Goal: Transaction & Acquisition: Purchase product/service

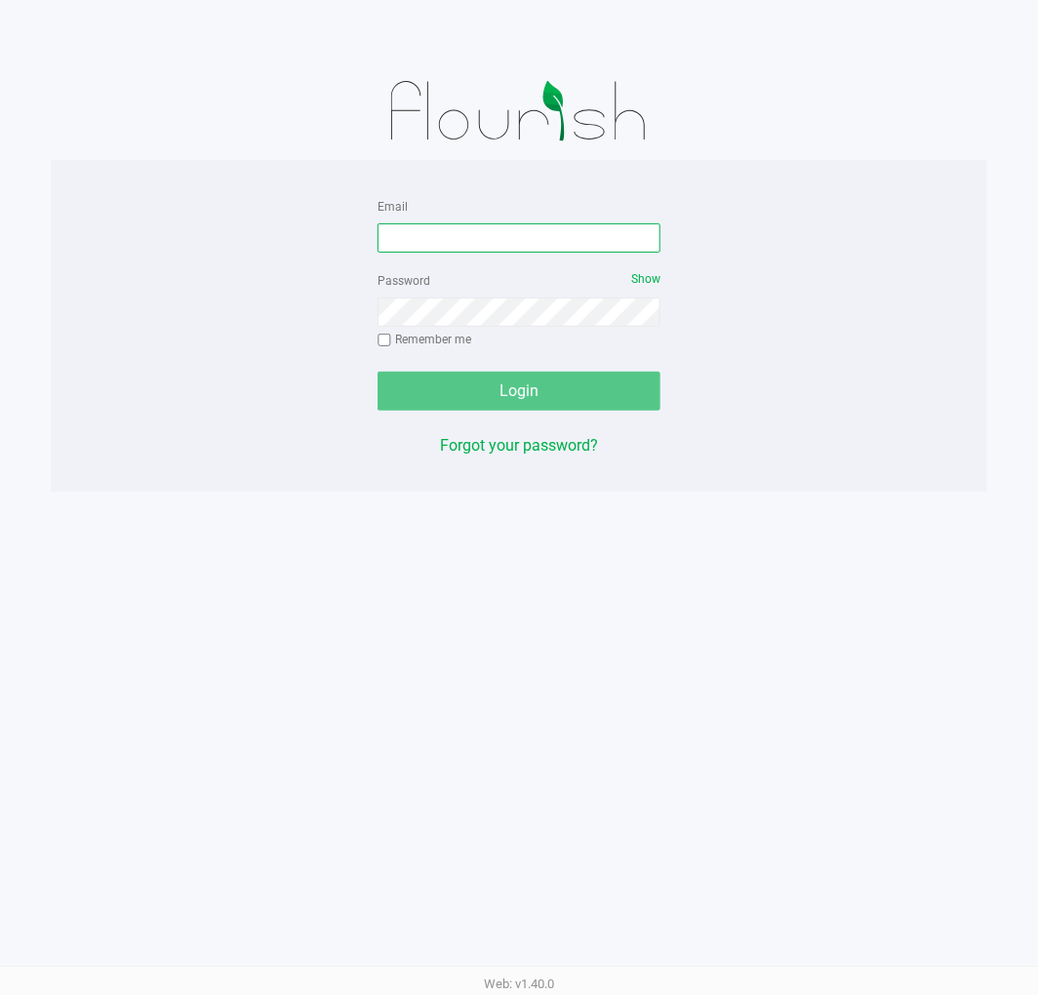
click at [405, 230] on input "Email" at bounding box center [519, 237] width 283 height 29
type input "[EMAIL_ADDRESS][DOMAIN_NAME]"
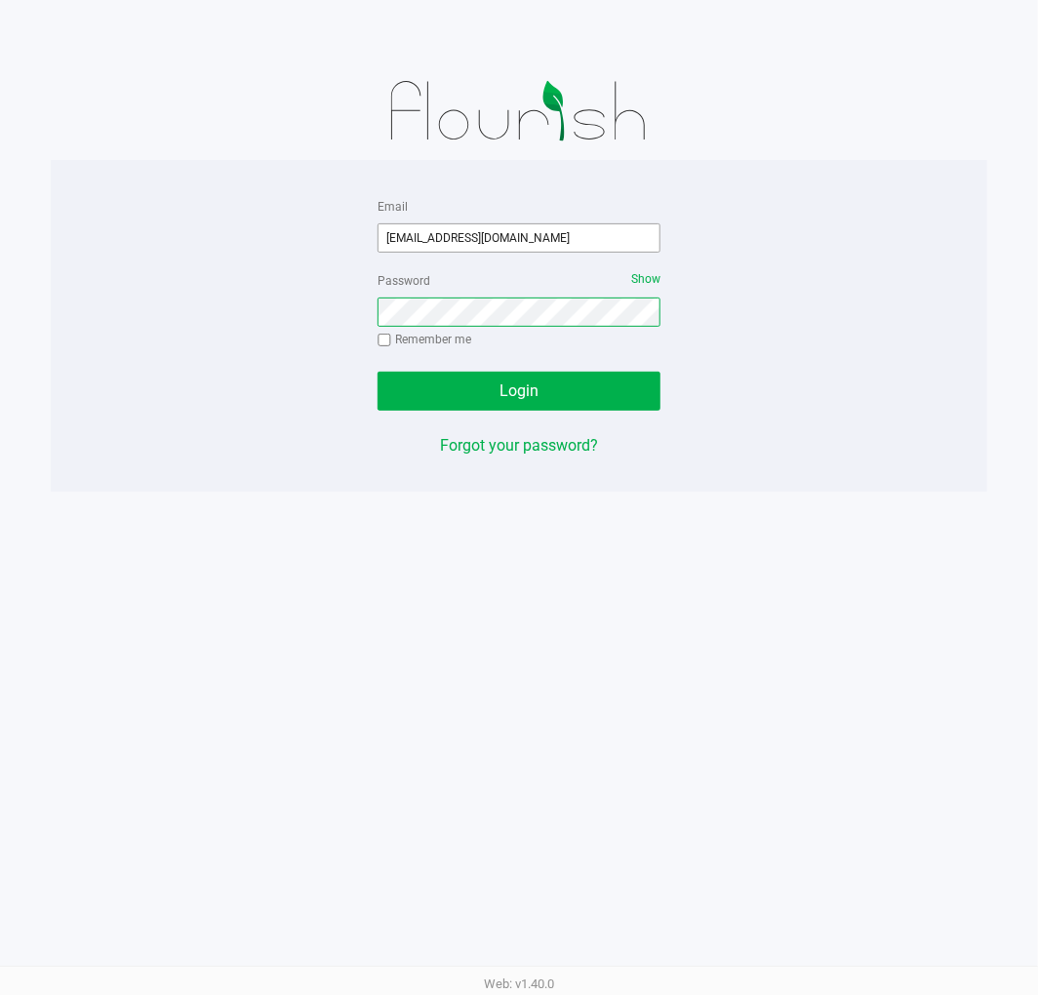
click at [378, 372] on button "Login" at bounding box center [519, 391] width 283 height 39
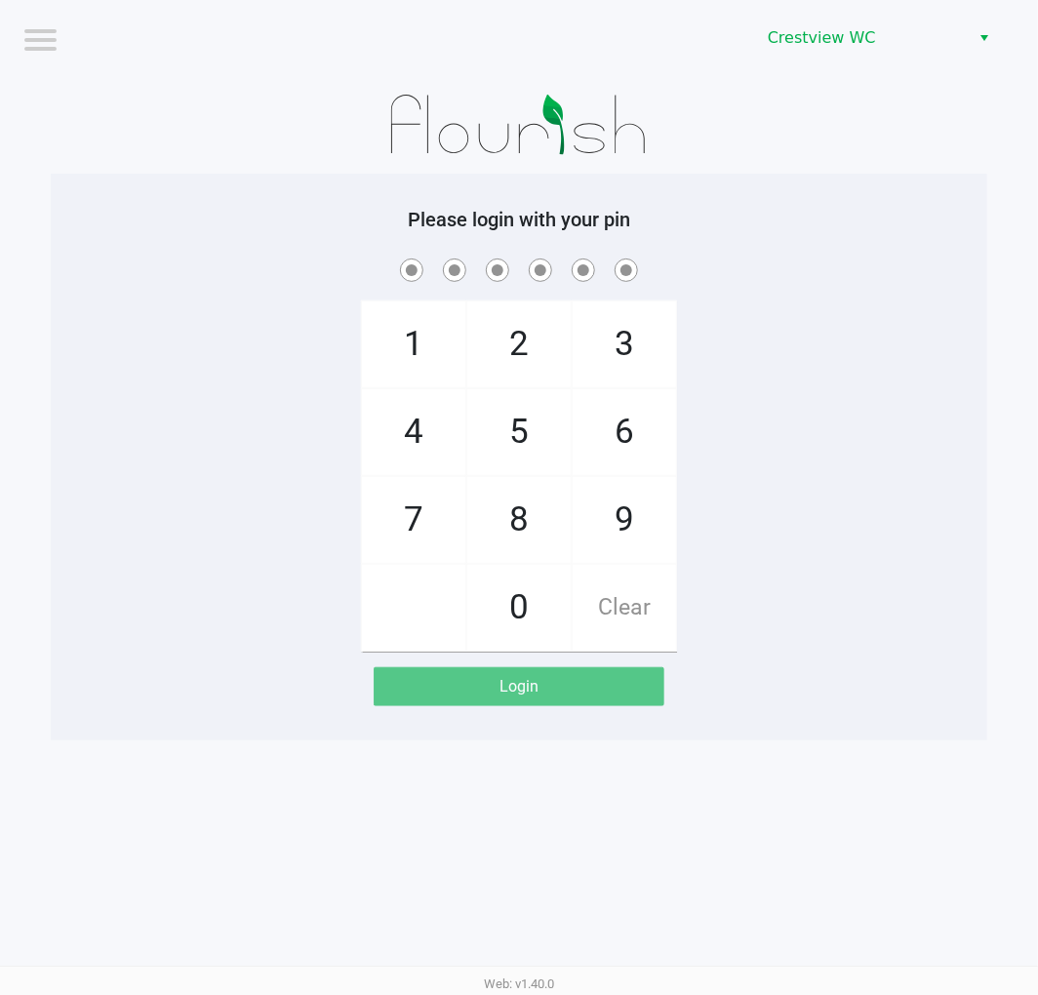
drag, startPoint x: 831, startPoint y: 302, endPoint x: 845, endPoint y: 300, distance: 14.0
click at [831, 302] on div "1 4 7 2 5 8 0 3 6 9 Clear" at bounding box center [519, 453] width 937 height 397
checkbox input "true"
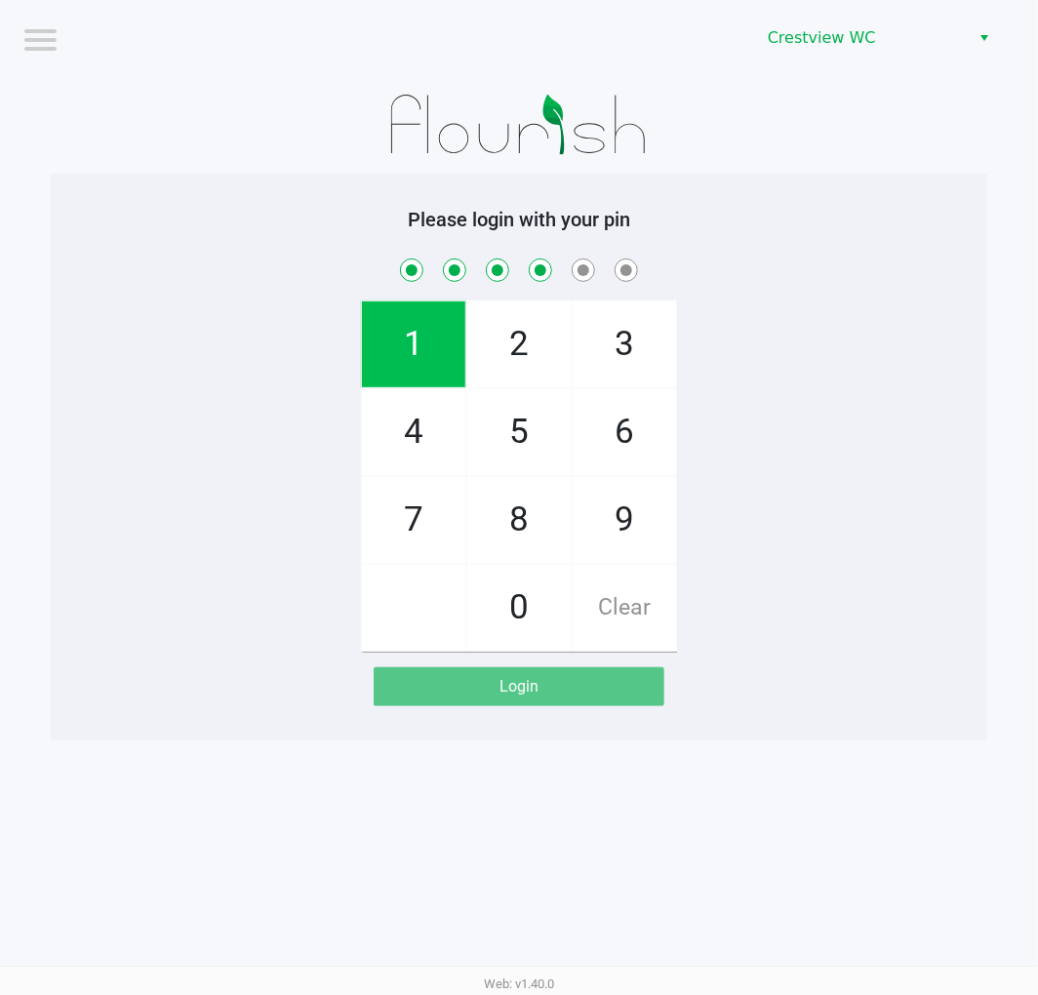
checkbox input "true"
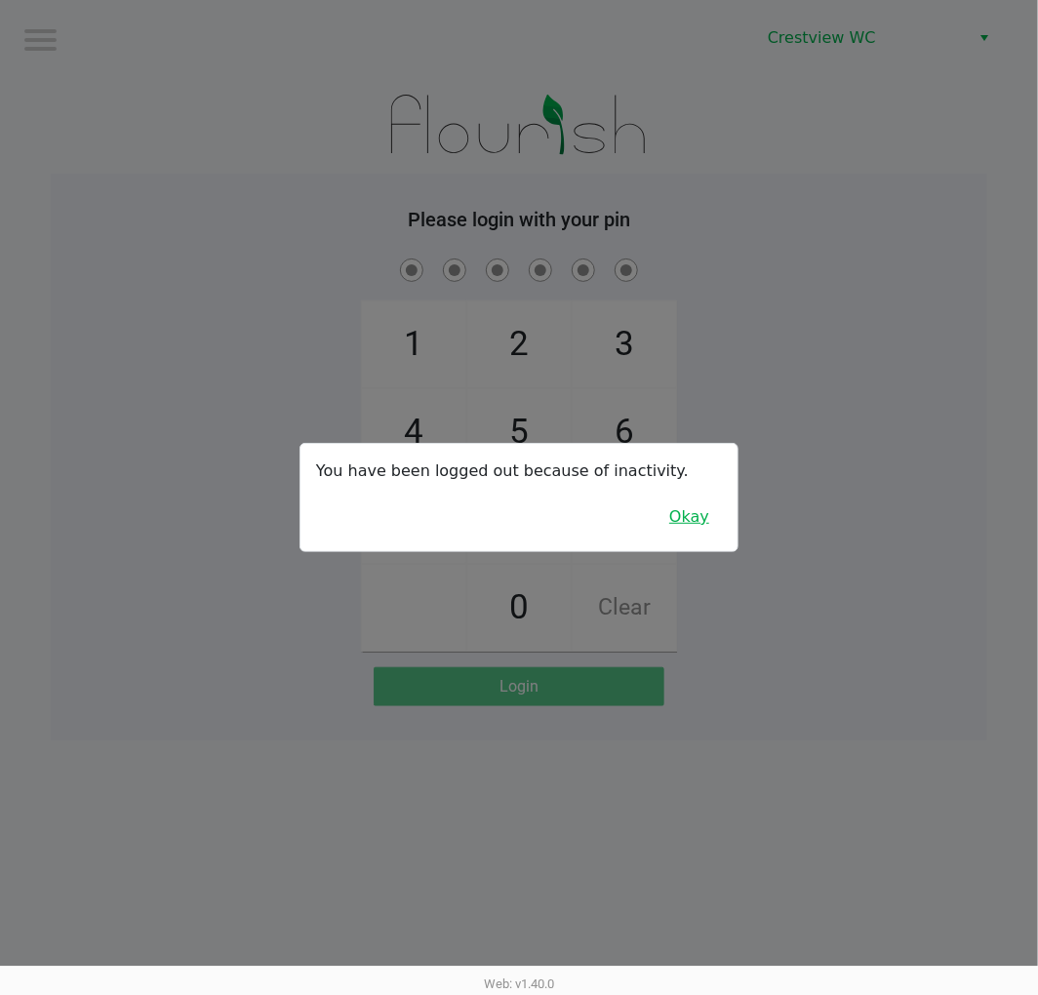
click at [684, 510] on button "Okay" at bounding box center [689, 517] width 65 height 37
click at [742, 523] on div "1 4 7 2 5 8 0 3 6 9 Clear" at bounding box center [519, 453] width 937 height 397
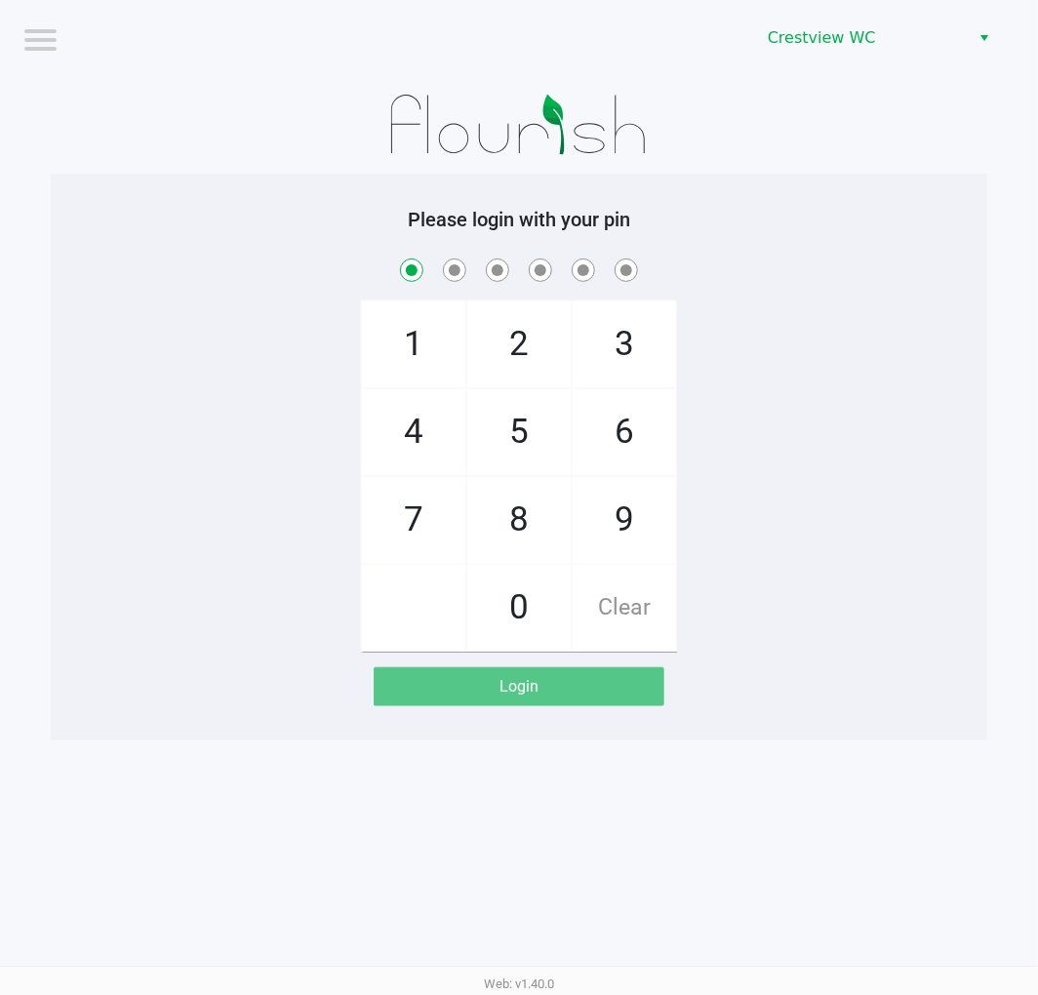
checkbox input "true"
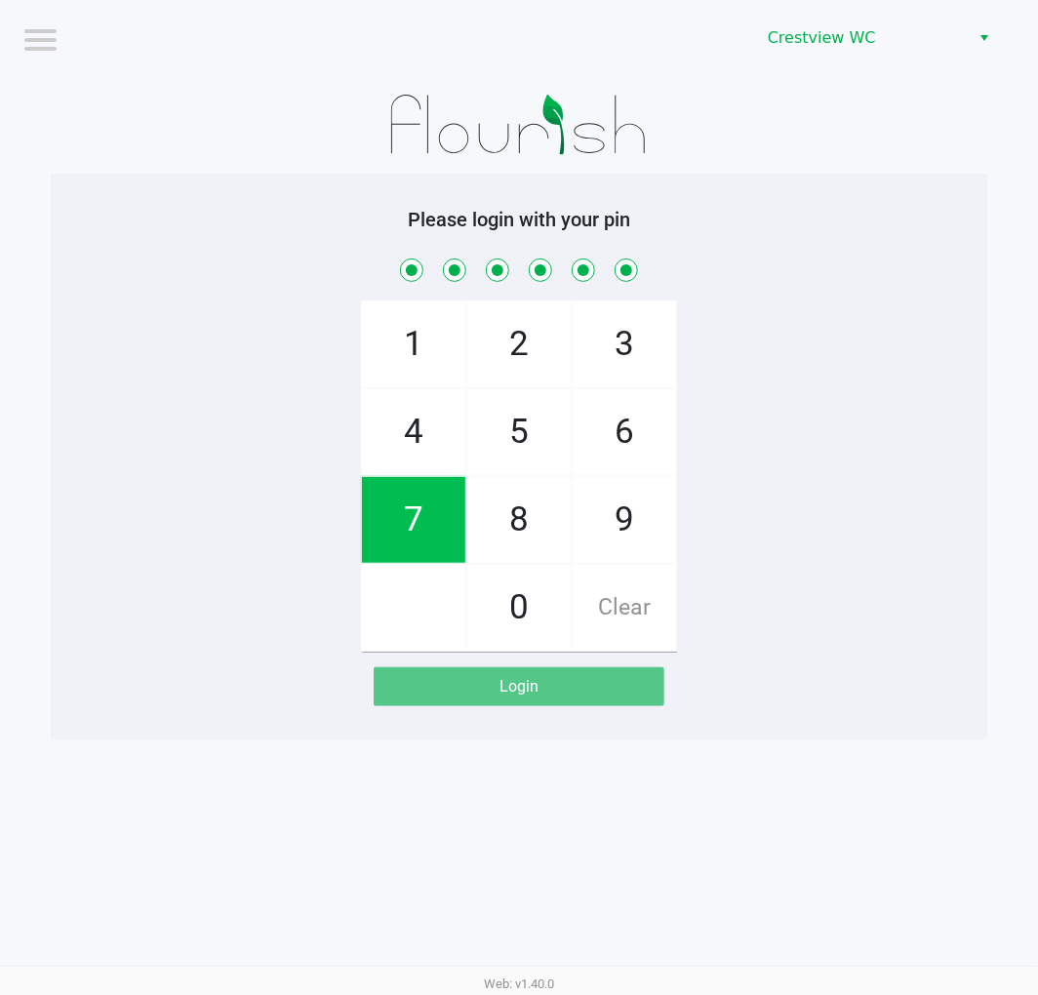
checkbox input "true"
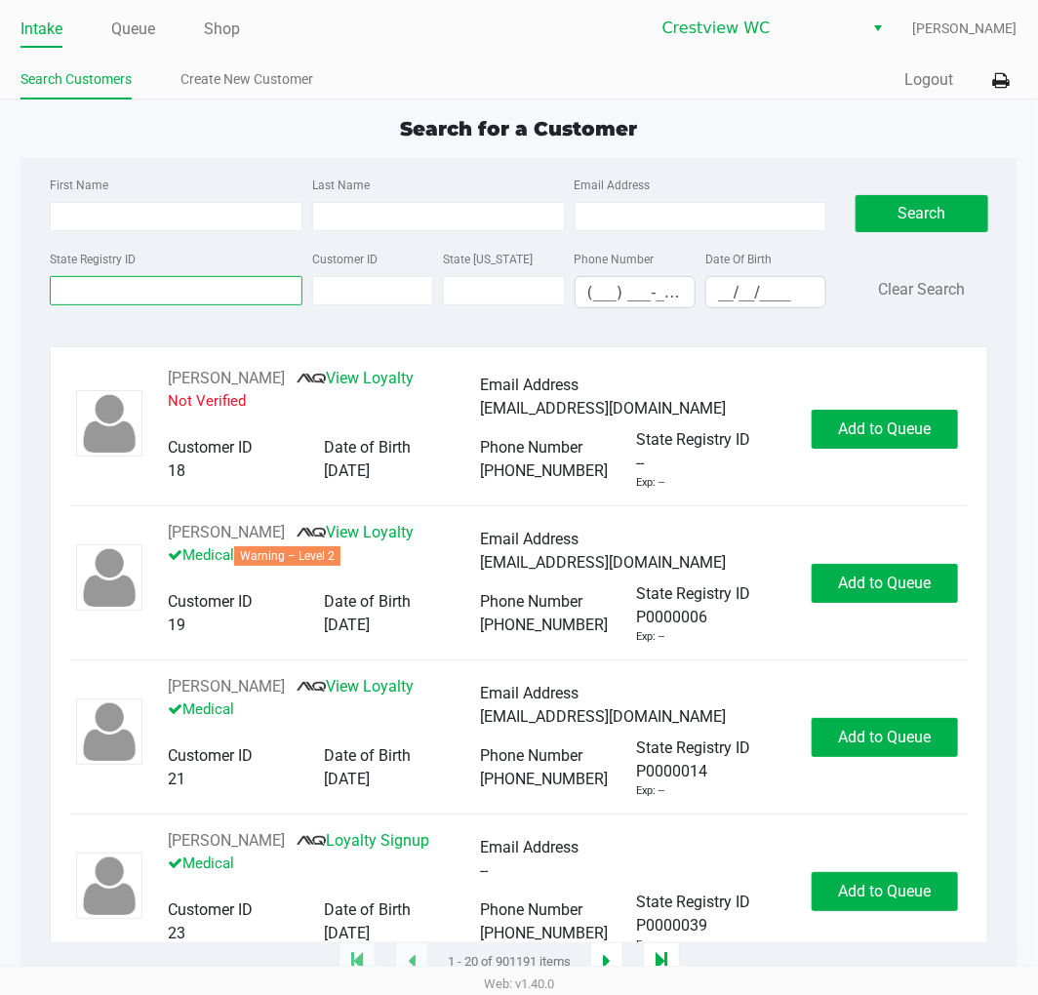
click at [197, 291] on input "State Registry ID" at bounding box center [176, 290] width 253 height 29
click at [207, 288] on input "State Registry ID" at bounding box center [176, 290] width 253 height 29
type input "7hf9655"
click at [923, 205] on button "Search" at bounding box center [922, 213] width 132 height 37
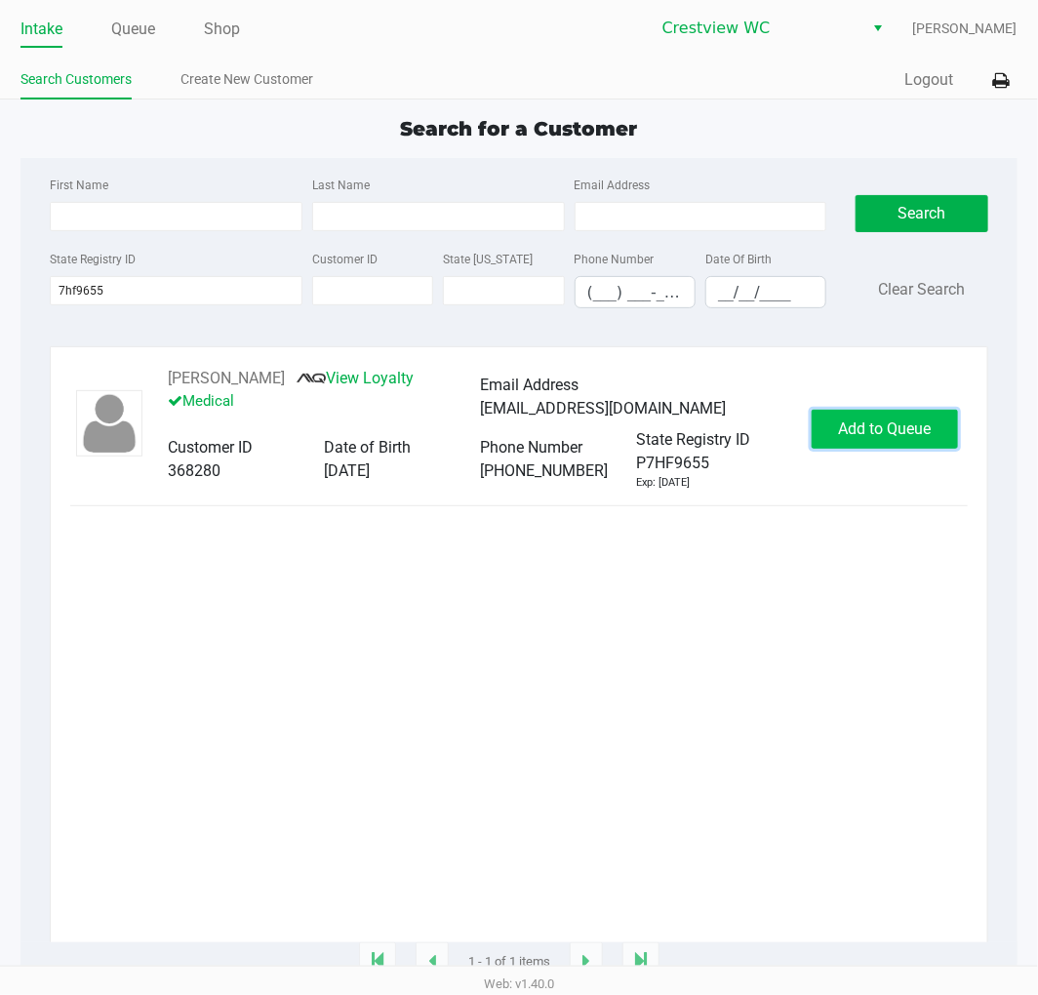
click at [919, 433] on span "Add to Queue" at bounding box center [884, 429] width 93 height 19
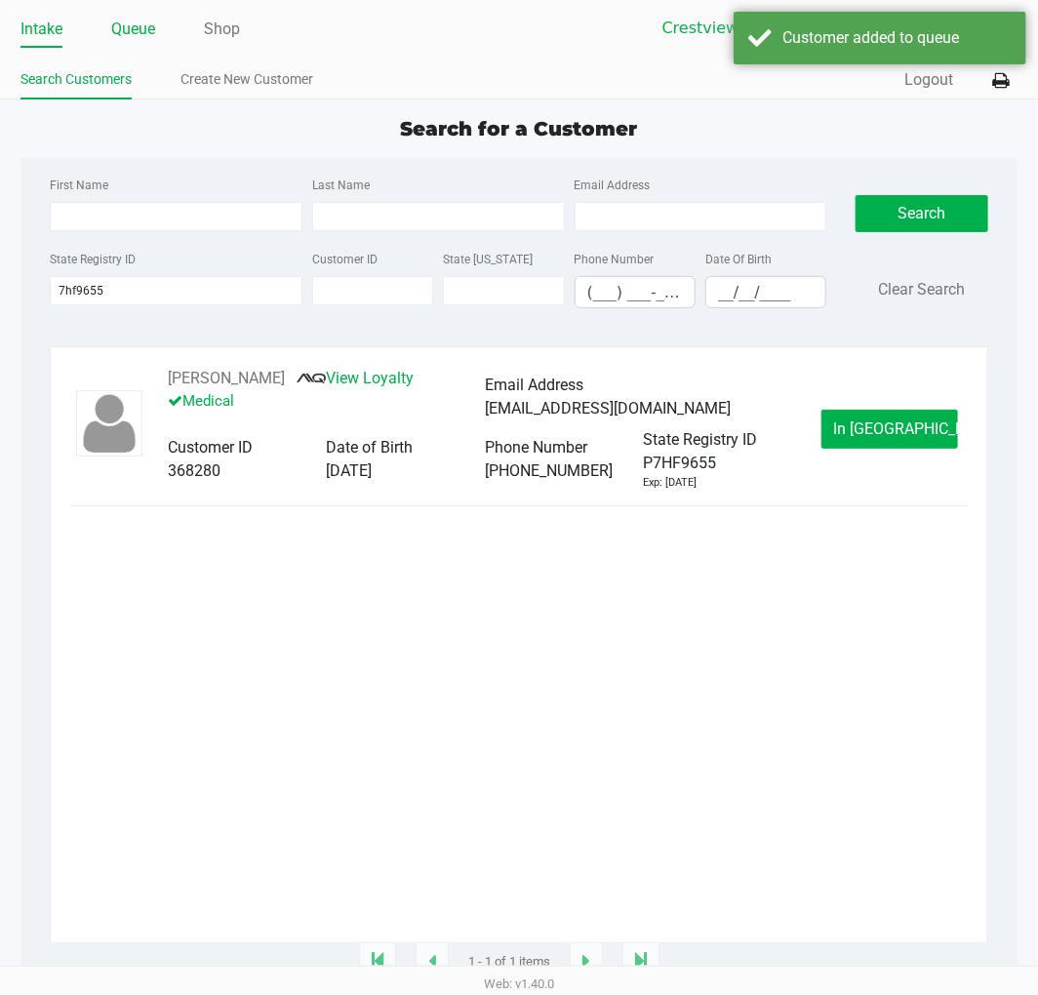
click at [122, 32] on link "Queue" at bounding box center [133, 29] width 44 height 27
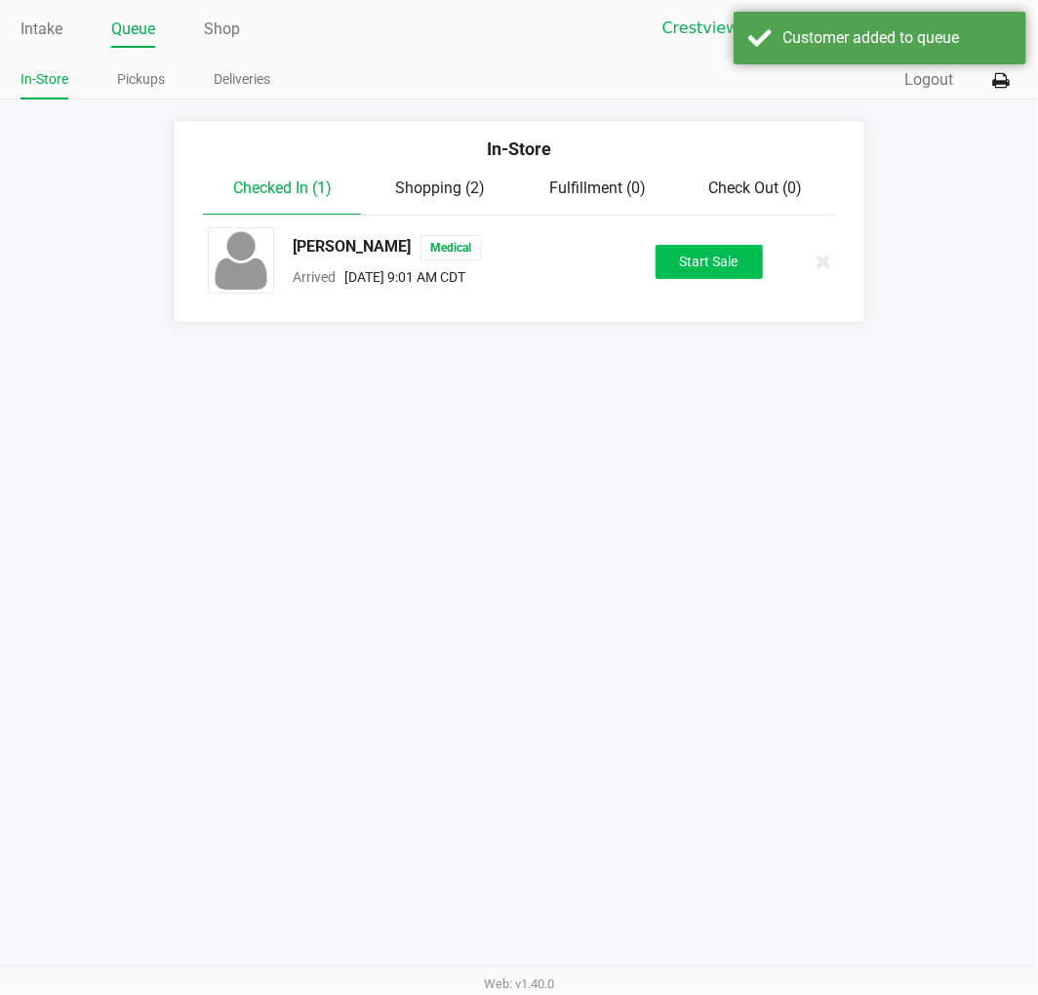
drag, startPoint x: 778, startPoint y: 263, endPoint x: 762, endPoint y: 260, distance: 16.1
click at [774, 263] on div "Start Sale" at bounding box center [708, 262] width 163 height 34
click at [755, 260] on button "Start Sale" at bounding box center [709, 262] width 107 height 34
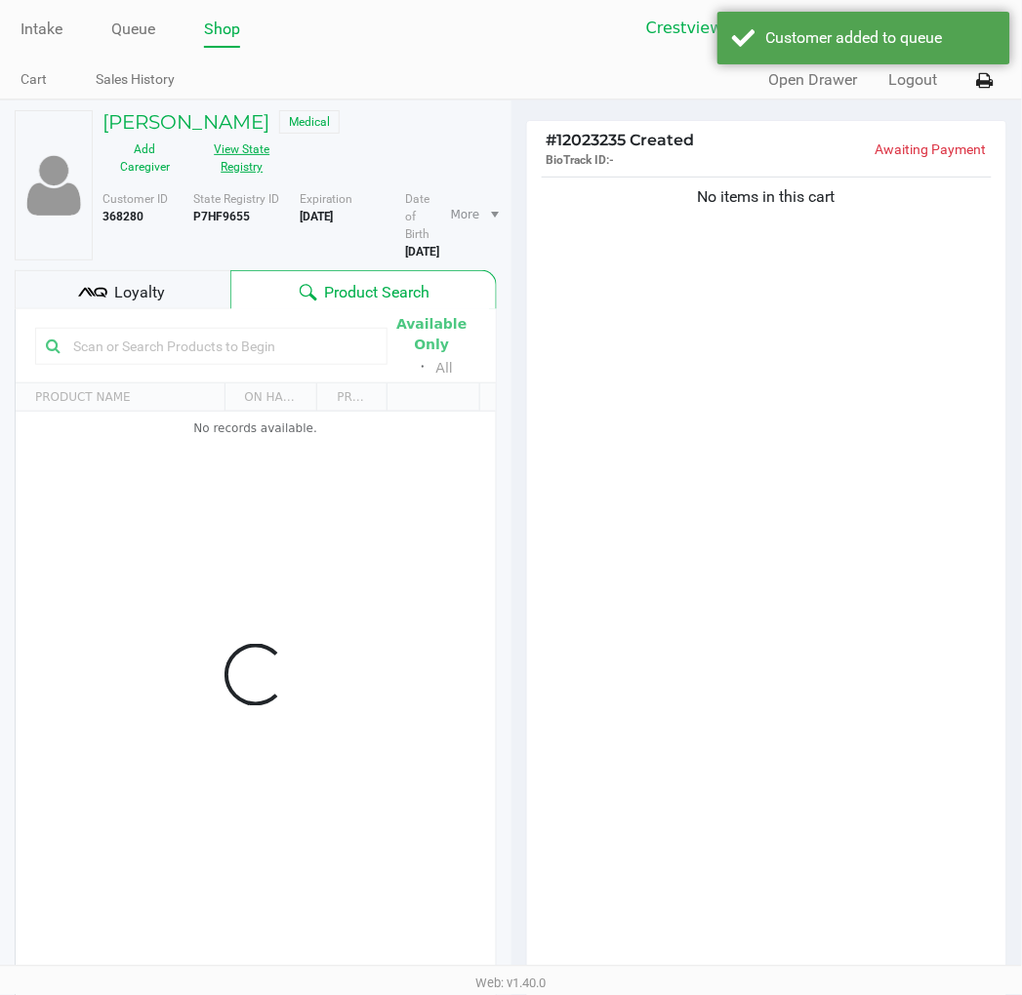
click at [241, 170] on button "View State Registry" at bounding box center [236, 158] width 98 height 49
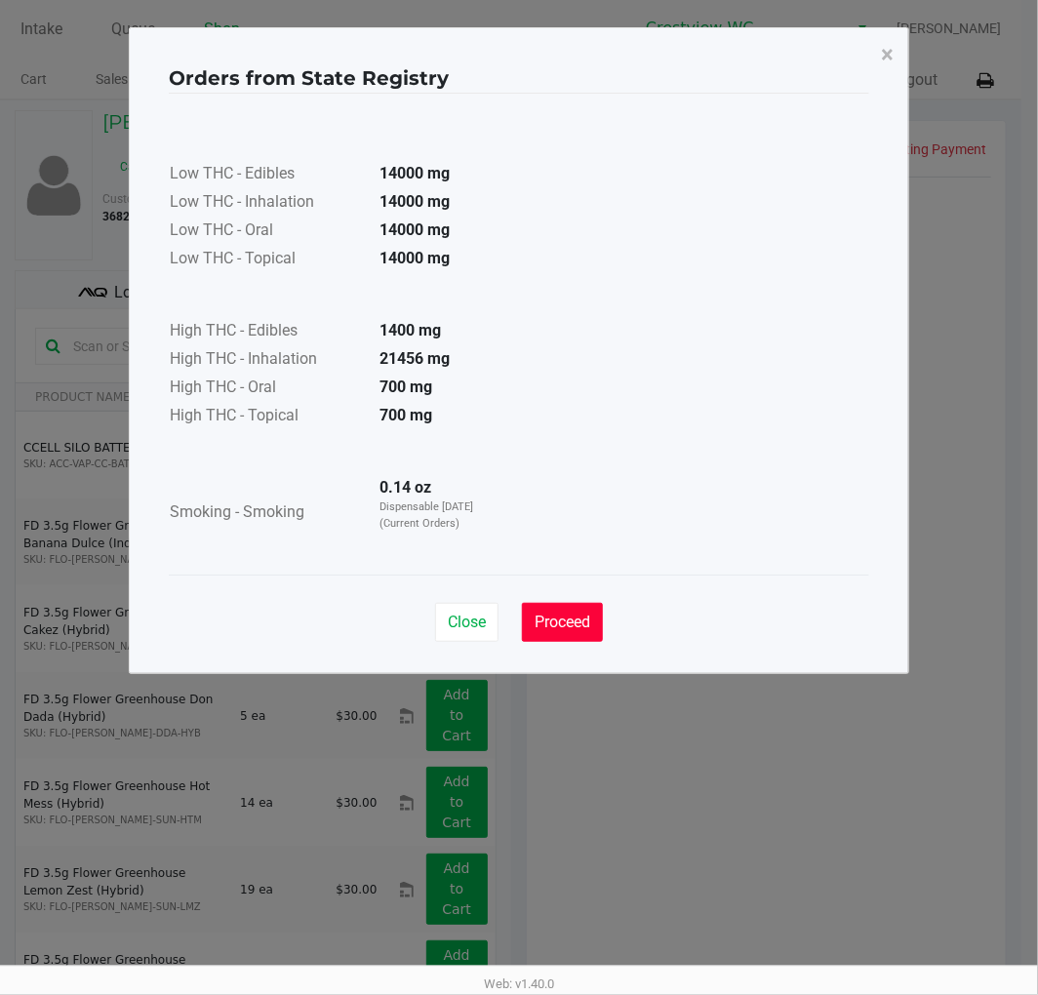
click at [559, 603] on button "Proceed" at bounding box center [562, 622] width 81 height 39
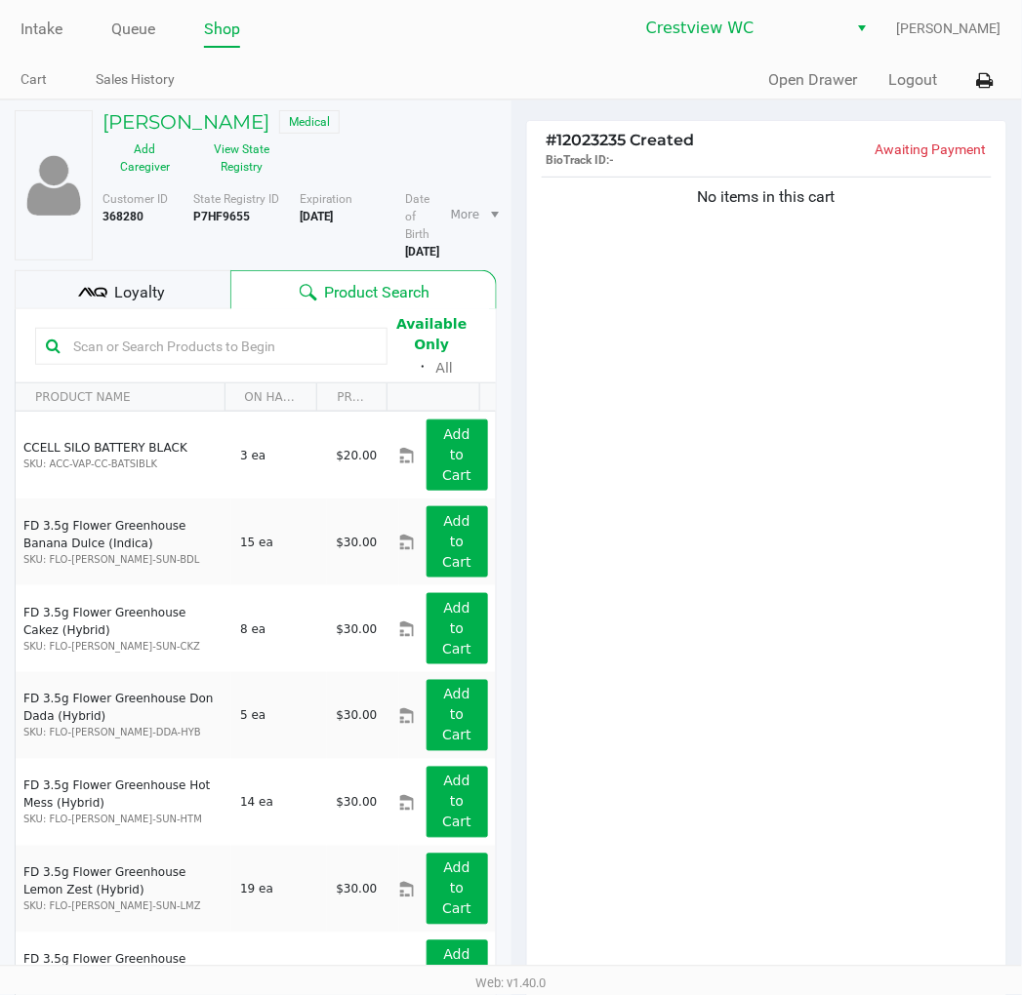
click at [572, 621] on div "Orders from State Registry × Low THC - Edibles 14000 mg Low THC - Inhalation 14…" at bounding box center [511, 302] width 781 height 647
click at [989, 85] on icon at bounding box center [985, 81] width 17 height 14
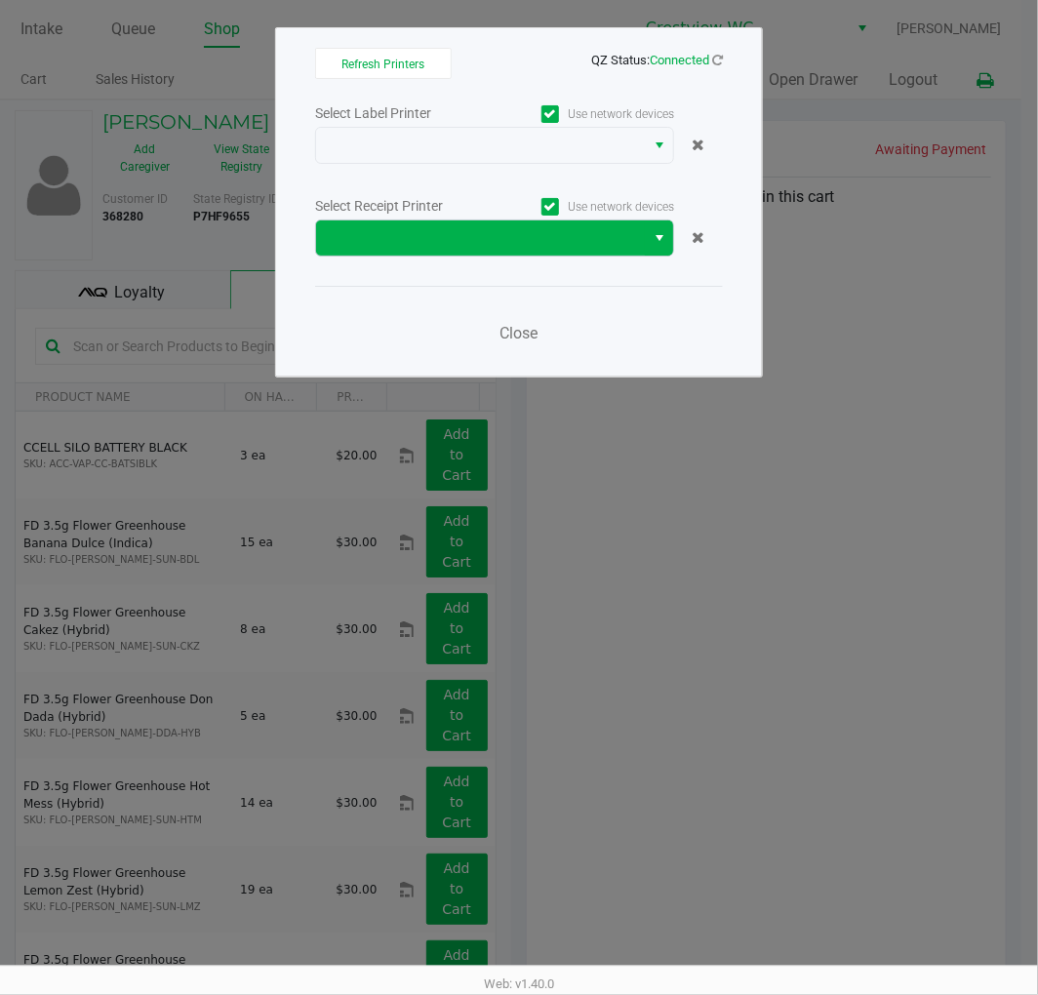
click at [654, 245] on span "Select" at bounding box center [660, 237] width 16 height 23
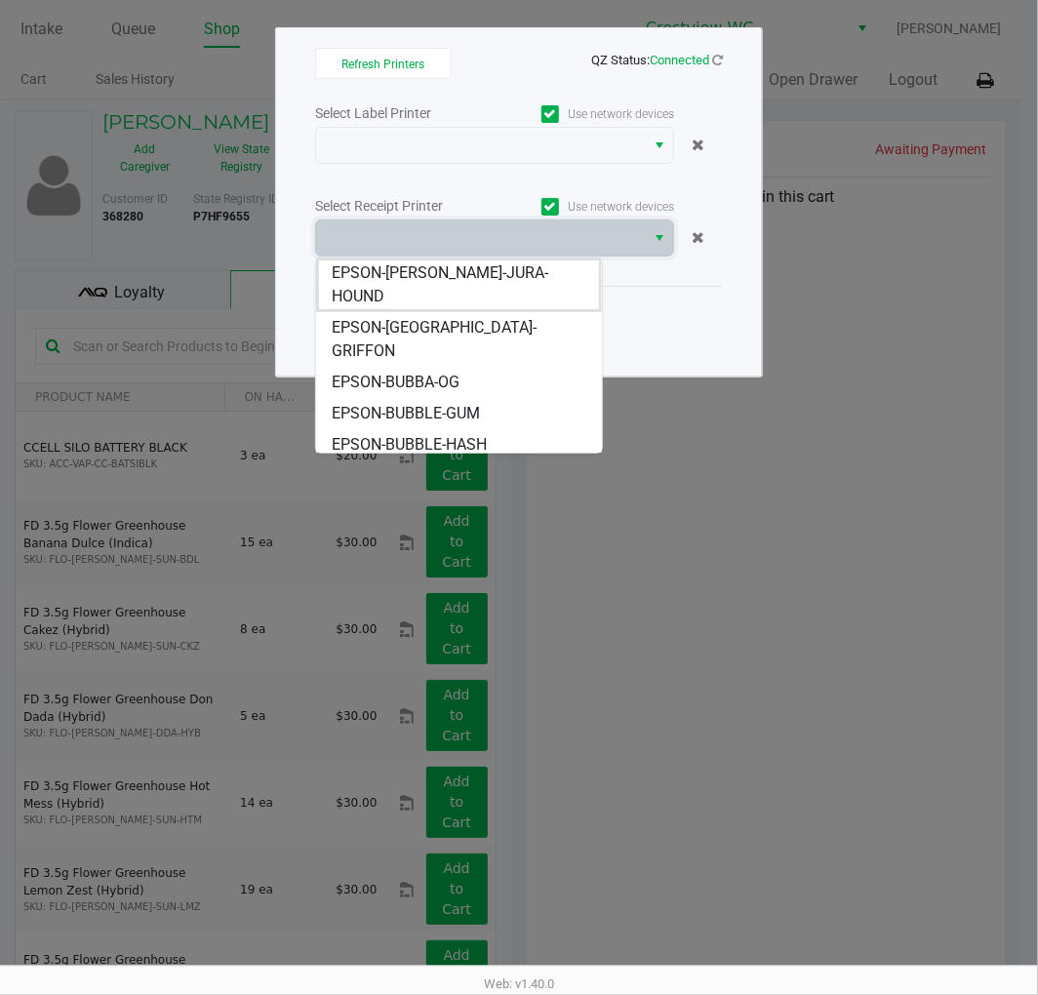
click at [397, 273] on span "EPSON-[PERSON_NAME]-JURA-HOUND" at bounding box center [459, 284] width 254 height 47
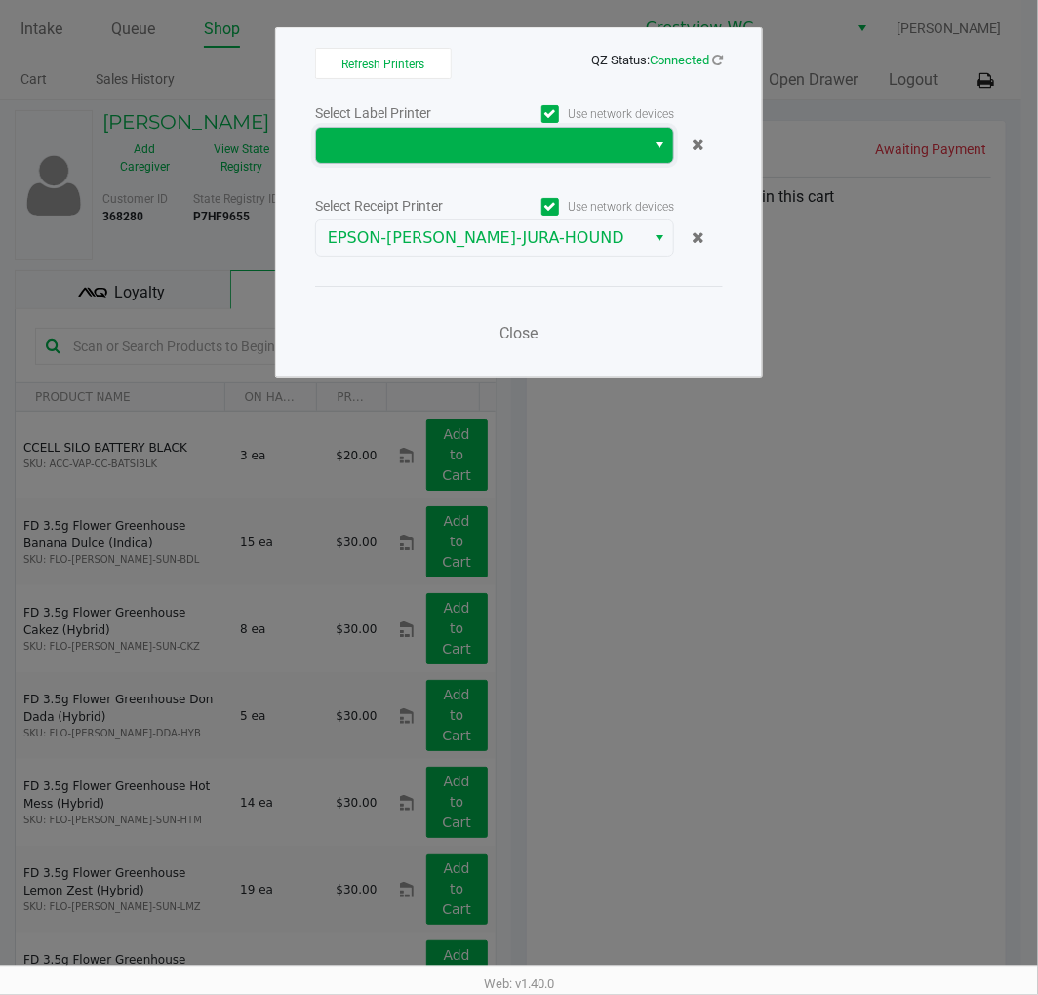
click at [395, 154] on span at bounding box center [480, 145] width 305 height 23
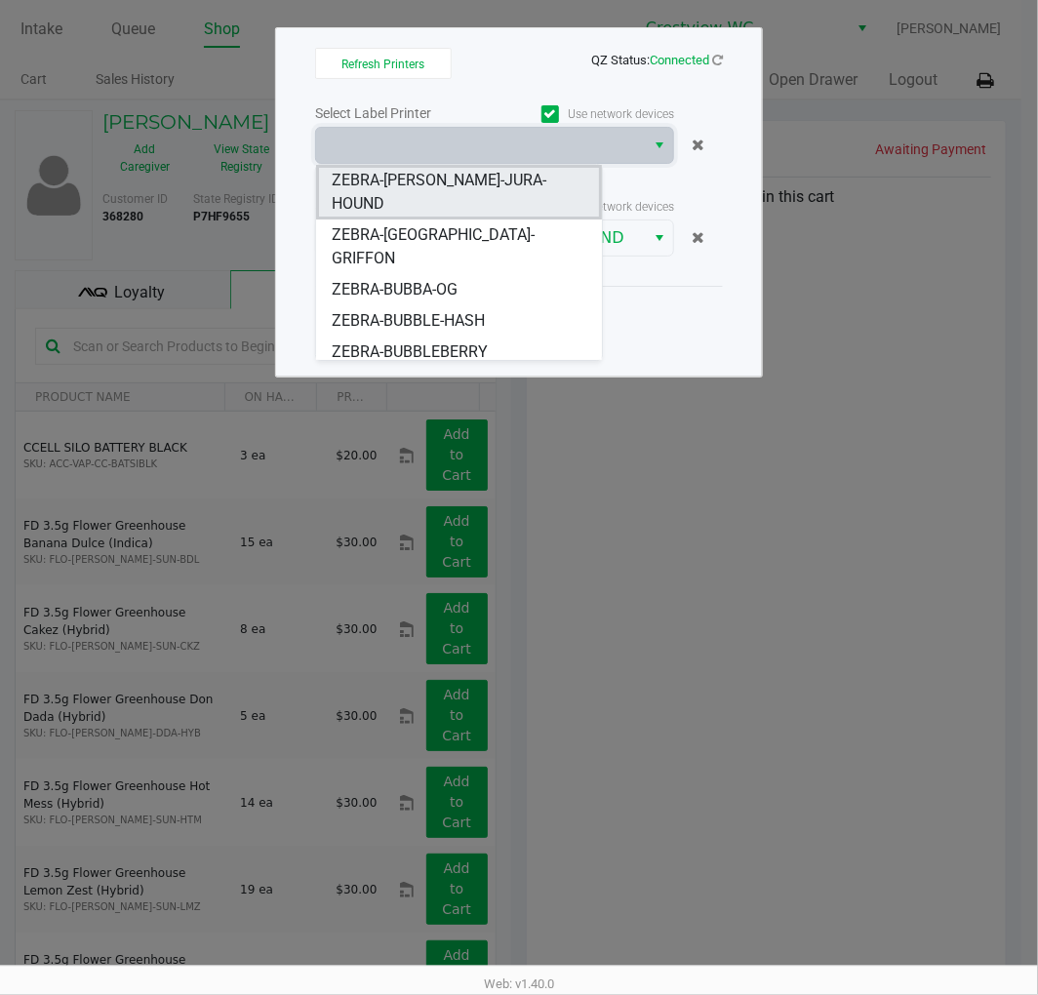
click at [386, 188] on span "ZEBRA-[PERSON_NAME]-JURA-HOUND" at bounding box center [459, 192] width 254 height 47
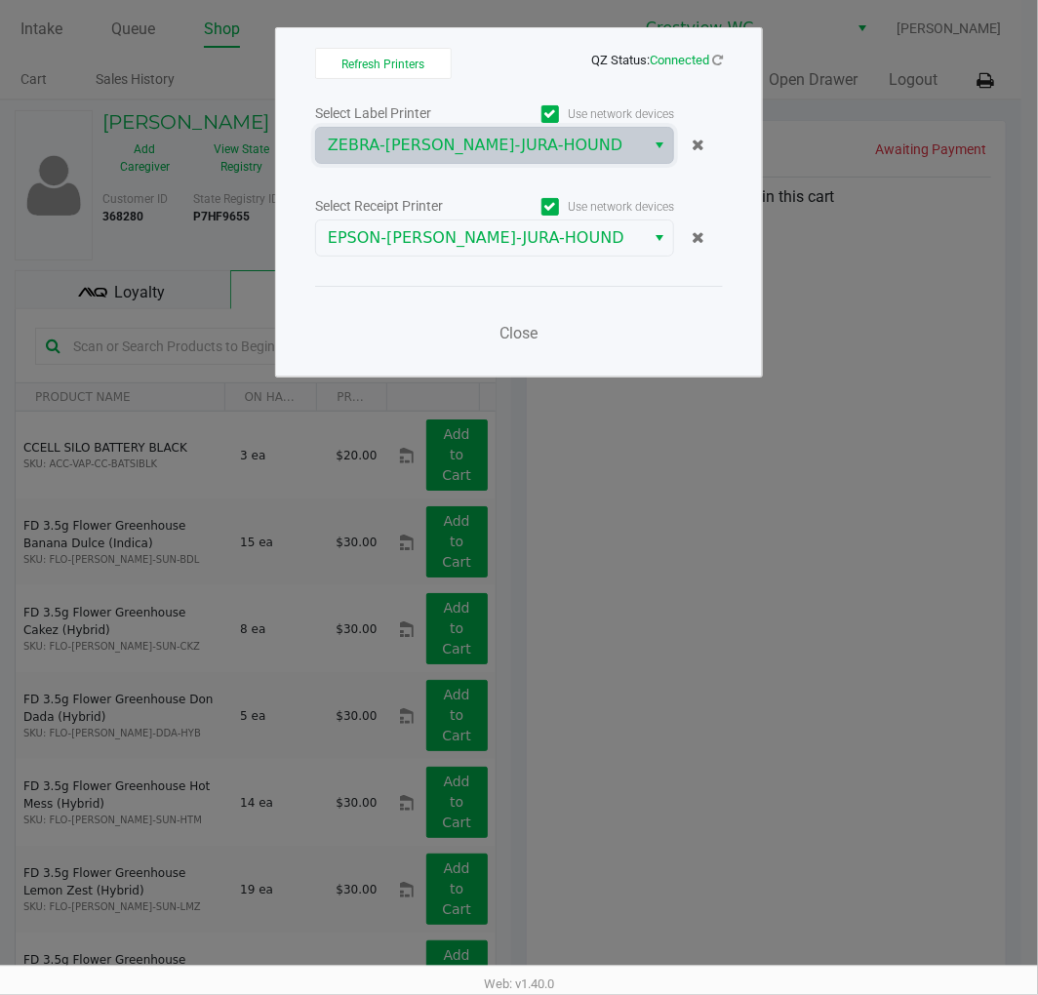
click at [695, 351] on div "Close" at bounding box center [519, 321] width 408 height 71
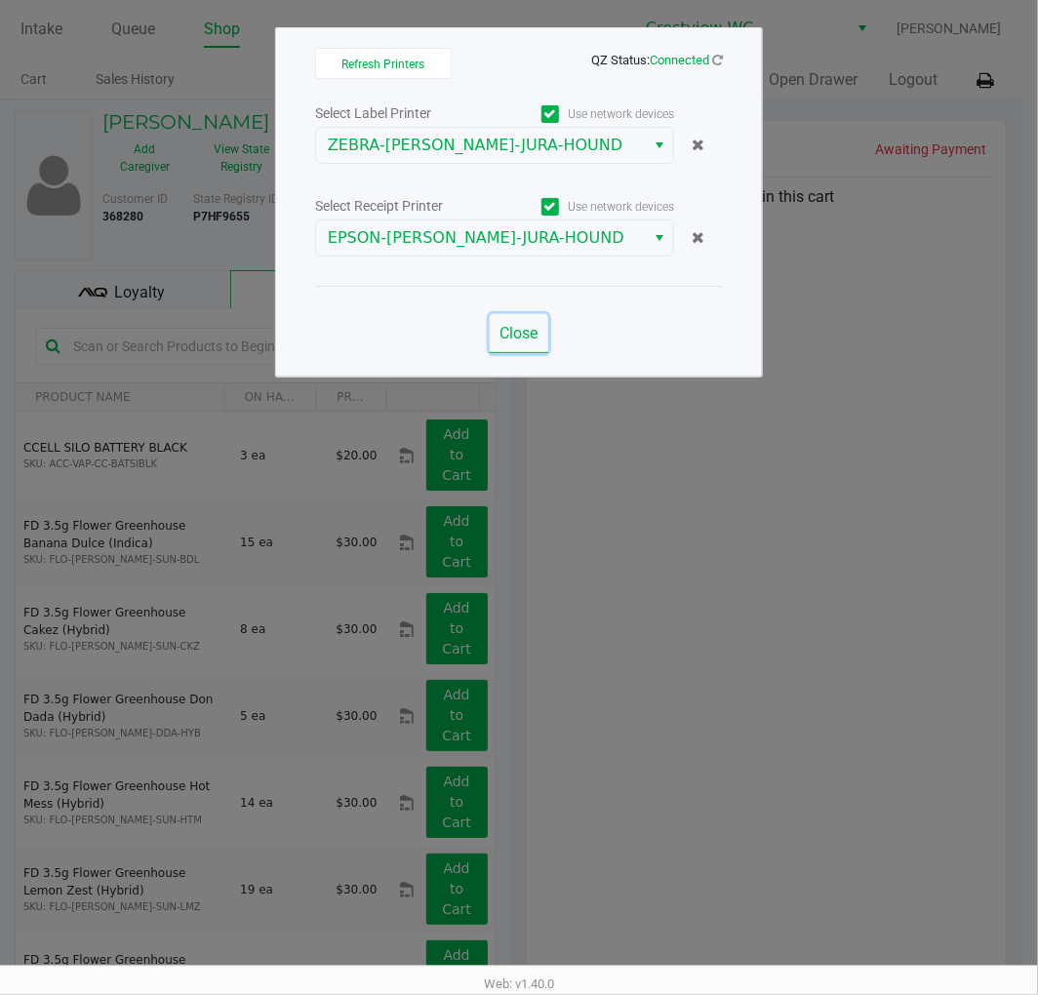
drag, startPoint x: 503, startPoint y: 323, endPoint x: 557, endPoint y: 362, distance: 66.4
click at [507, 326] on span "Close" at bounding box center [520, 333] width 38 height 19
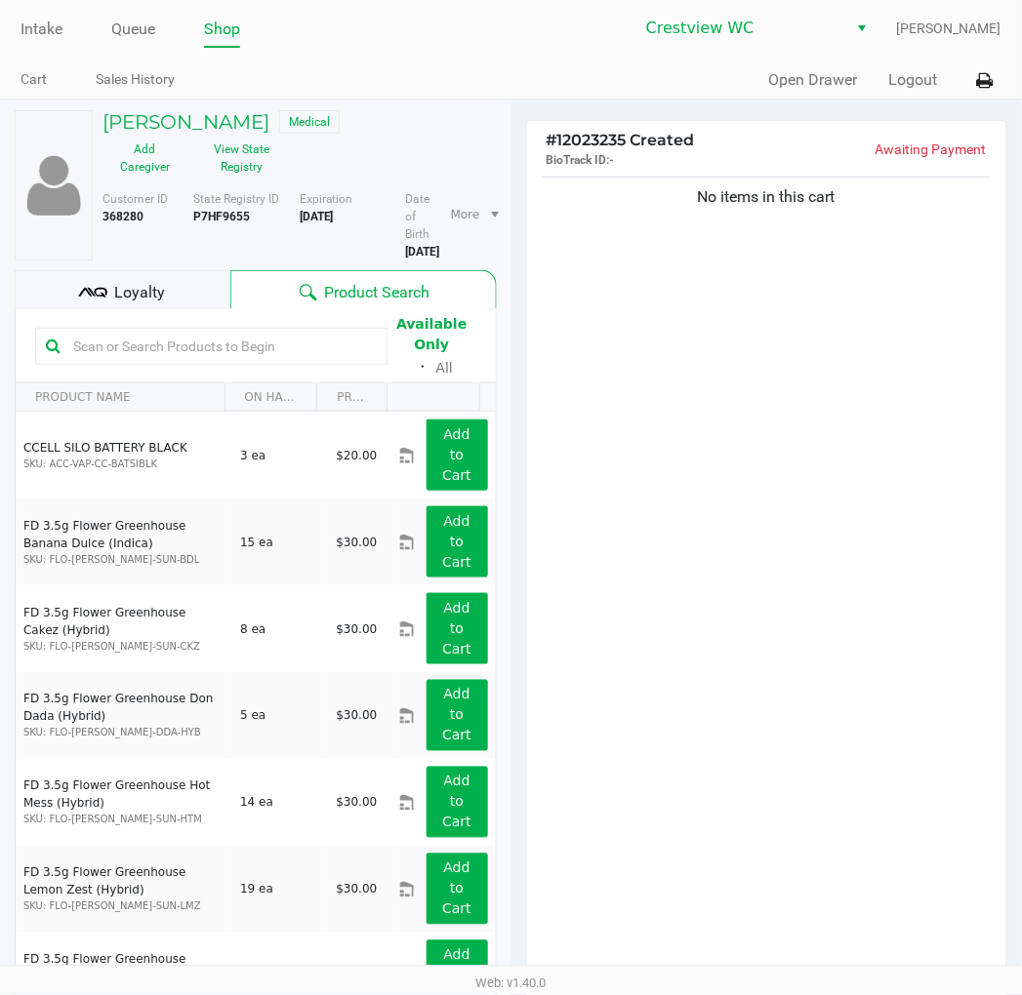
drag, startPoint x: 577, startPoint y: 375, endPoint x: 581, endPoint y: 322, distance: 52.8
click at [824, 553] on div "No items in this cart" at bounding box center [767, 576] width 480 height 807
click at [822, 556] on div "No items in this cart" at bounding box center [767, 576] width 480 height 807
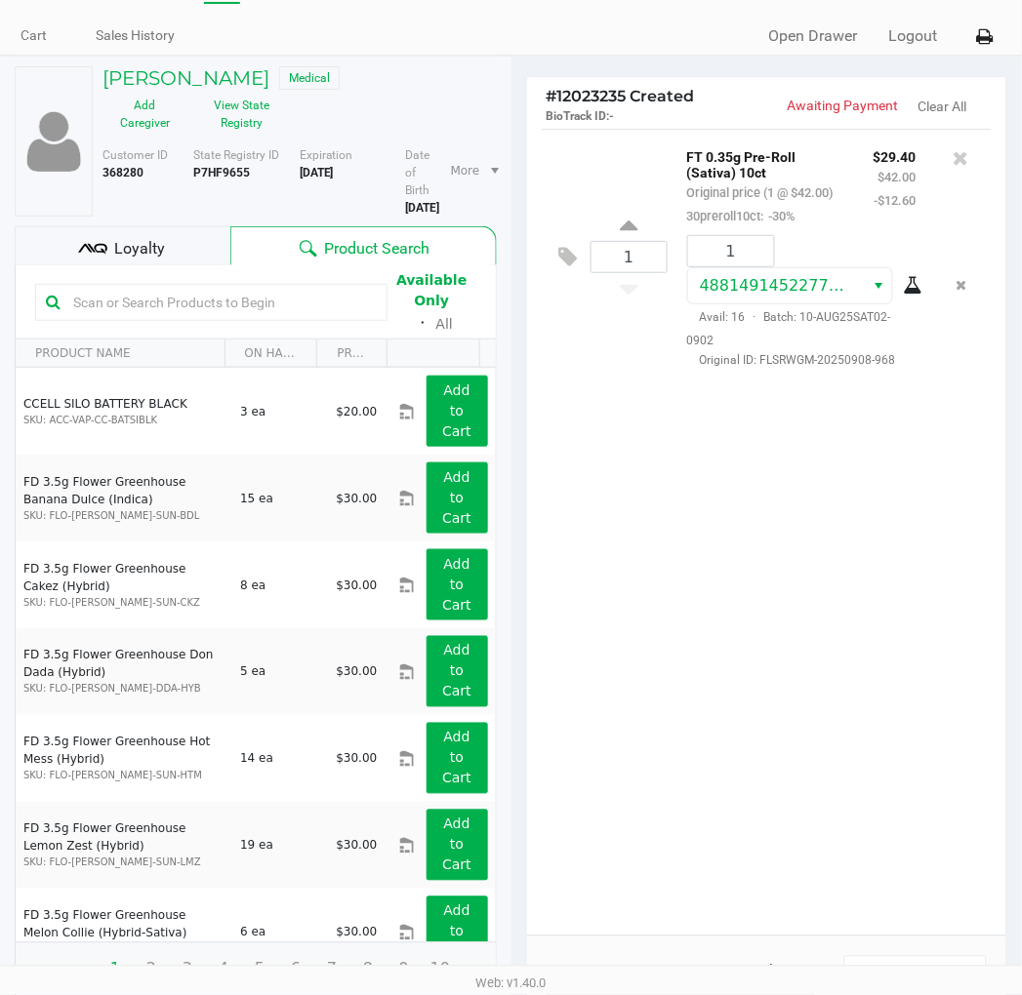
scroll to position [201, 0]
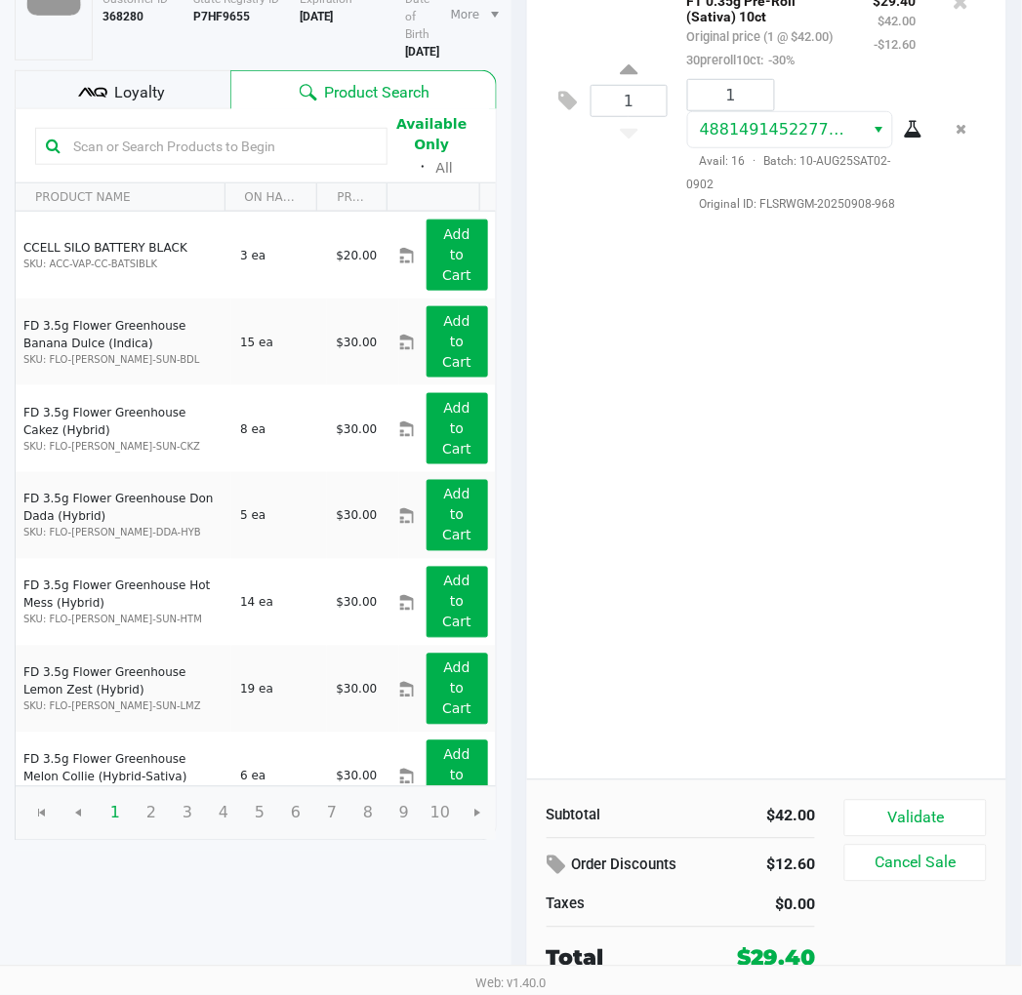
click at [978, 387] on div "1 FT 0.35g Pre-Roll (Sativa) 10ct Original price (1 @ $42.00) 30preroll10ct: -3…" at bounding box center [767, 376] width 480 height 807
click at [979, 388] on div "1 FT 0.35g Pre-Roll (Sativa) 10ct Original price (1 @ $42.00) 30preroll10ct: -3…" at bounding box center [767, 376] width 480 height 807
click at [937, 800] on button "Validate" at bounding box center [914, 818] width 141 height 37
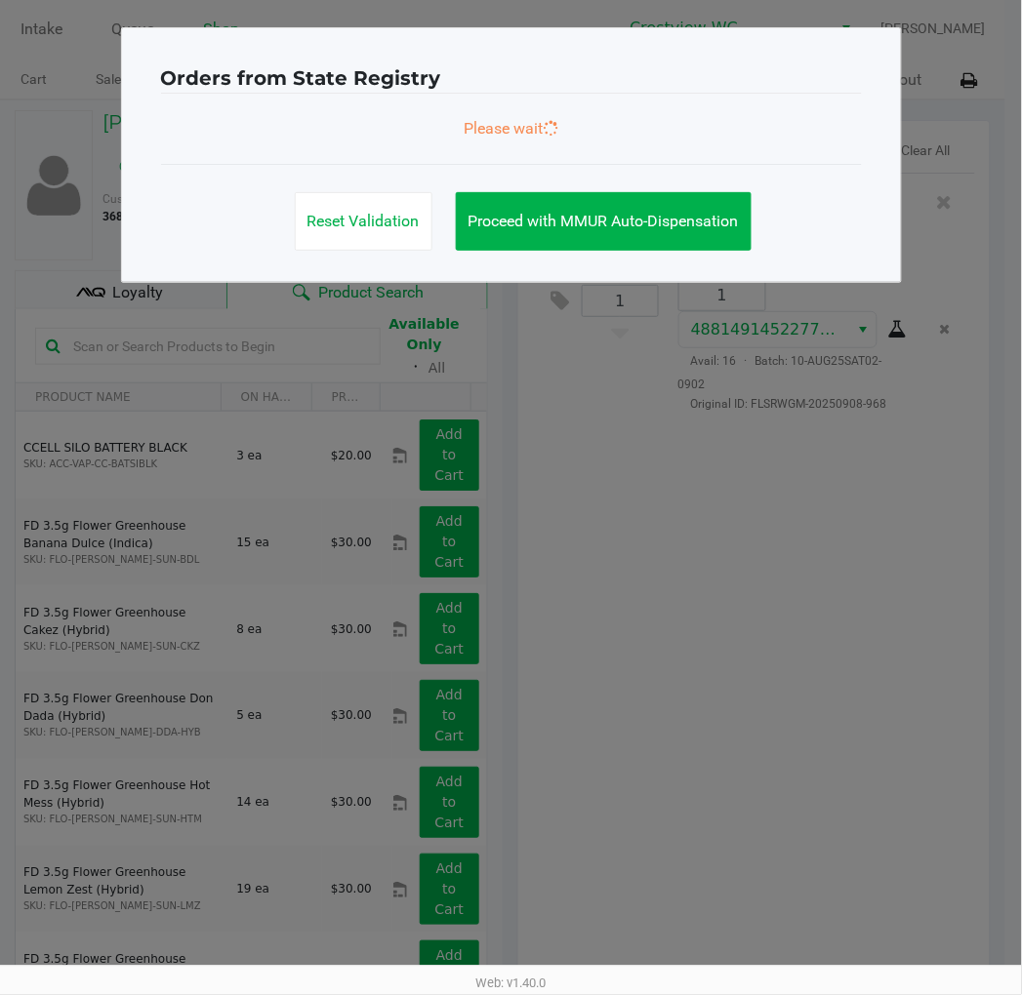
scroll to position [0, 0]
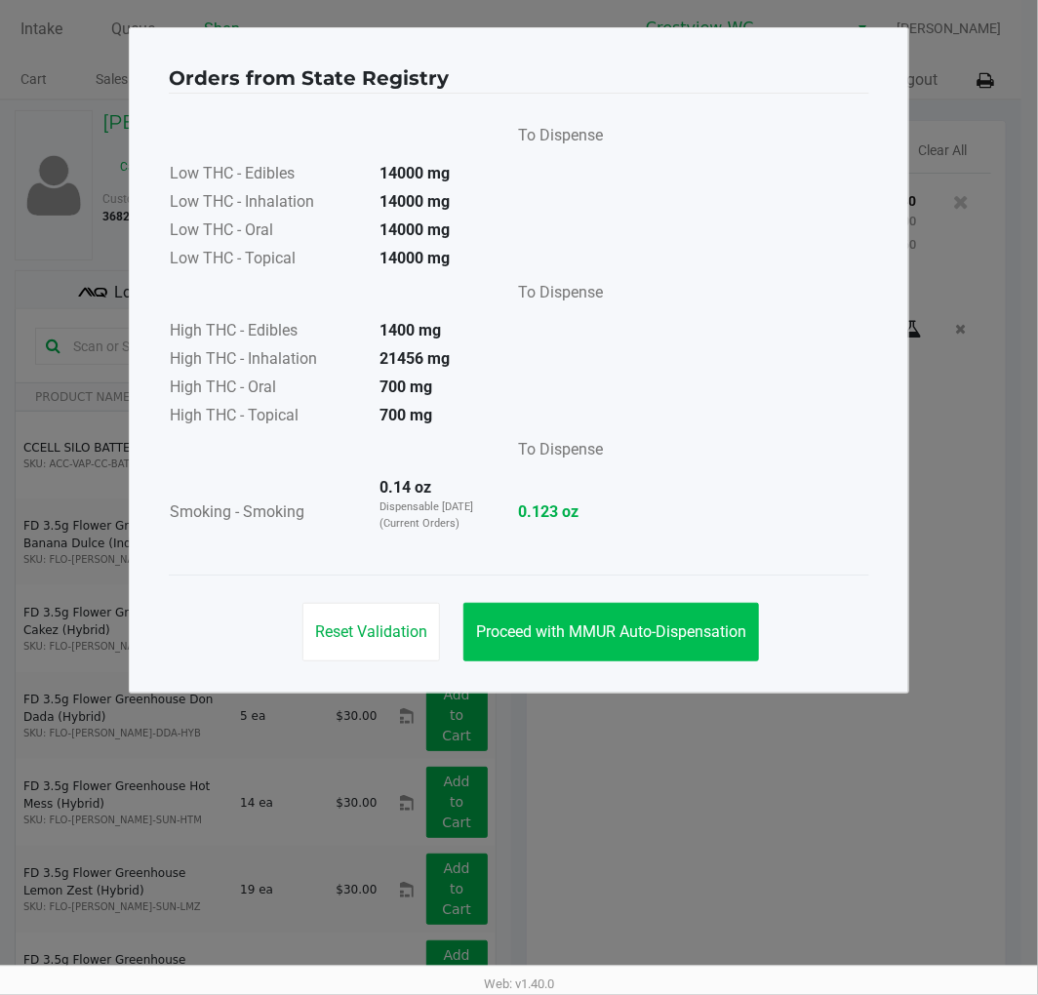
click at [600, 613] on button "Proceed with MMUR Auto-Dispensation" at bounding box center [611, 632] width 296 height 59
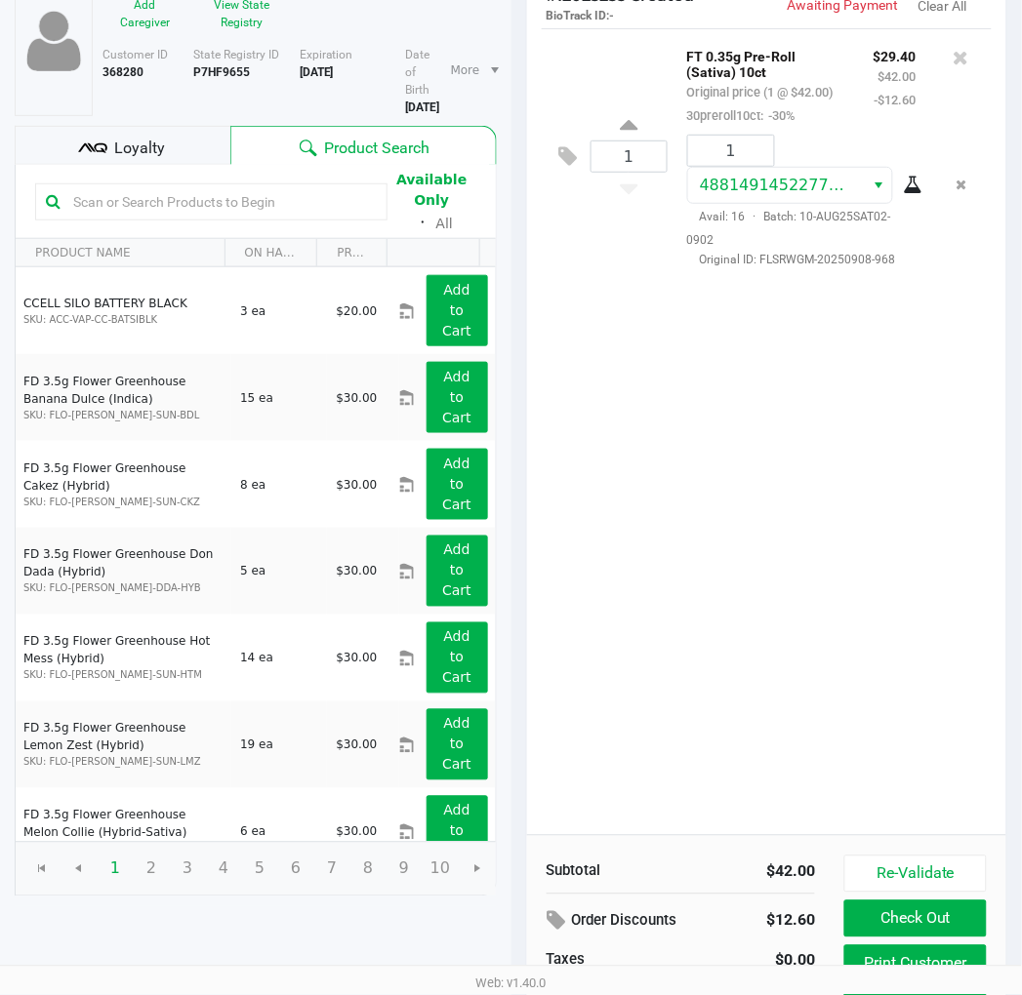
scroll to position [221, 0]
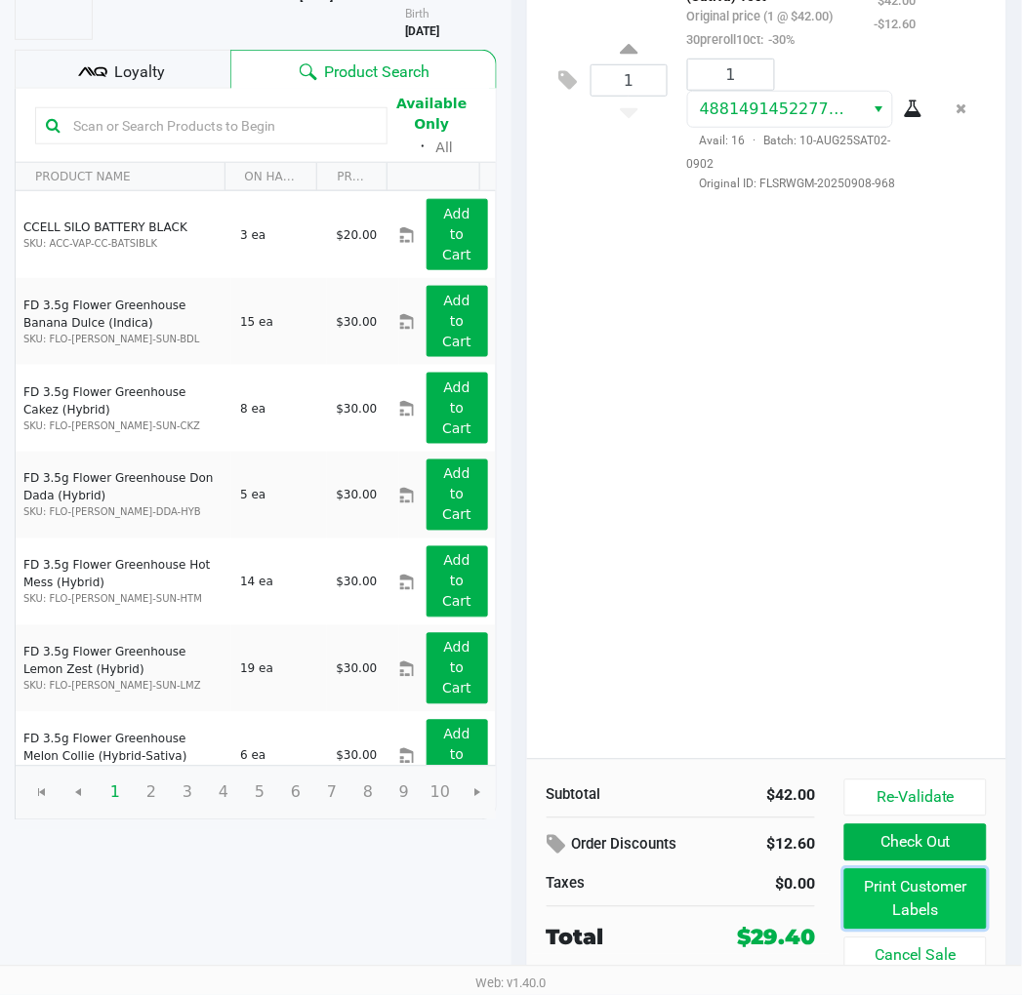
click at [922, 879] on button "Print Customer Labels" at bounding box center [914, 899] width 141 height 60
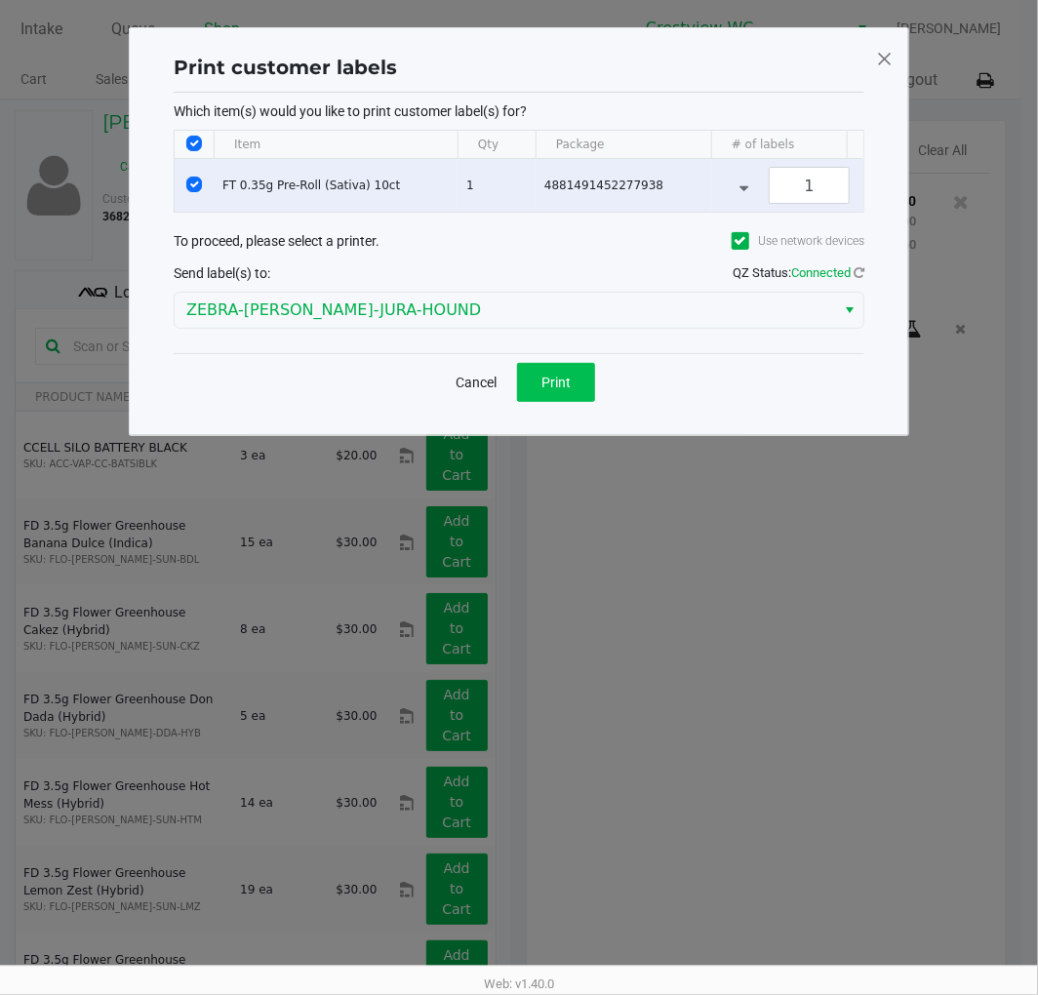
click at [568, 385] on button "Print" at bounding box center [556, 382] width 78 height 39
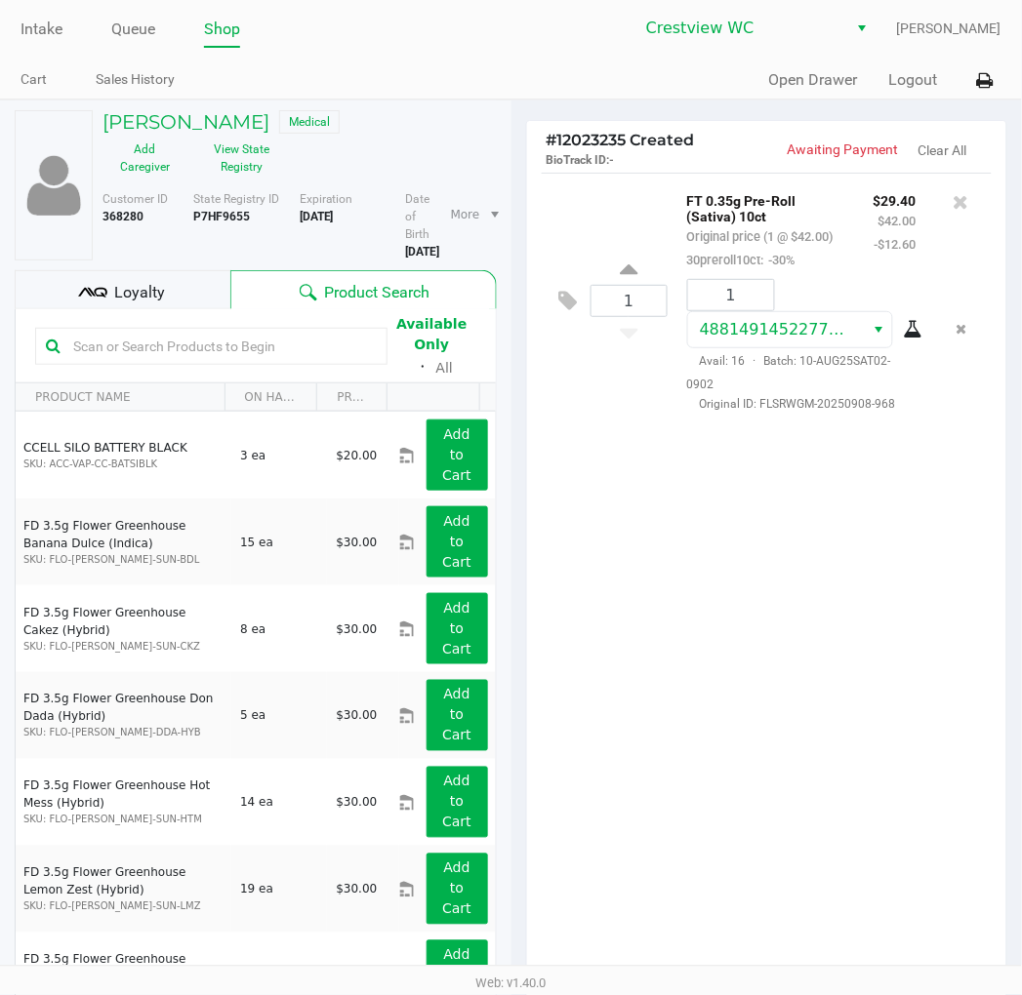
scroll to position [221, 0]
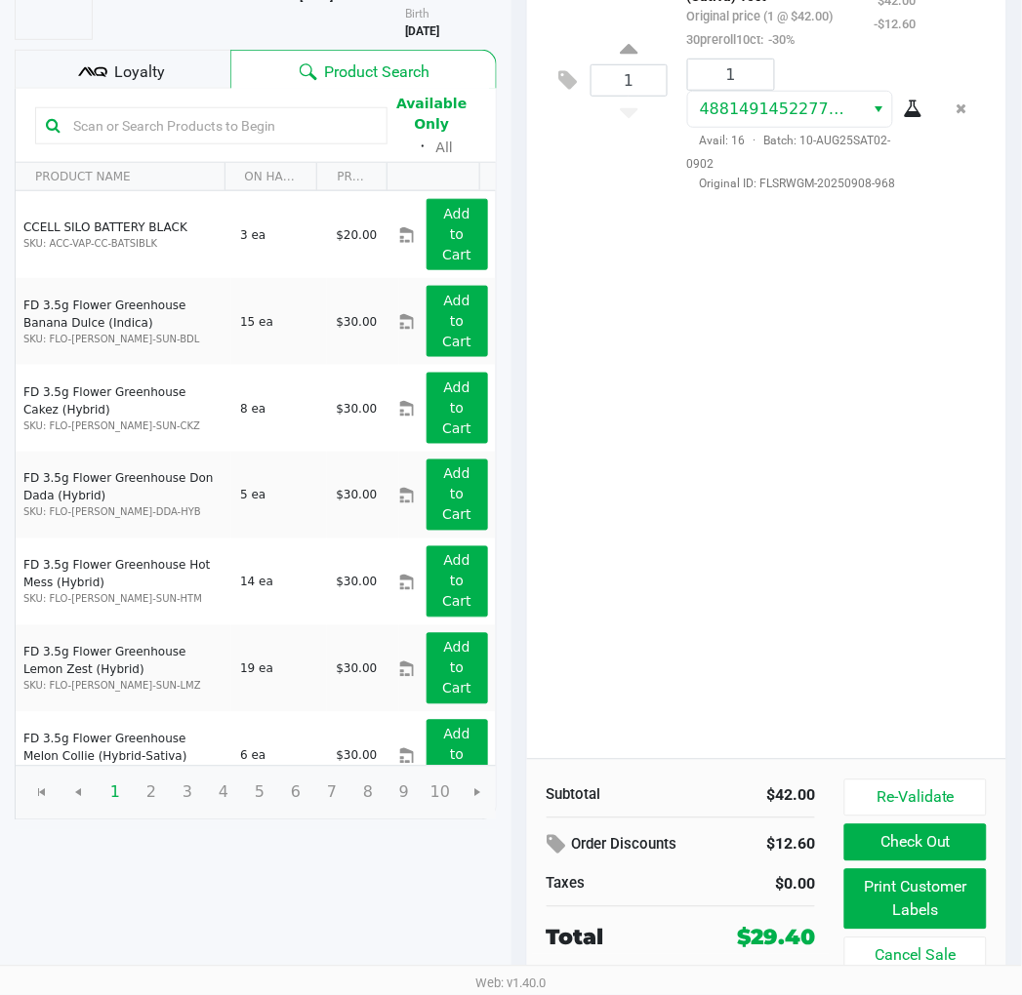
click at [843, 562] on div "1 FT 0.35g Pre-Roll (Sativa) 10ct Original price (1 @ $42.00) 30preroll10ct: -3…" at bounding box center [767, 355] width 480 height 807
click at [954, 842] on button "Check Out" at bounding box center [914, 842] width 141 height 37
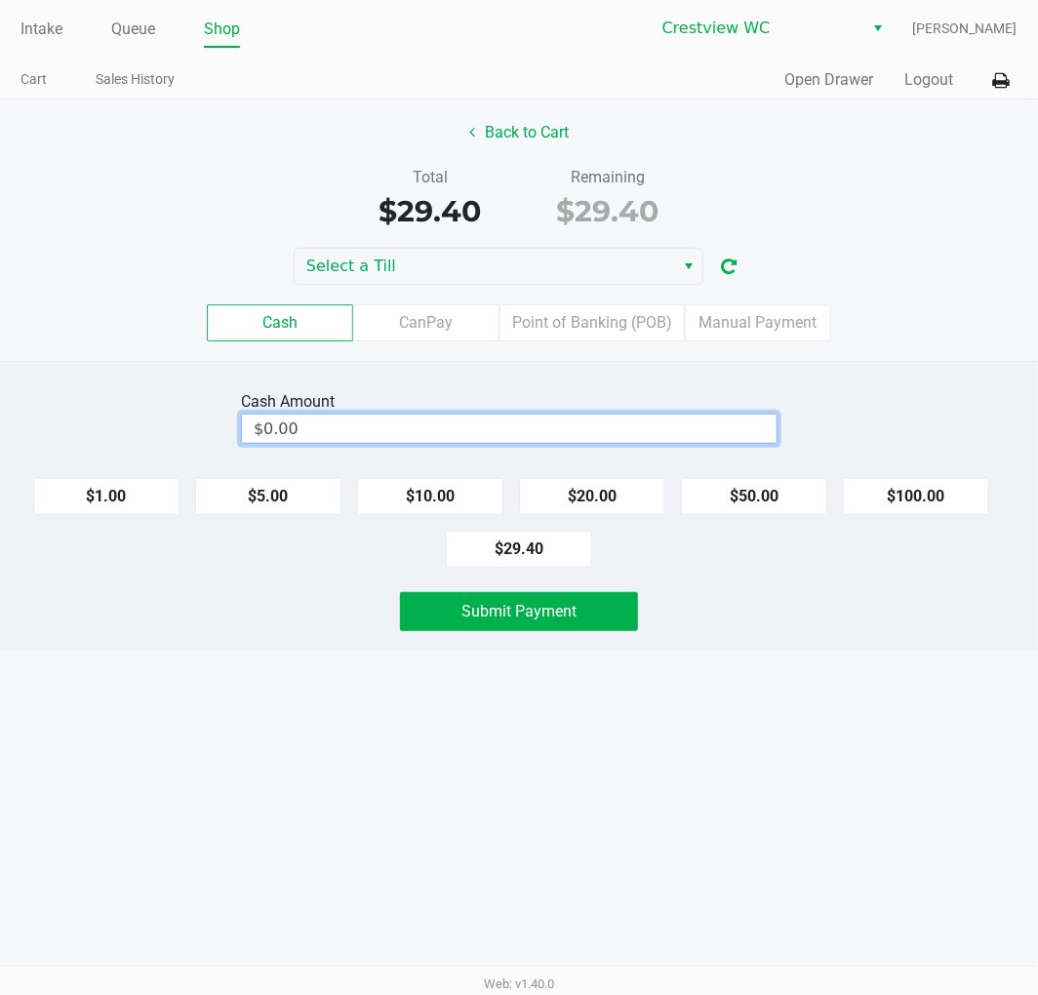
click at [512, 439] on input "$0.00" at bounding box center [509, 429] width 535 height 28
click at [529, 128] on button "Back to Cart" at bounding box center [519, 132] width 125 height 37
type input "$0.00"
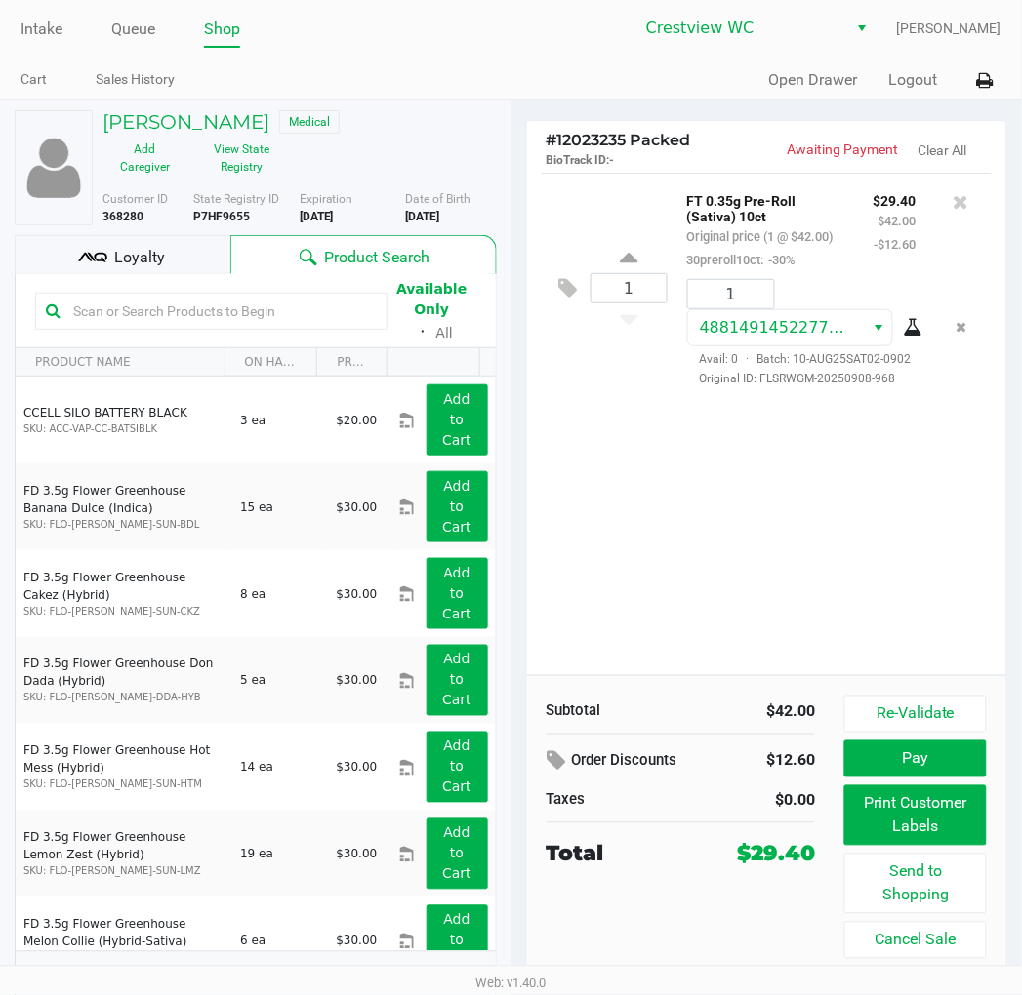
click at [958, 761] on button "Pay" at bounding box center [914, 759] width 141 height 37
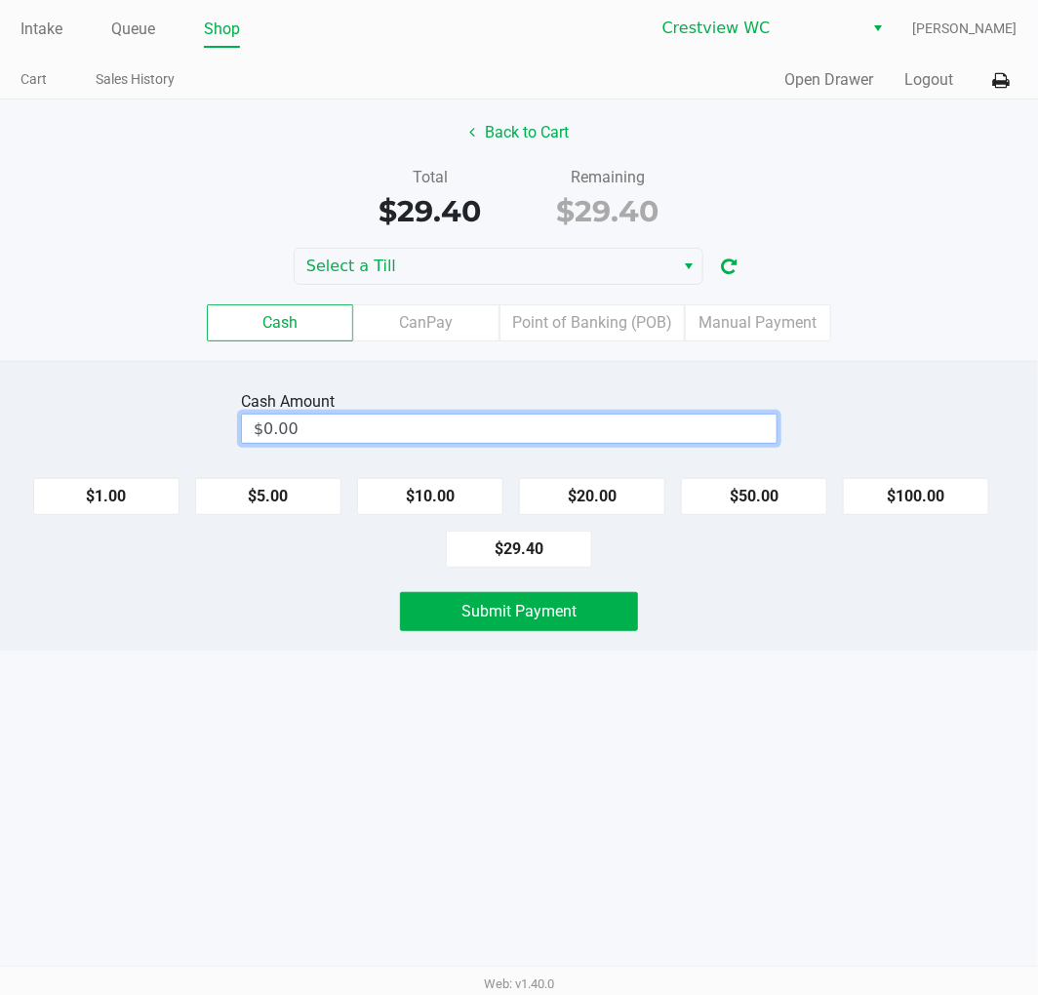
click at [625, 421] on input "$0.00" at bounding box center [509, 429] width 535 height 28
click at [879, 725] on div "Intake Queue Shop Crestview WC [PERSON_NAME] Cart Sales History Quick Sale Open…" at bounding box center [519, 497] width 1038 height 995
type input "$30.00"
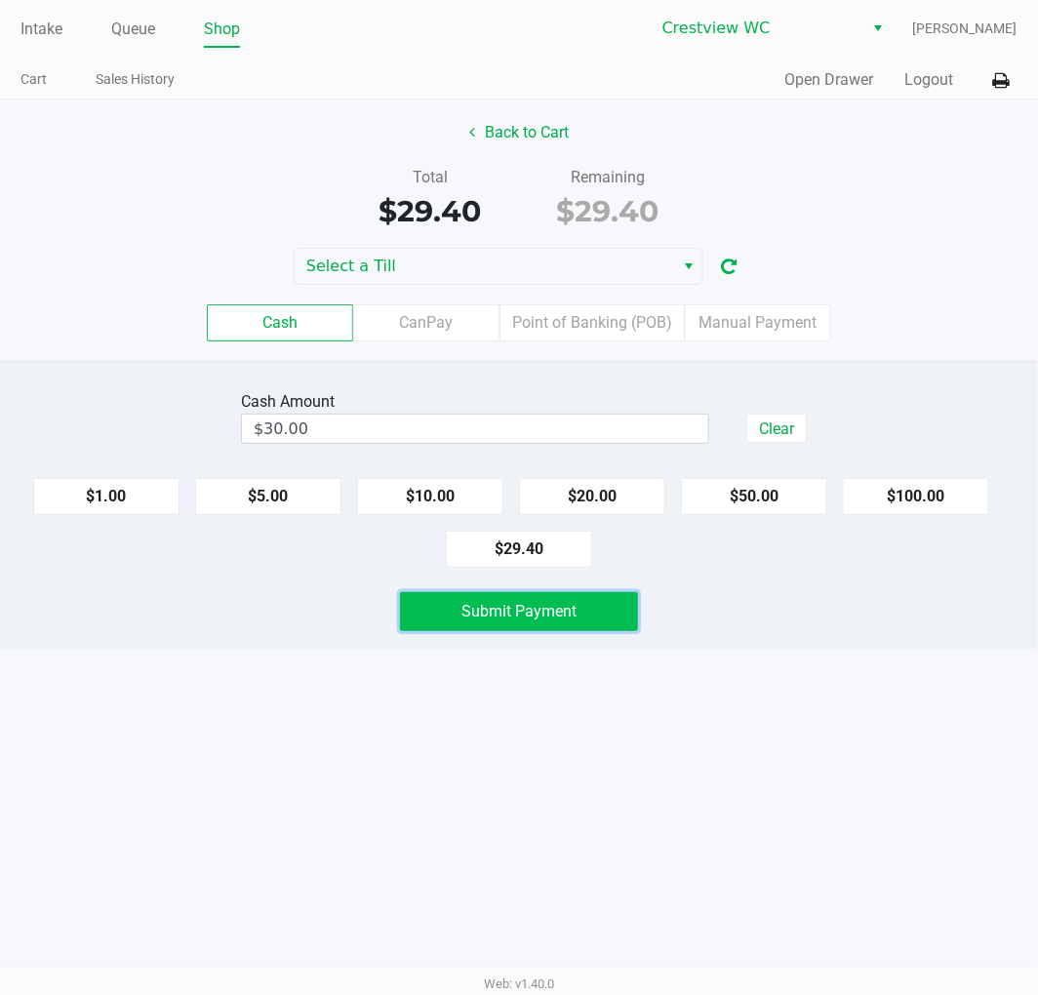
click at [597, 602] on button "Submit Payment" at bounding box center [519, 611] width 238 height 39
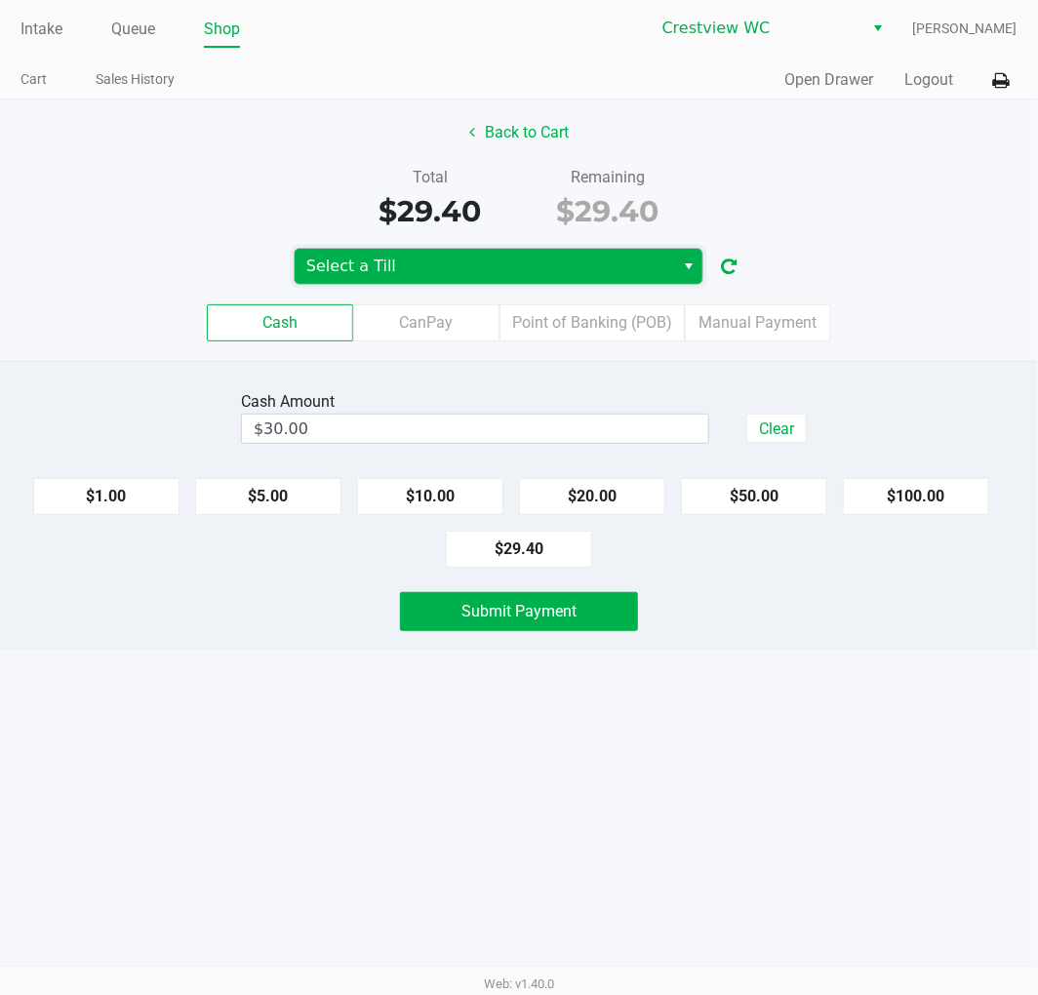
click at [571, 252] on span "Select a Till" at bounding box center [485, 266] width 380 height 35
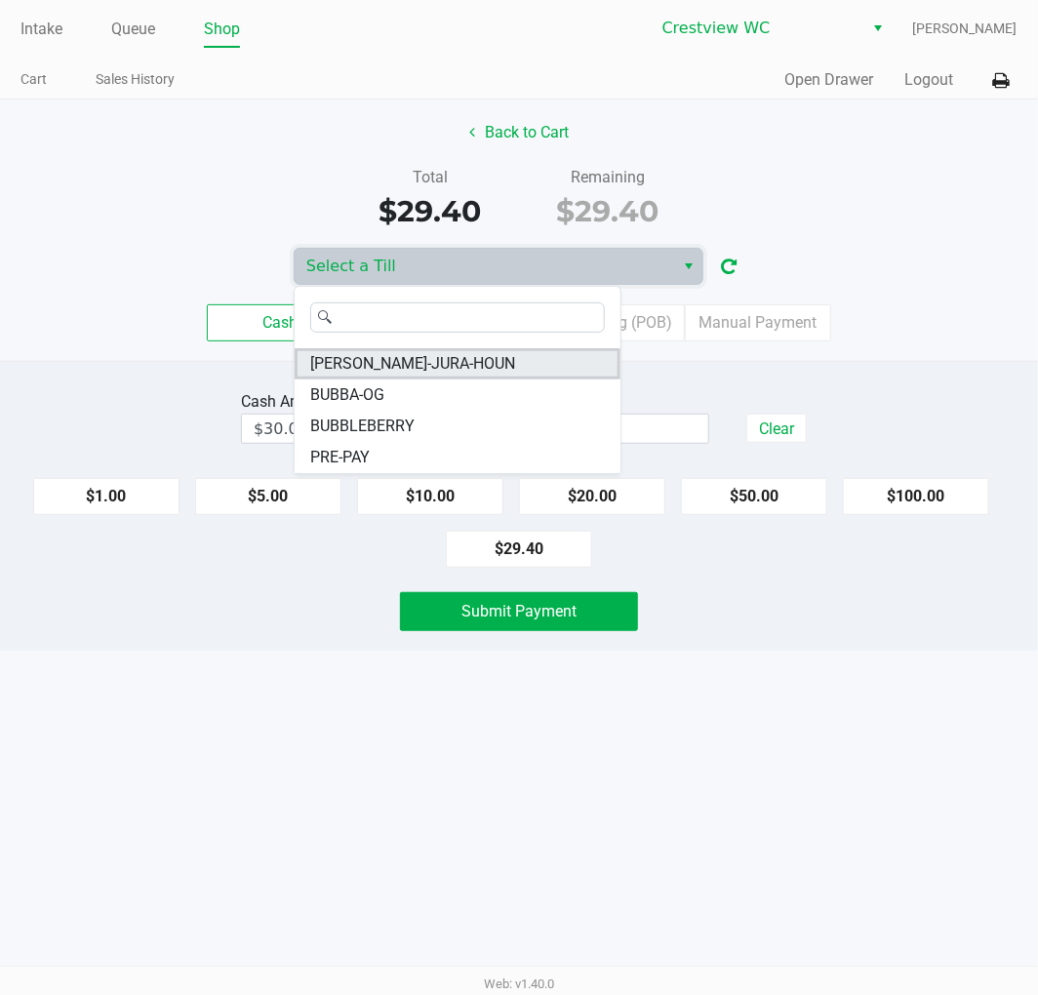
click at [468, 375] on li "[PERSON_NAME]-JURA-HOUN" at bounding box center [458, 363] width 326 height 31
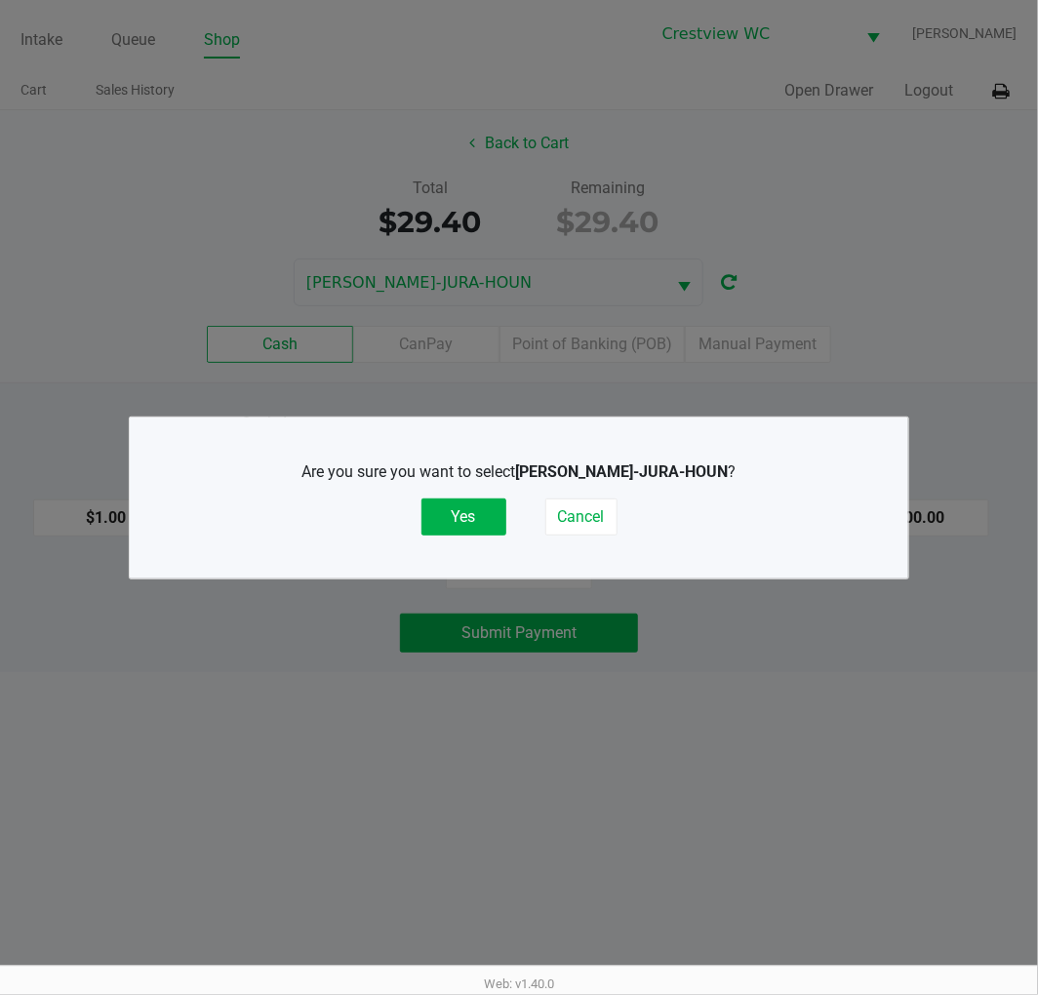
click at [475, 518] on button "Yes" at bounding box center [463, 517] width 85 height 37
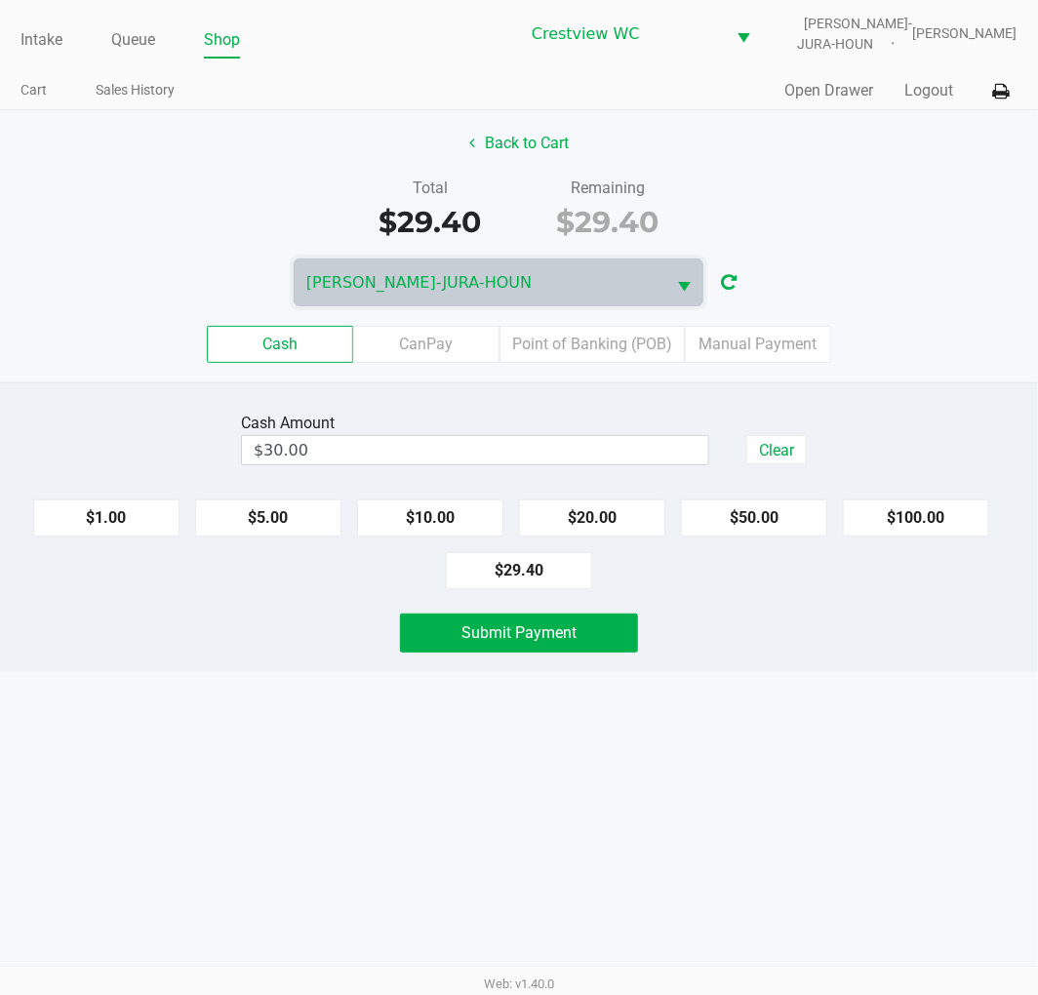
click at [266, 708] on div "Intake Queue Shop Crestview [PERSON_NAME]-JURA-HOUN [PERSON_NAME] Cart Sales Hi…" at bounding box center [519, 497] width 1038 height 995
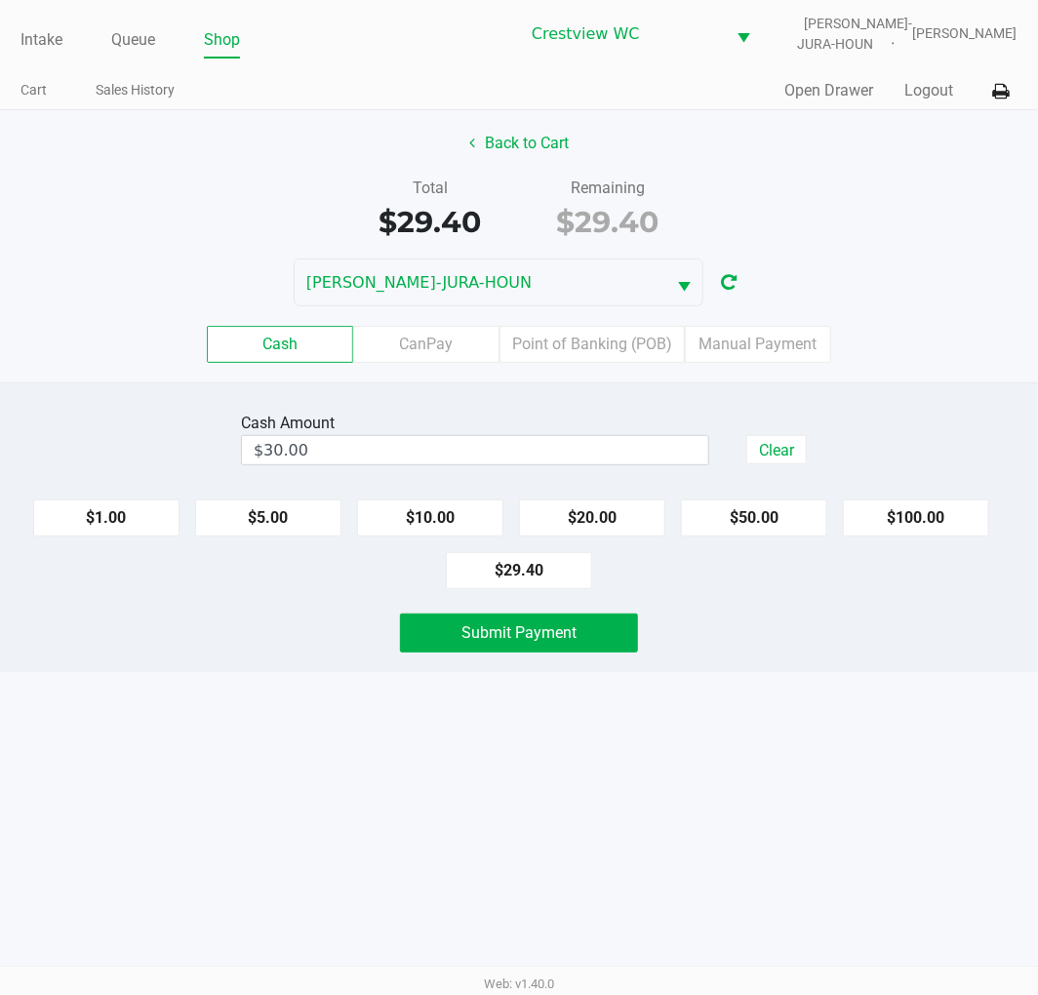
click at [407, 812] on div "Intake Queue Shop Crestview [PERSON_NAME]-JURA-HOUN [PERSON_NAME] Cart Sales Hi…" at bounding box center [519, 497] width 1038 height 995
click at [632, 621] on button "Submit Payment" at bounding box center [519, 633] width 238 height 39
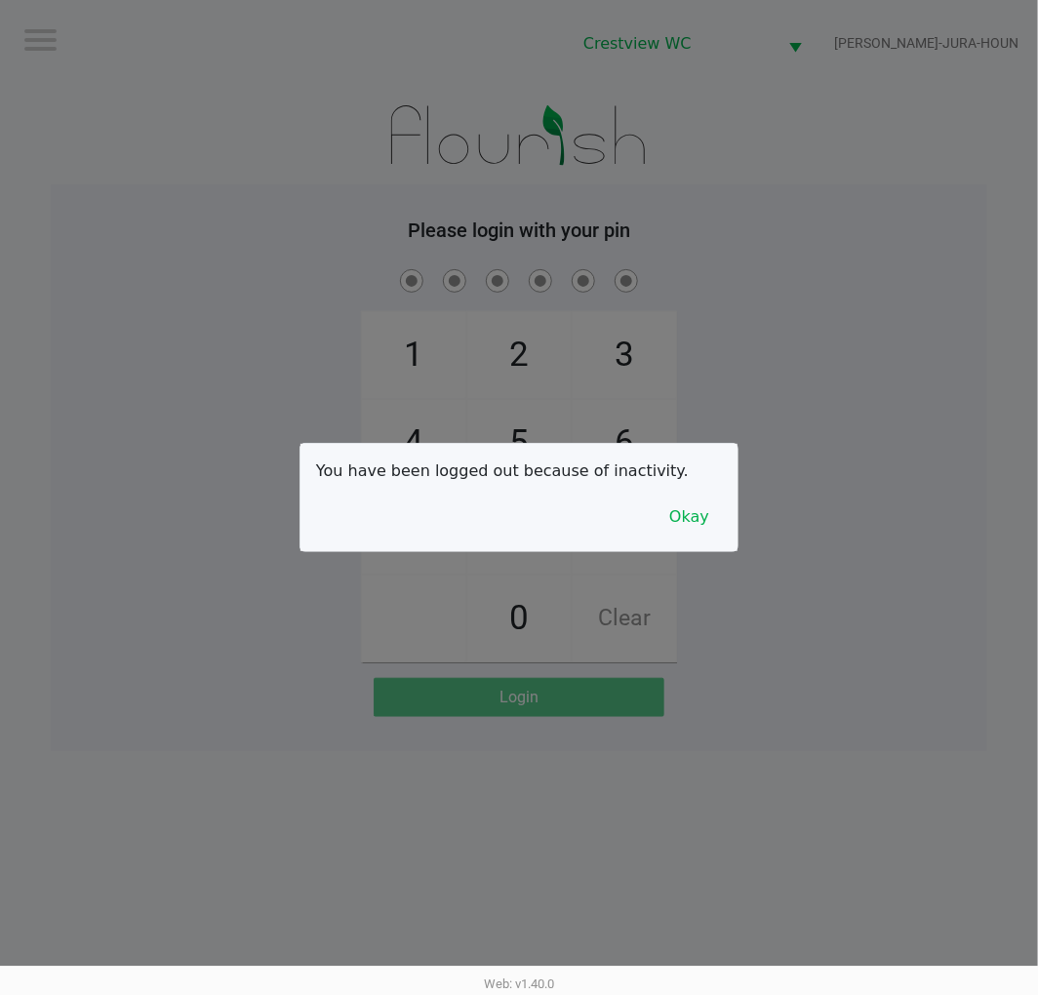
click at [698, 529] on button "Okay" at bounding box center [689, 517] width 65 height 37
click at [763, 532] on div "1 4 7 2 5 8 0 3 6 9 Clear" at bounding box center [519, 463] width 937 height 397
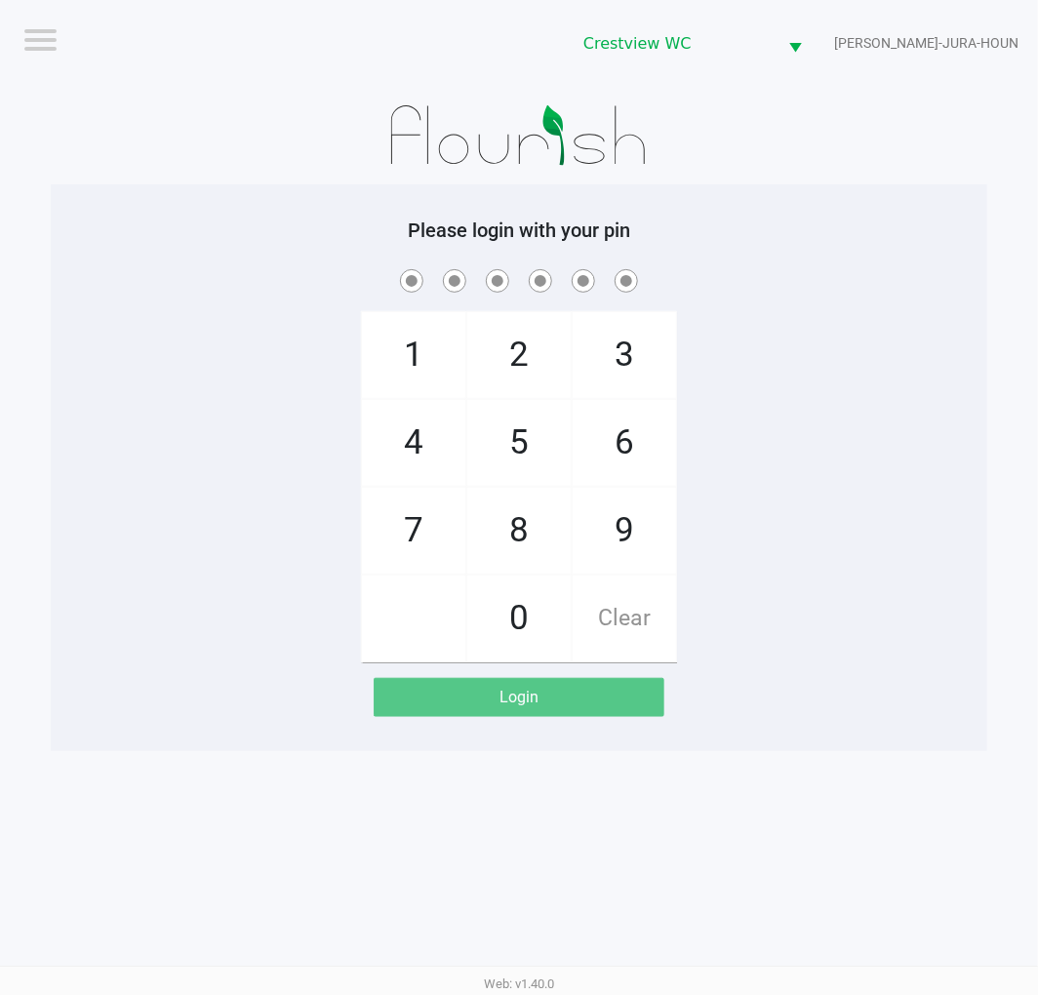
click at [892, 446] on div "1 4 7 2 5 8 0 3 6 9 Clear" at bounding box center [519, 463] width 937 height 397
checkbox input "true"
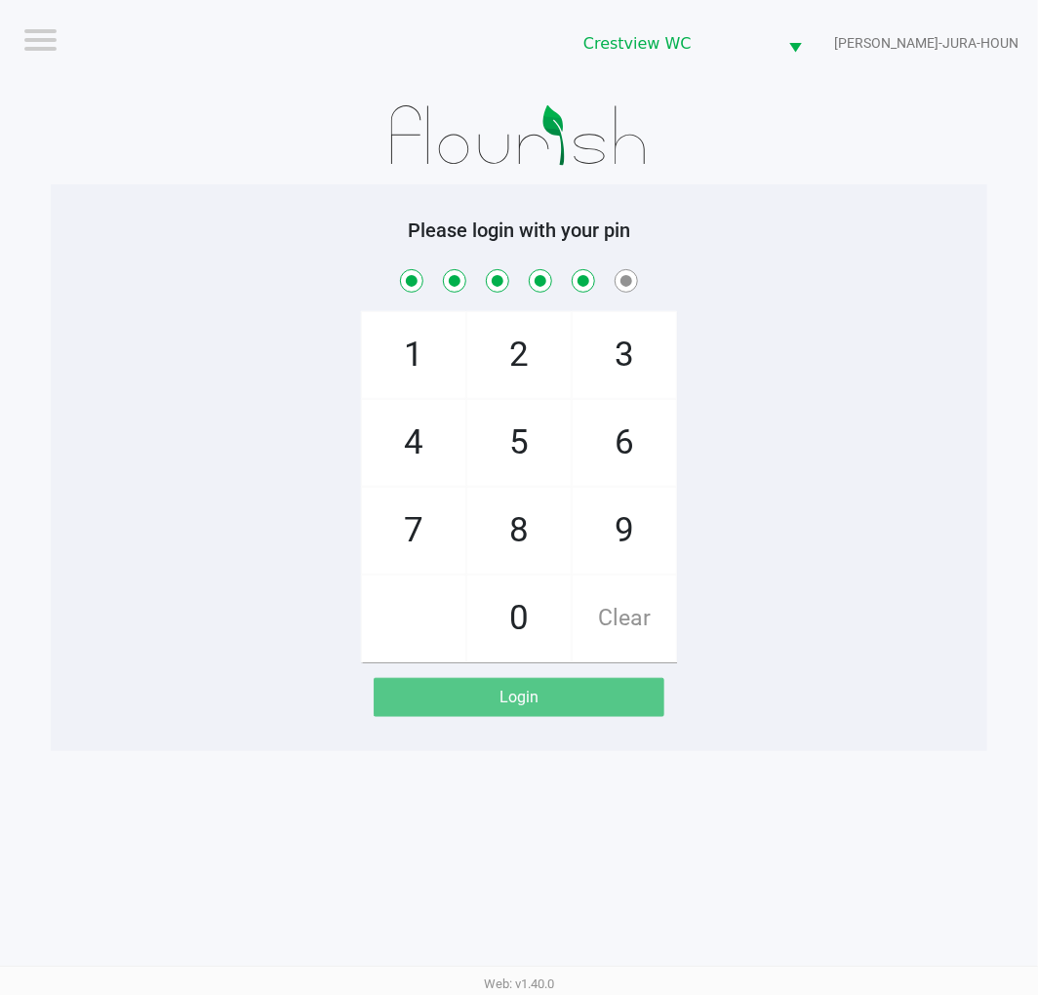
checkbox input "true"
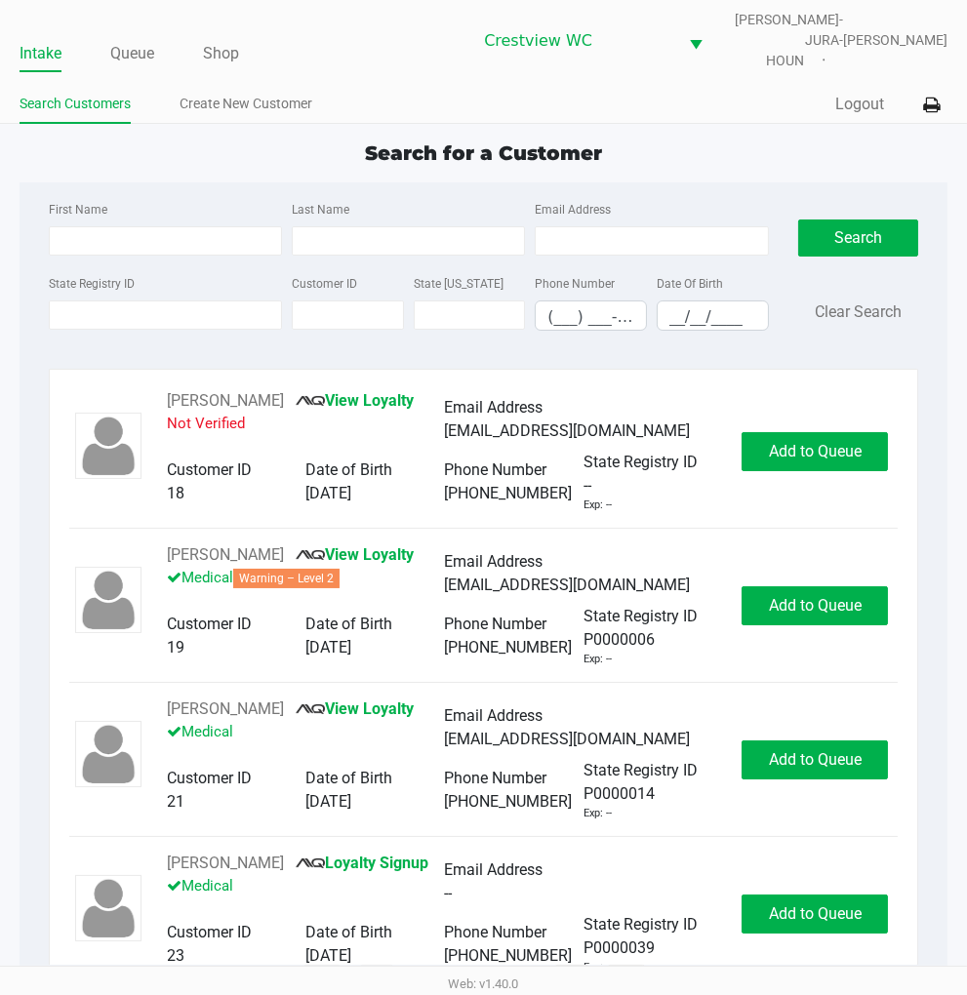
click at [685, 143] on div "Search for a Customer" at bounding box center [483, 153] width 957 height 29
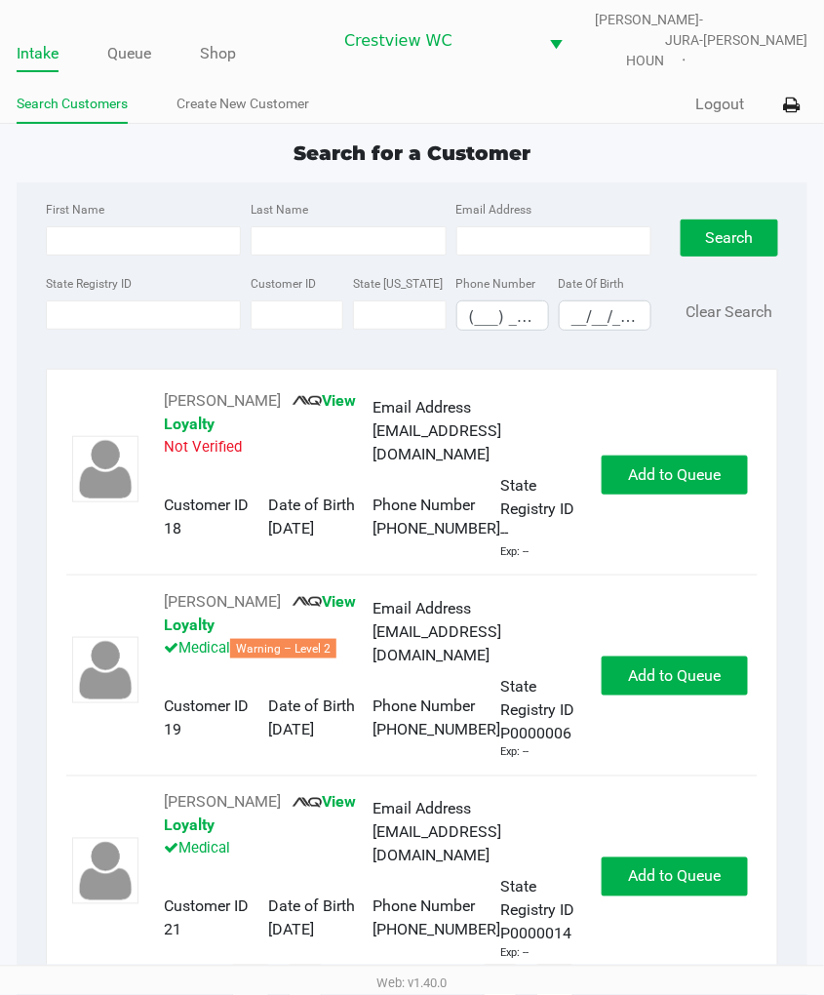
click at [638, 197] on div "Search for a Customer First Name Last Name Email Address State Registry ID Cust…" at bounding box center [412, 562] width 791 height 847
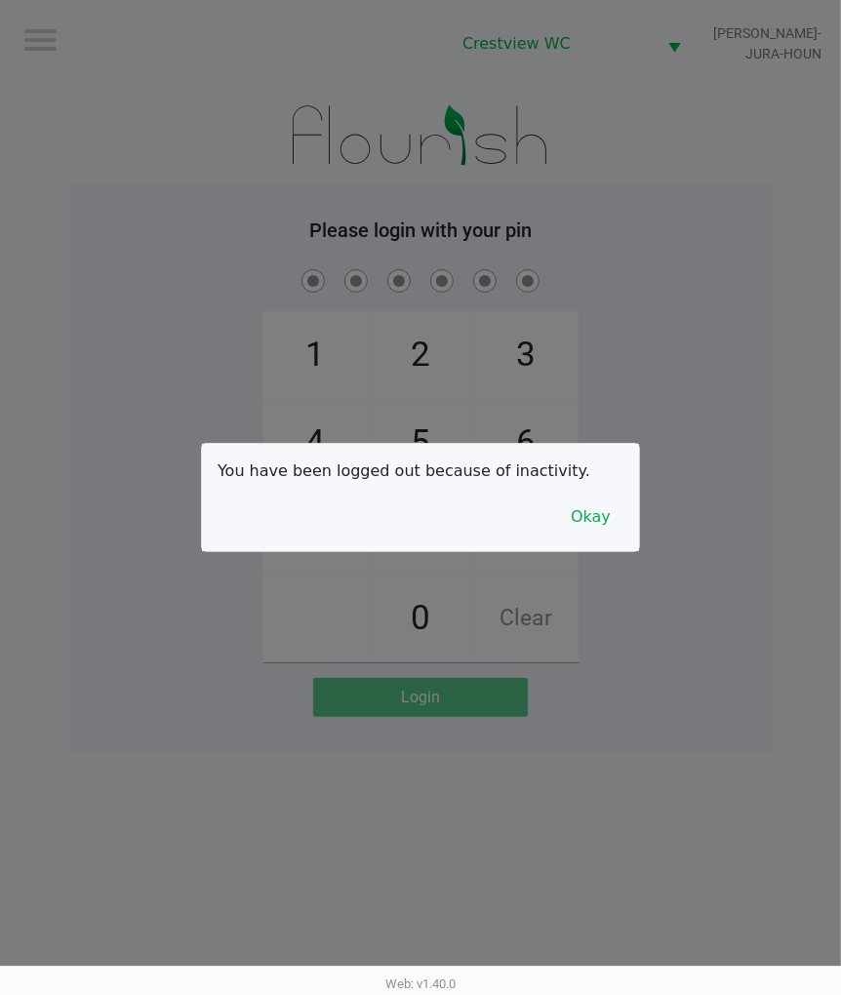
drag, startPoint x: 773, startPoint y: 225, endPoint x: 717, endPoint y: 281, distance: 78.6
click at [773, 225] on div at bounding box center [420, 497] width 841 height 995
click at [607, 531] on button "Okay" at bounding box center [590, 517] width 65 height 37
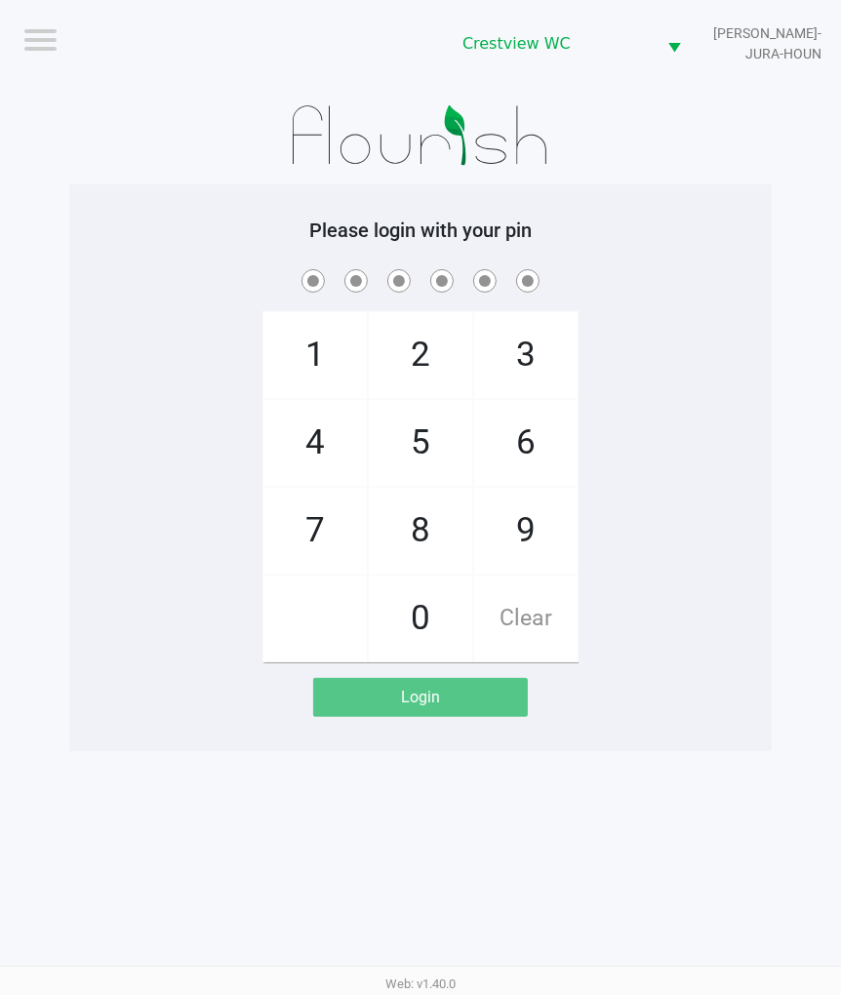
click at [607, 531] on div "1 4 7 2 5 8 0 3 6 9 Clear" at bounding box center [420, 463] width 702 height 397
checkbox input "true"
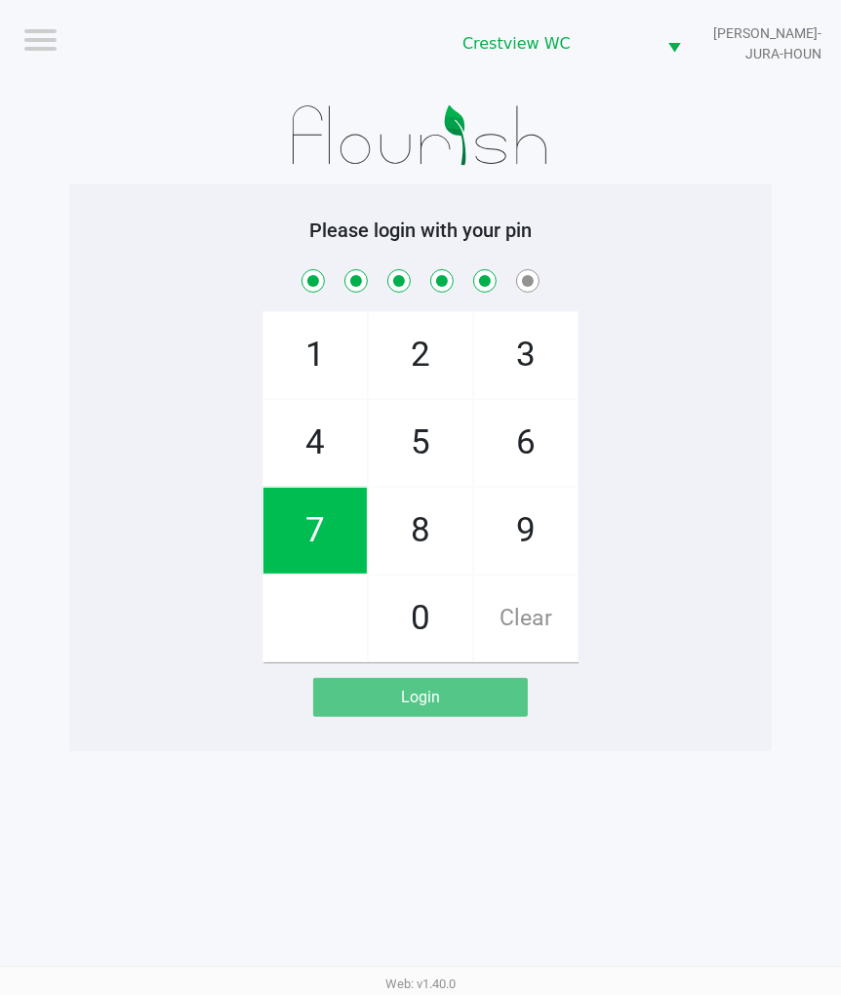
checkbox input "true"
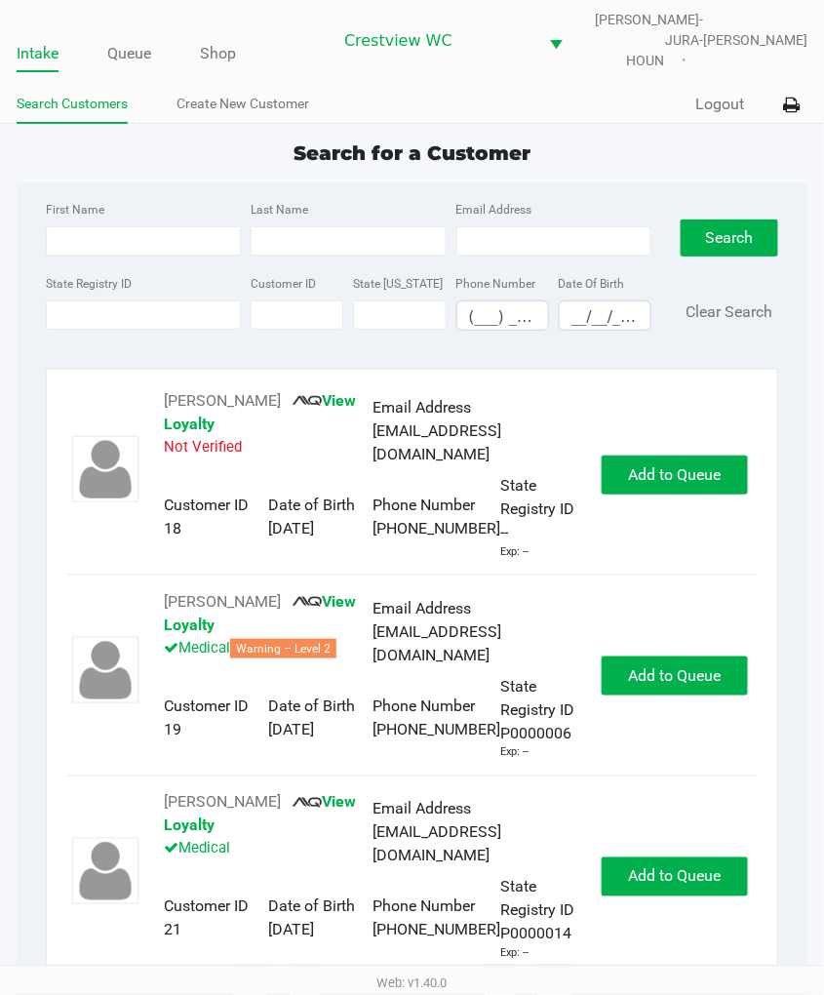
click at [559, 189] on div "Search for a Customer First Name Last Name Email Address State Registry ID Cust…" at bounding box center [412, 562] width 791 height 847
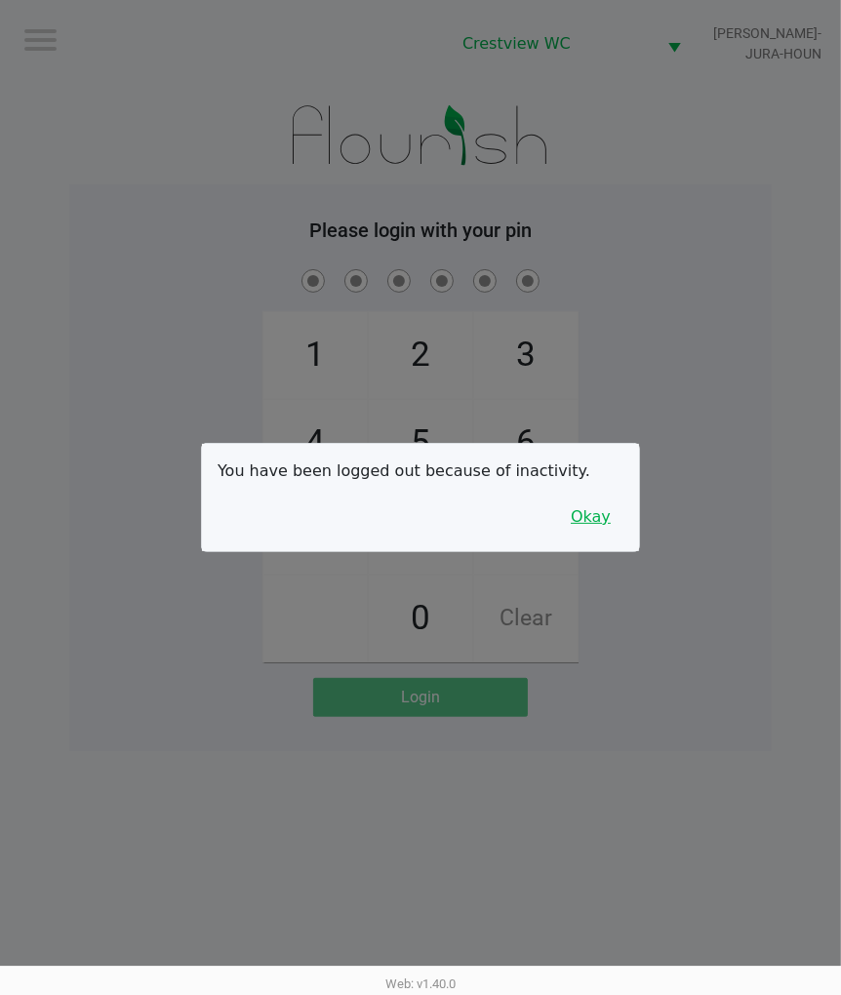
click at [611, 532] on button "Okay" at bounding box center [590, 517] width 65 height 37
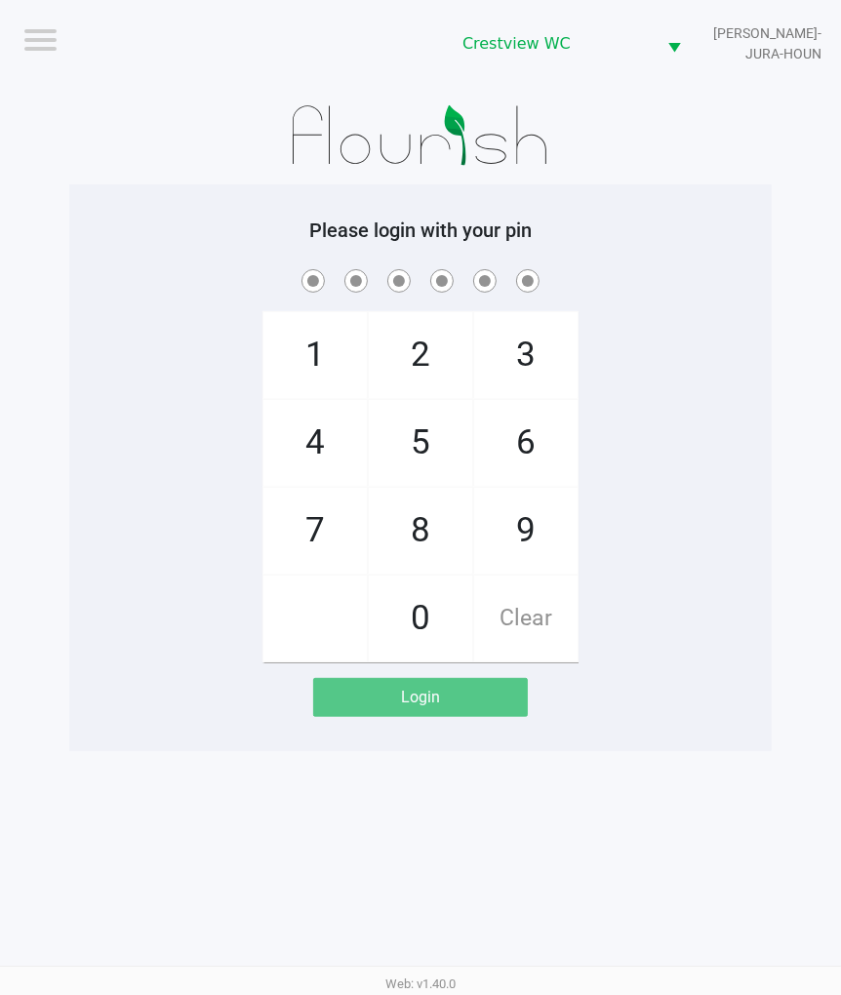
click at [625, 504] on div "1 4 7 2 5 8 0 3 6 9 Clear" at bounding box center [420, 463] width 702 height 397
checkbox input "true"
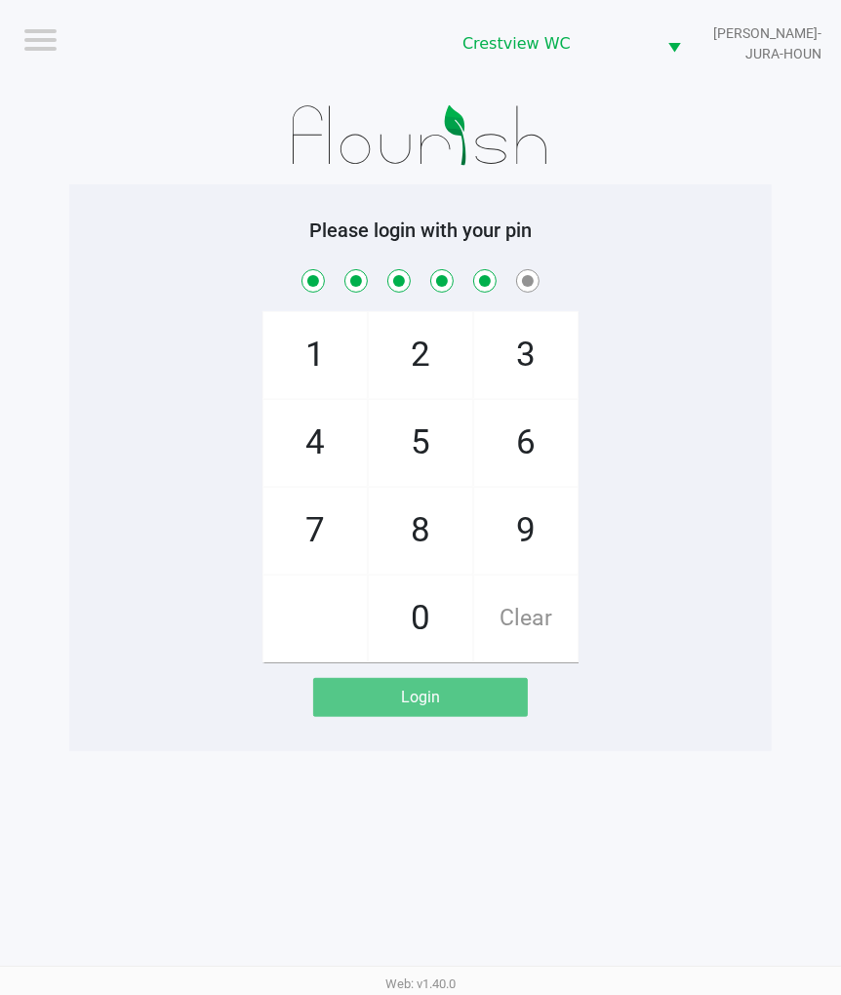
checkbox input "true"
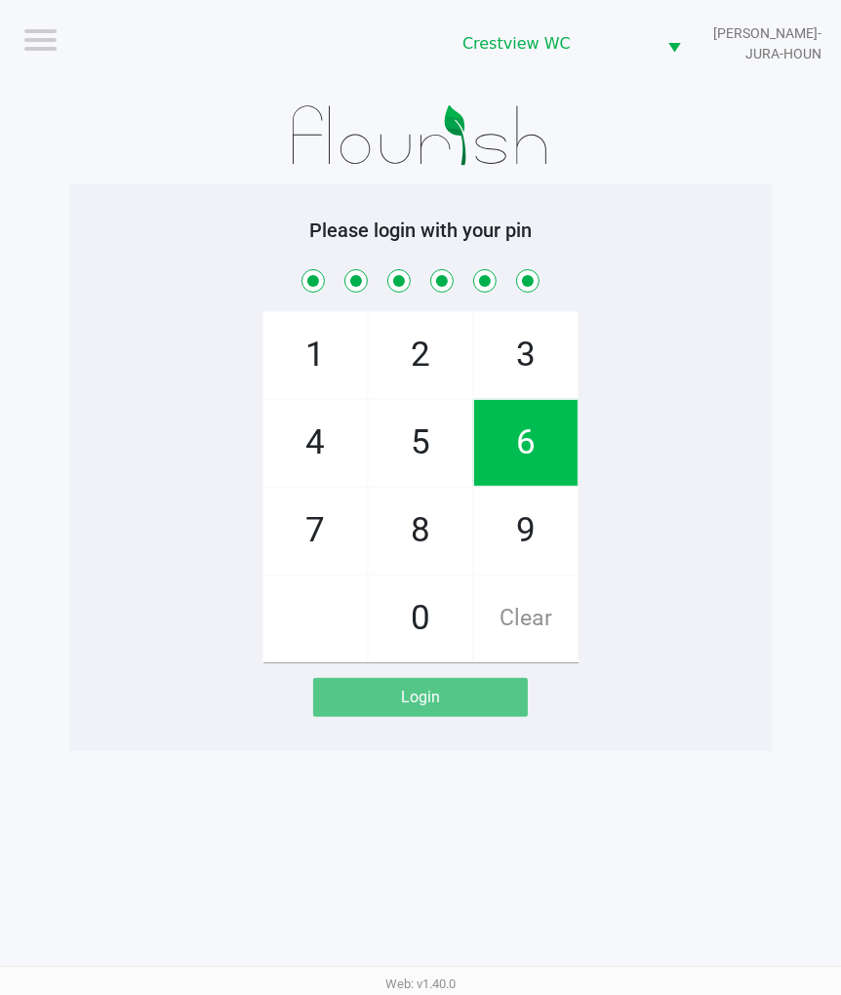
checkbox input "true"
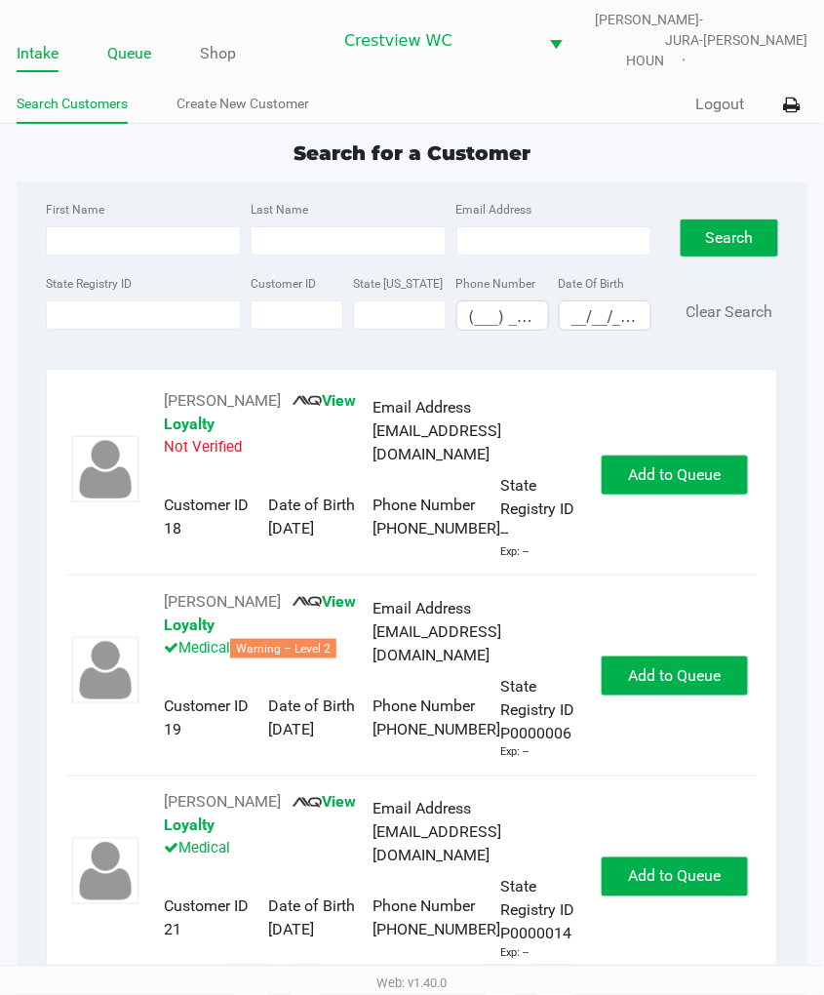
click at [120, 67] on link "Queue" at bounding box center [129, 53] width 44 height 27
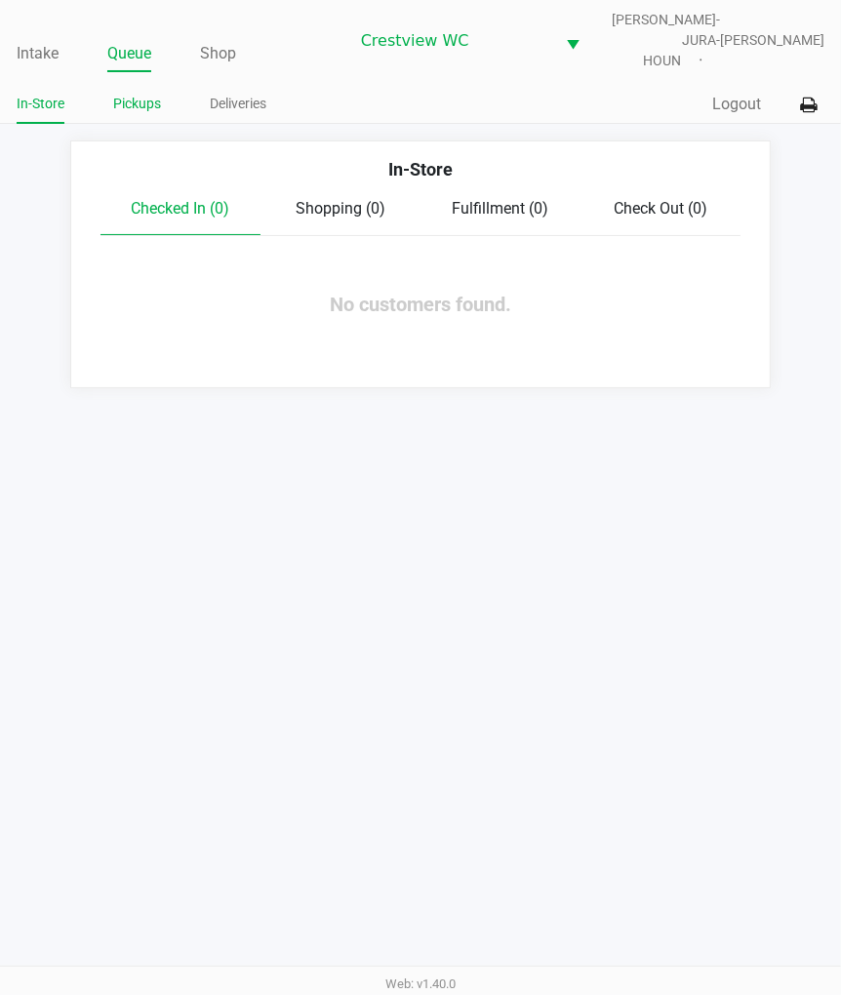
click at [128, 116] on link "Pickups" at bounding box center [137, 104] width 48 height 24
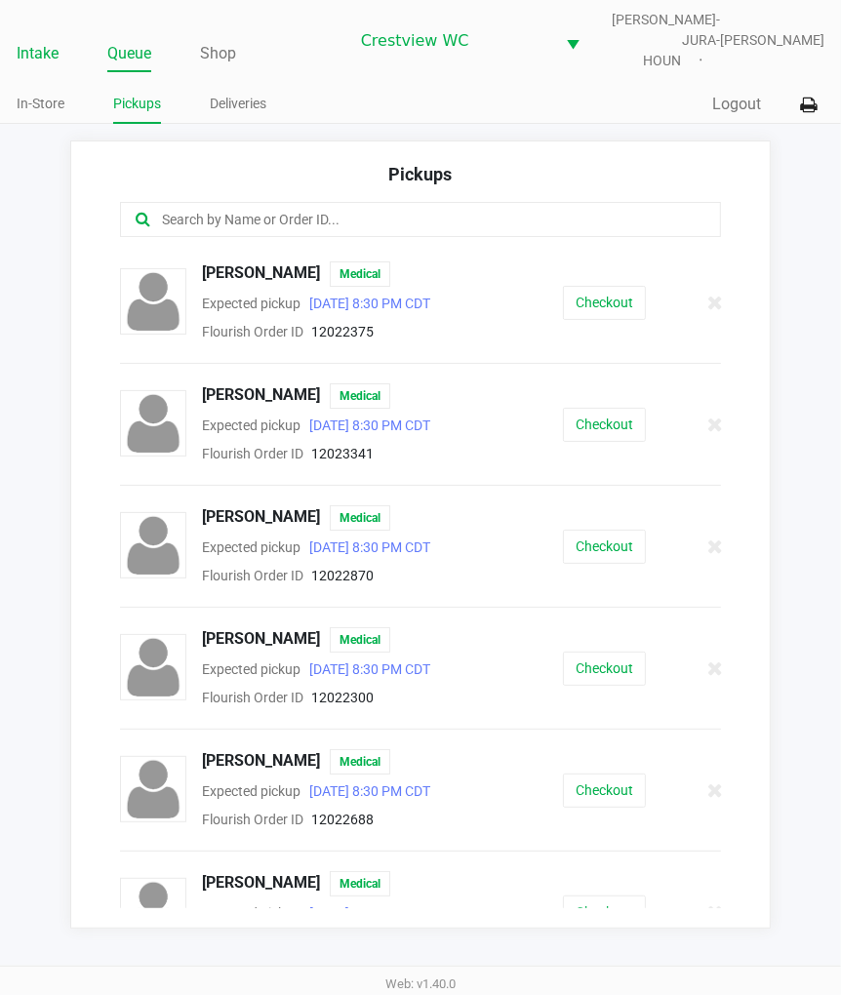
click at [23, 67] on link "Intake" at bounding box center [38, 53] width 42 height 27
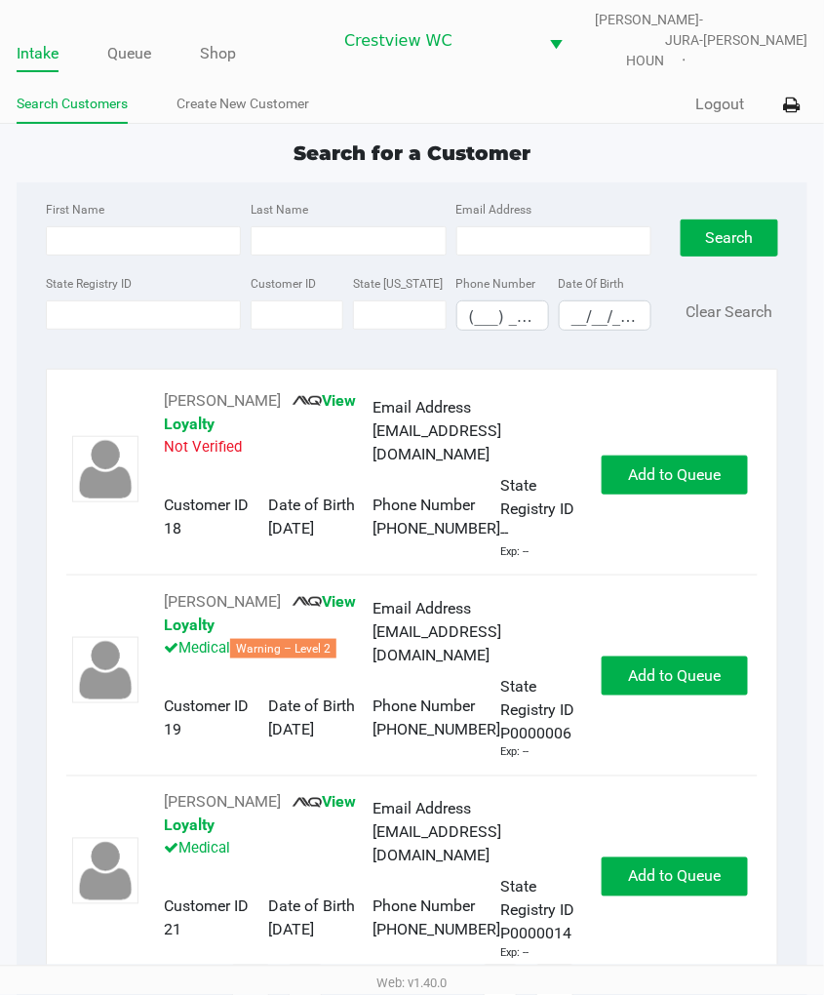
click at [80, 31] on div "Intake Queue Shop Crestview [PERSON_NAME]-JURA-HOUN [PERSON_NAME]" at bounding box center [412, 40] width 791 height 61
click at [180, 361] on div "First Name Last Name Email Address State Registry ID Customer ID State [US_STAT…" at bounding box center [412, 271] width 762 height 179
click at [211, 331] on div "State Registry ID" at bounding box center [143, 301] width 205 height 60
click at [181, 330] on input "State Registry ID" at bounding box center [143, 315] width 195 height 29
type input "3kt4011"
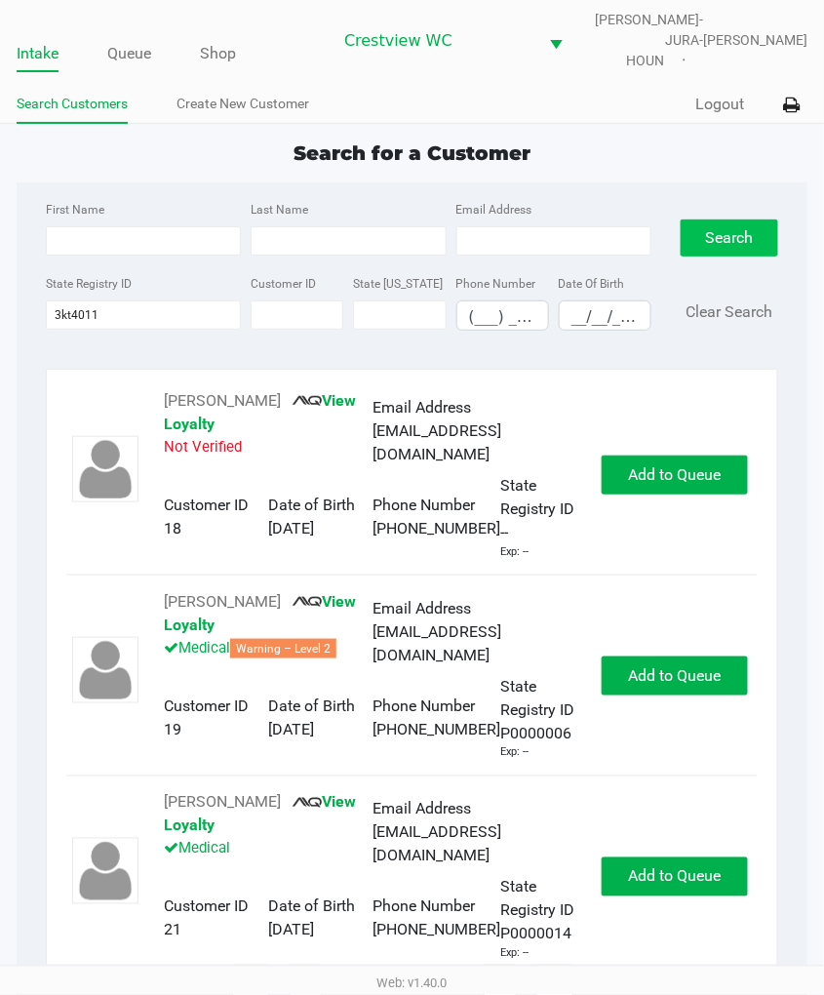
click at [718, 257] on button "Search" at bounding box center [730, 238] width 98 height 37
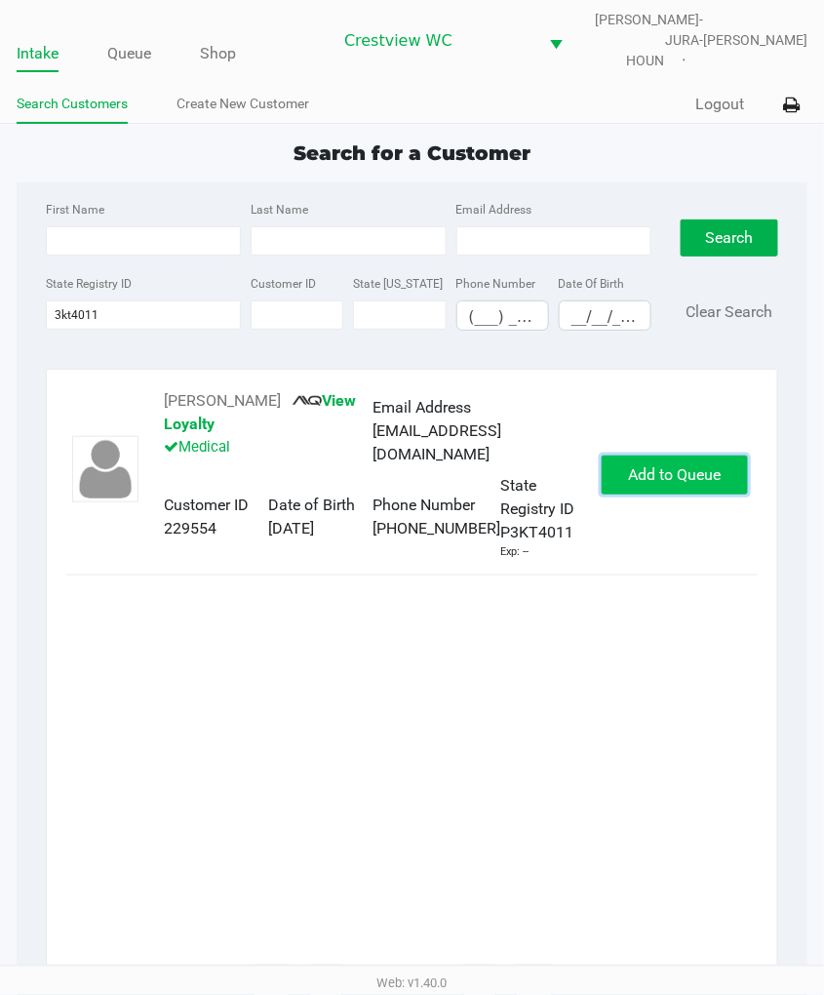
click at [630, 484] on span "Add to Queue" at bounding box center [675, 474] width 93 height 19
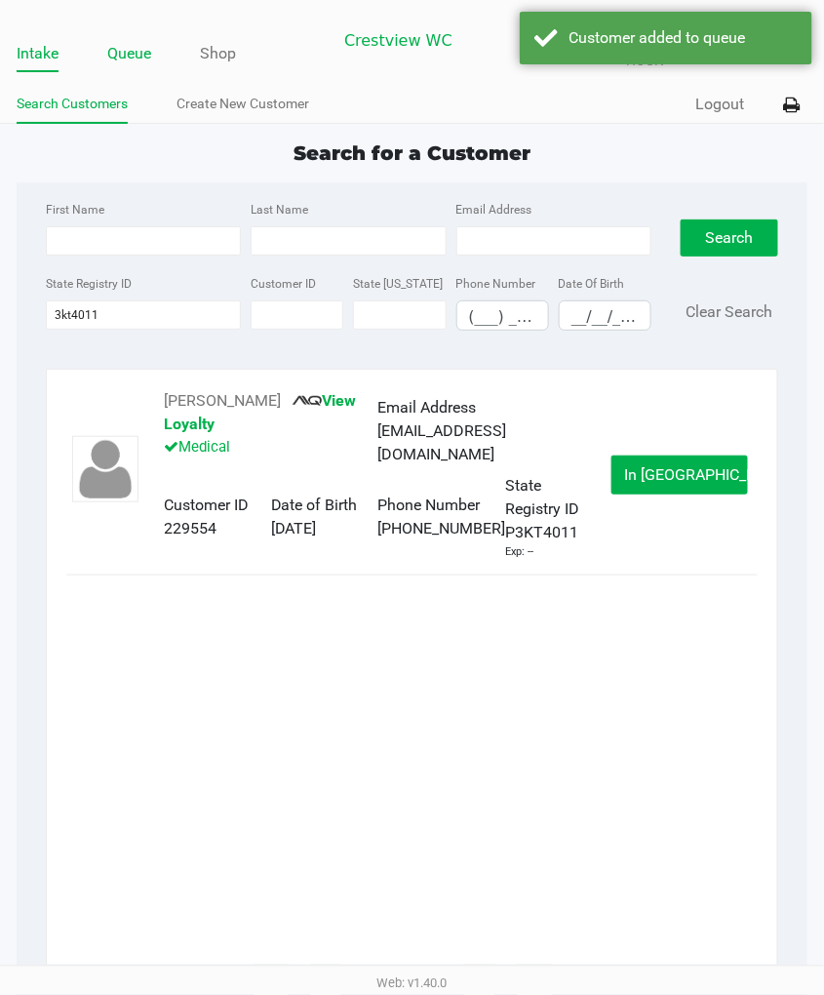
click at [131, 67] on link "Queue" at bounding box center [129, 53] width 44 height 27
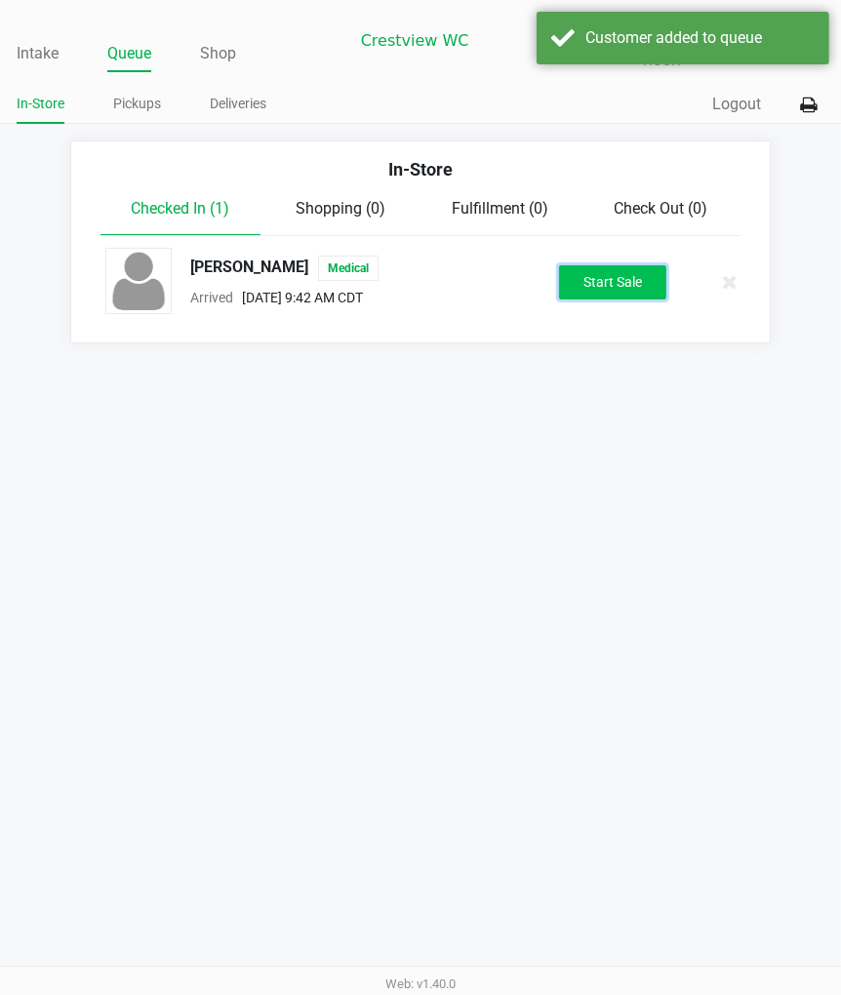
click at [634, 300] on button "Start Sale" at bounding box center [612, 282] width 107 height 34
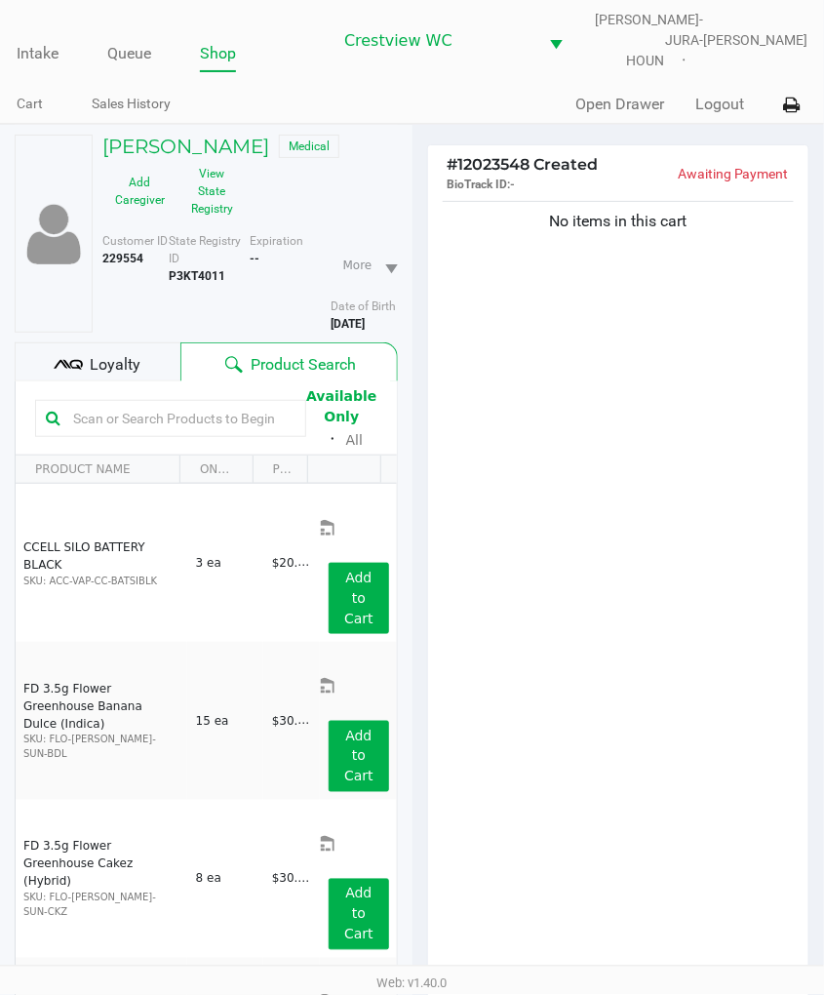
click at [496, 411] on div "No items in this cart" at bounding box center [618, 600] width 381 height 807
click at [250, 433] on input "text" at bounding box center [180, 418] width 230 height 29
click at [203, 215] on button "View State Registry" at bounding box center [207, 191] width 58 height 66
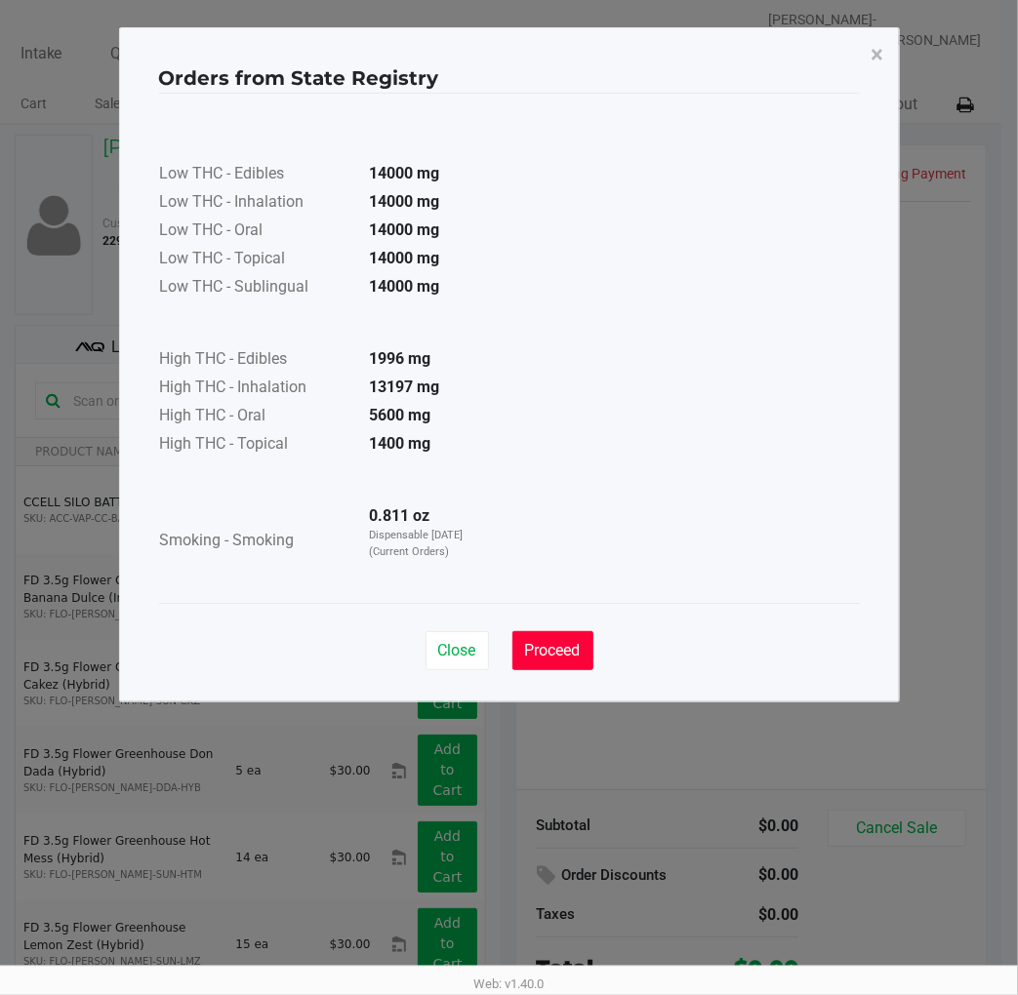
click at [569, 646] on span "Proceed" at bounding box center [553, 650] width 56 height 19
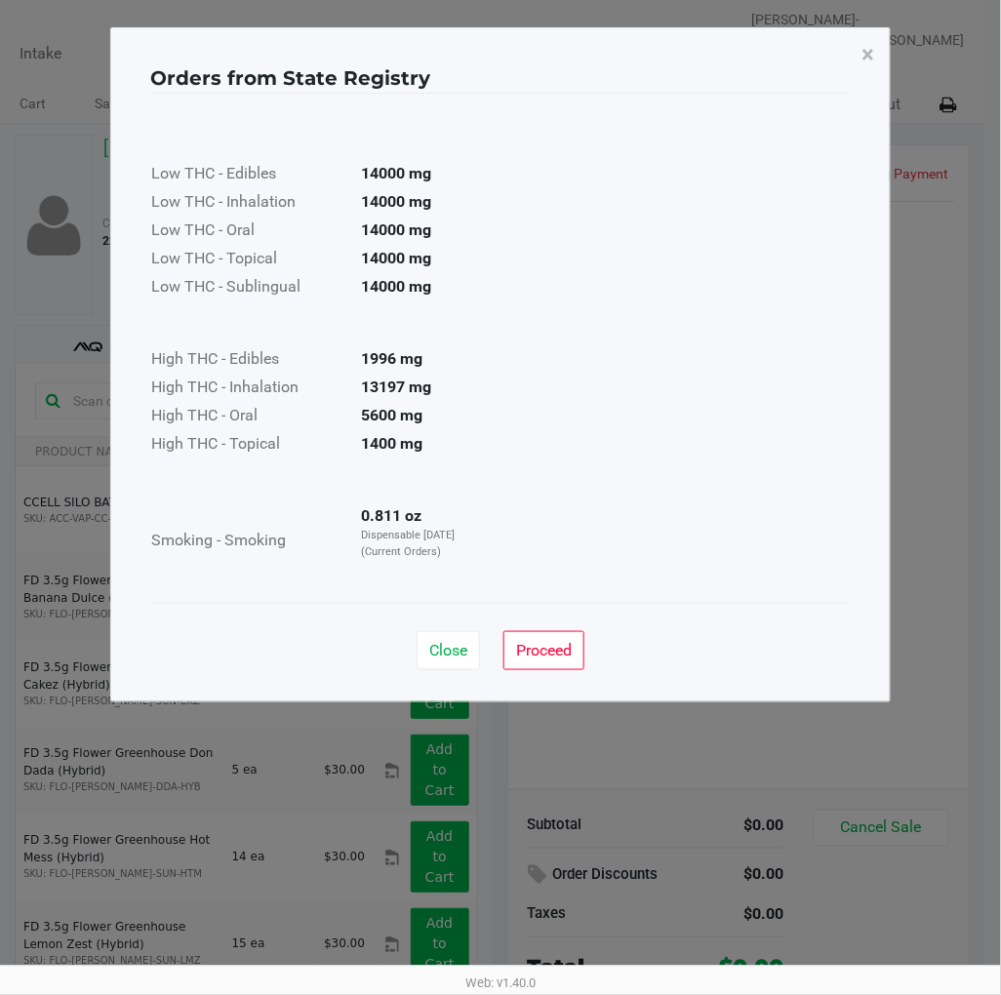
drag, startPoint x: 708, startPoint y: 622, endPoint x: 582, endPoint y: 564, distance: 139.7
click at [709, 621] on div "Close Proceed" at bounding box center [500, 642] width 701 height 79
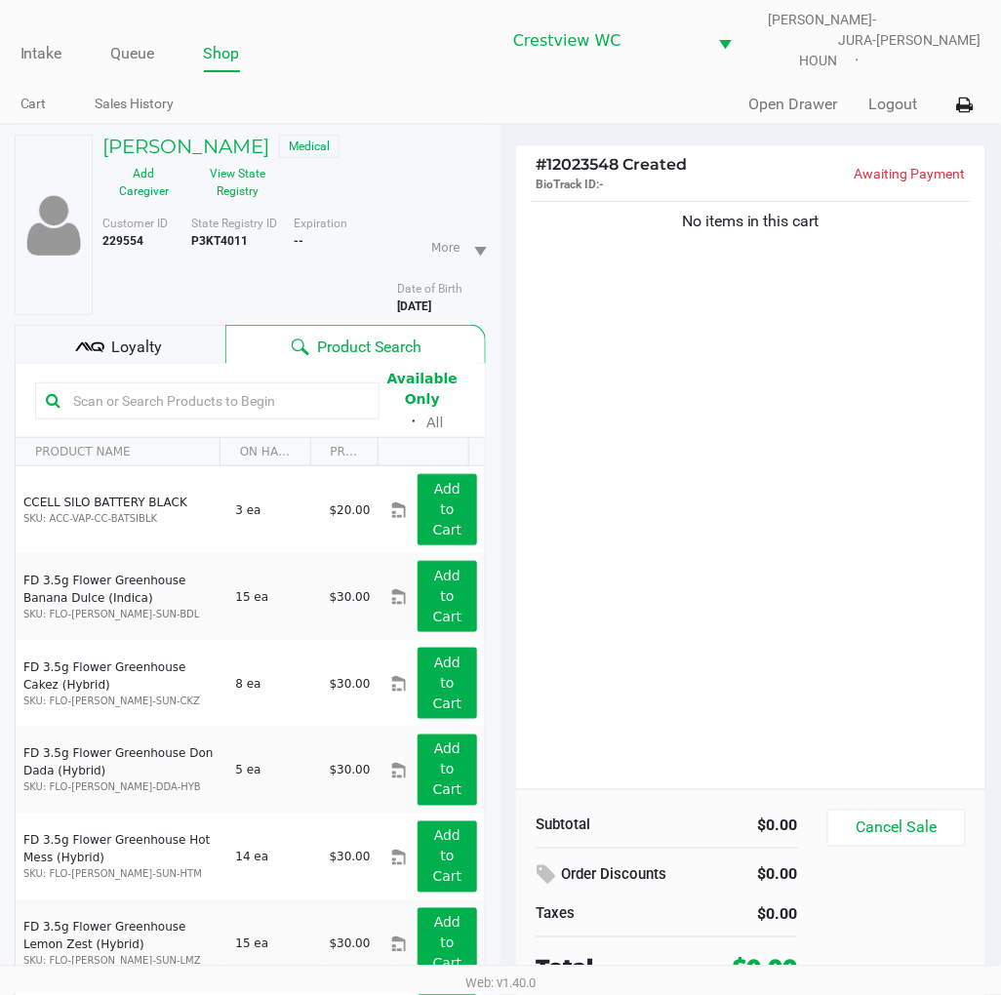
click at [338, 398] on input "text" at bounding box center [216, 400] width 303 height 29
click at [266, 386] on input "text" at bounding box center [216, 400] width 303 height 29
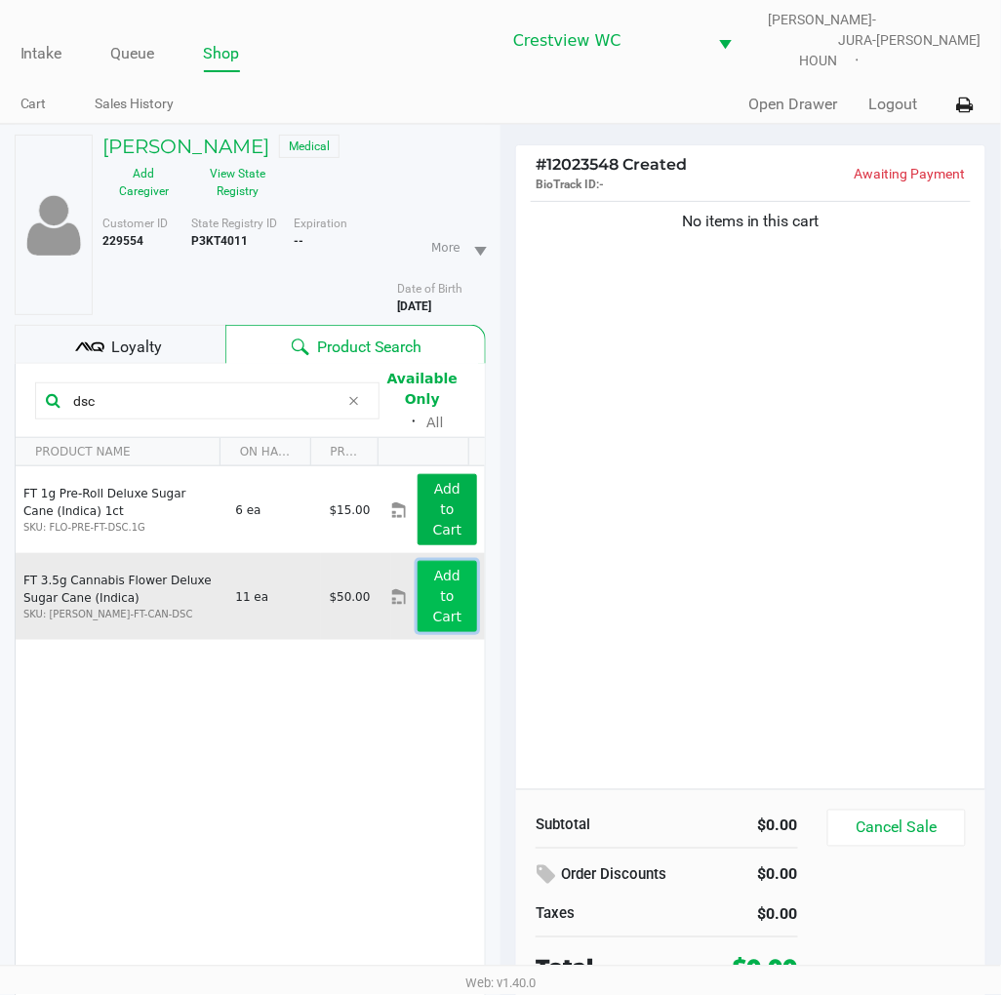
click at [444, 589] on button "Add to Cart" at bounding box center [448, 596] width 60 height 71
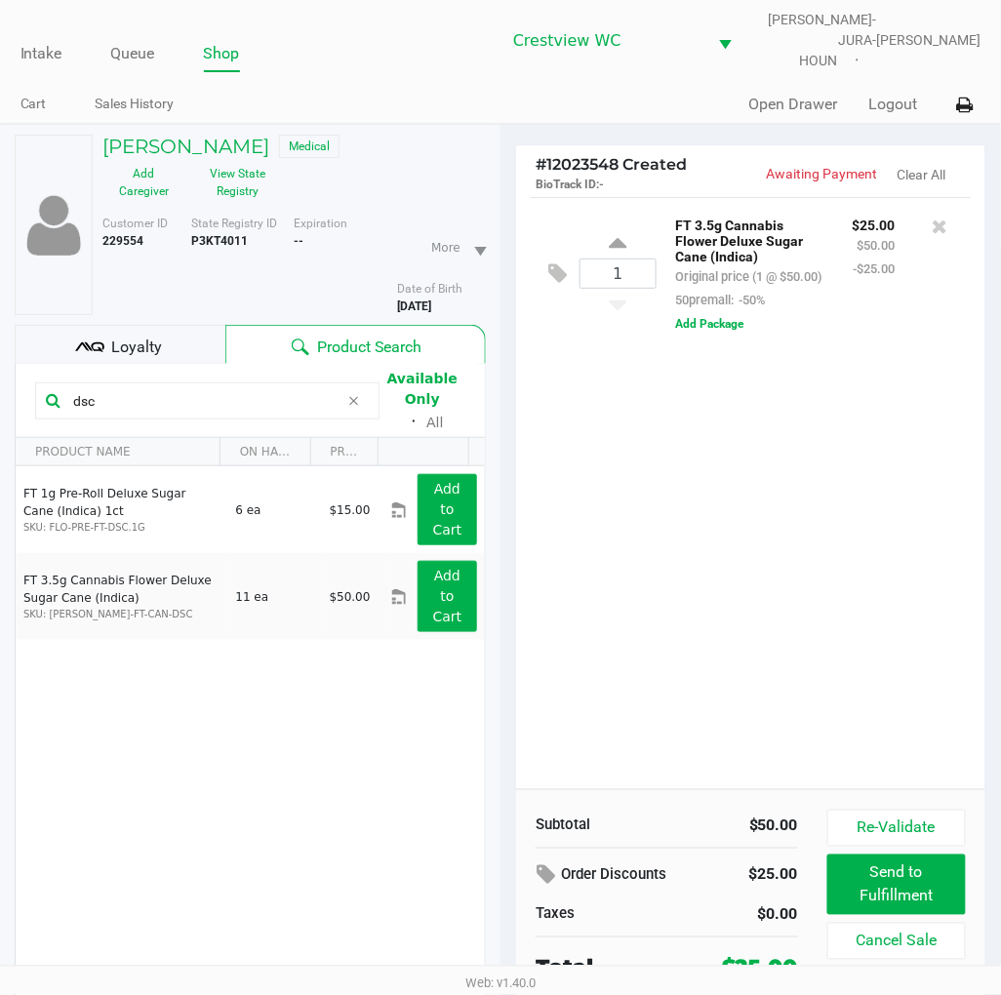
click at [569, 583] on div "1 FT 3.5g Cannabis Flower Deluxe Sugar Cane (Indica) Original price (1 @ $50.00…" at bounding box center [750, 493] width 469 height 592
click at [776, 493] on div "1 FT 3.5g Cannabis Flower Deluxe Sugar Cane (Indica) Original price (1 @ $50.00…" at bounding box center [750, 493] width 469 height 592
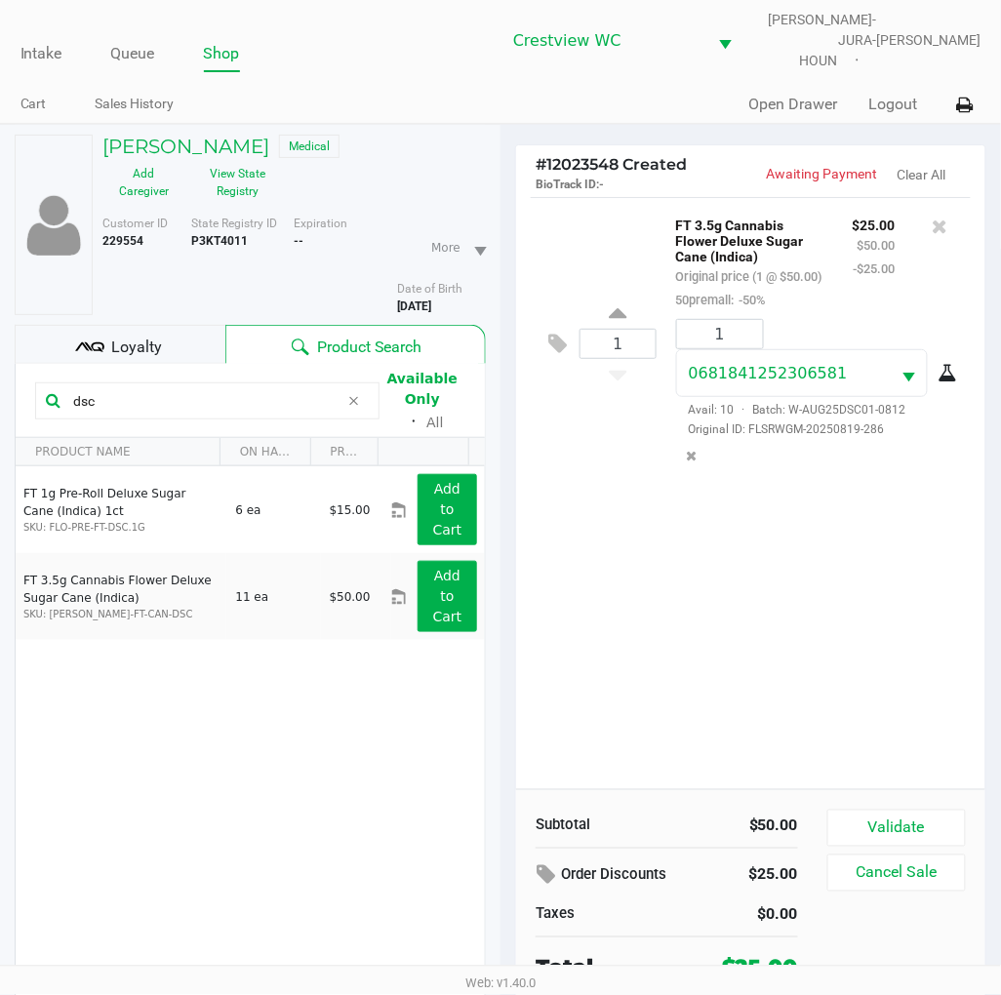
click at [673, 583] on div "1 FT 3.5g Cannabis Flower Deluxe Sugar Cane (Indica) Original price (1 @ $50.00…" at bounding box center [750, 493] width 469 height 592
click at [283, 347] on div "Product Search" at bounding box center [355, 344] width 261 height 39
click at [285, 386] on input "dsc" at bounding box center [202, 400] width 274 height 29
type input "d"
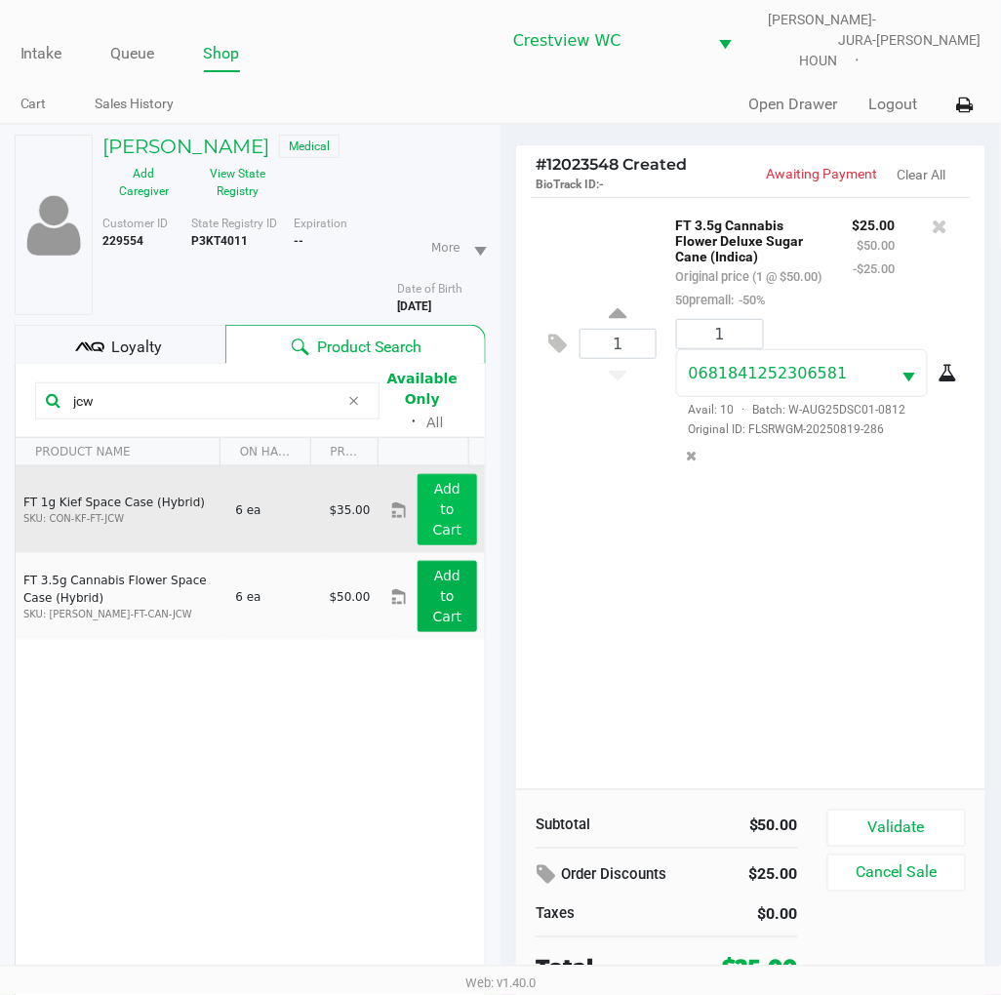
click at [436, 496] on app-button-loader "Add to Cart" at bounding box center [447, 509] width 29 height 57
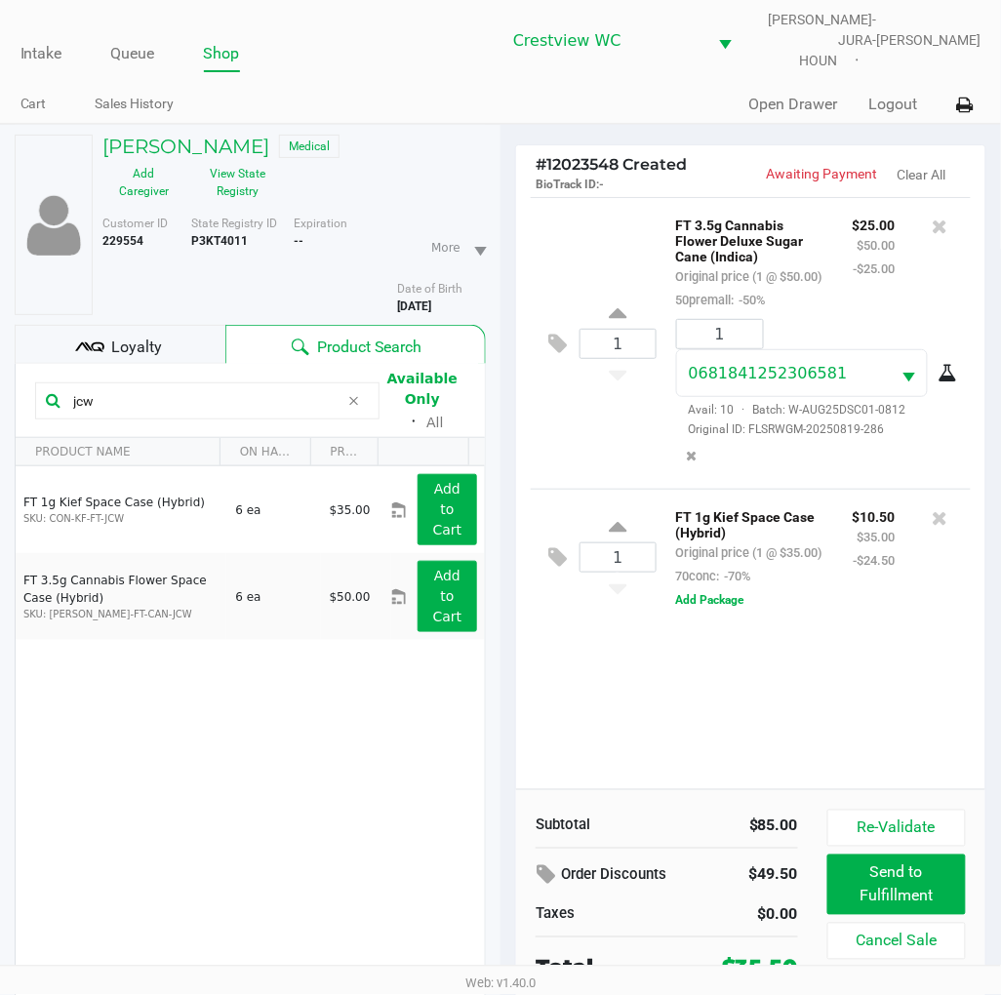
click at [266, 386] on input "jcw" at bounding box center [202, 400] width 274 height 29
type input "j"
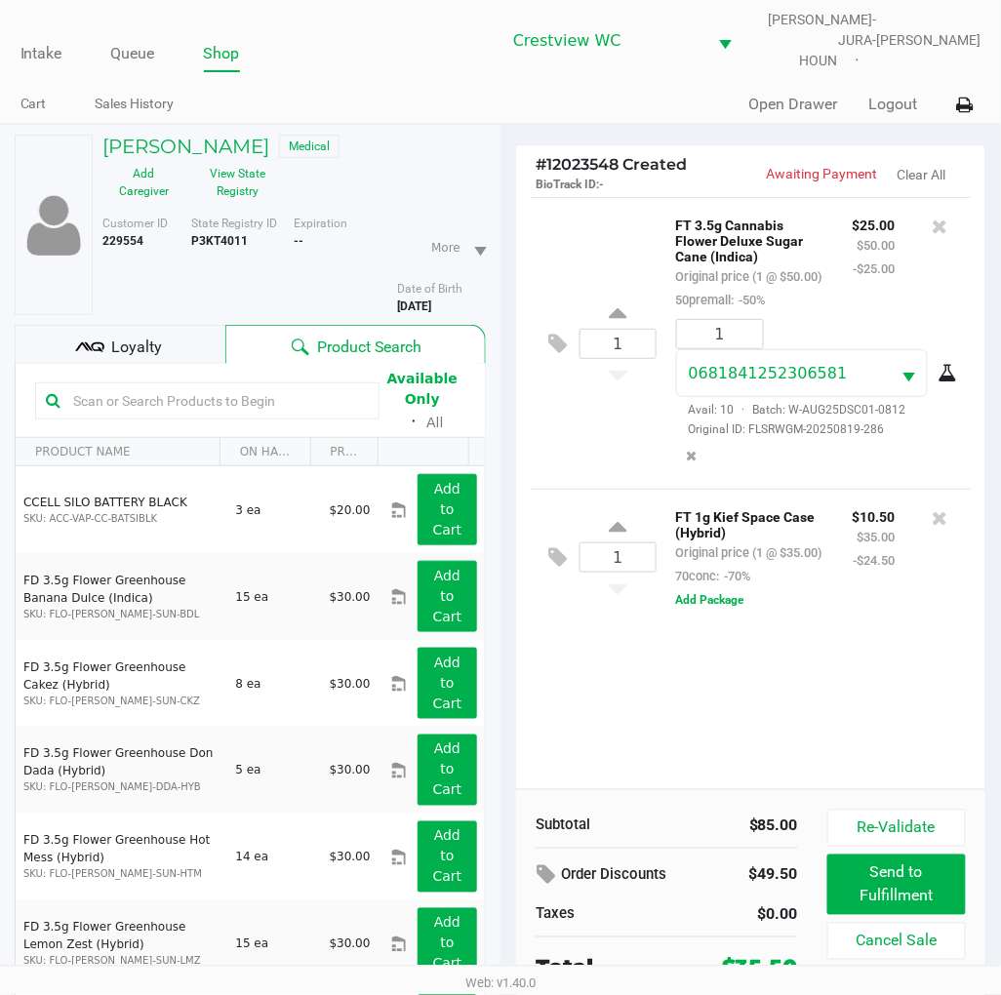
click at [606, 666] on div "1 FT 3.5g Cannabis Flower Deluxe Sugar Cane (Indica) Original price (1 @ $50.00…" at bounding box center [750, 493] width 469 height 592
click at [681, 727] on div "1 FT 3.5g Cannabis Flower Deluxe Sugar Cane (Indica) Original price (1 @ $50.00…" at bounding box center [750, 493] width 469 height 592
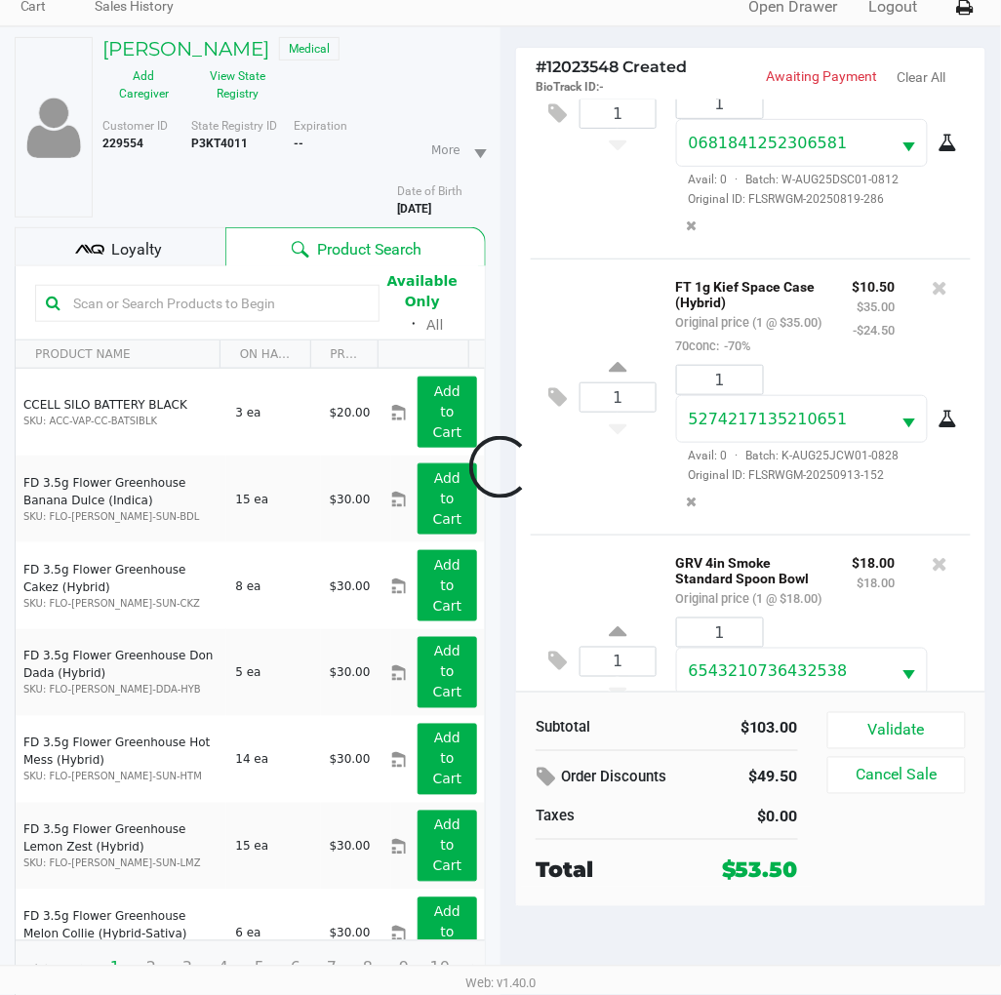
scroll to position [277, 0]
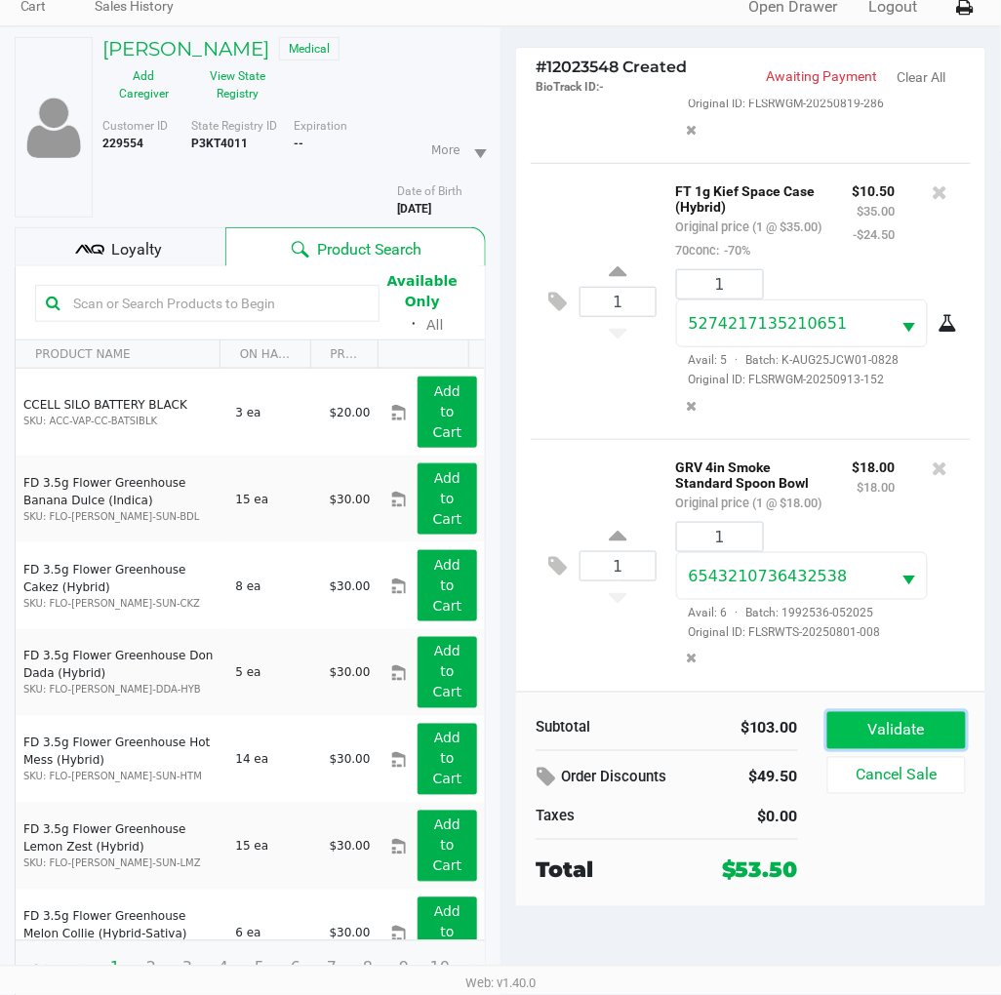
click at [852, 712] on button "Validate" at bounding box center [896, 730] width 139 height 37
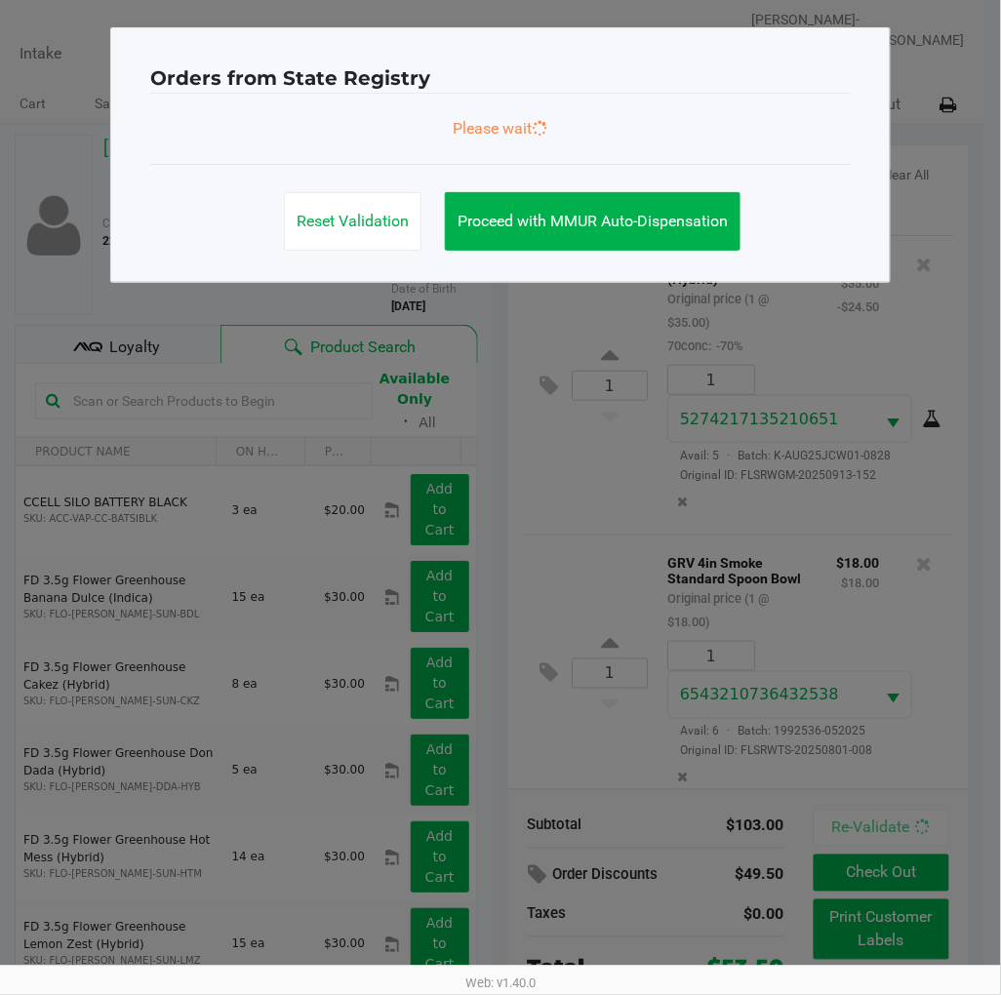
scroll to position [0, 0]
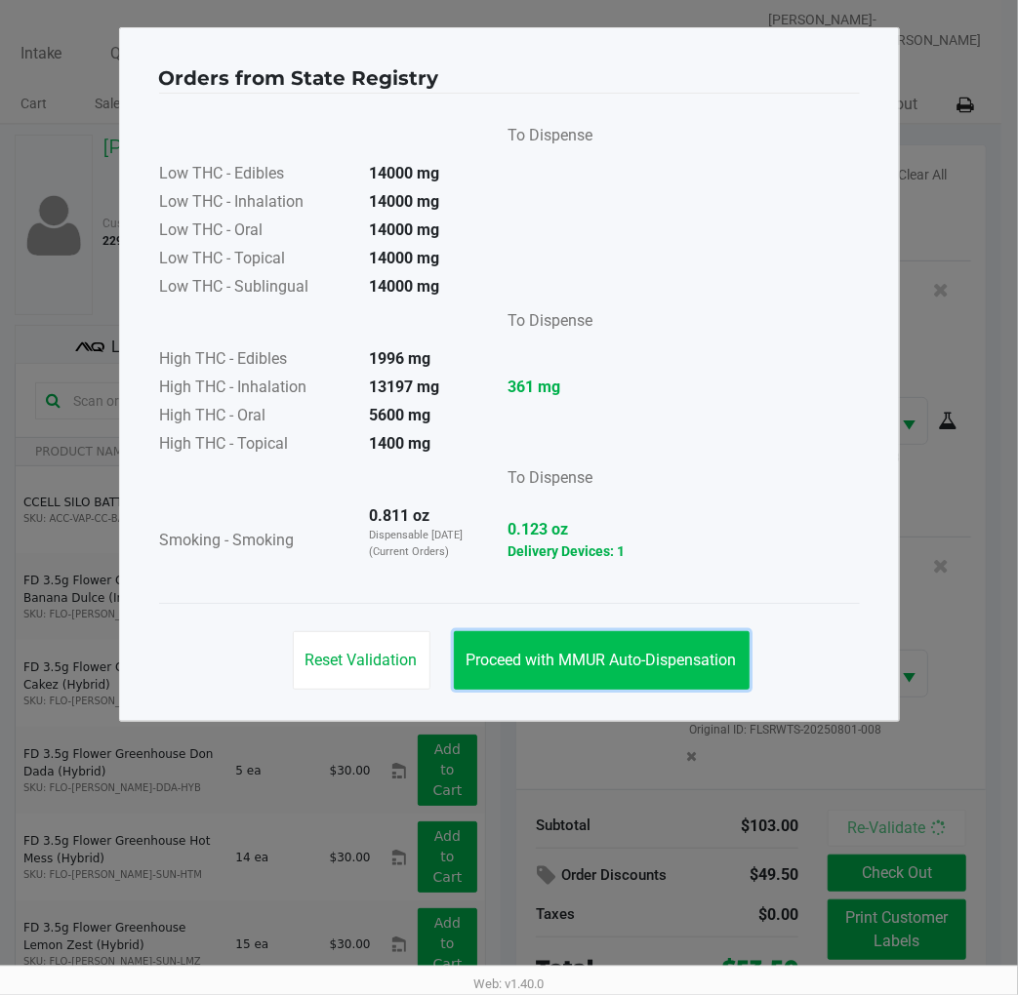
click at [713, 673] on button "Proceed with MMUR Auto-Dispensation" at bounding box center [602, 660] width 296 height 59
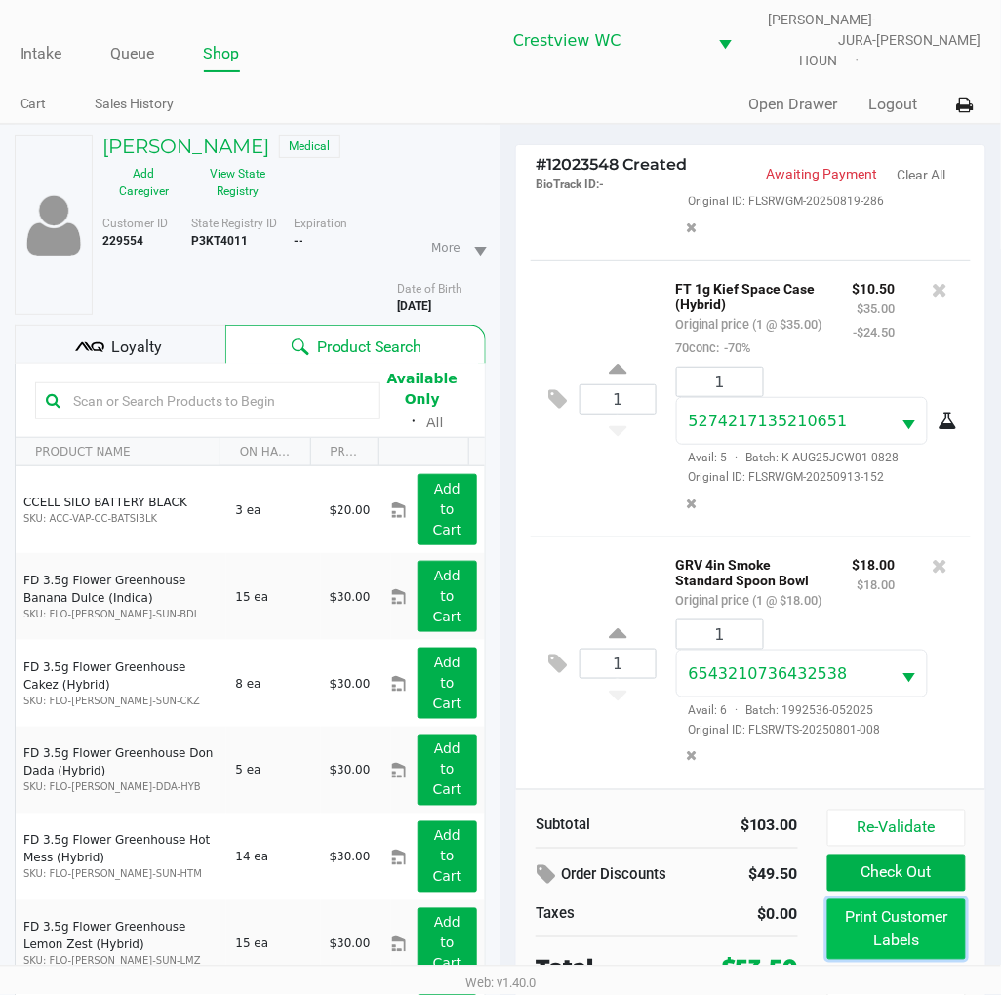
click at [905, 921] on button "Print Customer Labels" at bounding box center [896, 930] width 139 height 60
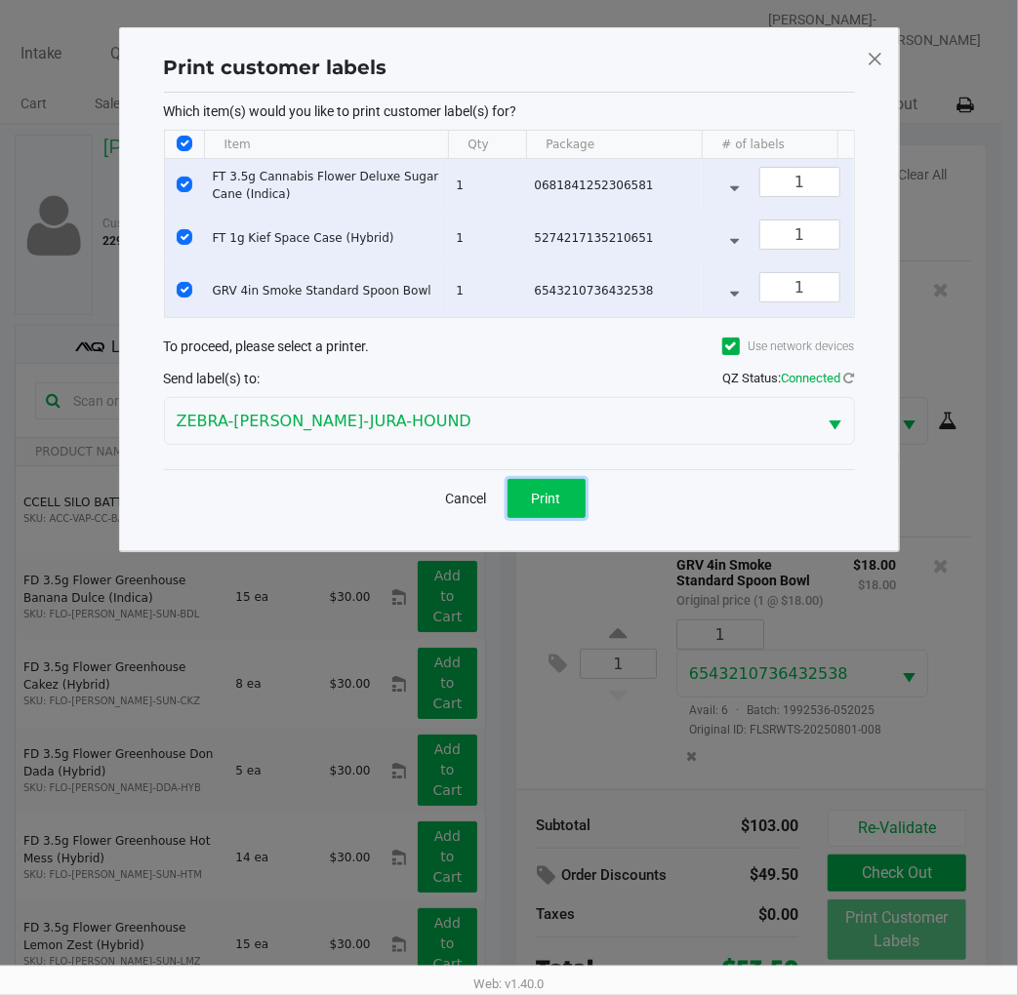
click at [554, 506] on span "Print" at bounding box center [546, 499] width 29 height 16
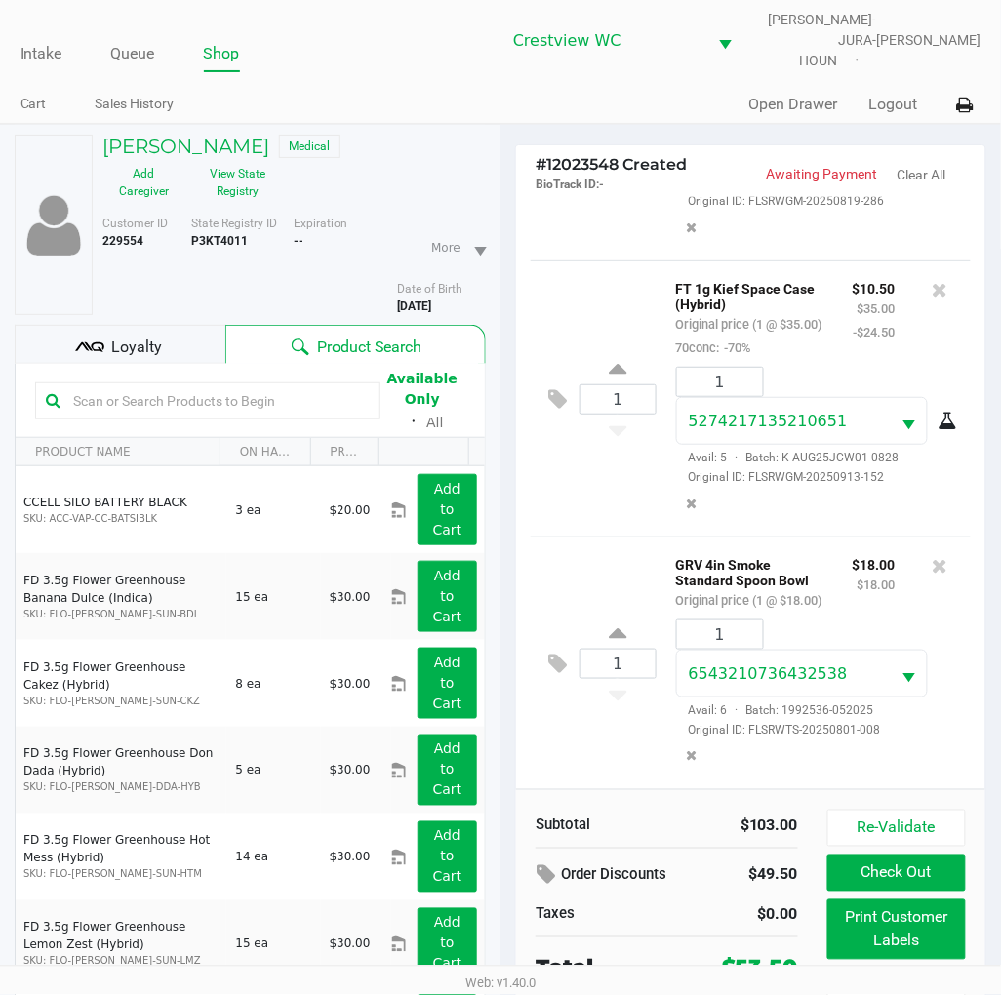
click at [131, 336] on span "Loyalty" at bounding box center [136, 347] width 51 height 23
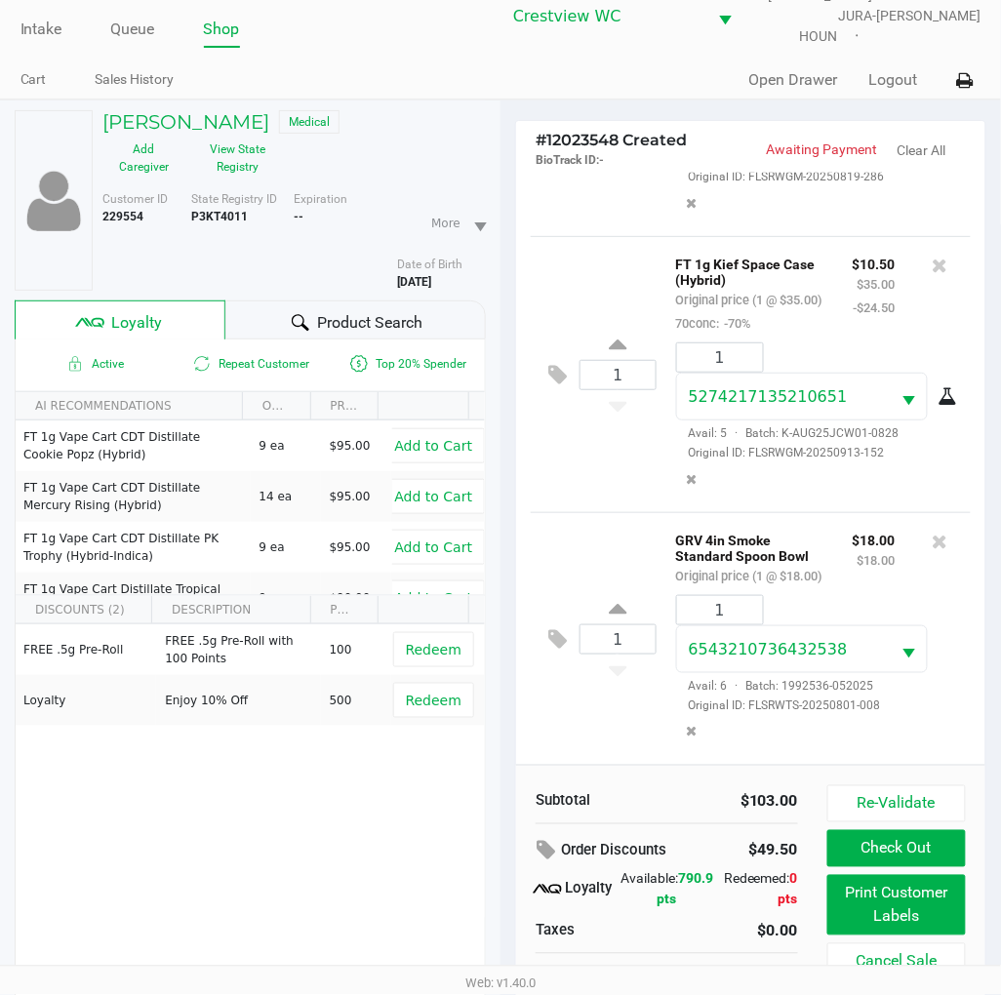
scroll to position [98, 0]
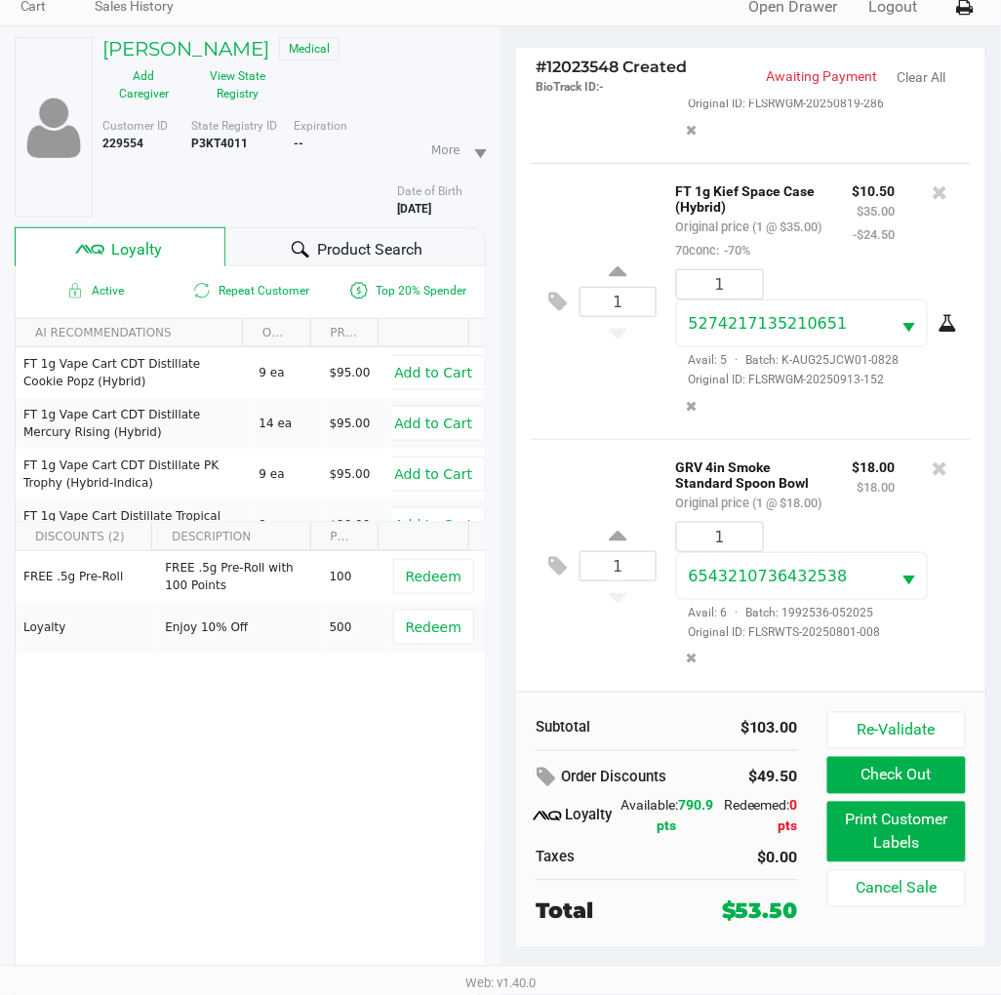
click at [170, 797] on div "FREE .5g Pre-Roll FREE .5g Pre-Roll with 100 Points 100 Redeem Loyalty Enjoy 10…" at bounding box center [250, 698] width 469 height 294
click at [376, 860] on div "Active Repeat Customer Top 20% Spender AI RECOMMENDATIONS ON HAND PRICE FT 1g V…" at bounding box center [250, 632] width 471 height 732
click at [588, 414] on div "1 FT 1g Kief Space Case (Hybrid) Original price (1 @ $35.00) 70conc: -70% $10.5…" at bounding box center [751, 301] width 440 height 276
click at [367, 241] on span "Product Search" at bounding box center [369, 249] width 105 height 23
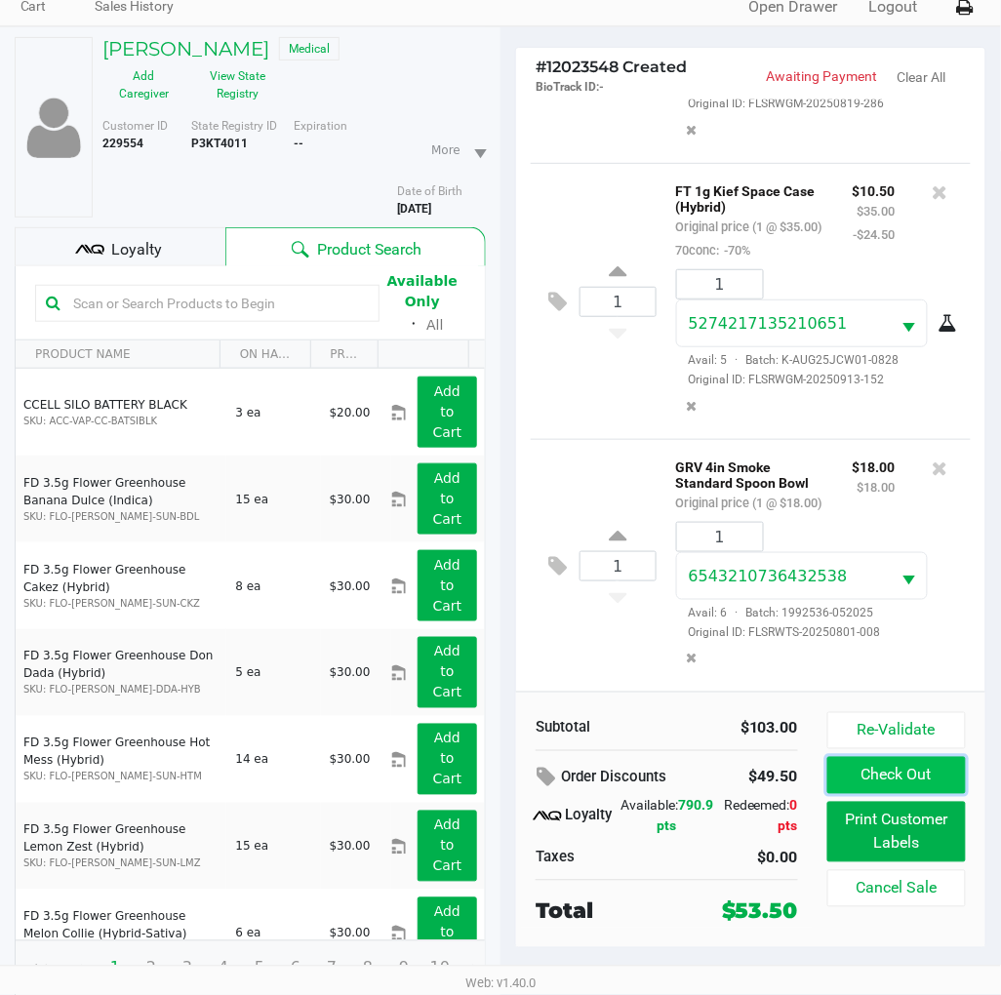
click at [854, 757] on button "Check Out" at bounding box center [896, 775] width 139 height 37
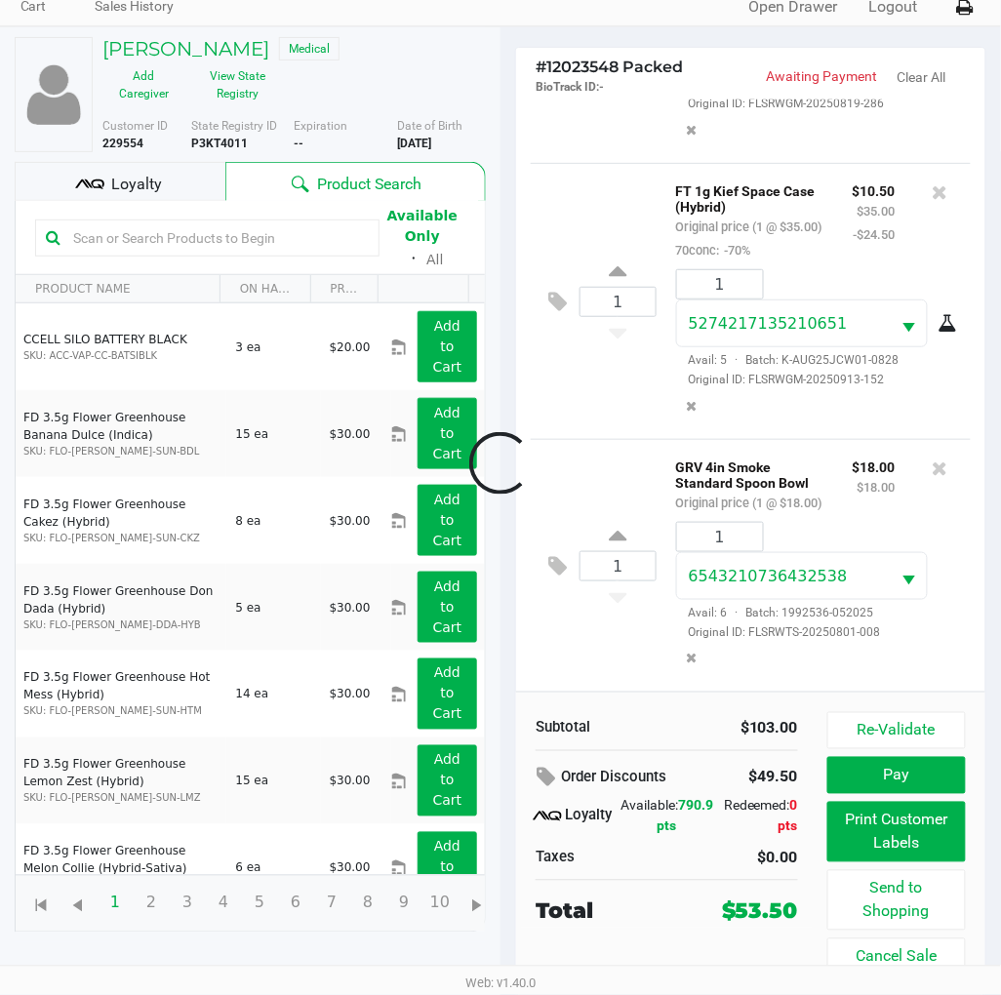
scroll to position [86, 0]
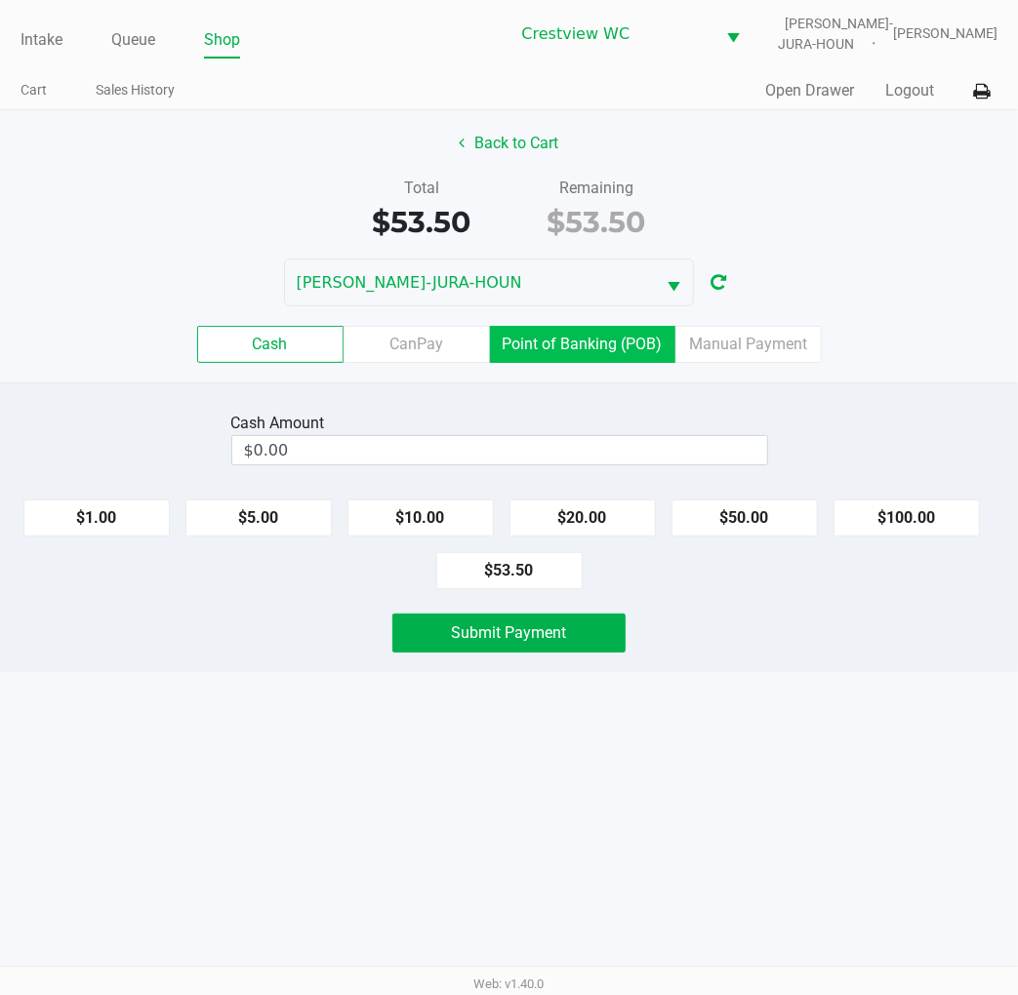
click at [568, 361] on label "Point of Banking (POB)" at bounding box center [582, 344] width 185 height 37
click at [0, 0] on 7 "Point of Banking (POB)" at bounding box center [0, 0] width 0 height 0
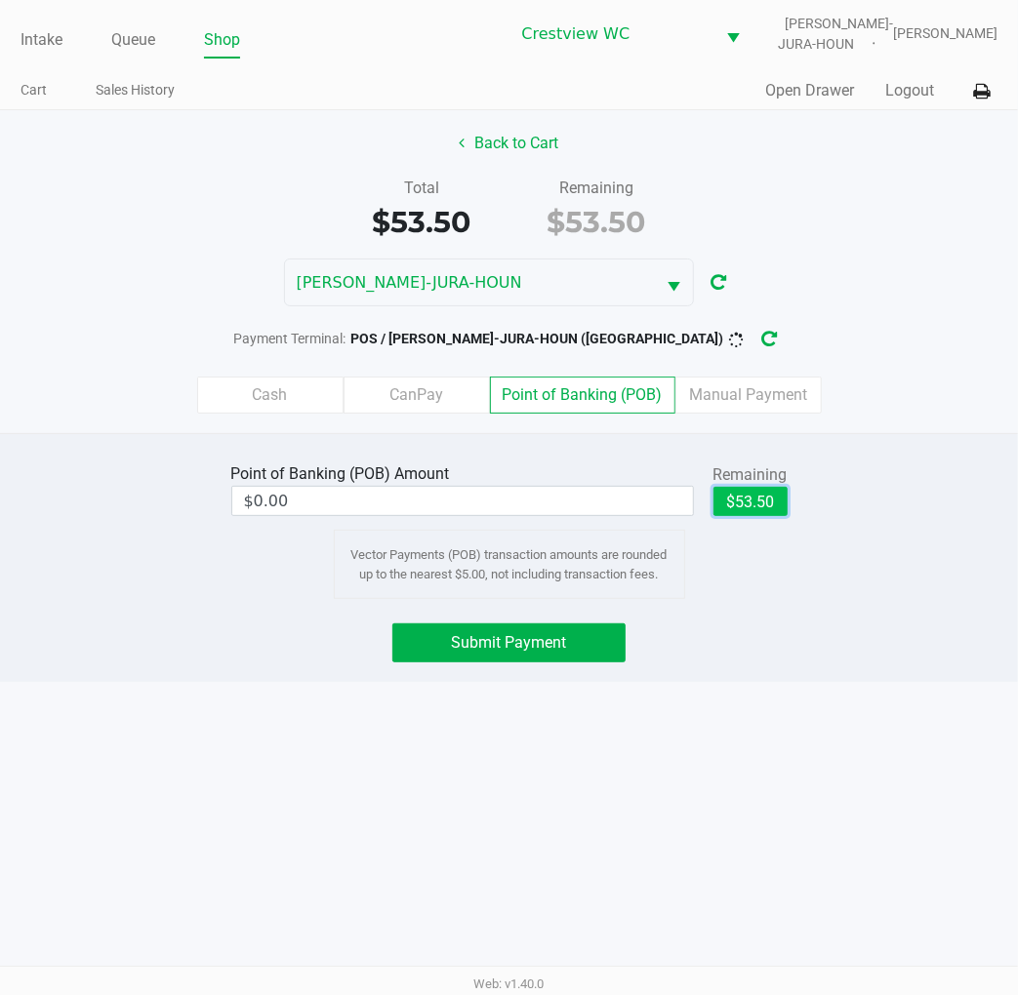
click at [739, 493] on button "$53.50" at bounding box center [750, 501] width 74 height 29
type input "$53.50"
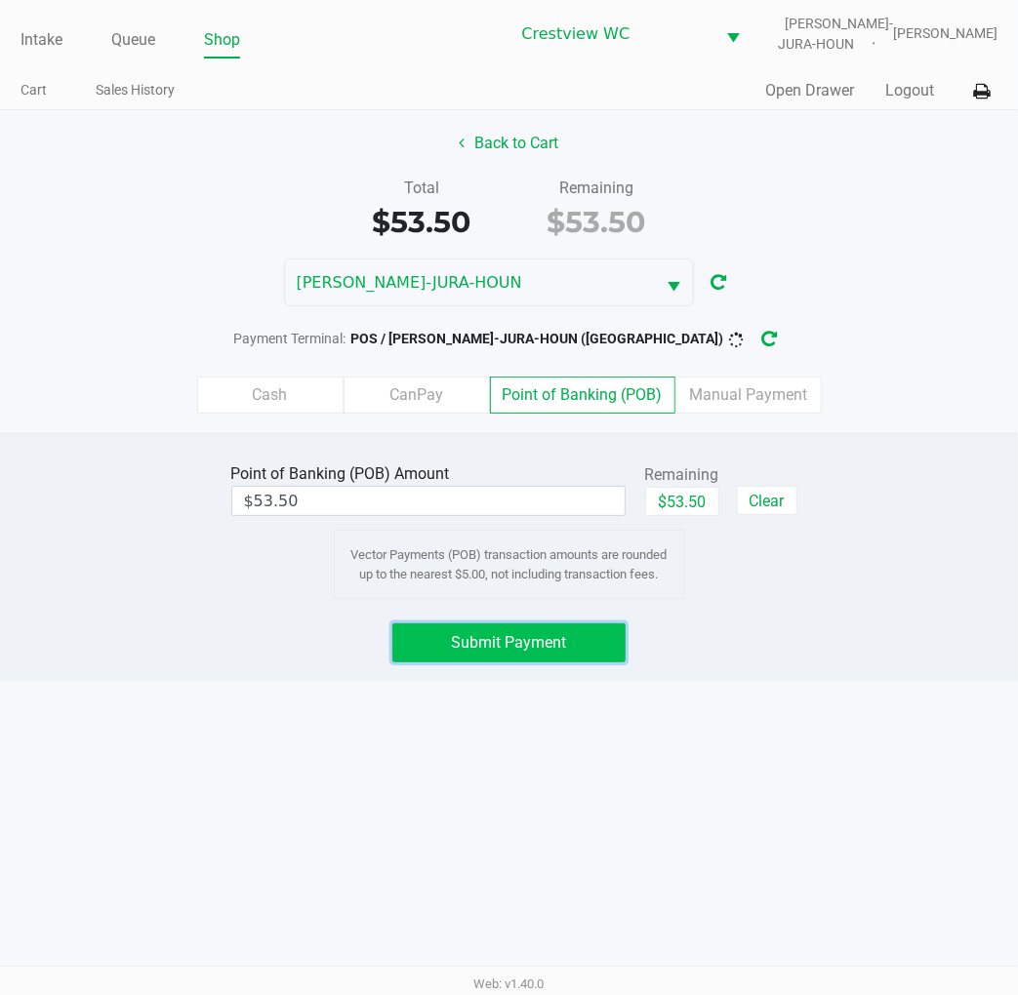
click at [525, 636] on span "Submit Payment" at bounding box center [509, 642] width 115 height 19
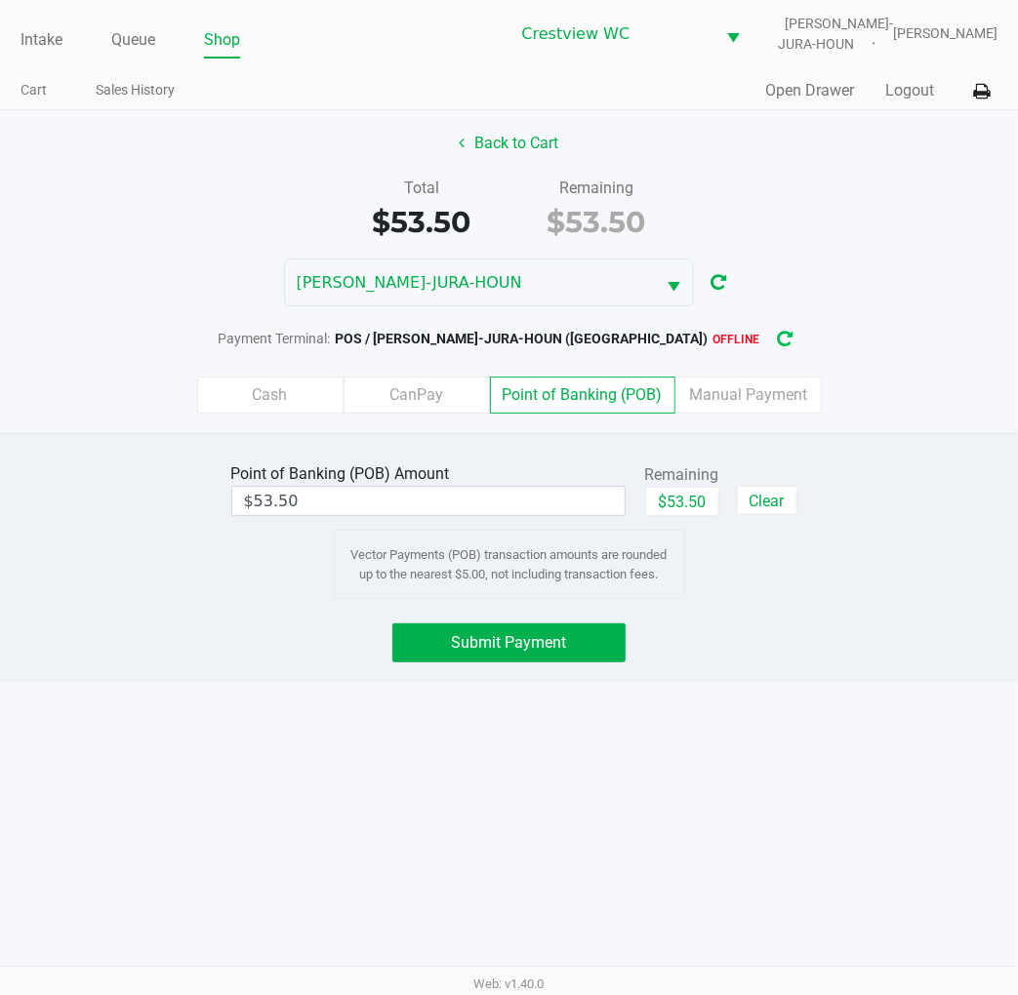
click at [775, 338] on icon "button" at bounding box center [785, 340] width 20 height 20
click at [562, 856] on div "Intake Queue Shop Crestview [PERSON_NAME]-JURA-HOUN [PERSON_NAME] Cart Sales Hi…" at bounding box center [509, 497] width 1018 height 995
click at [593, 853] on div "Intake Queue Shop Crestview [PERSON_NAME]-JURA-HOUN [PERSON_NAME] Cart Sales Hi…" at bounding box center [509, 497] width 1018 height 995
click at [455, 862] on div "Intake Queue Shop Crestview [PERSON_NAME]-JURA-HOUN [PERSON_NAME] Cart Sales Hi…" at bounding box center [509, 497] width 1018 height 995
click at [439, 872] on div "Intake Queue Shop Crestview [PERSON_NAME]-JURA-HOUN [PERSON_NAME] Cart Sales Hi…" at bounding box center [509, 497] width 1018 height 995
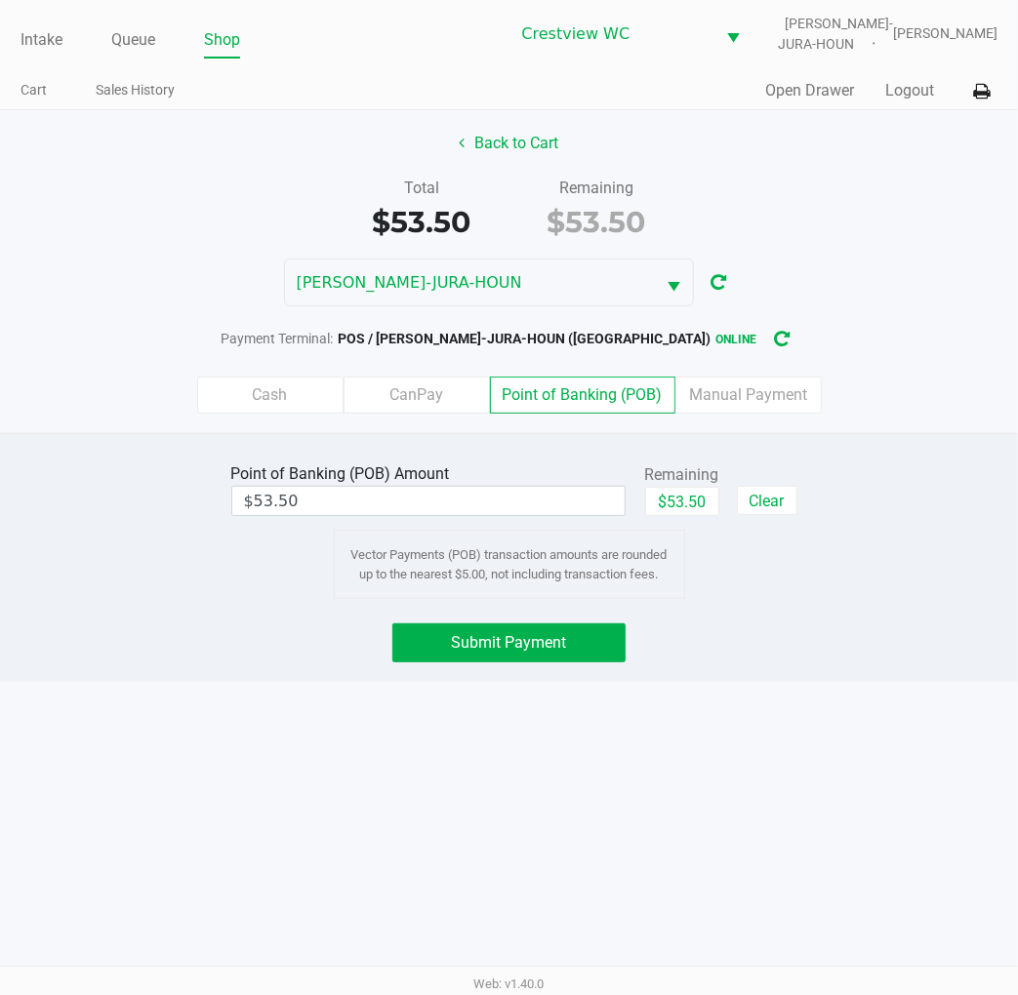
click at [434, 909] on div "Intake Queue Shop Crestview [PERSON_NAME]-JURA-HOUN [PERSON_NAME] Cart Sales Hi…" at bounding box center [509, 497] width 1018 height 995
click at [557, 650] on span "Submit Payment" at bounding box center [509, 642] width 115 height 19
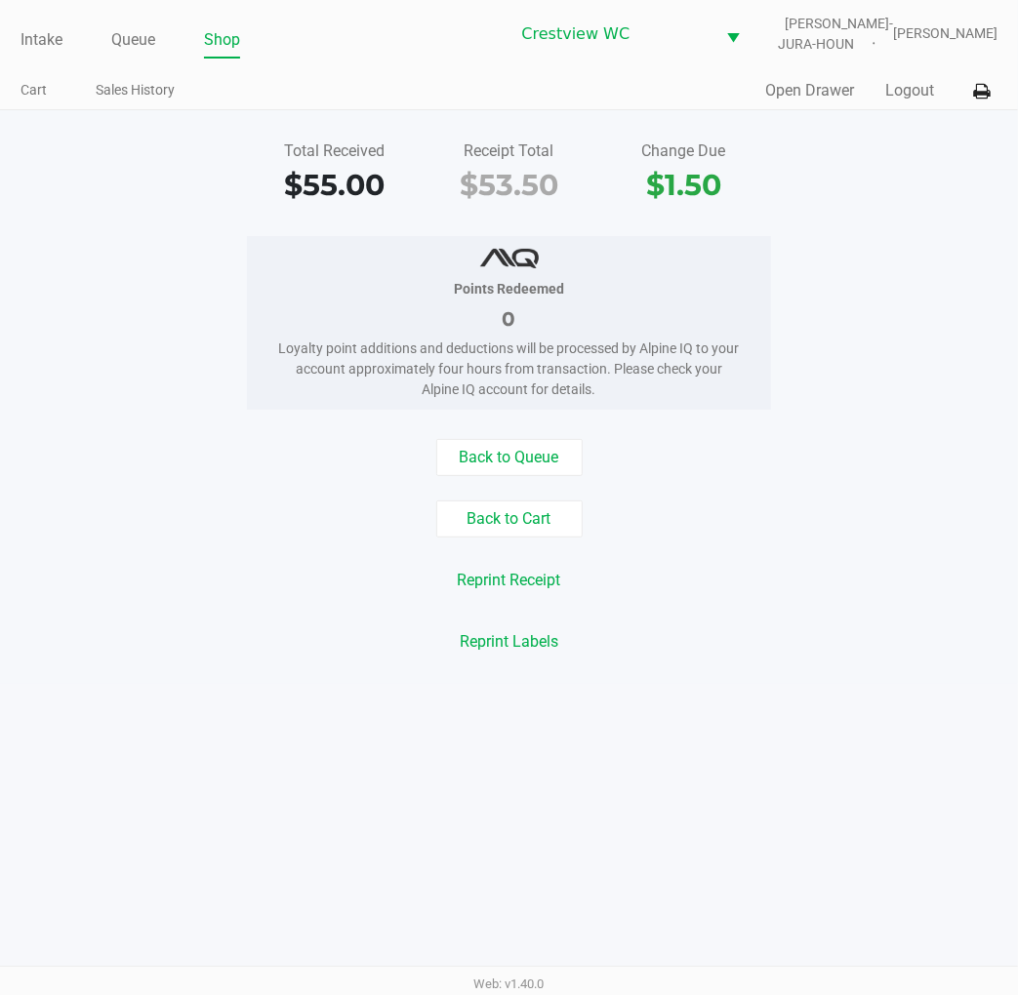
click at [884, 600] on div "Back to Queue Back to Cart Reprint Receipt Reprint Labels" at bounding box center [508, 549] width 1047 height 221
click at [50, 47] on link "Intake" at bounding box center [41, 39] width 42 height 27
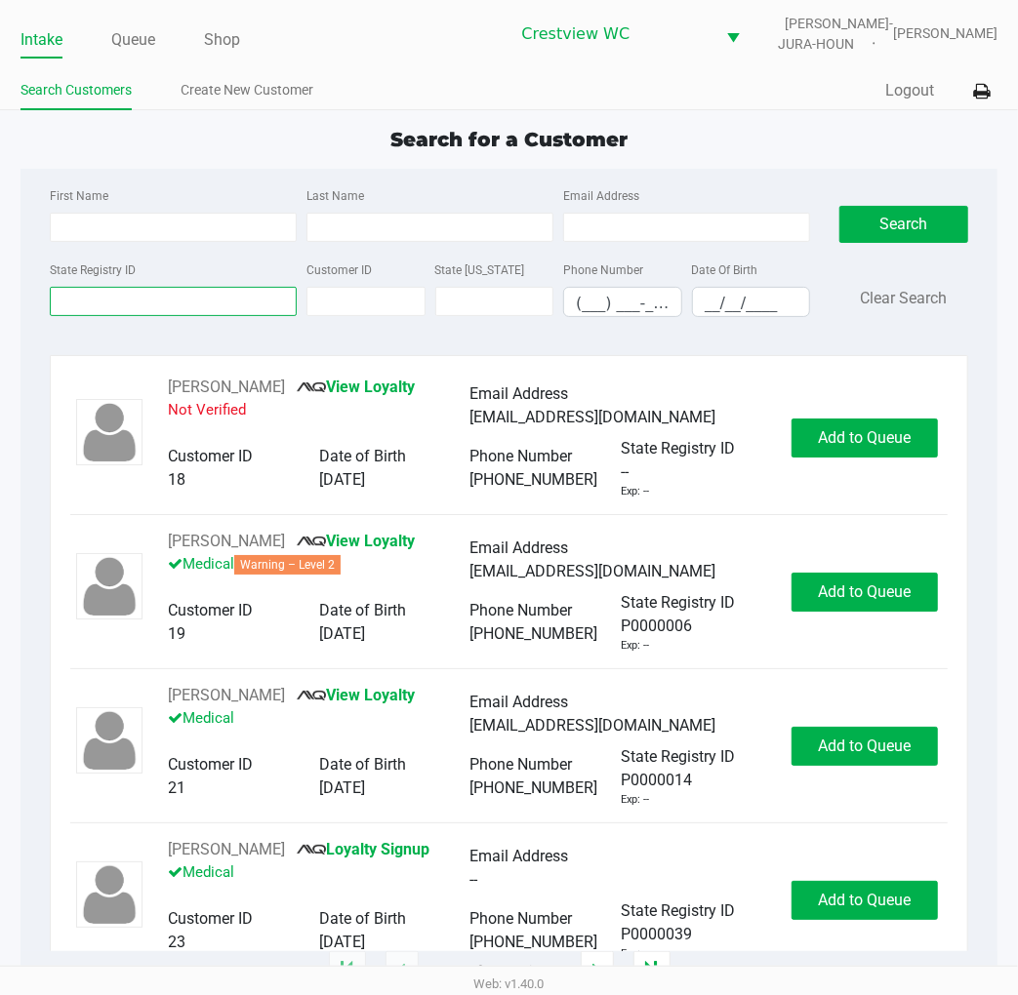
click at [245, 302] on input "State Registry ID" at bounding box center [173, 301] width 247 height 29
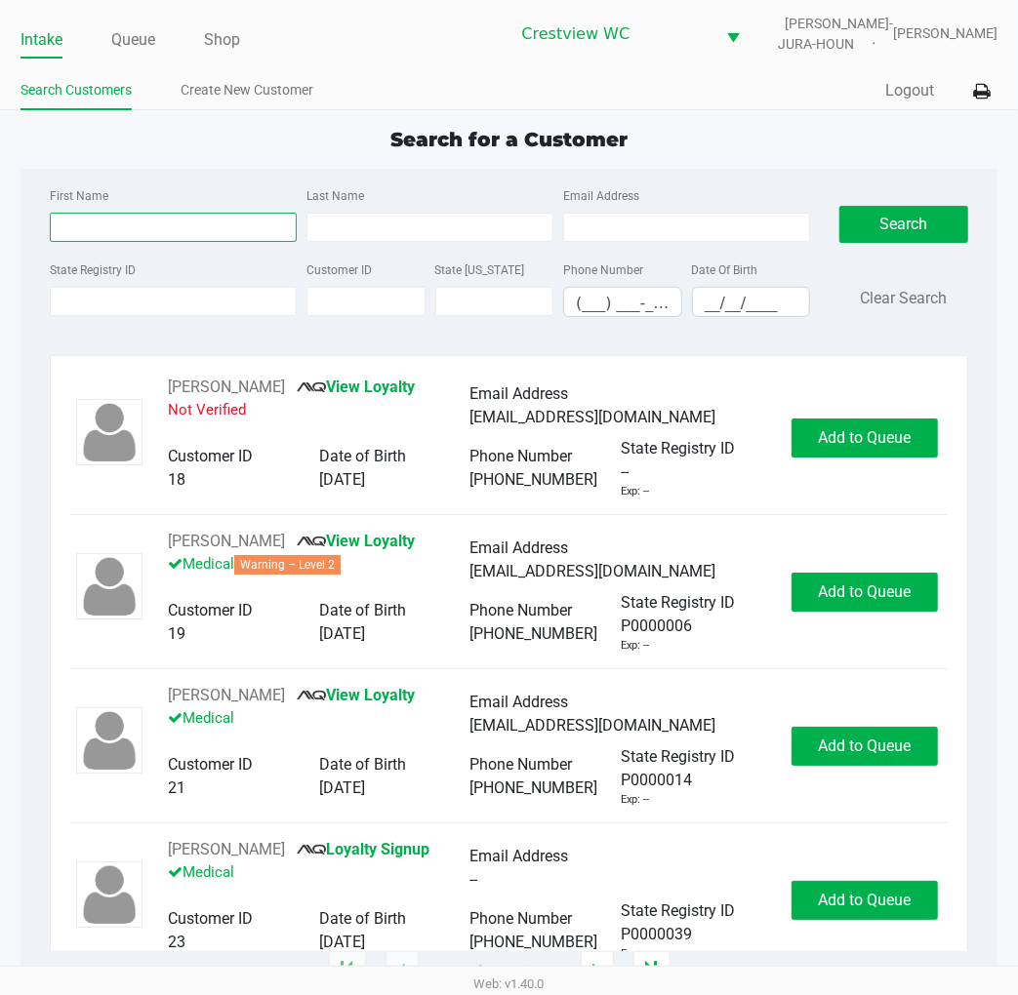
click at [236, 215] on input "First Name" at bounding box center [173, 227] width 247 height 29
type input "[PERSON_NAME]"
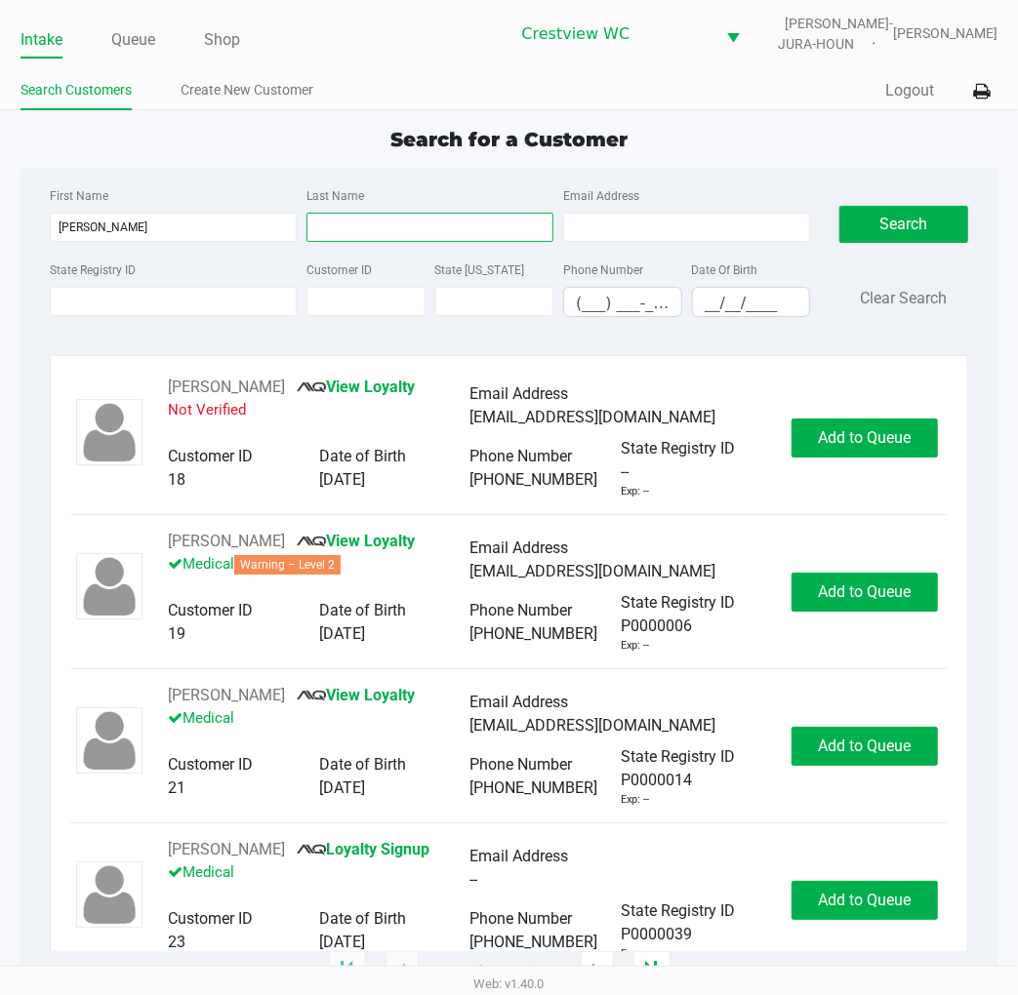
click at [463, 227] on input "Last Name" at bounding box center [429, 227] width 247 height 29
click at [934, 215] on button "Search" at bounding box center [903, 224] width 129 height 37
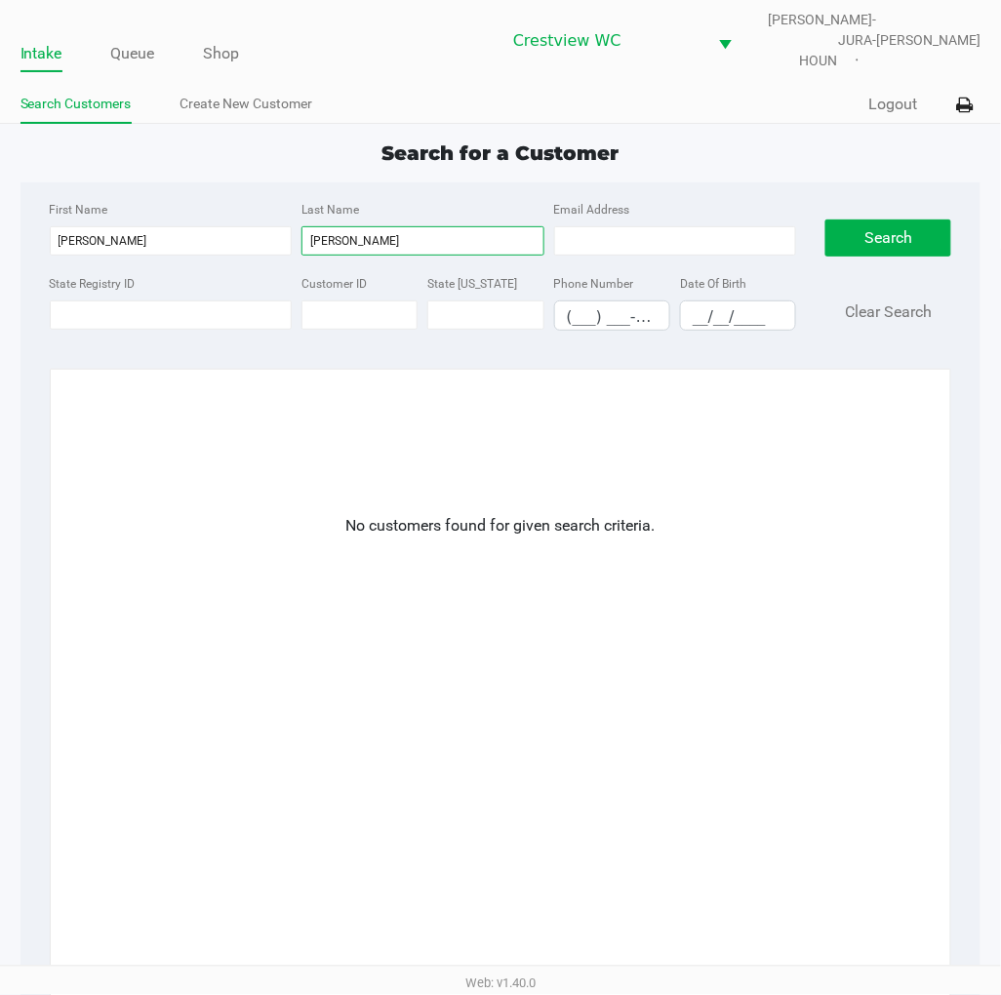
click at [369, 226] on input "[PERSON_NAME]" at bounding box center [422, 240] width 243 height 29
type input "[PERSON_NAME]"
click at [915, 220] on button "Search" at bounding box center [888, 238] width 126 height 37
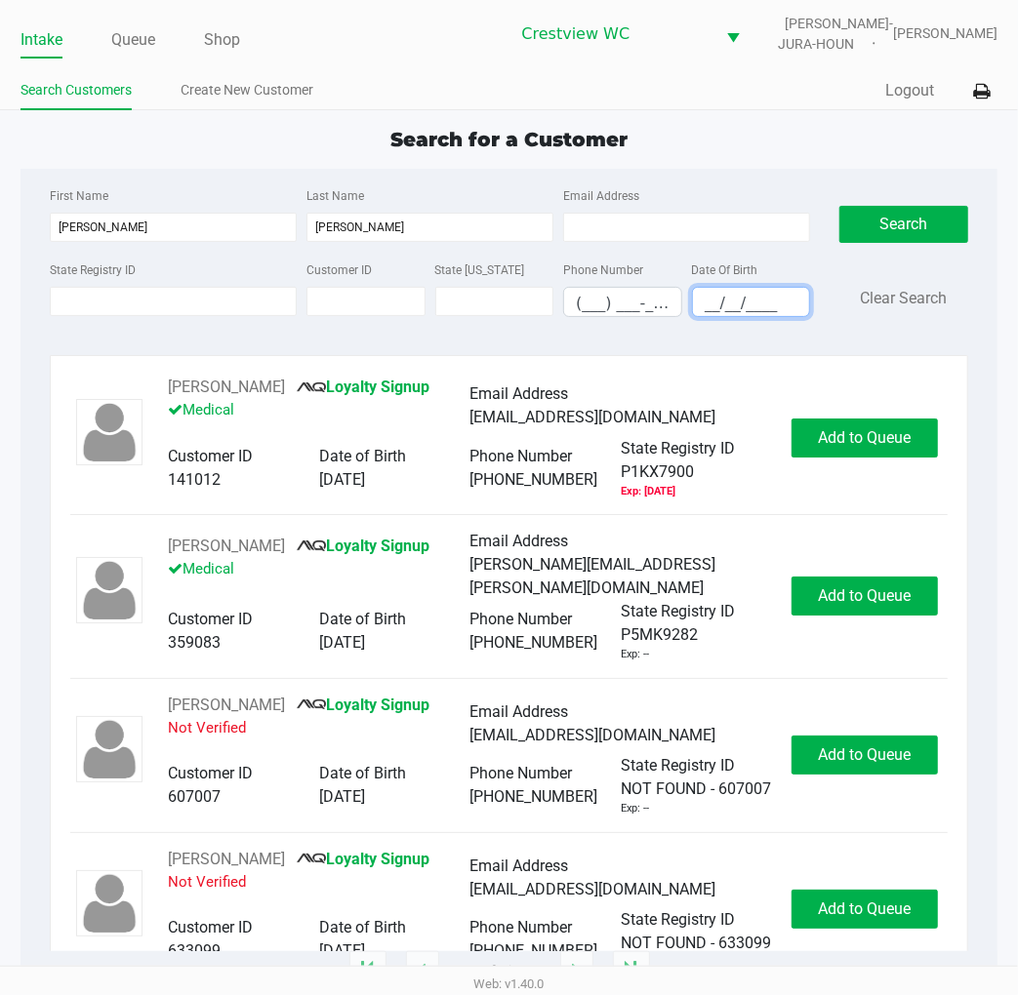
click at [698, 308] on input "__/__/____" at bounding box center [751, 303] width 117 height 30
type input "[DATE]"
click at [851, 254] on div "Search Clear Search" at bounding box center [903, 257] width 129 height 149
click at [875, 213] on button "Search" at bounding box center [903, 224] width 129 height 37
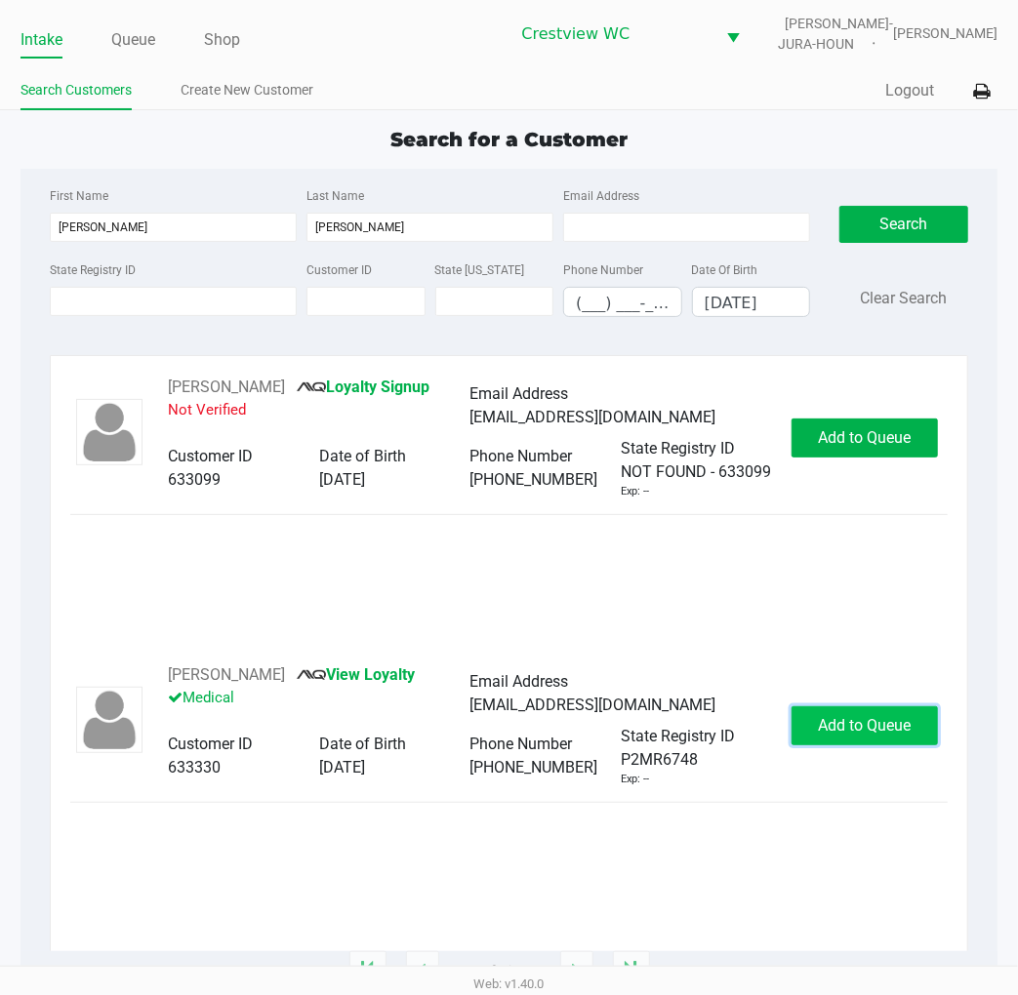
click at [870, 735] on span "Add to Queue" at bounding box center [865, 725] width 93 height 19
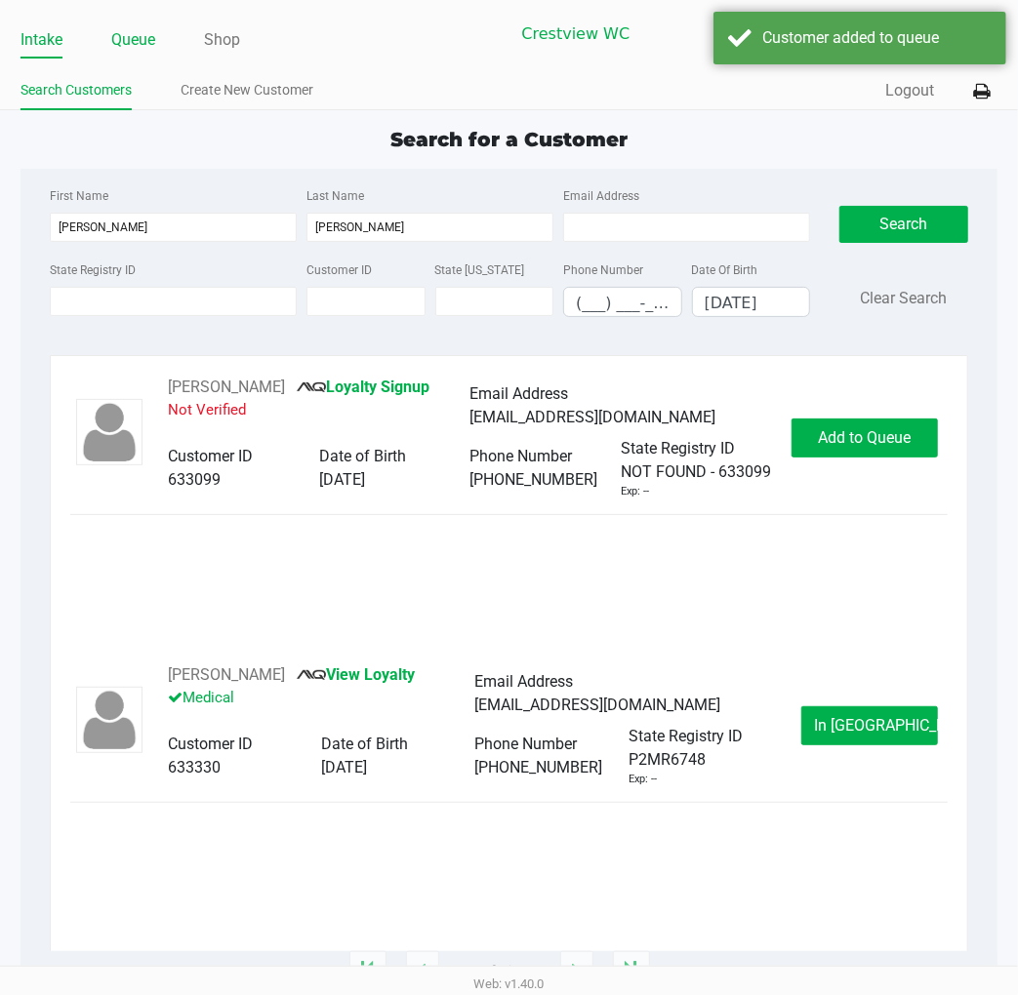
click at [138, 34] on link "Queue" at bounding box center [133, 39] width 44 height 27
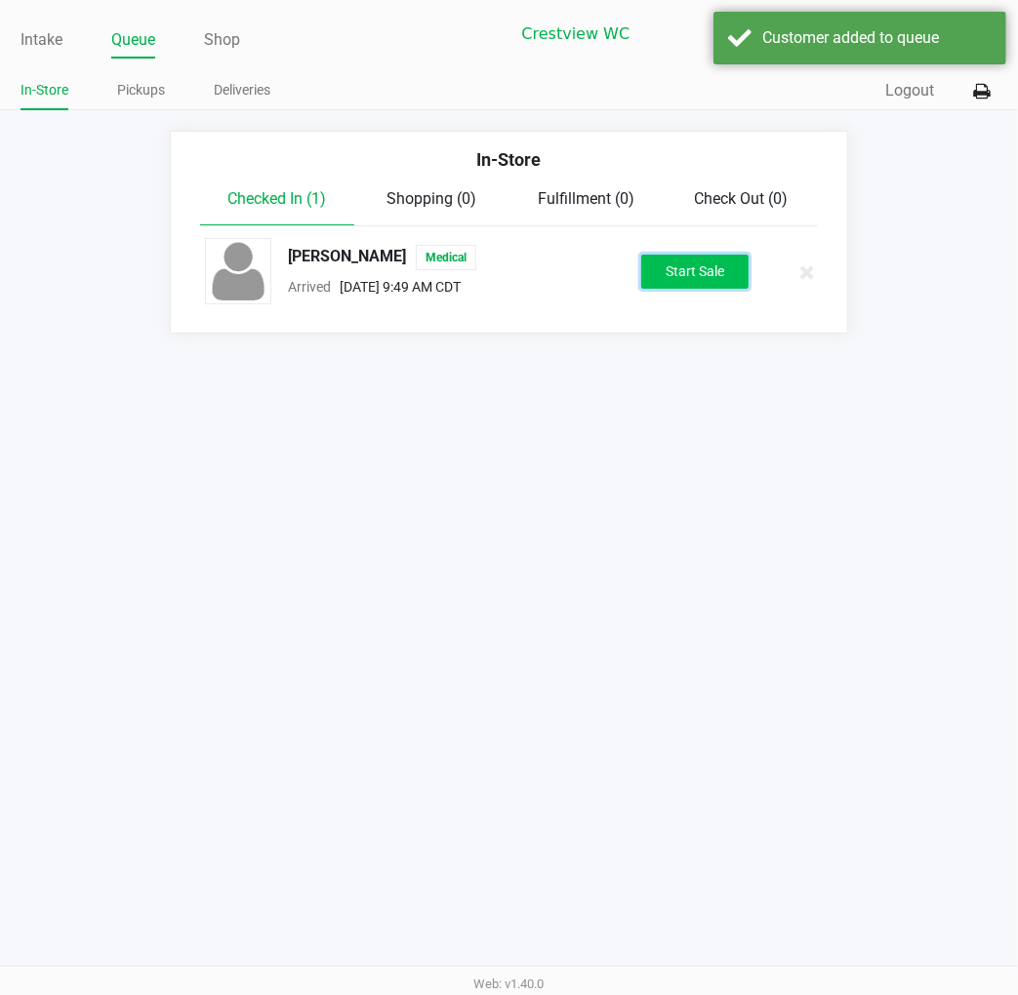
click at [662, 284] on button "Start Sale" at bounding box center [694, 272] width 107 height 34
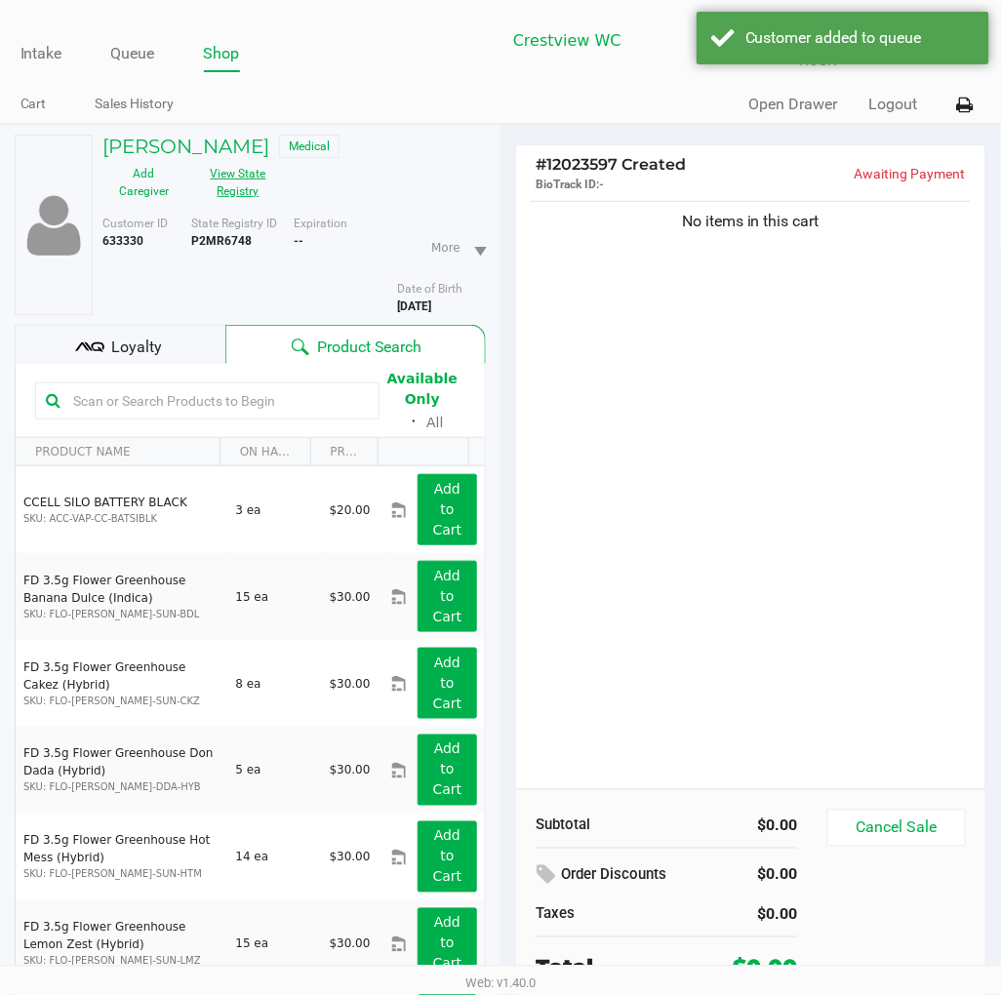
click at [264, 181] on button "View State Registry" at bounding box center [232, 182] width 95 height 49
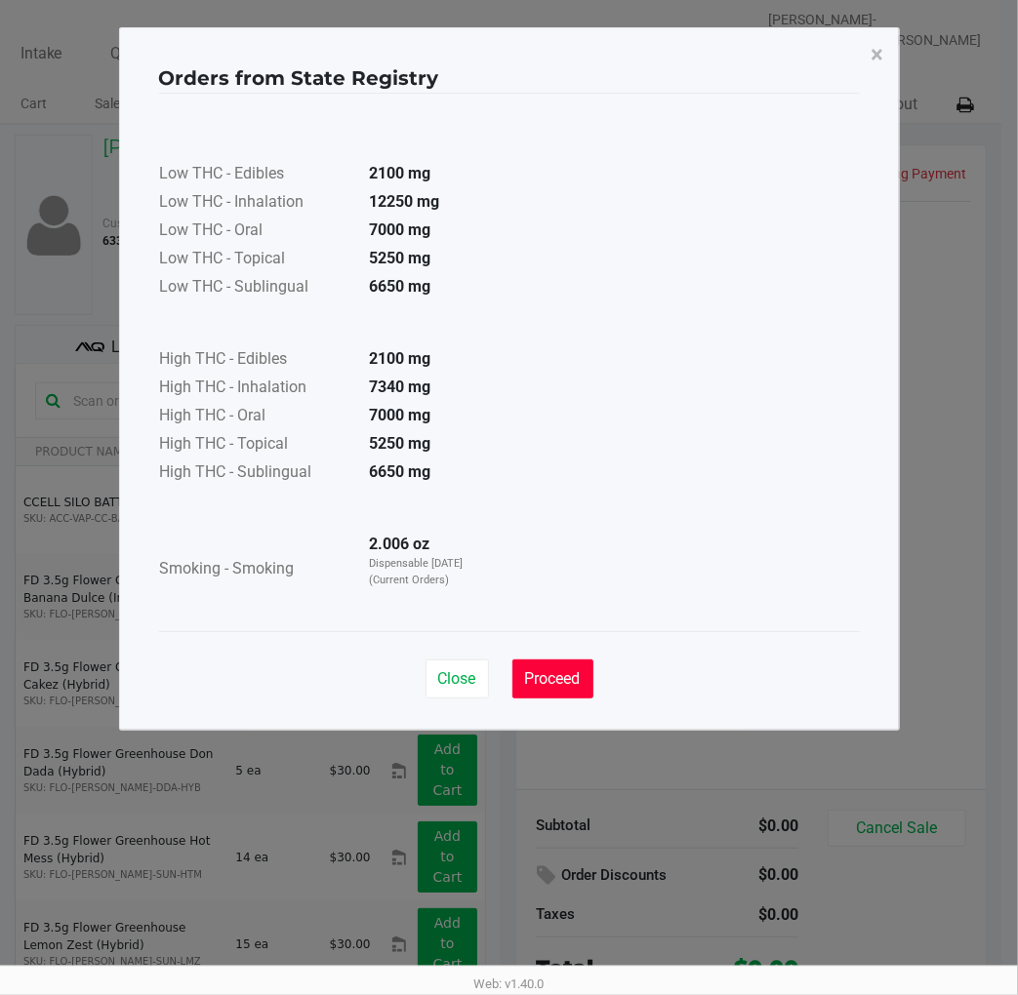
click at [534, 669] on span "Proceed" at bounding box center [553, 678] width 56 height 19
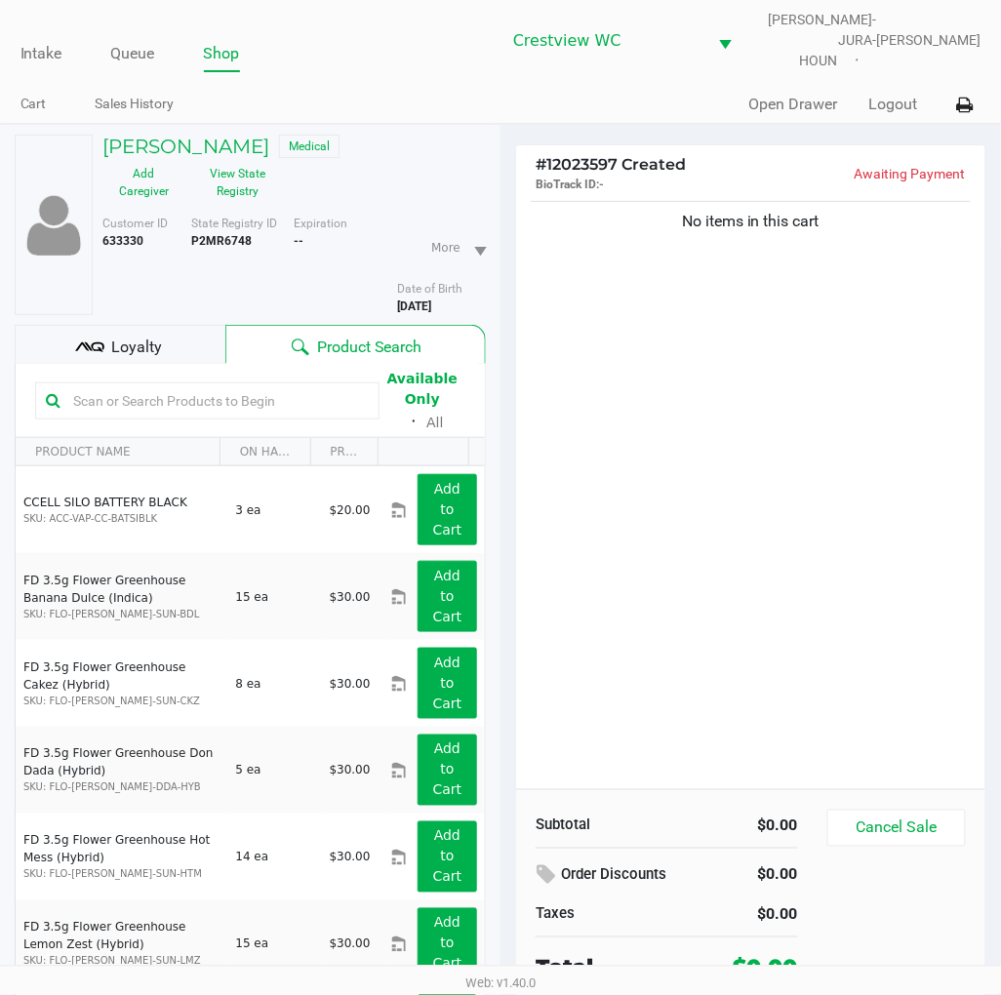
click at [237, 386] on input "text" at bounding box center [216, 400] width 303 height 29
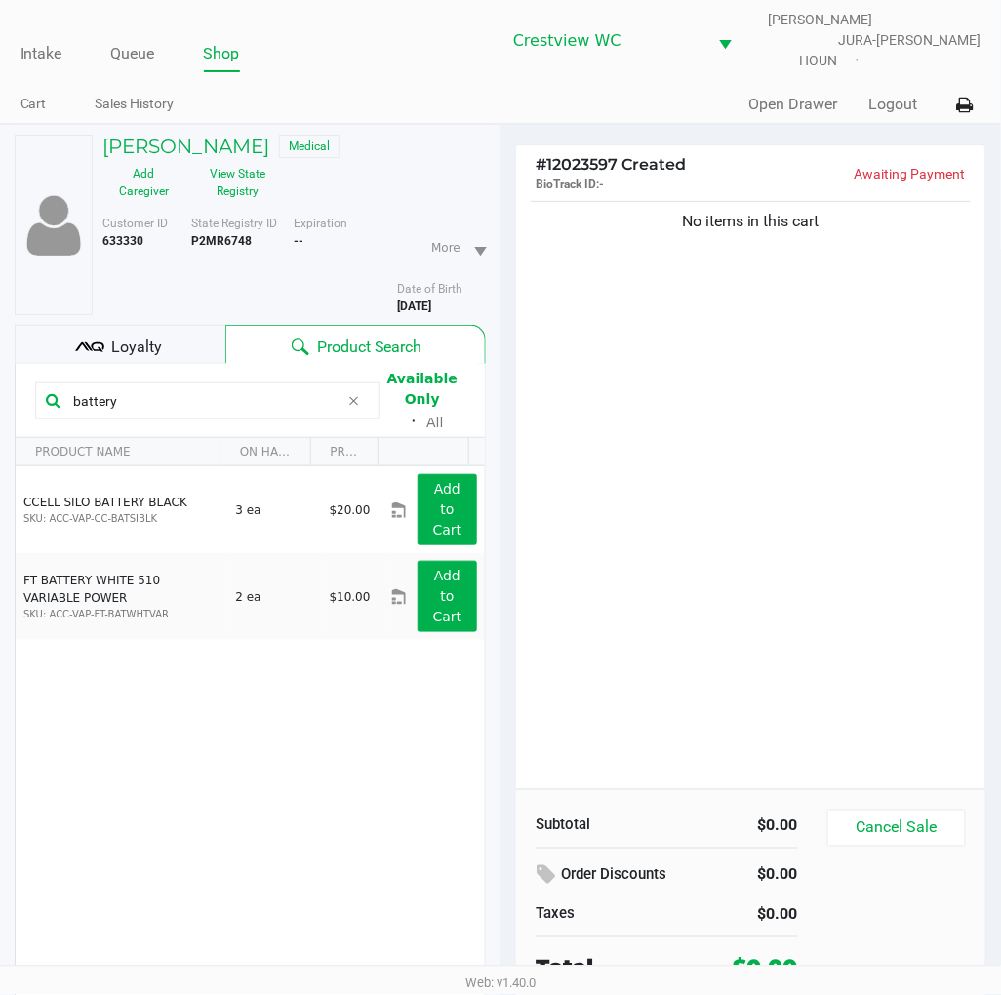
type input "battery"
click at [681, 554] on div "No items in this cart" at bounding box center [750, 493] width 469 height 592
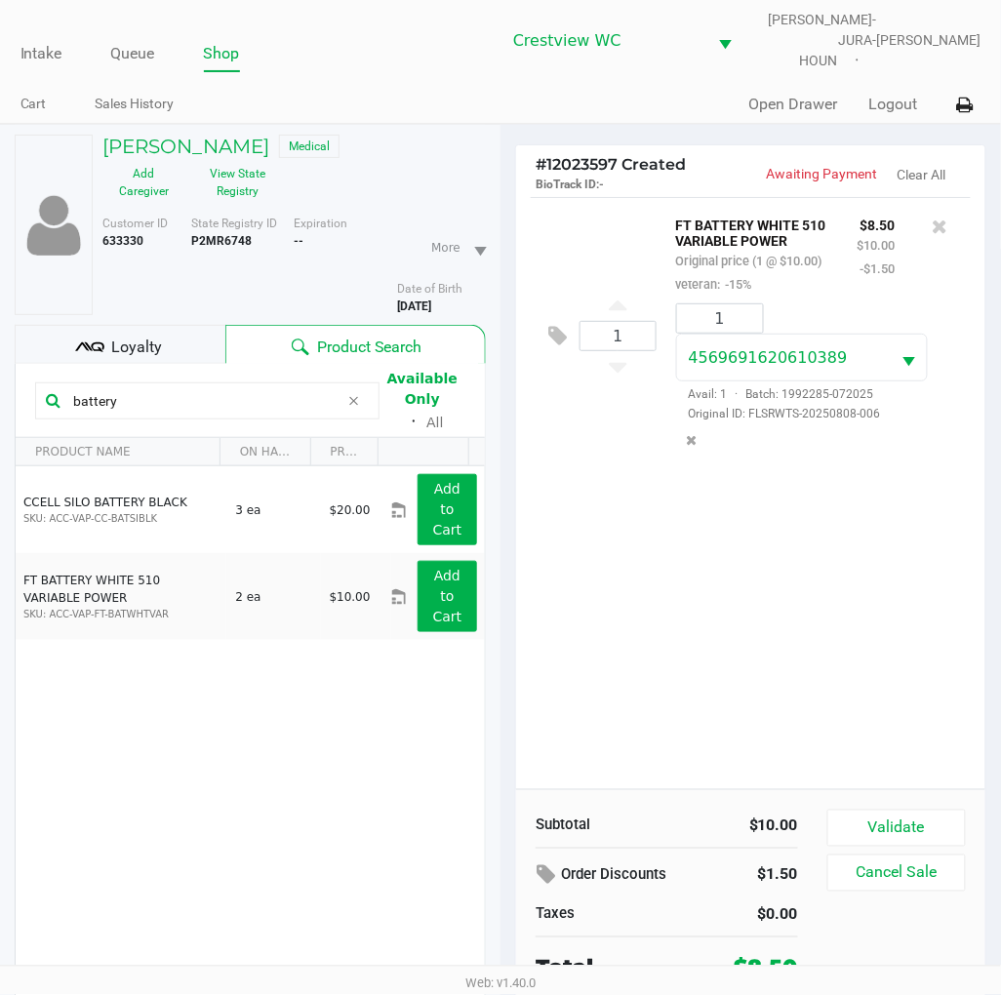
click at [353, 393] on icon at bounding box center [354, 401] width 12 height 16
click at [250, 386] on input "text" at bounding box center [216, 400] width 303 height 29
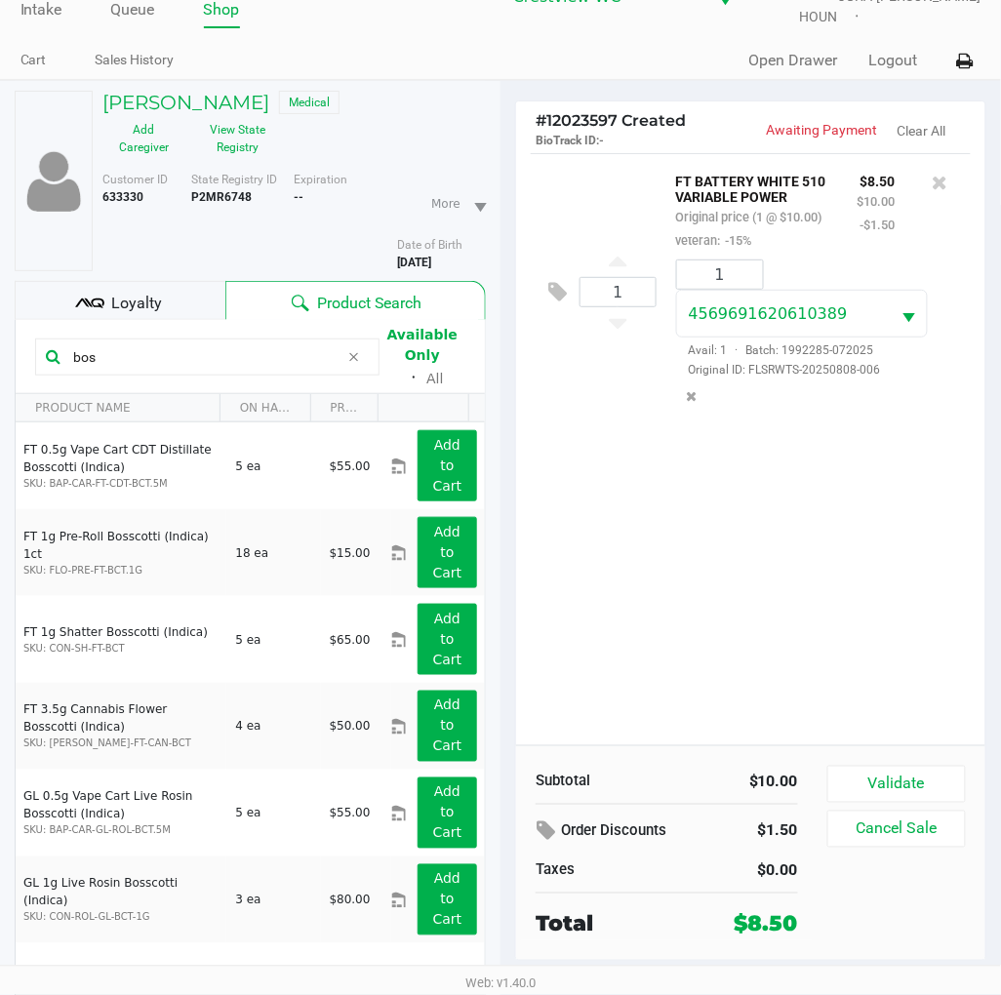
scroll to position [98, 0]
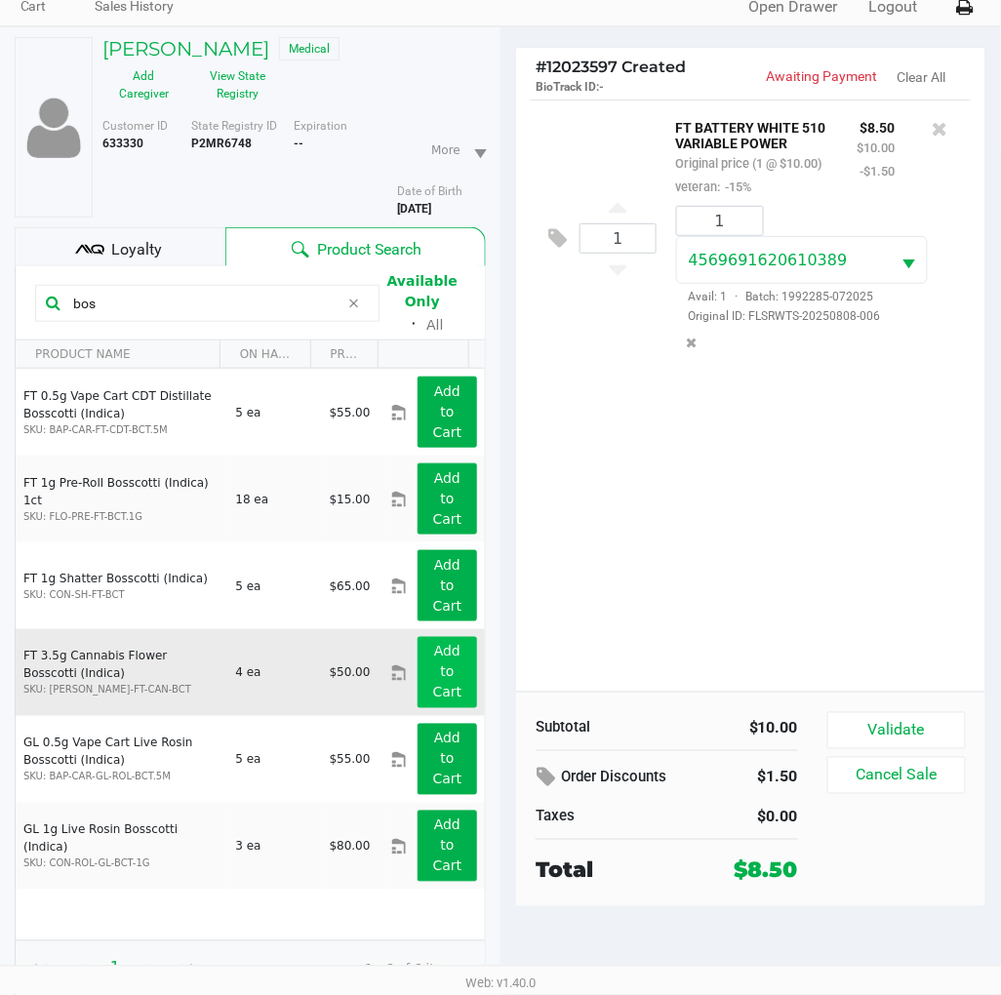
click at [433, 675] on app-button-loader "Add to Cart" at bounding box center [447, 672] width 29 height 57
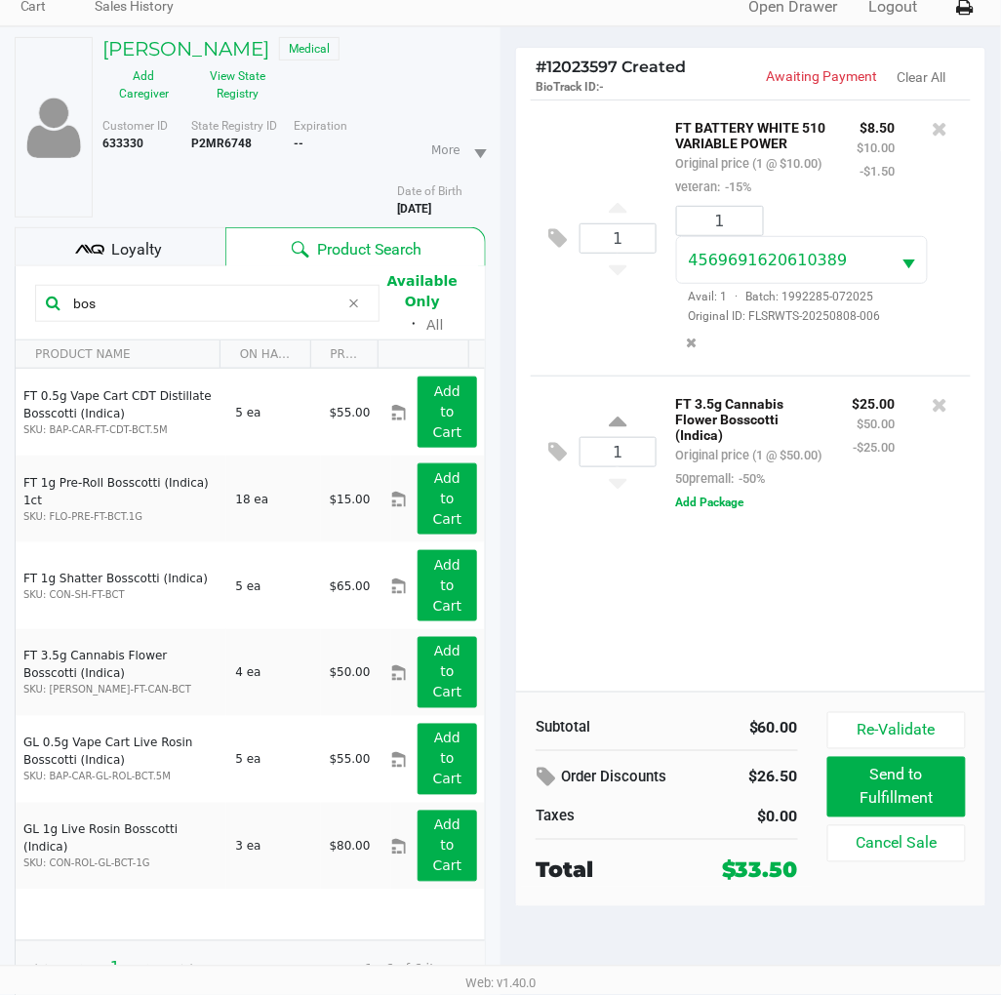
click at [167, 289] on input "bos" at bounding box center [202, 303] width 274 height 29
type input "b"
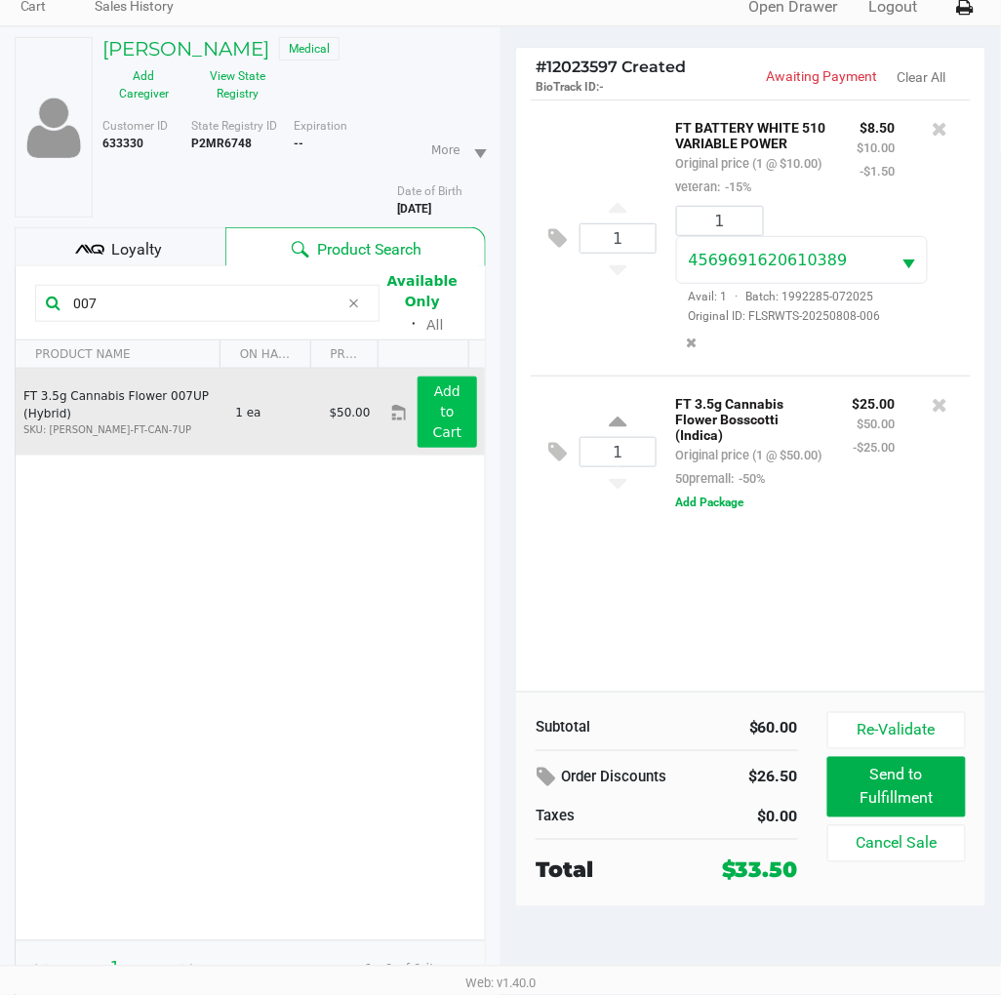
type input "007"
click at [435, 412] on app-button-loader "Add to Cart" at bounding box center [447, 411] width 29 height 57
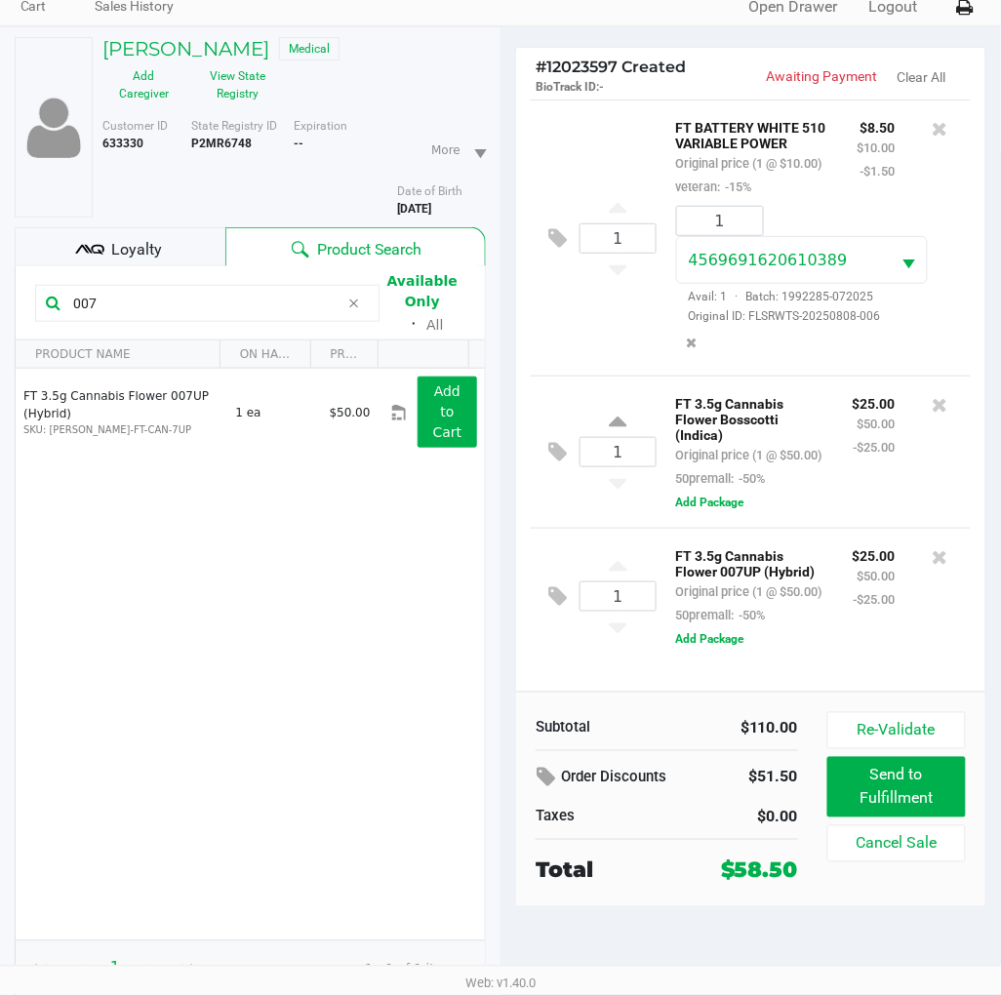
click at [891, 655] on div "1 FT 3.5g Cannabis Flower 007UP (Hybrid) Original price (1 @ $50.00) 50premall:…" at bounding box center [751, 596] width 440 height 137
click at [281, 308] on div "007 Available Only ᛫ All" at bounding box center [250, 302] width 430 height 67
click at [361, 292] on span at bounding box center [354, 303] width 29 height 23
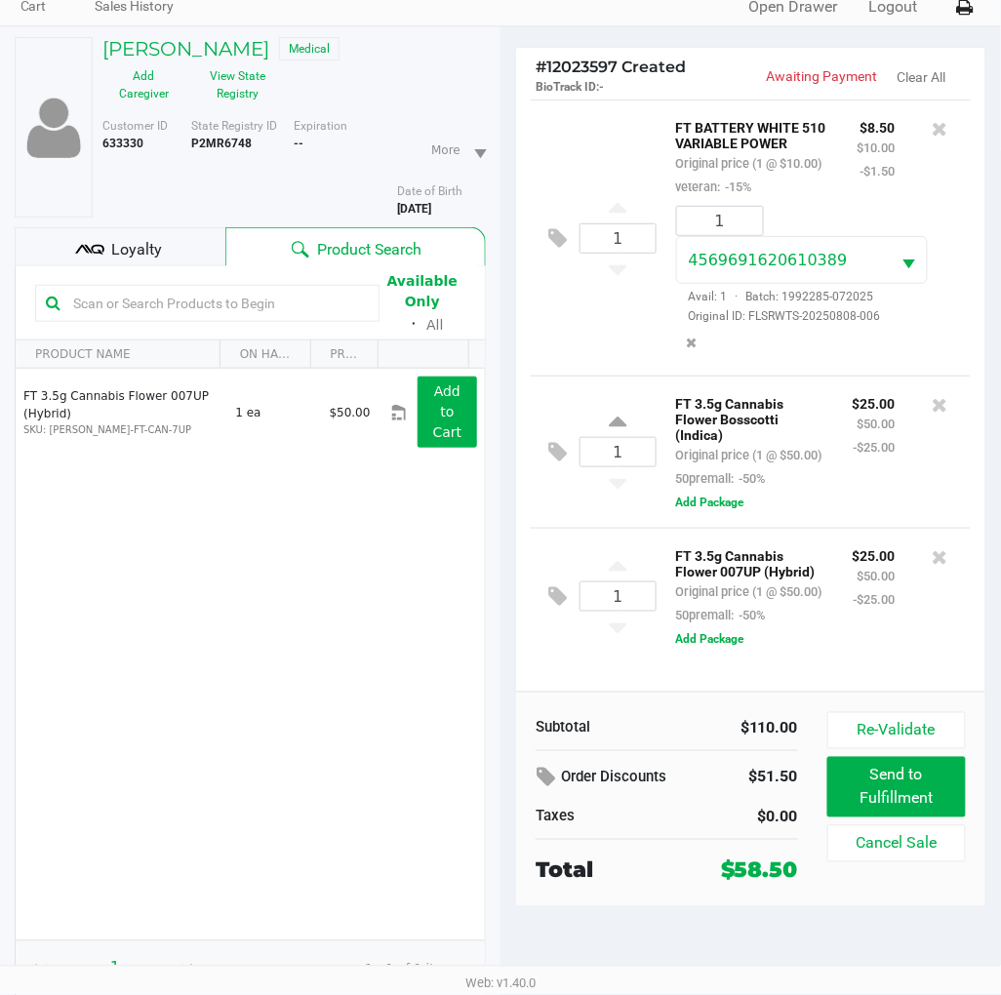
click at [304, 289] on input "text" at bounding box center [216, 303] width 303 height 29
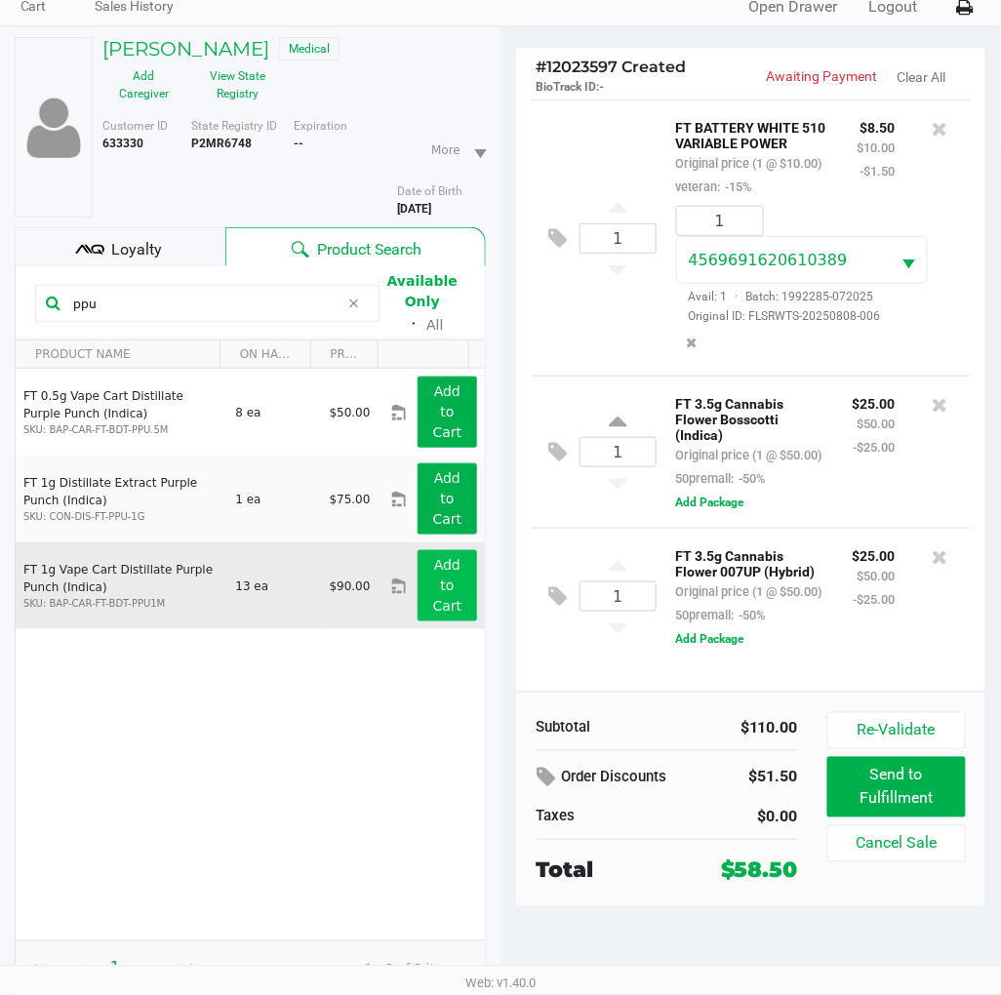
click at [433, 567] on app-button-loader "Add to Cart" at bounding box center [447, 585] width 29 height 57
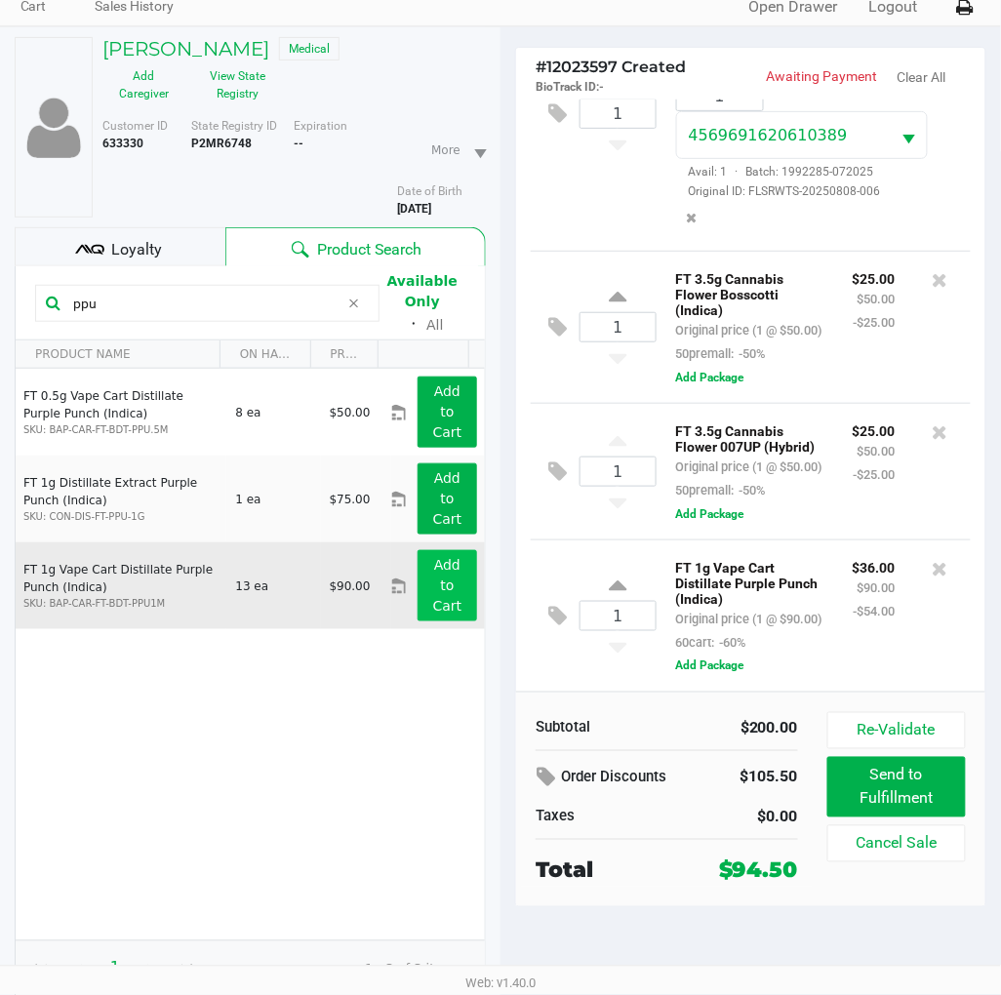
click at [174, 289] on input "ppu" at bounding box center [202, 303] width 274 height 29
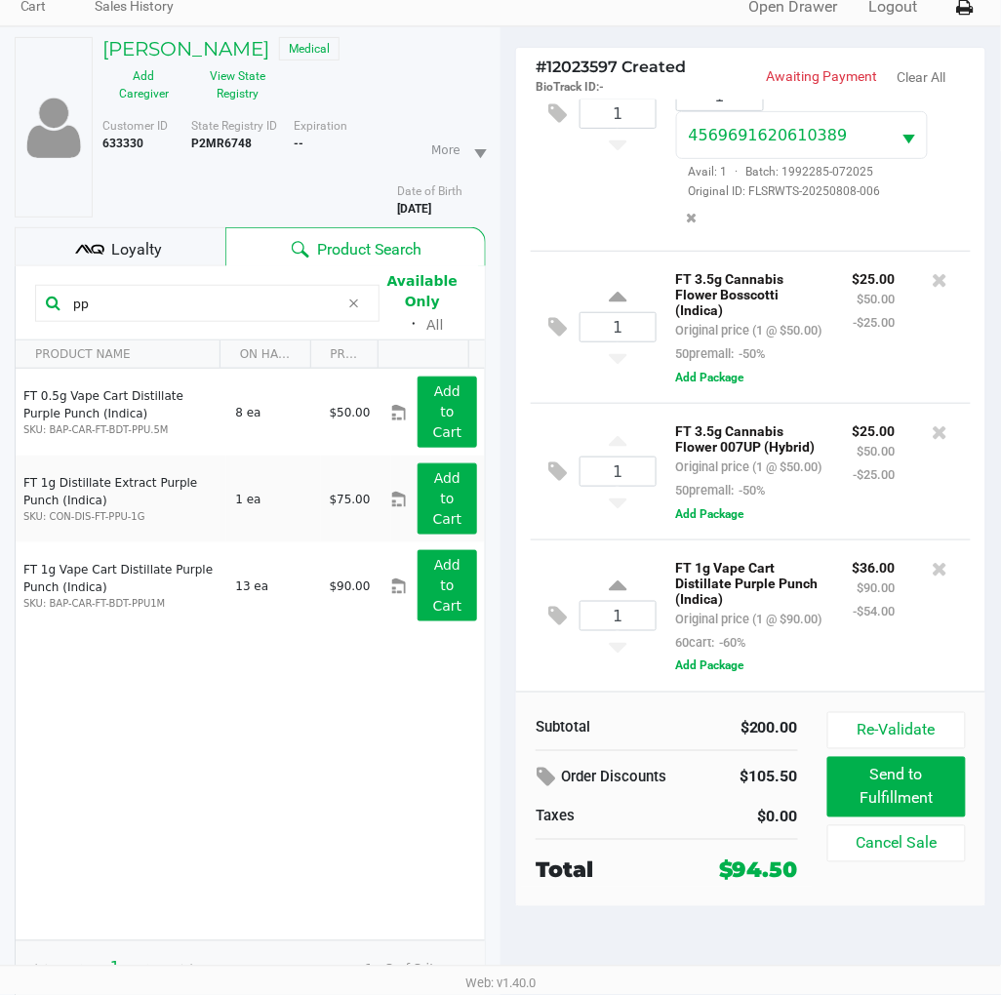
type input "p"
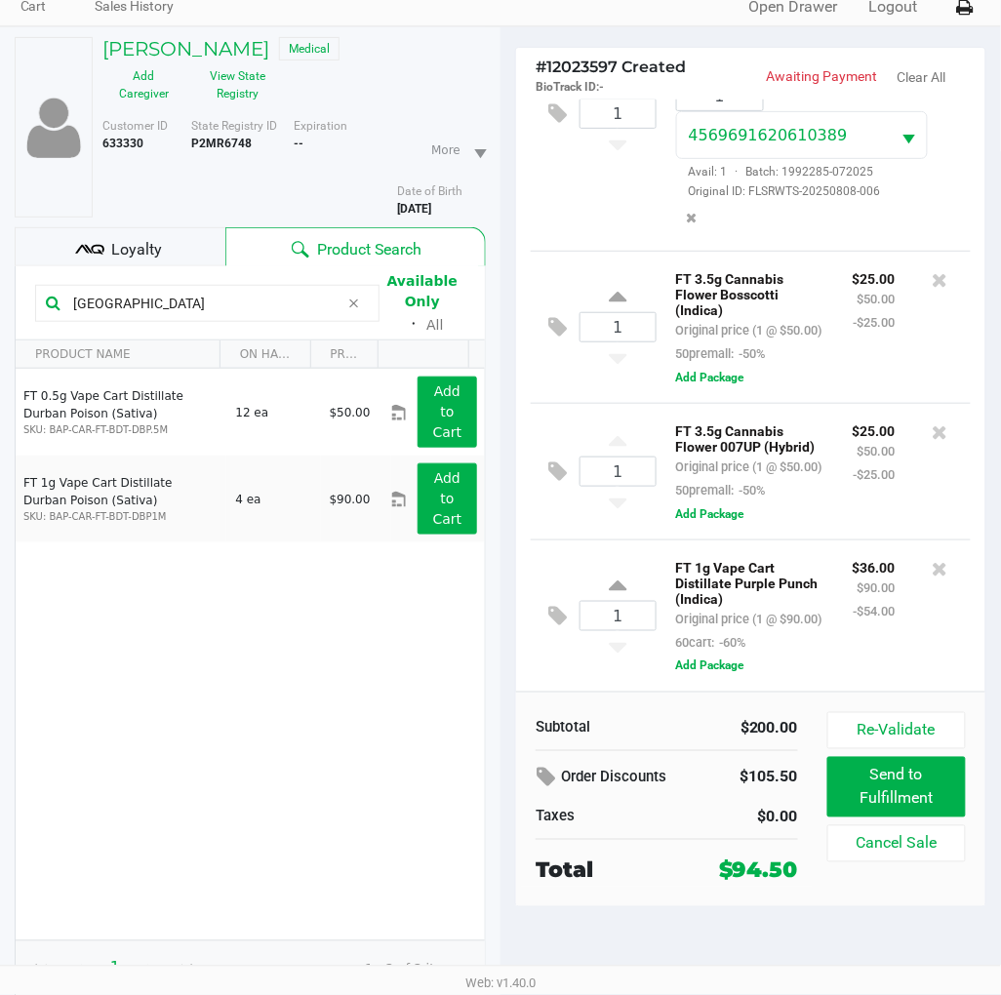
type input "[GEOGRAPHIC_DATA]"
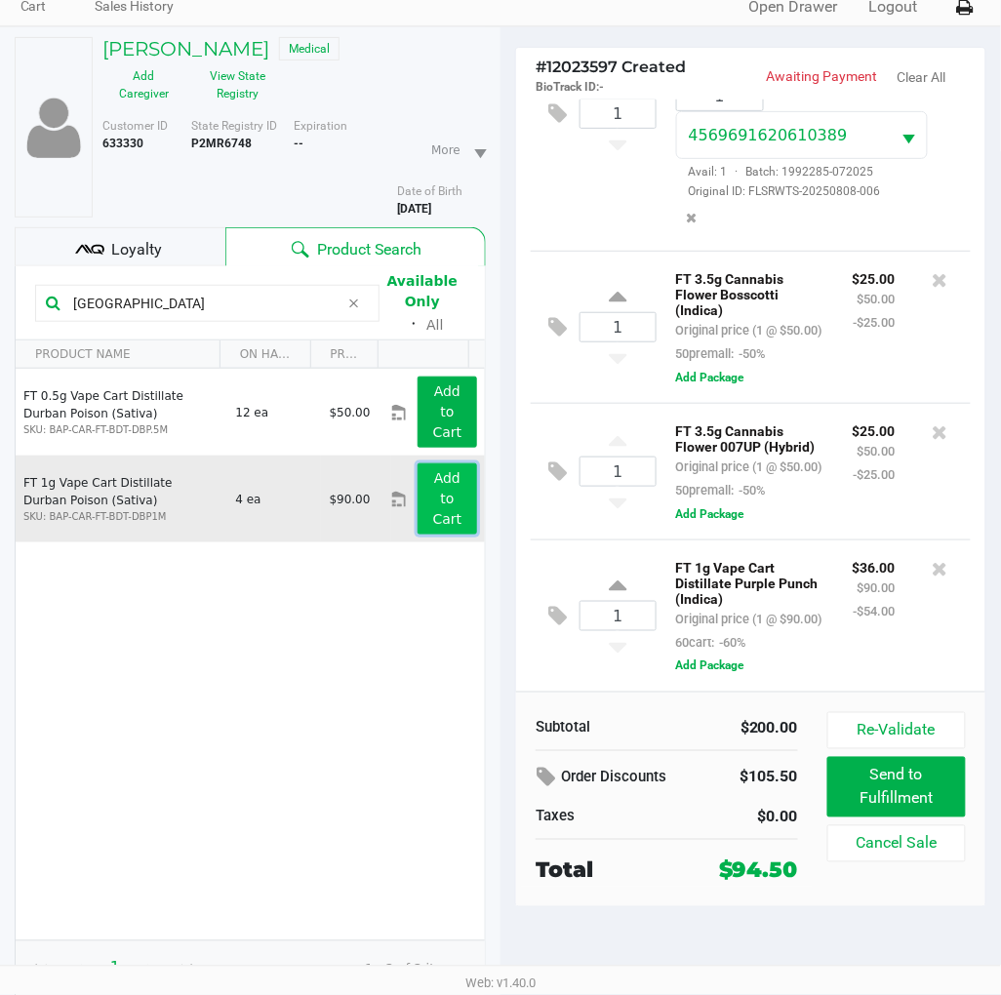
click at [444, 482] on button "Add to Cart" at bounding box center [448, 498] width 60 height 71
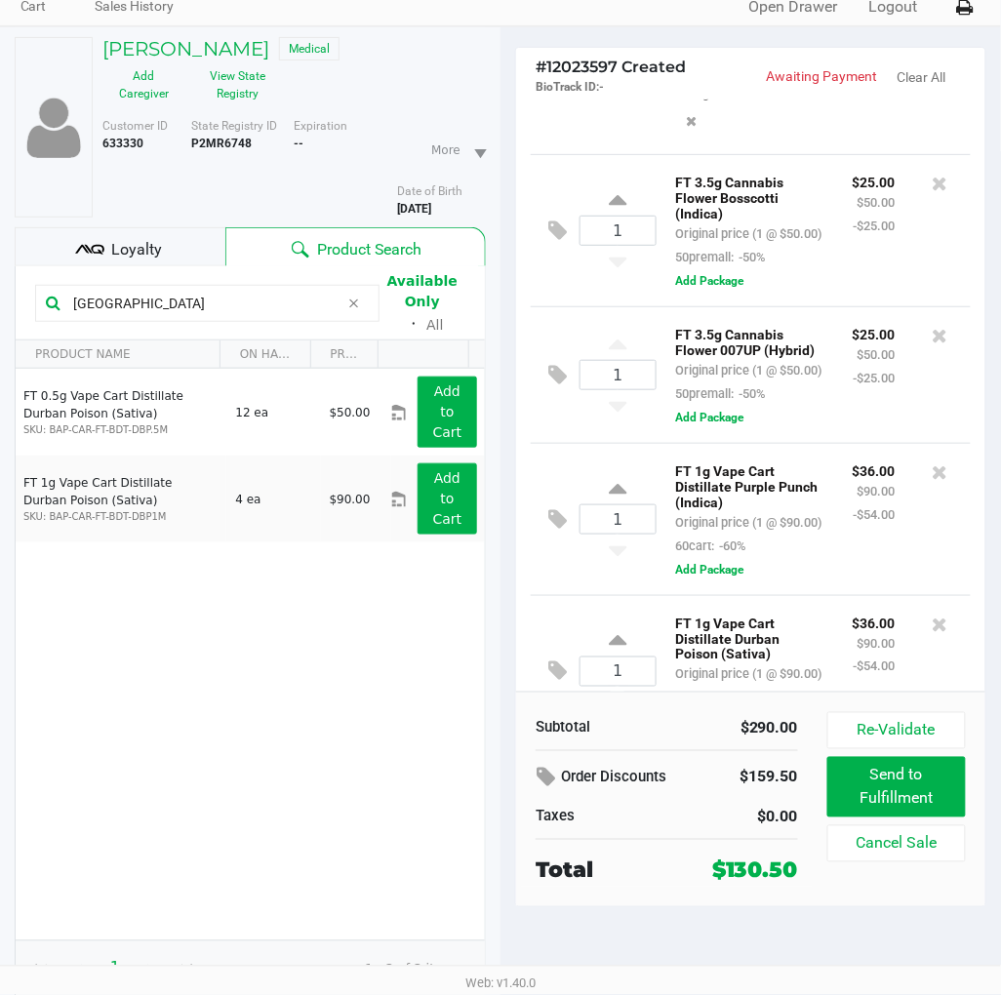
scroll to position [400, 0]
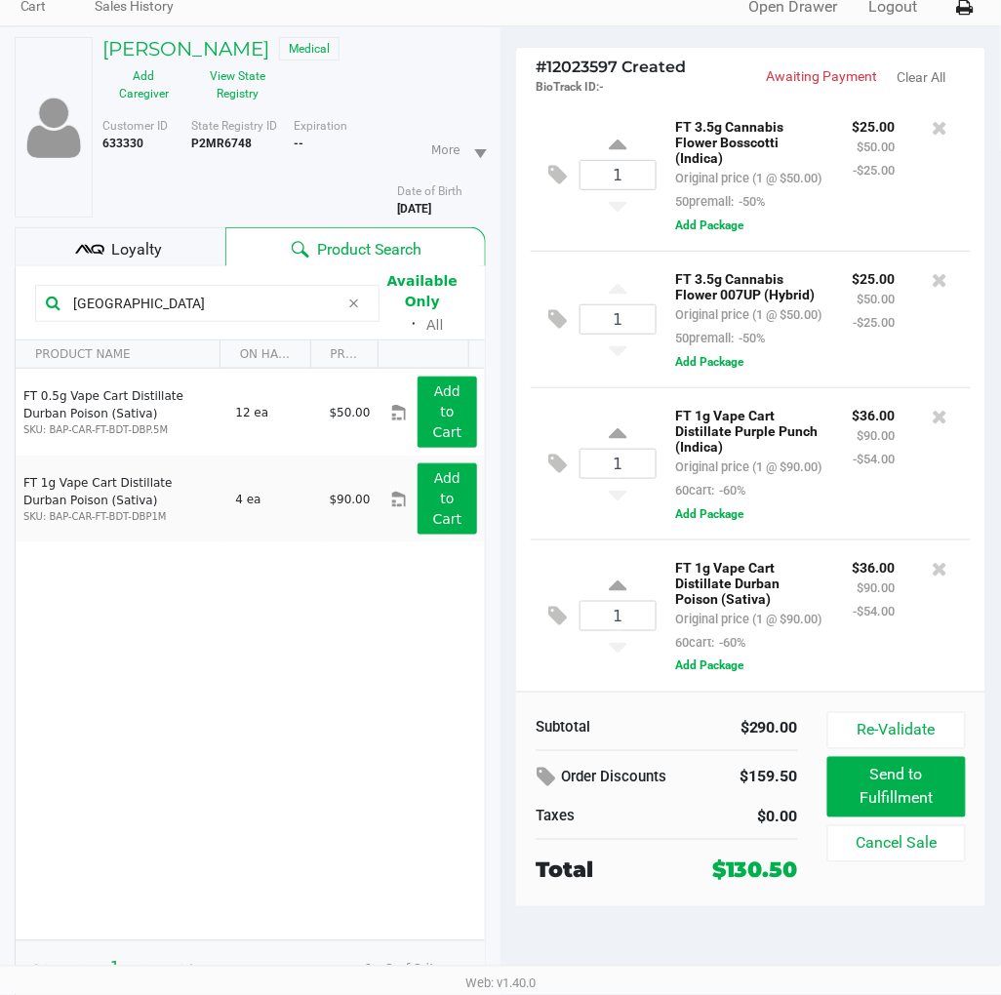
click at [314, 289] on input "[GEOGRAPHIC_DATA]" at bounding box center [202, 303] width 274 height 29
click at [166, 249] on div "Loyalty" at bounding box center [120, 246] width 211 height 39
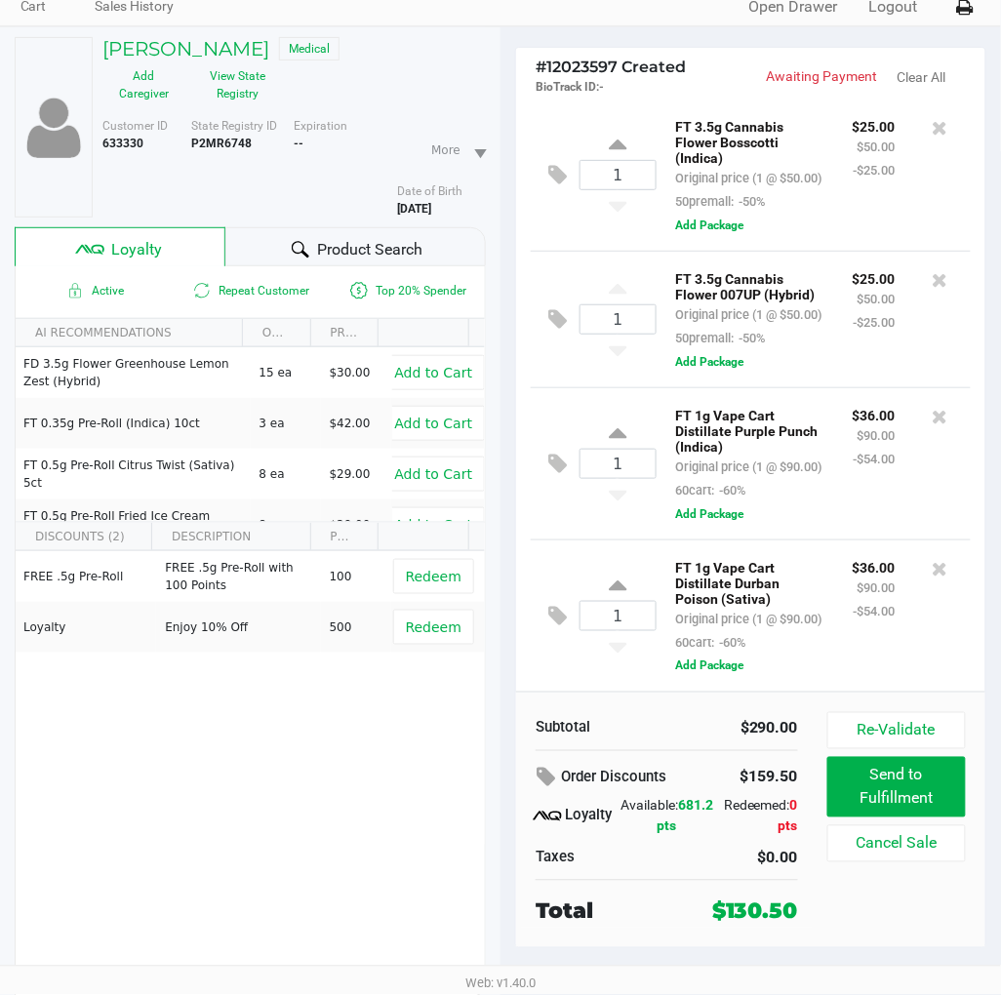
drag, startPoint x: 344, startPoint y: 826, endPoint x: 381, endPoint y: 532, distance: 297.0
click at [345, 826] on div "FREE .5g Pre-Roll FREE .5g Pre-Roll with 100 Points 100 Redeem Loyalty Enjoy 10…" at bounding box center [250, 698] width 469 height 294
click at [385, 242] on span "Product Search" at bounding box center [369, 249] width 105 height 23
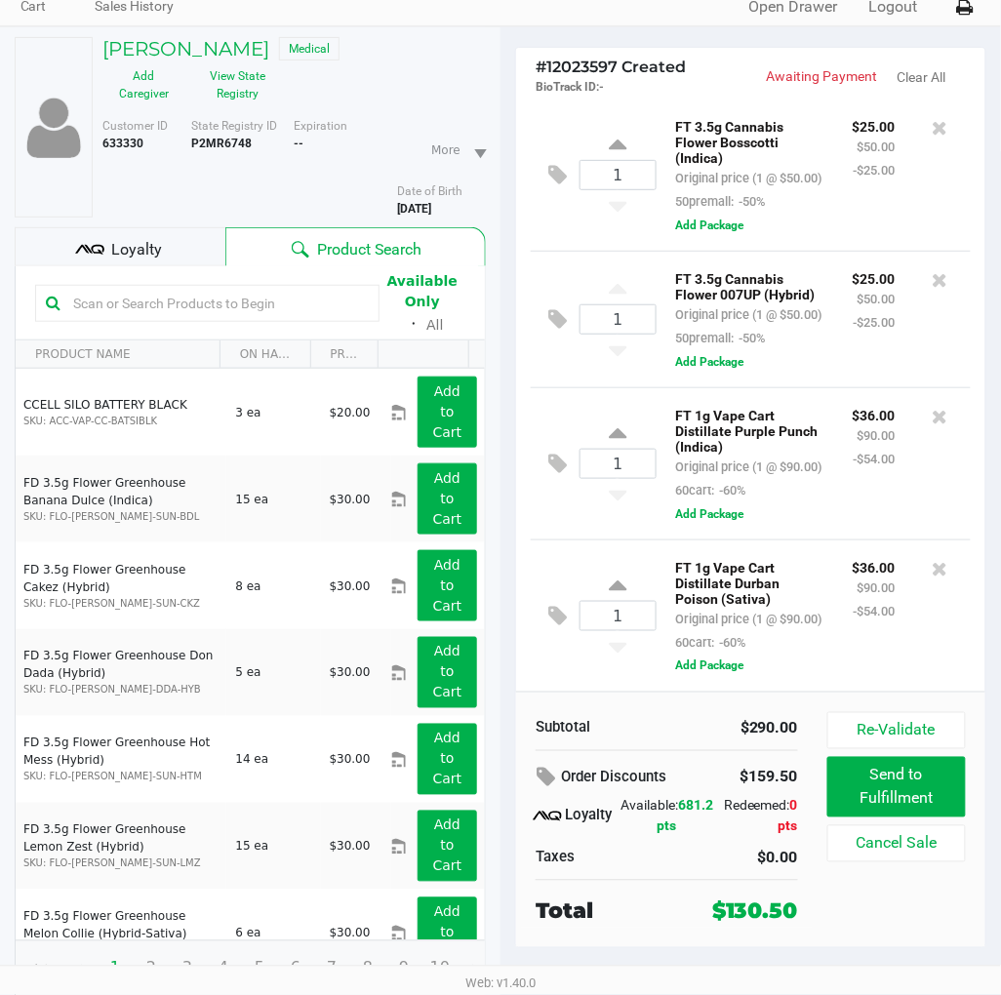
click at [231, 294] on input "text" at bounding box center [216, 303] width 303 height 29
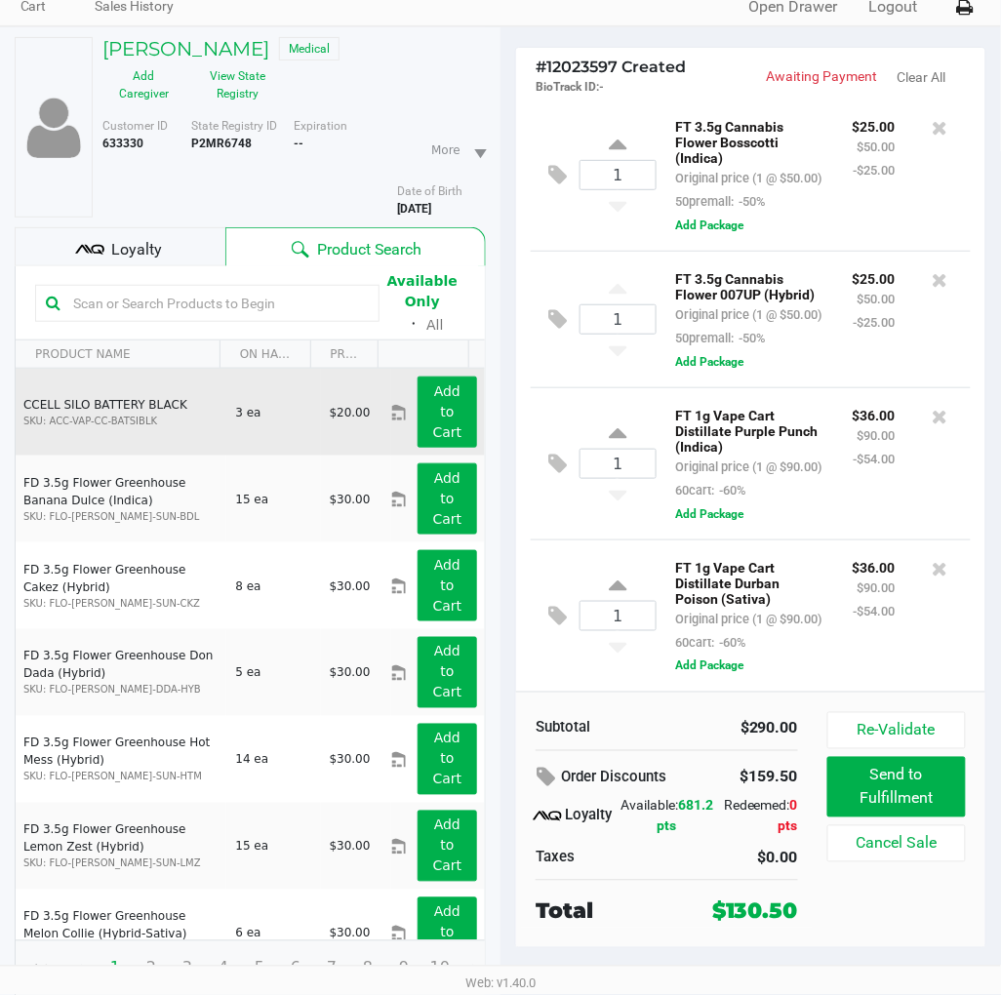
click at [302, 289] on input "text" at bounding box center [216, 303] width 303 height 29
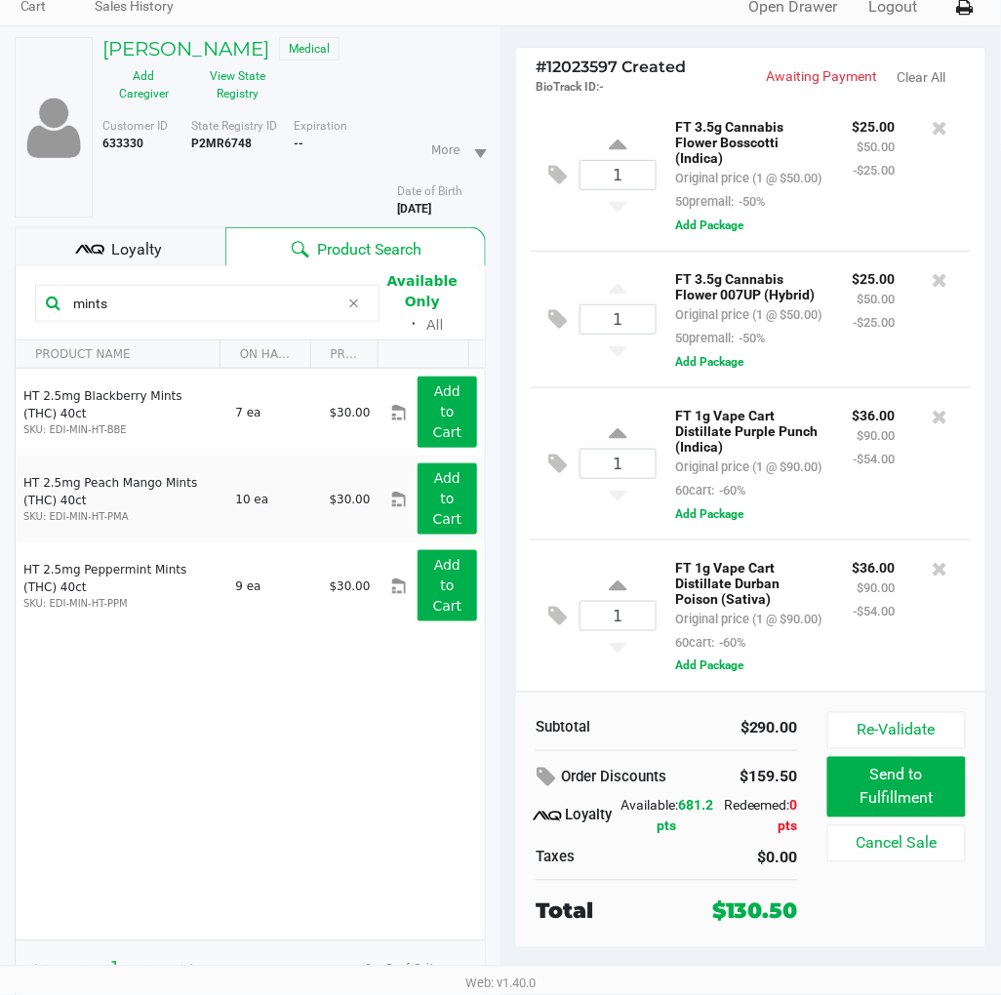
type input "mints"
click at [150, 794] on div "HT 2.5mg Blackberry Mints (THC) 40ct SKU: EDI-MIN-HT-BBE 7 ea $30.00 Add to Car…" at bounding box center [250, 655] width 469 height 572
click at [142, 831] on div "HT 2.5mg Blackberry Mints (THC) 40ct SKU: EDI-MIN-HT-BBE 7 ea $30.00 Add to Car…" at bounding box center [250, 655] width 469 height 572
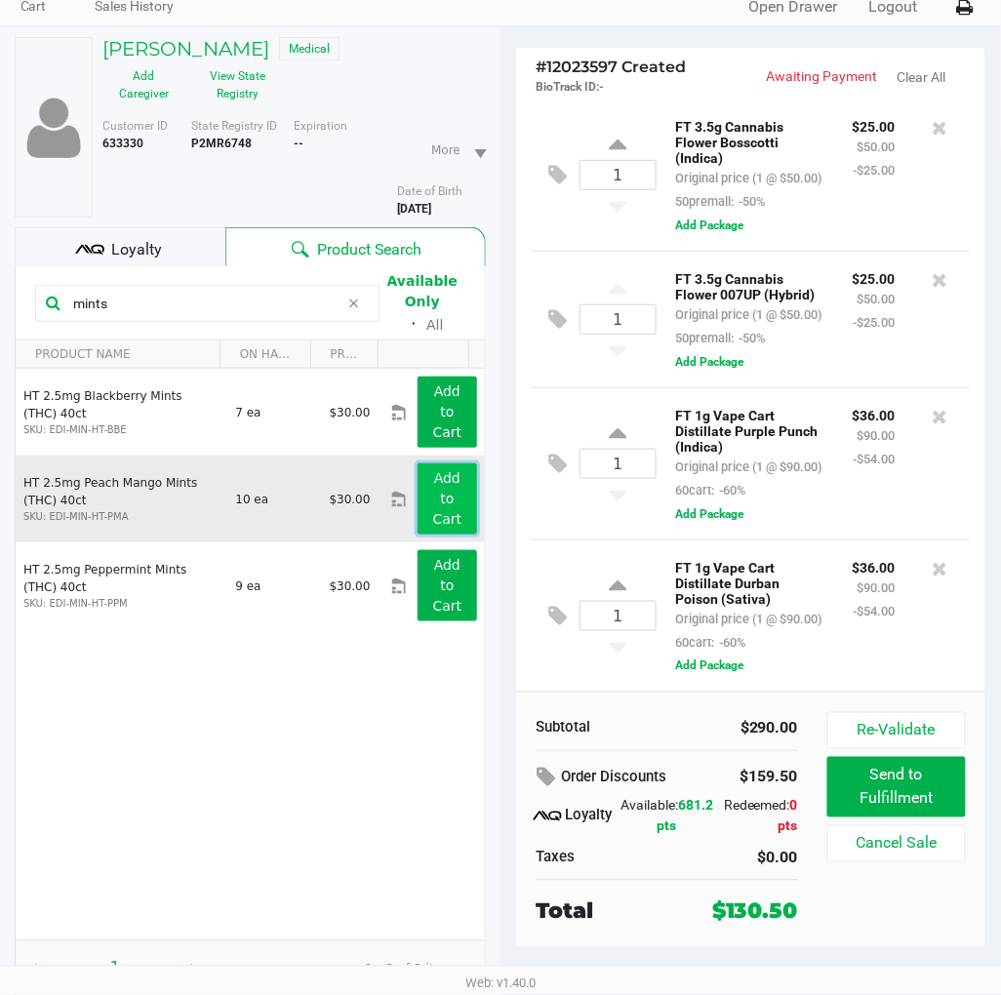
click at [434, 494] on app-button-loader "Add to Cart" at bounding box center [447, 498] width 29 height 57
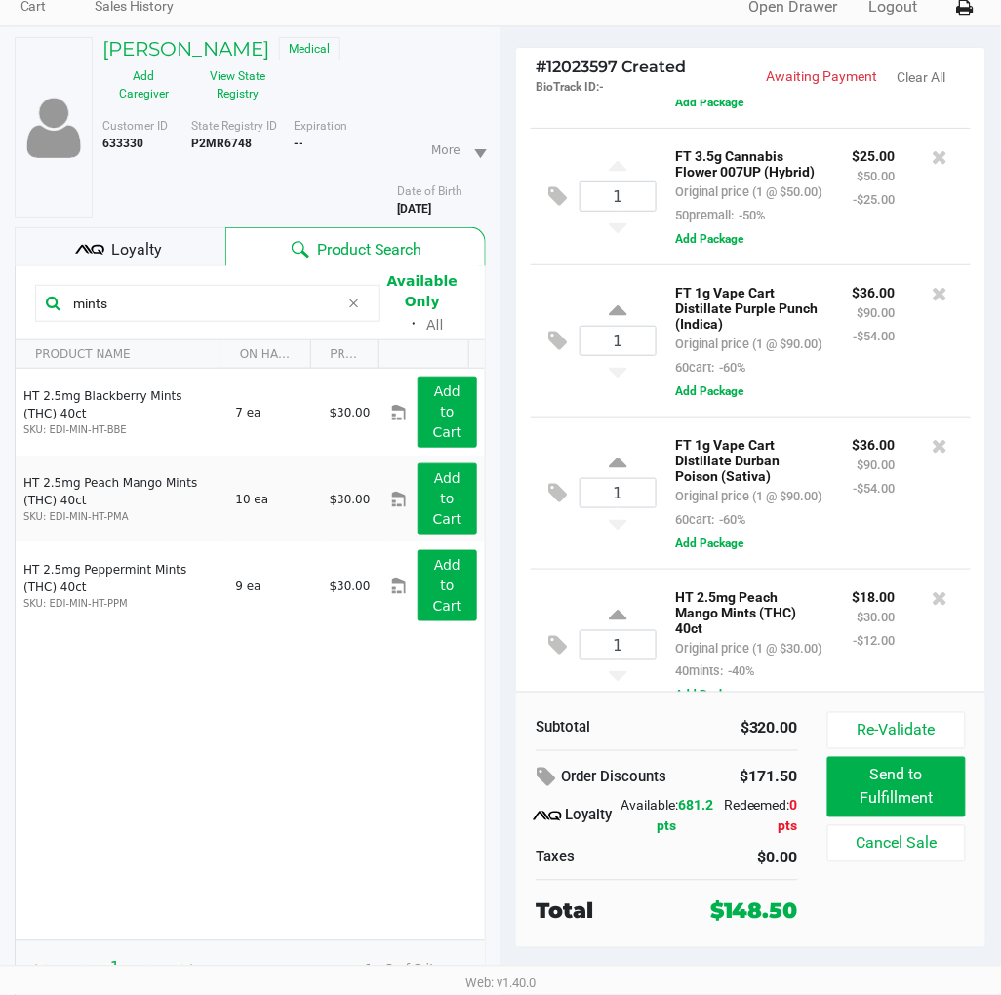
scroll to position [578, 0]
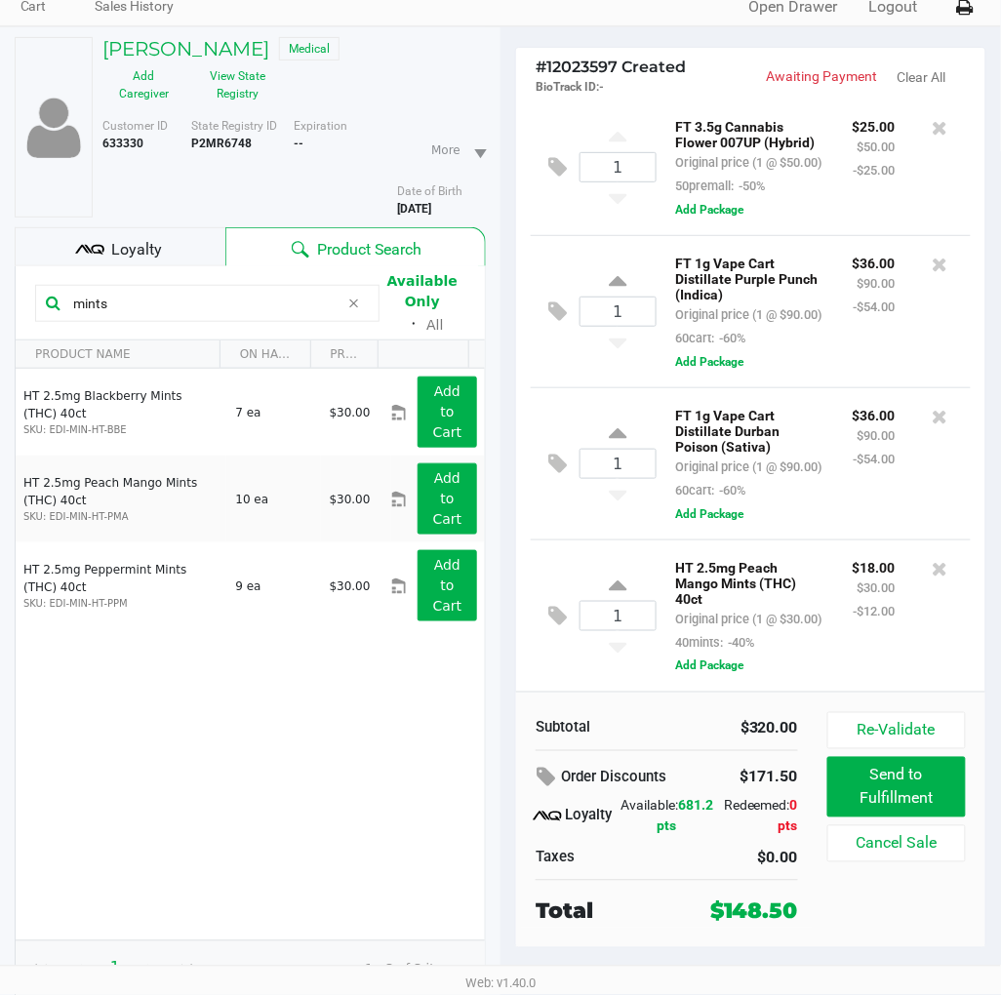
click at [124, 298] on input "mints" at bounding box center [202, 303] width 274 height 29
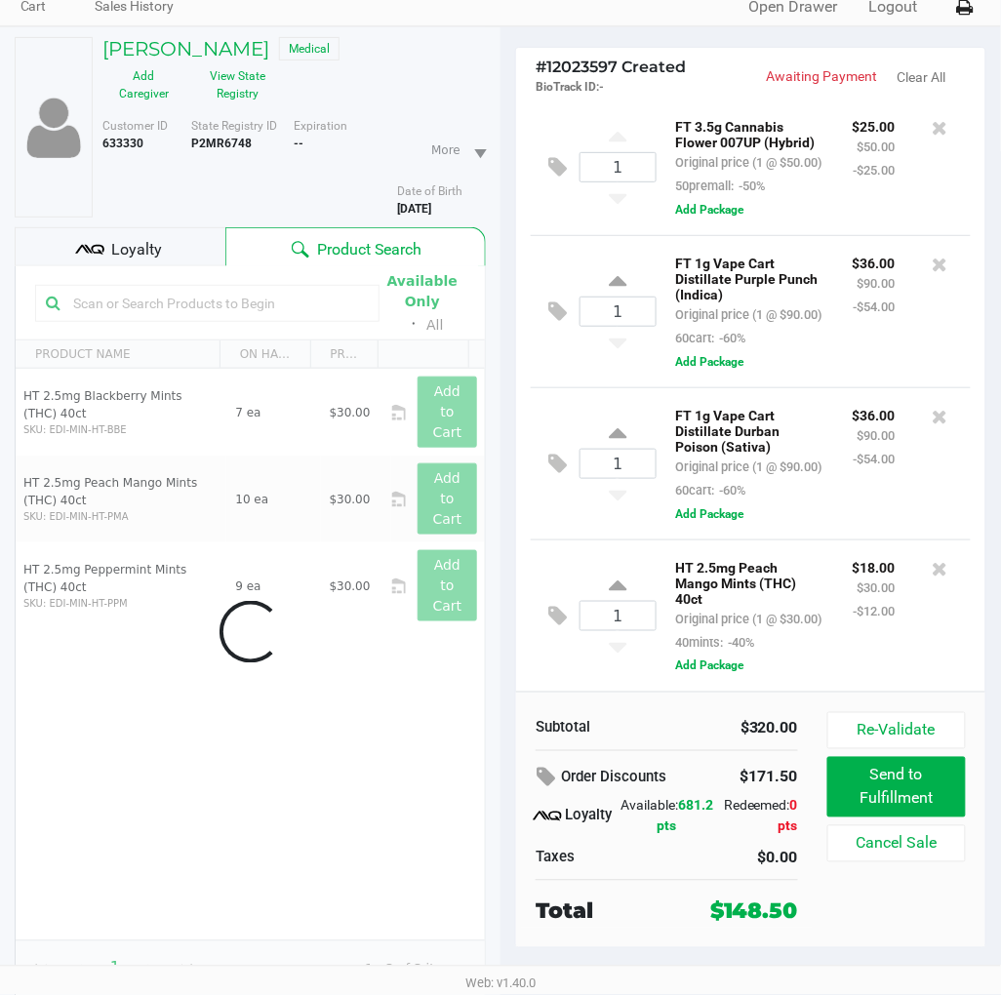
click at [915, 642] on div "HT 2.5mg Peach Mango Mints (THC) 40ct Original price (1 @ $30.00) 40mints: -40%…" at bounding box center [807, 616] width 300 height 122
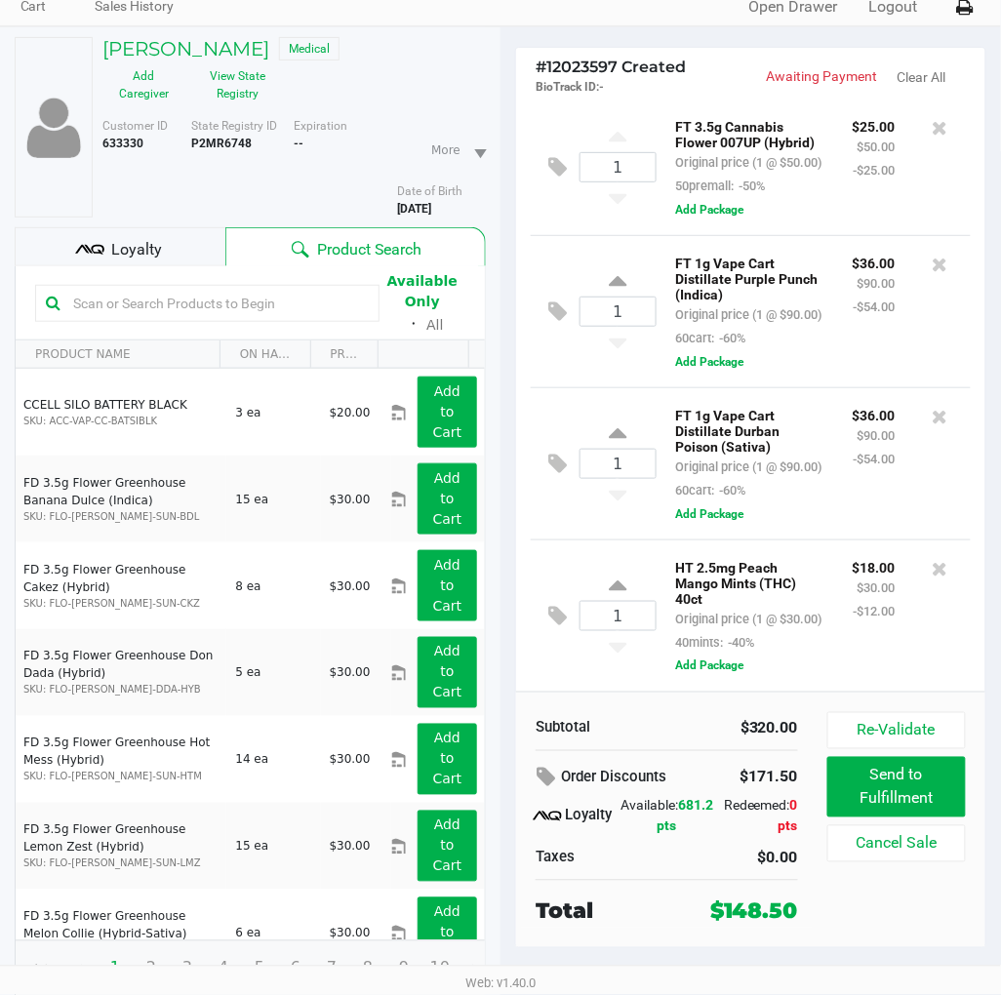
click at [868, 647] on div "HT 2.5mg Peach Mango Mints (THC) 40ct Original price (1 @ $30.00) 40mints: -40%…" at bounding box center [807, 616] width 300 height 122
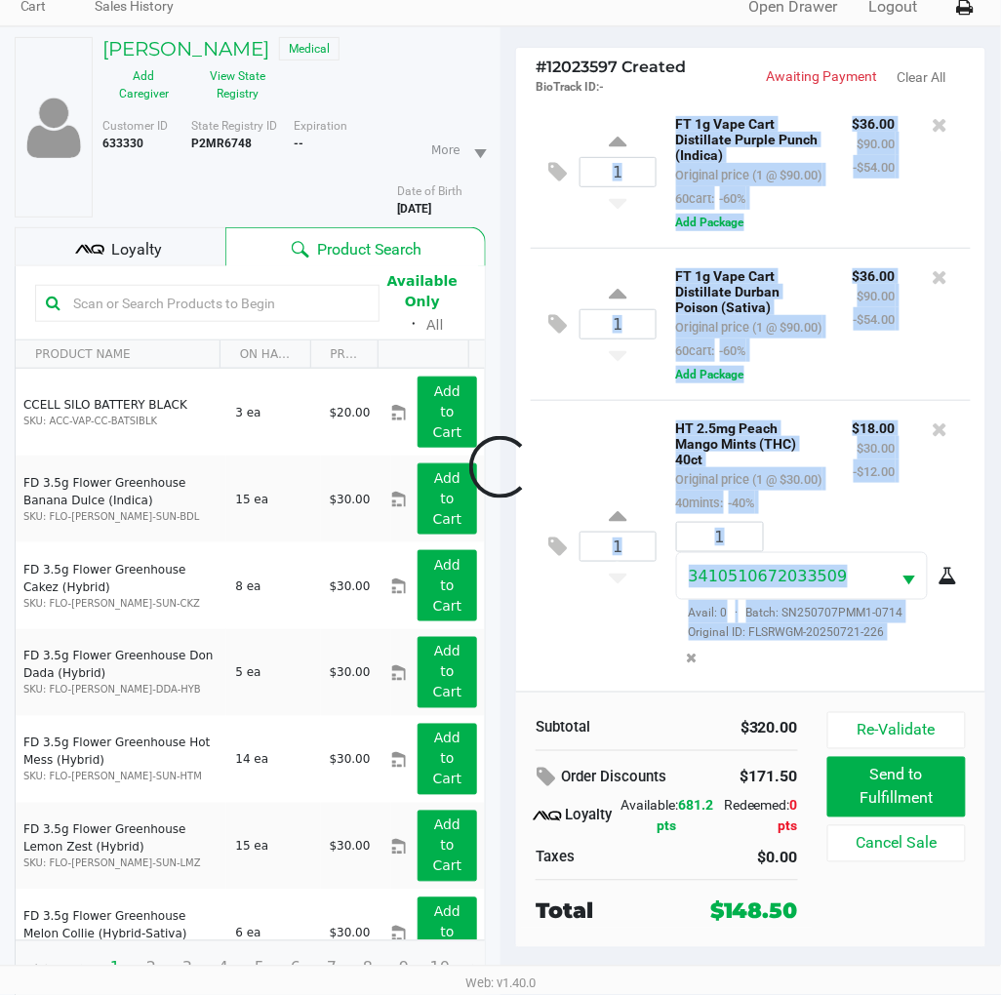
scroll to position [723, 0]
click at [622, 591] on div "1 HT 2.5mg Peach Mango Mints (THC) 40ct Original price (1 @ $30.00) 40mints: -4…" at bounding box center [751, 546] width 440 height 292
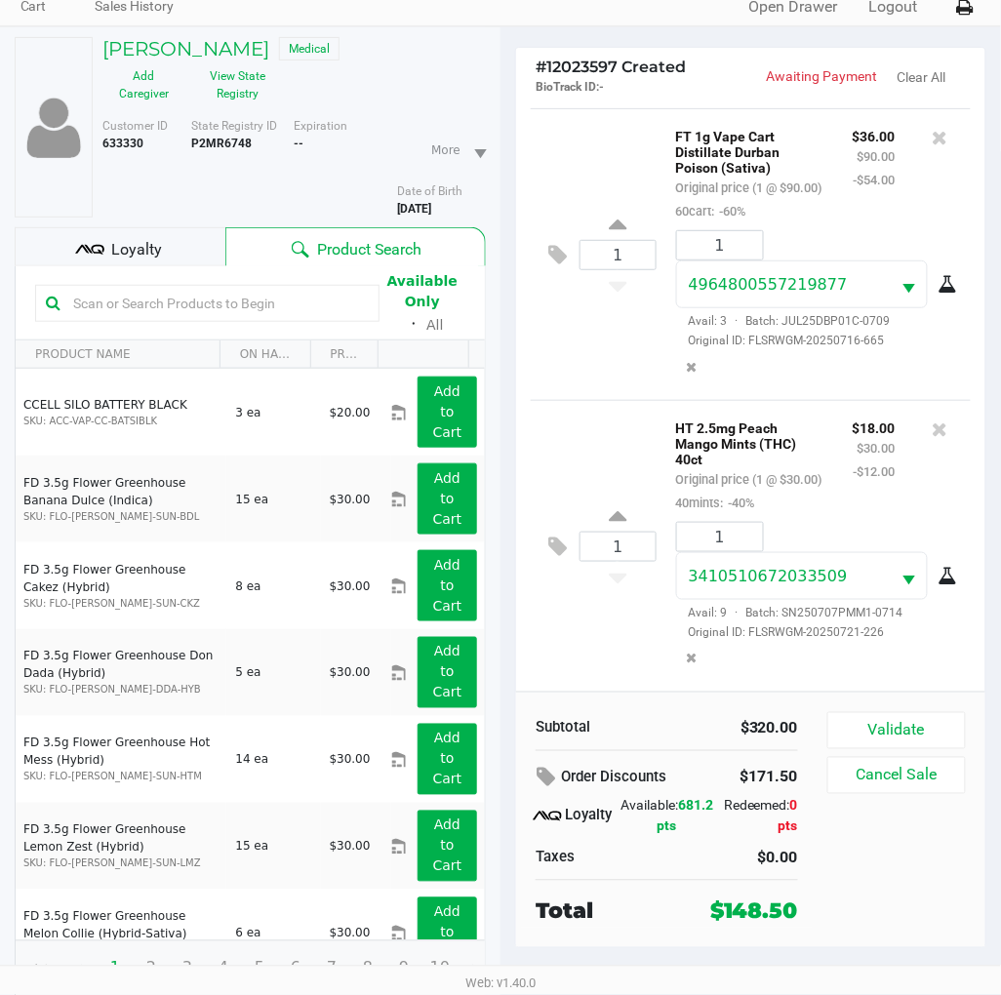
scroll to position [1301, 0]
click at [928, 712] on button "Validate" at bounding box center [896, 730] width 139 height 37
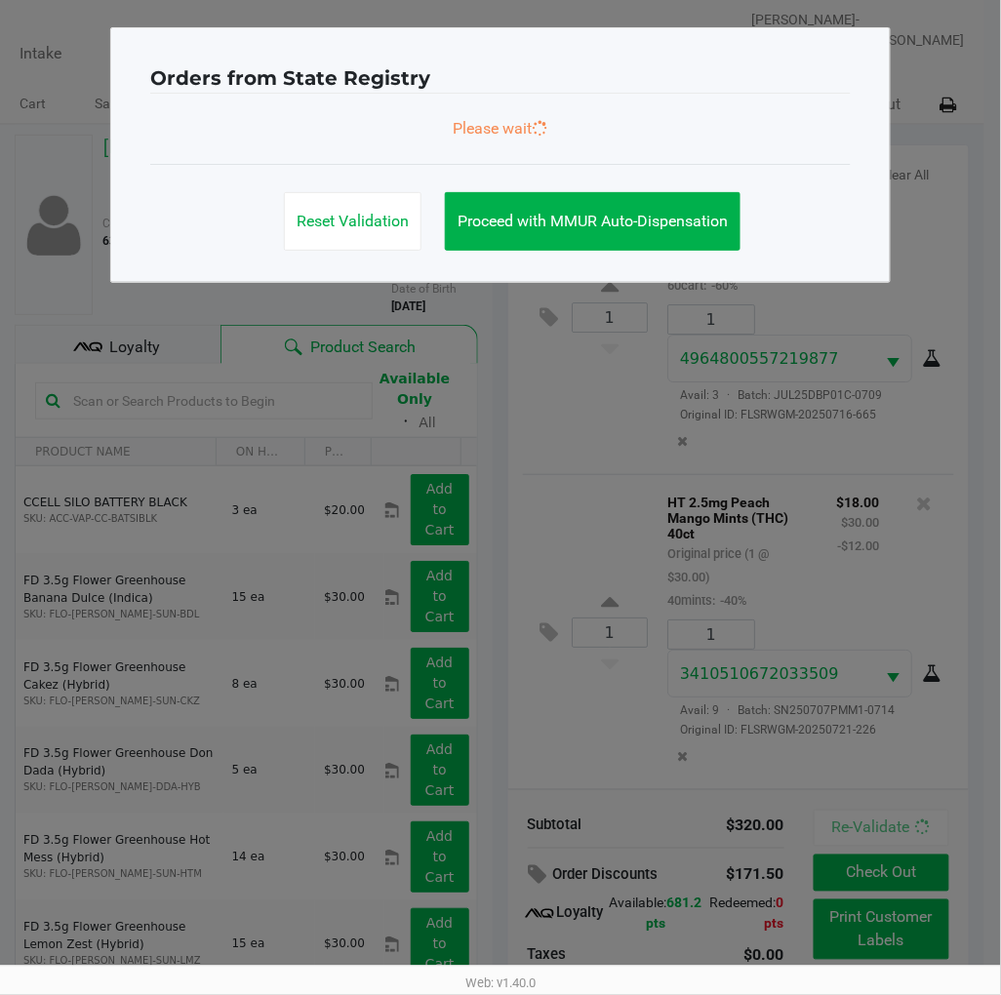
scroll to position [0, 0]
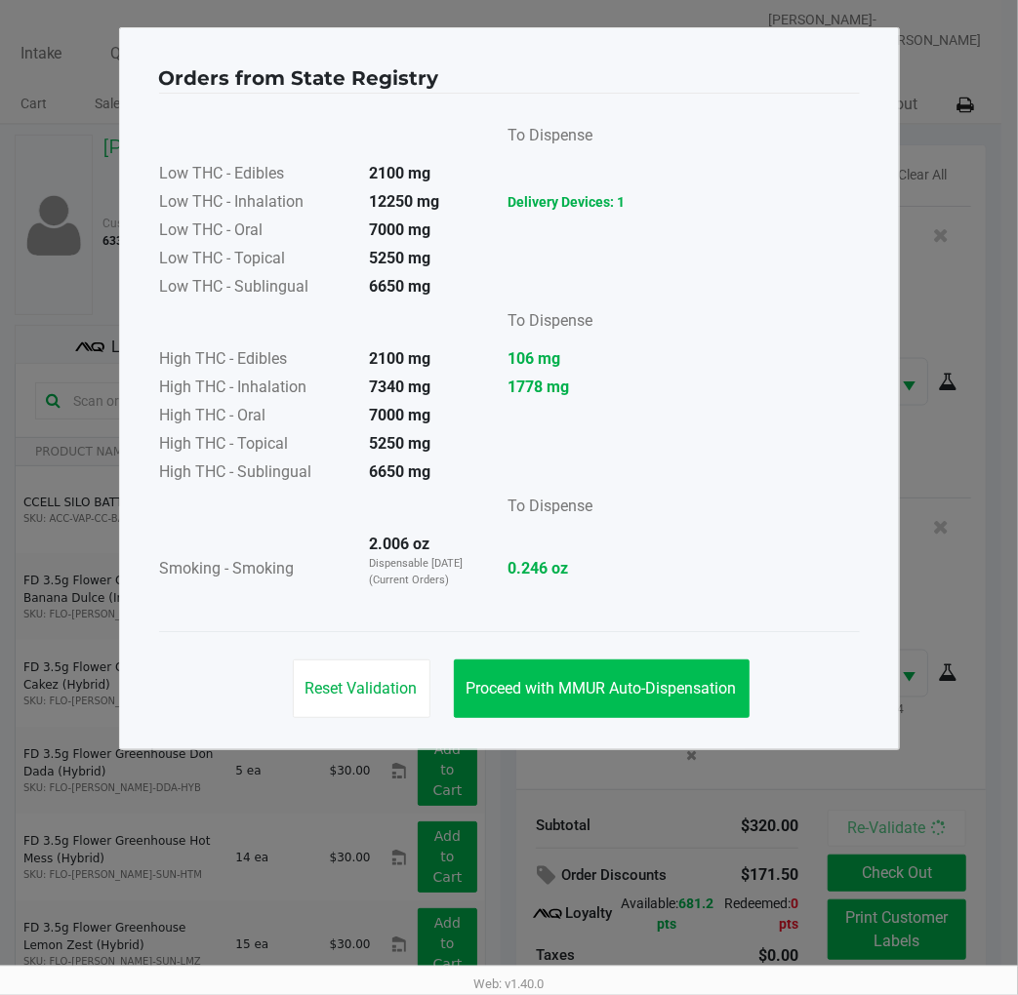
click at [601, 679] on span "Proceed with MMUR Auto-Dispensation" at bounding box center [601, 688] width 270 height 19
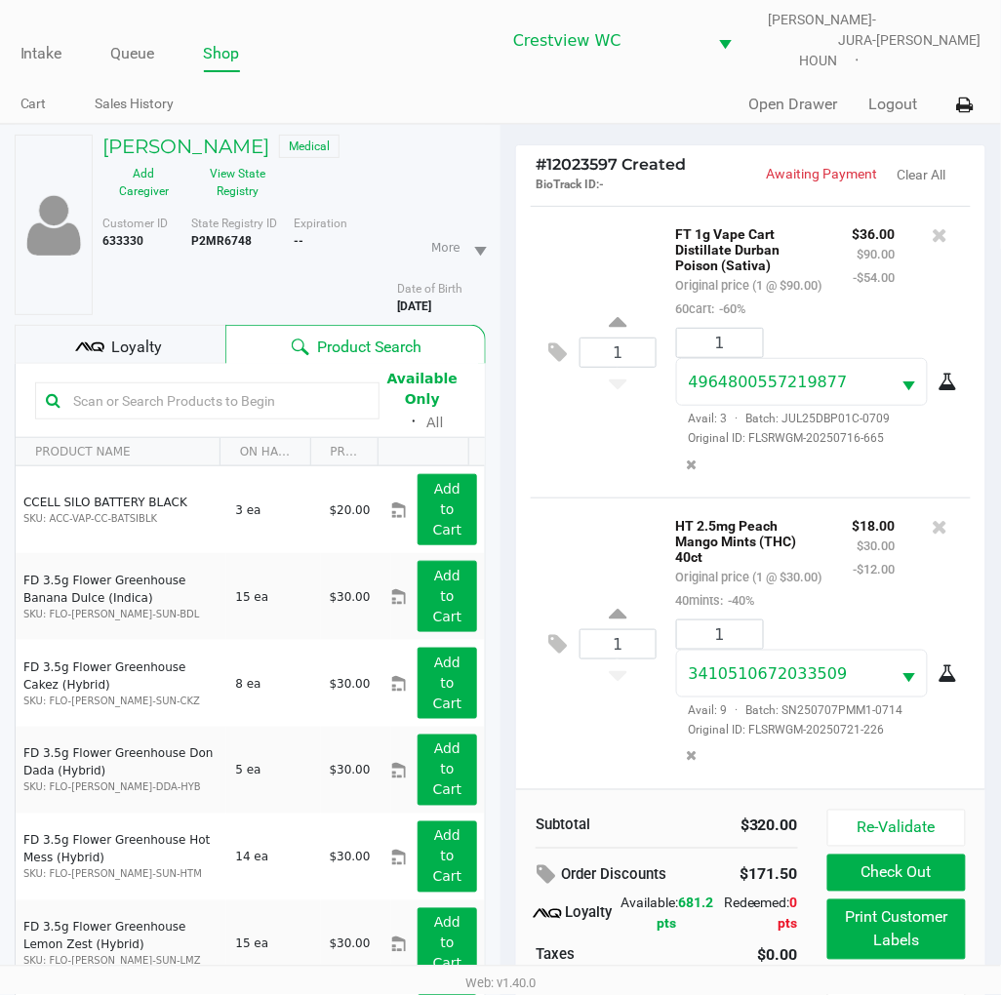
scroll to position [98, 0]
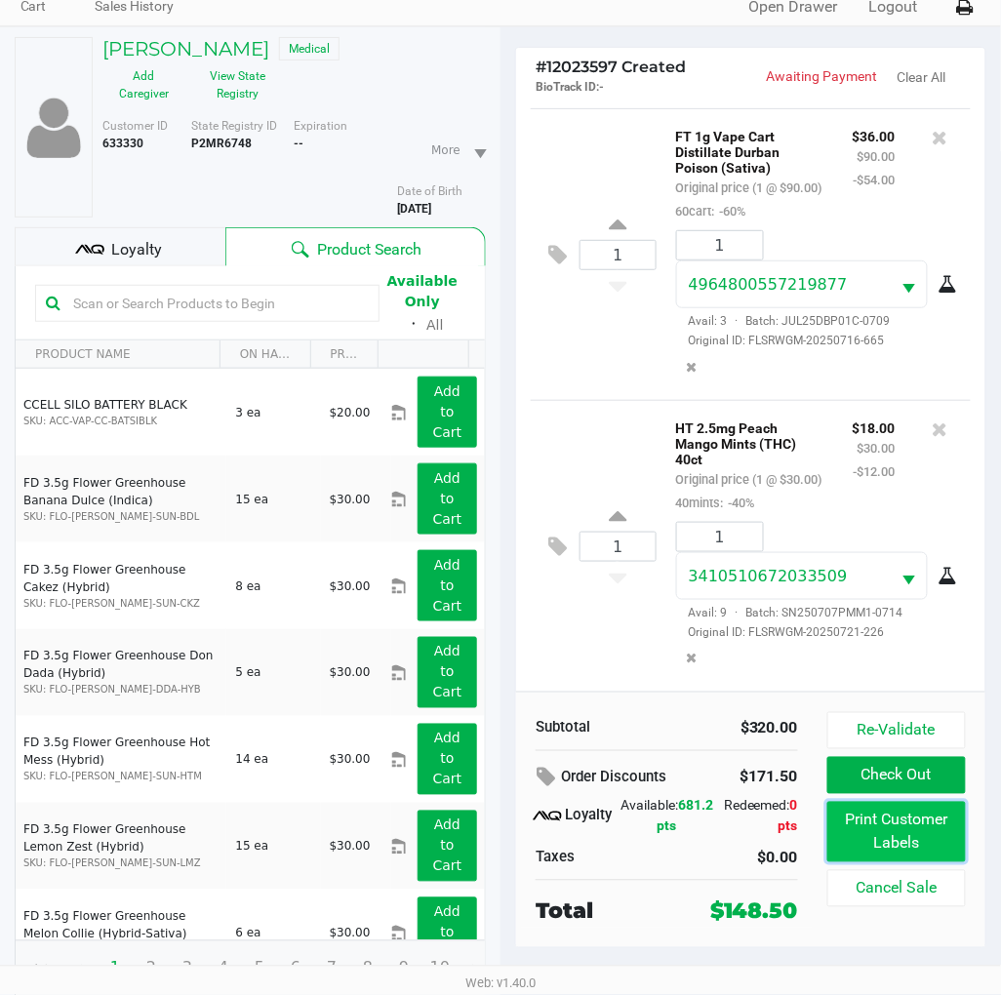
click at [923, 820] on button "Print Customer Labels" at bounding box center [896, 832] width 139 height 60
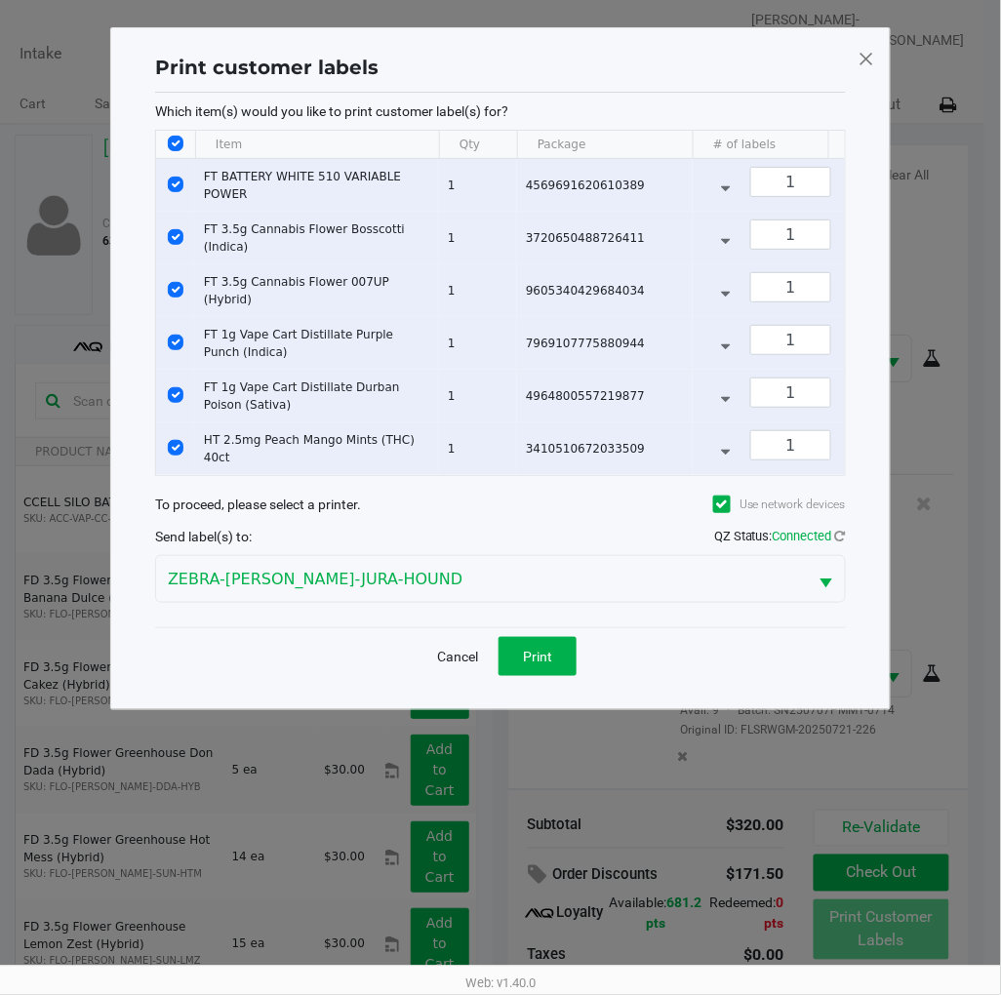
scroll to position [0, 0]
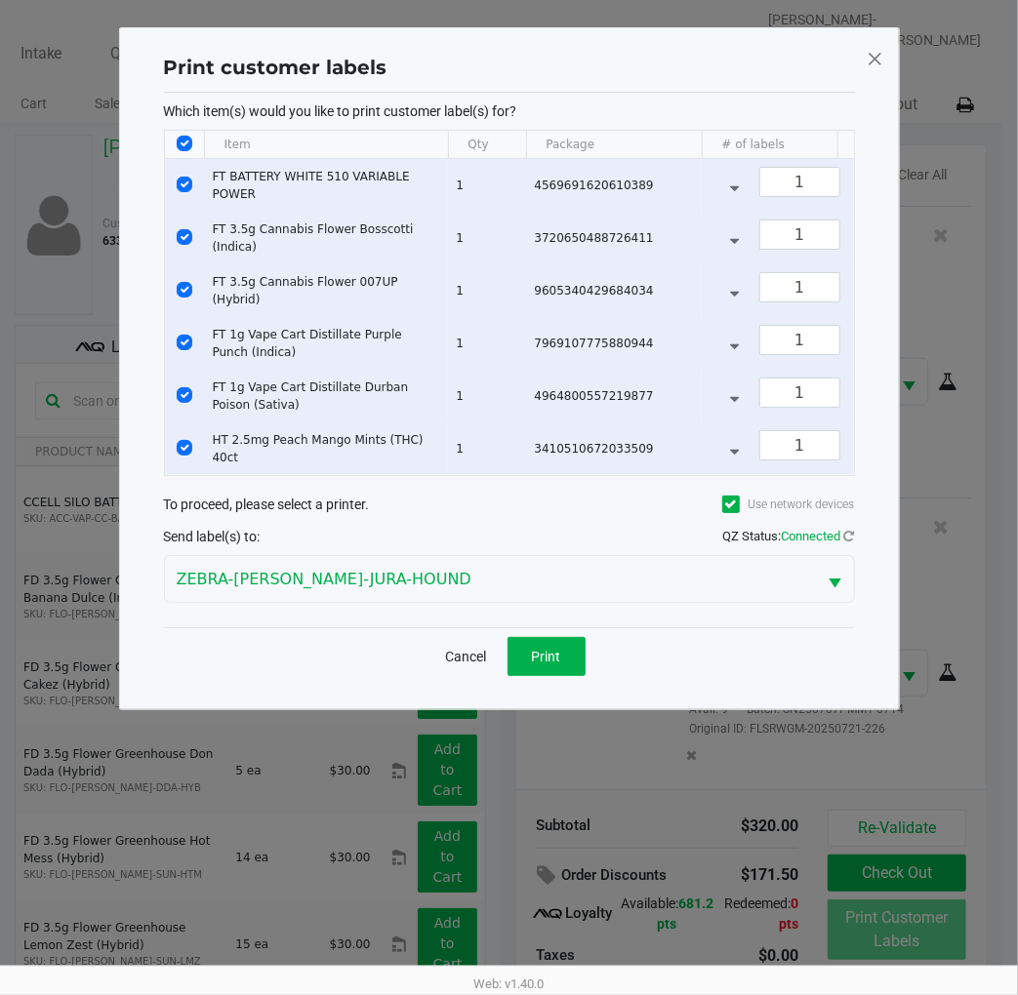
click at [543, 664] on span "Print" at bounding box center [546, 657] width 29 height 16
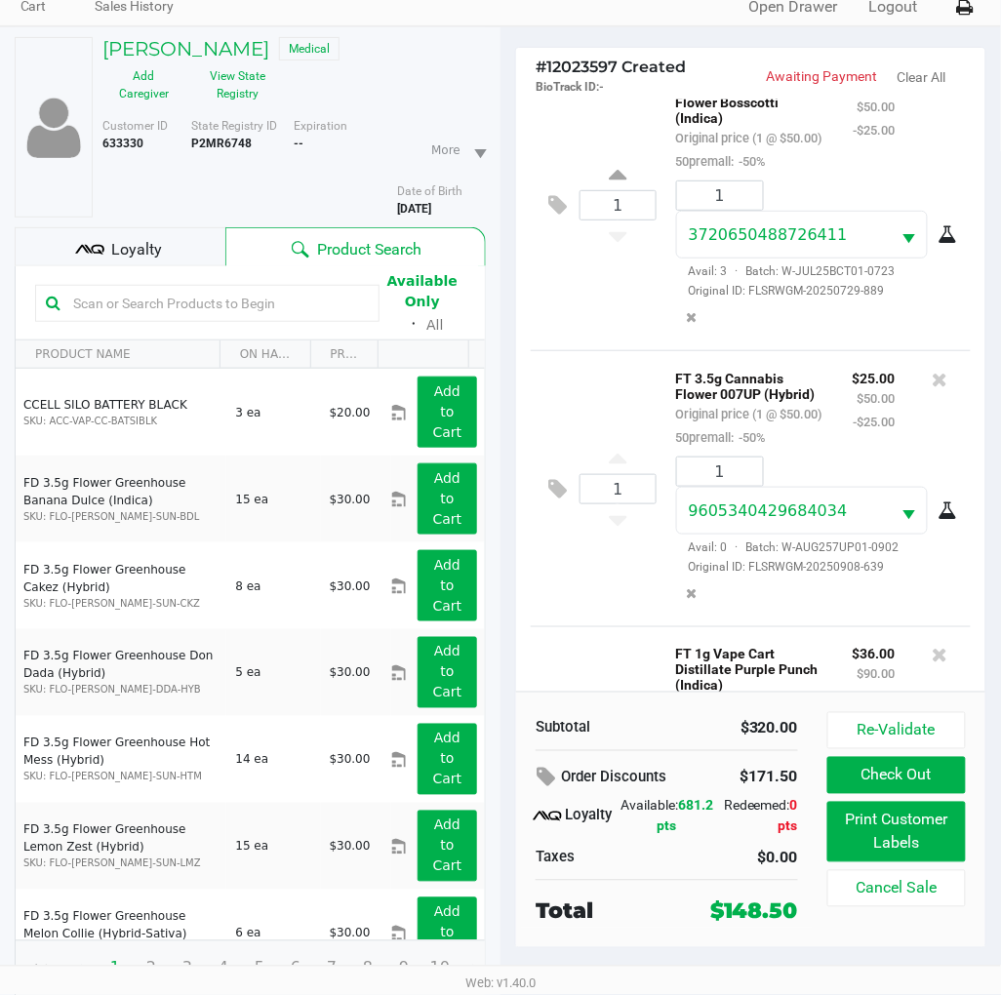
scroll to position [316, 0]
click at [164, 231] on div "Loyalty" at bounding box center [120, 246] width 211 height 39
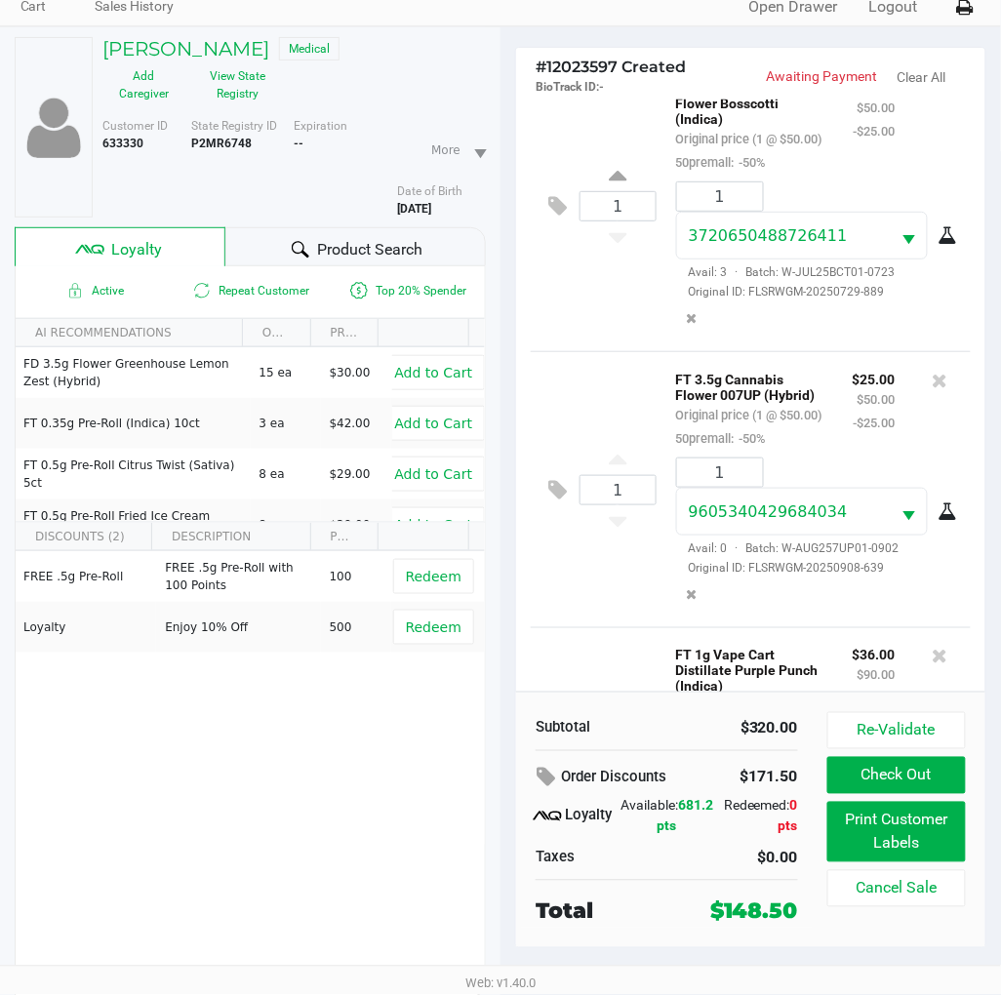
scroll to position [94, 0]
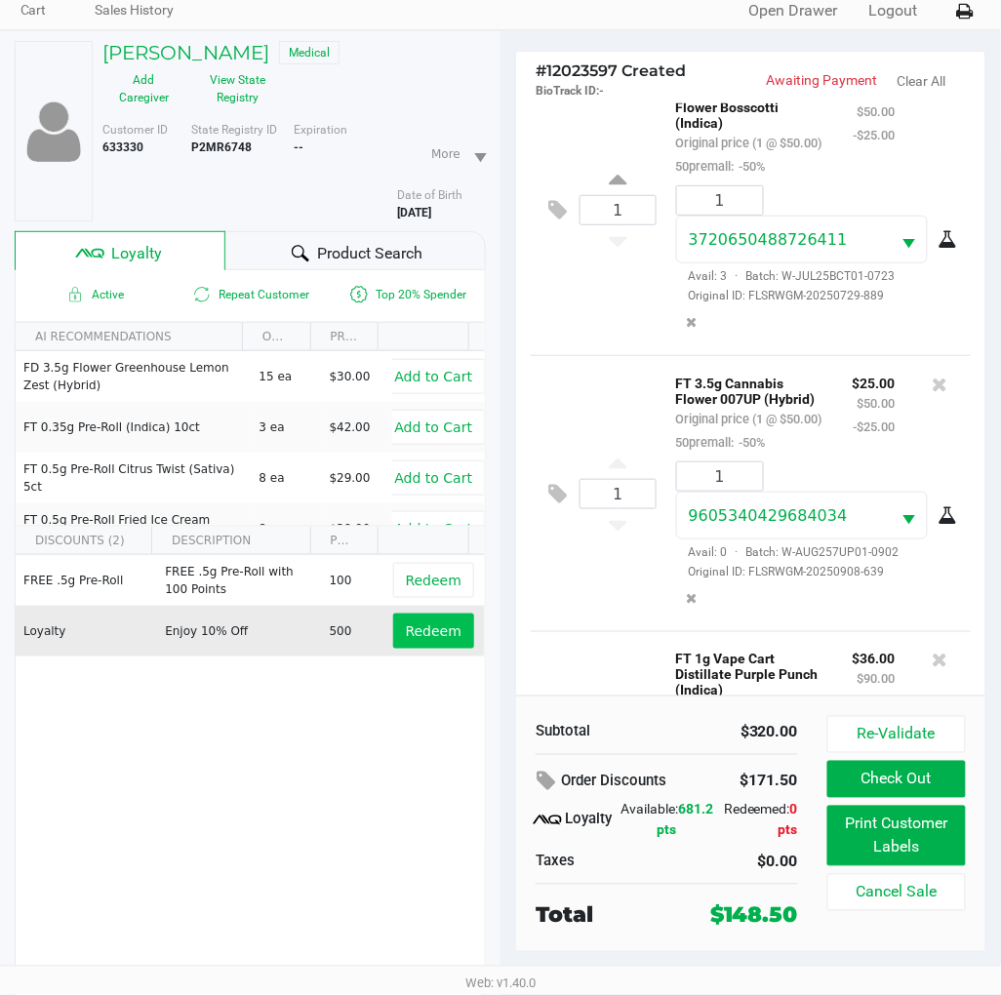
click at [431, 628] on button "Redeem" at bounding box center [433, 631] width 81 height 35
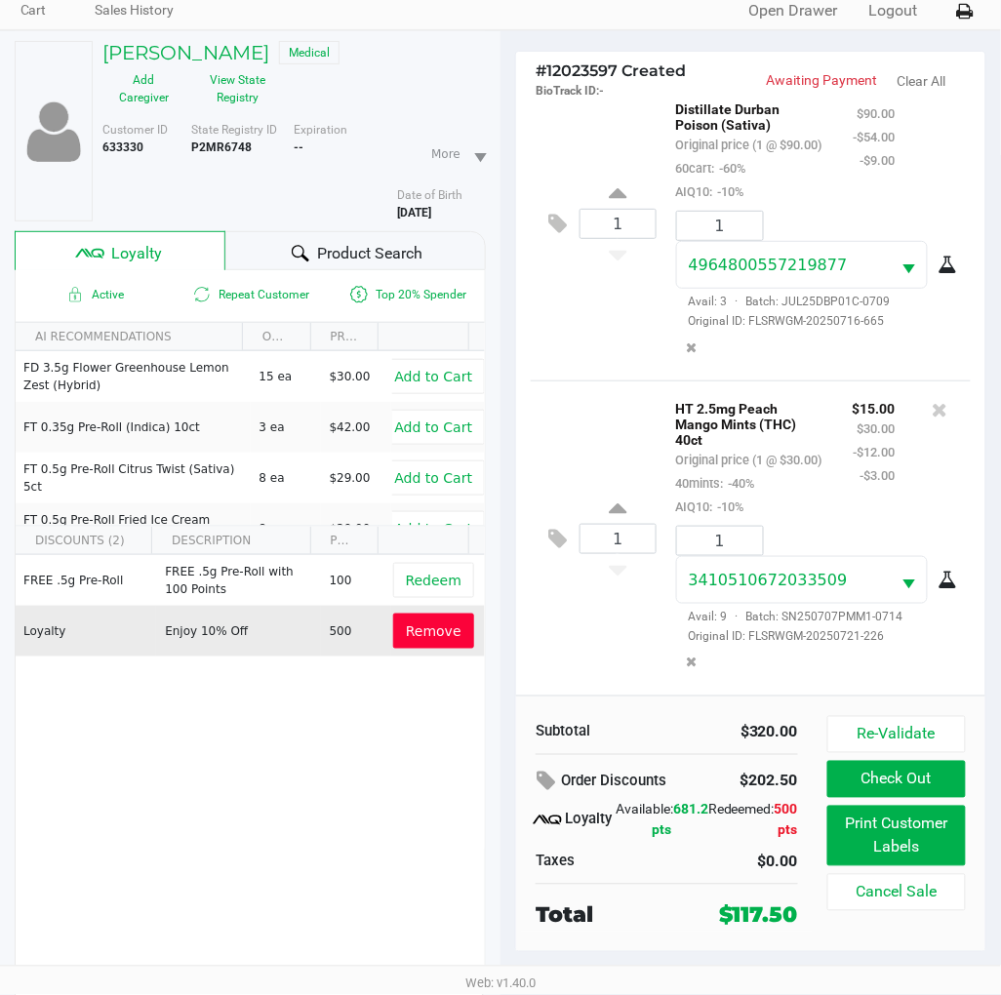
scroll to position [1418, 0]
click at [898, 767] on button "Check Out" at bounding box center [896, 779] width 139 height 37
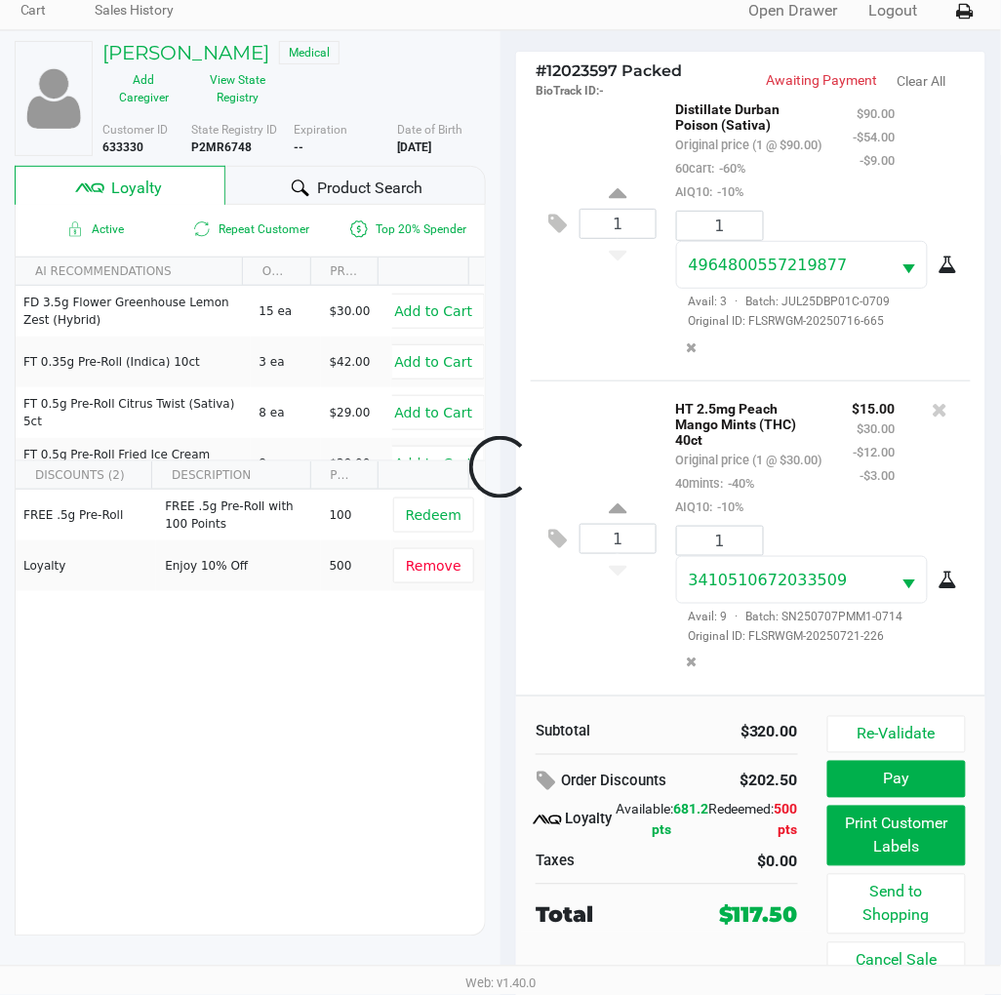
scroll to position [86, 0]
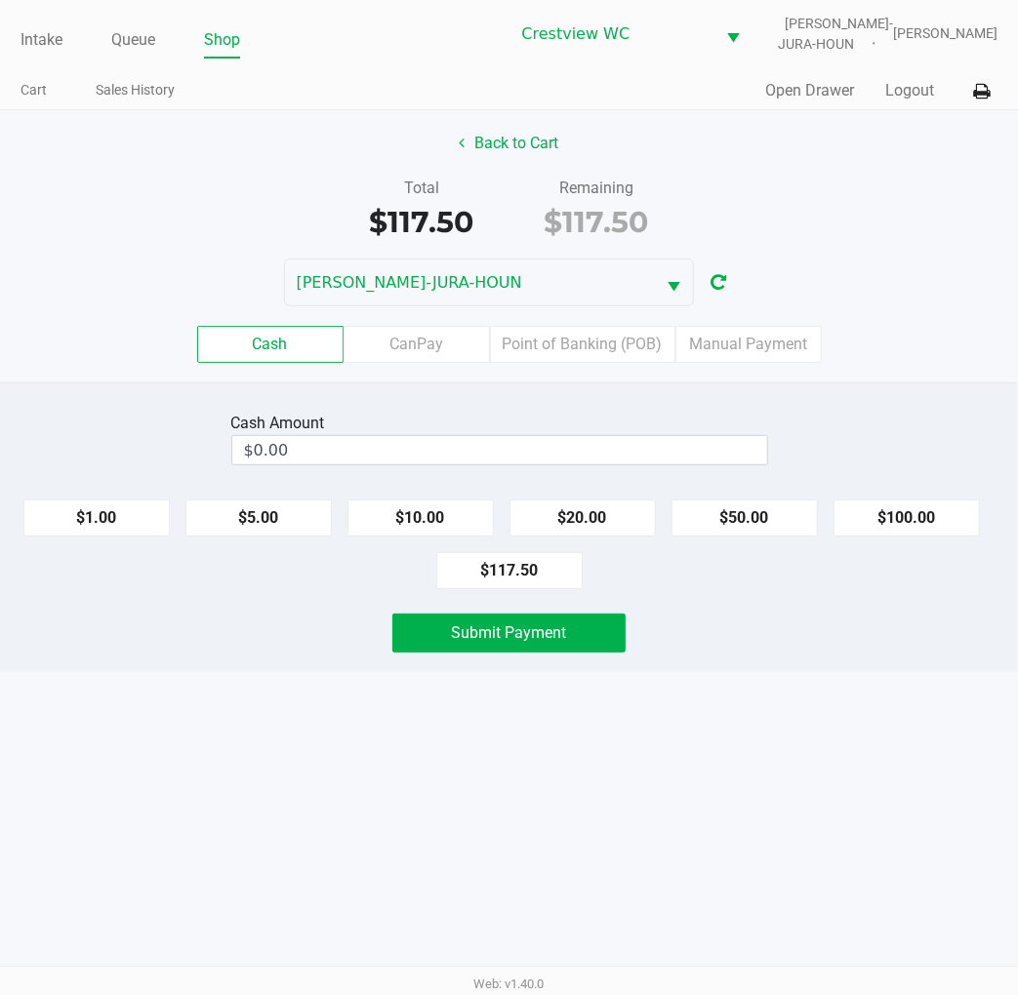
click at [442, 346] on label "CanPay" at bounding box center [416, 344] width 146 height 37
click at [0, 0] on 2 "CanPay" at bounding box center [0, 0] width 0 height 0
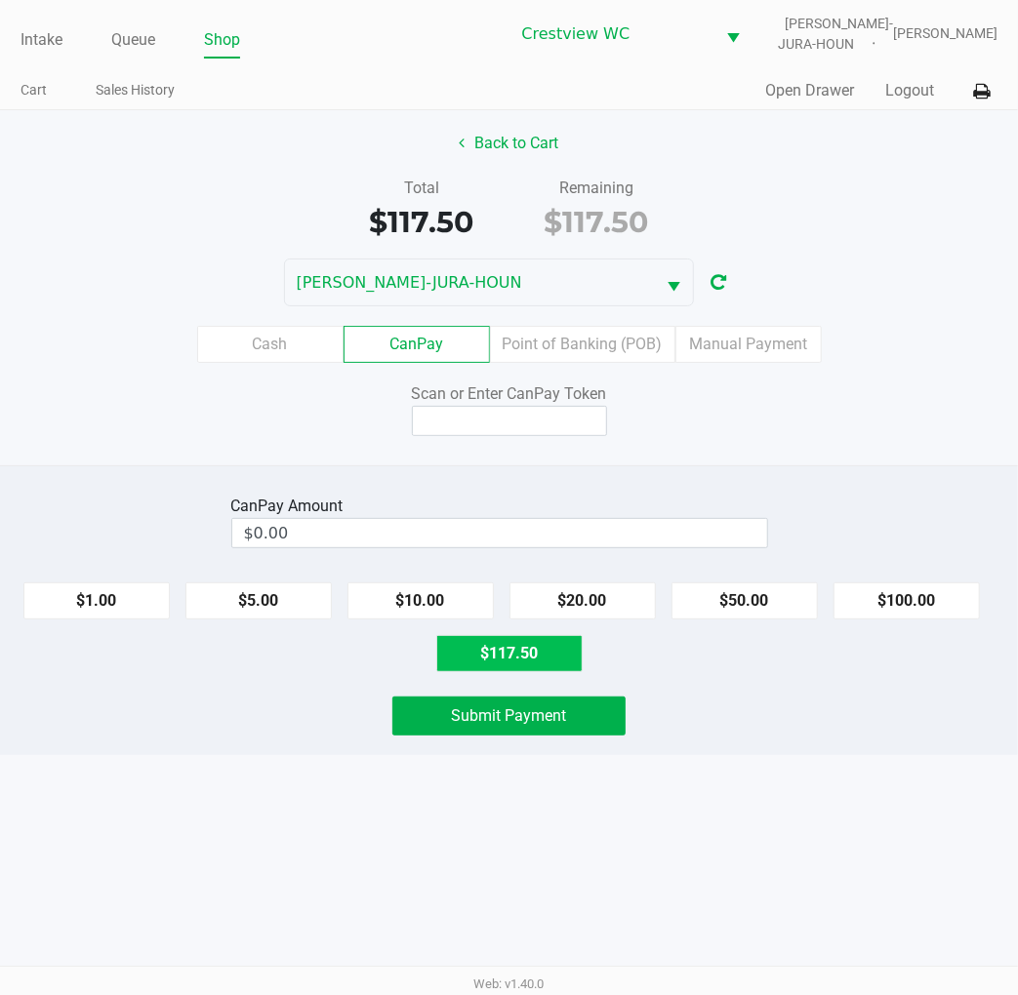
click at [519, 652] on button "$117.50" at bounding box center [509, 653] width 146 height 37
type input "$117.50"
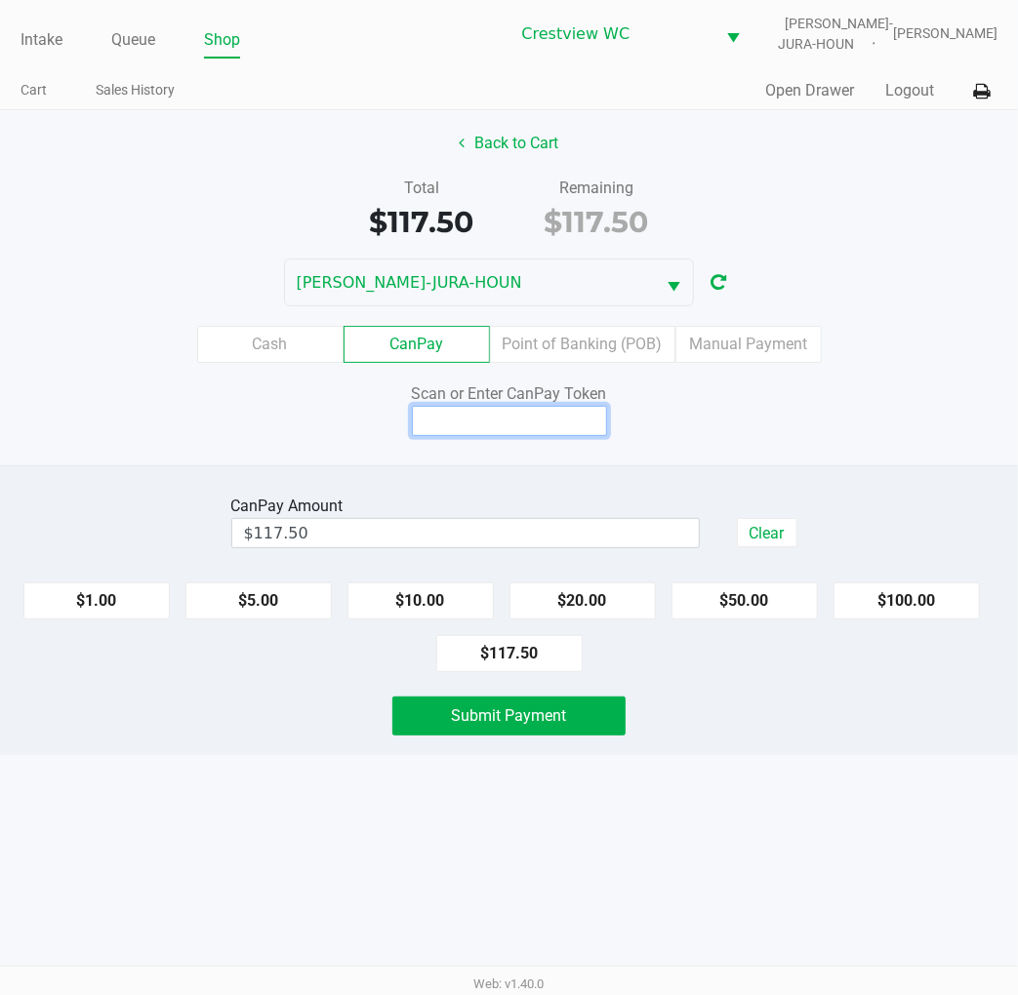
click at [540, 418] on input at bounding box center [509, 421] width 195 height 30
type input "Q6319504X"
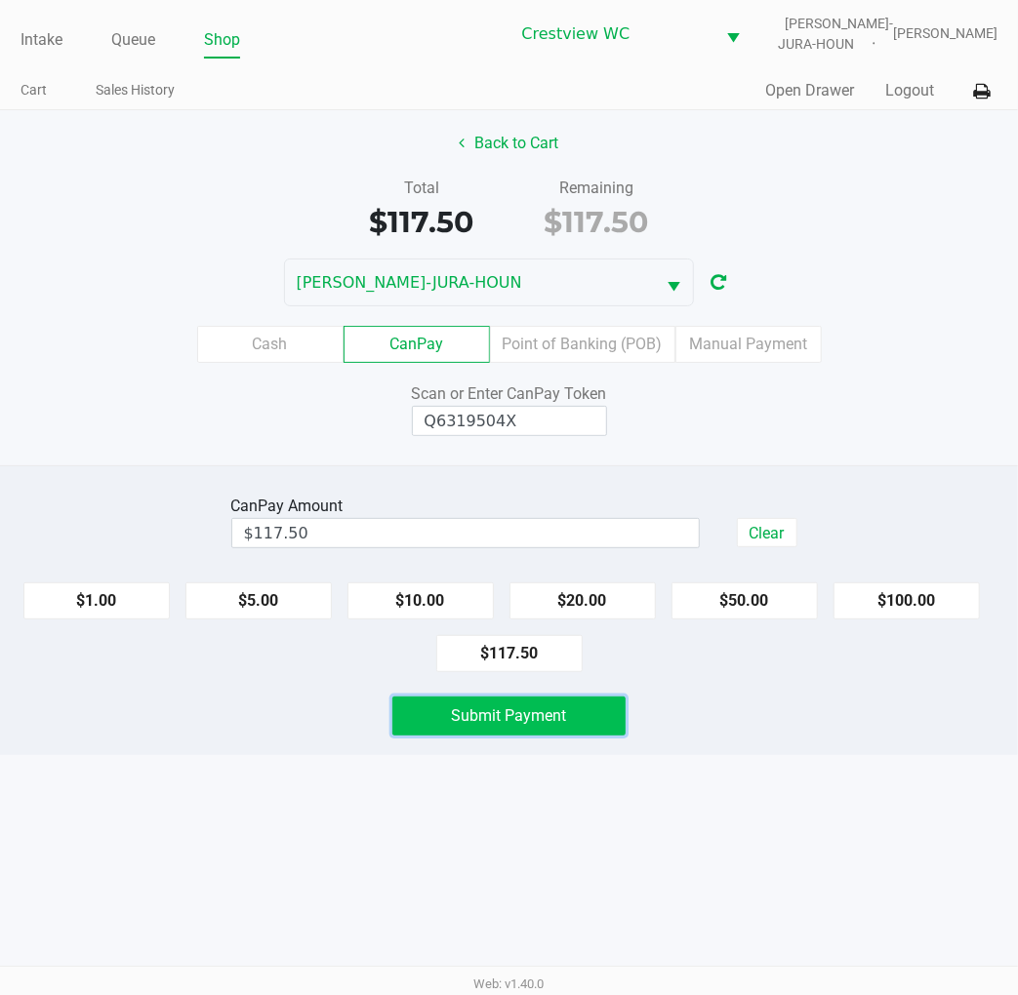
click at [609, 719] on button "Submit Payment" at bounding box center [508, 716] width 232 height 39
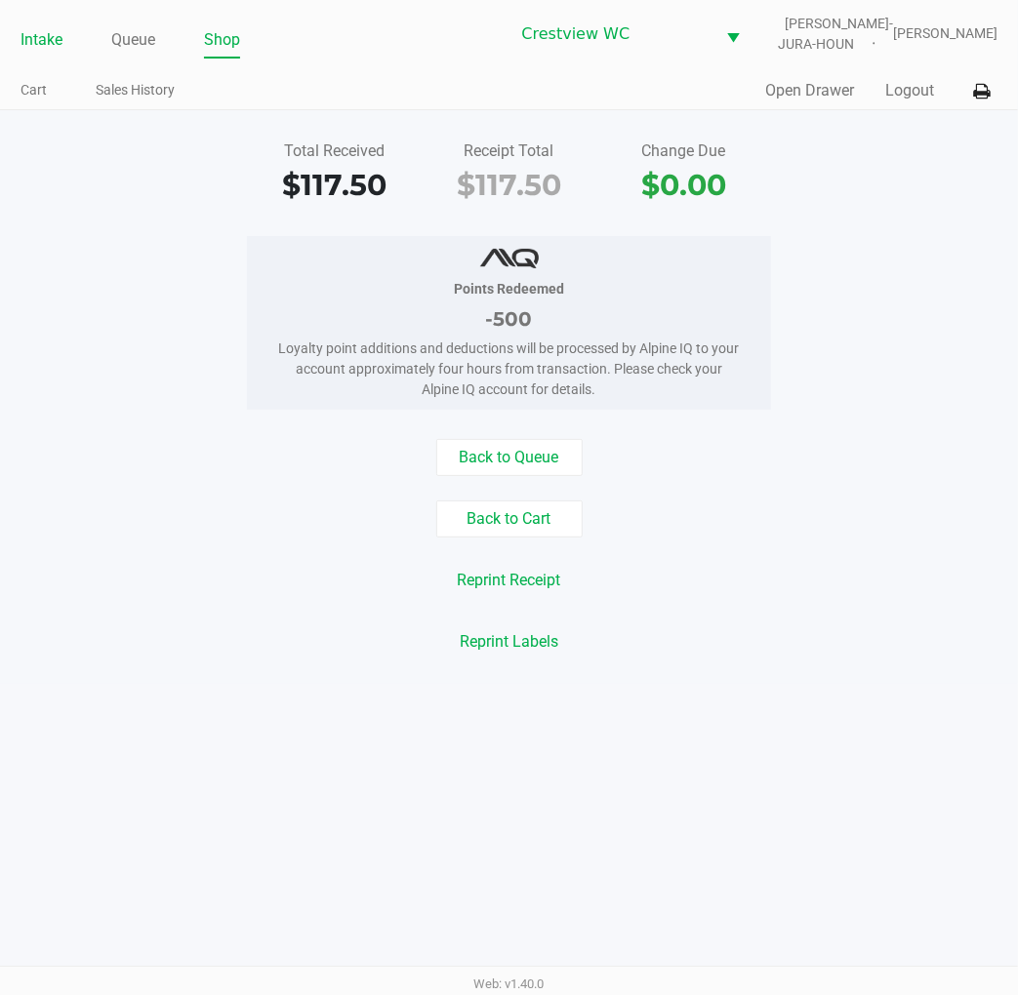
click at [55, 33] on link "Intake" at bounding box center [41, 39] width 42 height 27
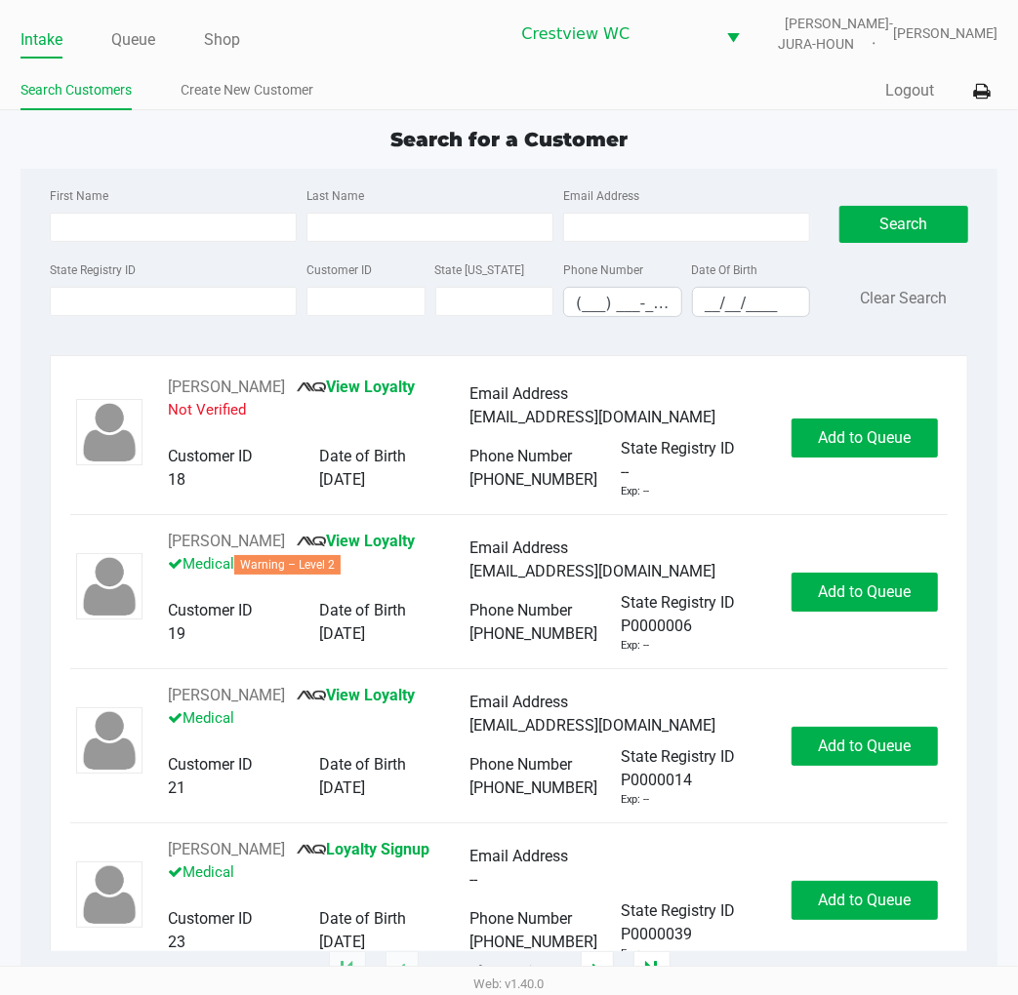
click at [805, 114] on app-point-of-sale "Intake Queue Shop Crestview [PERSON_NAME]-JURA-HOUN [PERSON_NAME] Search Custom…" at bounding box center [509, 486] width 1018 height 972
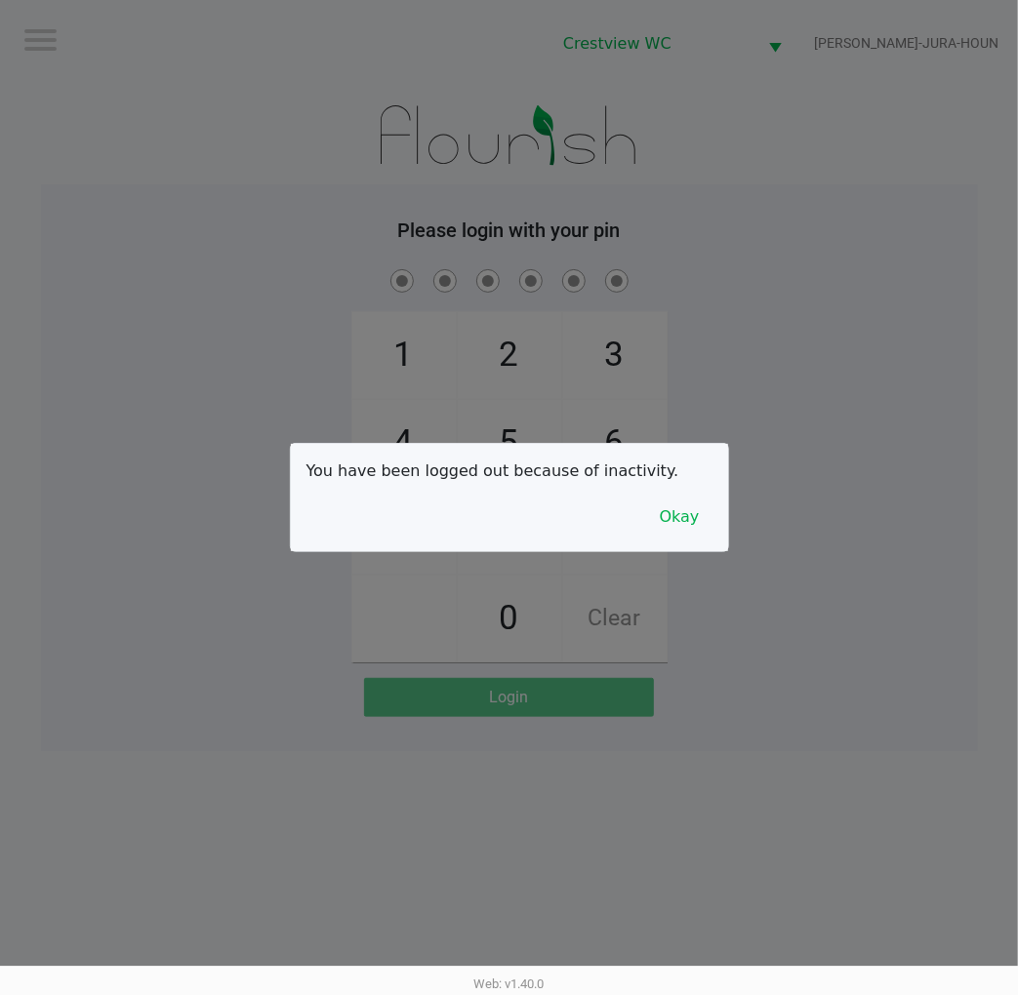
click at [779, 313] on div at bounding box center [509, 497] width 1018 height 995
click at [702, 518] on button "Okay" at bounding box center [679, 517] width 65 height 37
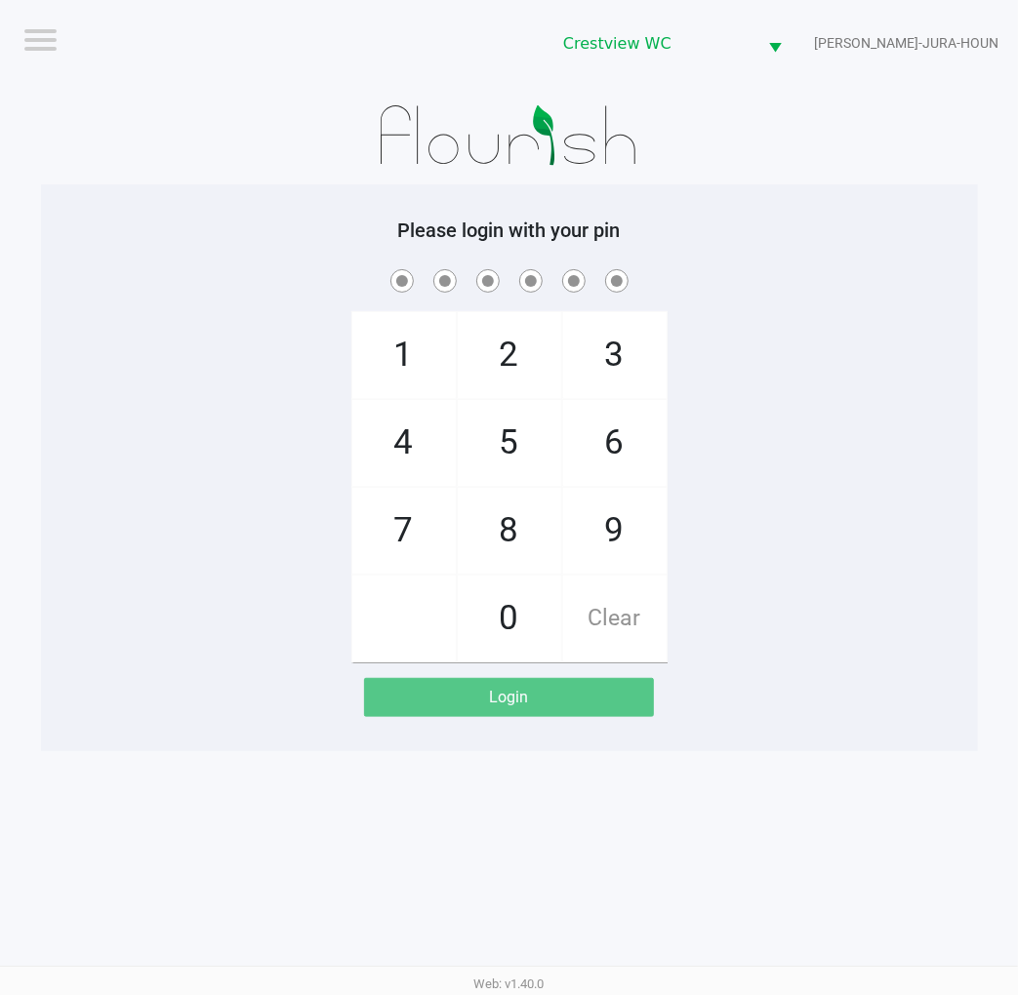
click at [702, 518] on div "1 4 7 2 5 8 0 3 6 9 Clear" at bounding box center [509, 463] width 937 height 397
checkbox input "true"
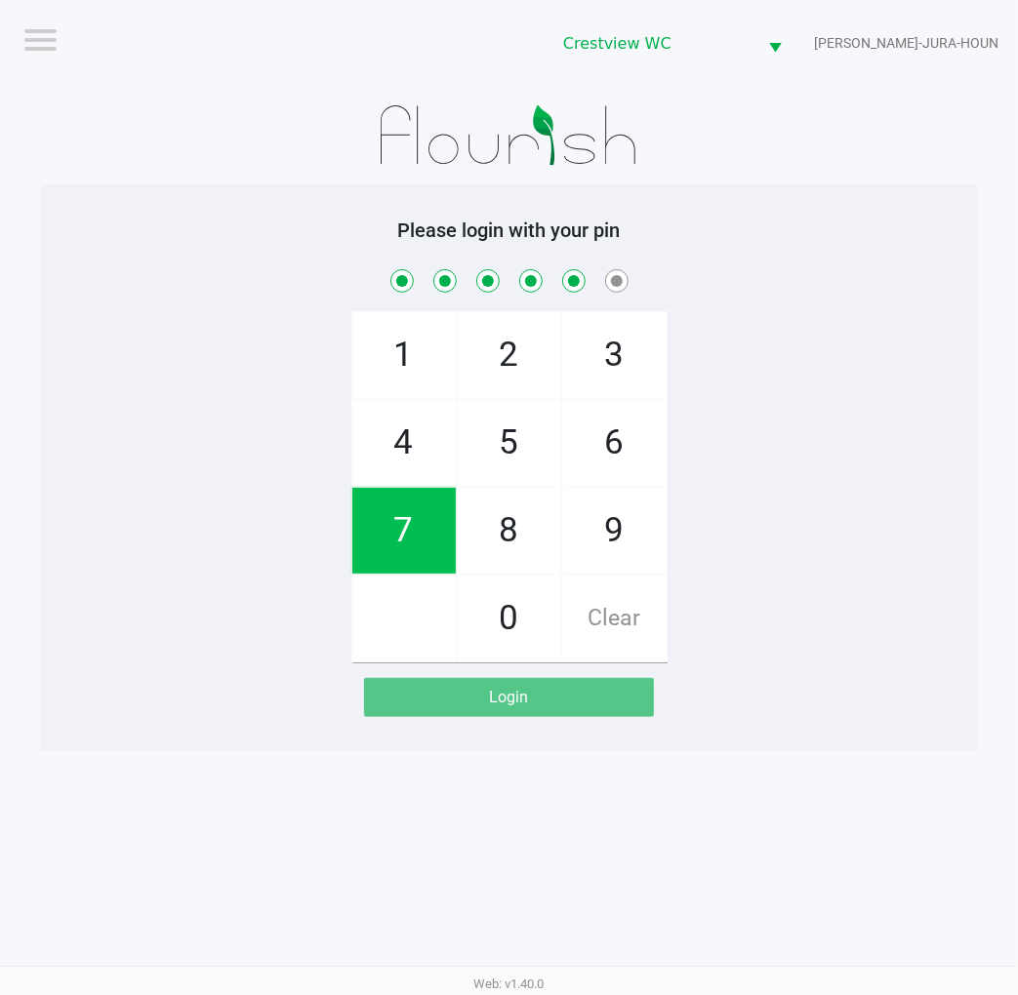
checkbox input "true"
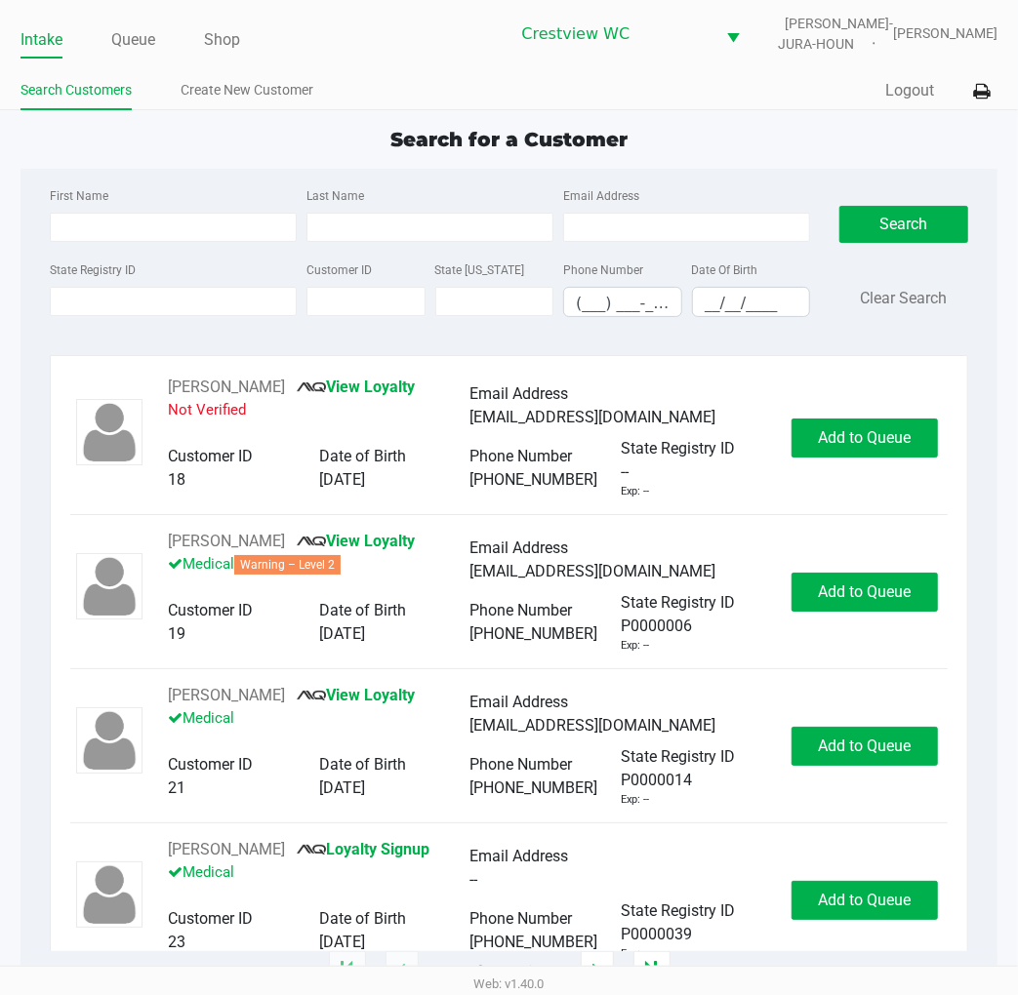
click at [489, 85] on ul "Search Customers Create New Customer" at bounding box center [264, 92] width 489 height 33
click at [781, 158] on div "Search for a Customer First Name Last Name Email Address State Registry ID Cust…" at bounding box center [508, 548] width 977 height 847
click at [245, 297] on input "State Registry ID" at bounding box center [173, 301] width 247 height 29
click at [813, 131] on div "Search for a Customer" at bounding box center [509, 139] width 1006 height 29
click at [745, 140] on div "Search for a Customer" at bounding box center [509, 139] width 1006 height 29
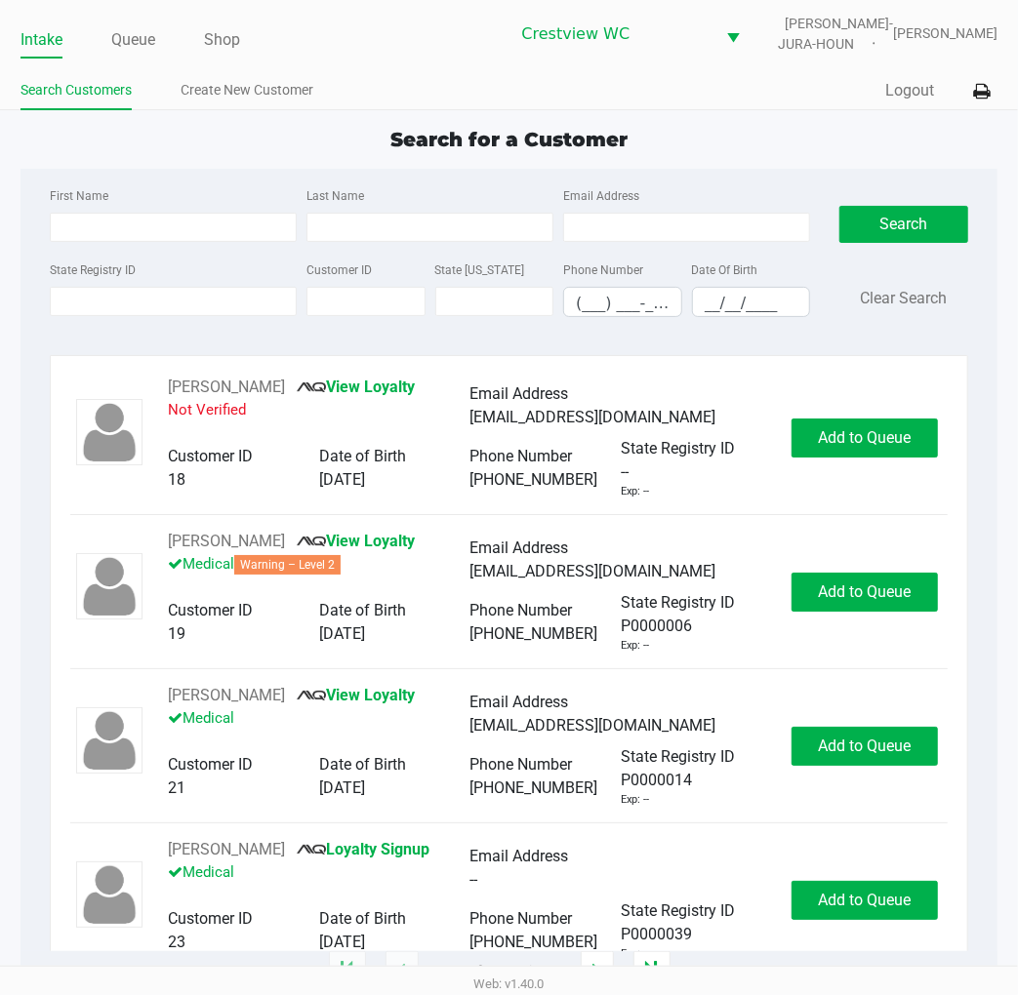
click at [786, 197] on div "Email Address" at bounding box center [686, 212] width 257 height 59
click at [739, 113] on app-point-of-sale "Intake Queue Shop Crestview [PERSON_NAME]-JURA-HOUN [PERSON_NAME] Search Custom…" at bounding box center [509, 486] width 1018 height 972
click at [172, 307] on input "State Registry ID" at bounding box center [173, 301] width 247 height 29
click at [220, 305] on input "State Registry ID" at bounding box center [173, 301] width 247 height 29
type input "7tr7081"
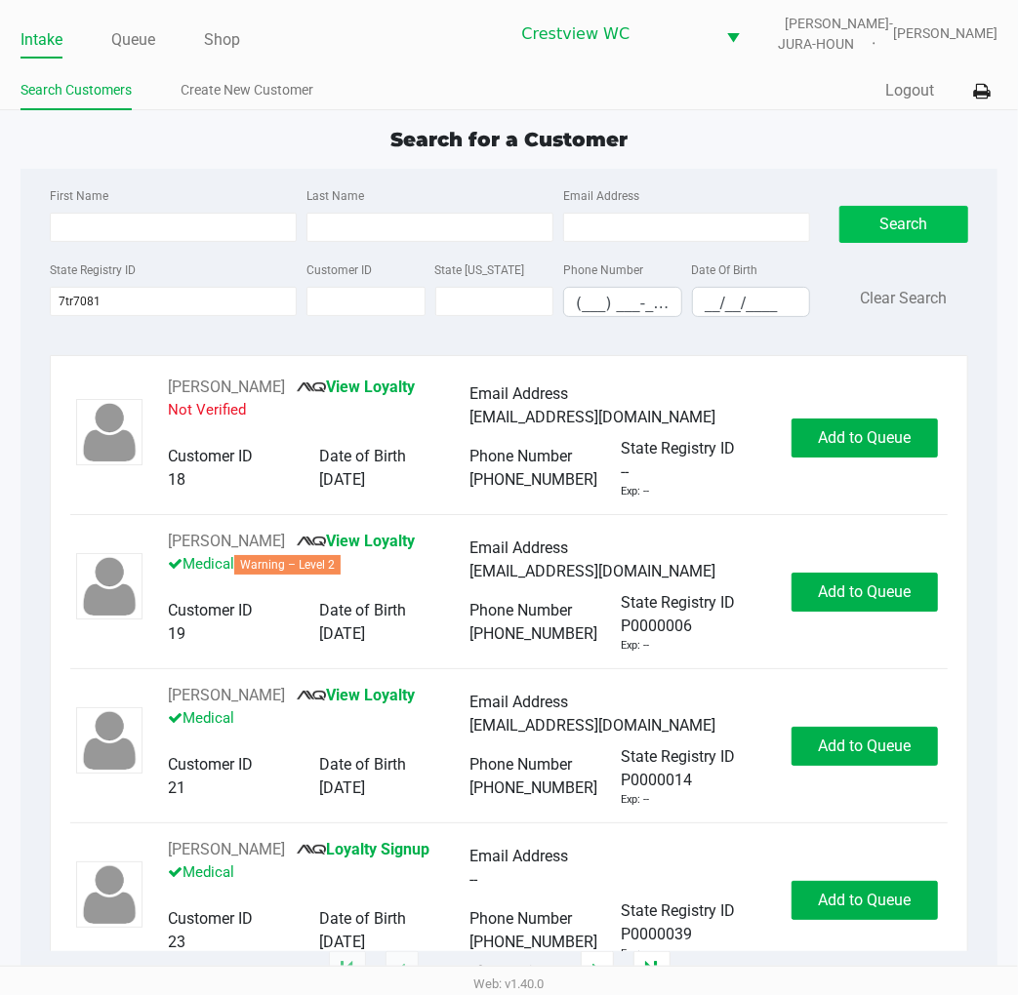
click at [927, 240] on button "Search" at bounding box center [903, 224] width 129 height 37
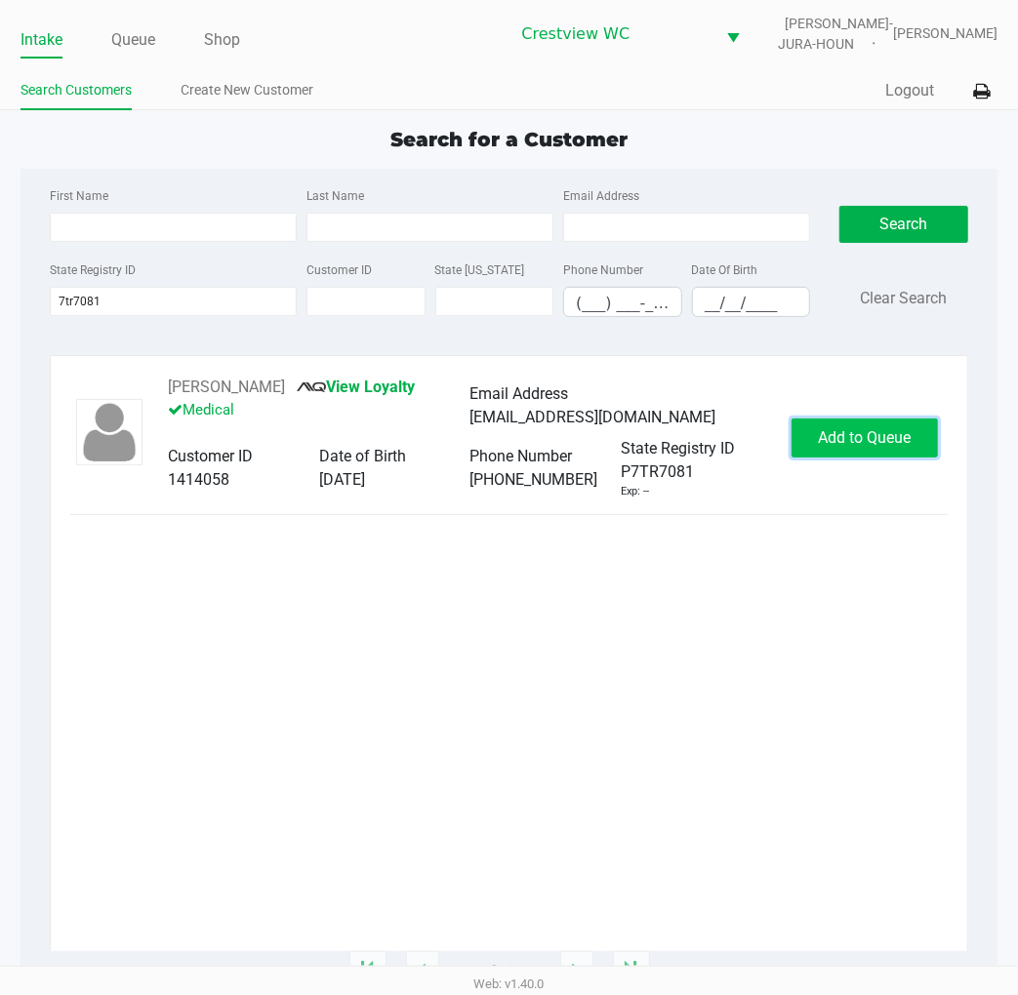
click at [860, 431] on span "Add to Queue" at bounding box center [865, 437] width 93 height 19
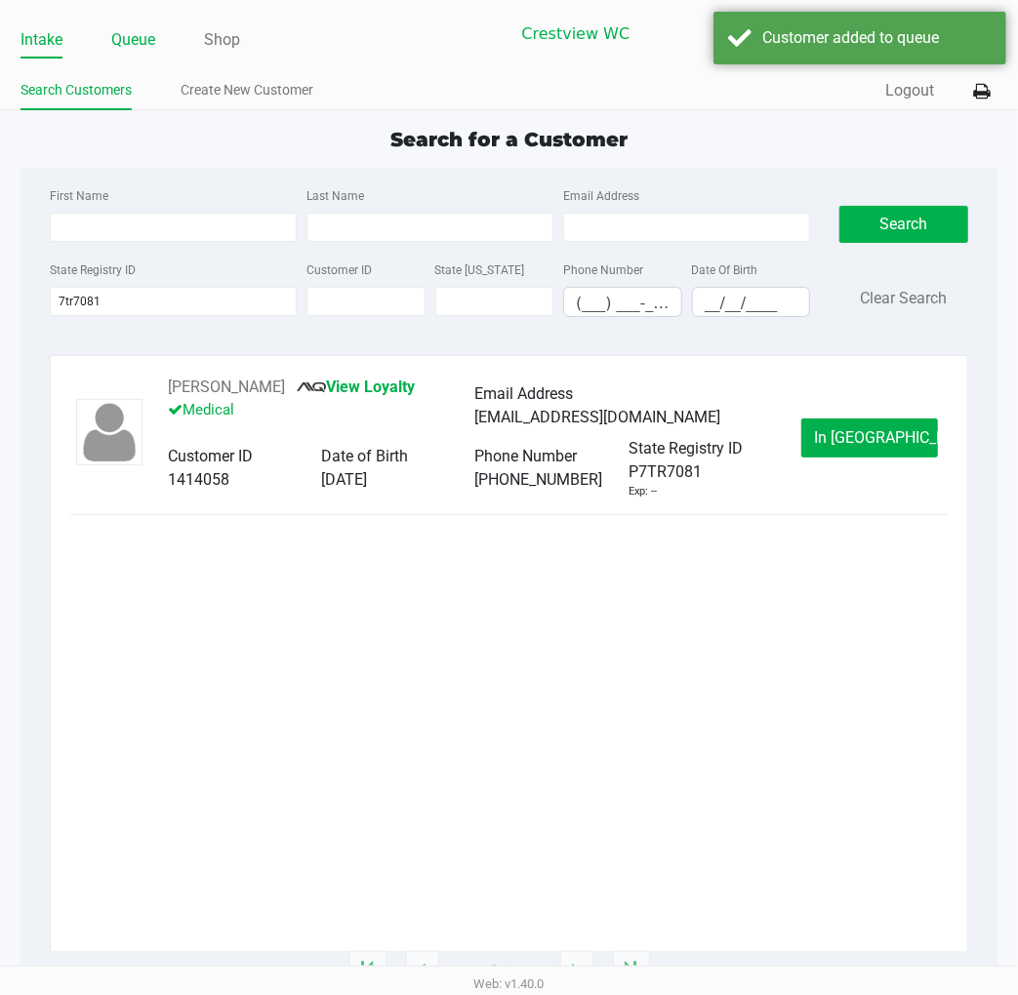
click at [134, 36] on link "Queue" at bounding box center [133, 39] width 44 height 27
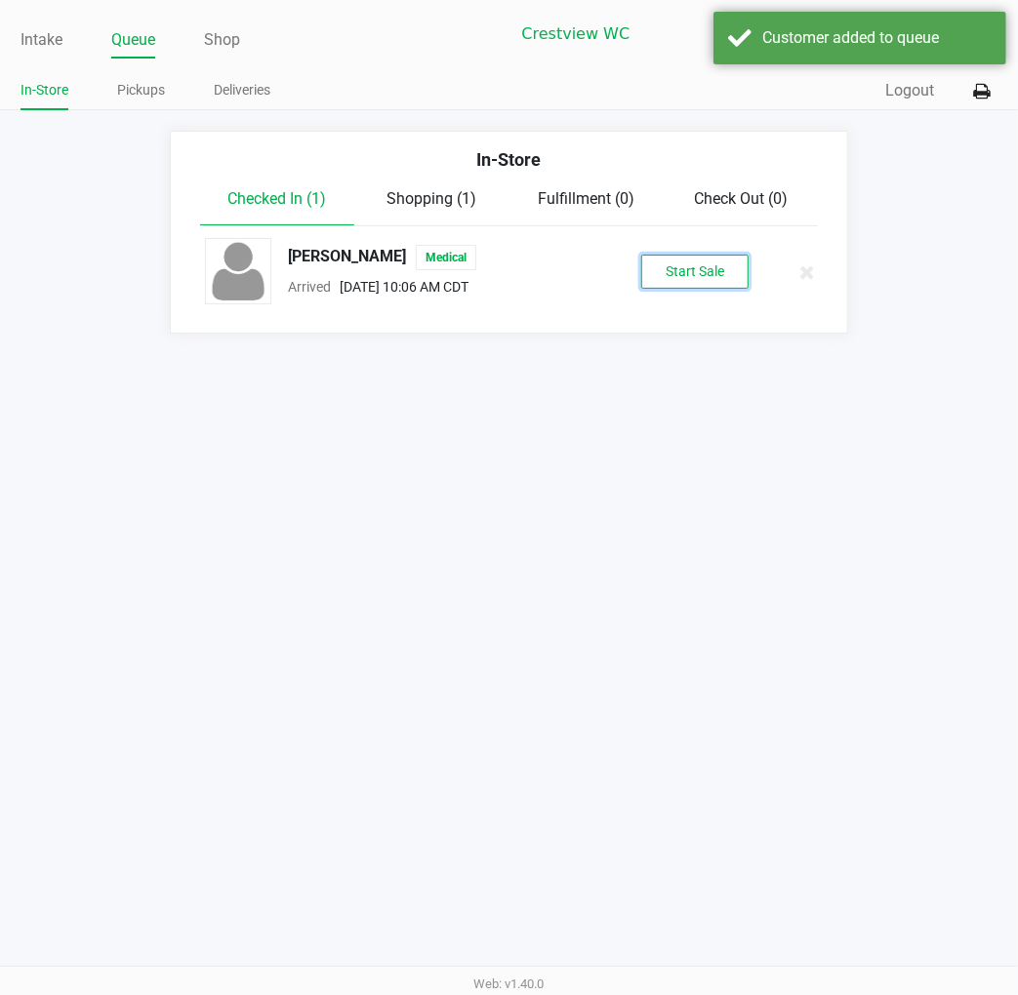
click at [684, 270] on button "Start Sale" at bounding box center [694, 272] width 107 height 34
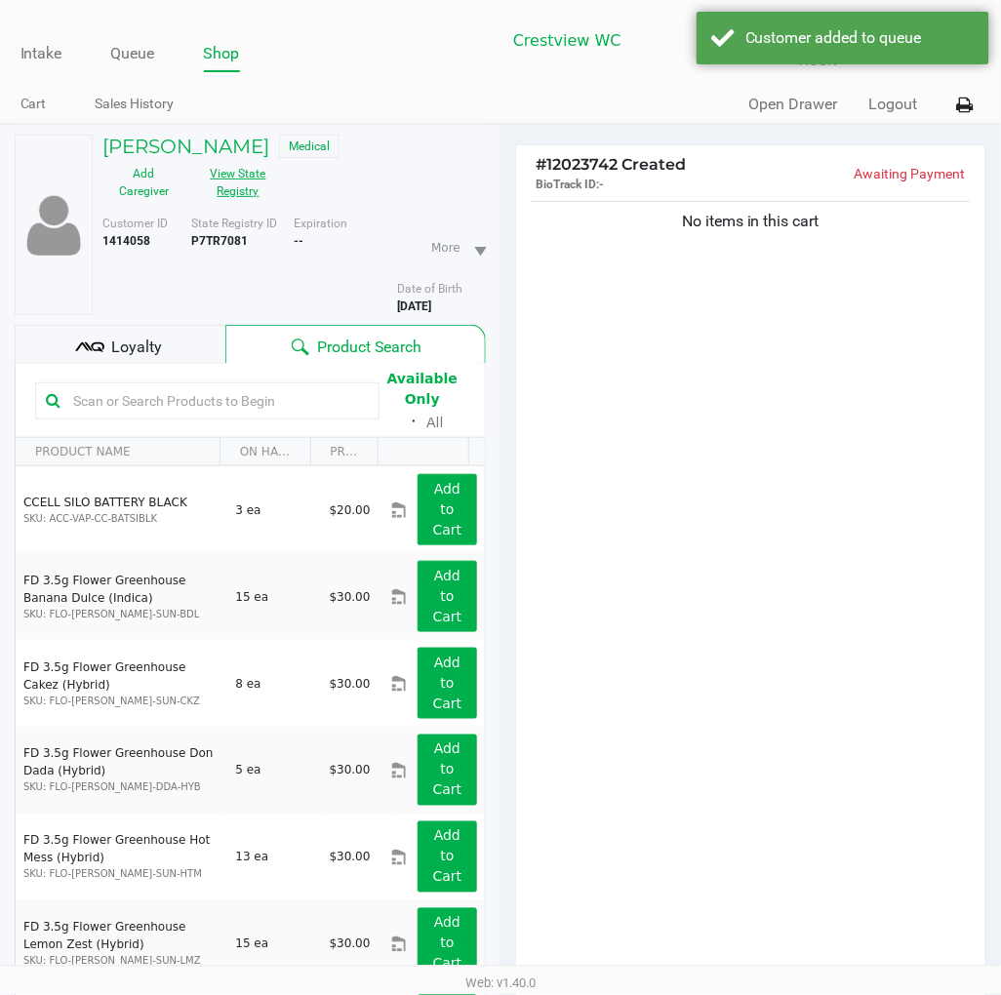
click at [247, 172] on button "View State Registry" at bounding box center [232, 182] width 95 height 49
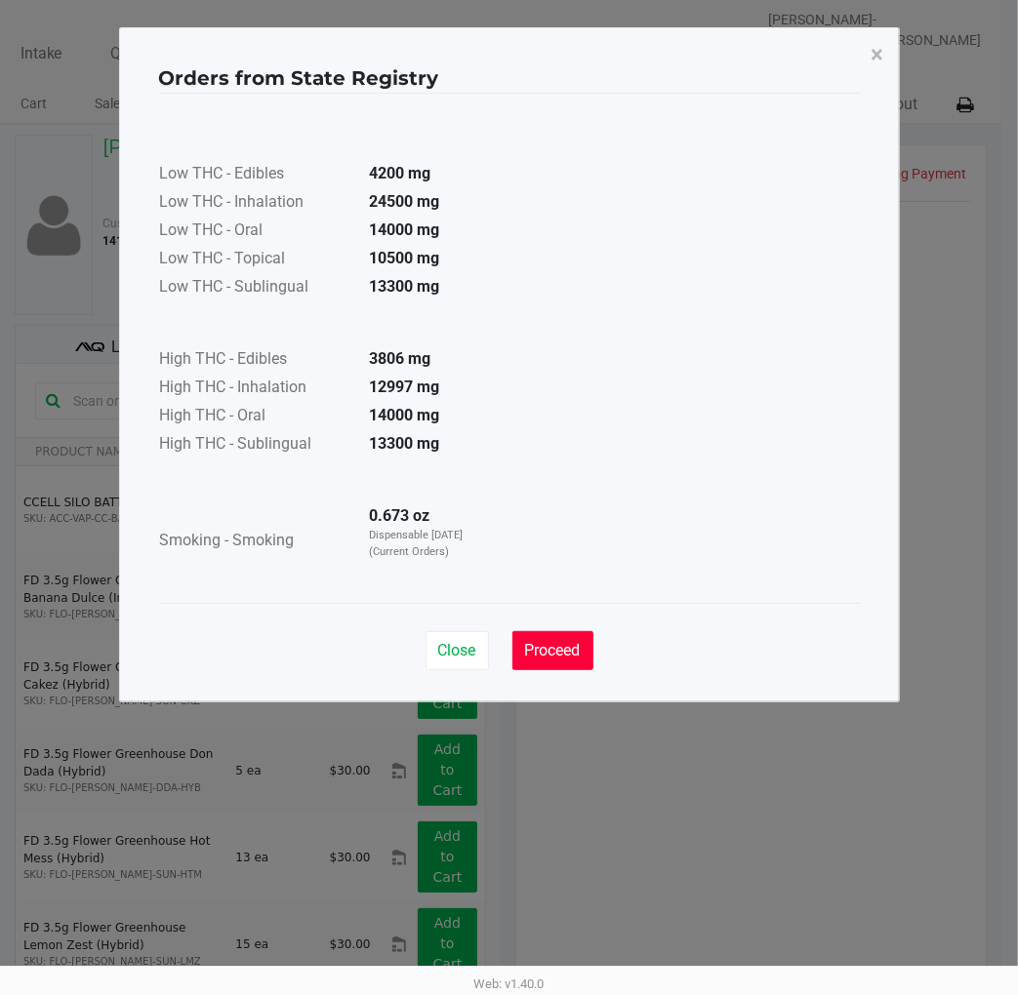
click at [582, 665] on button "Proceed" at bounding box center [552, 650] width 81 height 39
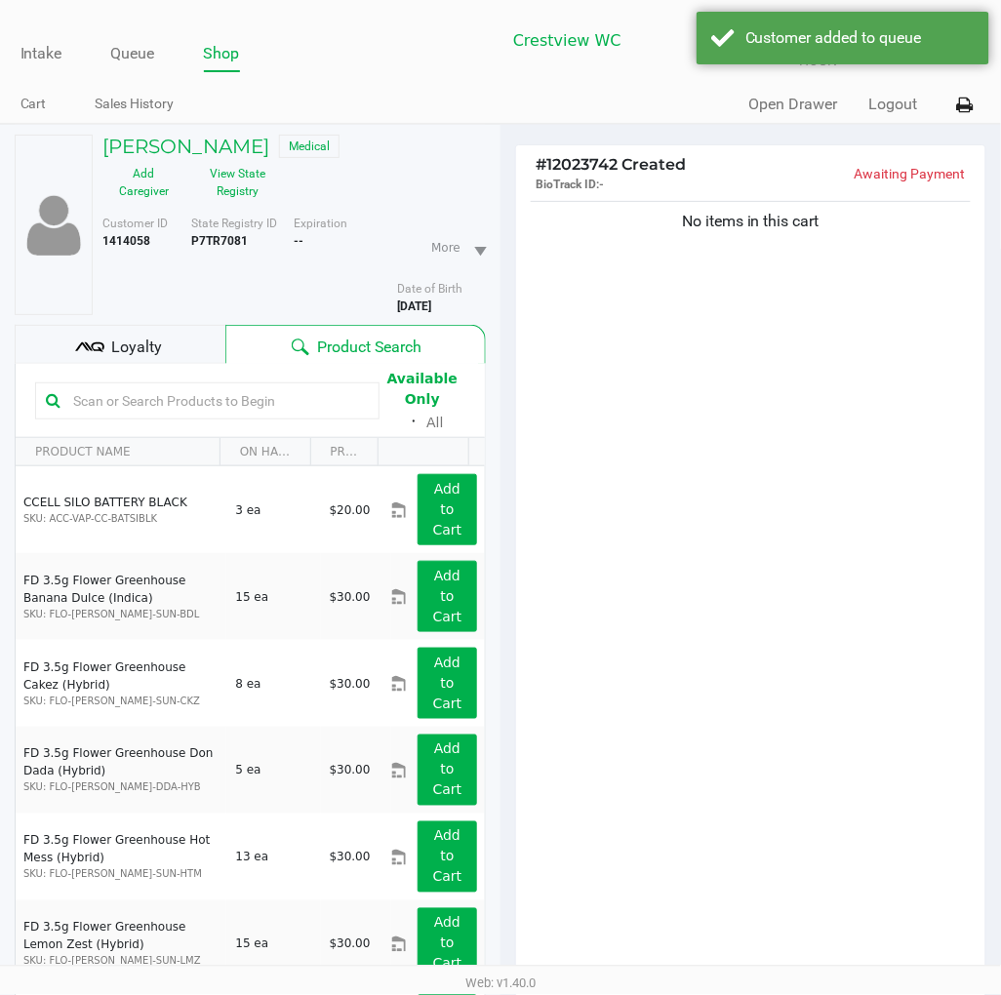
click at [587, 654] on div "Orders from State Registry × Low THC - Edibles 4200 mg Low THC - Inhalation 245…" at bounding box center [500, 316] width 781 height 675
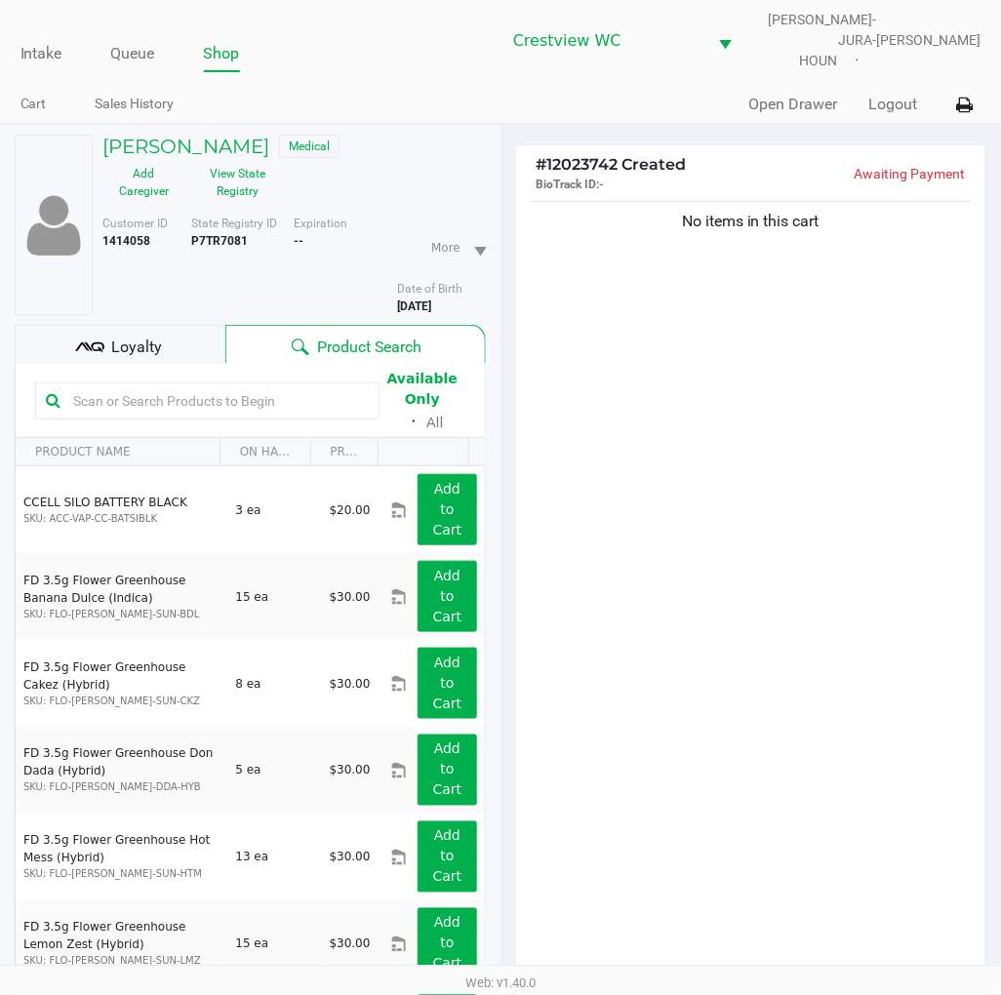
click at [305, 387] on input "text" at bounding box center [216, 400] width 303 height 29
click at [236, 386] on input "text" at bounding box center [216, 400] width 303 height 29
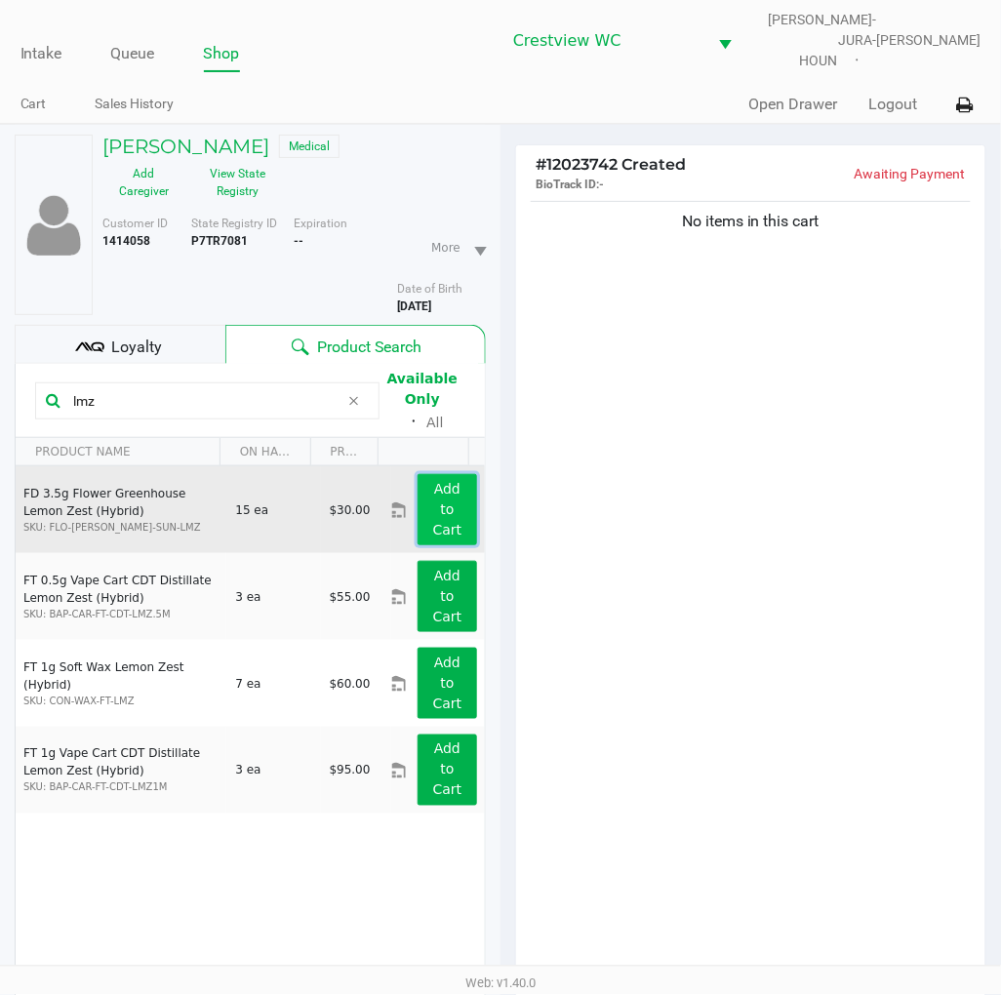
click at [418, 495] on button "Add to Cart" at bounding box center [448, 509] width 60 height 71
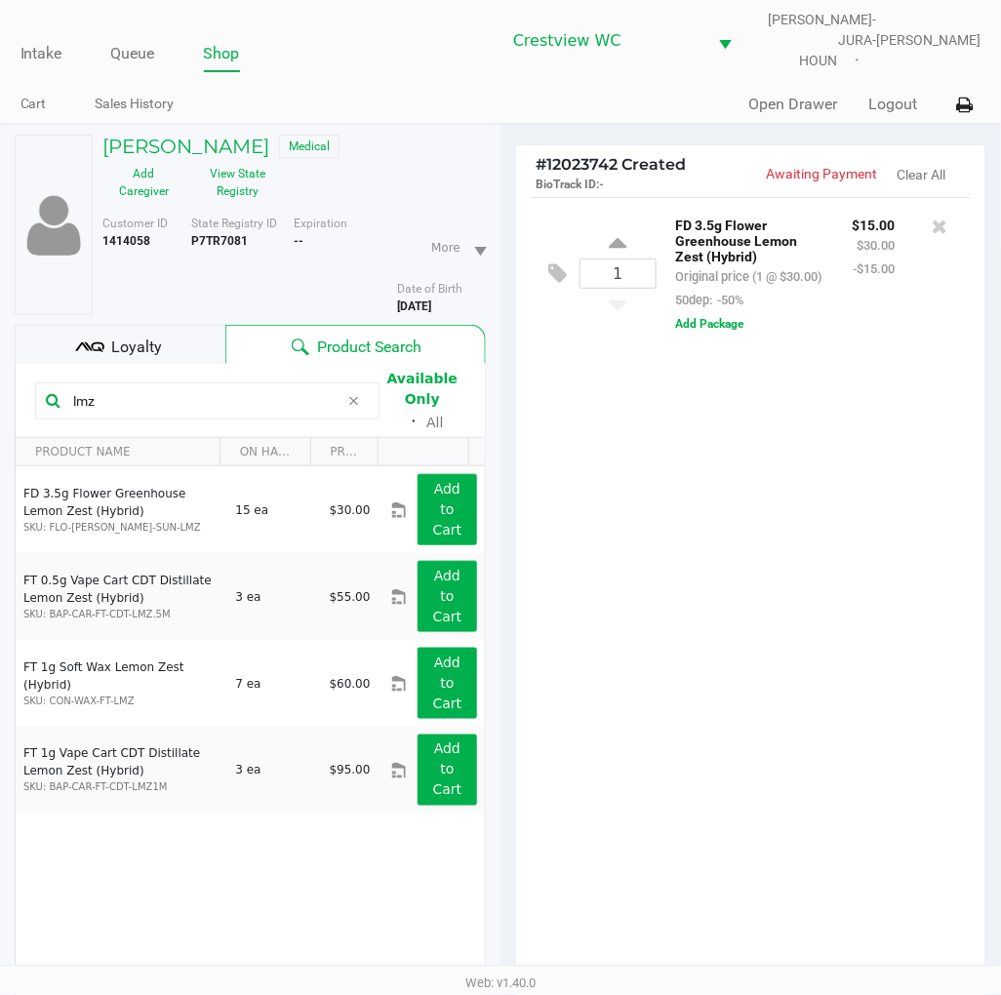
click at [161, 393] on input "lmz" at bounding box center [202, 400] width 274 height 29
type input "l"
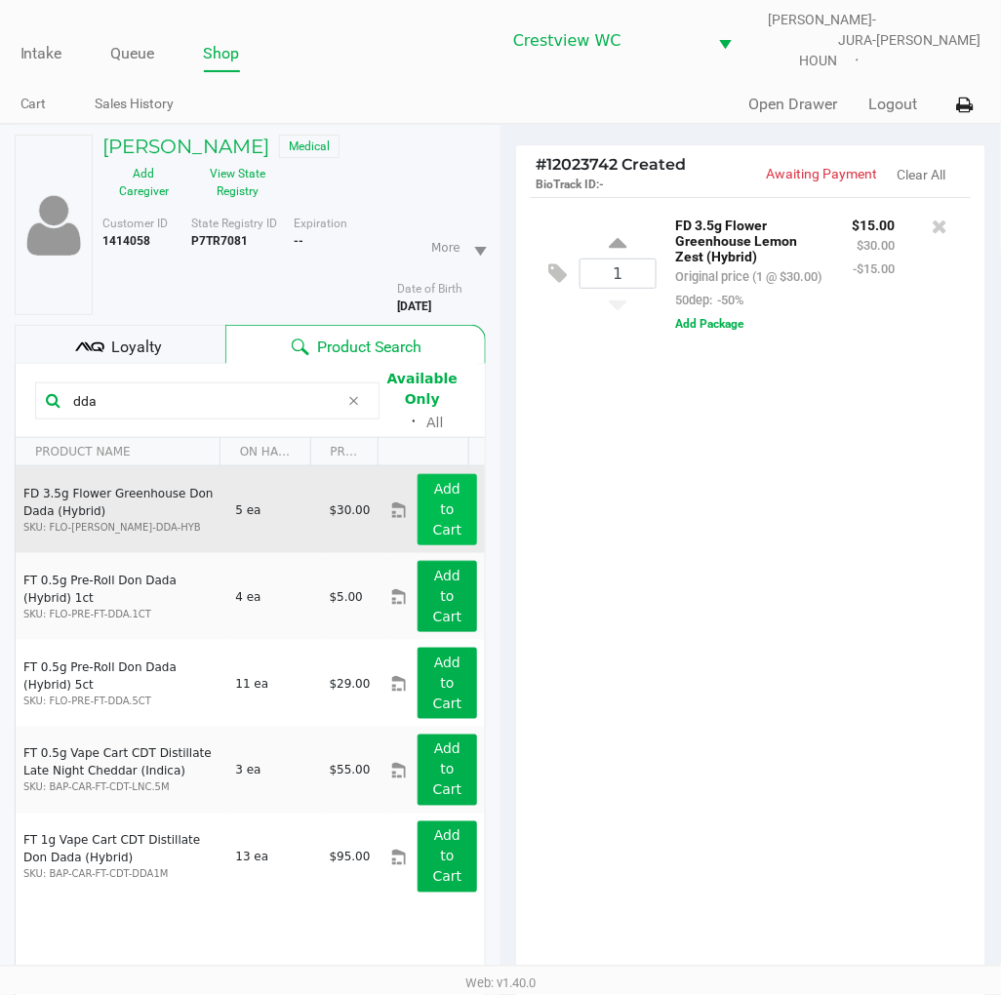
click at [424, 486] on button "Add to Cart" at bounding box center [448, 509] width 60 height 71
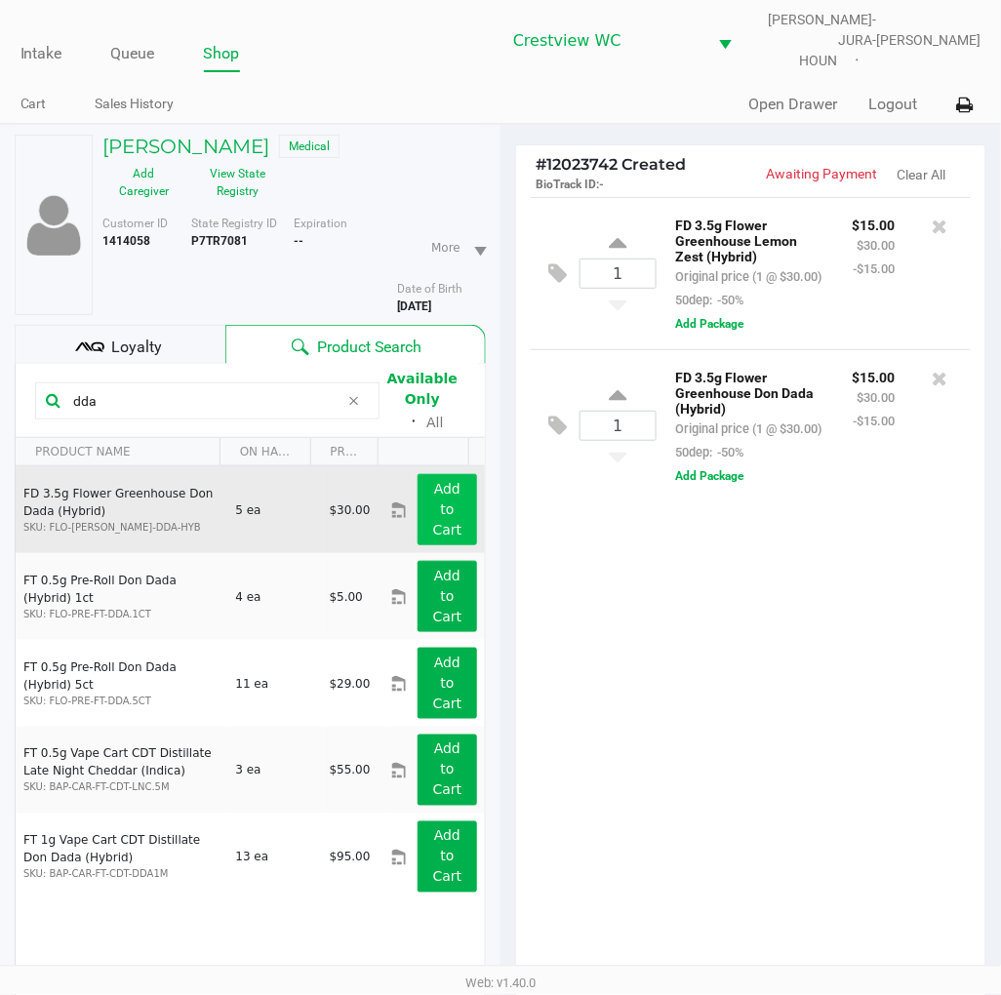
click at [252, 390] on input "dda" at bounding box center [202, 400] width 274 height 29
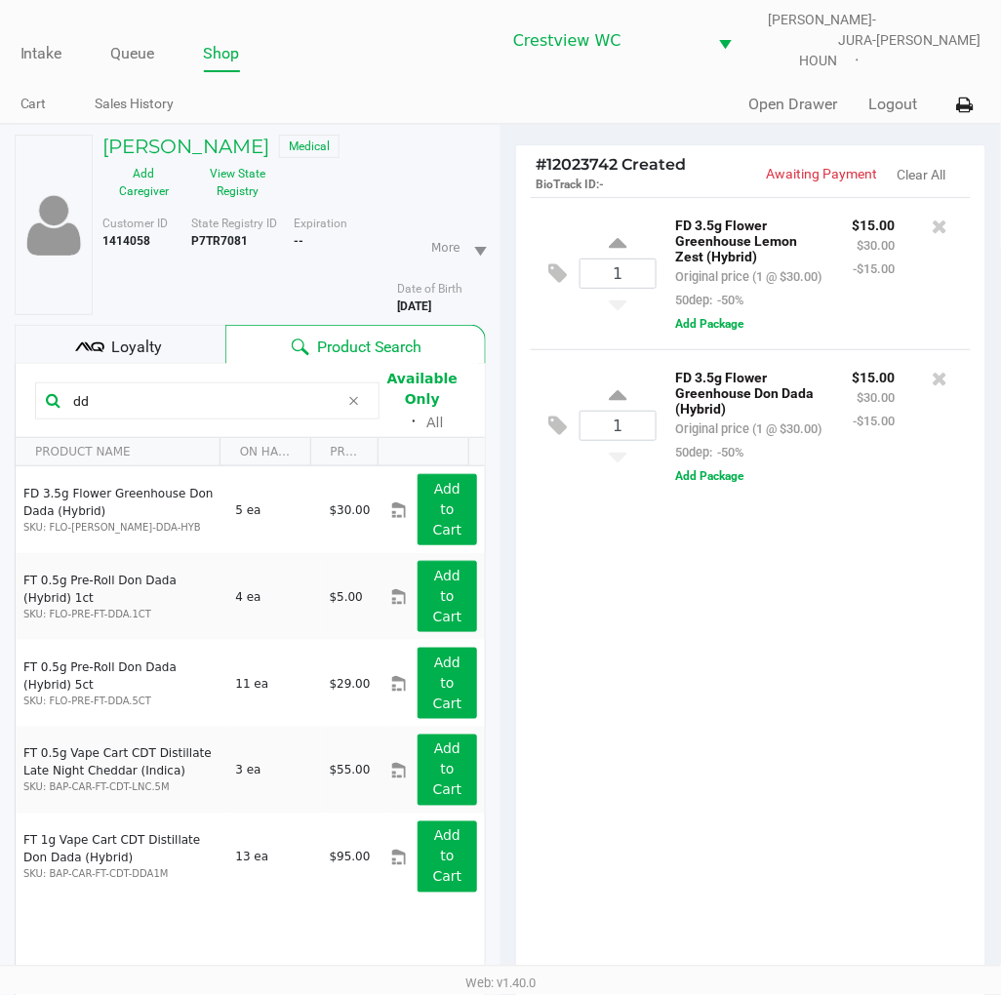
type input "d"
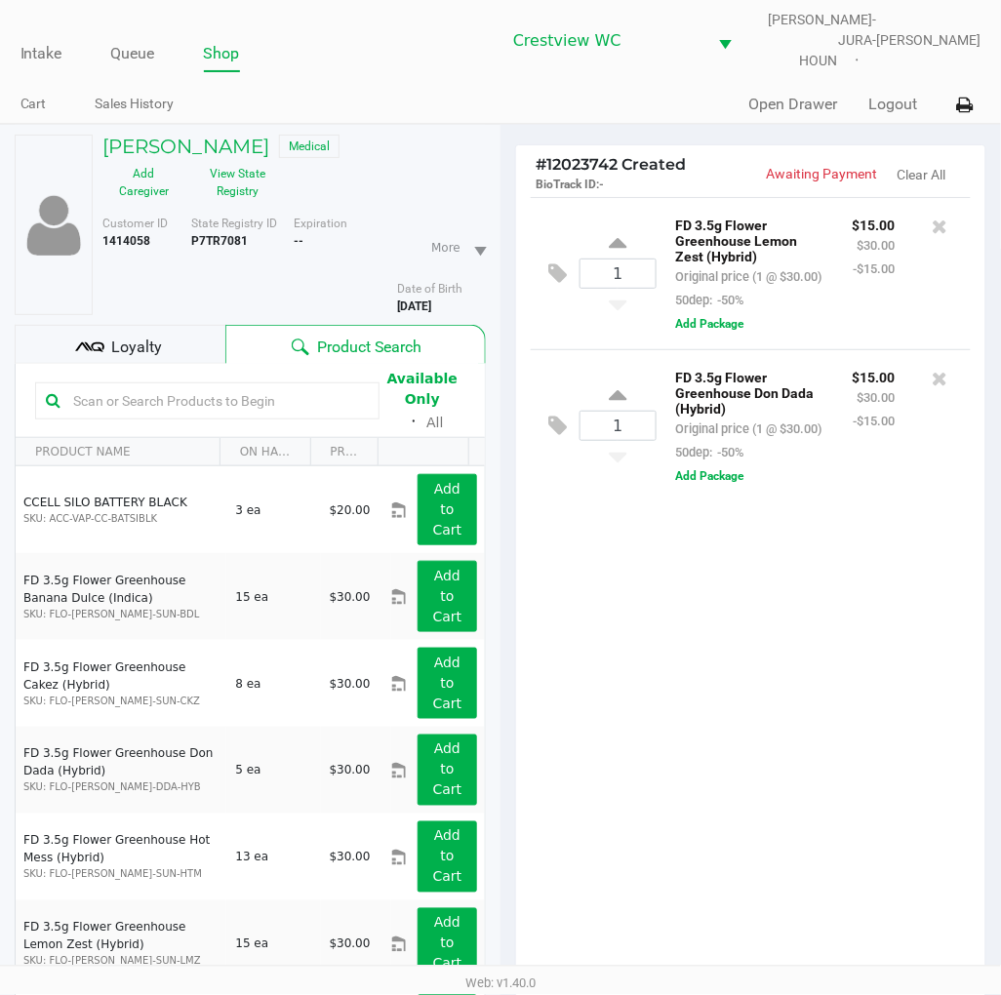
click at [334, 386] on input "text" at bounding box center [216, 400] width 303 height 29
click at [152, 336] on span "Loyalty" at bounding box center [136, 347] width 51 height 23
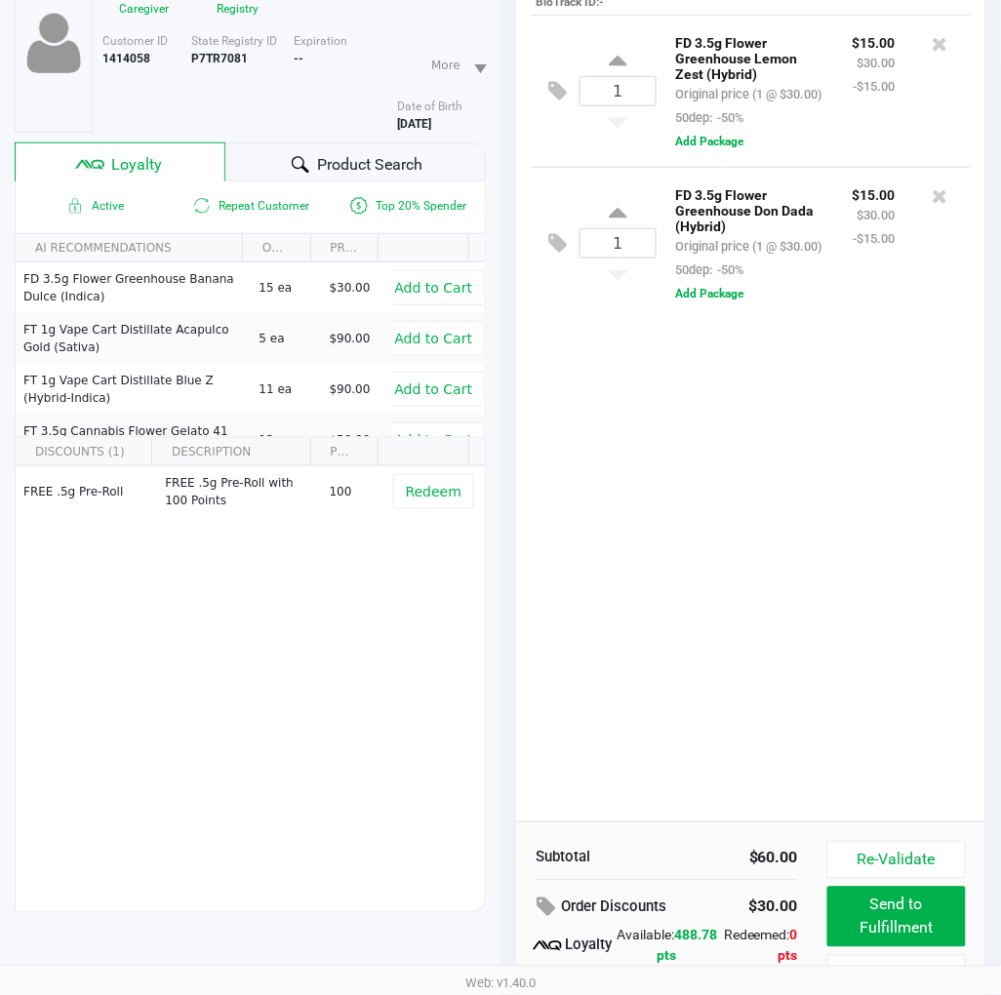
scroll to position [186, 0]
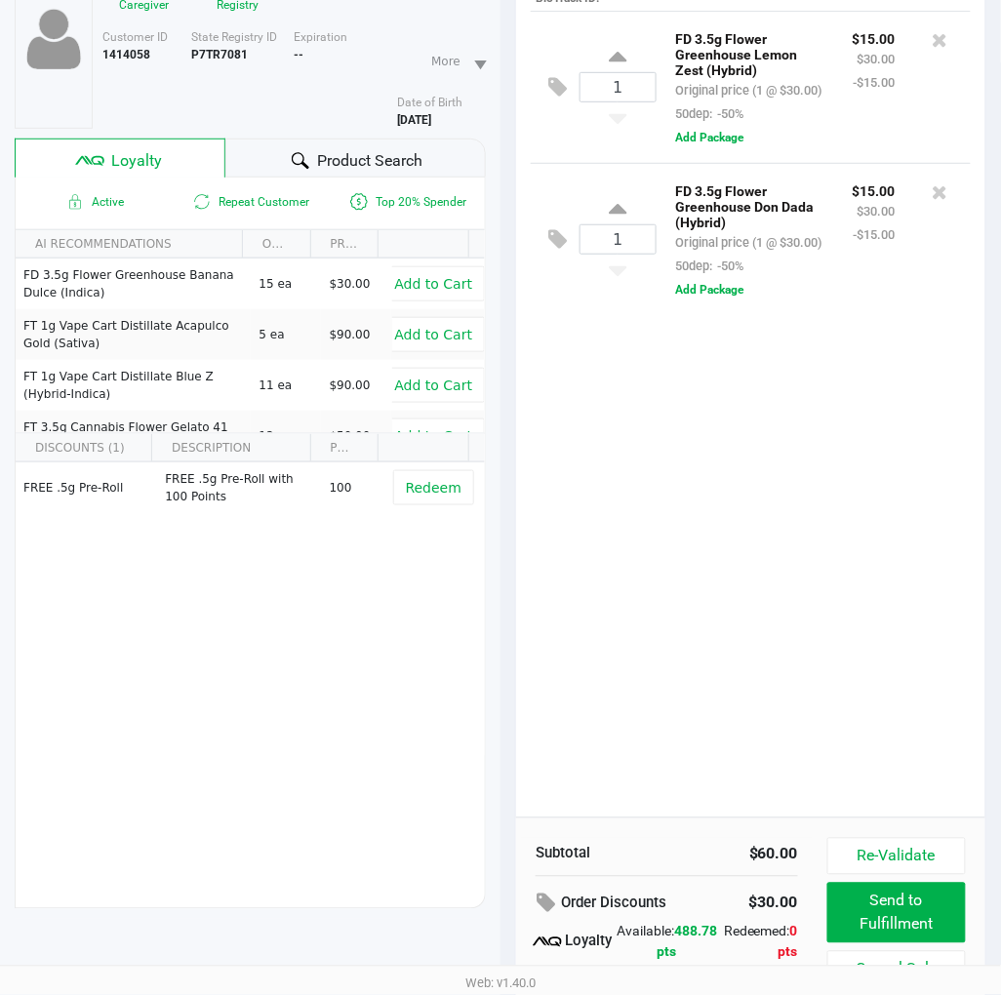
click at [802, 602] on div "1 FD 3.5g Flower Greenhouse Lemon Zest (Hybrid) Original price (1 @ $30.00) 50d…" at bounding box center [750, 414] width 469 height 807
click at [816, 635] on div "1 FD 3.5g Flower Greenhouse Lemon Zest (Hybrid) Original price (1 @ $30.00) 50d…" at bounding box center [750, 414] width 469 height 807
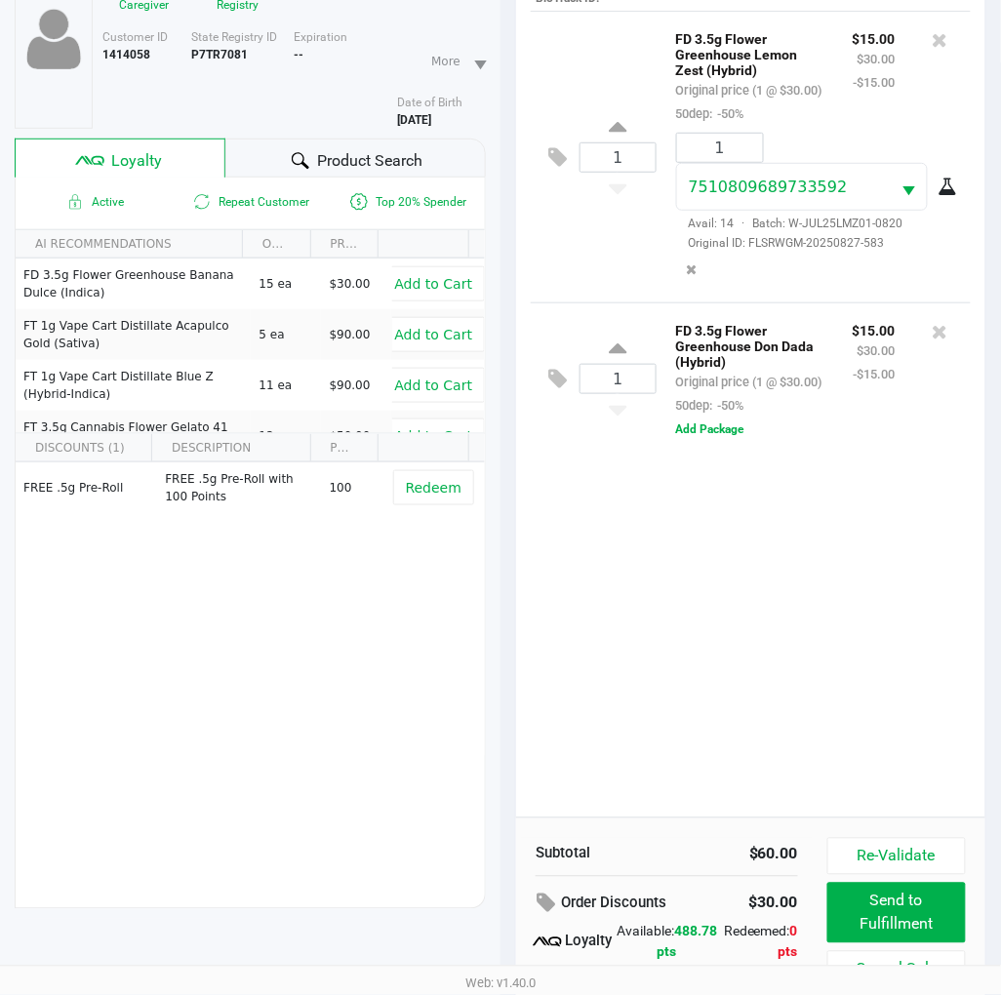
click at [680, 640] on div "1 FD 3.5g Flower Greenhouse Lemon Zest (Hybrid) Original price (1 @ $30.00) 50d…" at bounding box center [750, 414] width 469 height 807
click at [701, 650] on div "1 FD 3.5g Flower Greenhouse Lemon Zest (Hybrid) Original price (1 @ $30.00) 50d…" at bounding box center [750, 414] width 469 height 807
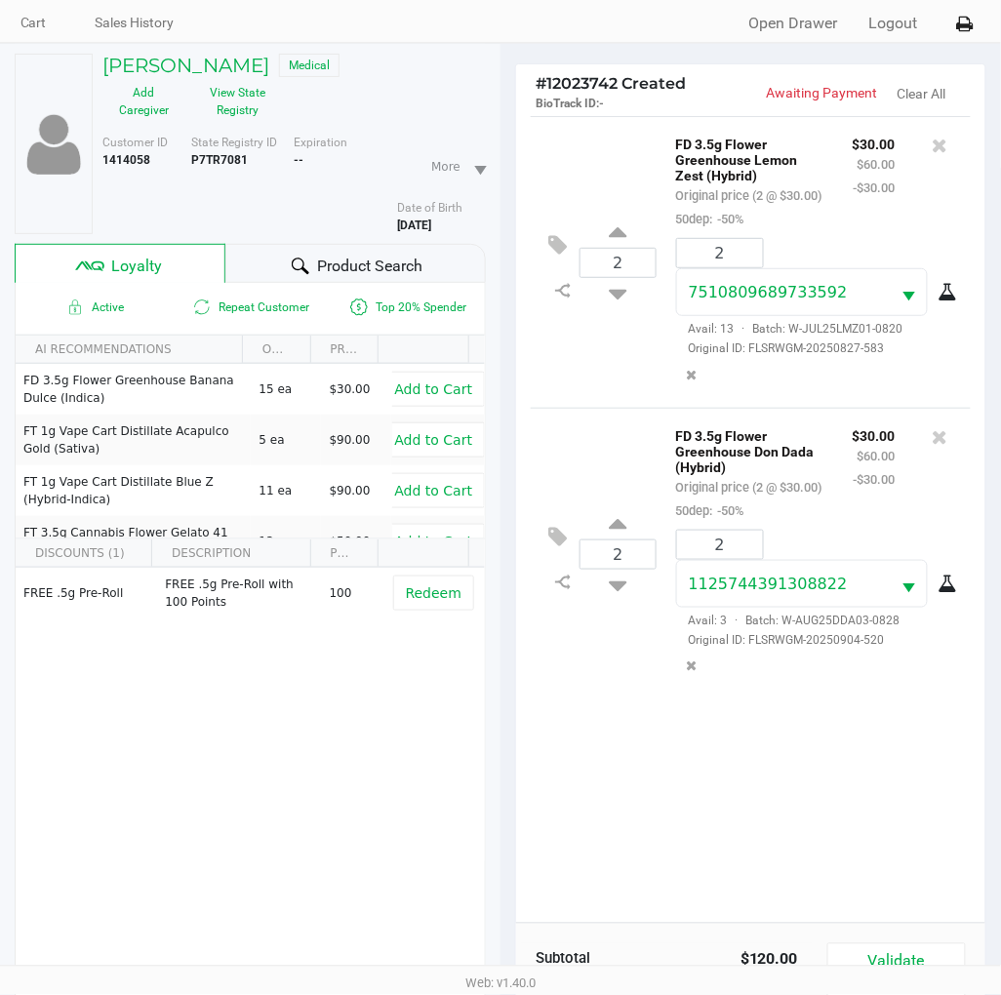
scroll to position [61, 0]
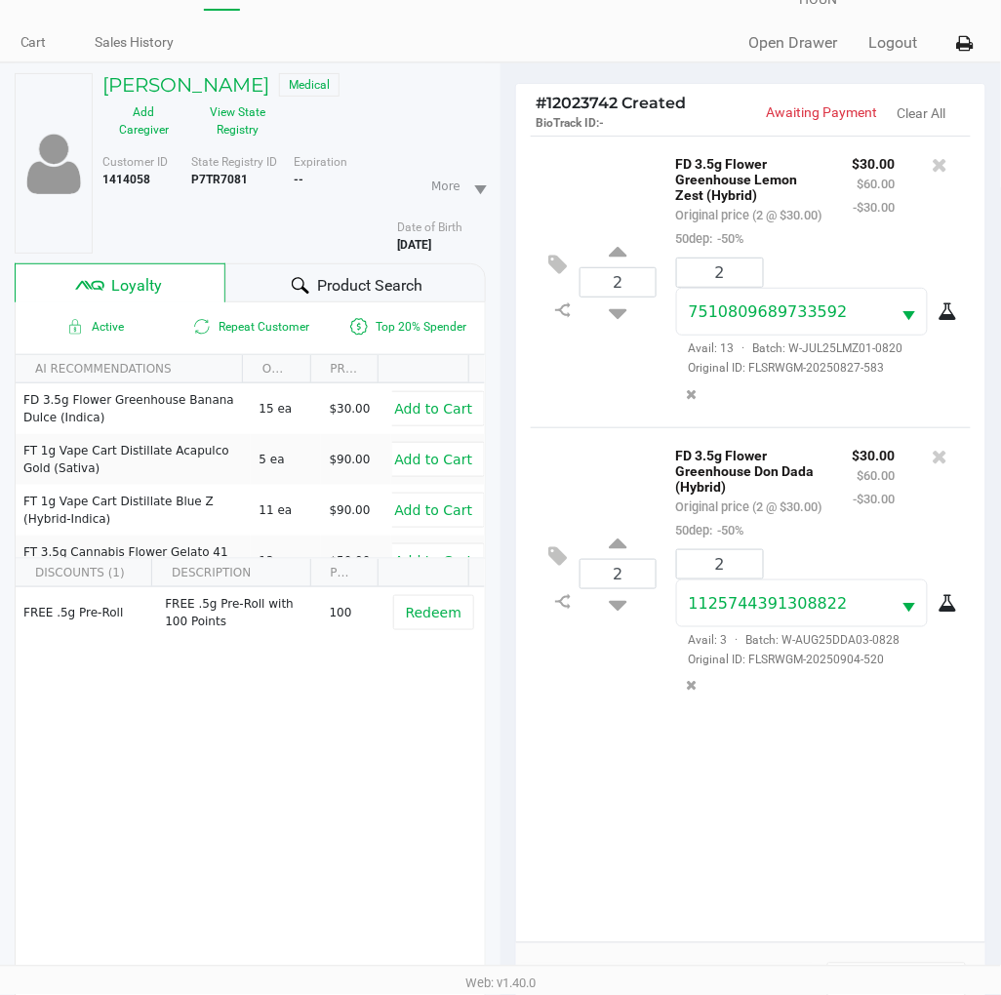
click at [919, 103] on button "Clear All" at bounding box center [922, 113] width 49 height 20
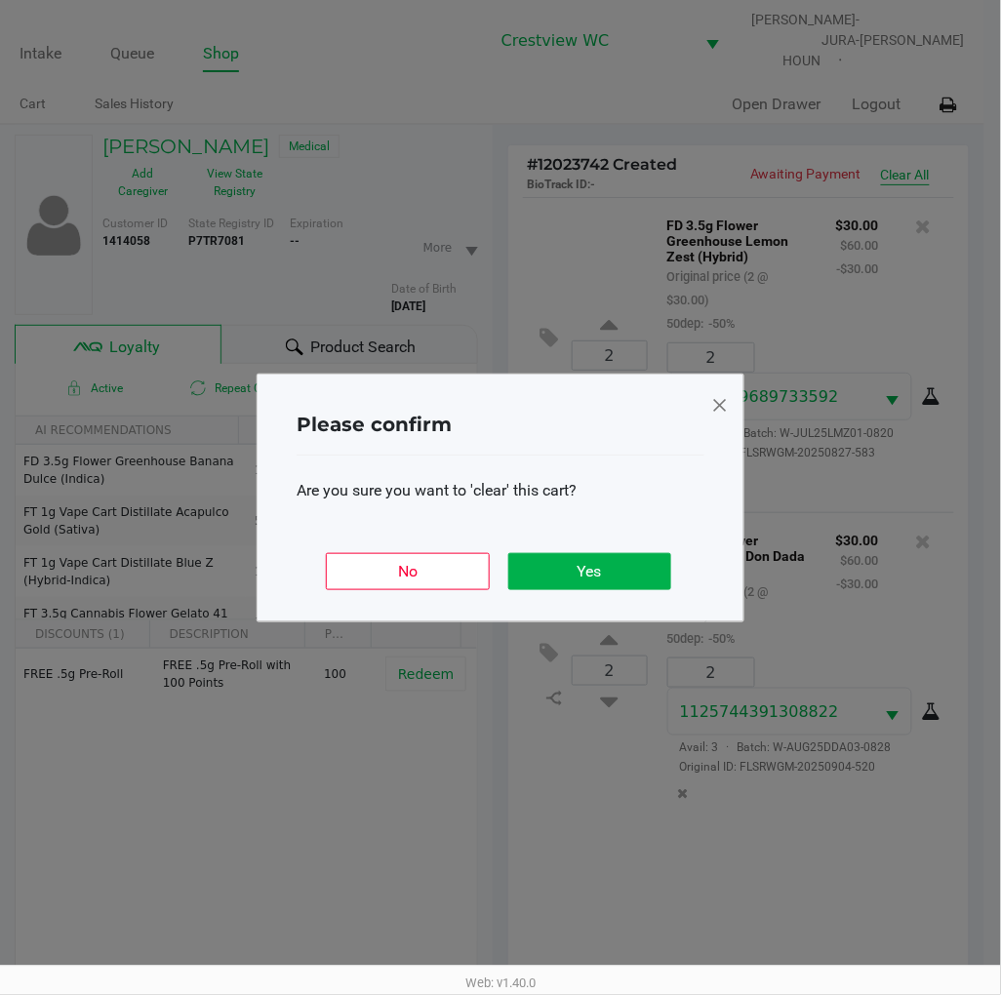
scroll to position [0, 0]
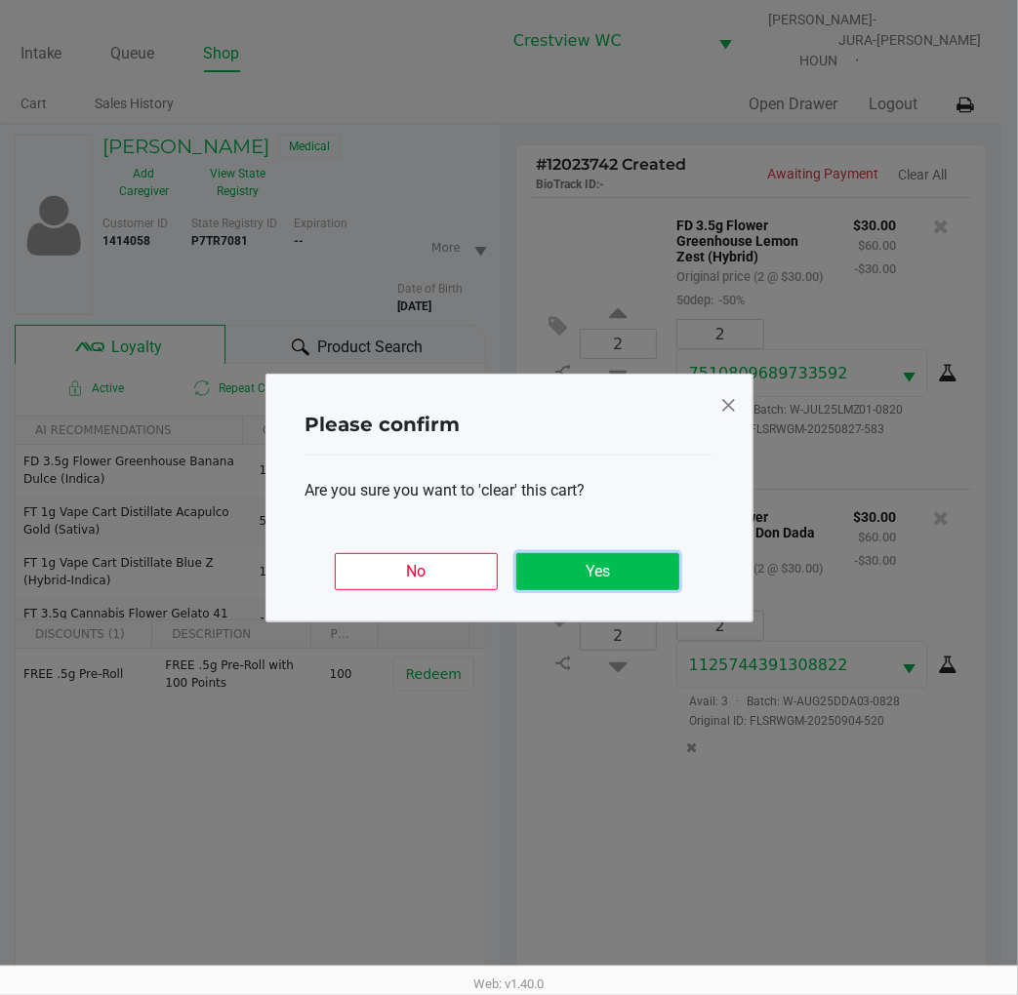
click at [651, 572] on button "Yes" at bounding box center [597, 571] width 163 height 37
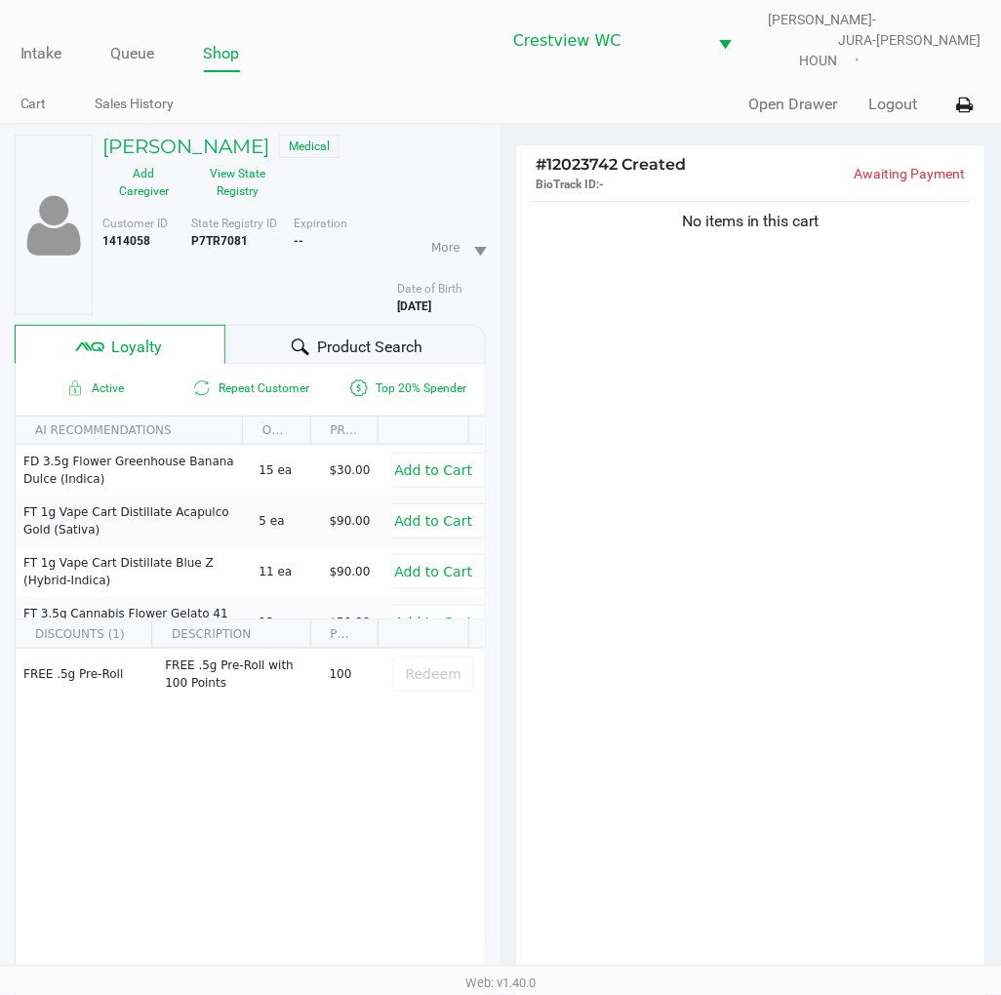
click at [681, 632] on div "No items in this cart" at bounding box center [750, 600] width 469 height 807
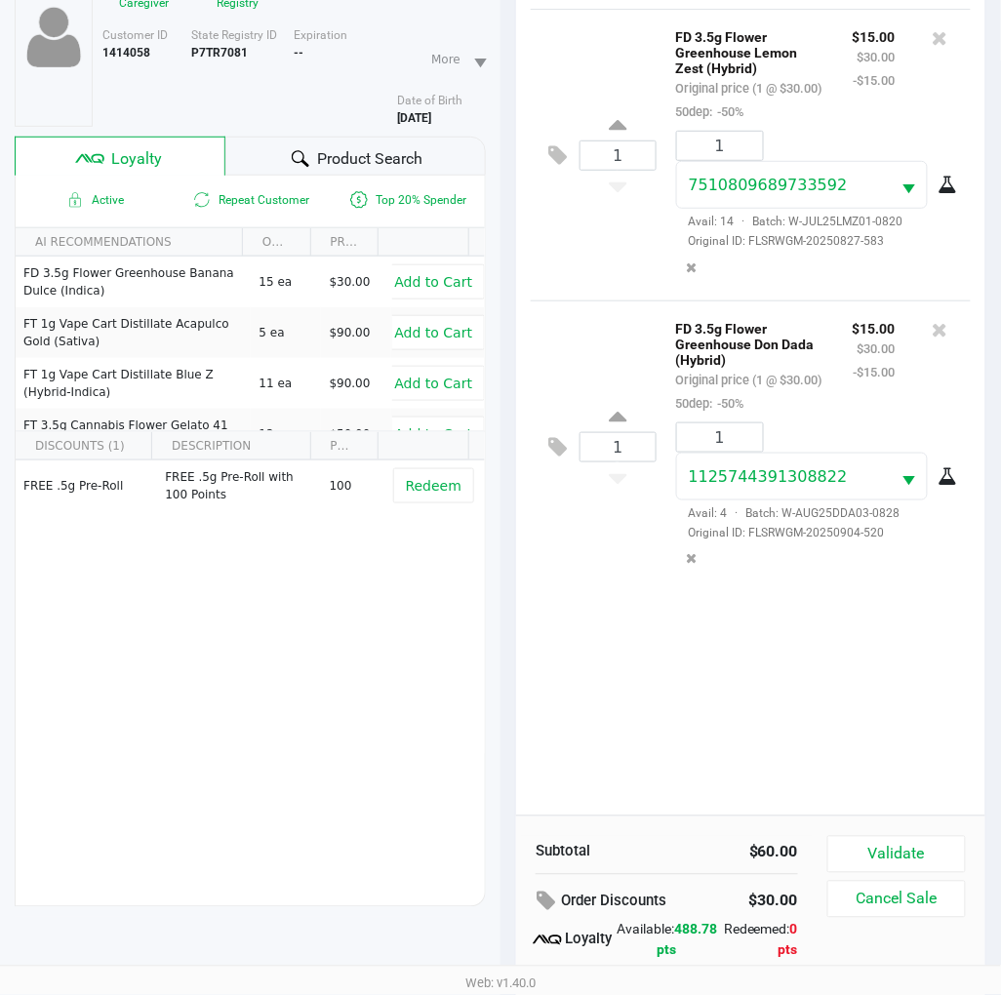
scroll to position [192, 0]
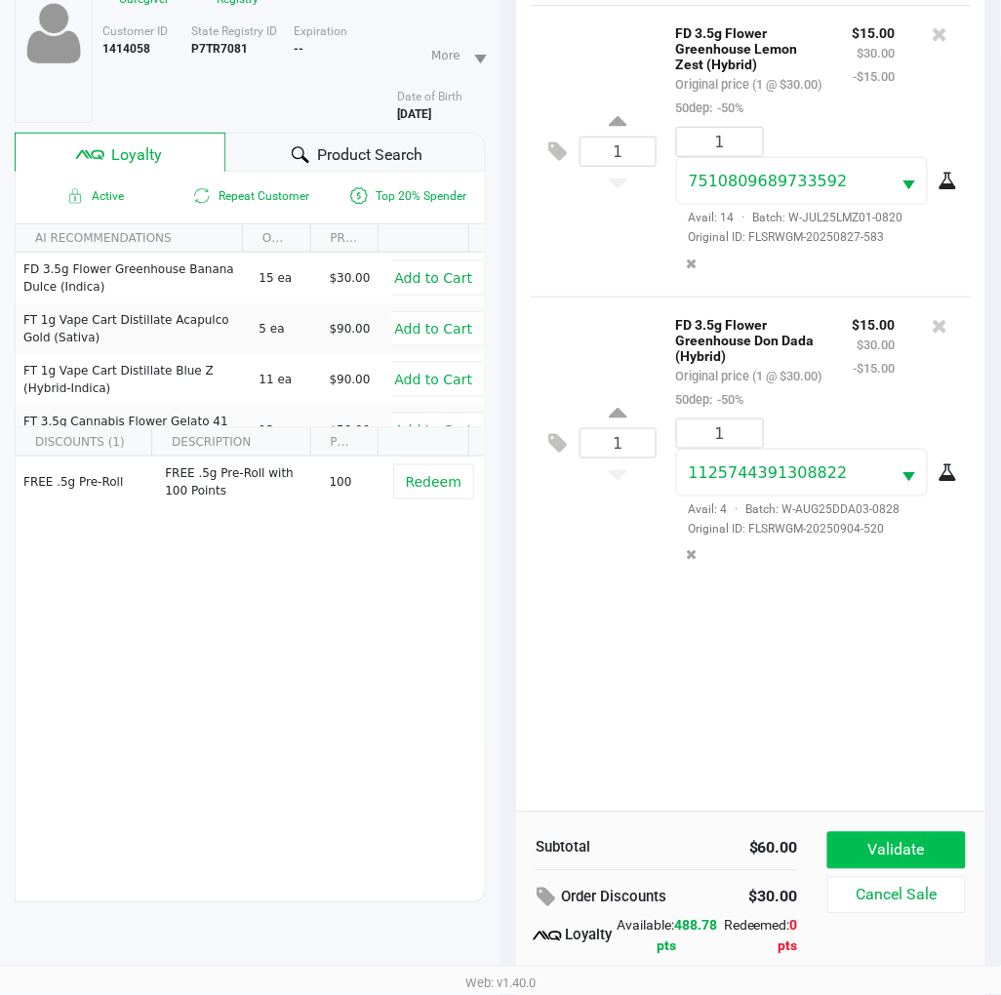
click at [917, 833] on button "Validate" at bounding box center [896, 850] width 139 height 37
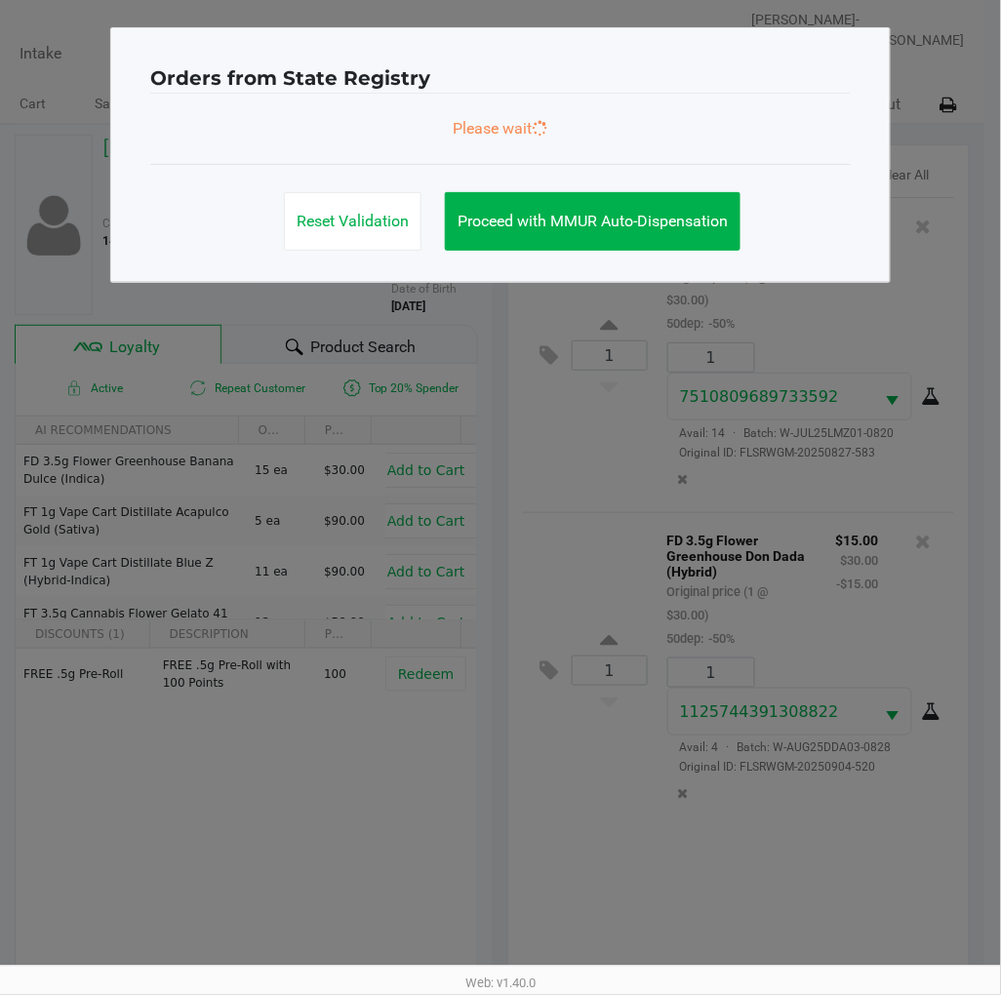
scroll to position [0, 0]
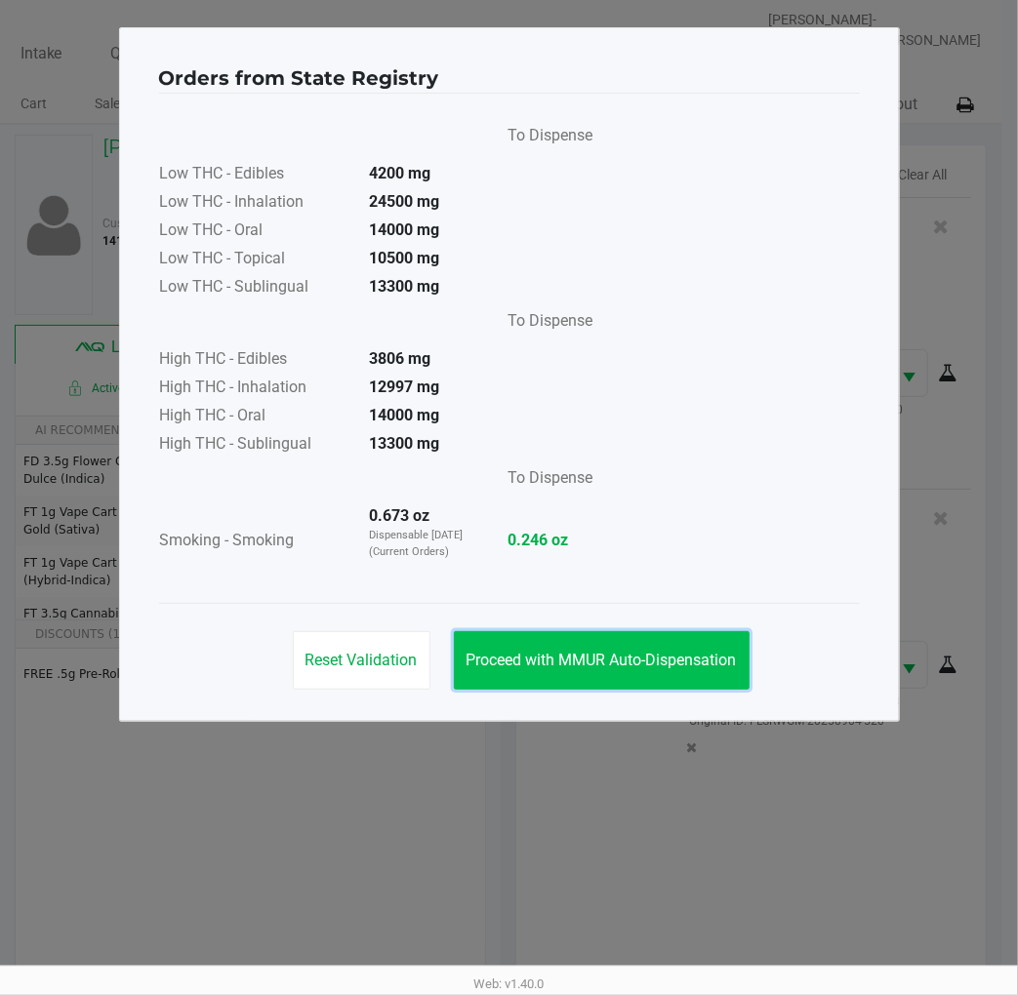
click at [591, 663] on span "Proceed with MMUR Auto-Dispensation" at bounding box center [601, 660] width 270 height 19
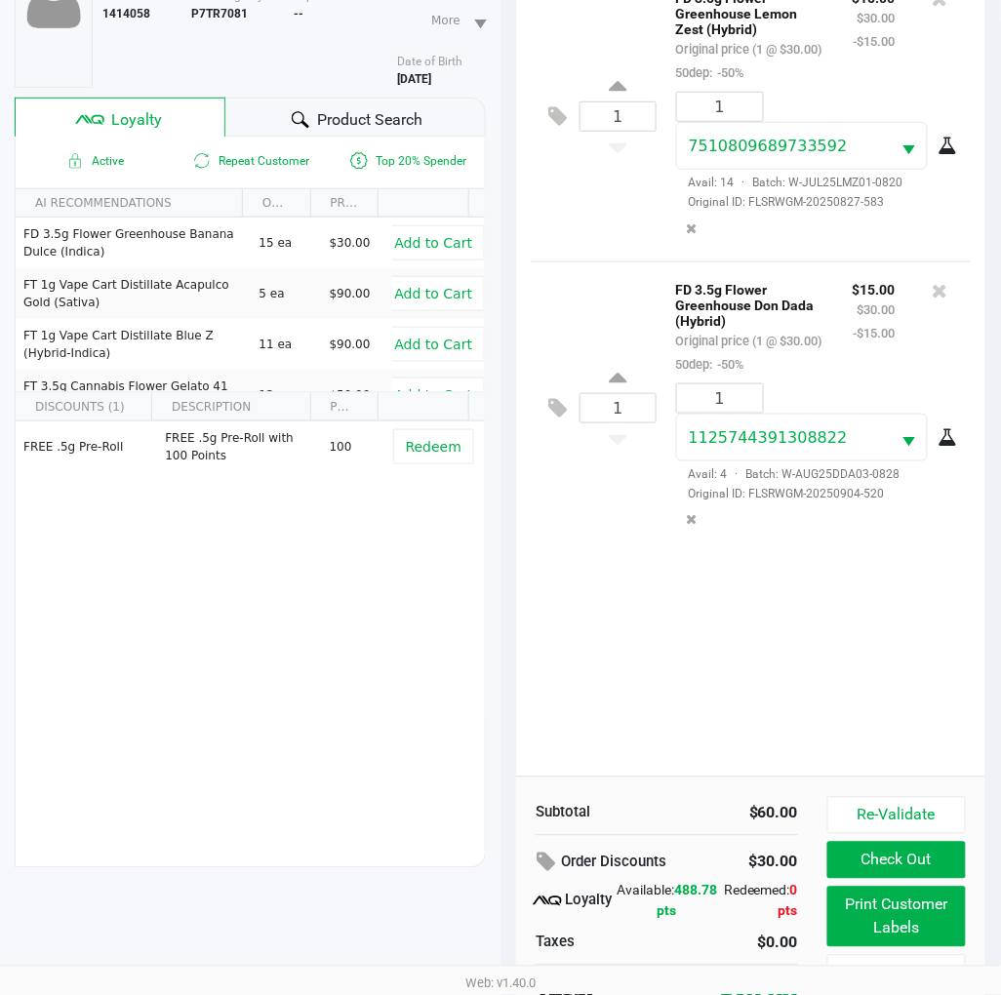
scroll to position [252, 0]
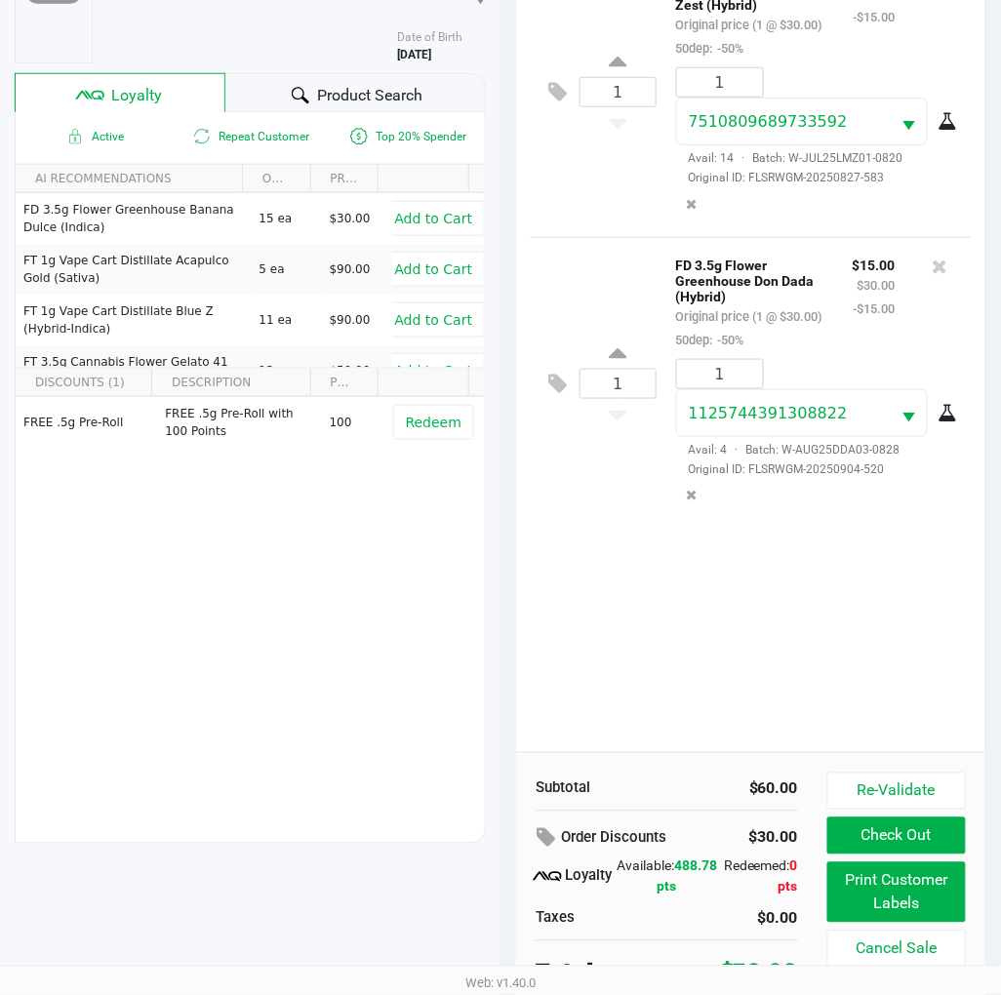
click at [357, 84] on span "Product Search" at bounding box center [369, 95] width 105 height 23
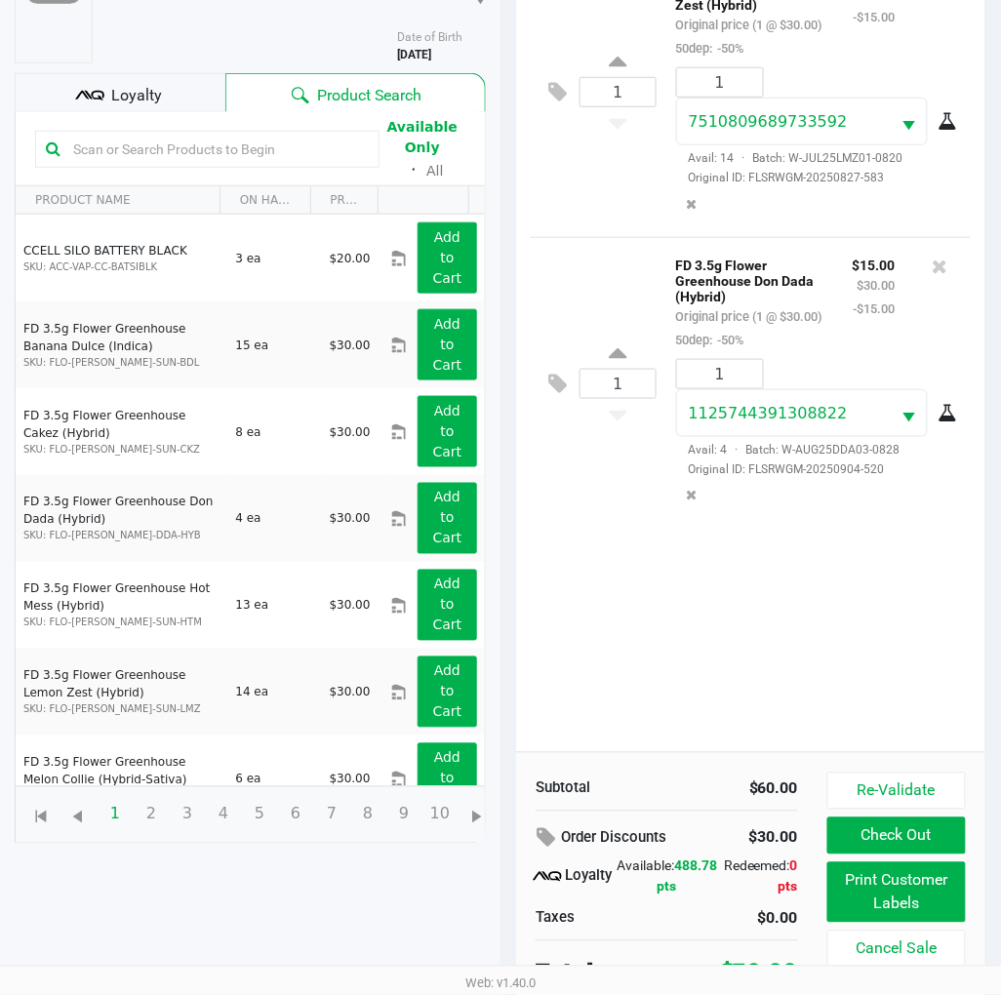
click at [714, 661] on div "1 FD 3.5g Flower Greenhouse Lemon Zest (Hybrid) Original price (1 @ $30.00) 50d…" at bounding box center [750, 348] width 469 height 807
click at [718, 648] on div "1 FD 3.5g Flower Greenhouse Lemon Zest (Hybrid) Original price (1 @ $30.00) 50d…" at bounding box center [750, 348] width 469 height 807
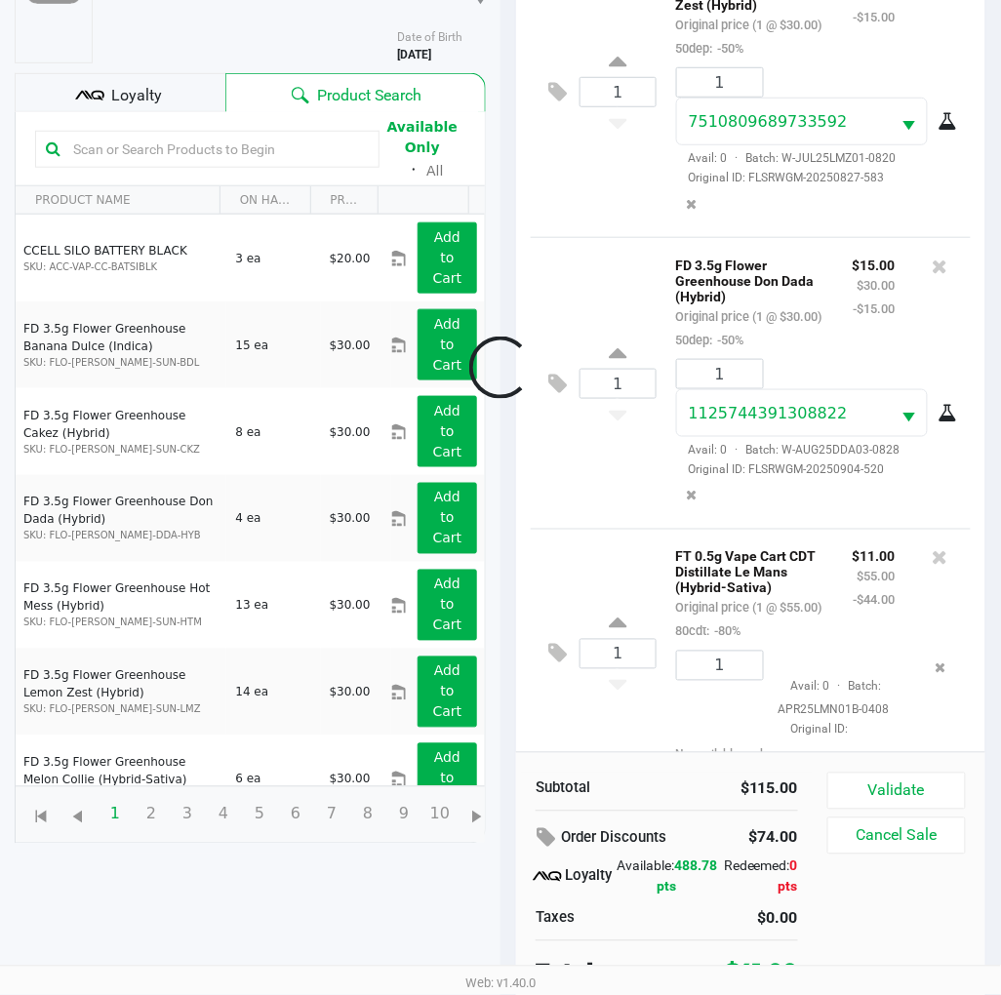
scroll to position [160, 0]
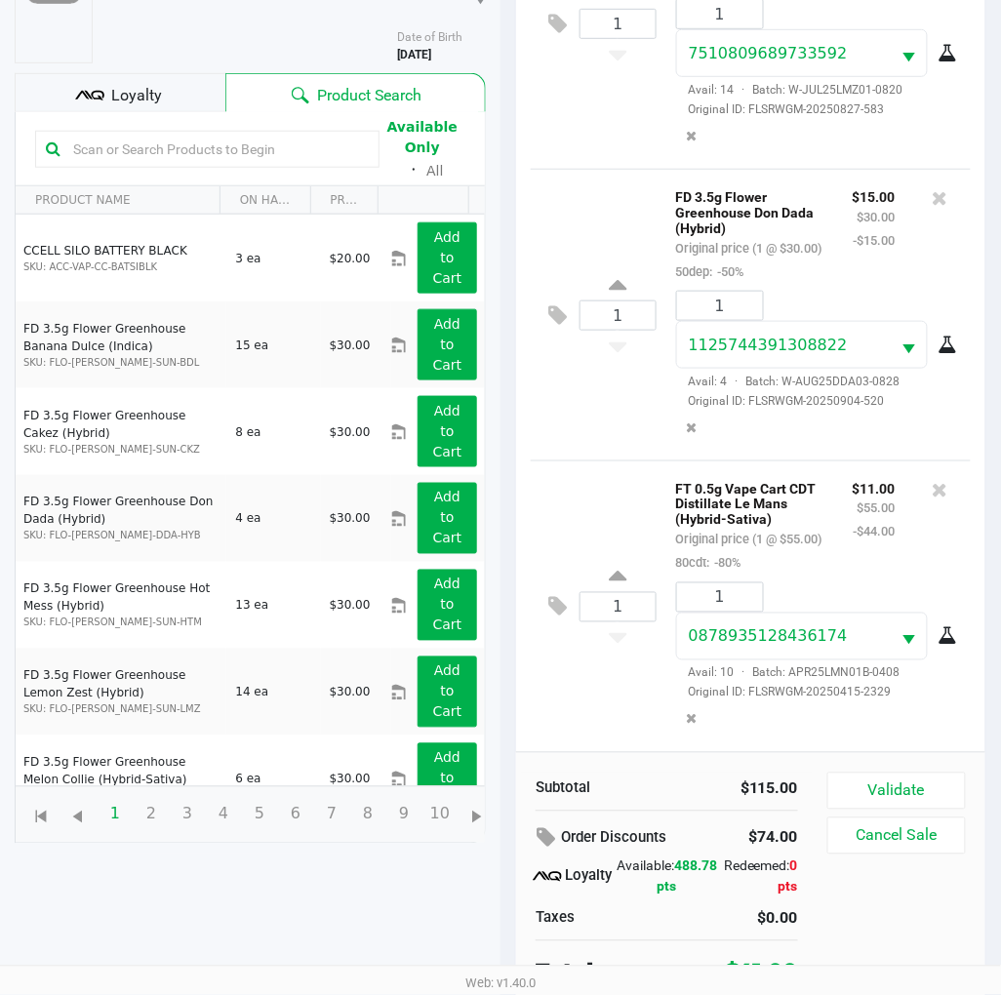
click at [933, 773] on button "Validate" at bounding box center [896, 791] width 139 height 37
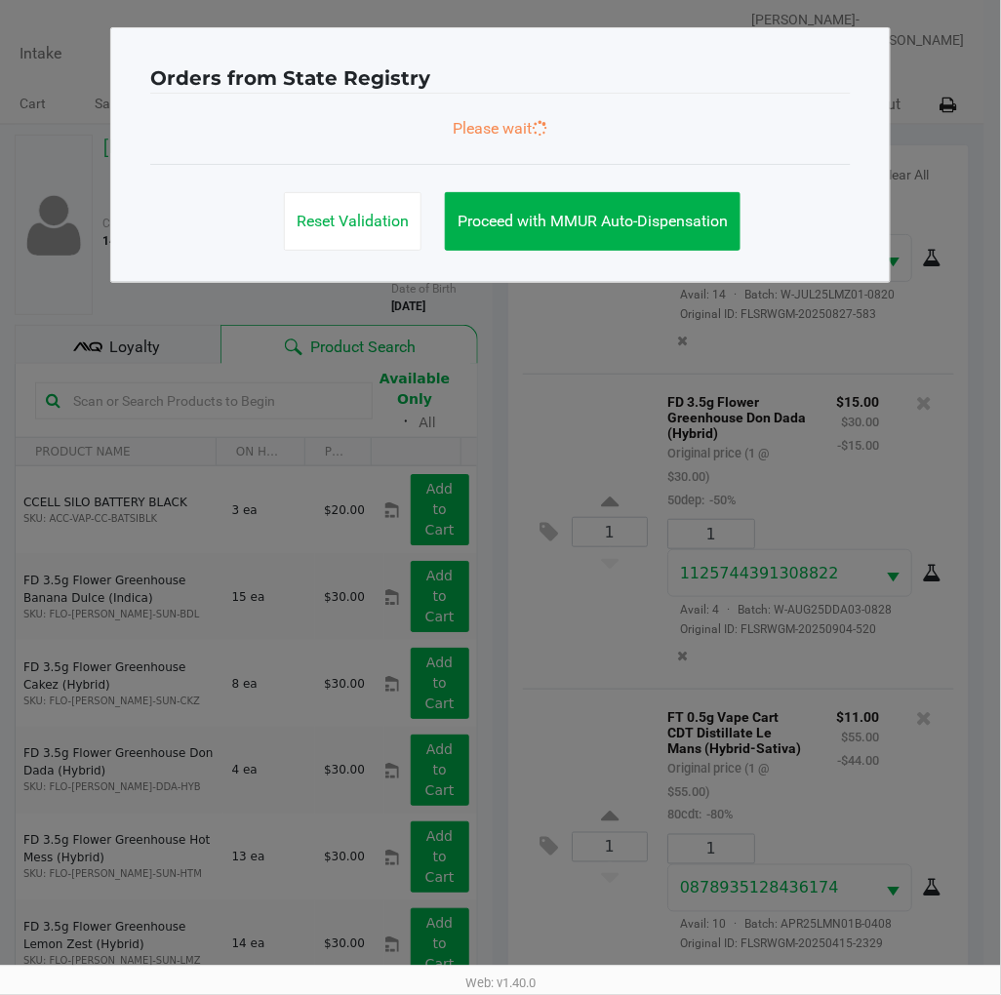
scroll to position [0, 0]
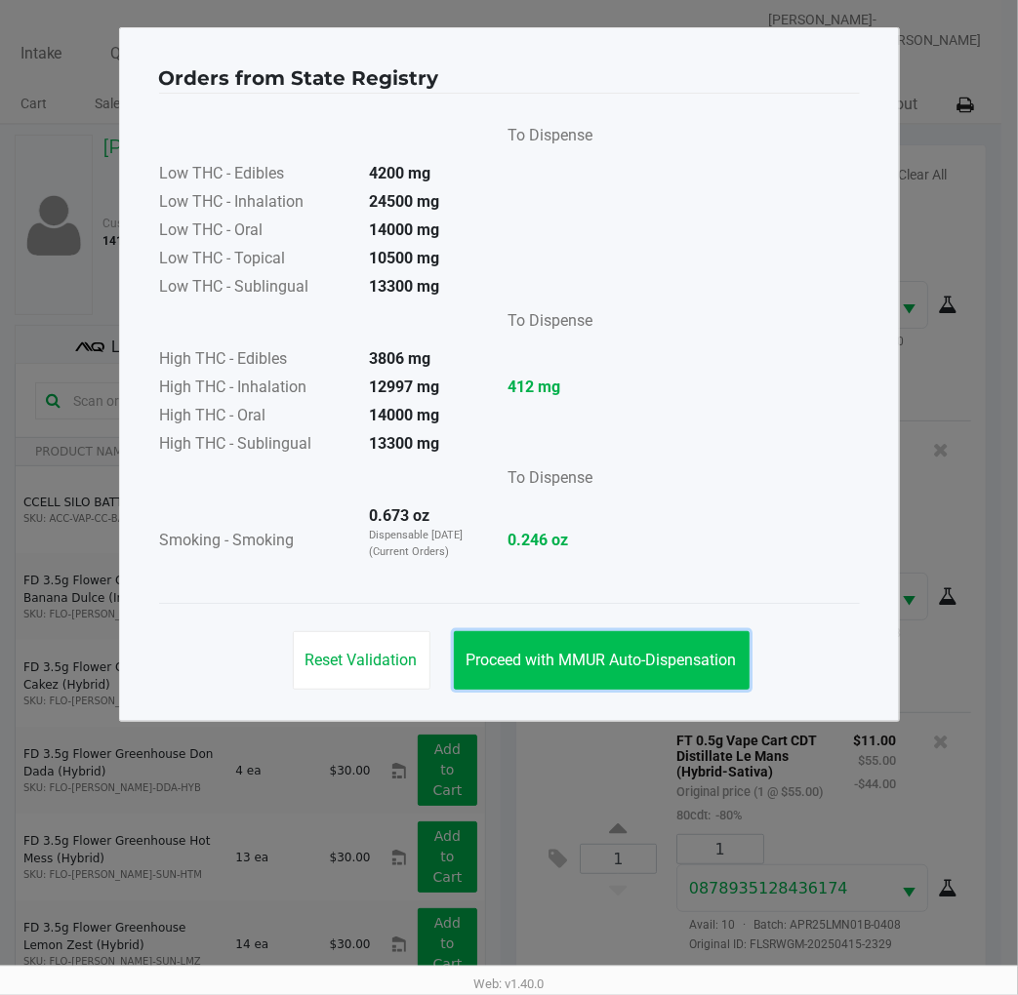
click at [673, 661] on span "Proceed with MMUR Auto-Dispensation" at bounding box center [601, 660] width 270 height 19
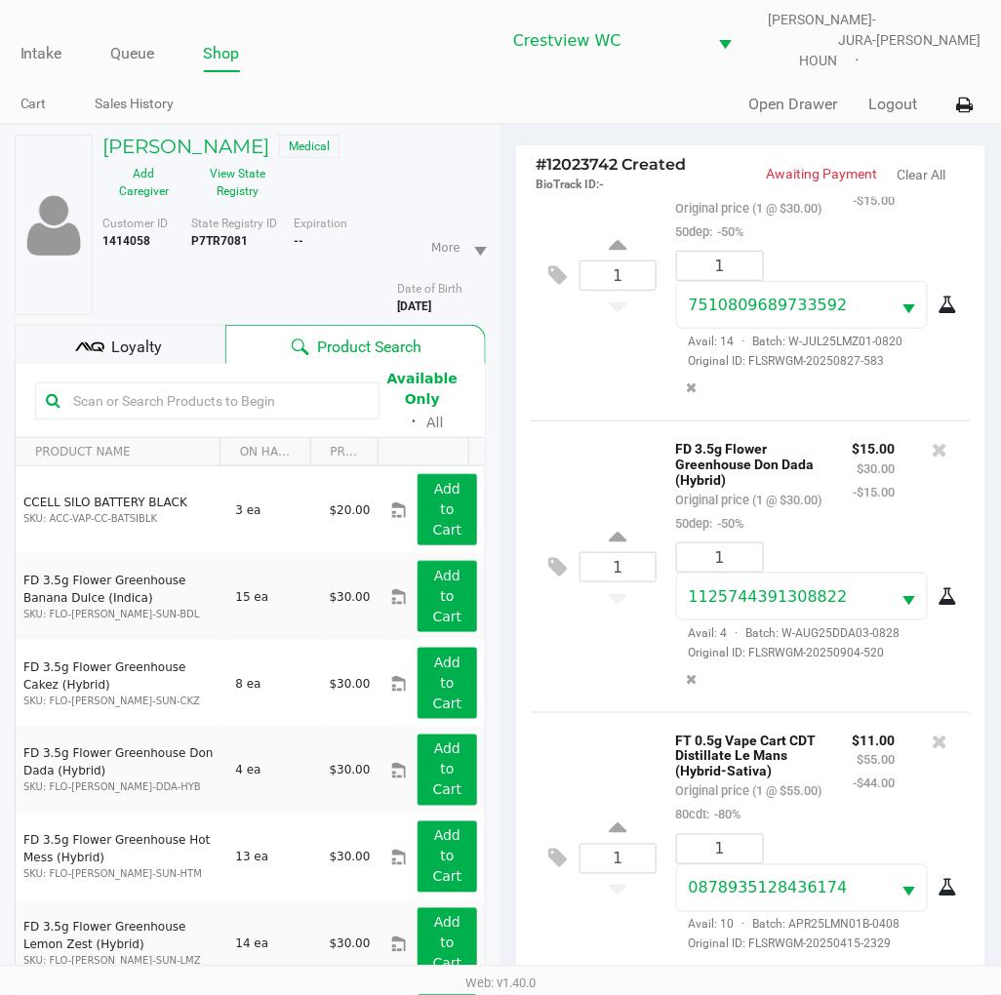
click at [589, 712] on div "1 FT 0.5g Vape Cart CDT Distillate Le Mans (Hybrid-Sativa) Original price (1 @ …" at bounding box center [751, 858] width 440 height 292
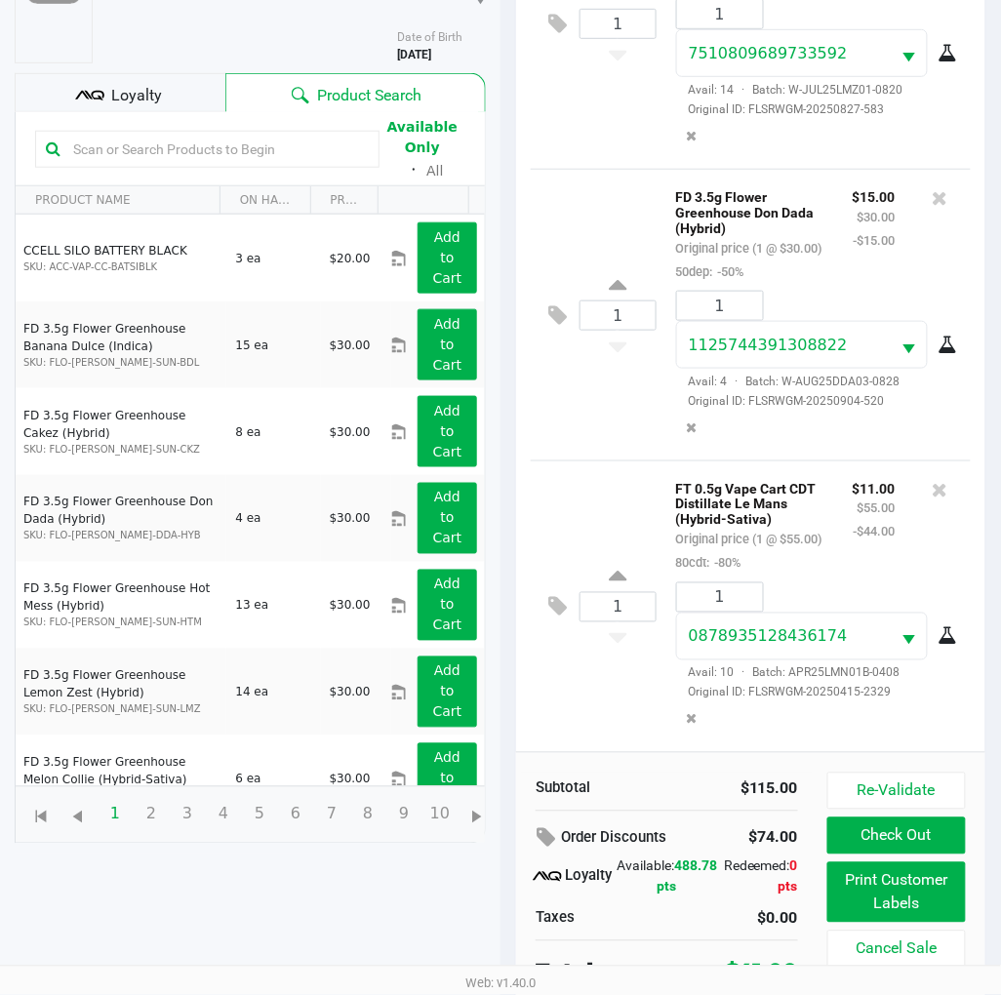
scroll to position [251, 0]
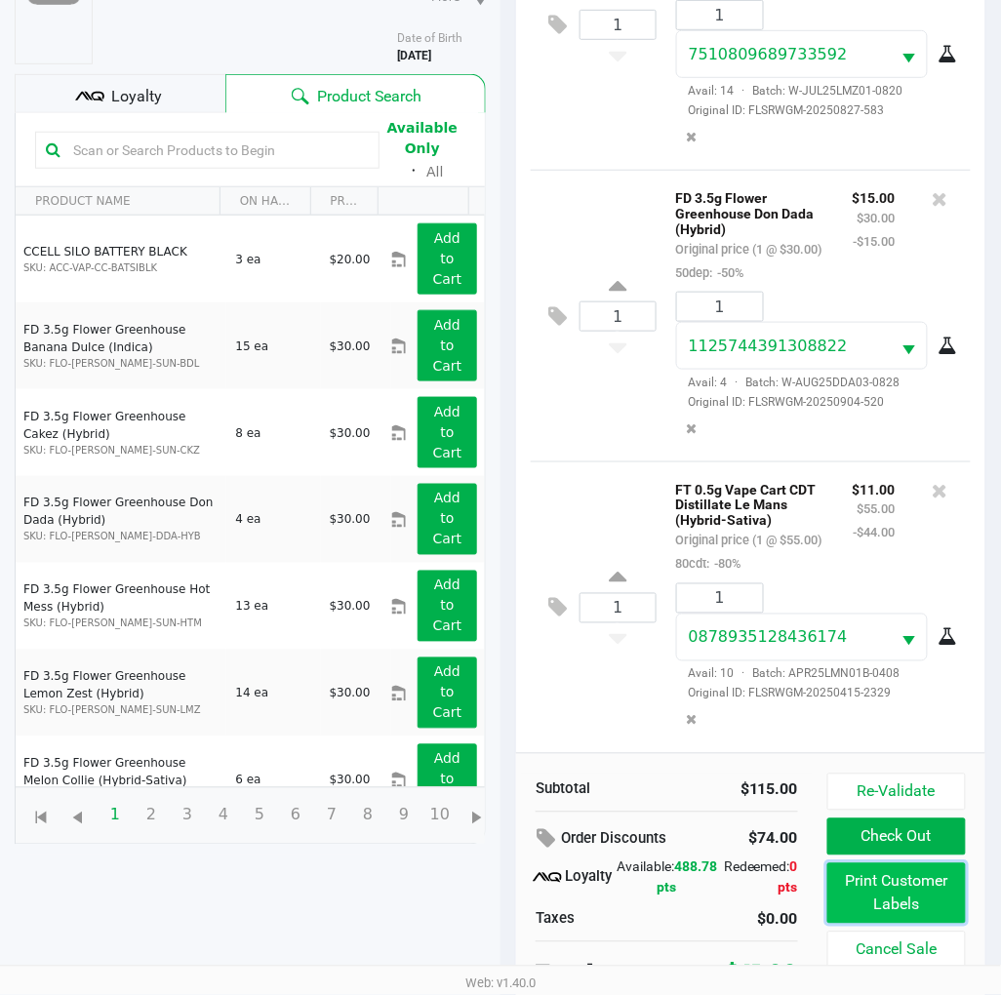
click at [899, 884] on button "Print Customer Labels" at bounding box center [896, 893] width 139 height 60
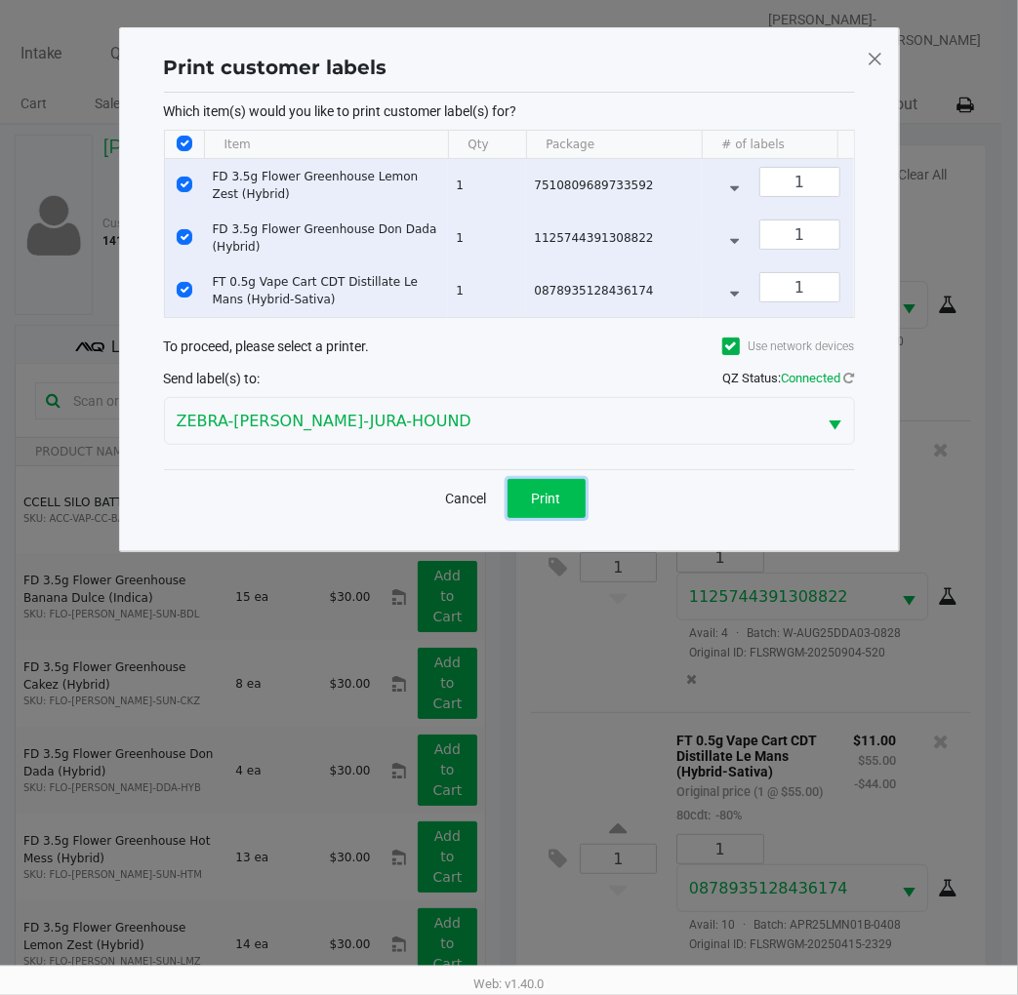
click at [560, 505] on span "Print" at bounding box center [546, 499] width 29 height 16
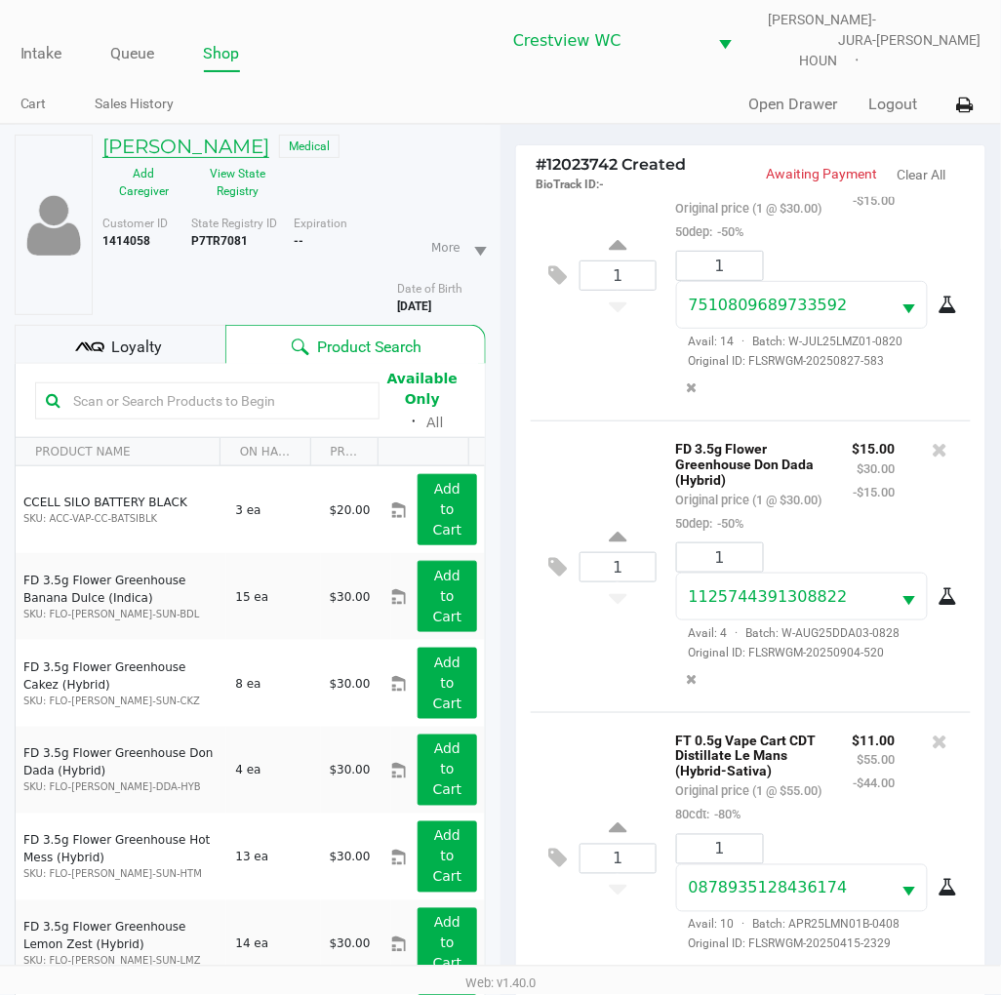
click at [183, 137] on h5 "[PERSON_NAME]" at bounding box center [185, 146] width 167 height 23
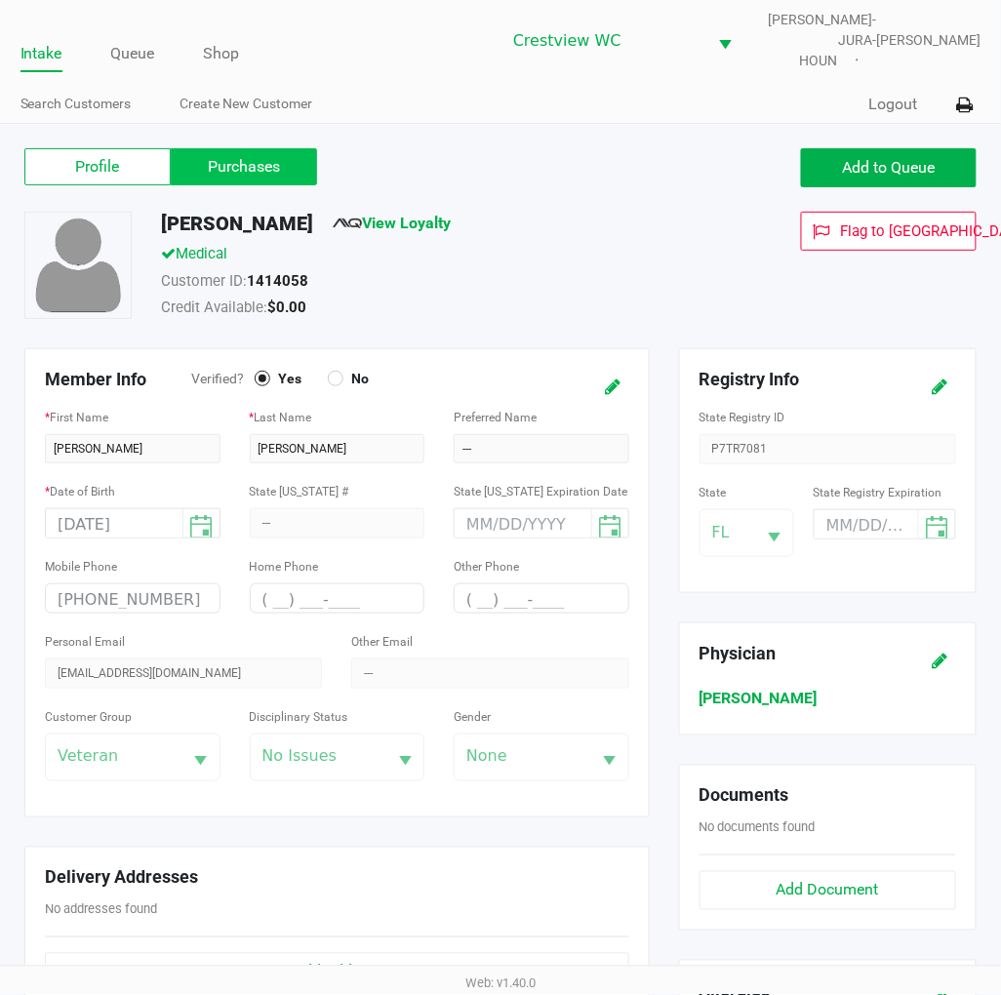
click at [269, 158] on label "Purchases" at bounding box center [244, 166] width 146 height 37
click at [0, 0] on 1 "Purchases" at bounding box center [0, 0] width 0 height 0
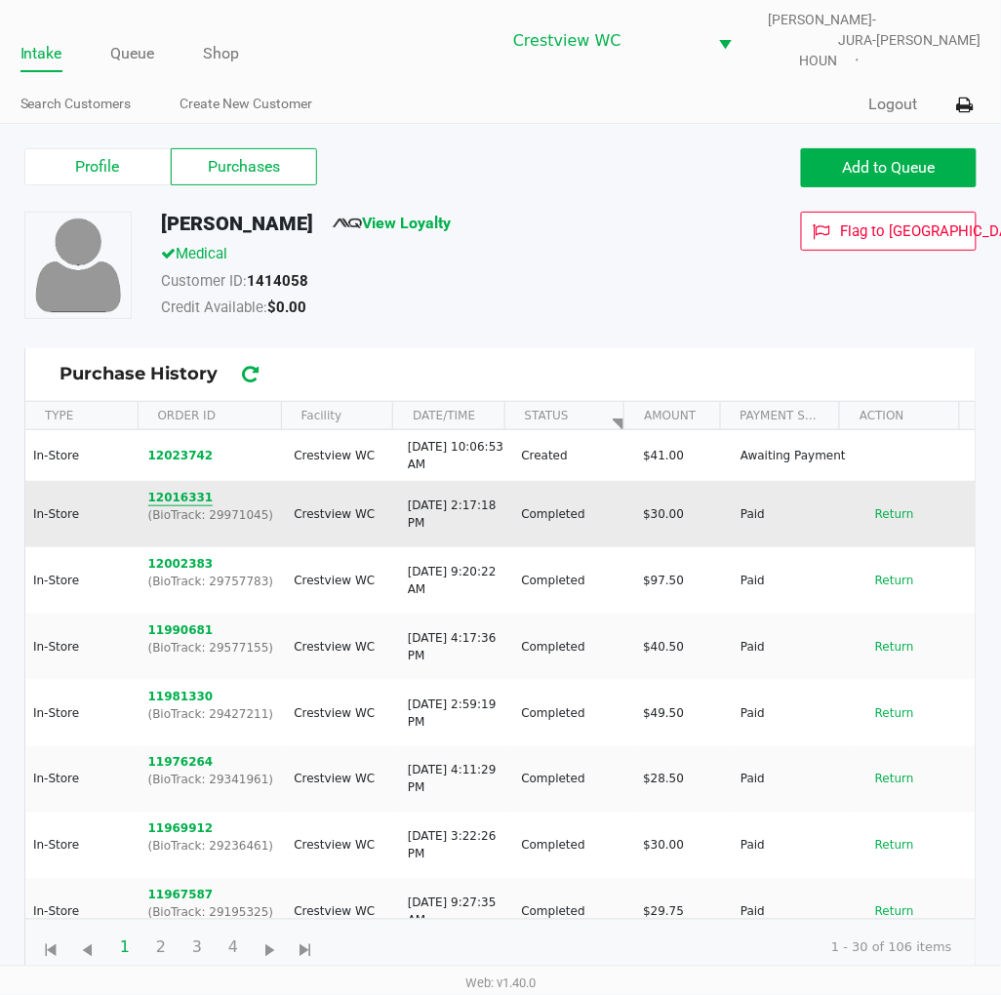
click at [178, 489] on button "12016331" at bounding box center [180, 498] width 65 height 18
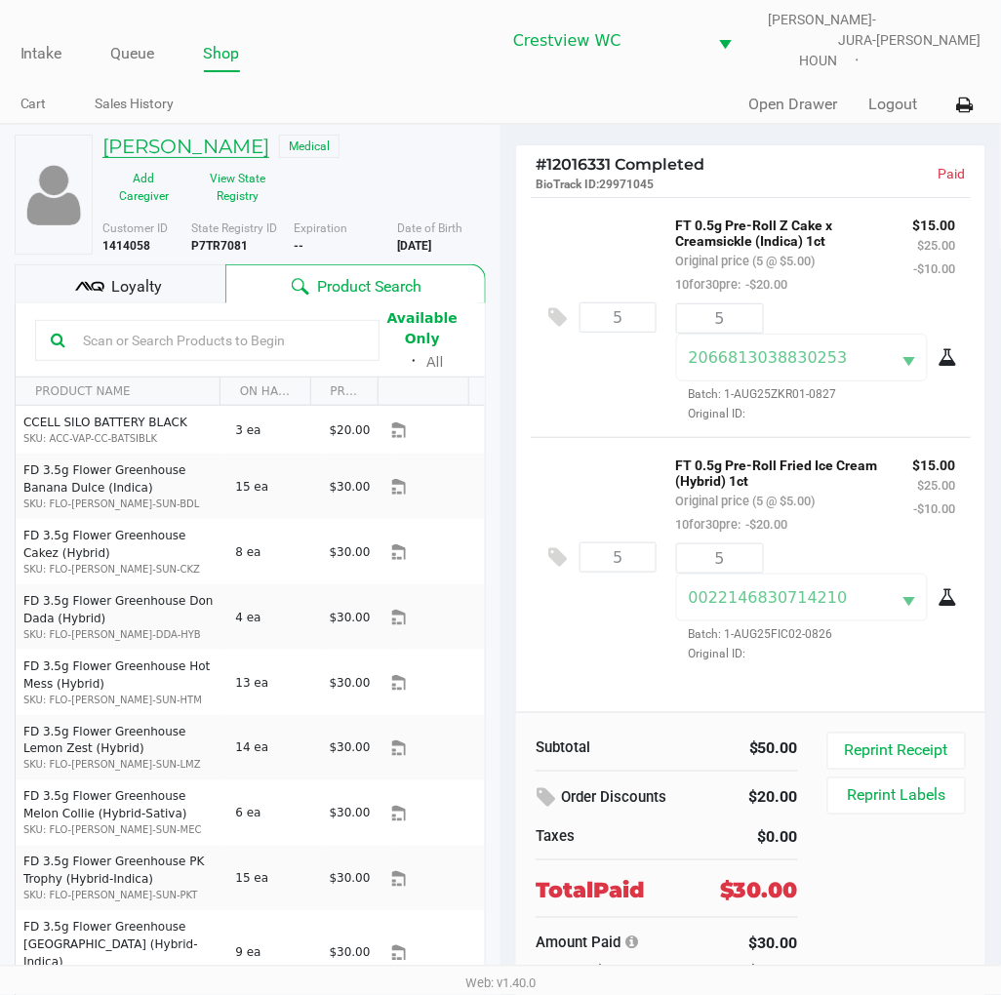
click at [169, 135] on h5 "[PERSON_NAME]" at bounding box center [185, 146] width 167 height 23
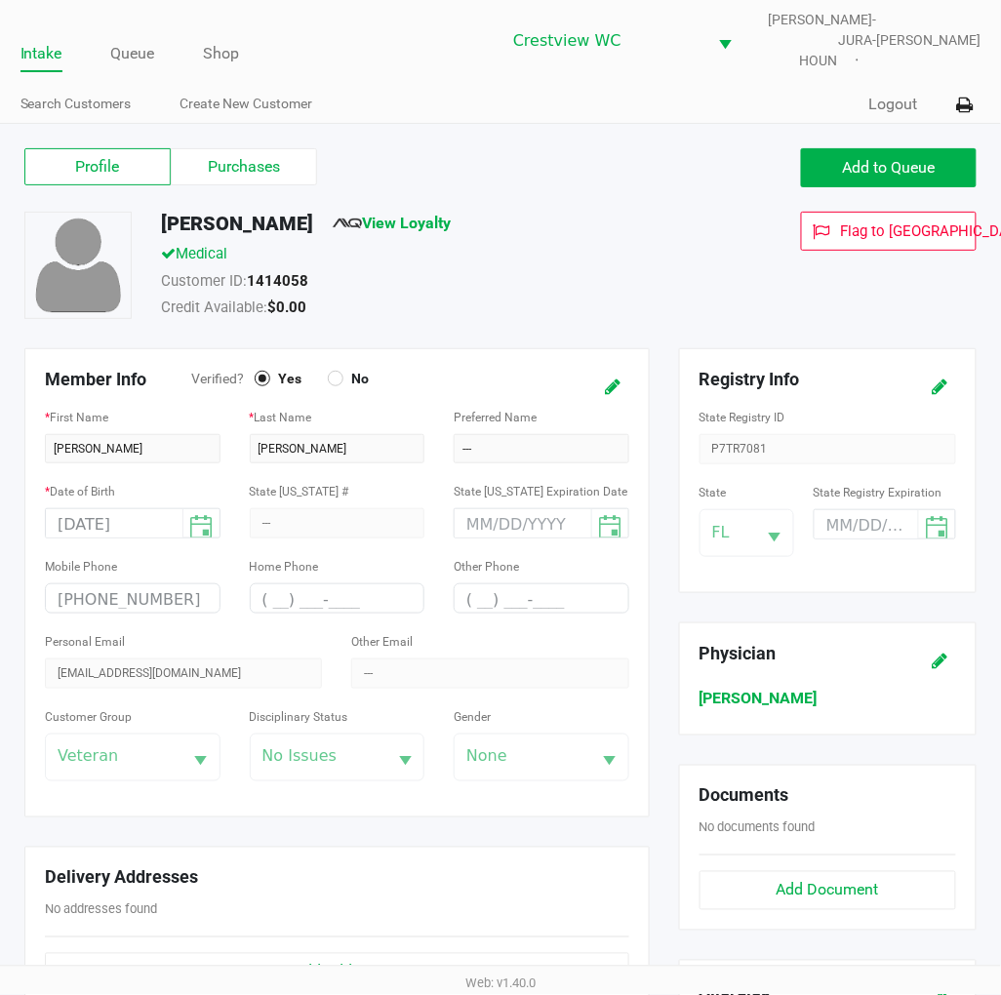
click at [263, 148] on label "Purchases" at bounding box center [244, 166] width 146 height 37
click at [0, 0] on 1 "Purchases" at bounding box center [0, 0] width 0 height 0
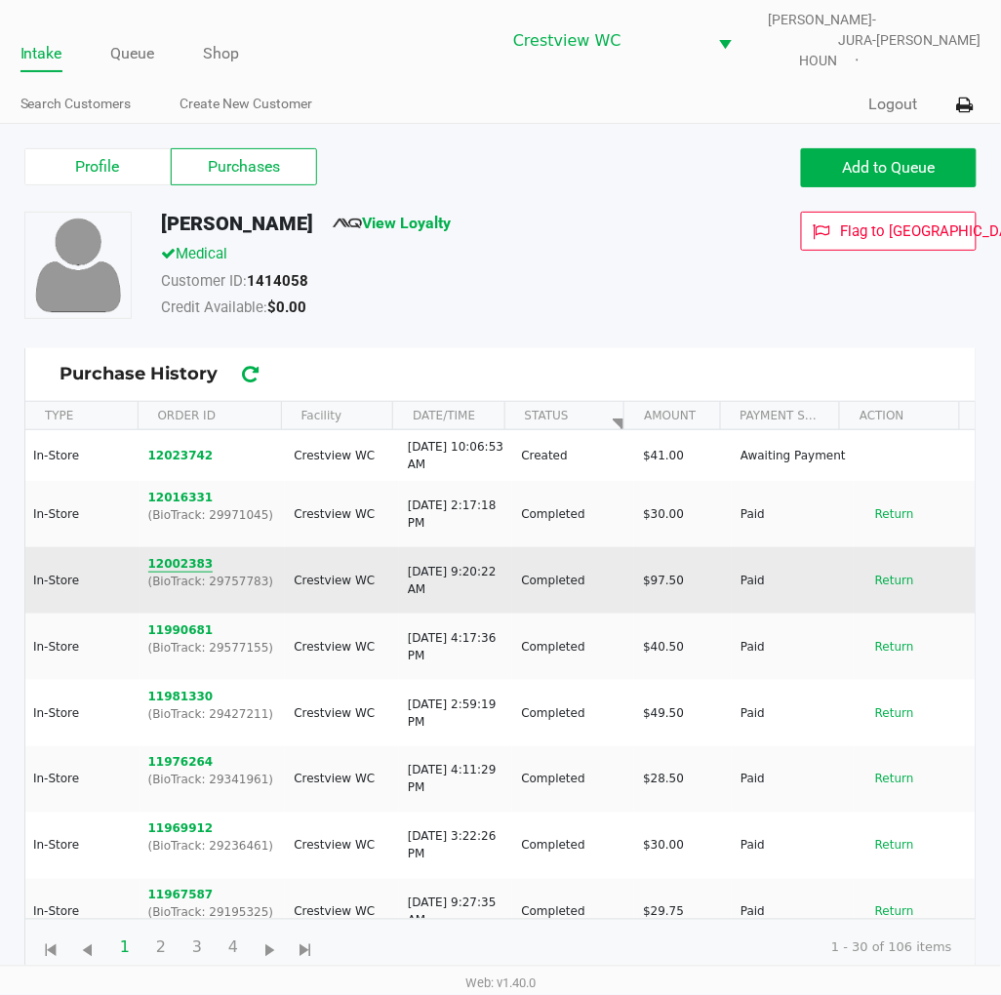
click at [199, 555] on button "12002383" at bounding box center [180, 564] width 65 height 18
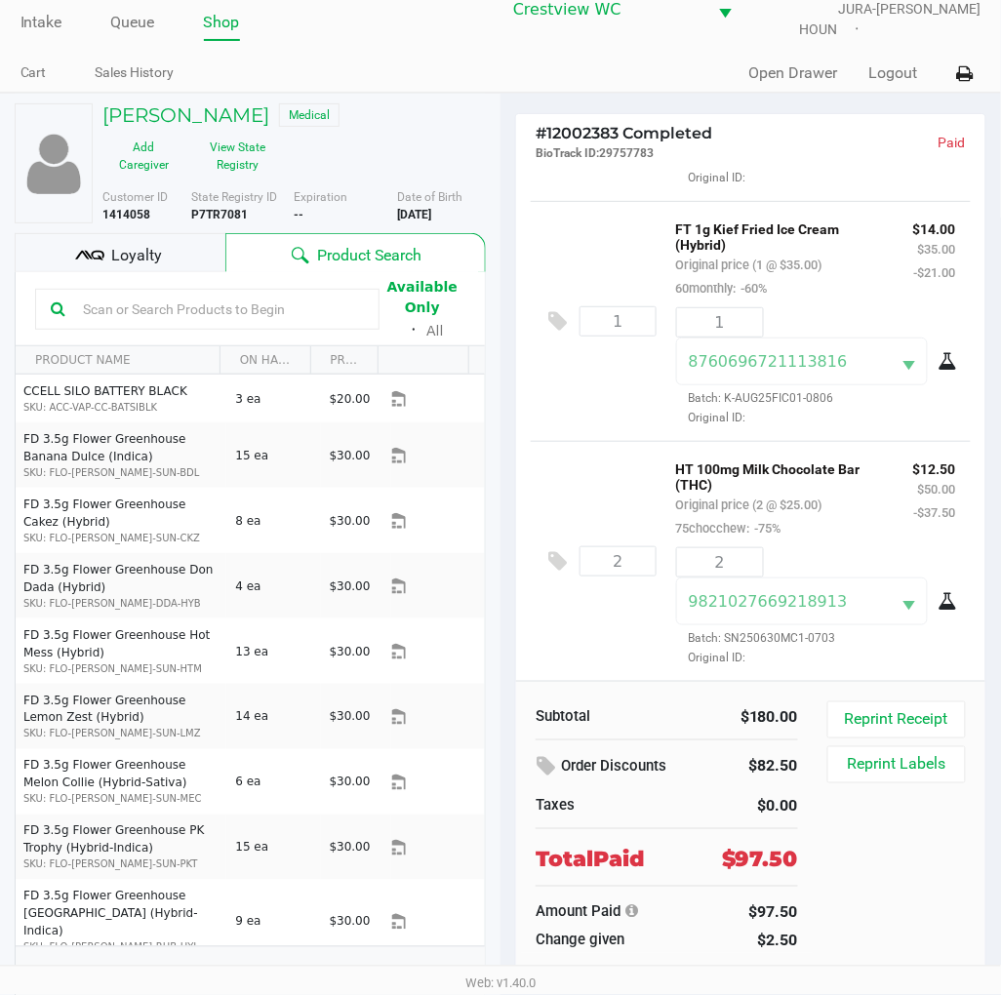
scroll to position [36, 0]
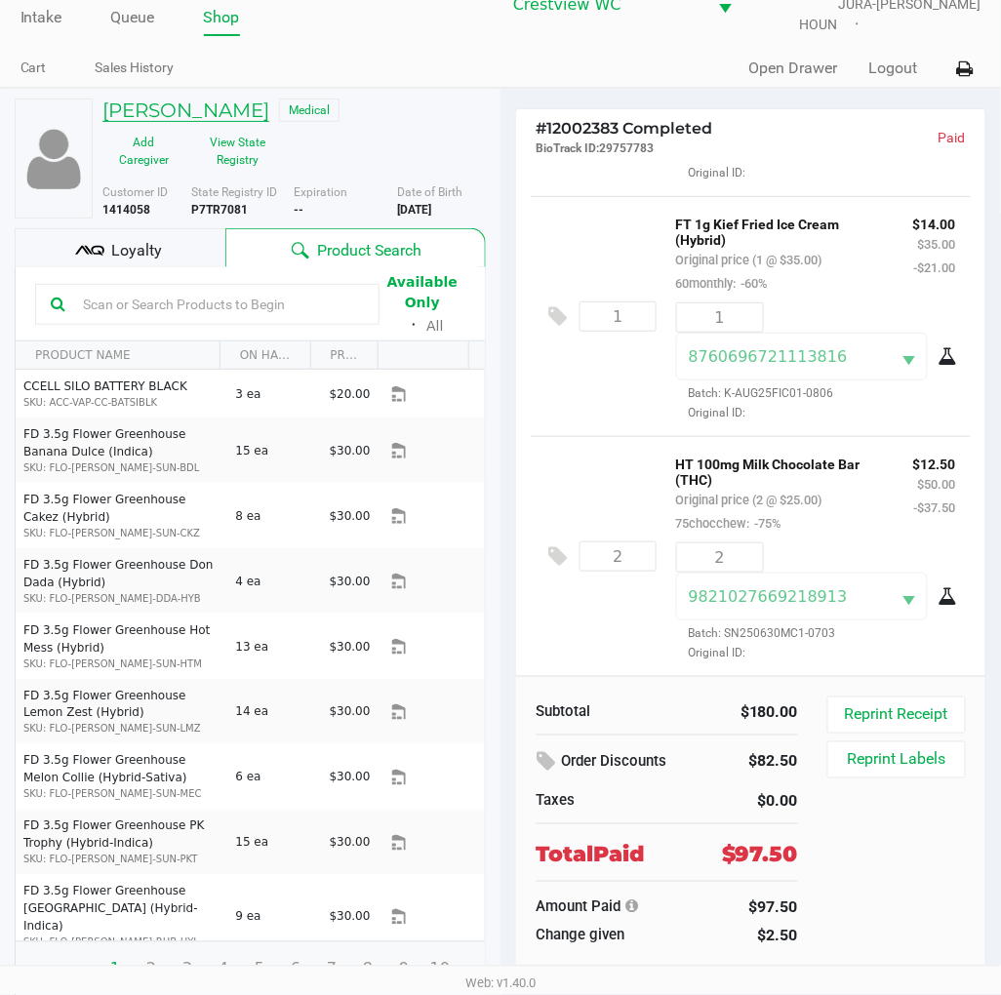
click at [174, 99] on h5 "[PERSON_NAME]" at bounding box center [185, 110] width 167 height 23
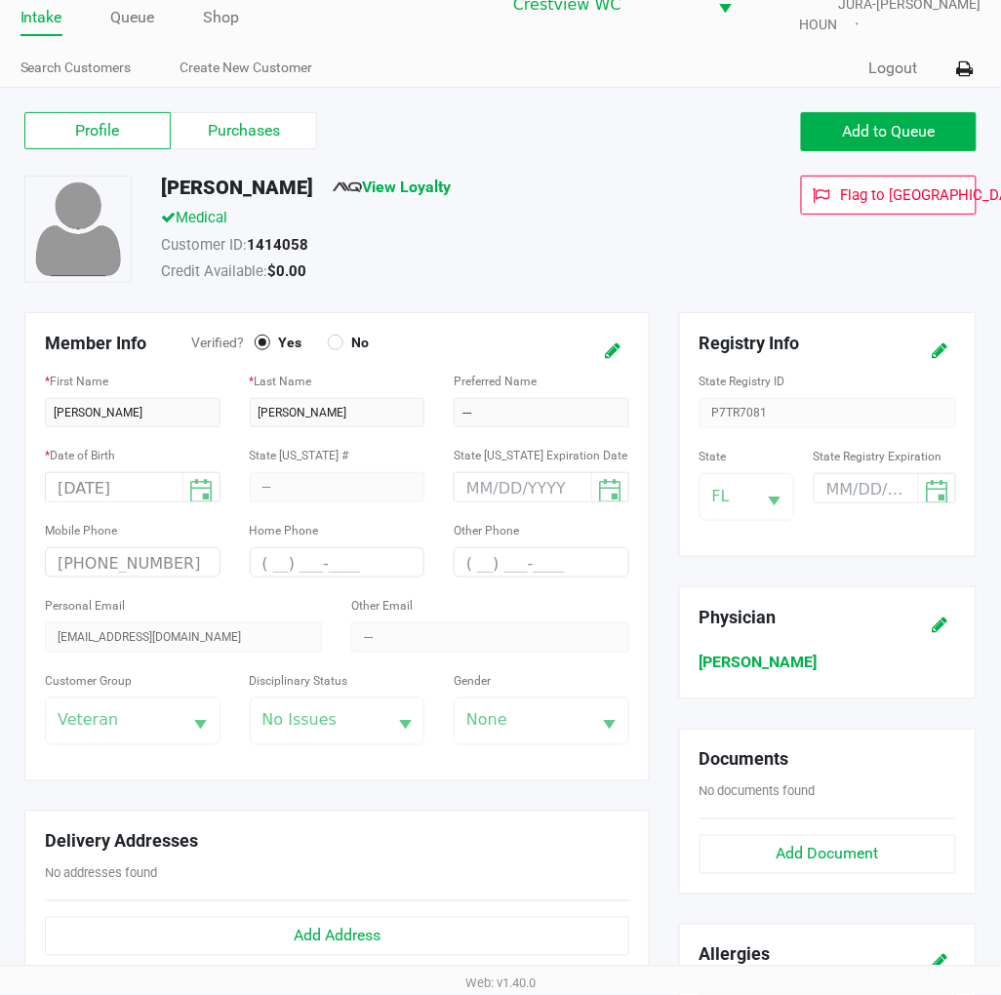
click at [275, 127] on label "Purchases" at bounding box center [244, 130] width 146 height 37
click at [0, 0] on 1 "Purchases" at bounding box center [0, 0] width 0 height 0
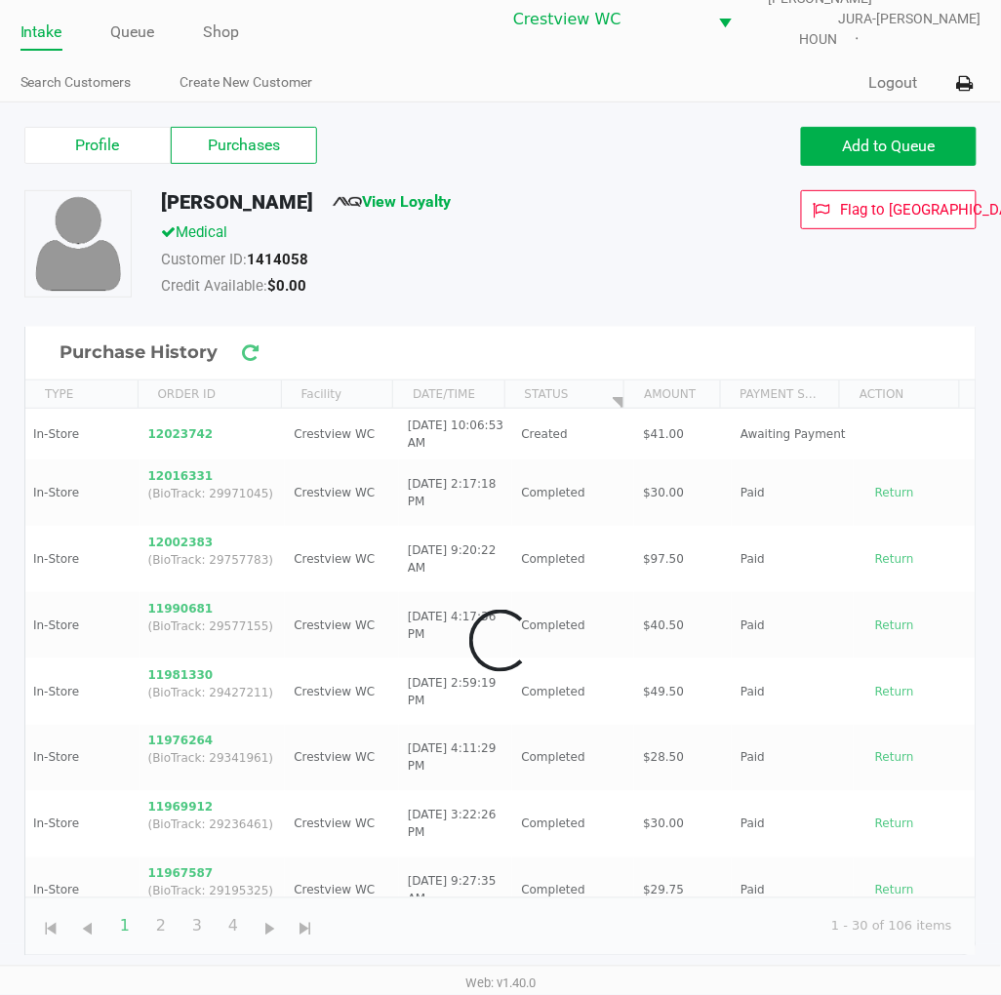
scroll to position [7, 0]
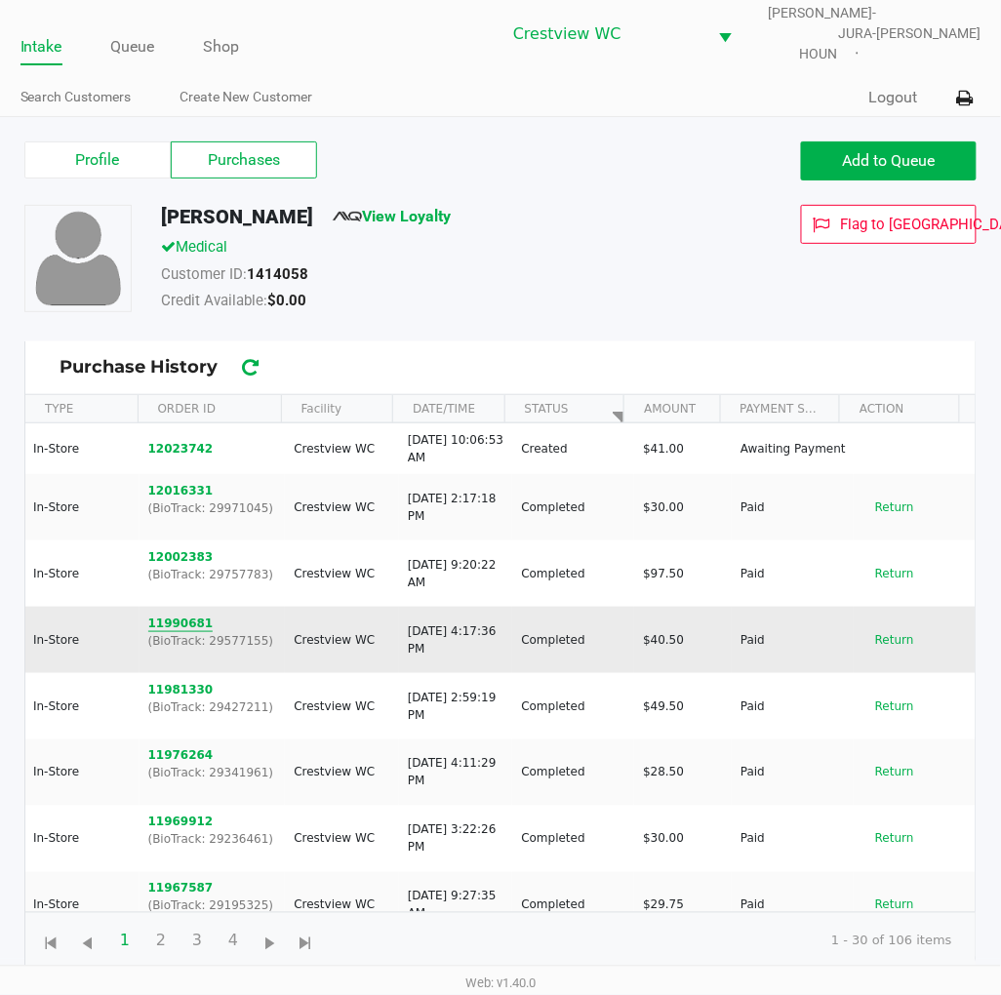
click at [183, 615] on button "11990681" at bounding box center [180, 624] width 65 height 18
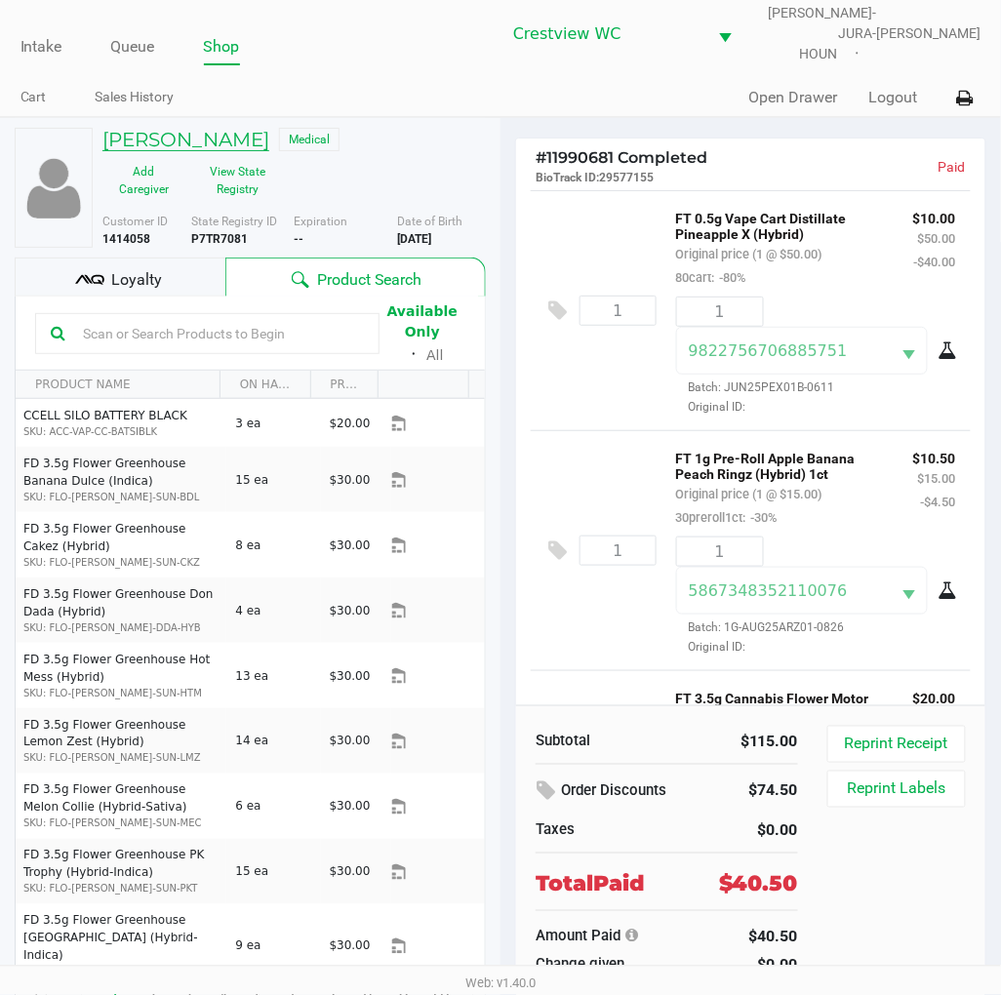
click at [173, 128] on h5 "[PERSON_NAME]" at bounding box center [185, 139] width 167 height 23
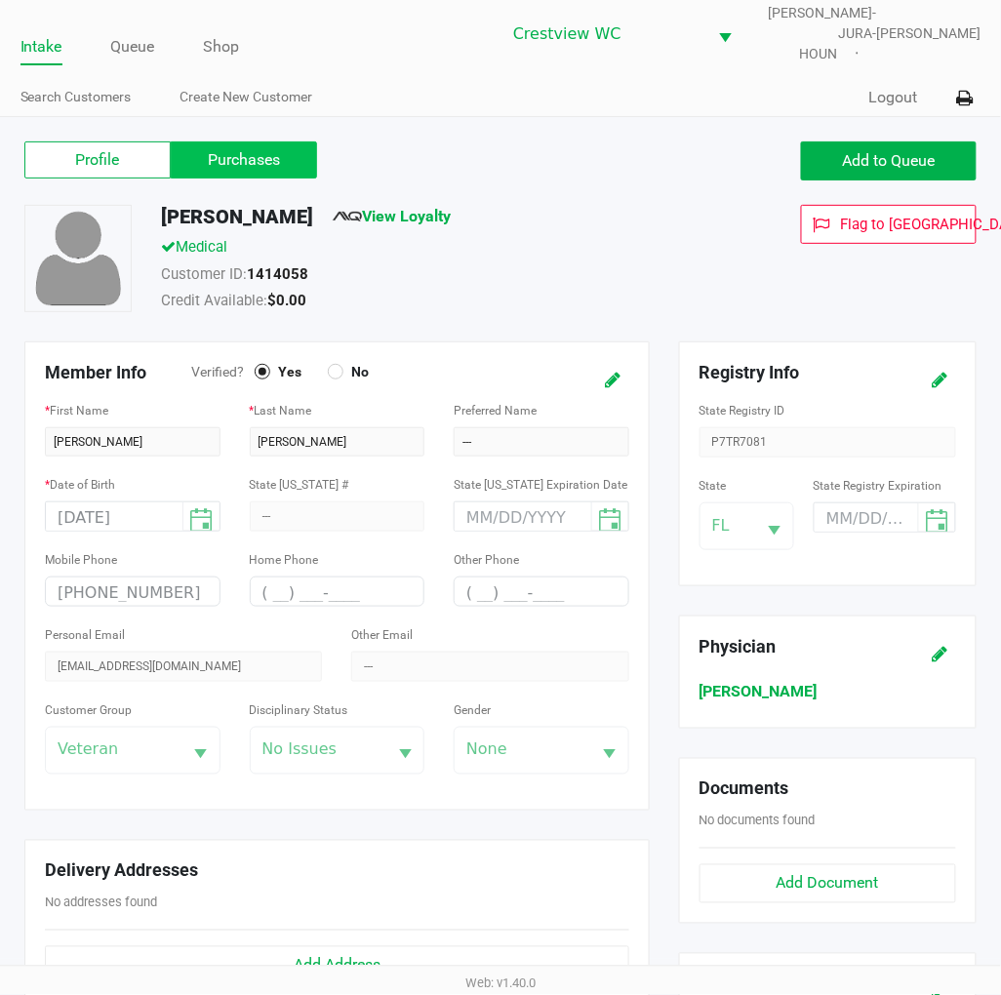
click at [297, 161] on label "Purchases" at bounding box center [244, 159] width 146 height 37
click at [0, 0] on 1 "Purchases" at bounding box center [0, 0] width 0 height 0
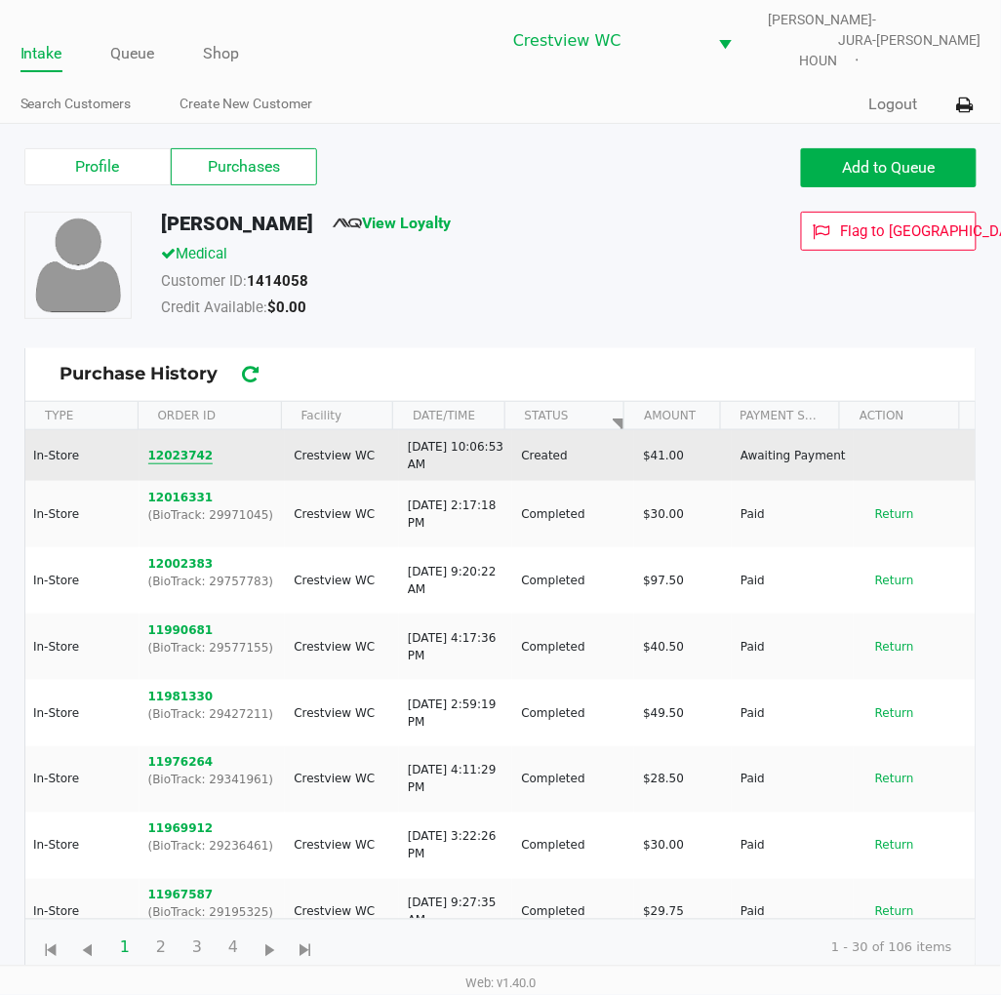
click at [183, 447] on button "12023742" at bounding box center [180, 456] width 65 height 18
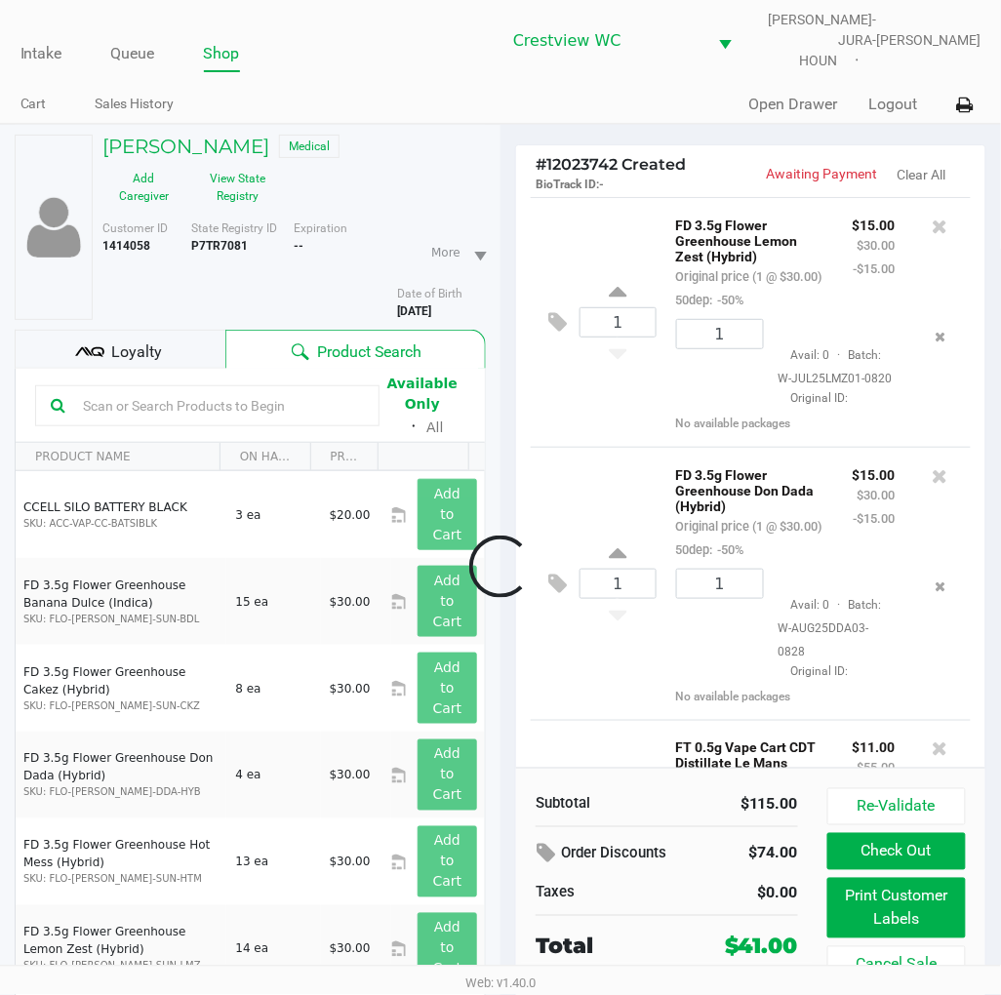
scroll to position [347, 0]
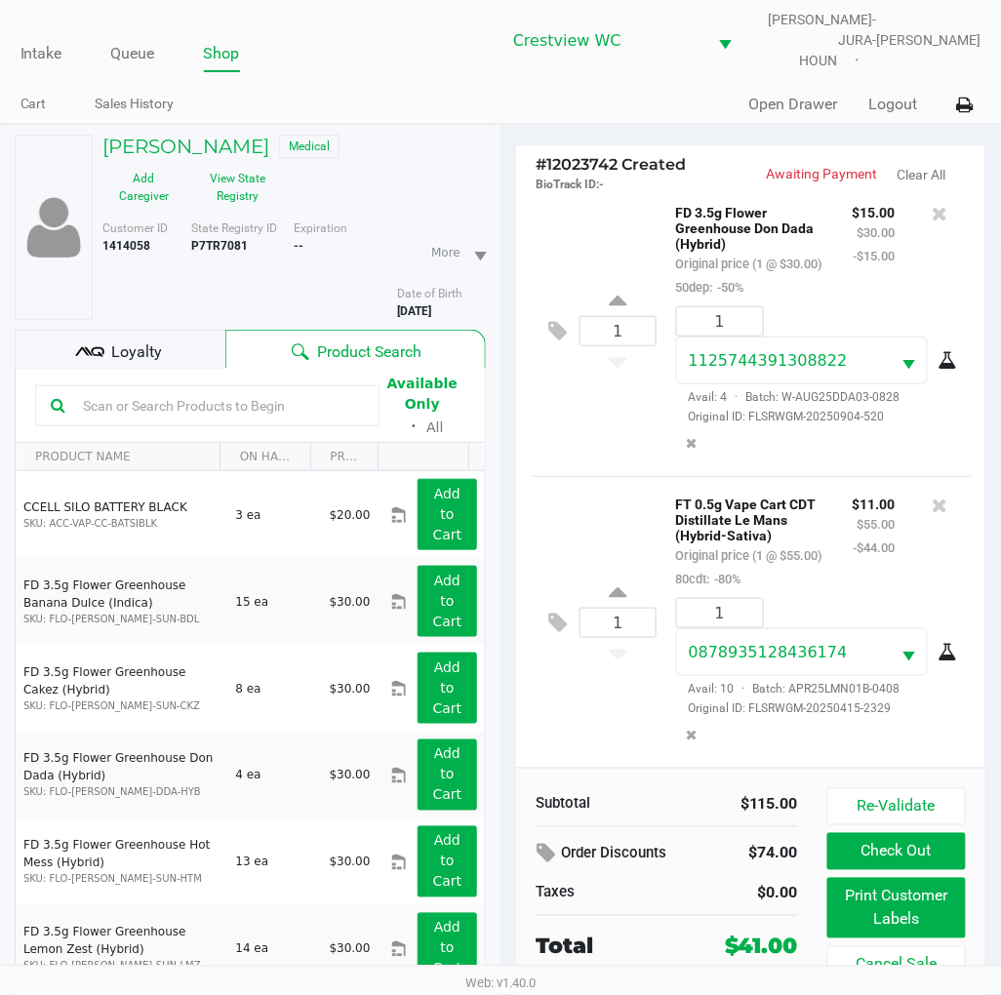
click at [346, 310] on div "[PERSON_NAME] Medical Add Caregiver View State Registry Customer ID 1414058 Sta…" at bounding box center [250, 617] width 471 height 985
click at [305, 391] on input "text" at bounding box center [219, 405] width 289 height 29
click at [573, 433] on div "1 FD 3.5g Flower Greenhouse Don Dada (Hybrid) Original price (1 @ $30.00) 50dep…" at bounding box center [751, 330] width 440 height 292
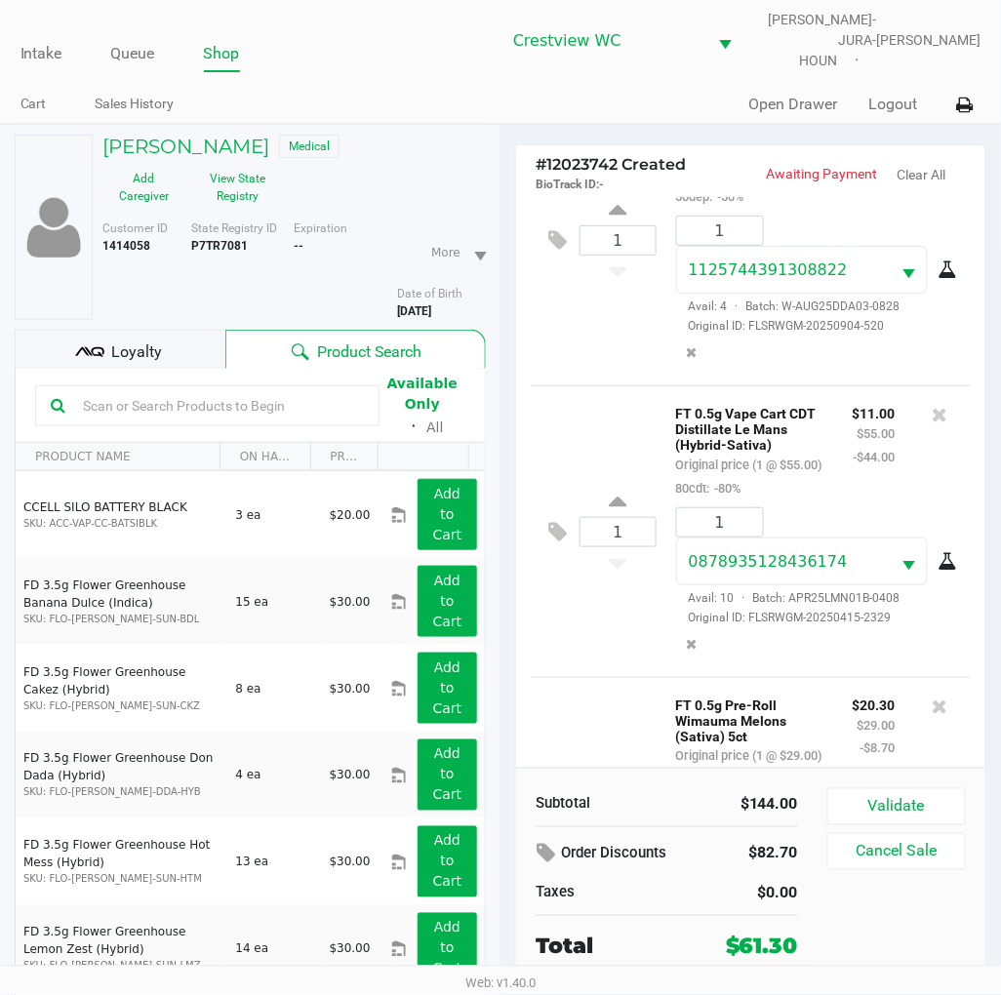
scroll to position [717, 0]
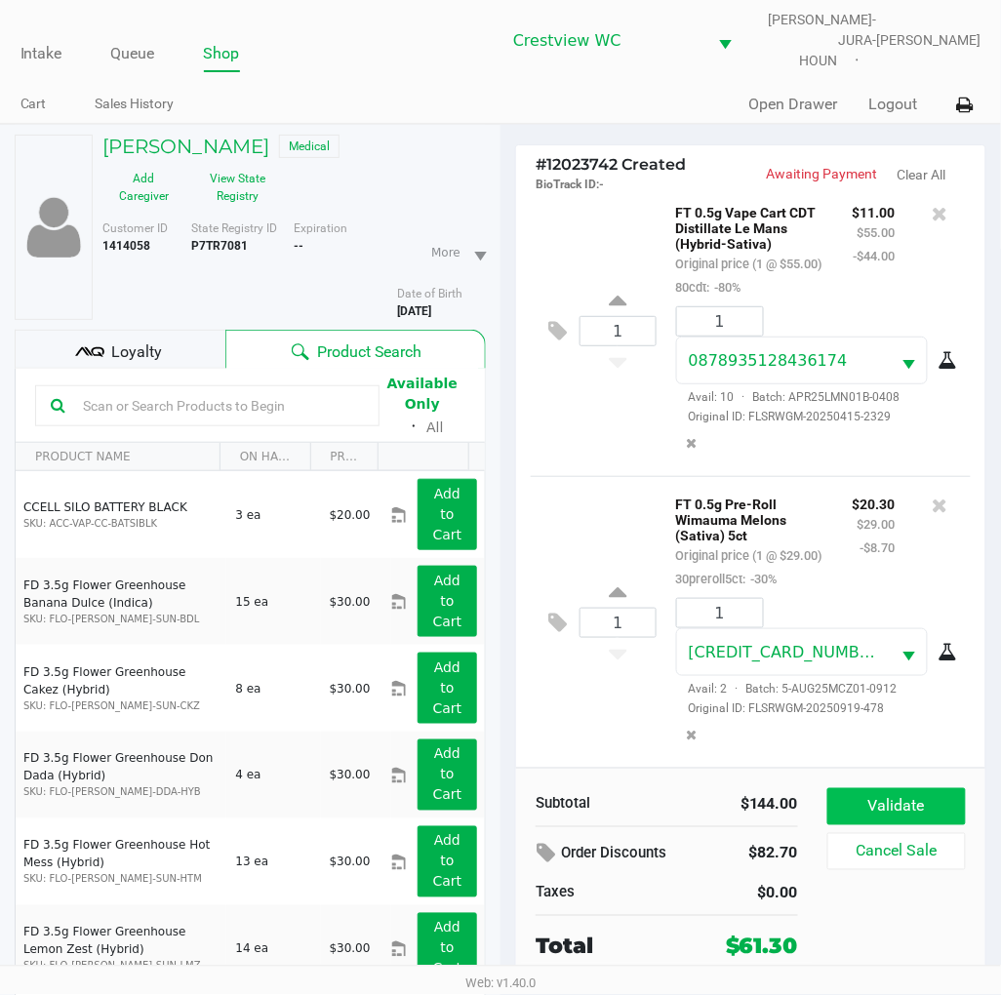
click at [921, 788] on button "Validate" at bounding box center [896, 806] width 139 height 37
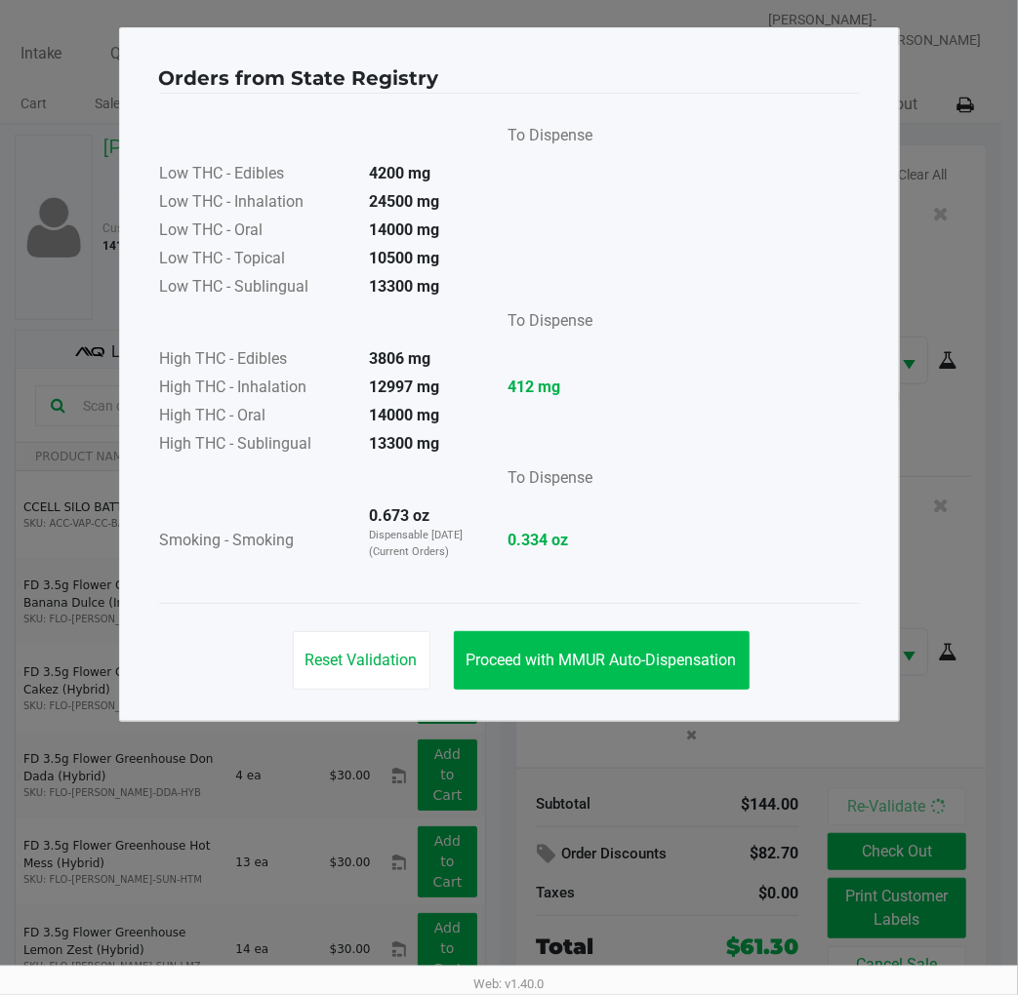
click at [606, 652] on span "Proceed with MMUR Auto-Dispensation" at bounding box center [601, 660] width 270 height 19
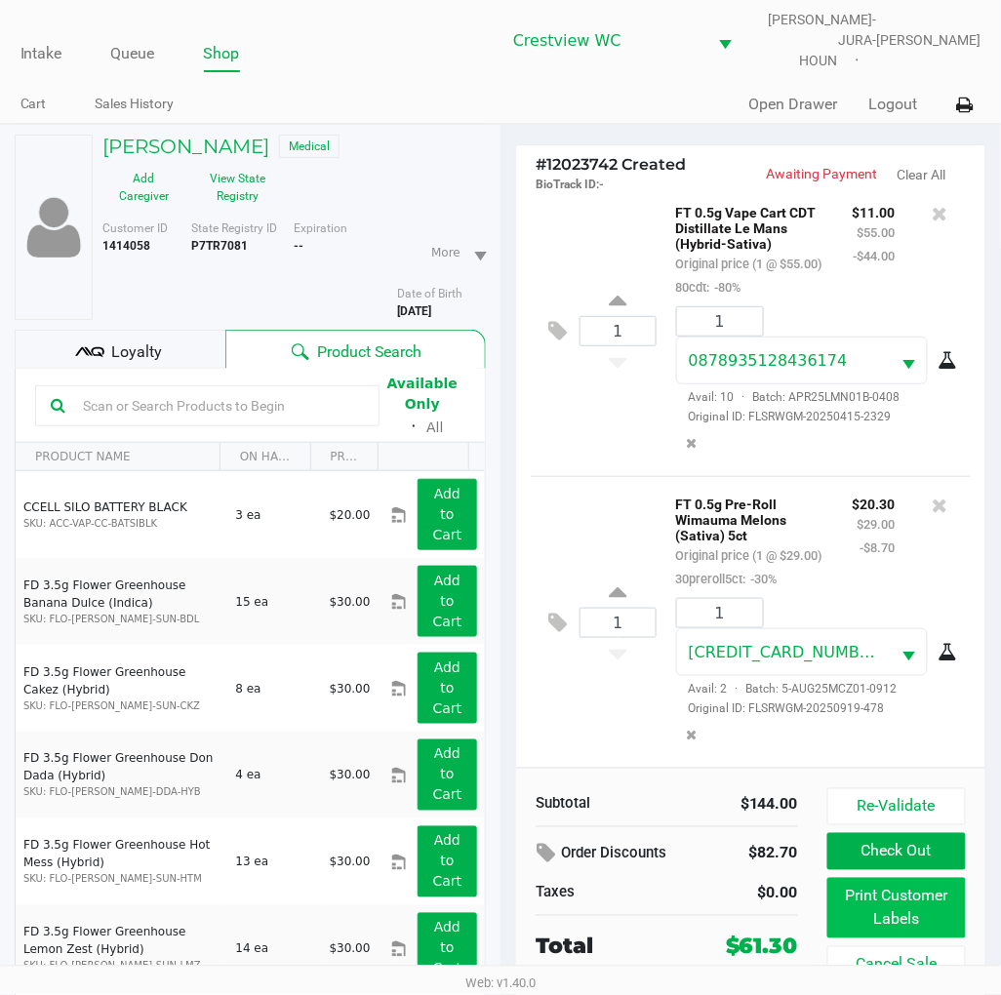
click at [896, 895] on button "Print Customer Labels" at bounding box center [896, 908] width 139 height 60
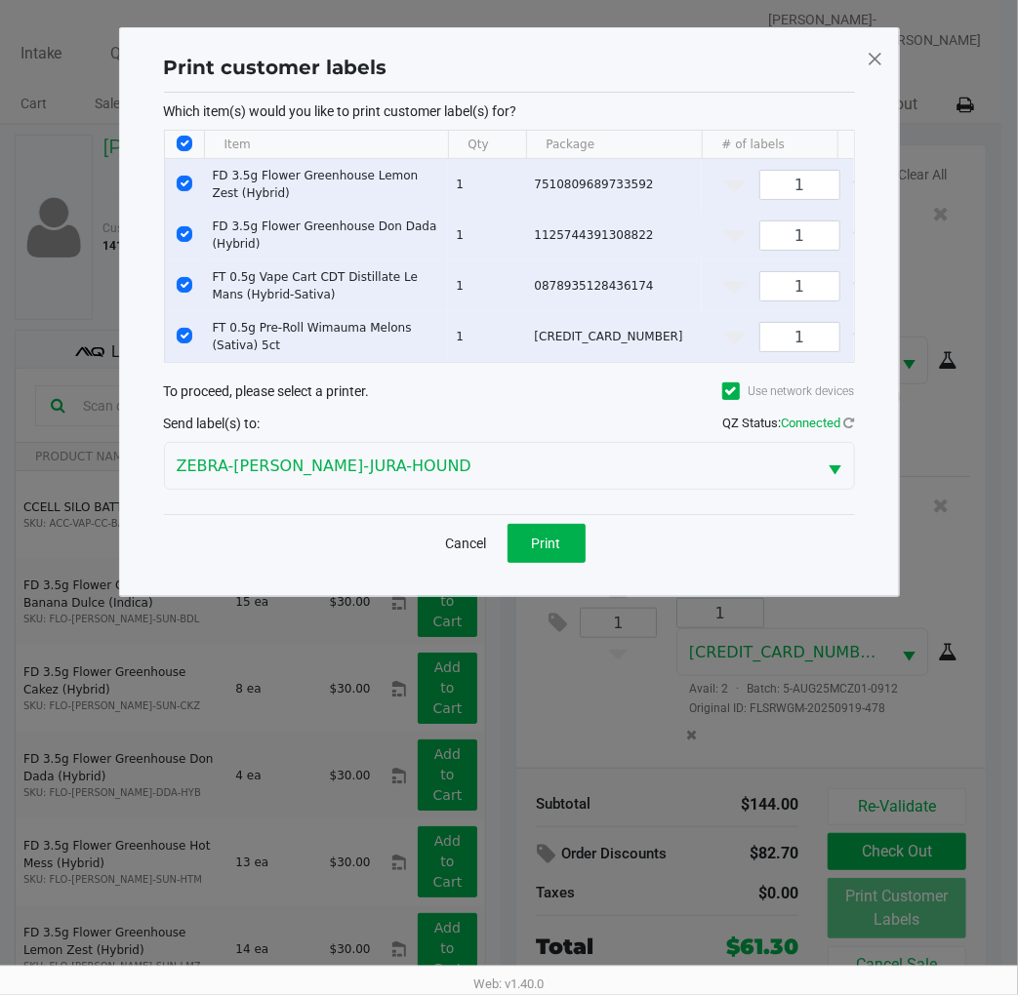
click at [177, 148] on input "Select All Rows" at bounding box center [185, 144] width 16 height 16
checkbox input "false"
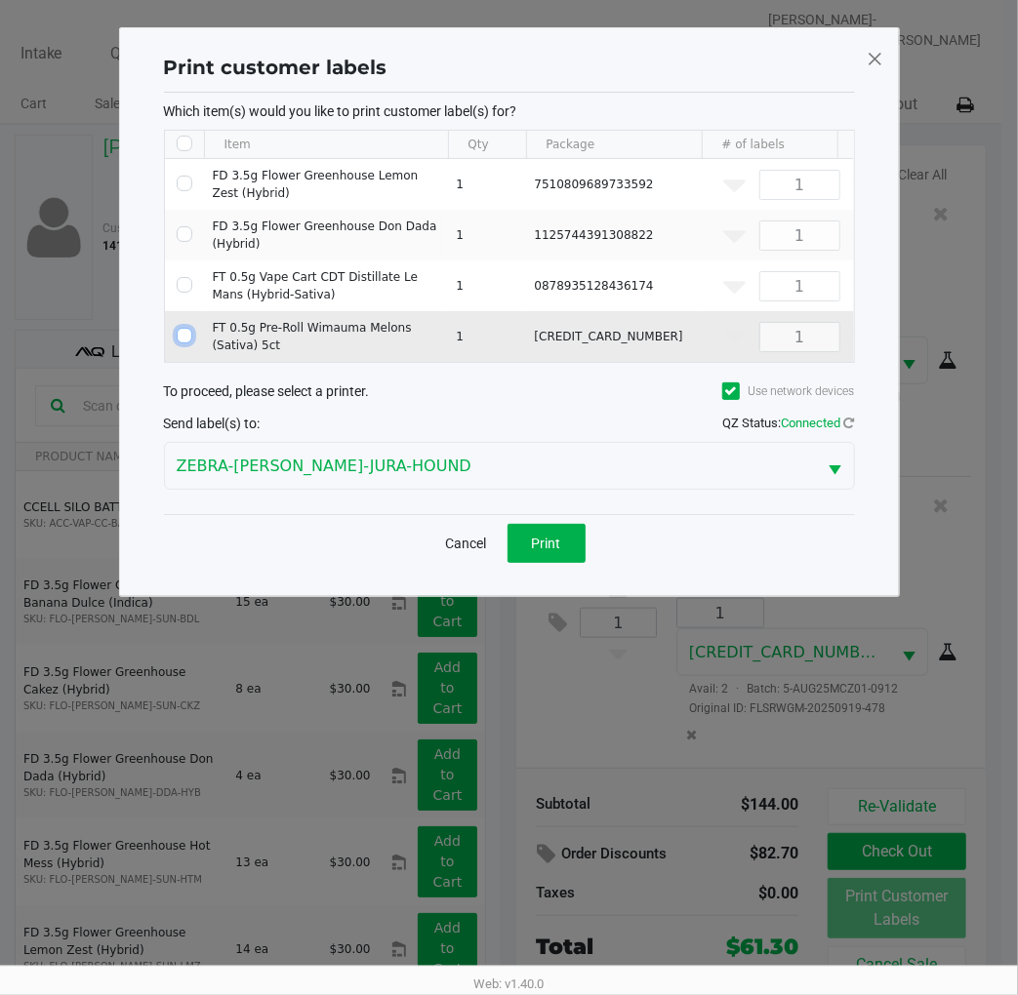
click at [185, 336] on input "Select Row" at bounding box center [185, 336] width 16 height 16
checkbox input "true"
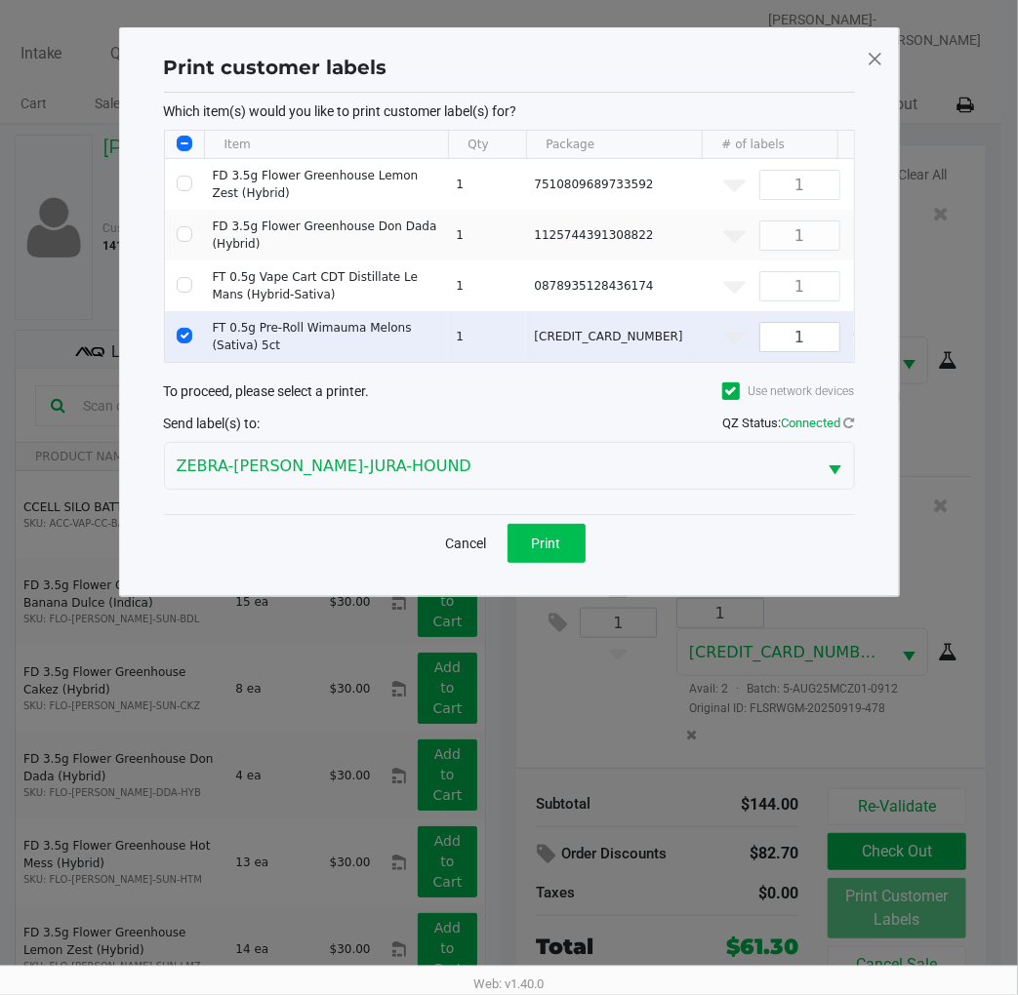
click at [542, 541] on button "Print" at bounding box center [546, 543] width 78 height 39
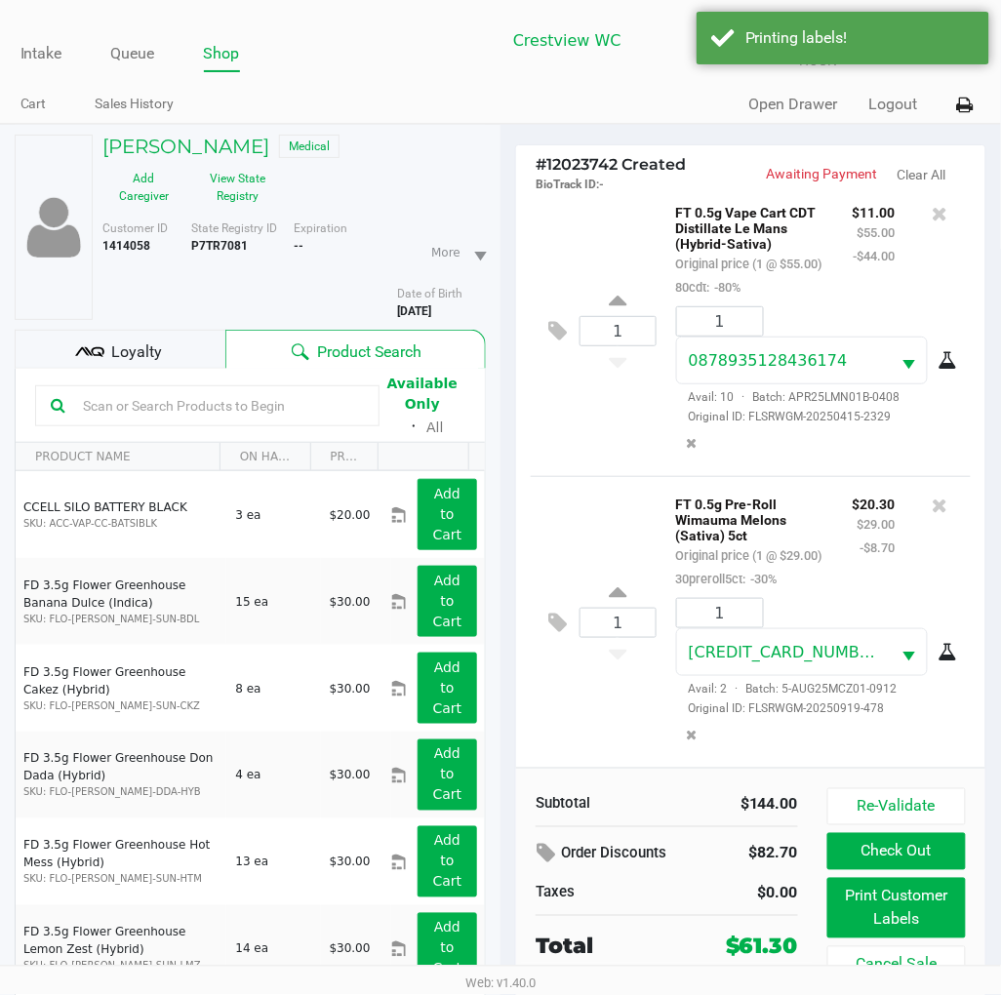
click at [162, 330] on div "Loyalty" at bounding box center [120, 349] width 211 height 39
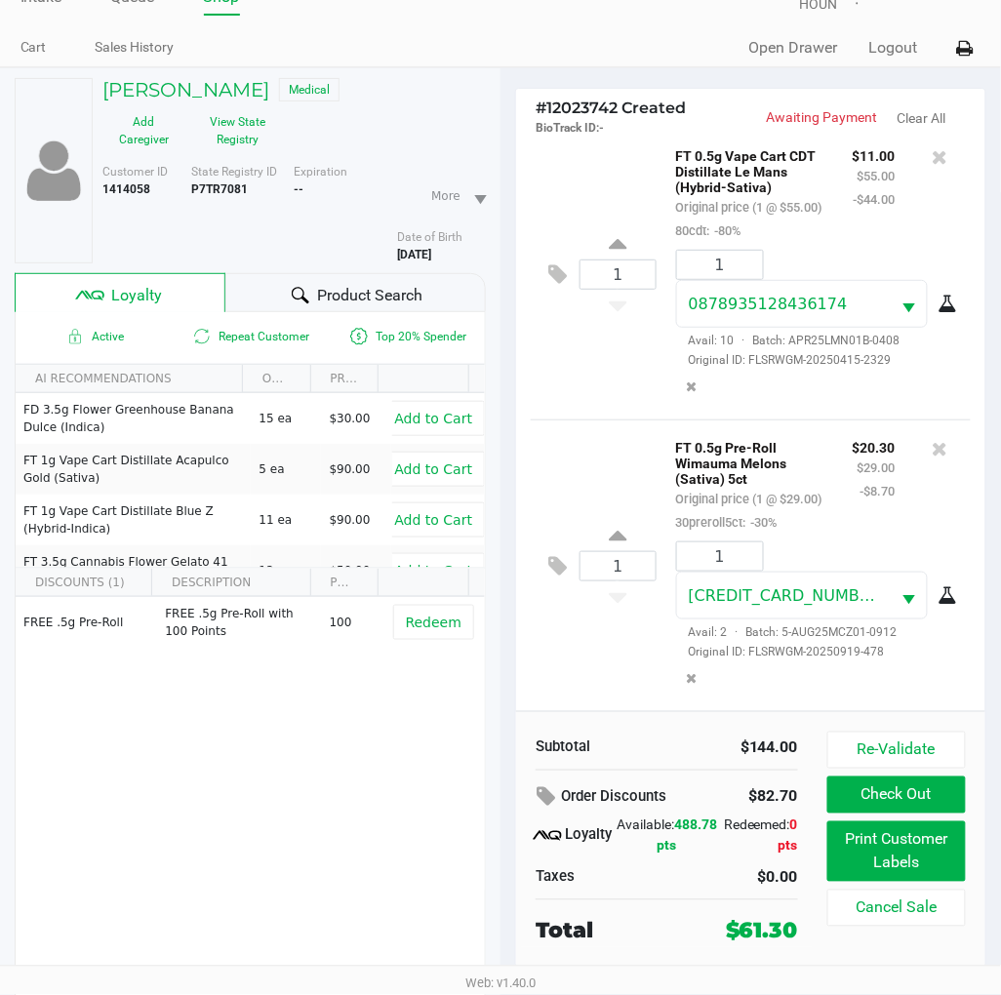
scroll to position [101, 0]
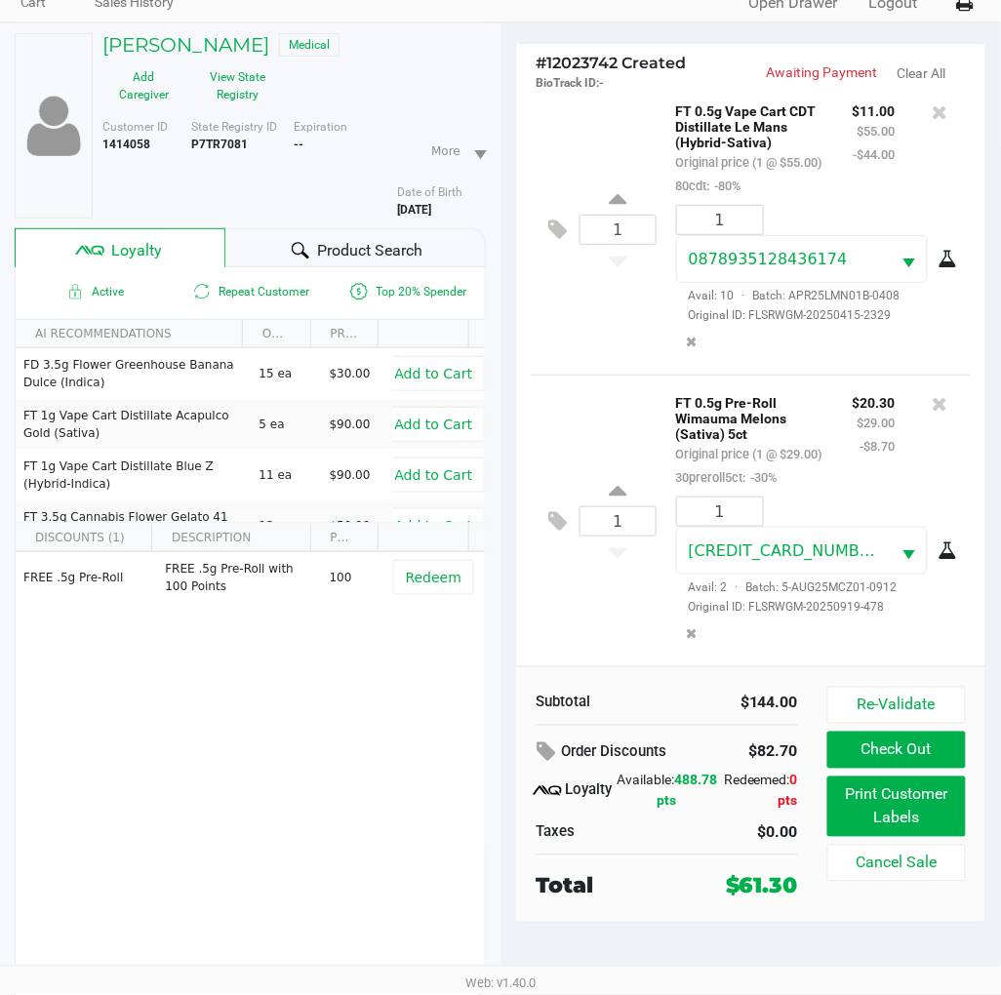
click at [549, 609] on div "1 FT 0.5g Pre-Roll Wimauma Melons (Sativa) 5ct Original price (1 @ $29.00) 30pr…" at bounding box center [751, 521] width 440 height 292
click at [947, 742] on button "Check Out" at bounding box center [896, 750] width 139 height 37
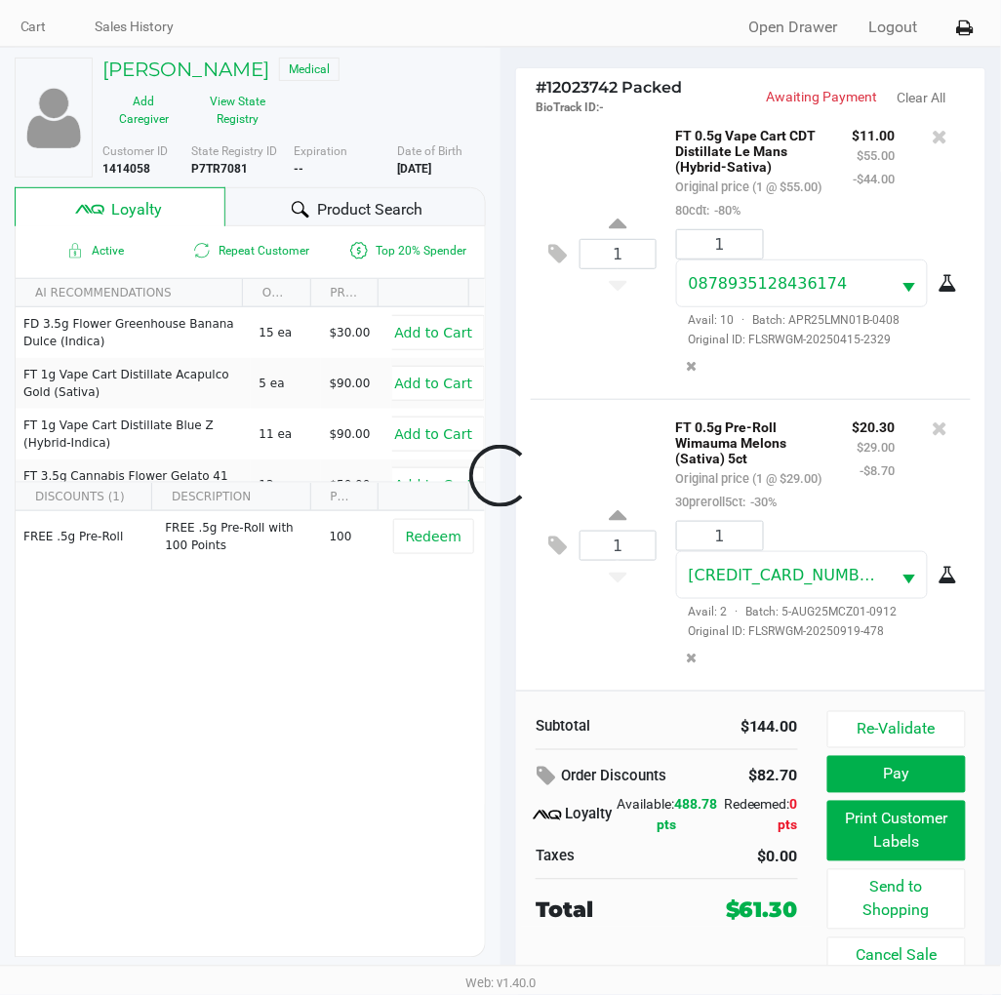
scroll to position [64, 0]
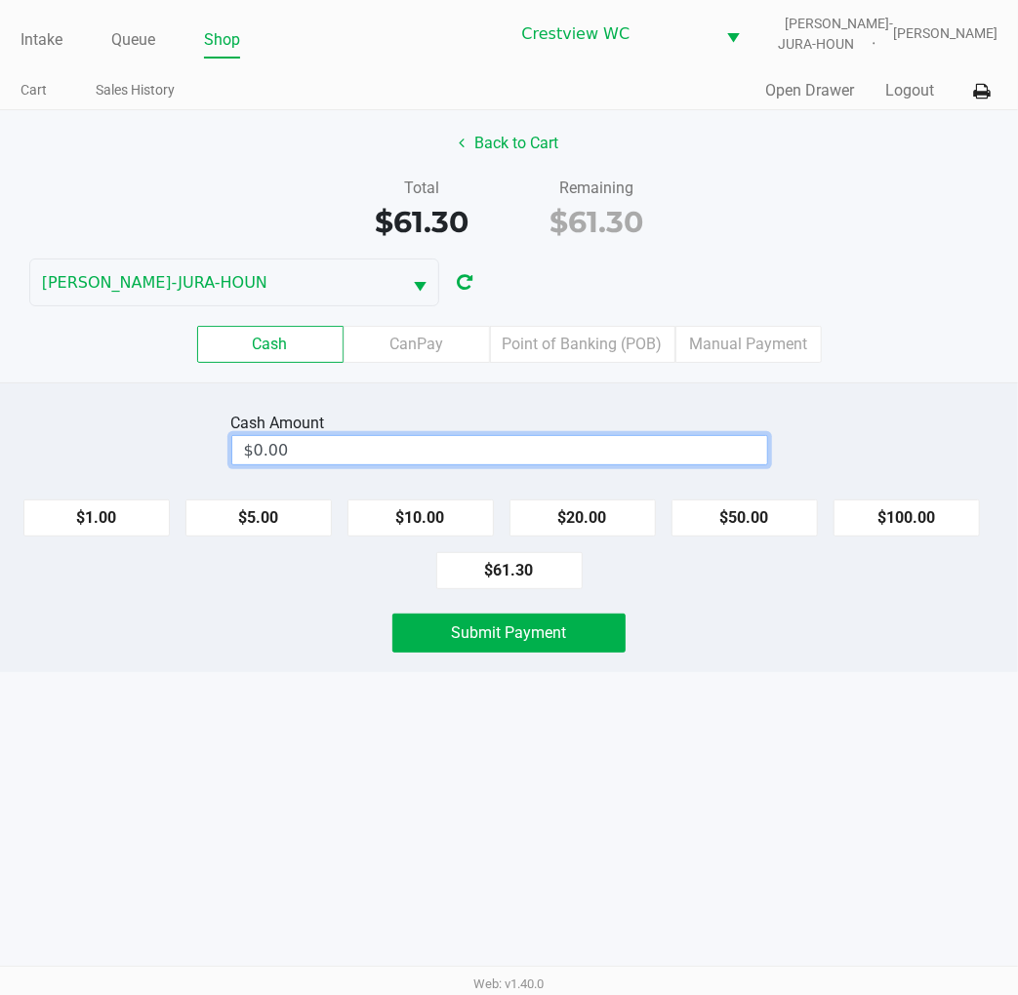
click at [418, 442] on input "$0.00" at bounding box center [499, 450] width 535 height 28
click at [519, 624] on span "Submit Payment" at bounding box center [509, 632] width 115 height 19
type input "$62.00"
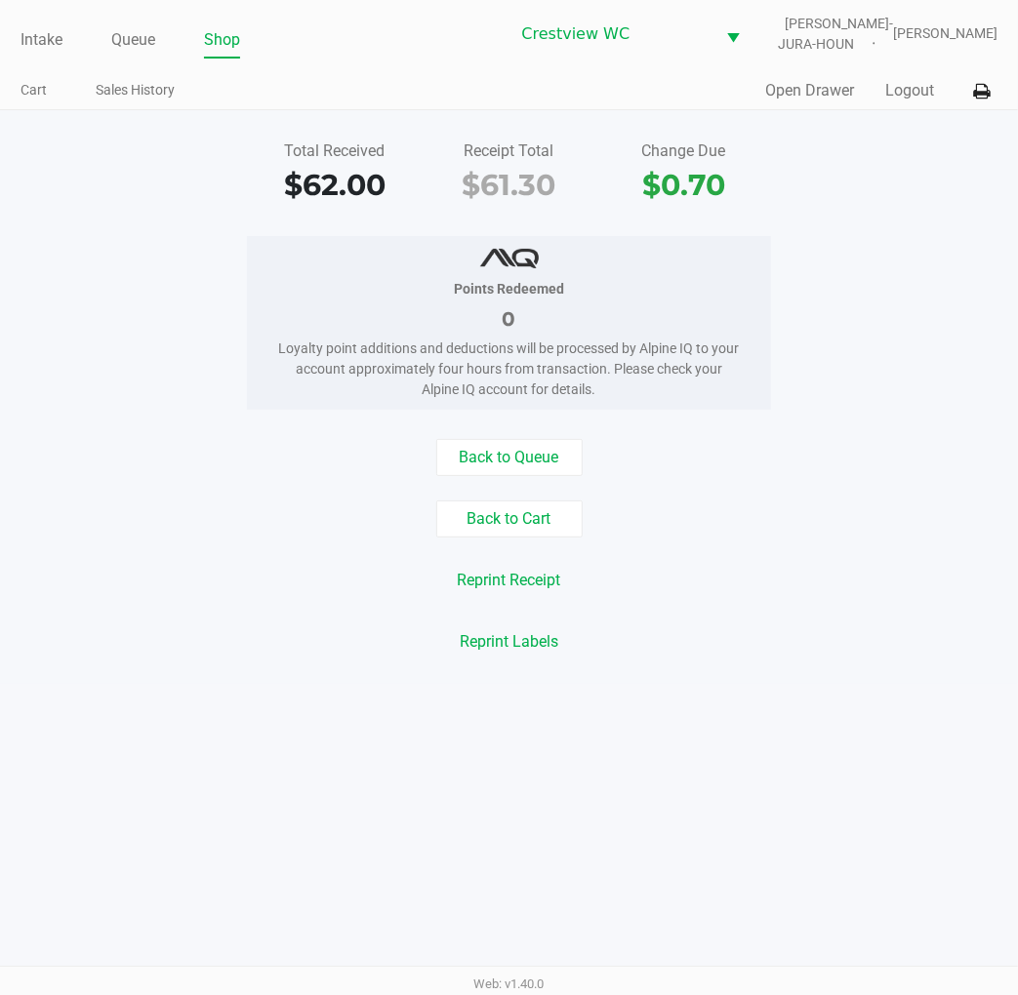
click at [855, 547] on div "Back to Queue Back to Cart Reprint Receipt Reprint Labels" at bounding box center [508, 549] width 1047 height 221
click at [32, 35] on link "Intake" at bounding box center [41, 39] width 42 height 27
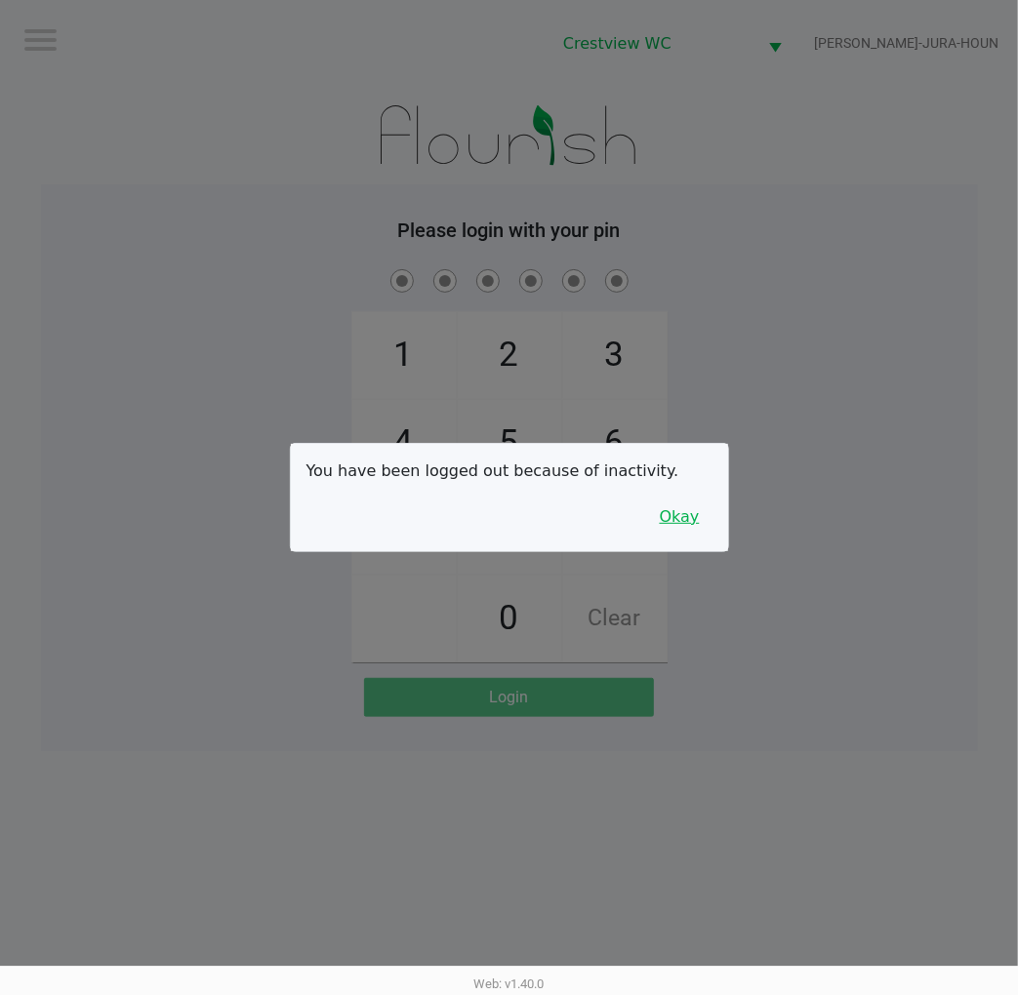
click at [660, 523] on button "Okay" at bounding box center [679, 517] width 65 height 37
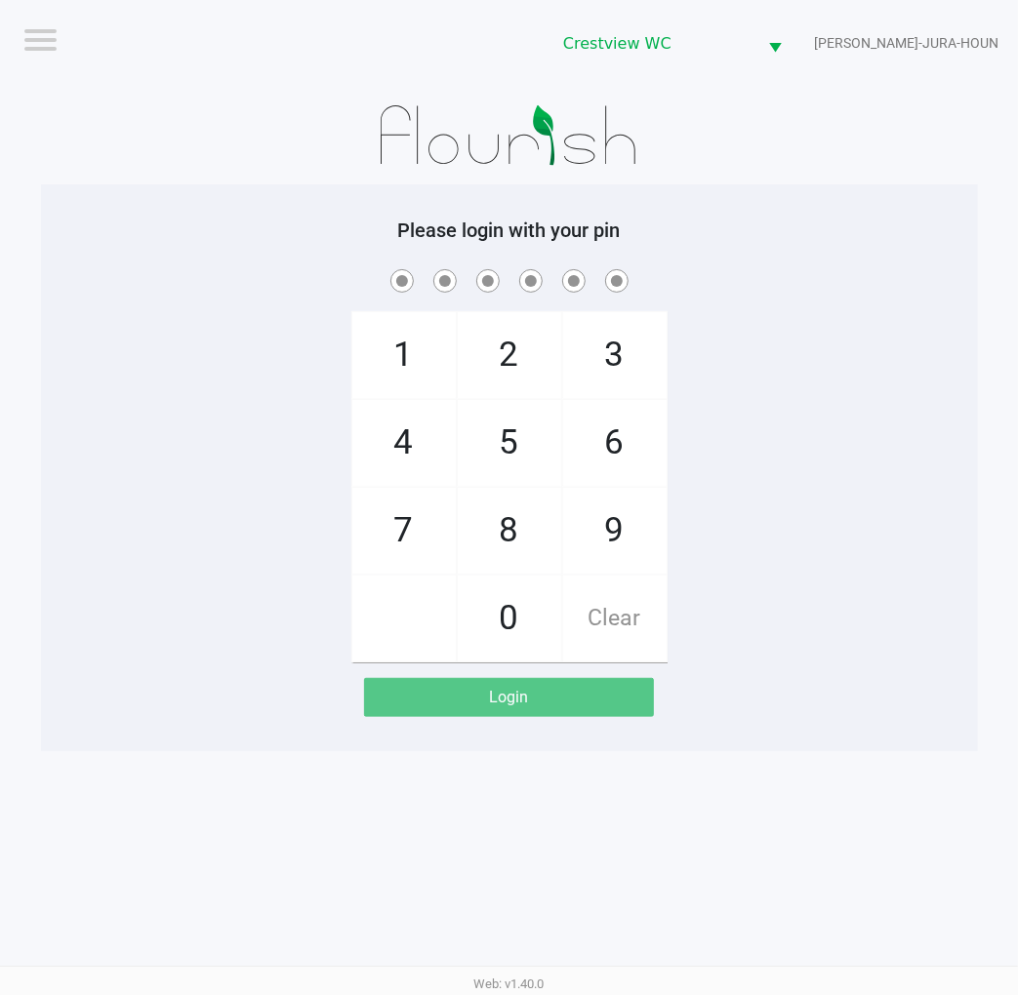
click at [710, 488] on div "1 4 7 2 5 8 0 3 6 9 Clear" at bounding box center [509, 463] width 937 height 397
checkbox input "true"
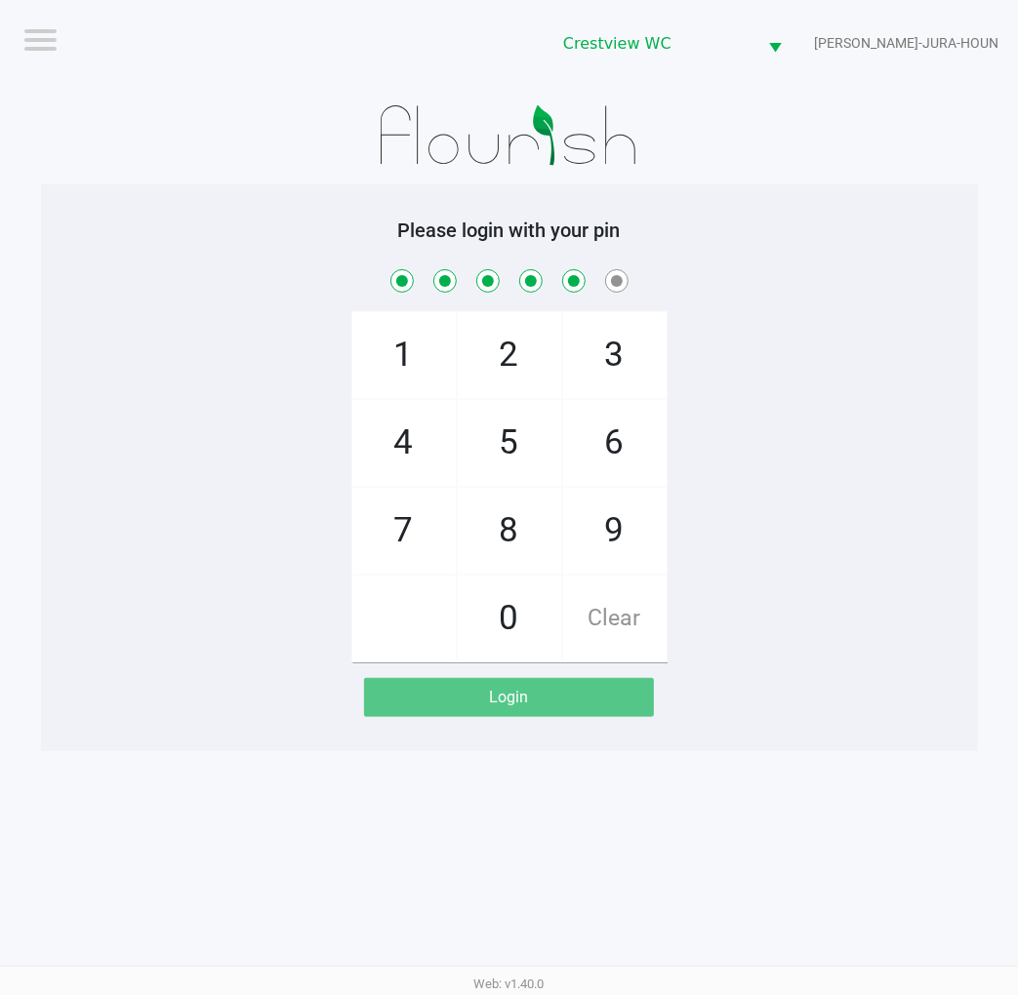
checkbox input "true"
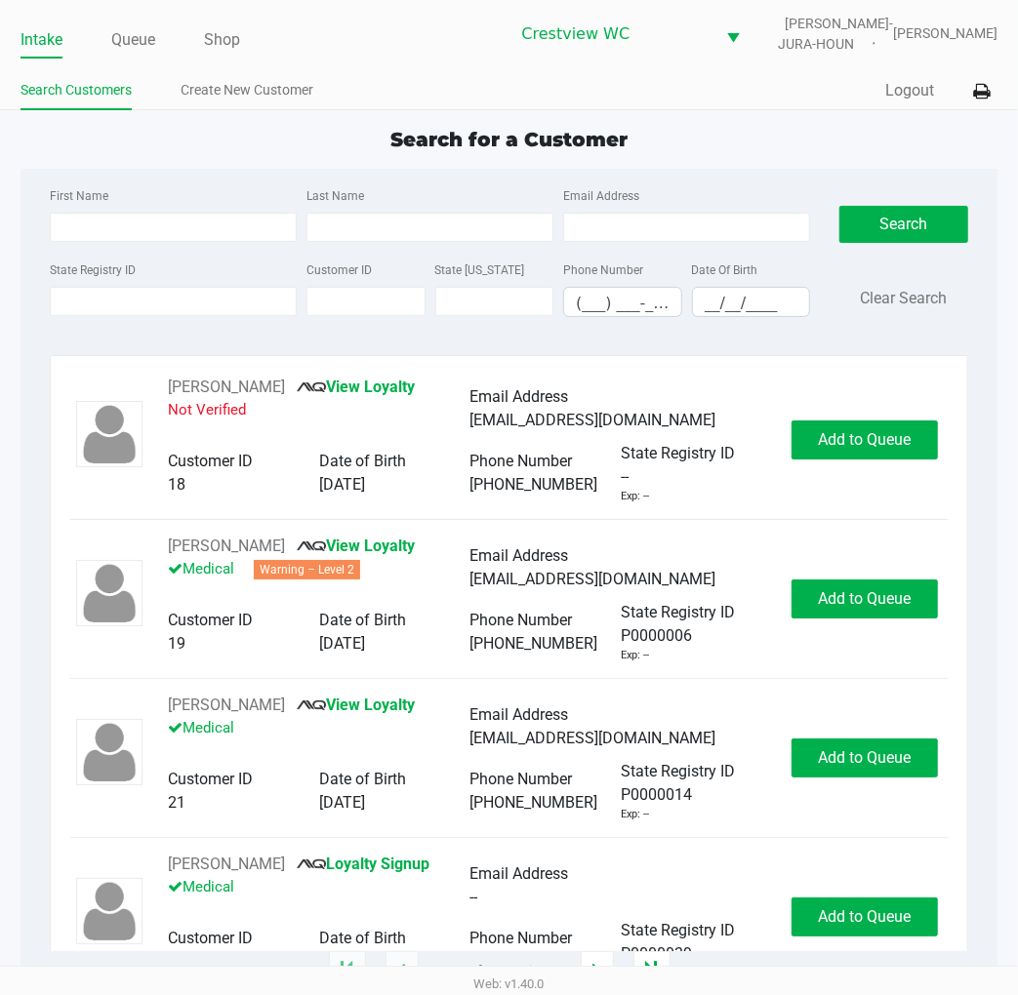
click at [733, 139] on div "Search for a Customer" at bounding box center [509, 139] width 1006 height 29
click at [898, 169] on div "First Name Last Name Email Address State Registry ID Customer ID State [US_STAT…" at bounding box center [508, 258] width 947 height 179
click at [705, 139] on div "Search for a Customer" at bounding box center [509, 139] width 1006 height 29
click at [148, 307] on input "State Registry ID" at bounding box center [173, 301] width 247 height 29
click at [206, 159] on div "Search for a Customer First Name Last Name Email Address State Registry ID Cust…" at bounding box center [508, 548] width 977 height 847
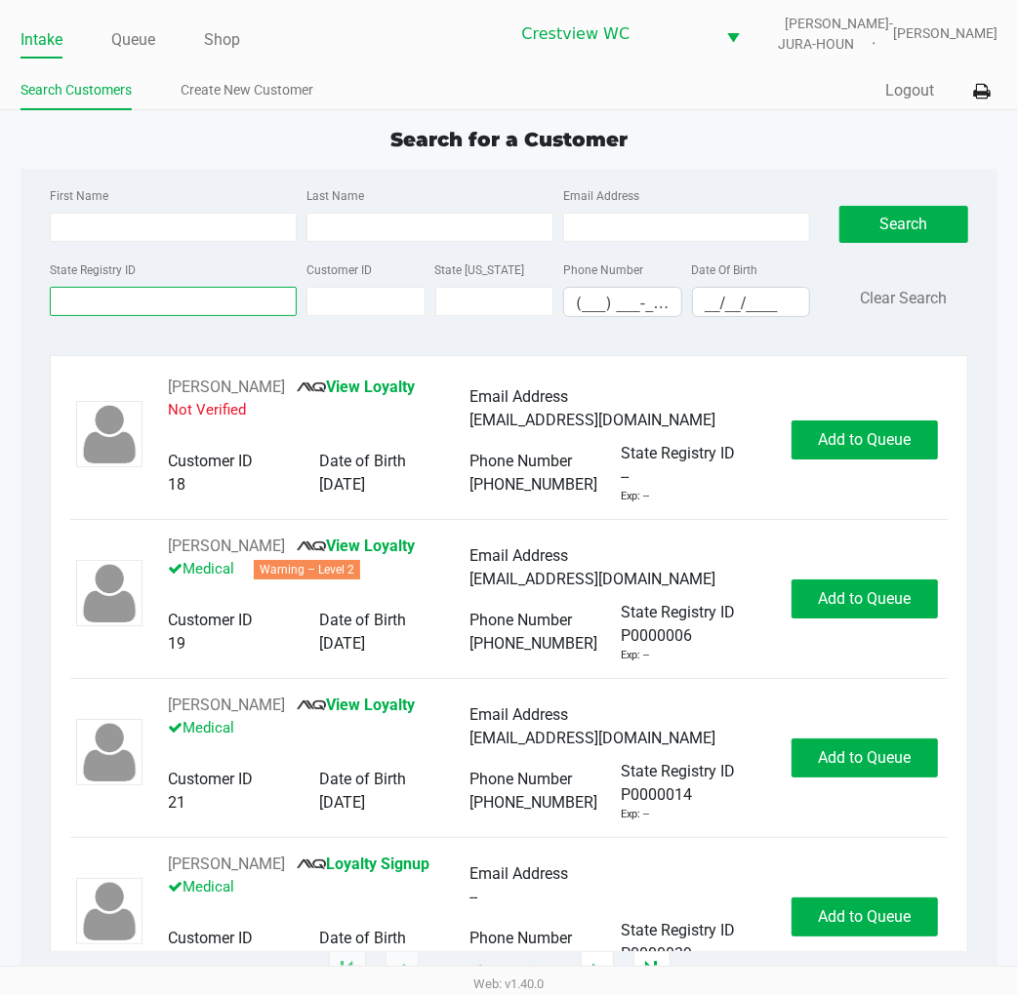
click at [164, 308] on input "State Registry ID" at bounding box center [173, 301] width 247 height 29
click at [195, 302] on input "State Registry ID" at bounding box center [173, 301] width 247 height 29
click at [730, 141] on div "Search for a Customer" at bounding box center [509, 139] width 1006 height 29
click at [650, 143] on div "Search for a Customer" at bounding box center [509, 139] width 1006 height 29
click at [208, 295] on input "State Registry ID" at bounding box center [173, 301] width 247 height 29
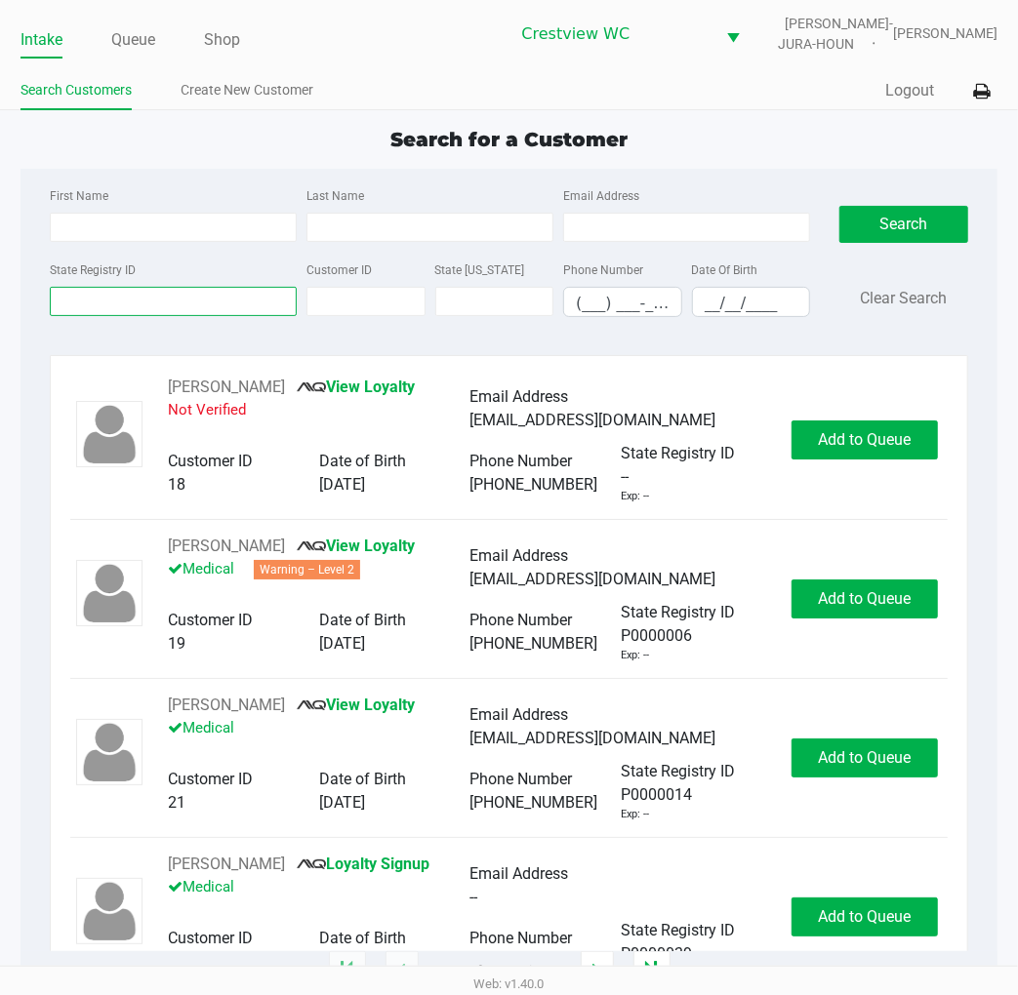
click at [241, 302] on input "State Registry ID" at bounding box center [173, 301] width 247 height 29
type input "1mt3626"
click at [935, 217] on button "Search" at bounding box center [903, 224] width 129 height 37
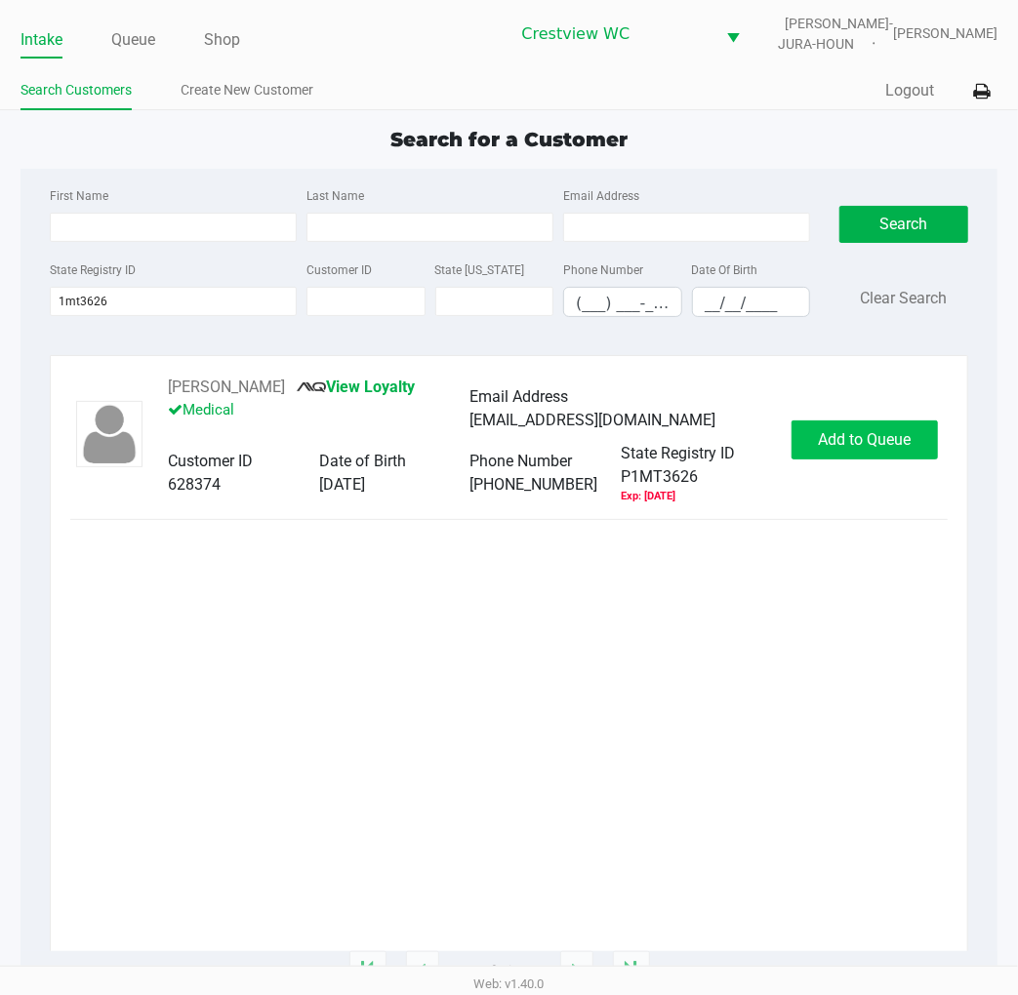
click at [882, 436] on span "Add to Queue" at bounding box center [865, 439] width 93 height 19
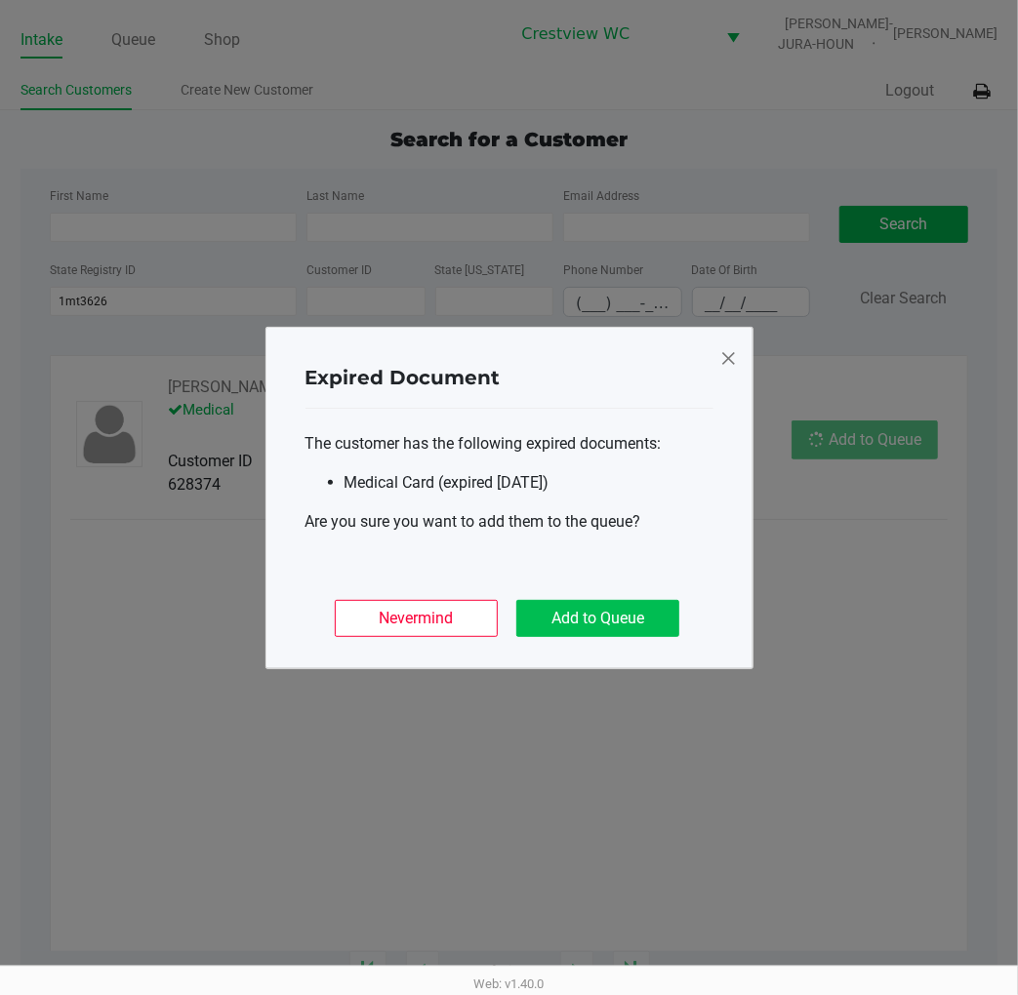
click at [613, 622] on button "Add to Queue" at bounding box center [597, 618] width 163 height 37
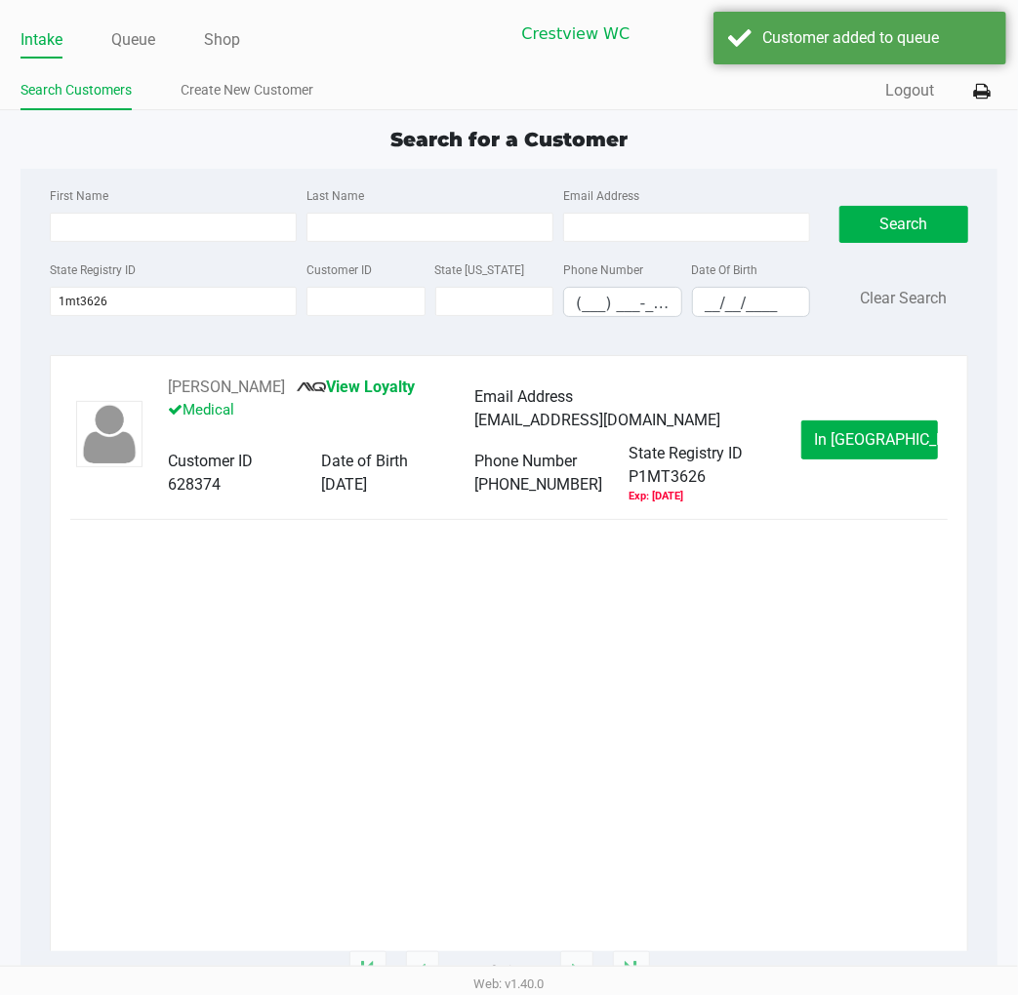
click at [132, 35] on link "Queue" at bounding box center [133, 39] width 44 height 27
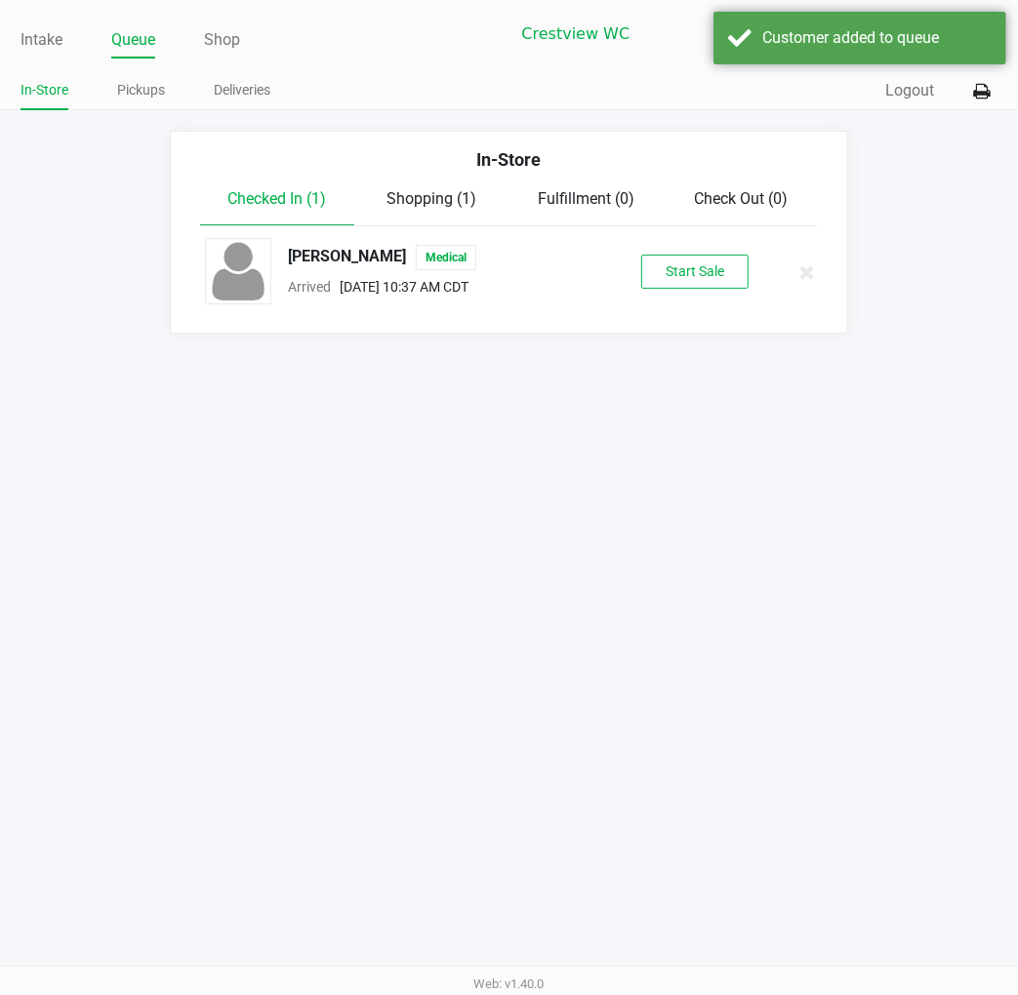
click at [714, 287] on button "Start Sale" at bounding box center [694, 272] width 107 height 34
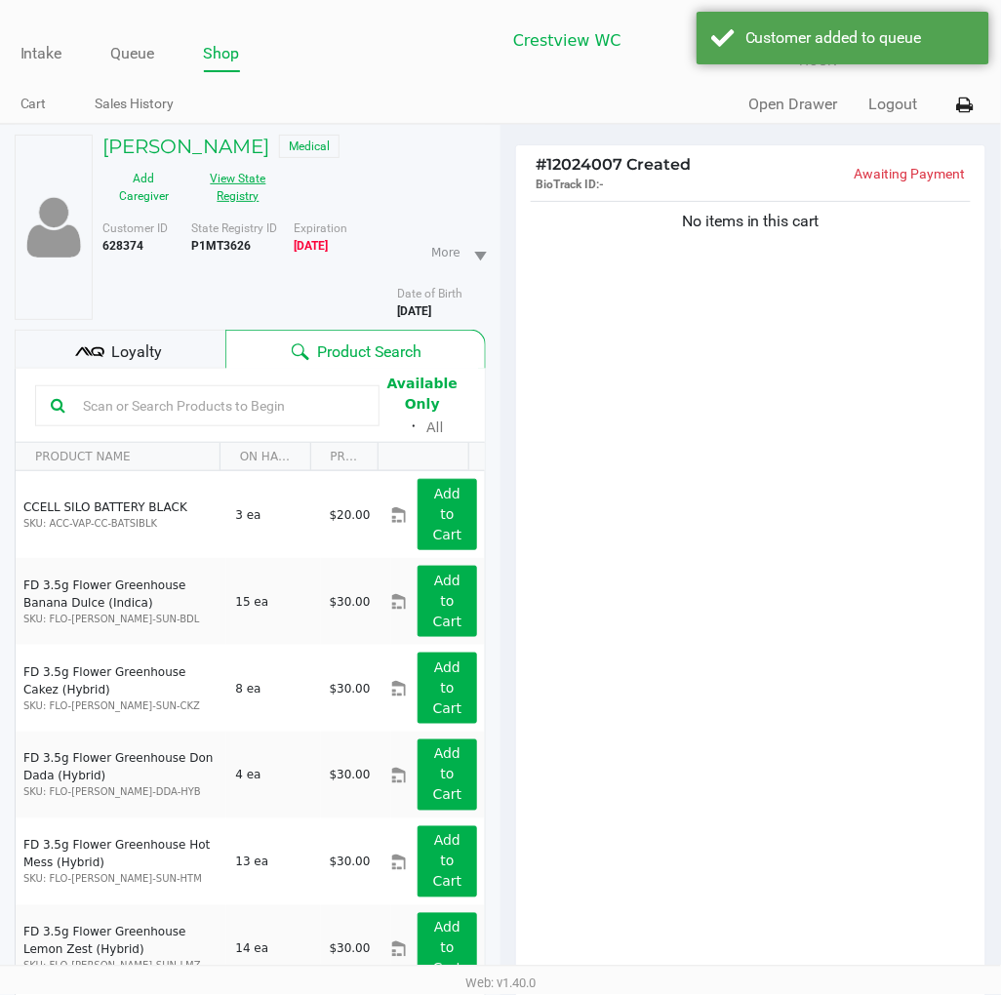
click at [249, 163] on button "View State Registry" at bounding box center [232, 187] width 95 height 49
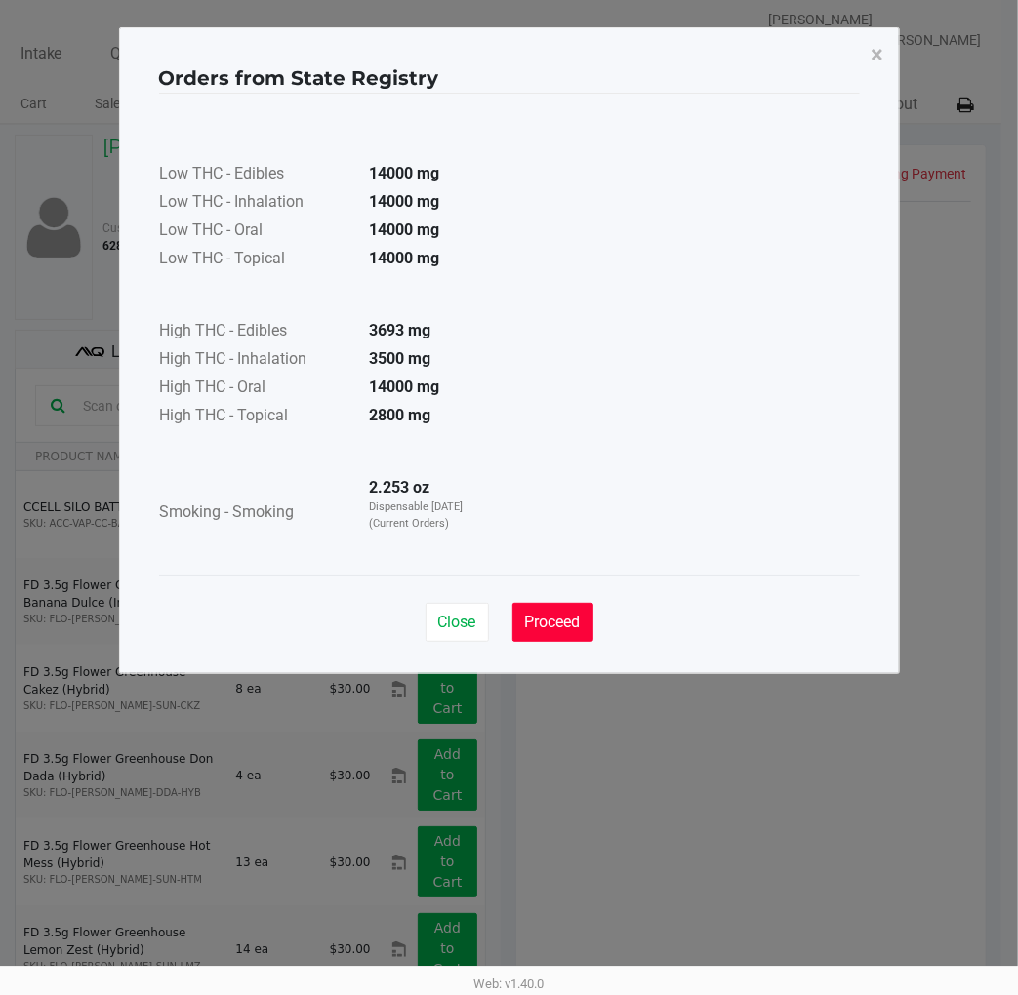
click at [552, 609] on button "Proceed" at bounding box center [552, 622] width 81 height 39
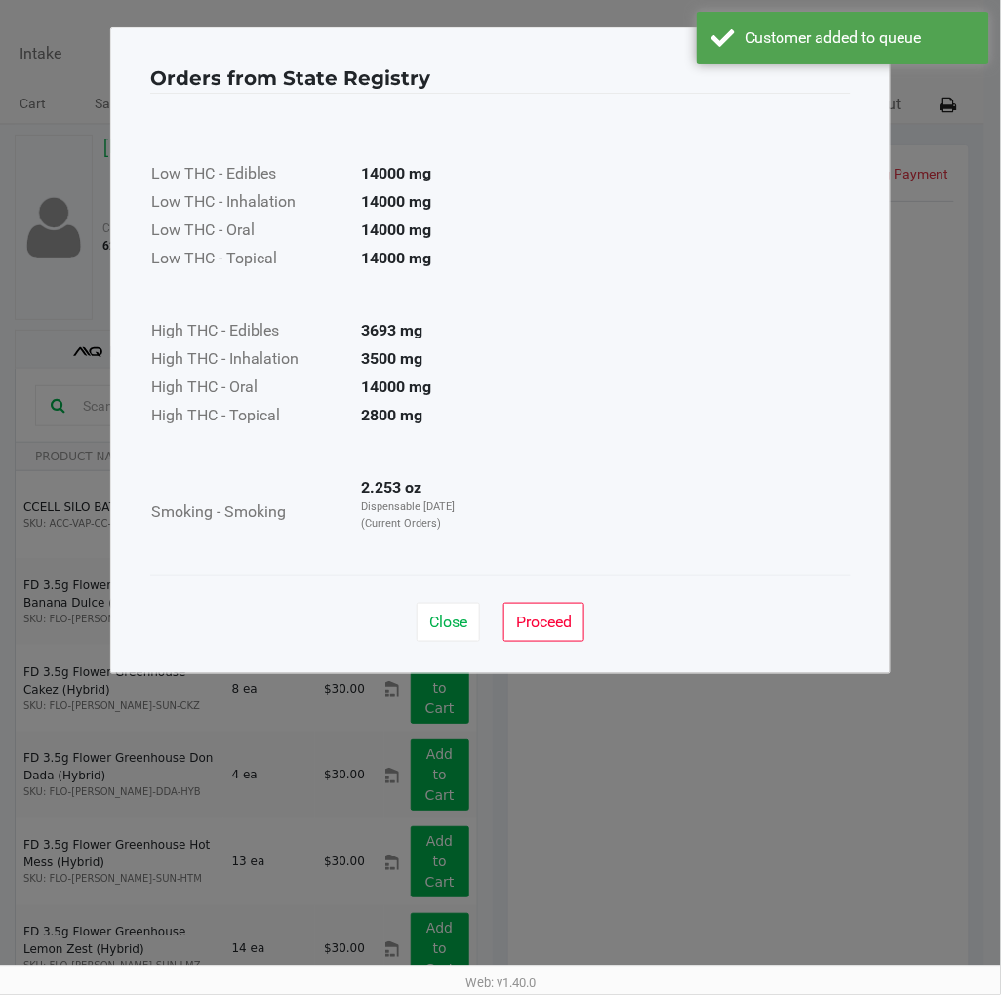
click at [719, 615] on div "Close Proceed" at bounding box center [500, 614] width 701 height 79
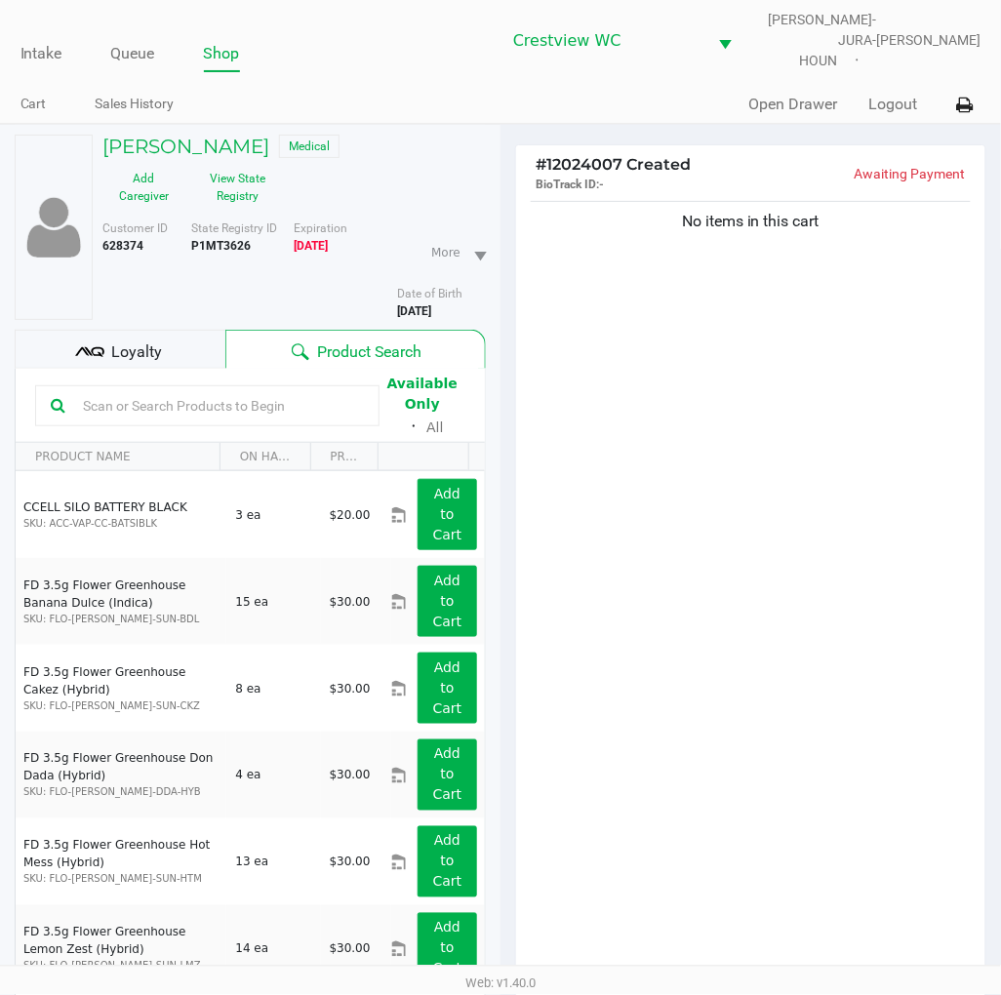
click at [238, 391] on input "text" at bounding box center [219, 405] width 289 height 29
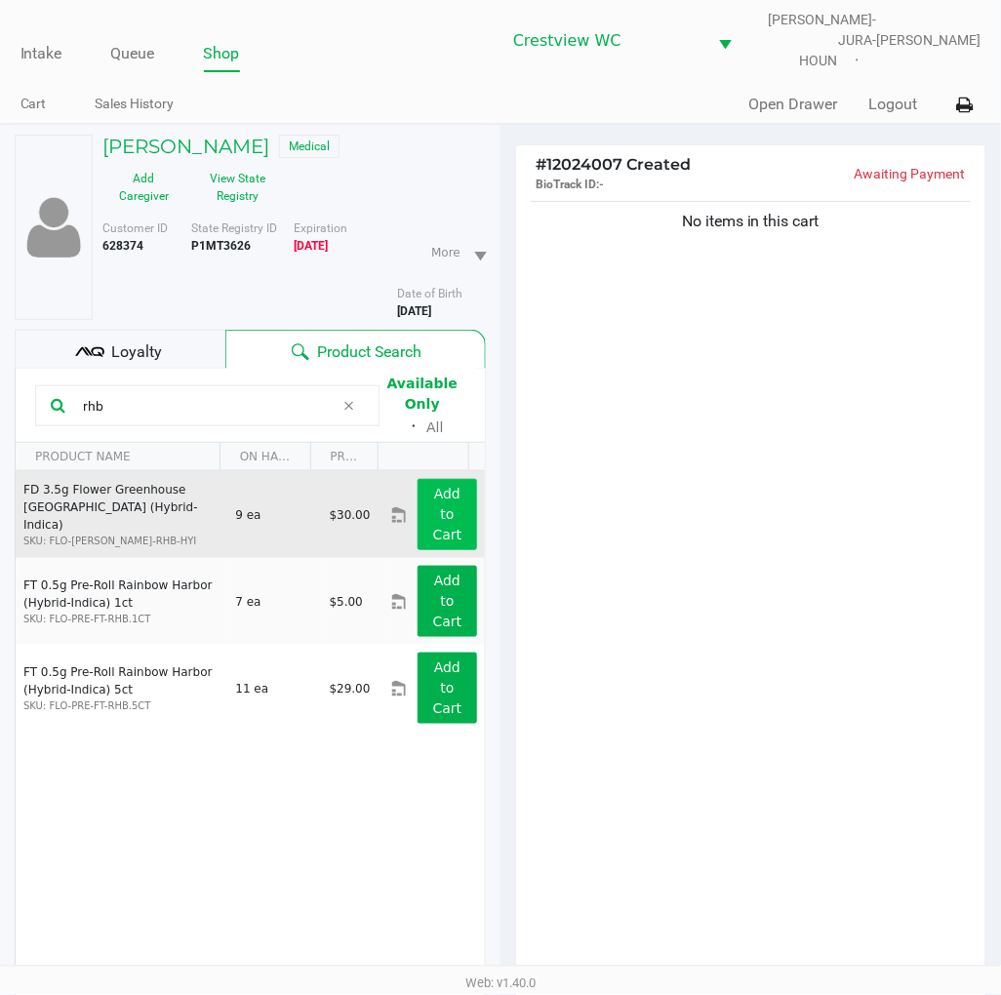
type input "rhb"
click at [453, 488] on button "Add to Cart" at bounding box center [448, 514] width 60 height 71
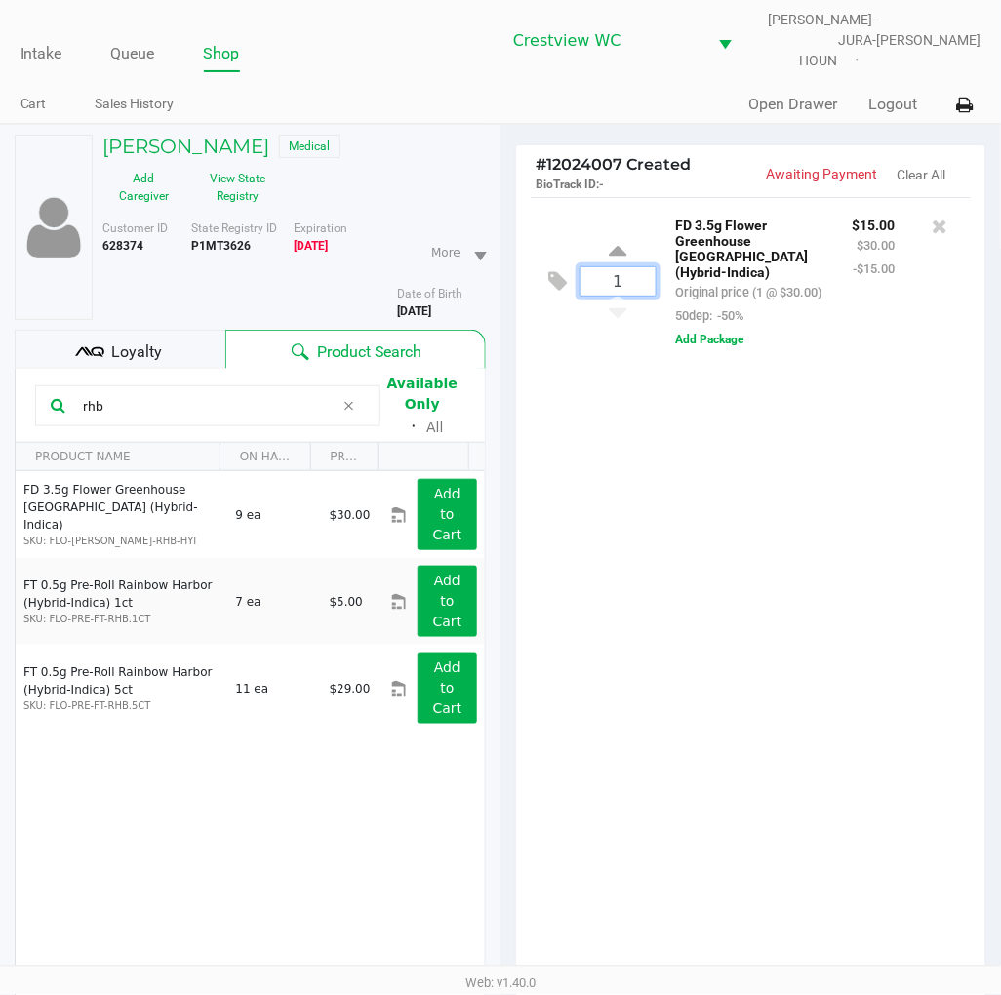
click at [635, 278] on input "1" at bounding box center [618, 281] width 75 height 28
type input "3"
click at [879, 709] on div "[PERSON_NAME] Medical Add Caregiver View State Registry Customer ID 628374 Stat…" at bounding box center [500, 672] width 1001 height 1096
click at [281, 396] on div at bounding box center [500, 604] width 1001 height 767
click at [169, 391] on input "rhb" at bounding box center [205, 405] width 260 height 29
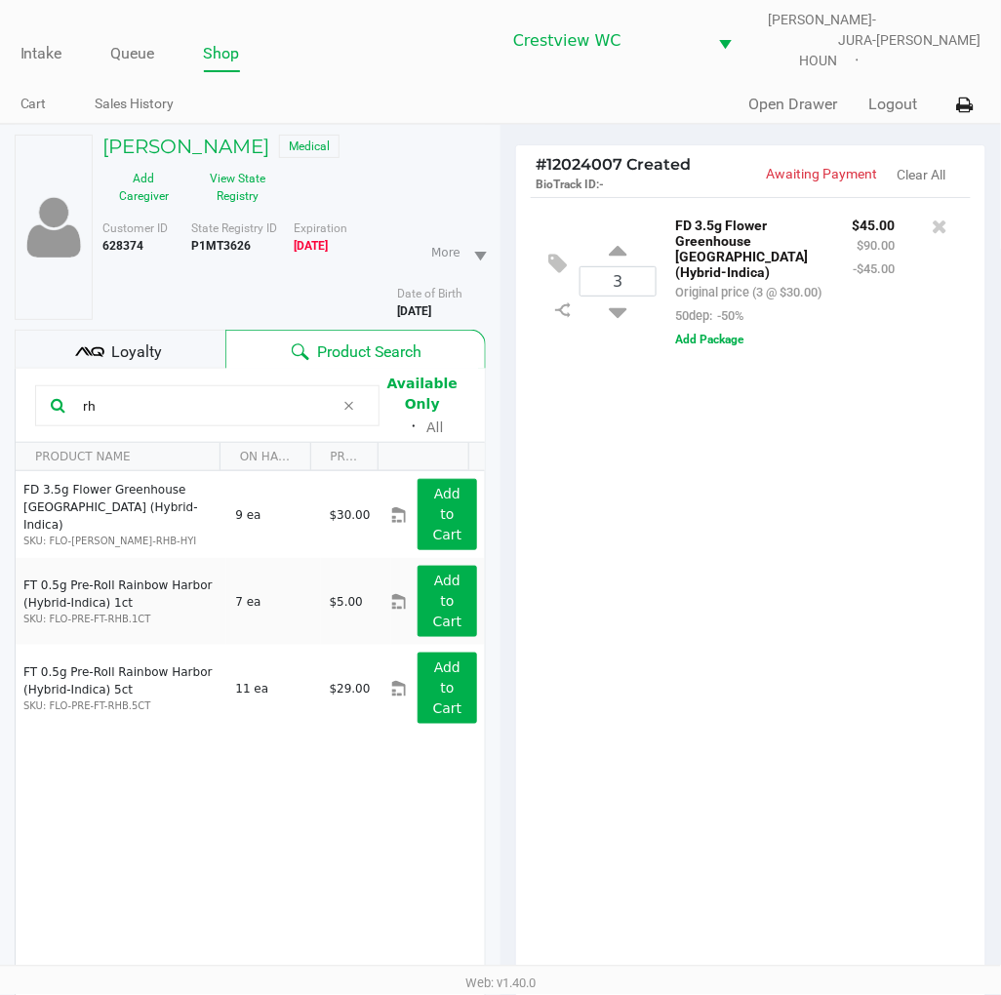
type input "r"
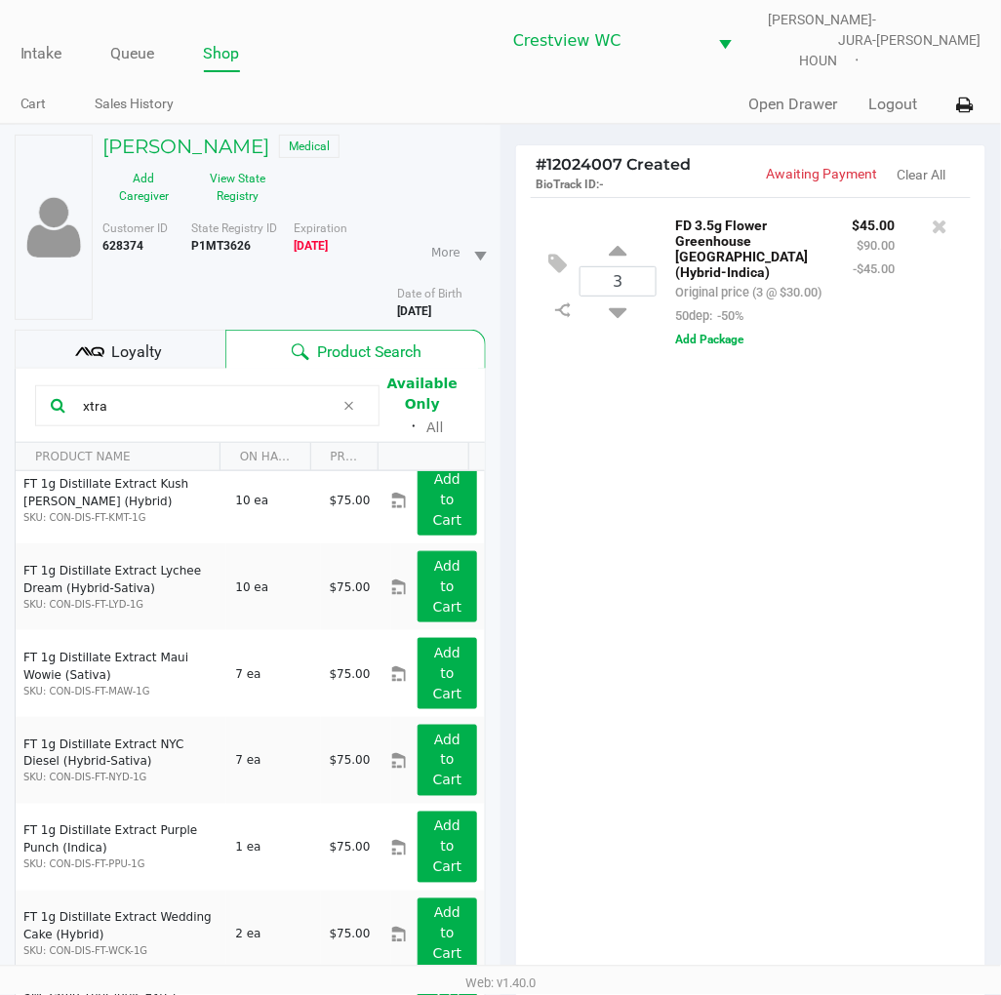
scroll to position [385, 0]
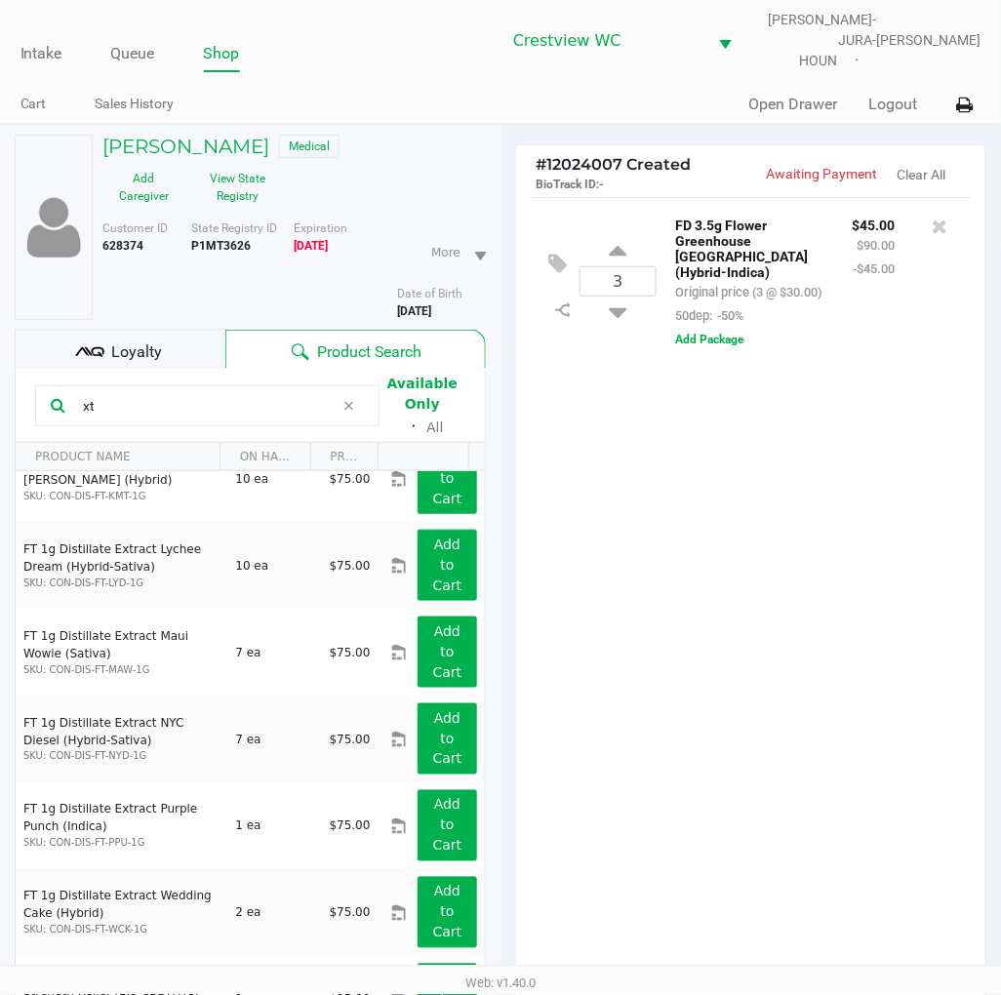
type input "x"
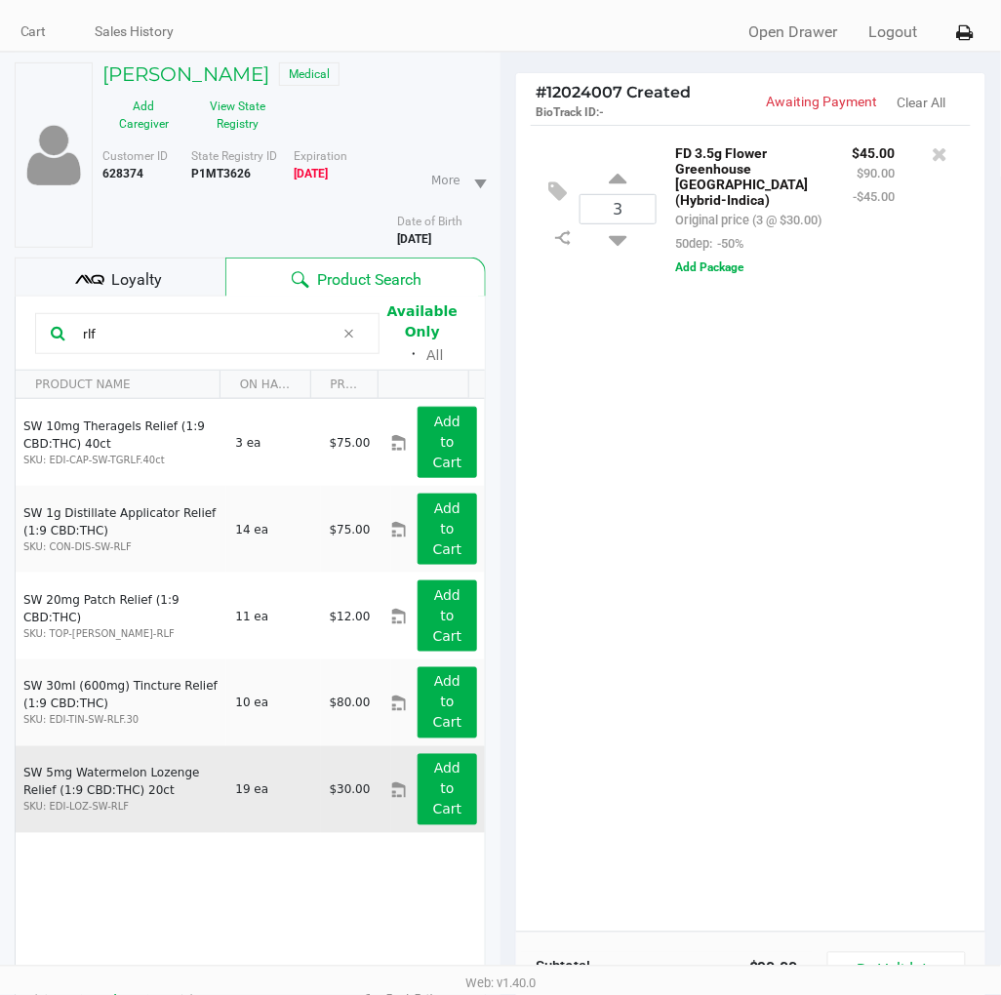
scroll to position [108, 0]
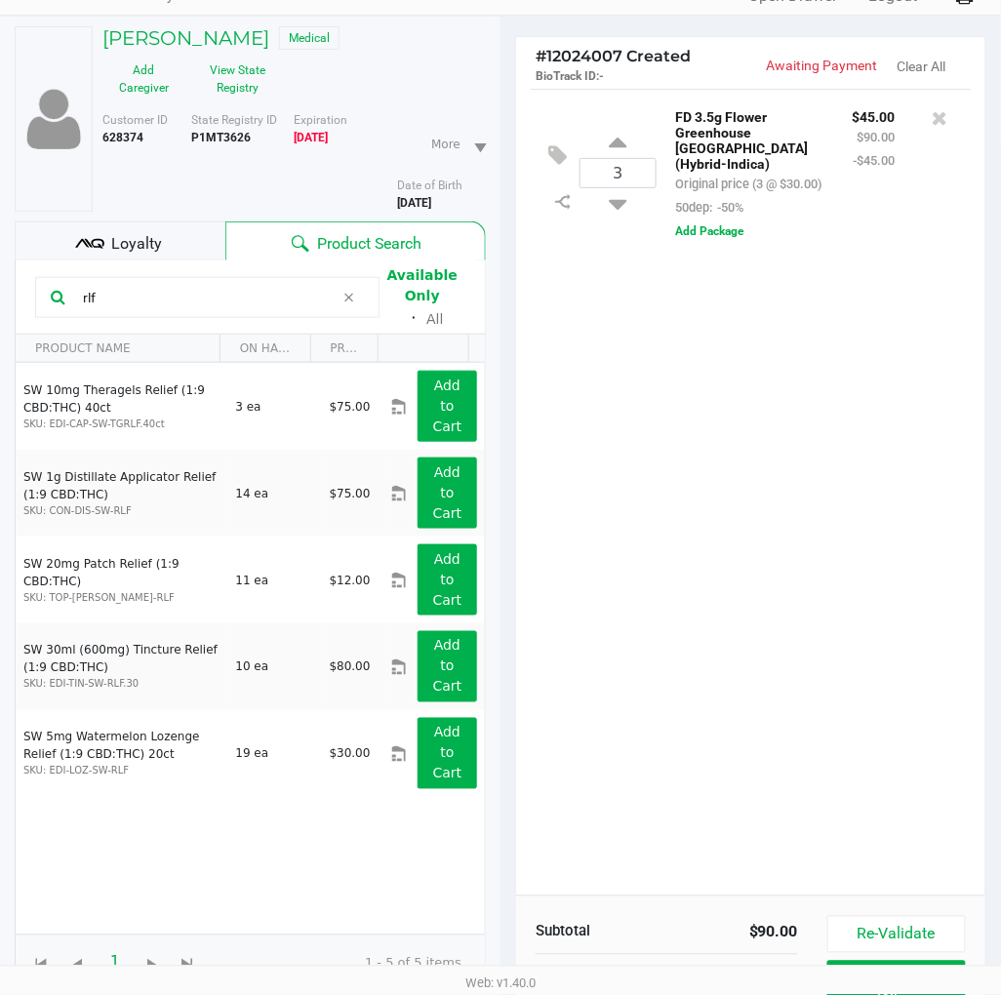
click at [104, 283] on input "rlf" at bounding box center [205, 297] width 260 height 29
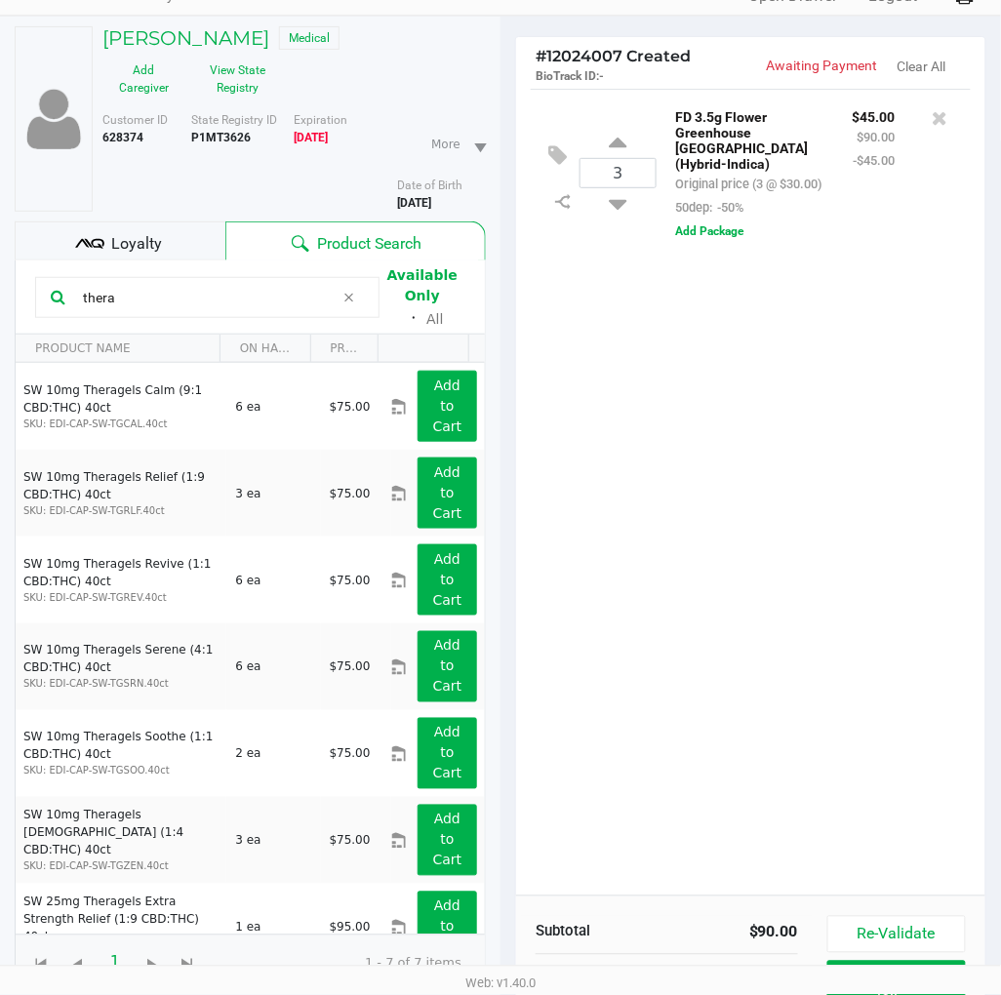
scroll to position [36, 0]
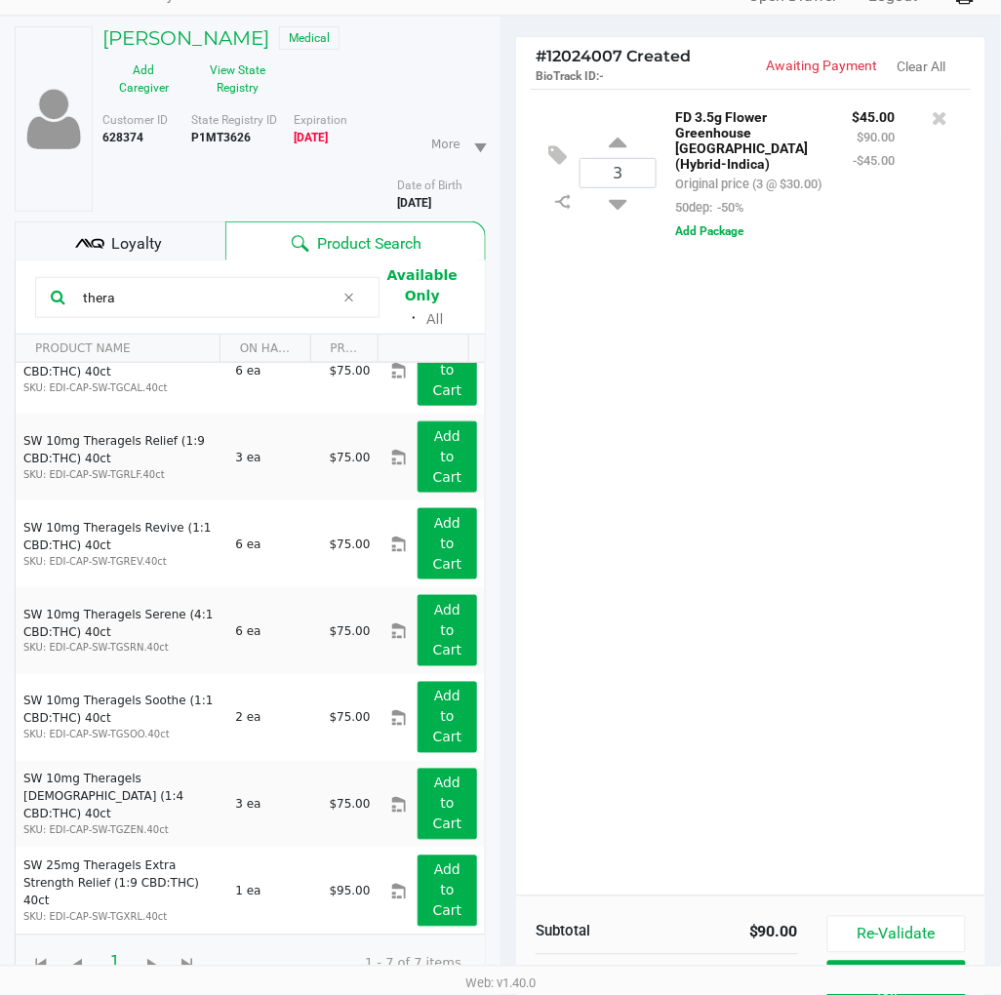
type input "thera"
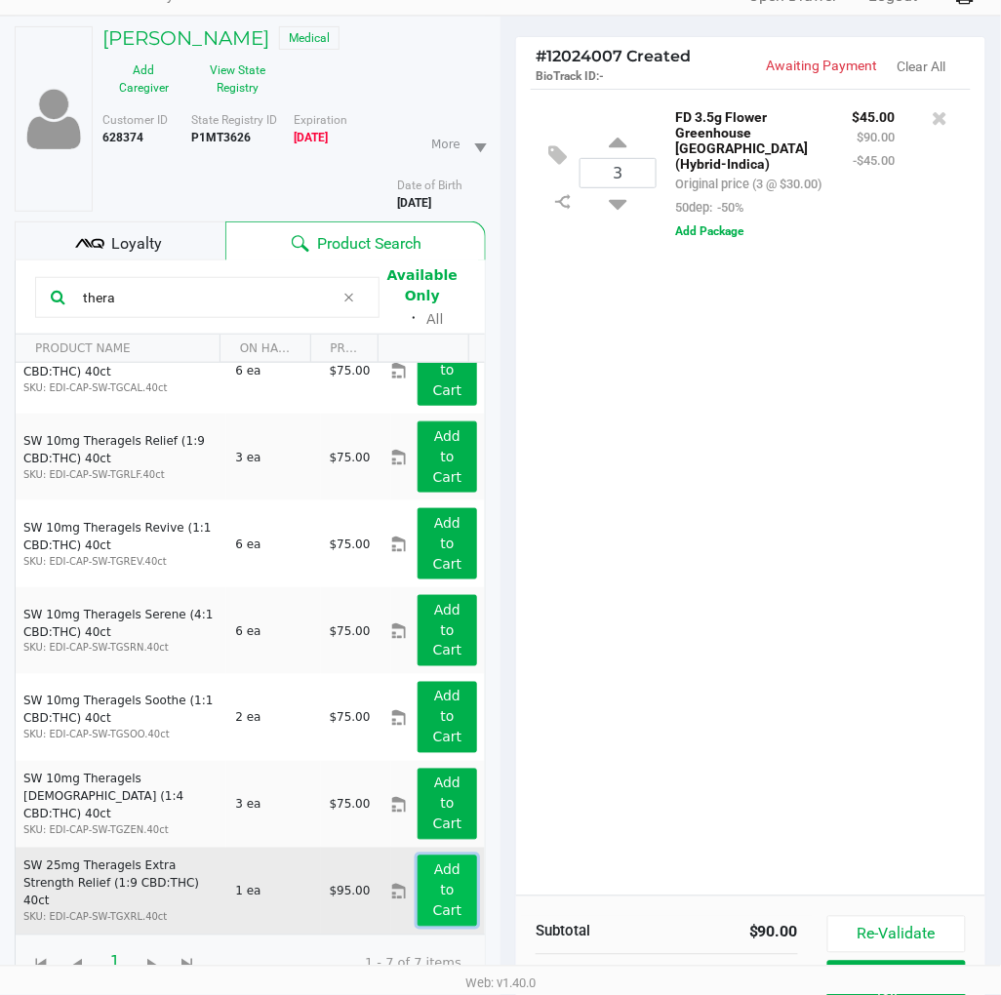
click at [441, 873] on button "Add to Cart" at bounding box center [448, 891] width 60 height 71
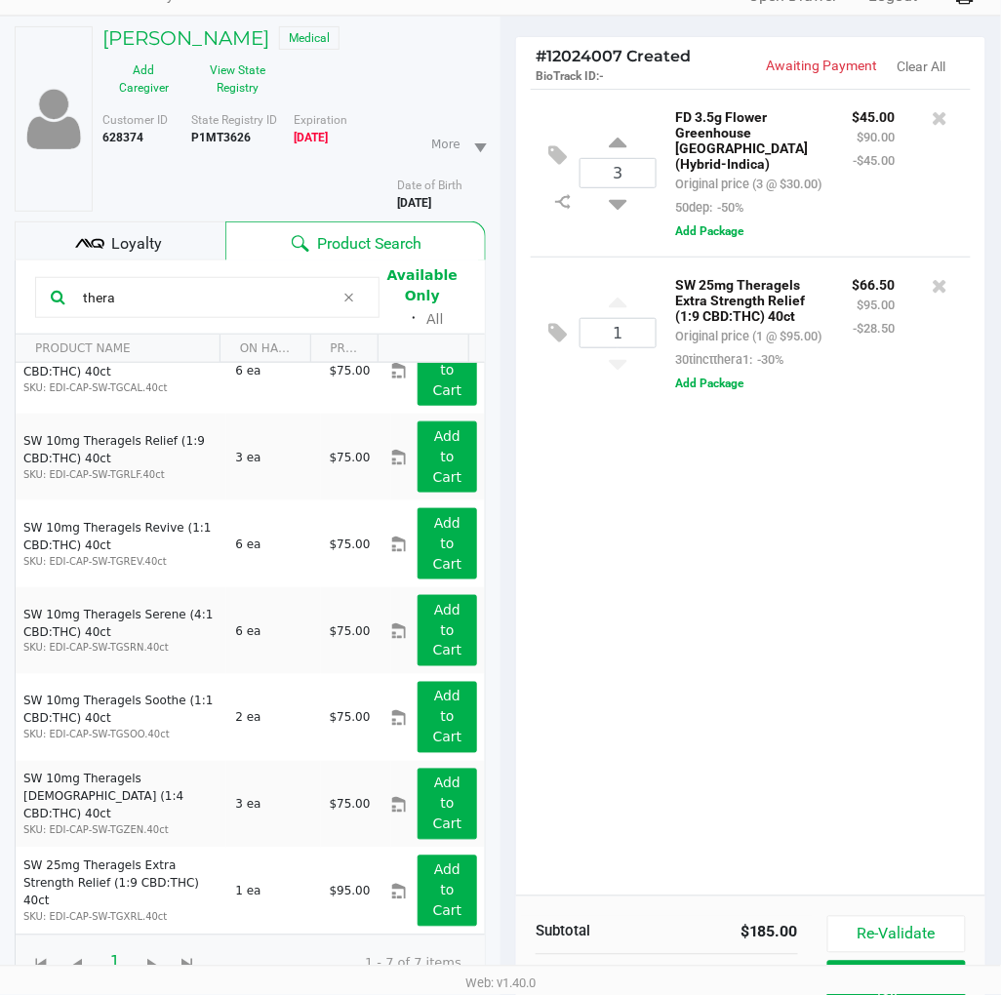
click at [152, 283] on input "thera" at bounding box center [205, 297] width 260 height 29
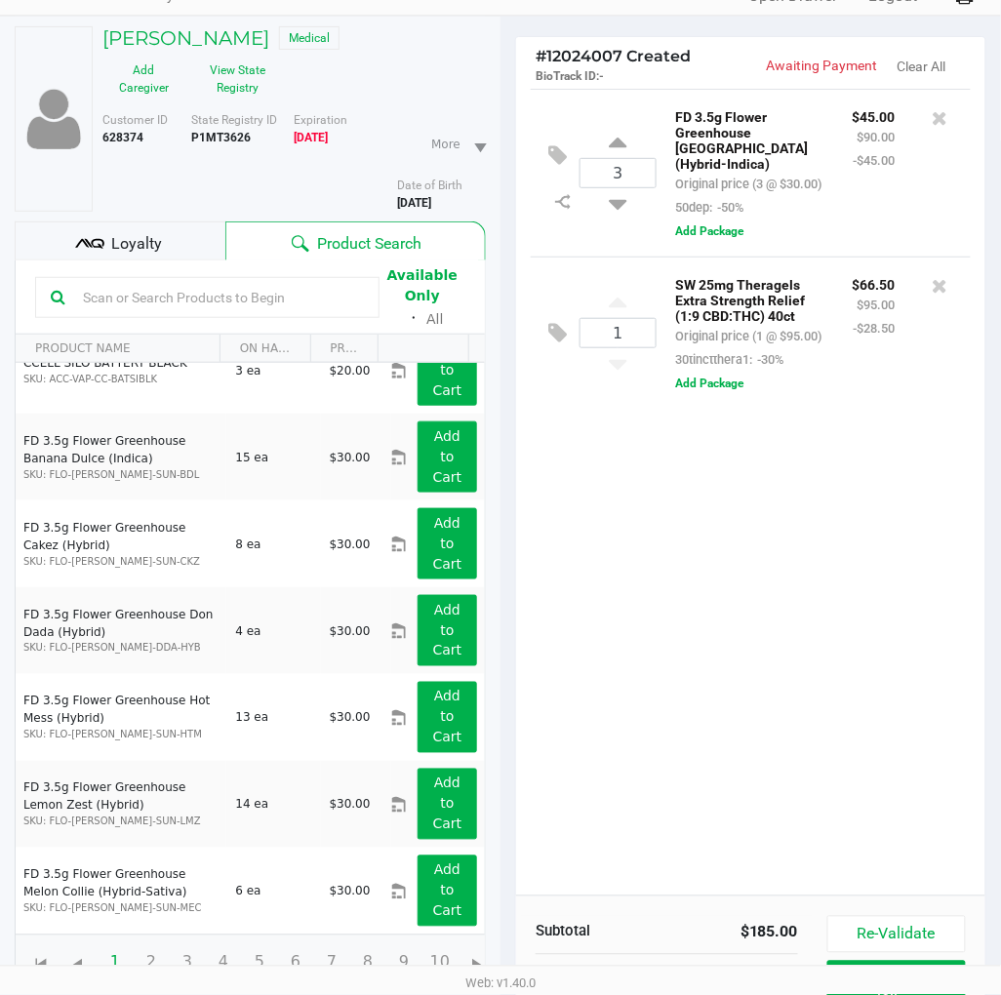
click at [830, 699] on div "3 FD 3.5g Flower Greenhouse [GEOGRAPHIC_DATA] (Hybrid-Indica) Original price (3…" at bounding box center [750, 492] width 469 height 807
click at [802, 680] on div "3 FD 3.5g Flower Greenhouse [GEOGRAPHIC_DATA] (Hybrid-Indica) Original price (3…" at bounding box center [750, 492] width 469 height 807
click at [660, 652] on div "3 FD 3.5g Flower Greenhouse [GEOGRAPHIC_DATA] (Hybrid-Indica) Original price (3…" at bounding box center [750, 492] width 469 height 807
click at [922, 496] on div "3 FD 3.5g Flower Greenhouse [GEOGRAPHIC_DATA] (Hybrid-Indica) Original price (3…" at bounding box center [750, 492] width 469 height 807
click at [934, 503] on div "3 FD 3.5g Flower Greenhouse [GEOGRAPHIC_DATA] (Hybrid-Indica) Original price (3…" at bounding box center [750, 492] width 469 height 807
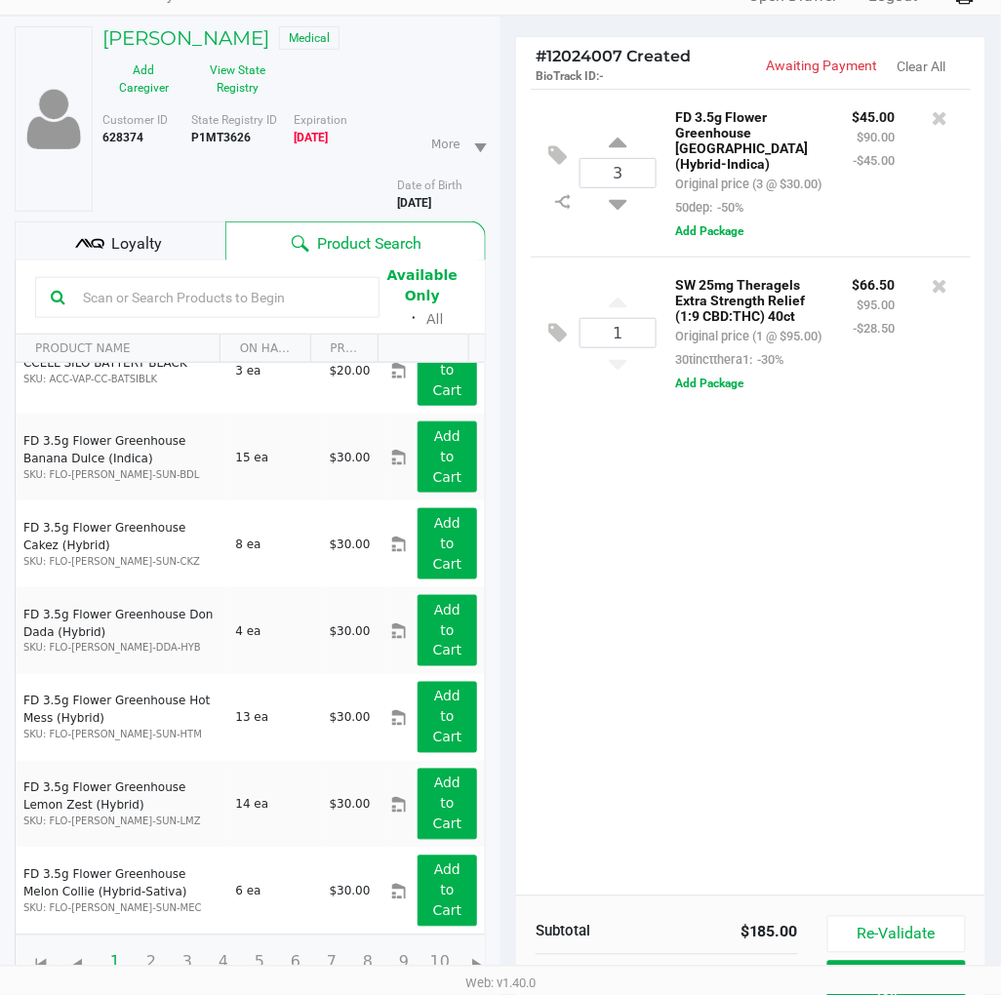
click at [928, 512] on div "3 FD 3.5g Flower Greenhouse [GEOGRAPHIC_DATA] (Hybrid-Indica) Original price (3…" at bounding box center [750, 492] width 469 height 807
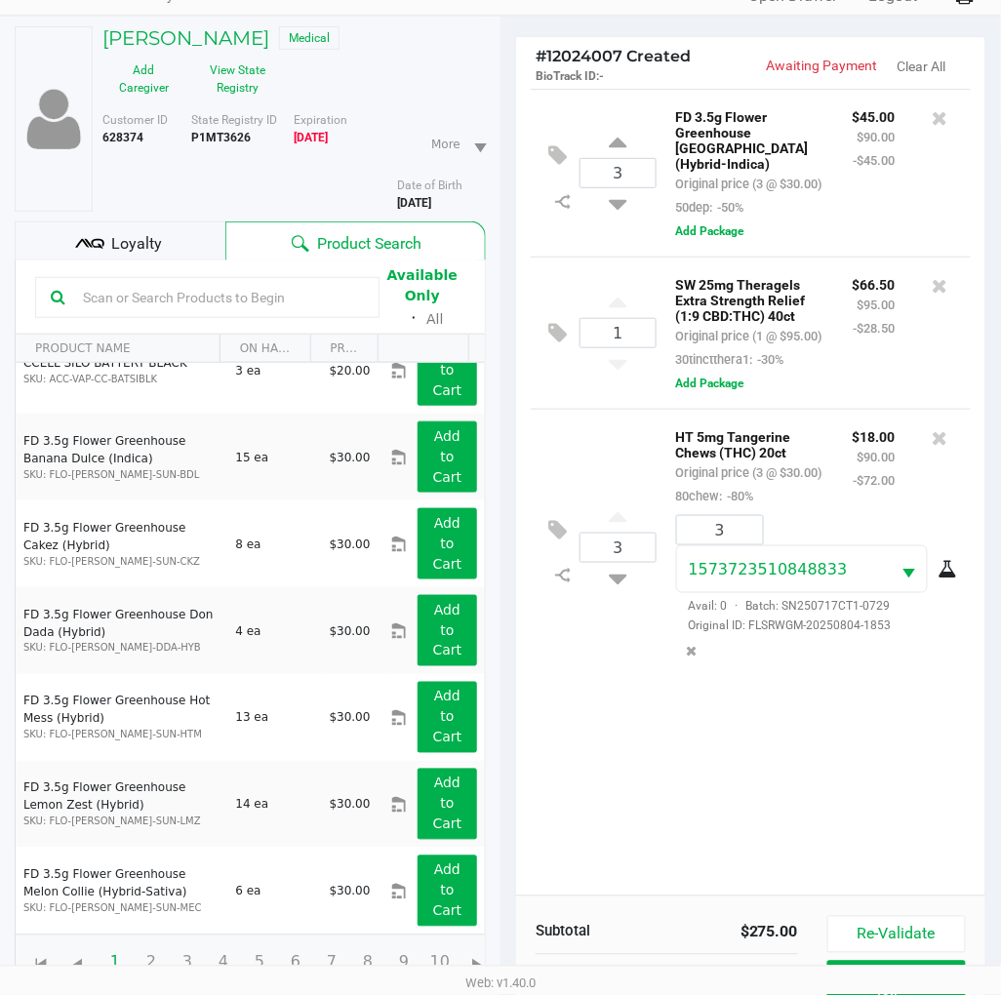
click at [611, 744] on div "3 FD 3.5g Flower Greenhouse [GEOGRAPHIC_DATA] (Hybrid-Indica) Original price (3…" at bounding box center [750, 492] width 469 height 807
click at [641, 728] on div "3 FD 3.5g Flower Greenhouse [GEOGRAPHIC_DATA] (Hybrid-Indica) Original price (3…" at bounding box center [750, 492] width 469 height 807
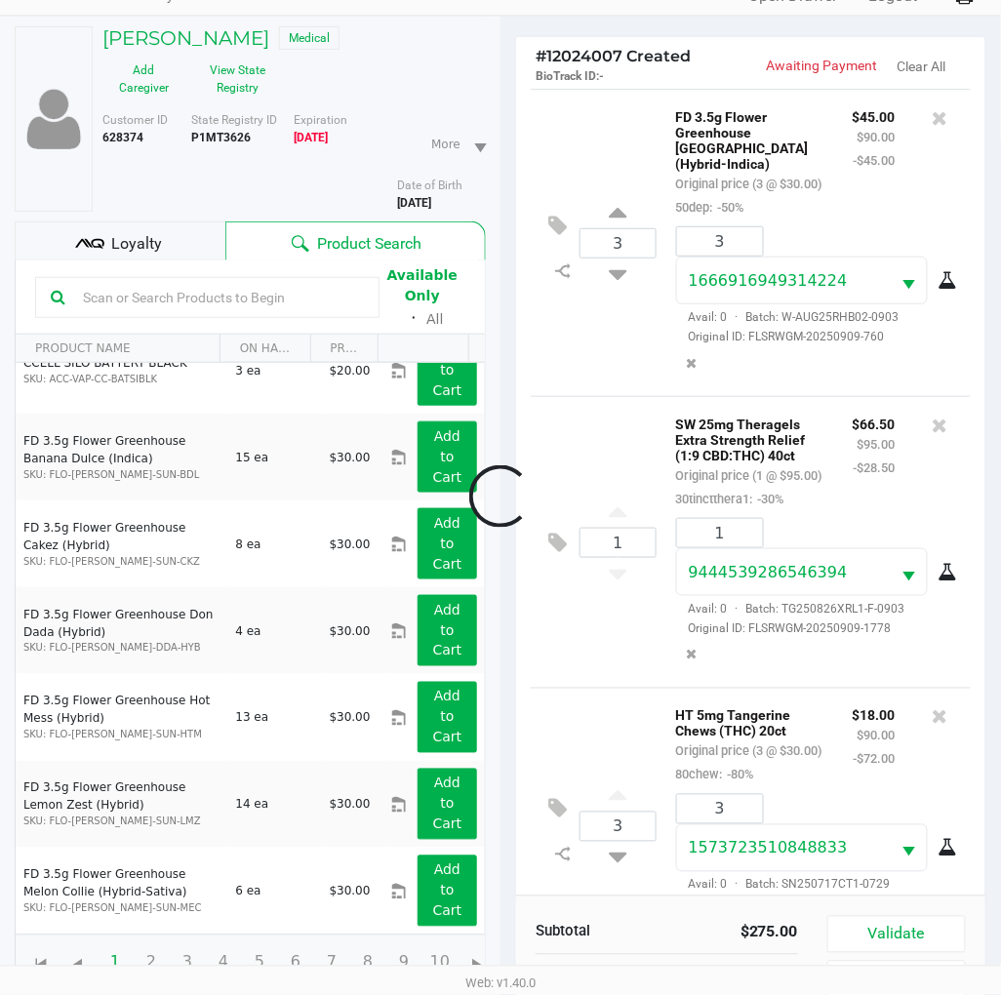
scroll to position [160, 0]
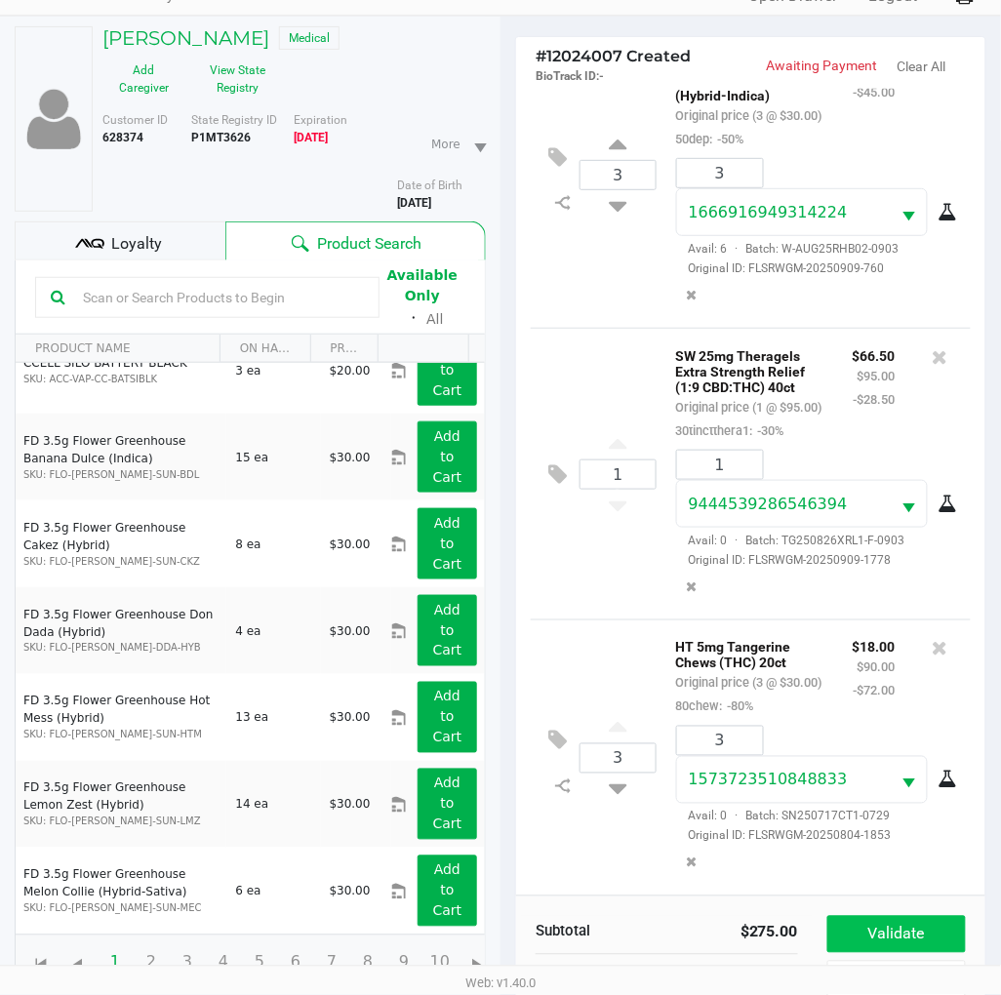
click at [937, 920] on button "Validate" at bounding box center [896, 934] width 139 height 37
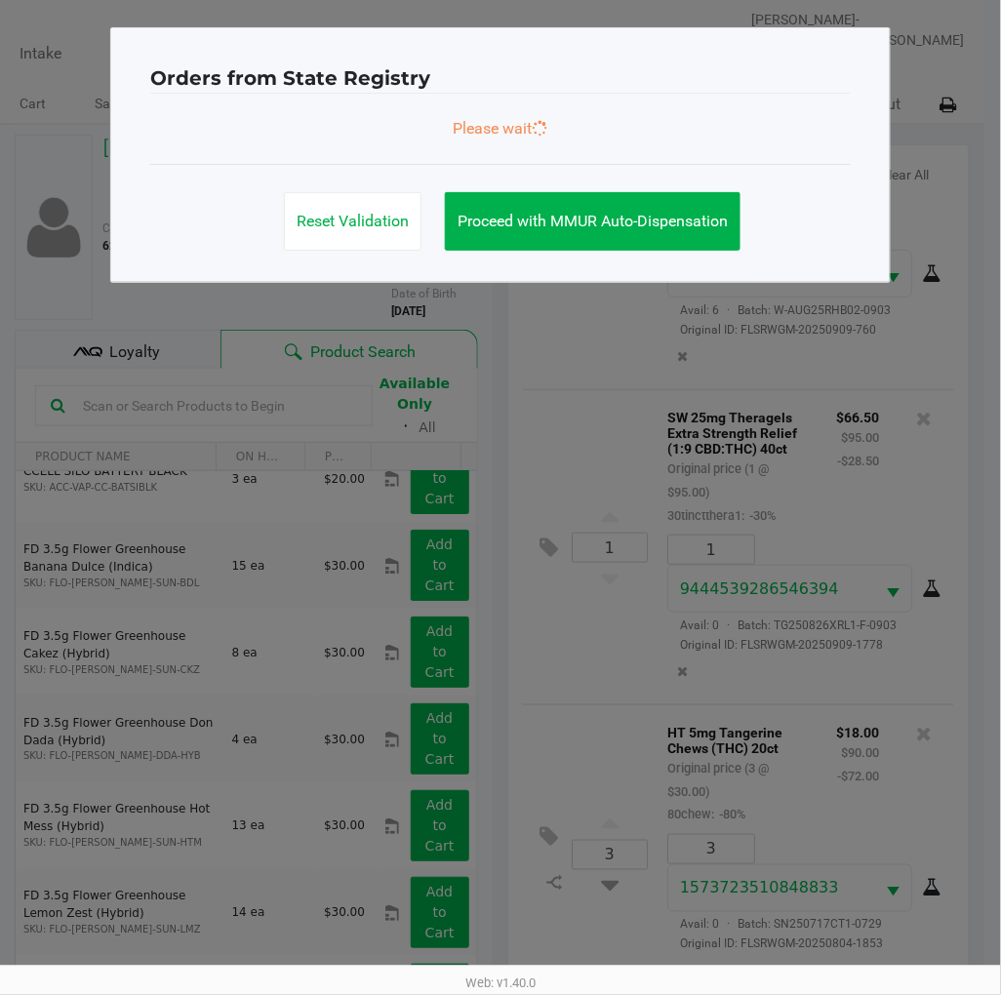
scroll to position [0, 0]
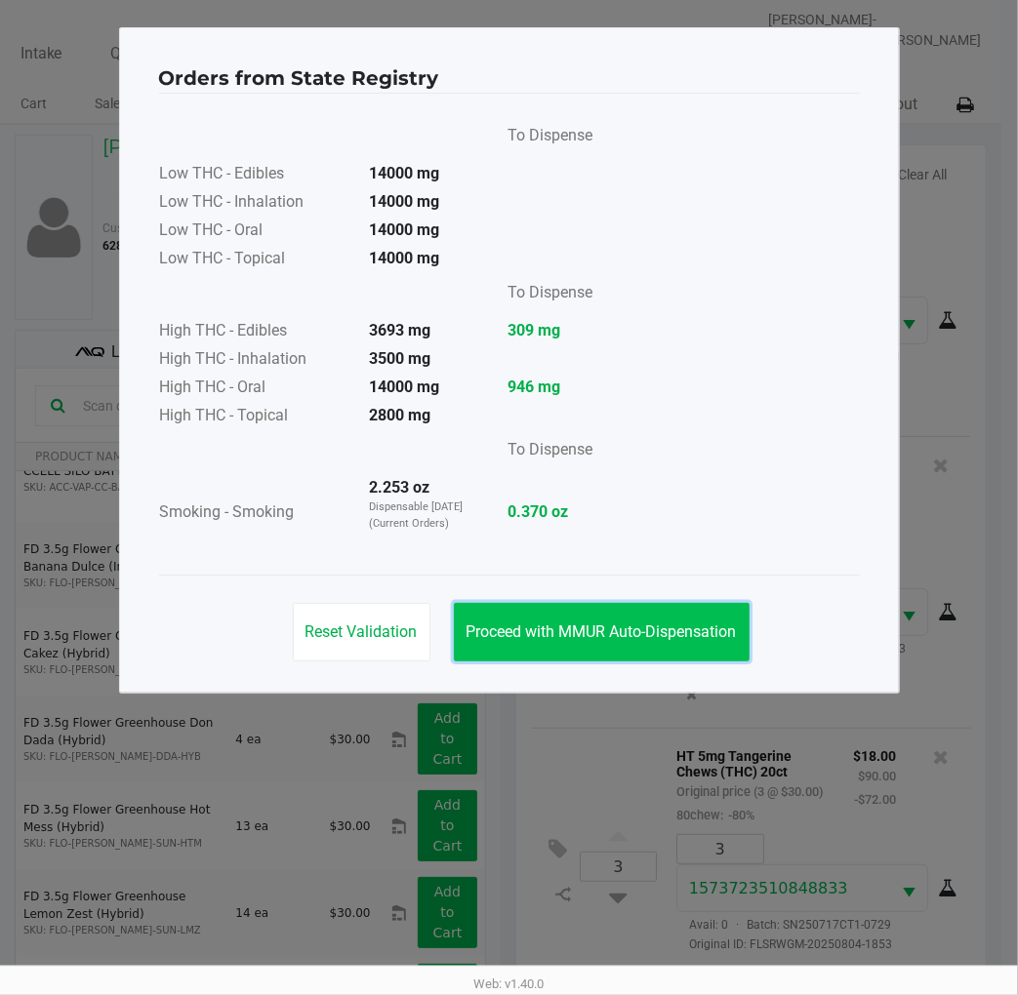
click at [690, 638] on span "Proceed with MMUR Auto-Dispensation" at bounding box center [601, 631] width 270 height 19
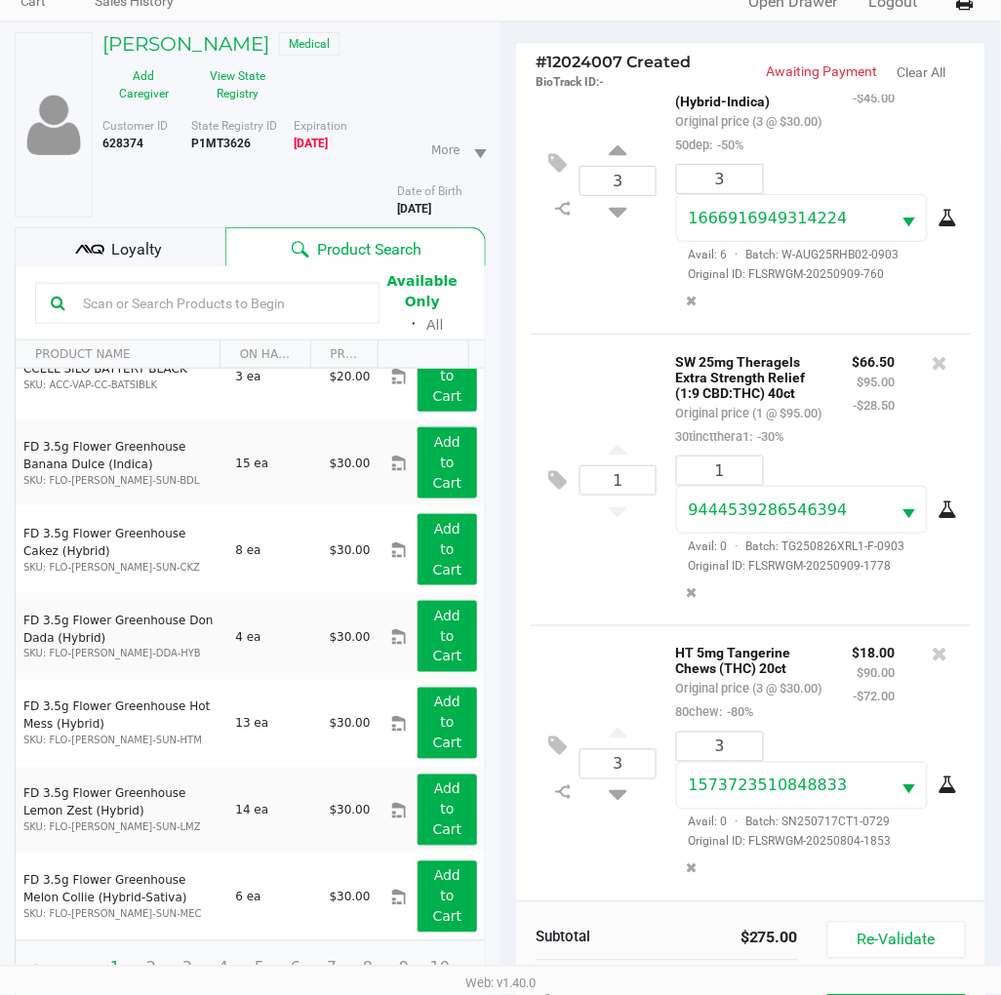
scroll to position [232, 0]
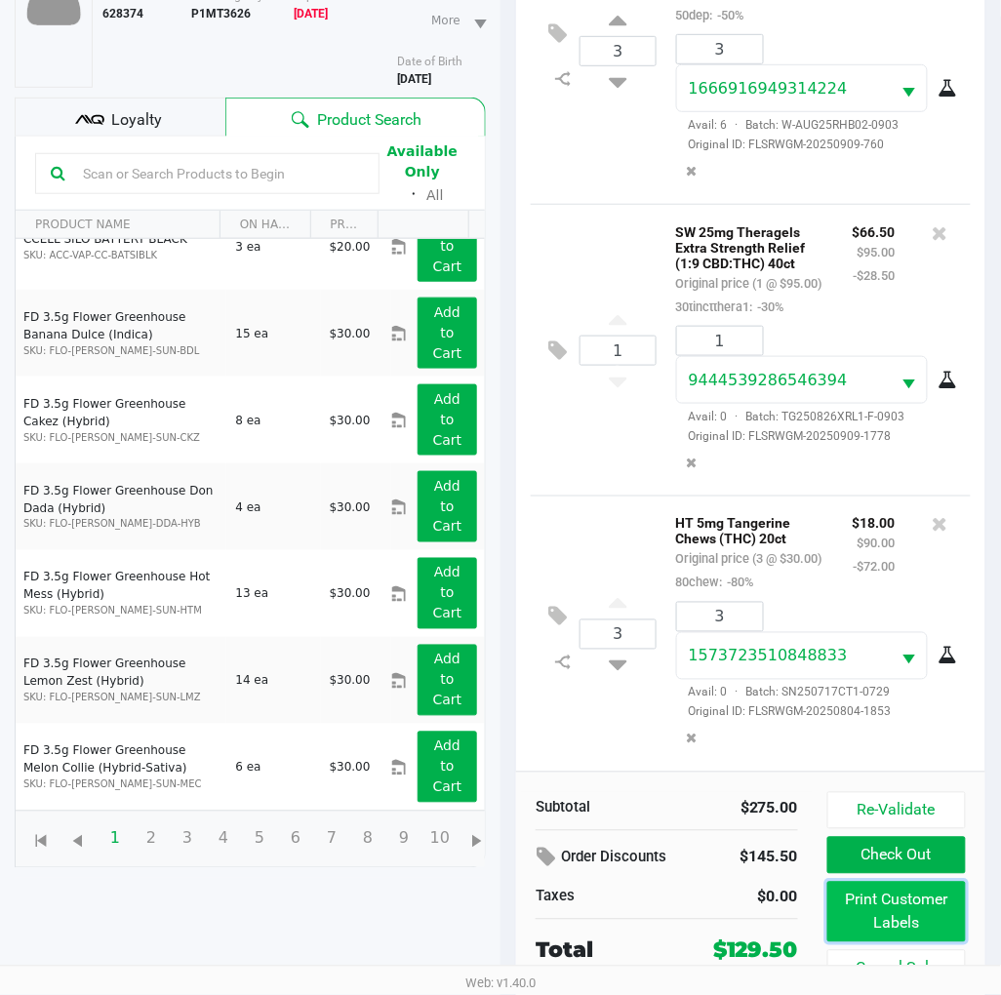
click at [914, 891] on button "Print Customer Labels" at bounding box center [896, 912] width 139 height 60
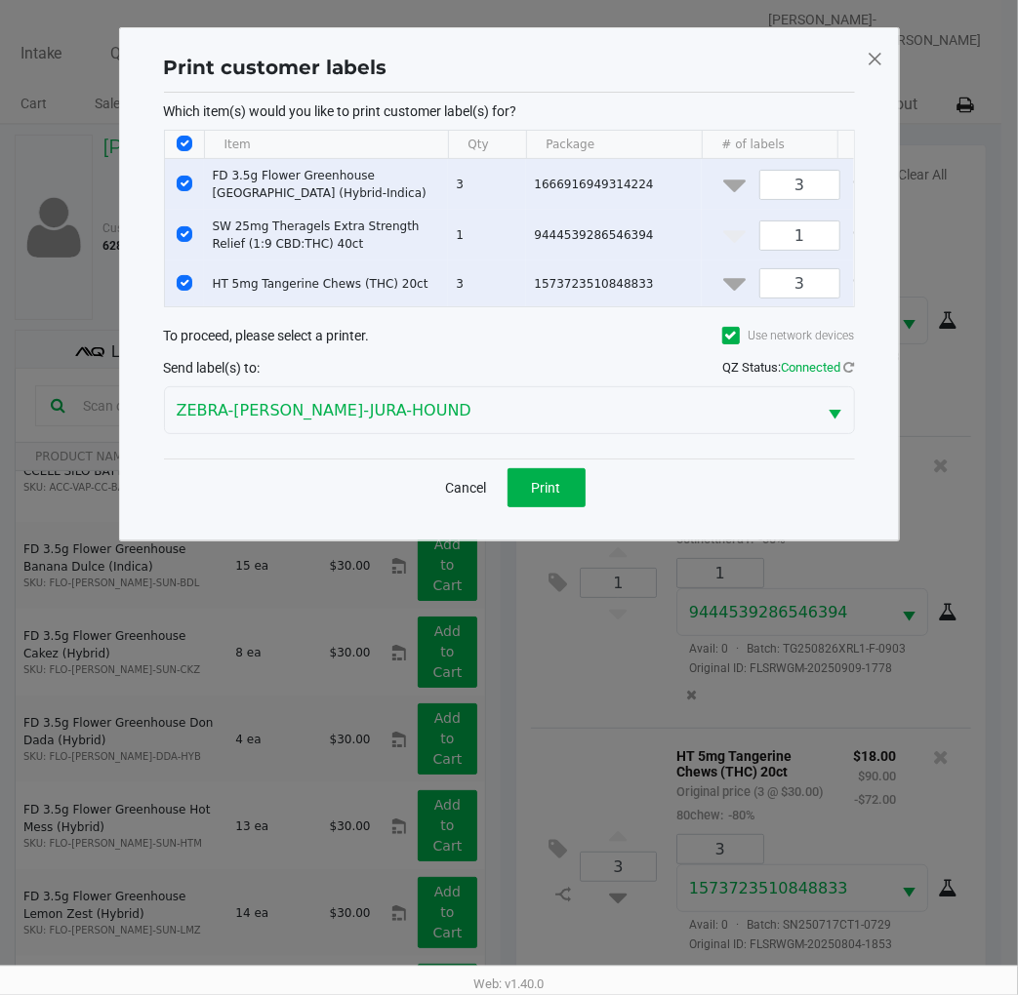
click at [562, 503] on button "Print" at bounding box center [546, 487] width 78 height 39
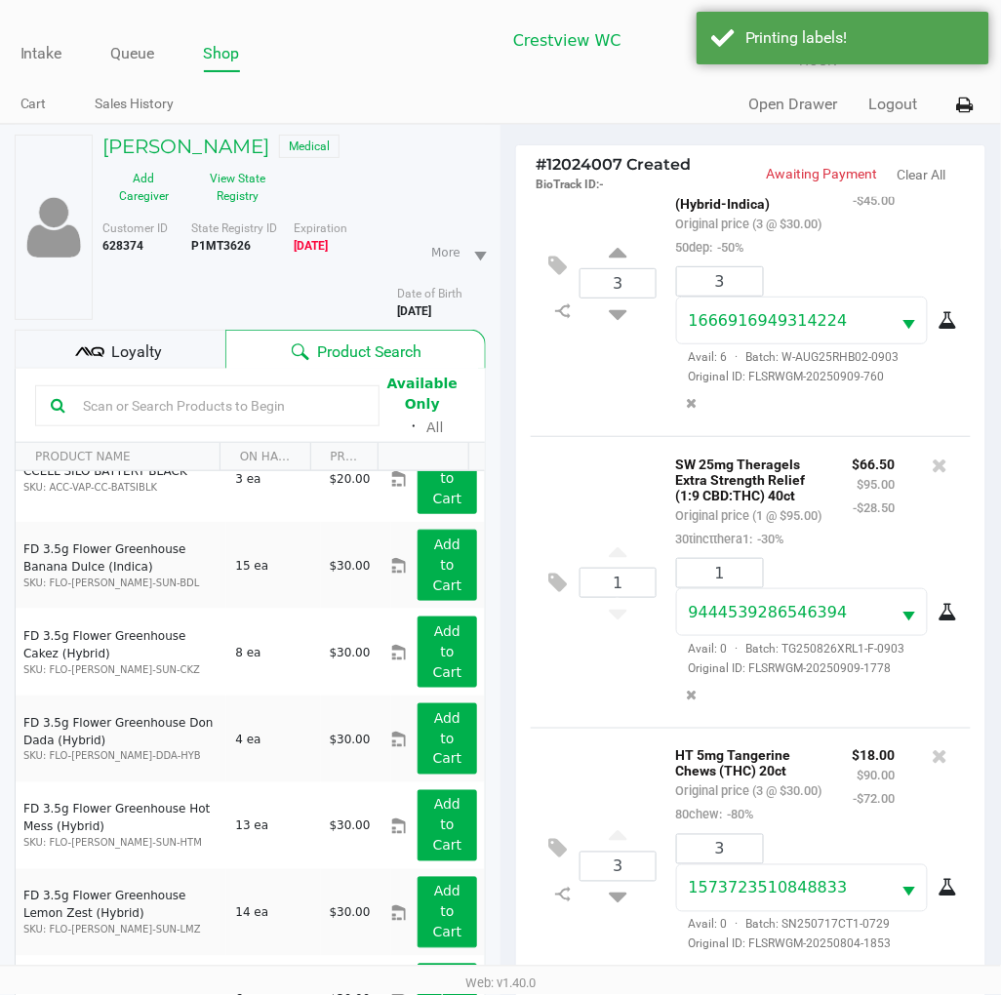
click at [144, 330] on div "Loyalty" at bounding box center [120, 349] width 211 height 39
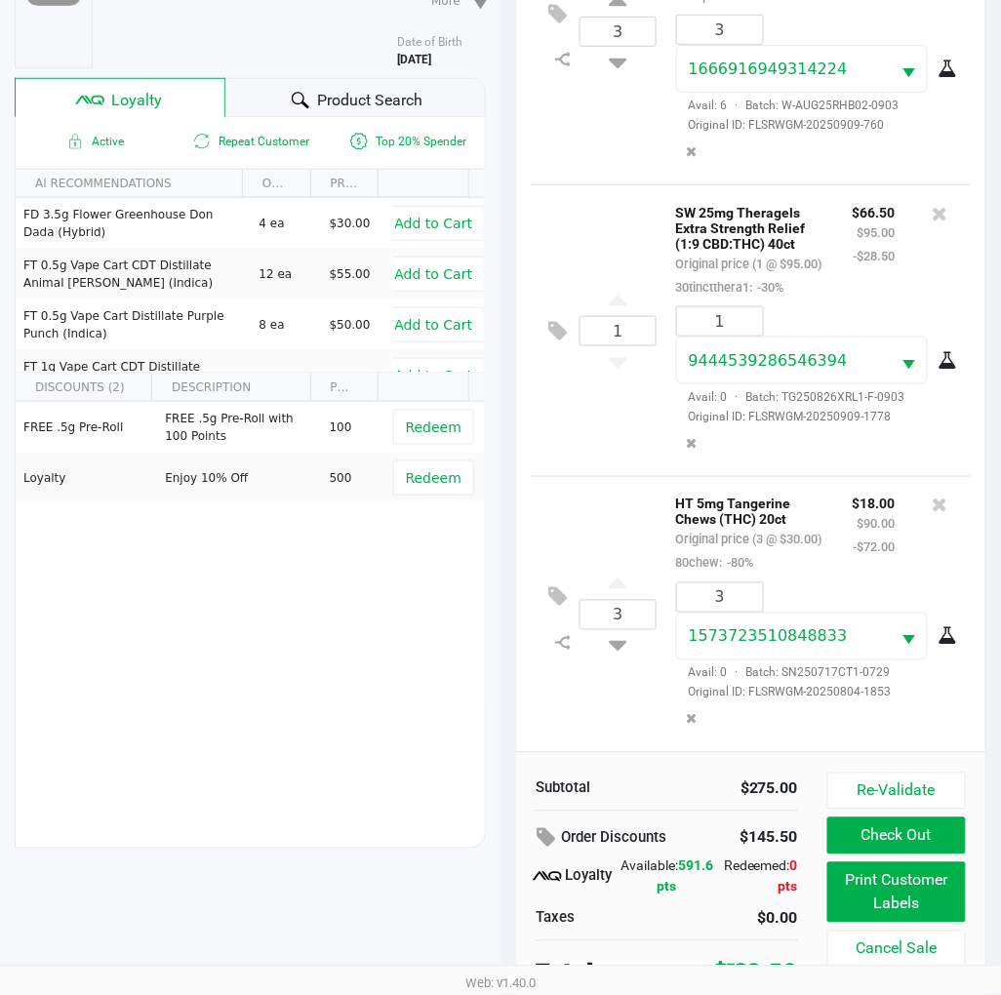
scroll to position [238, 0]
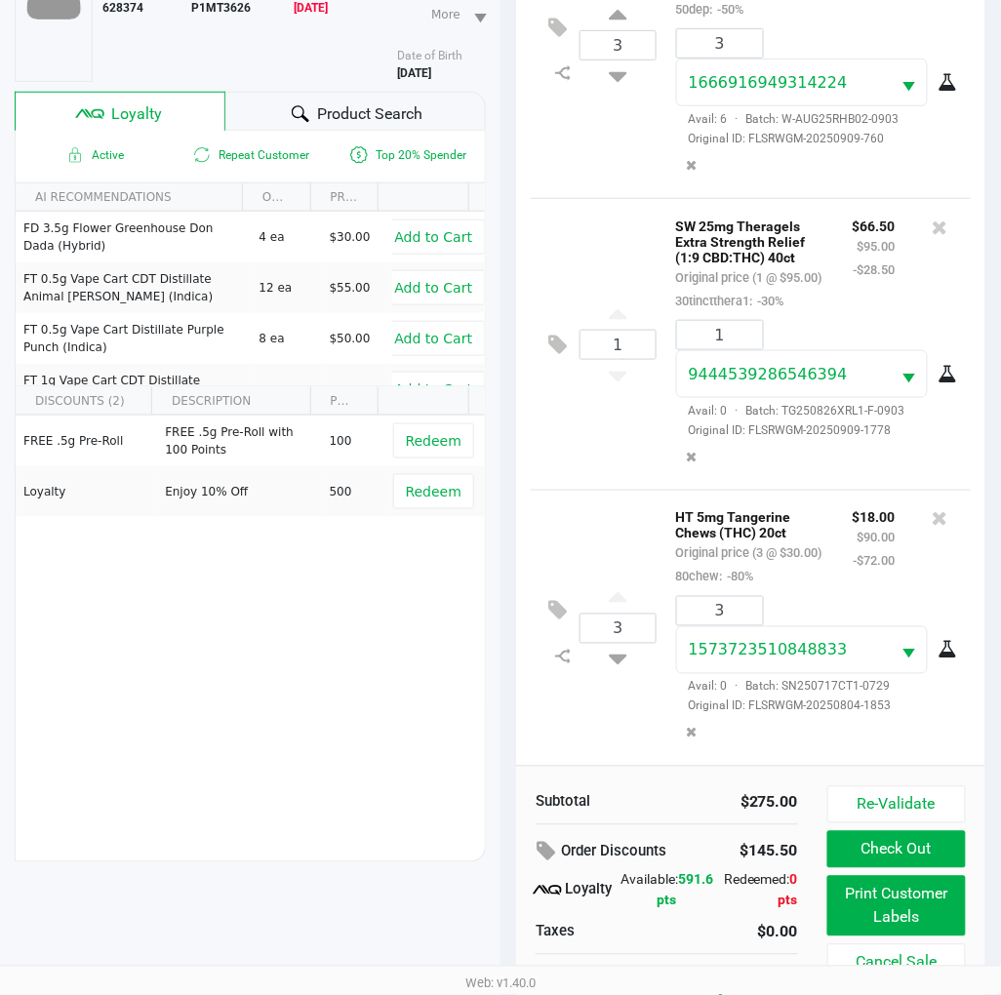
click at [341, 678] on div "FREE .5g Pre-Roll FREE .5g Pre-Roll with 100 Points 100 Redeem Loyalty Enjoy 10…" at bounding box center [250, 563] width 469 height 294
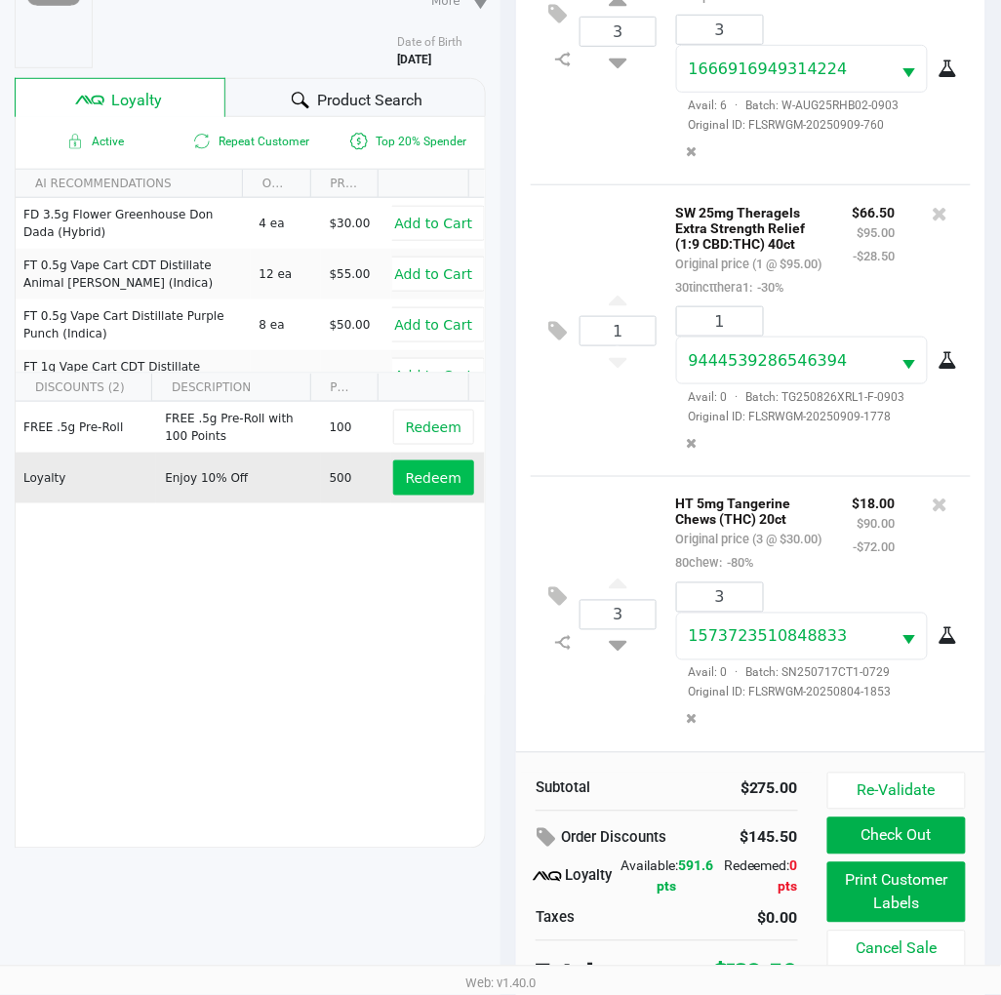
click at [430, 470] on span "Redeem" at bounding box center [434, 478] width 56 height 16
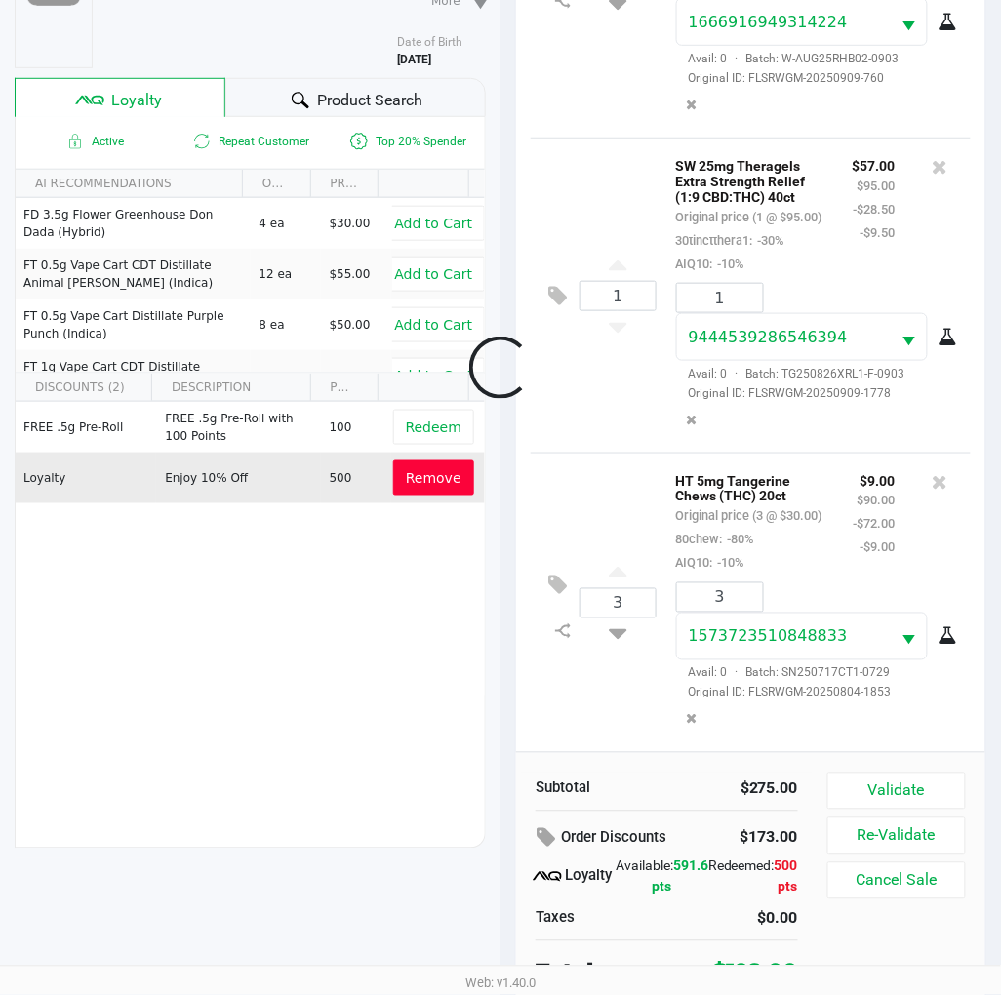
scroll to position [230, 0]
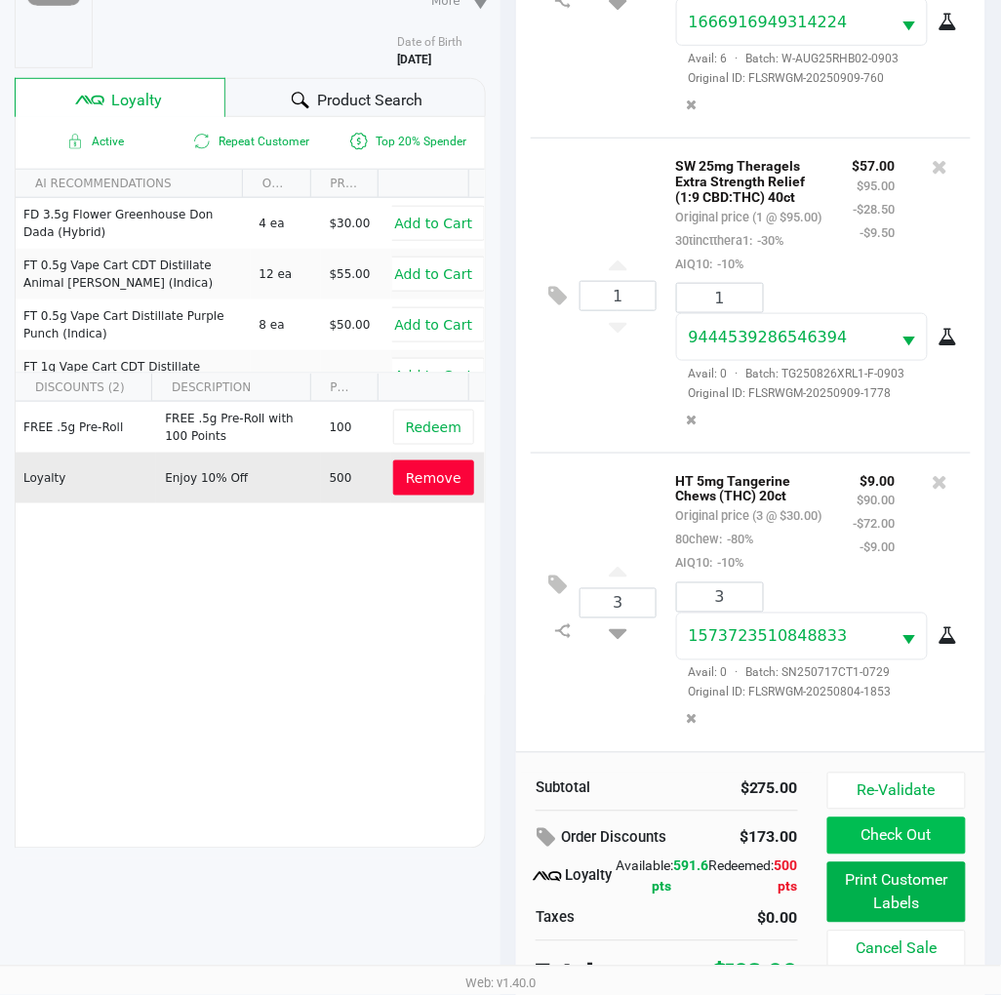
click at [904, 824] on button "Check Out" at bounding box center [896, 836] width 139 height 37
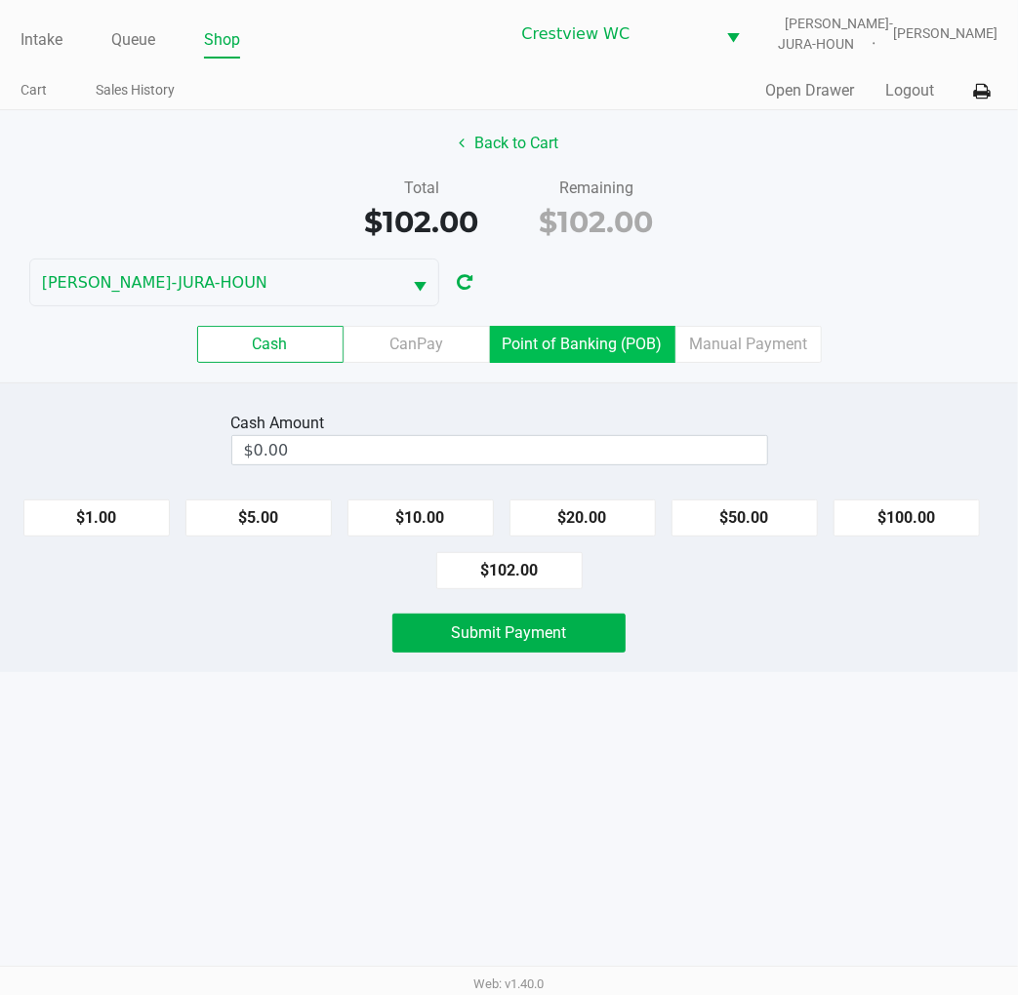
click at [587, 352] on label "Point of Banking (POB)" at bounding box center [582, 344] width 185 height 37
click at [0, 0] on 7 "Point of Banking (POB)" at bounding box center [0, 0] width 0 height 0
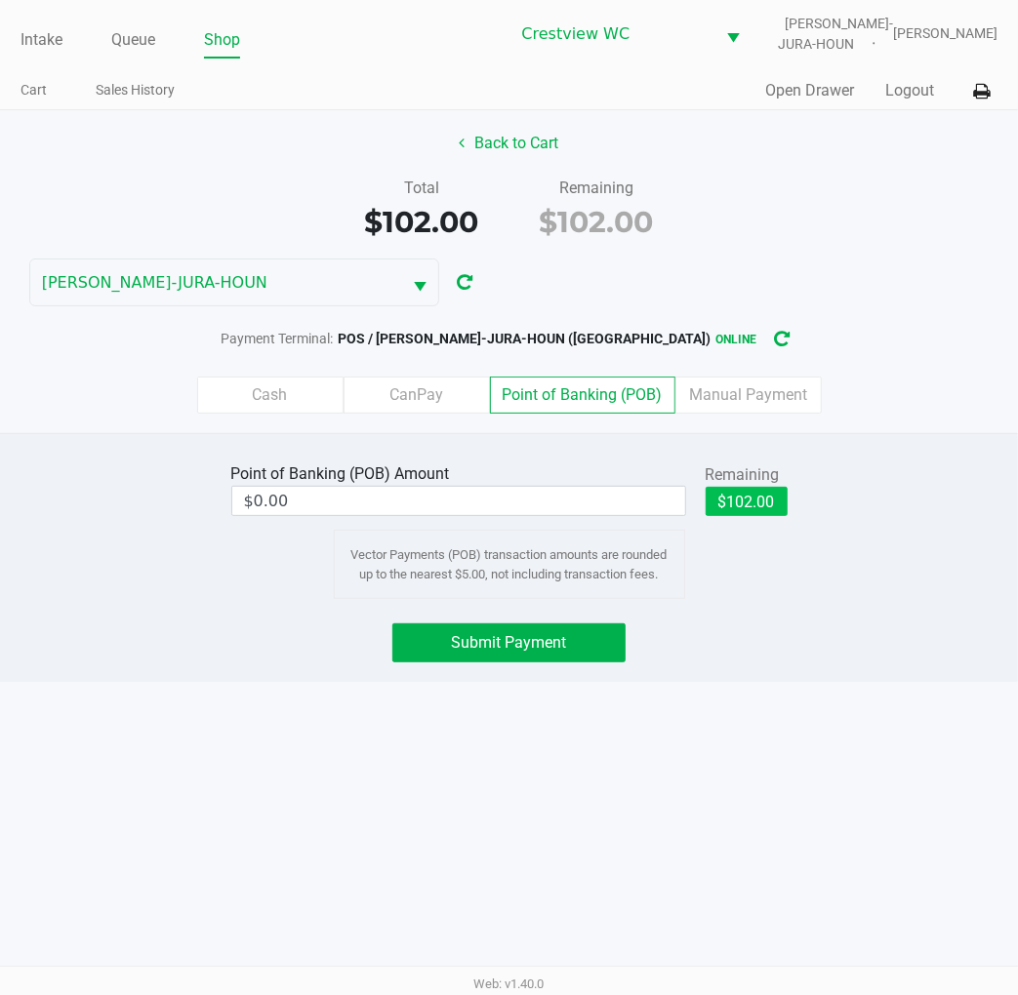
click at [757, 502] on button "$102.00" at bounding box center [746, 501] width 82 height 29
type input "$102.00"
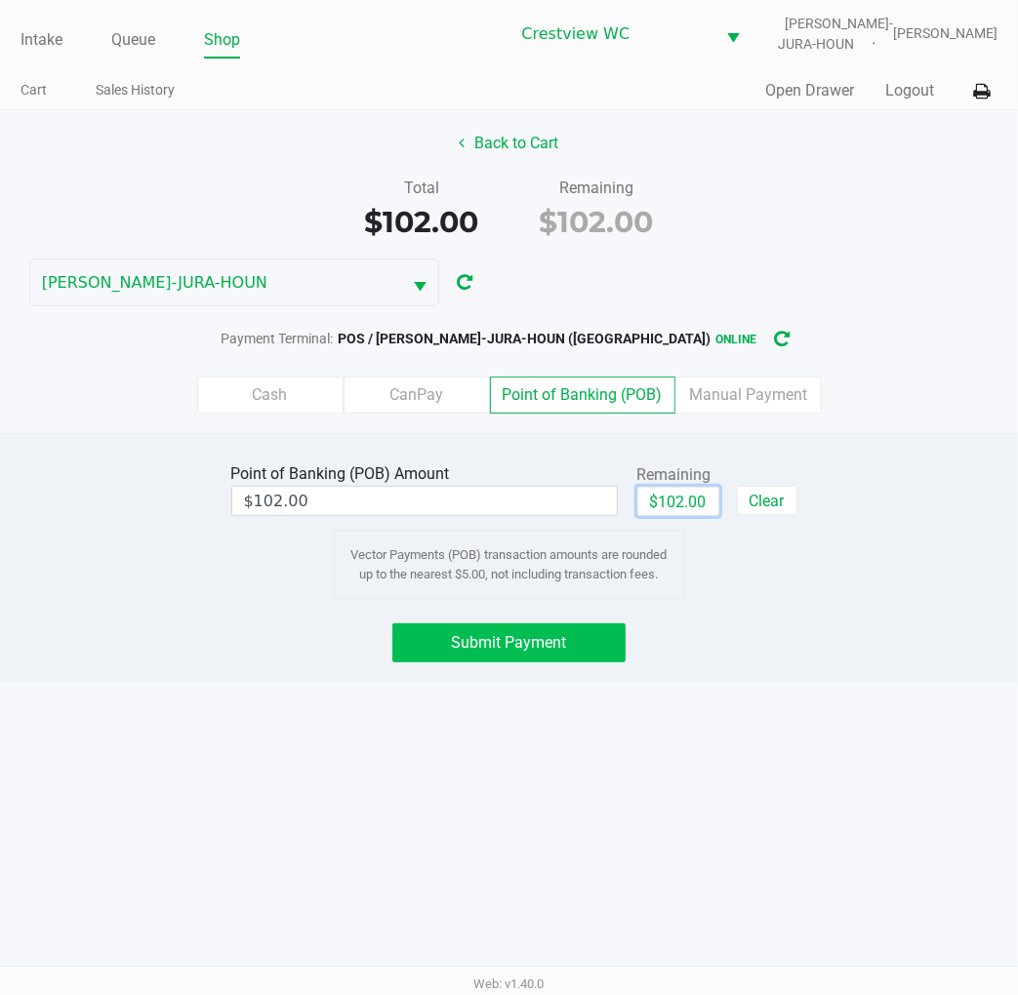
click at [582, 638] on button "Submit Payment" at bounding box center [508, 642] width 232 height 39
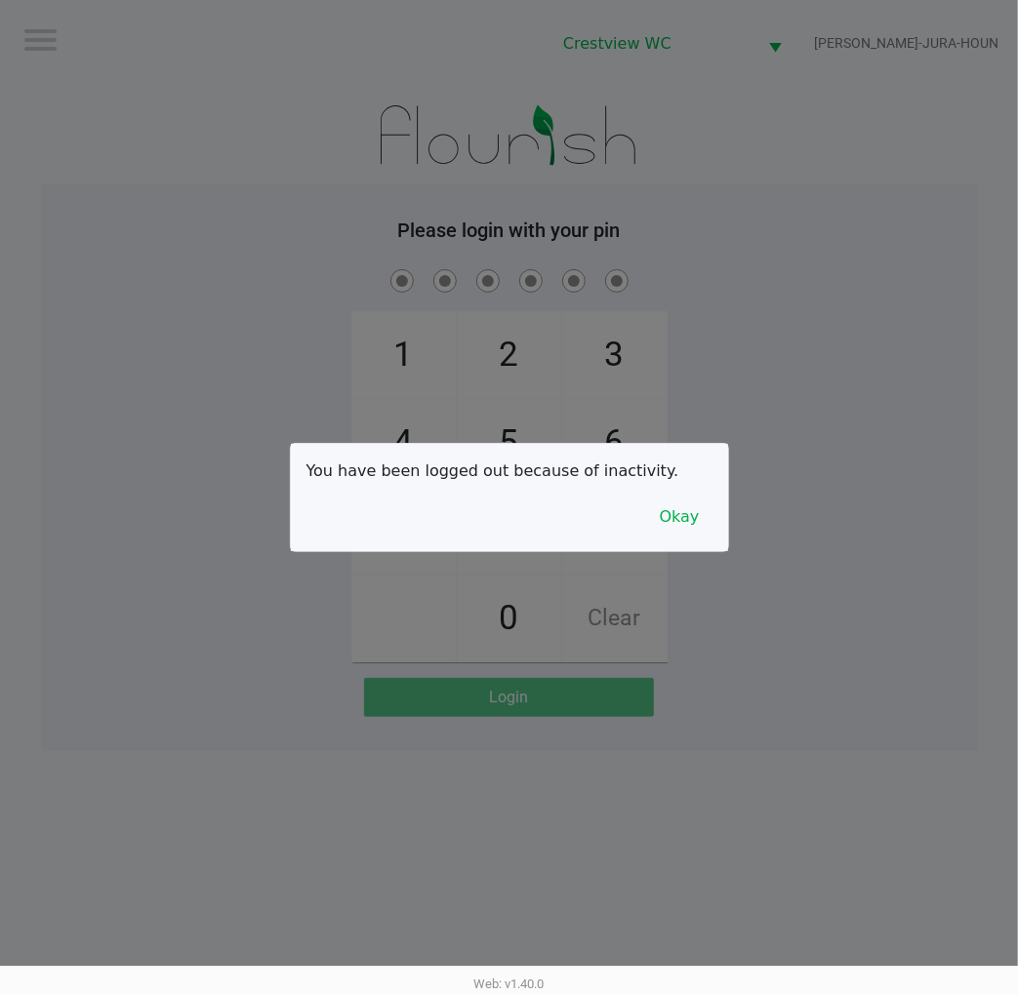
click at [656, 534] on button "Okay" at bounding box center [679, 517] width 65 height 37
click at [665, 520] on span "9" at bounding box center [614, 531] width 103 height 86
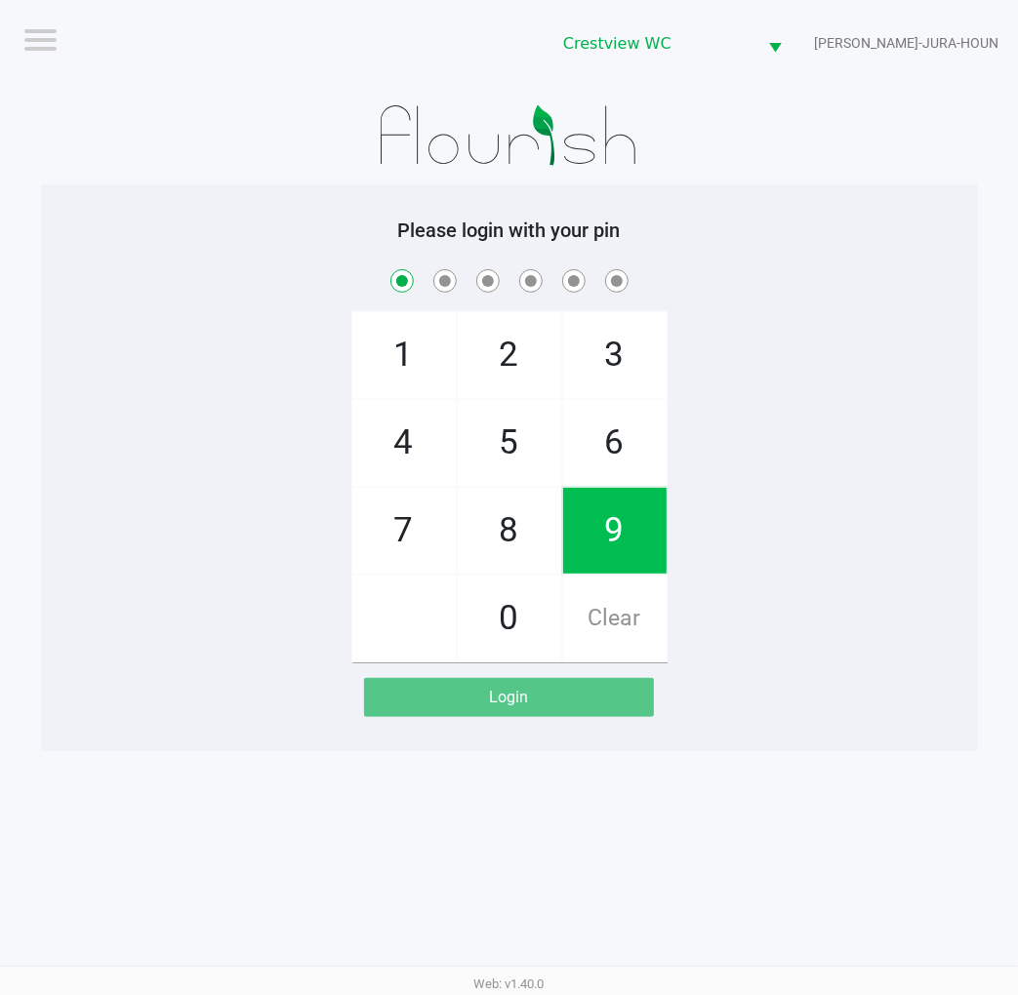
click at [851, 505] on div "1 4 7 2 5 8 0 3 6 9 Clear" at bounding box center [509, 463] width 937 height 397
click at [621, 607] on span "Clear" at bounding box center [614, 619] width 103 height 86
click at [659, 607] on span "Clear" at bounding box center [614, 619] width 103 height 86
click at [872, 590] on div "1 4 7 2 5 8 0 3 6 9 Clear" at bounding box center [509, 463] width 937 height 397
checkbox input "true"
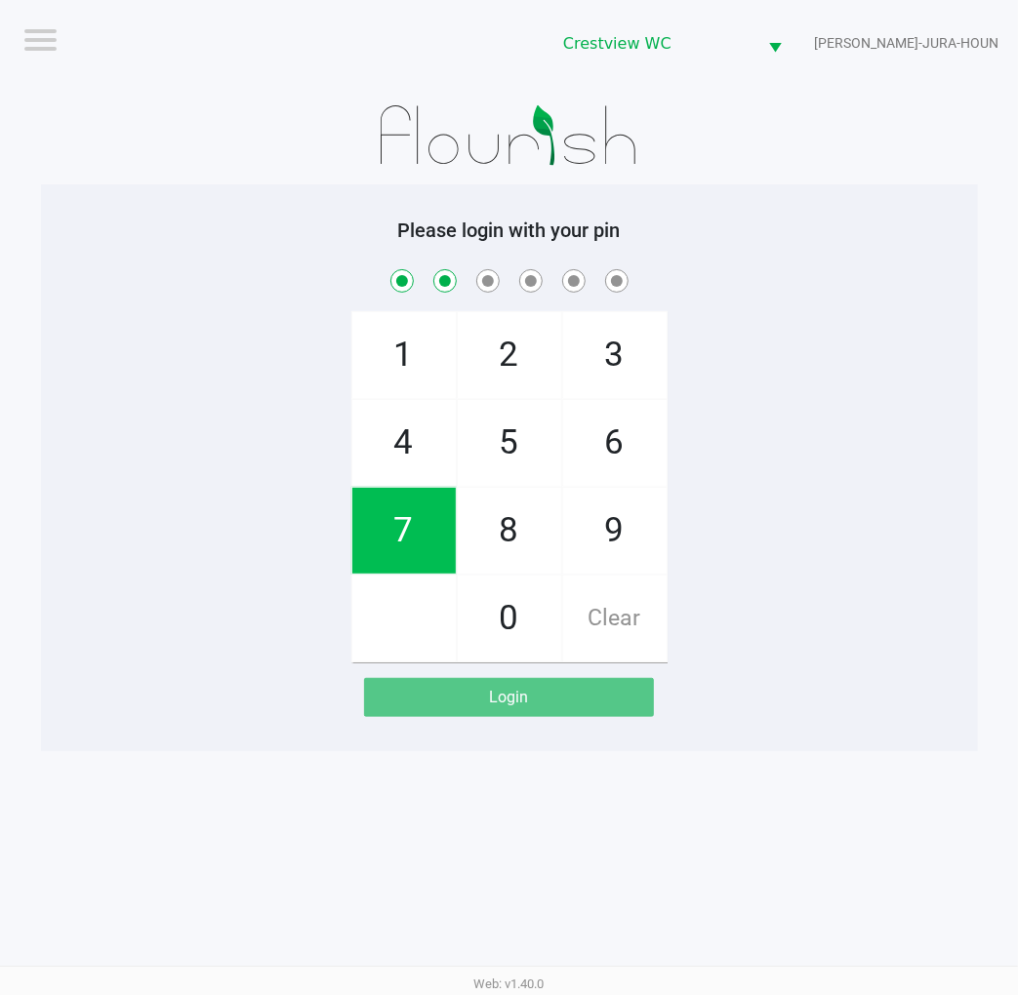
checkbox input "true"
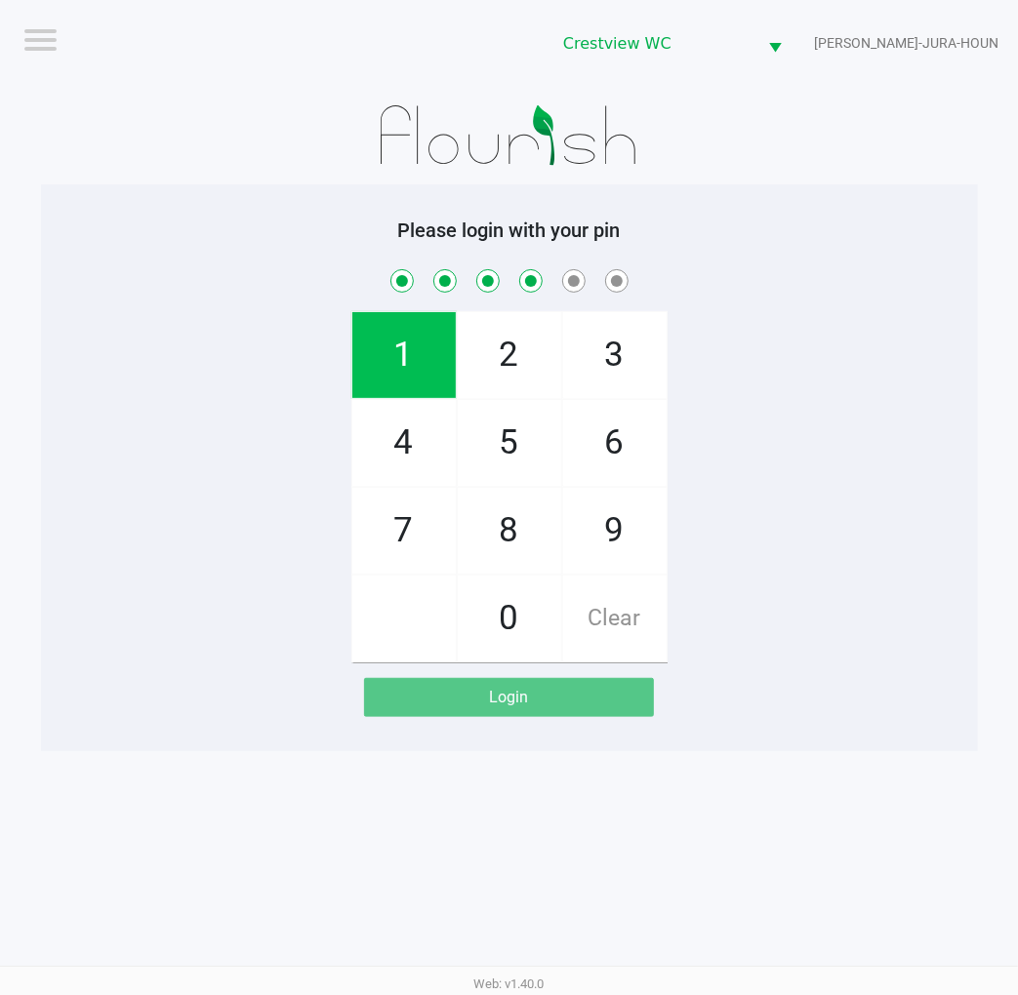
checkbox input "true"
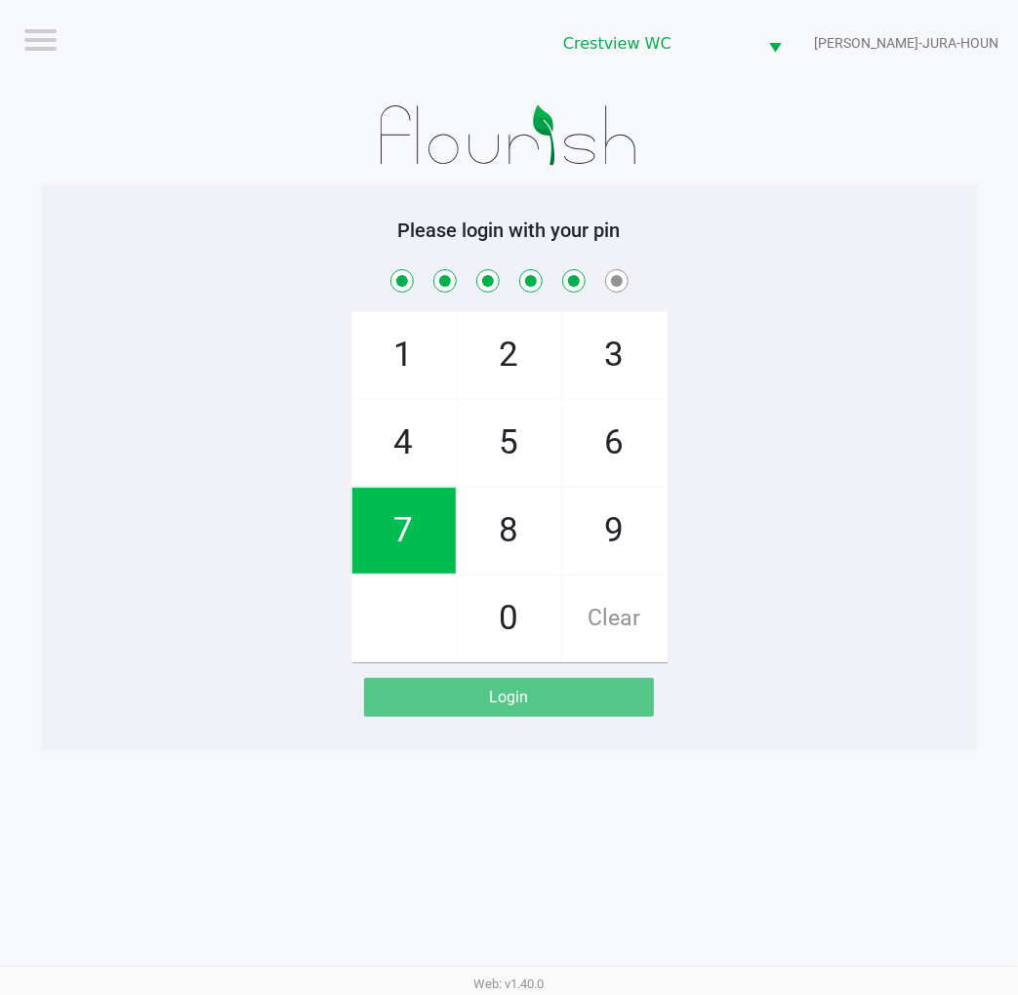
checkbox input "true"
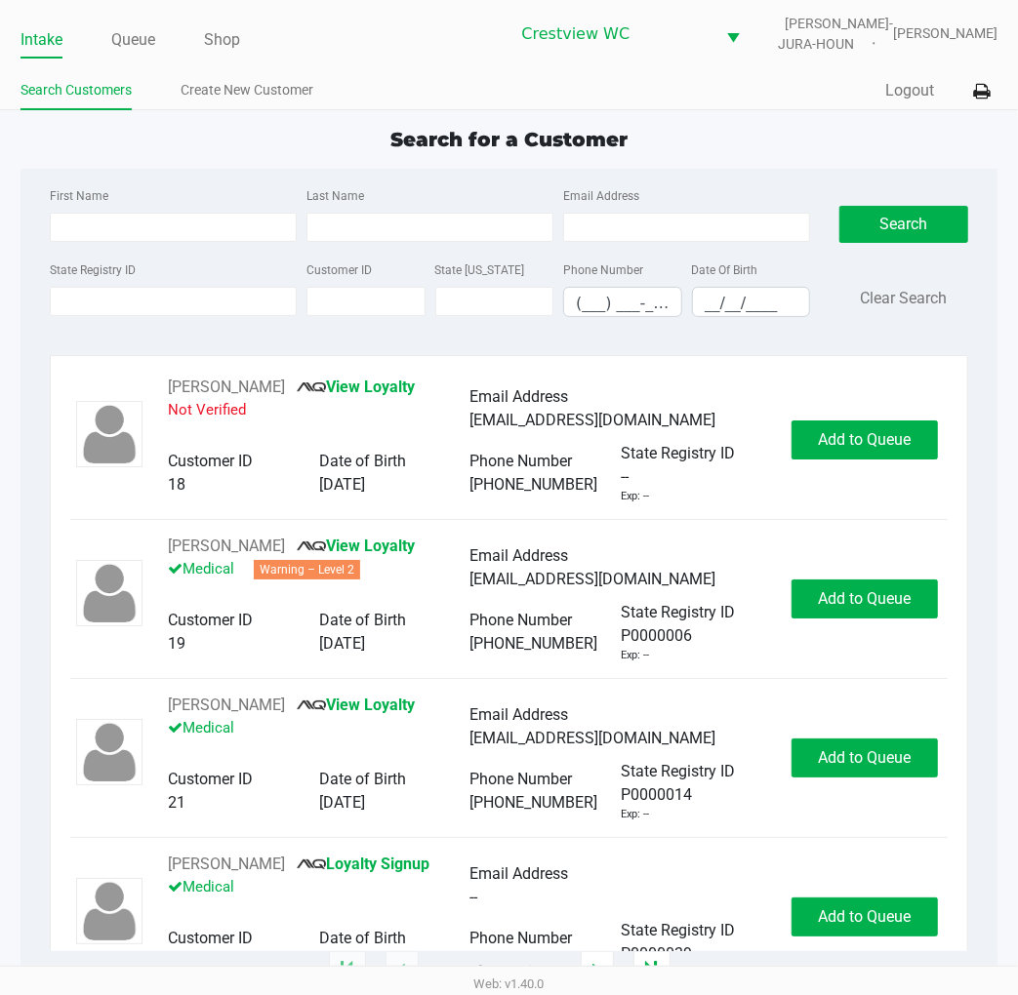
click at [702, 170] on div "First Name Last Name Email Address State Registry ID Customer ID State [US_STAT…" at bounding box center [508, 258] width 947 height 179
click at [929, 161] on div "Search for a Customer First Name Last Name Email Address State Registry ID Cust…" at bounding box center [508, 548] width 977 height 847
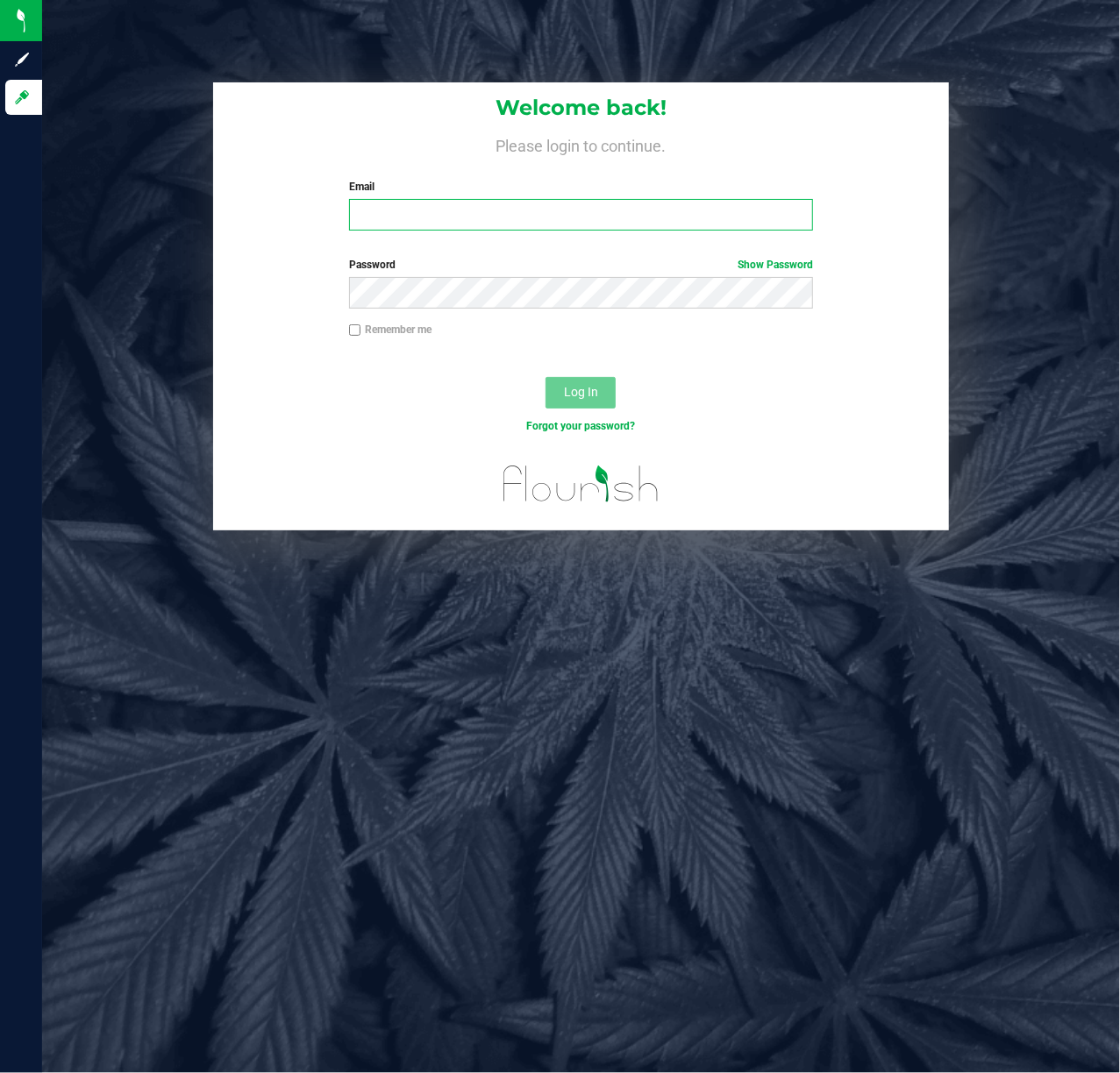
click at [558, 218] on input "Email" at bounding box center [581, 214] width 465 height 31
type input "[EMAIL_ADDRESS][DOMAIN_NAME]"
click at [558, 218] on input "[EMAIL_ADDRESS][DOMAIN_NAME]" at bounding box center [581, 214] width 465 height 31
click at [570, 216] on input "[EMAIL_ADDRESS][DOMAIN_NAME]" at bounding box center [581, 214] width 465 height 31
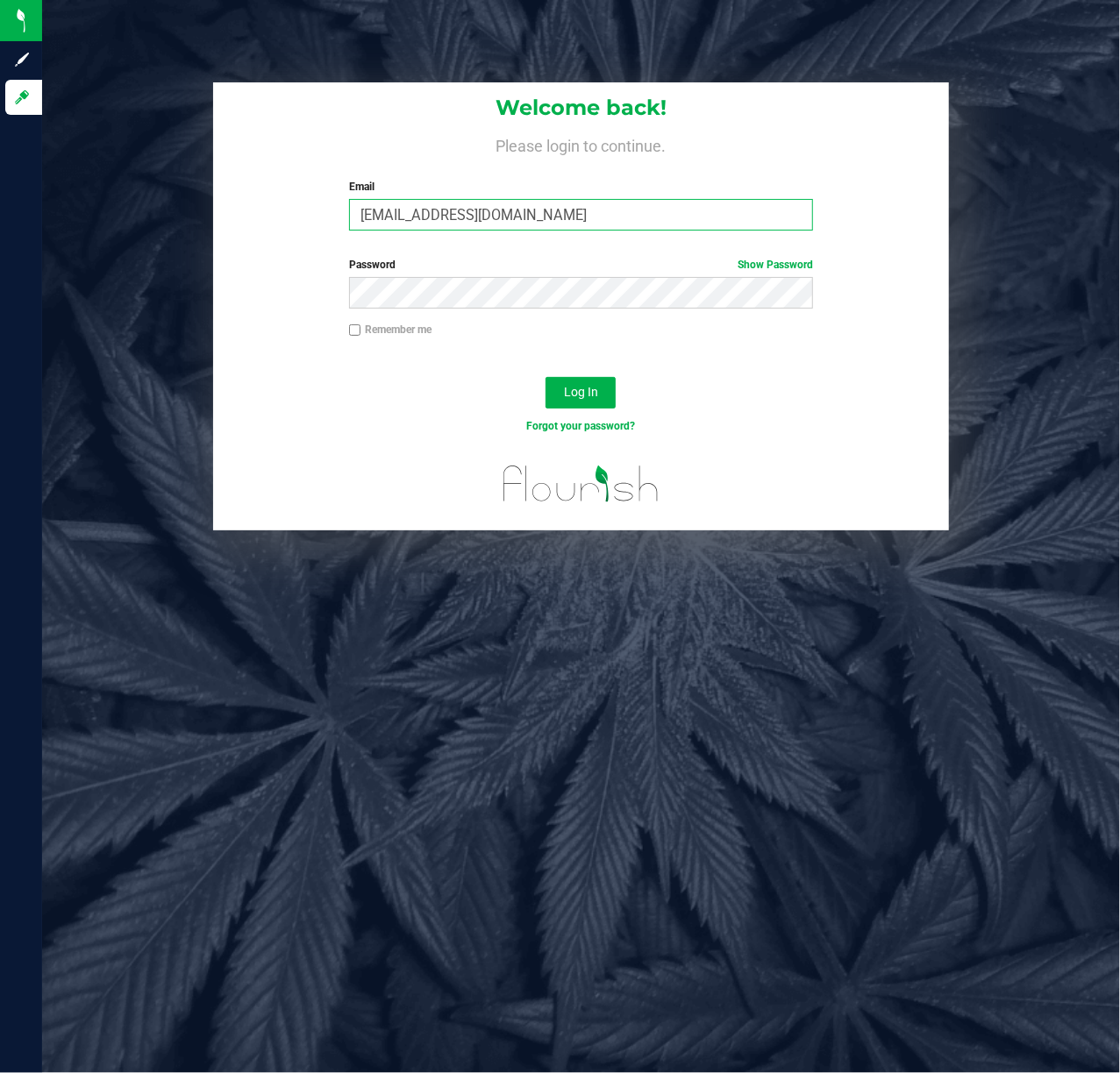
click at [570, 216] on input "[EMAIL_ADDRESS][DOMAIN_NAME]" at bounding box center [581, 214] width 465 height 31
click at [568, 391] on span "Log In" at bounding box center [581, 392] width 34 height 14
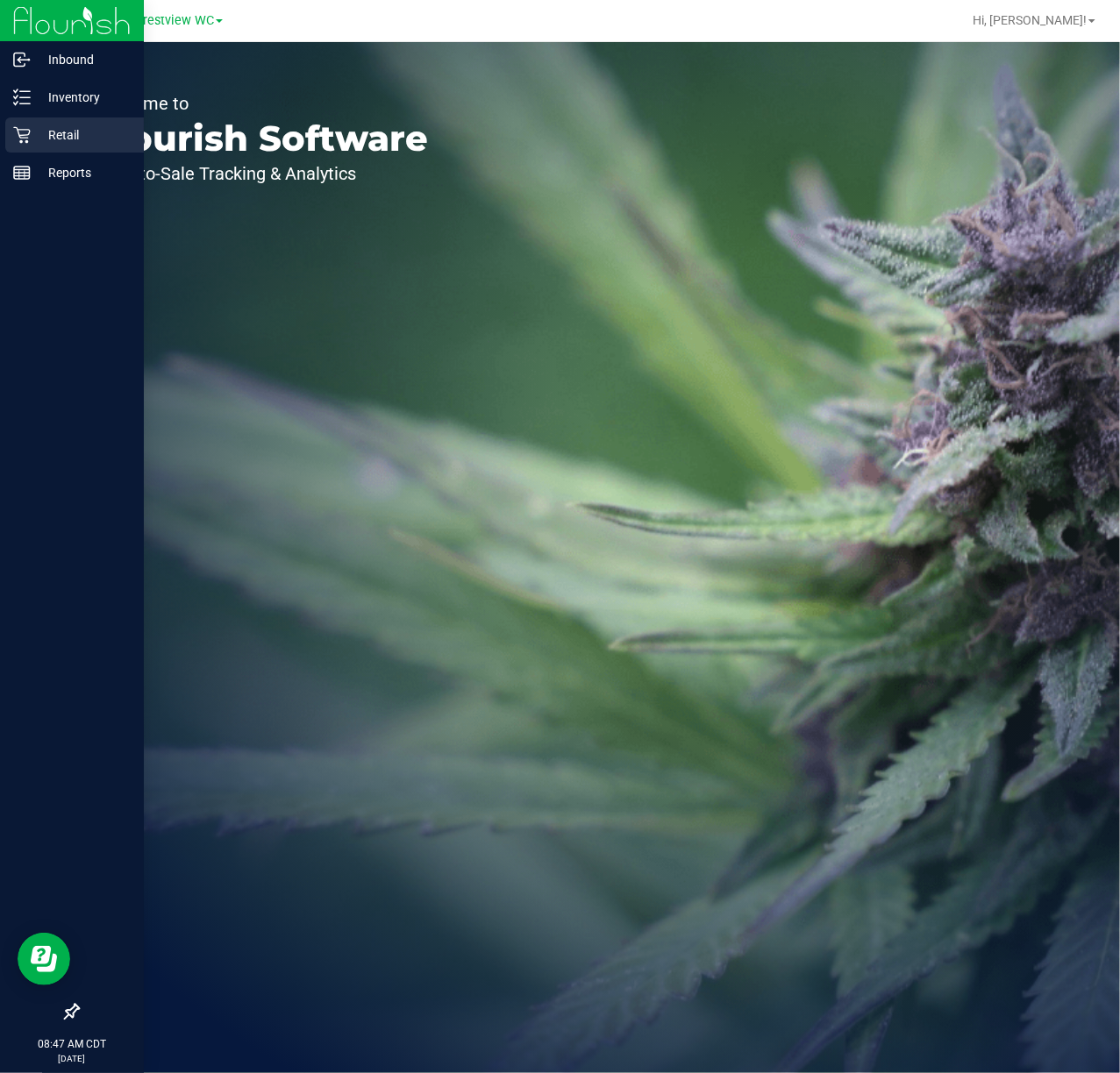
click at [35, 135] on p "Retail" at bounding box center [83, 135] width 105 height 21
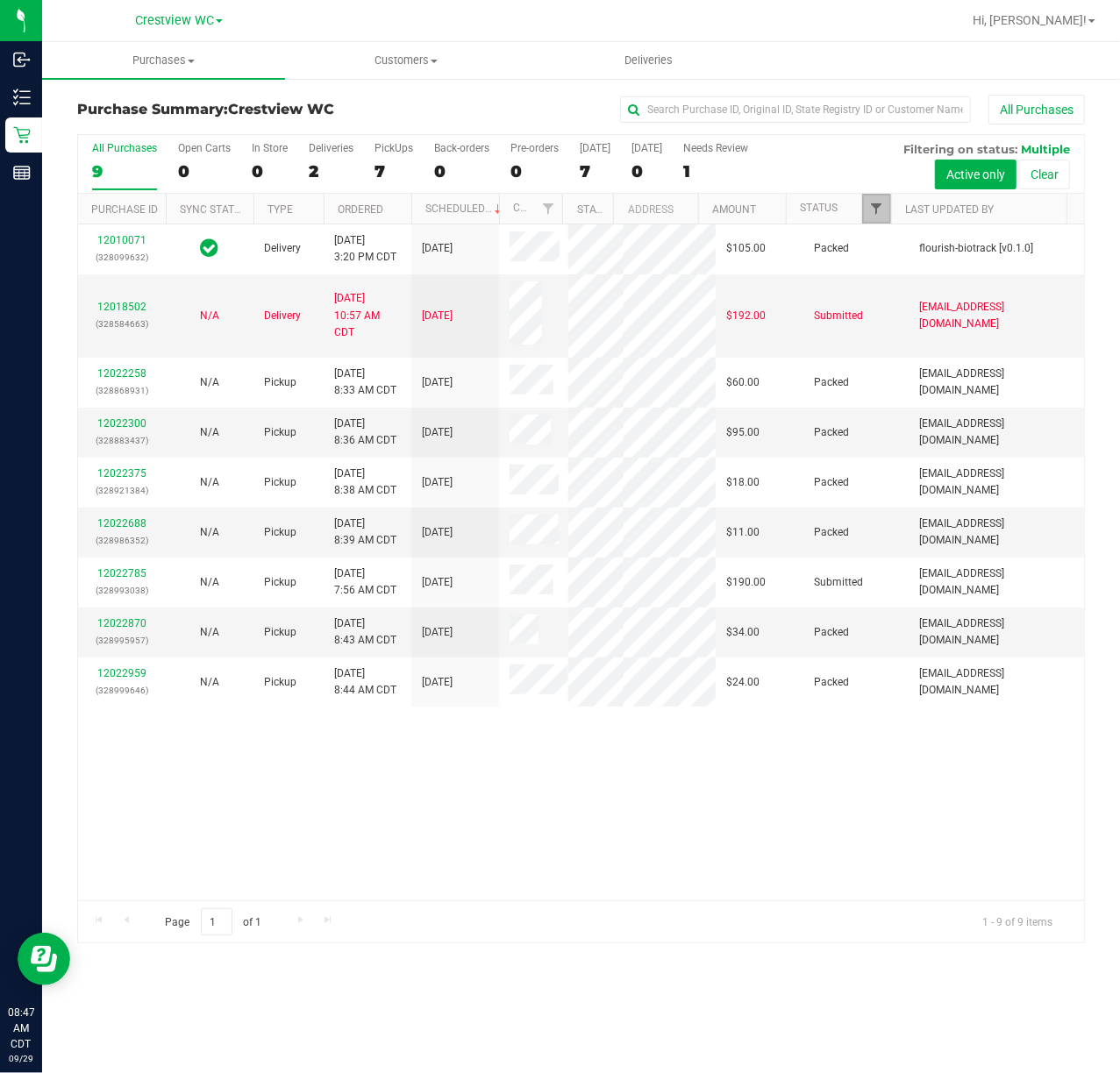
click at [883, 201] on span "Filter" at bounding box center [876, 208] width 14 height 14
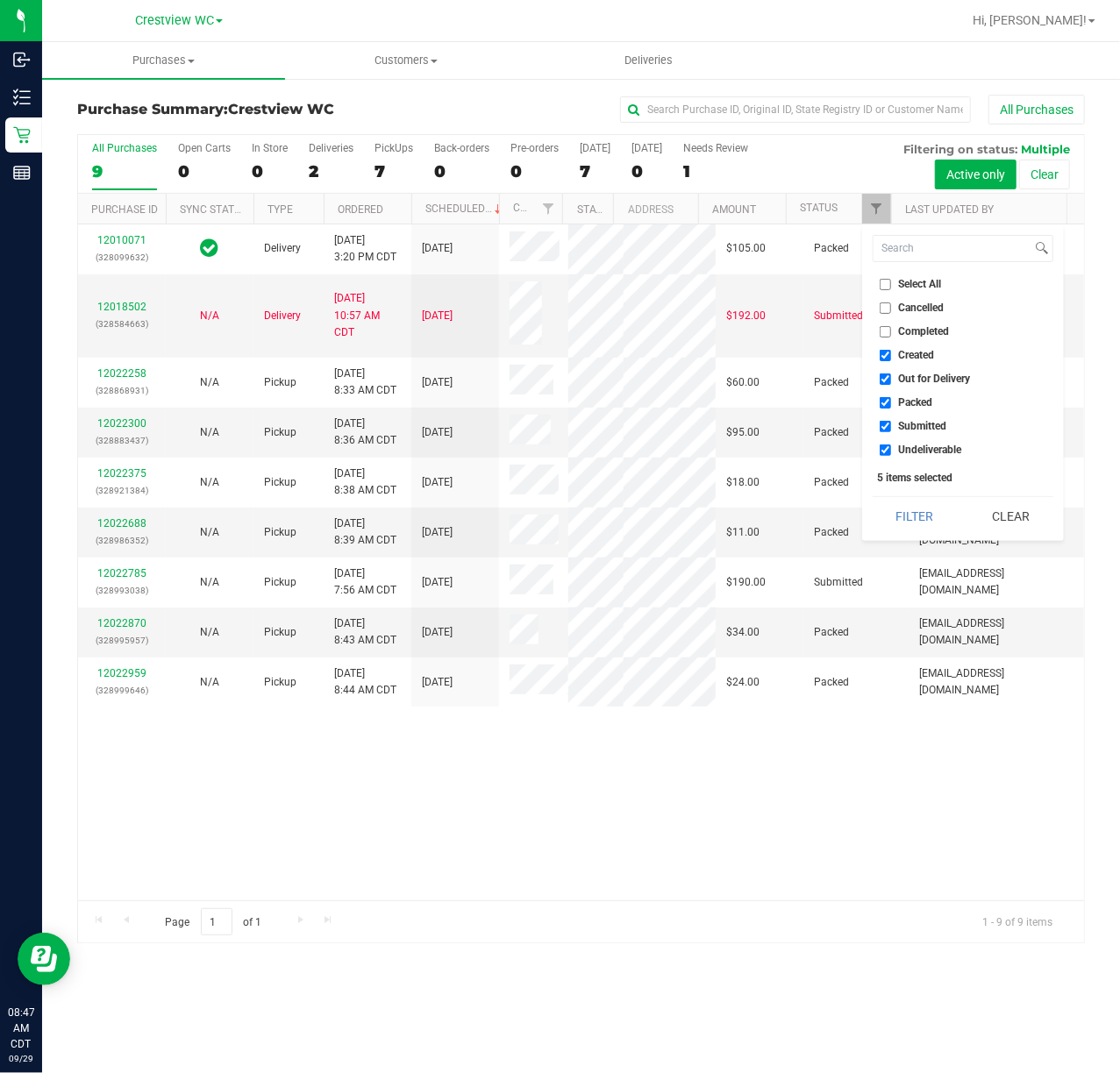
click at [918, 346] on li "Created" at bounding box center [963, 355] width 181 height 18
click at [922, 366] on ul "Select All Cancelled Completed Created Out for Delivery Packed Submitted Undeli…" at bounding box center [963, 367] width 181 height 184
click at [926, 358] on span "Created" at bounding box center [917, 355] width 36 height 11
click at [891, 358] on input "Created" at bounding box center [885, 355] width 12 height 12
checkbox input "false"
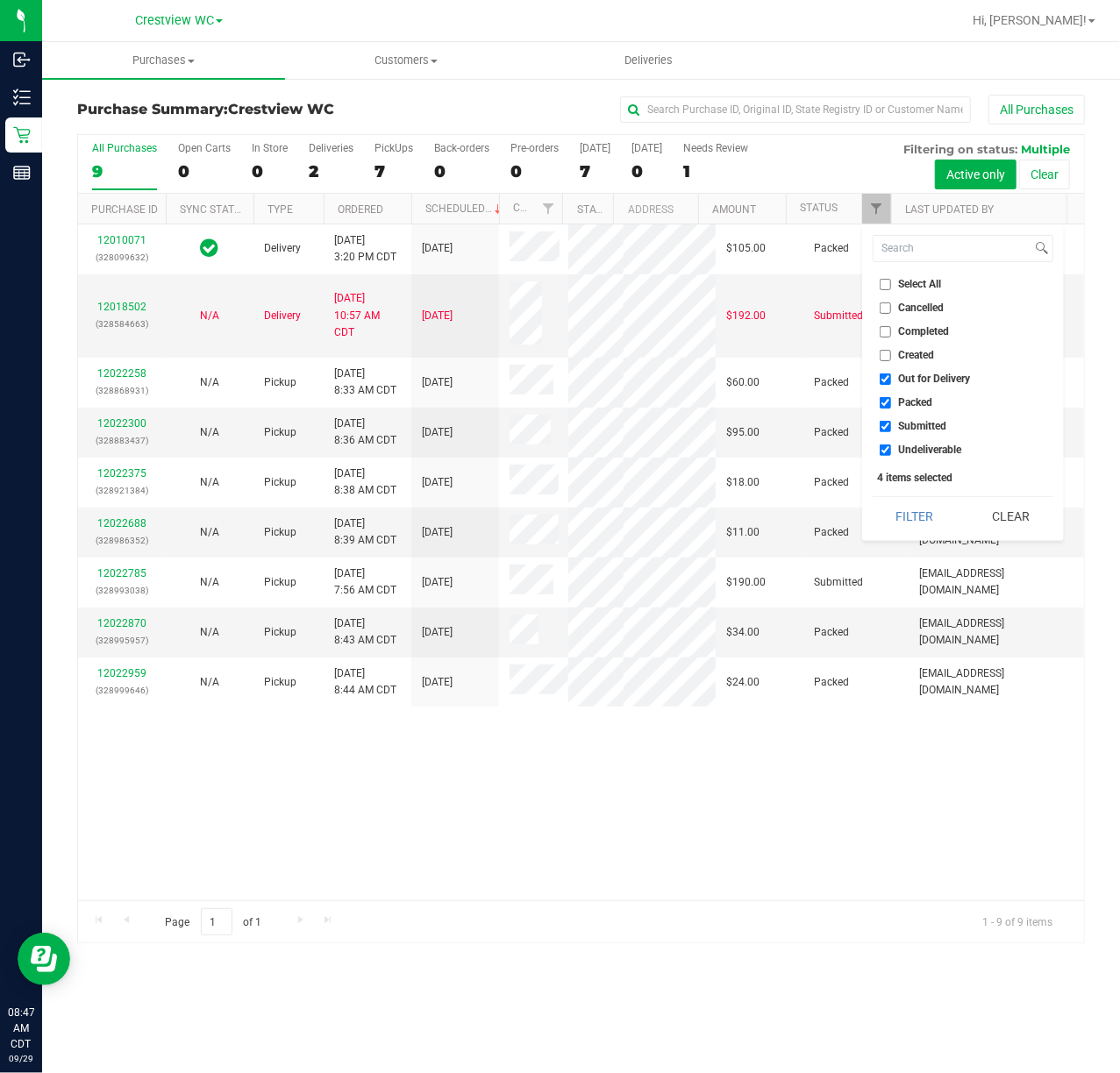
click at [929, 376] on span "Out for Delivery" at bounding box center [935, 379] width 72 height 11
click at [891, 376] on input "Out for Delivery" at bounding box center [885, 379] width 12 height 12
checkbox input "false"
click at [920, 400] on span "Packed" at bounding box center [916, 403] width 34 height 11
click at [891, 400] on input "Packed" at bounding box center [885, 403] width 12 height 12
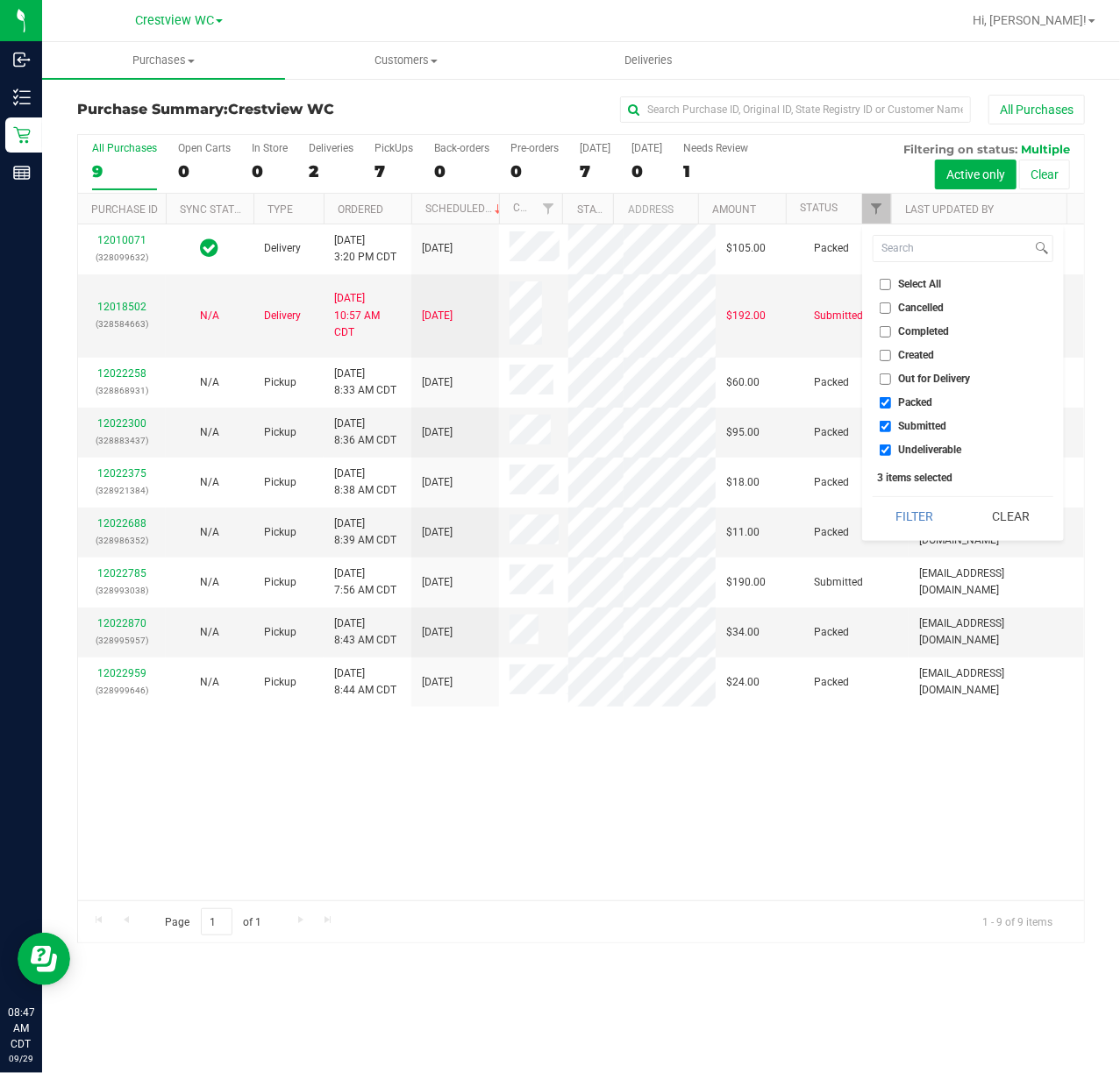
checkbox input "false"
click at [913, 449] on span "Undeliverable" at bounding box center [930, 450] width 63 height 11
click at [891, 449] on input "Undeliverable" at bounding box center [885, 450] width 12 height 12
checkbox input "false"
click at [912, 503] on button "Filter" at bounding box center [915, 516] width 84 height 39
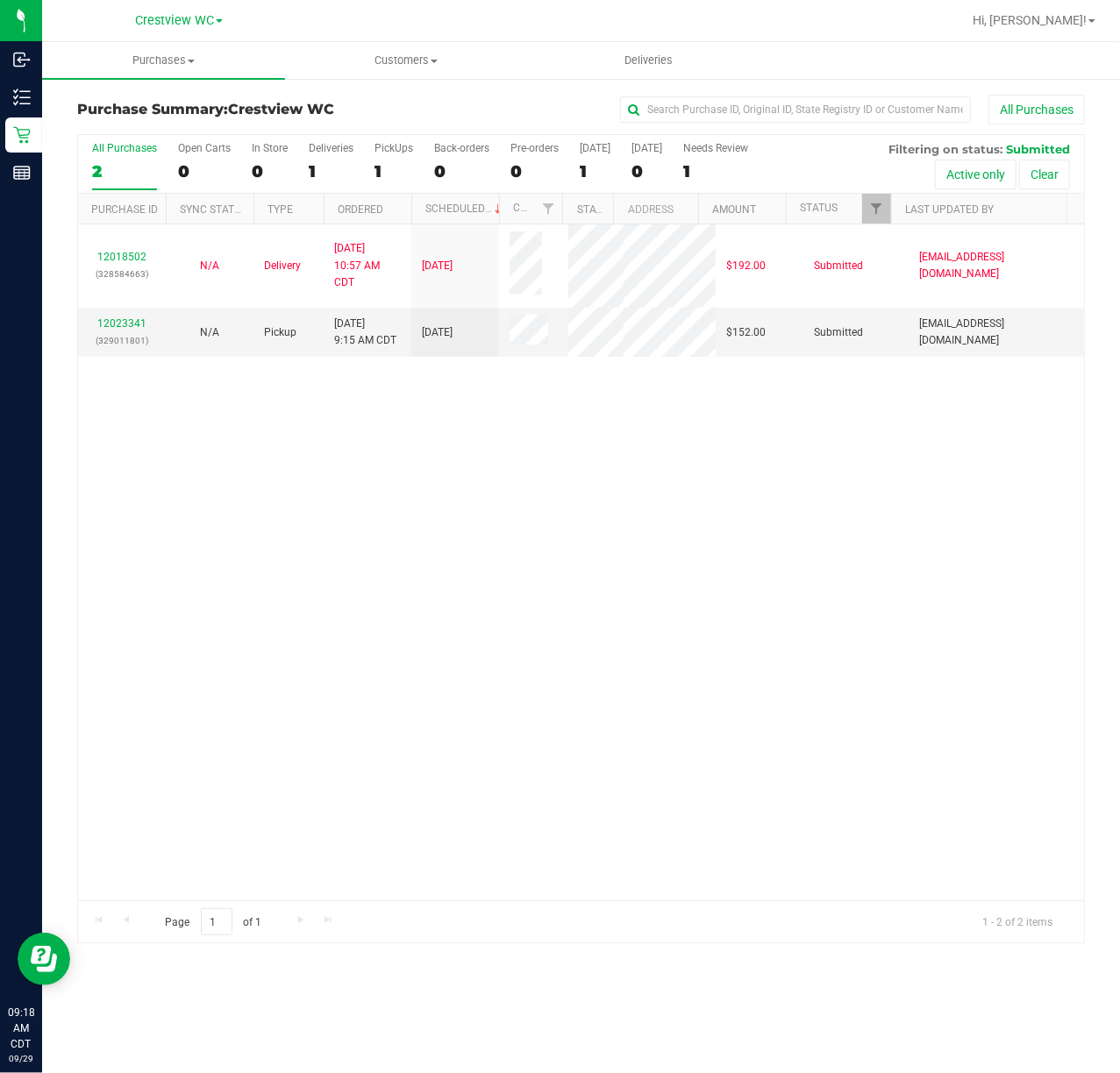
drag, startPoint x: 264, startPoint y: 576, endPoint x: 245, endPoint y: 556, distance: 27.6
click at [264, 576] on div "12018502 (328584663) N/A Delivery 9/28/2025 10:57 AM CDT 10/2/2025 $192.00 Subm…" at bounding box center [581, 563] width 1006 height 676
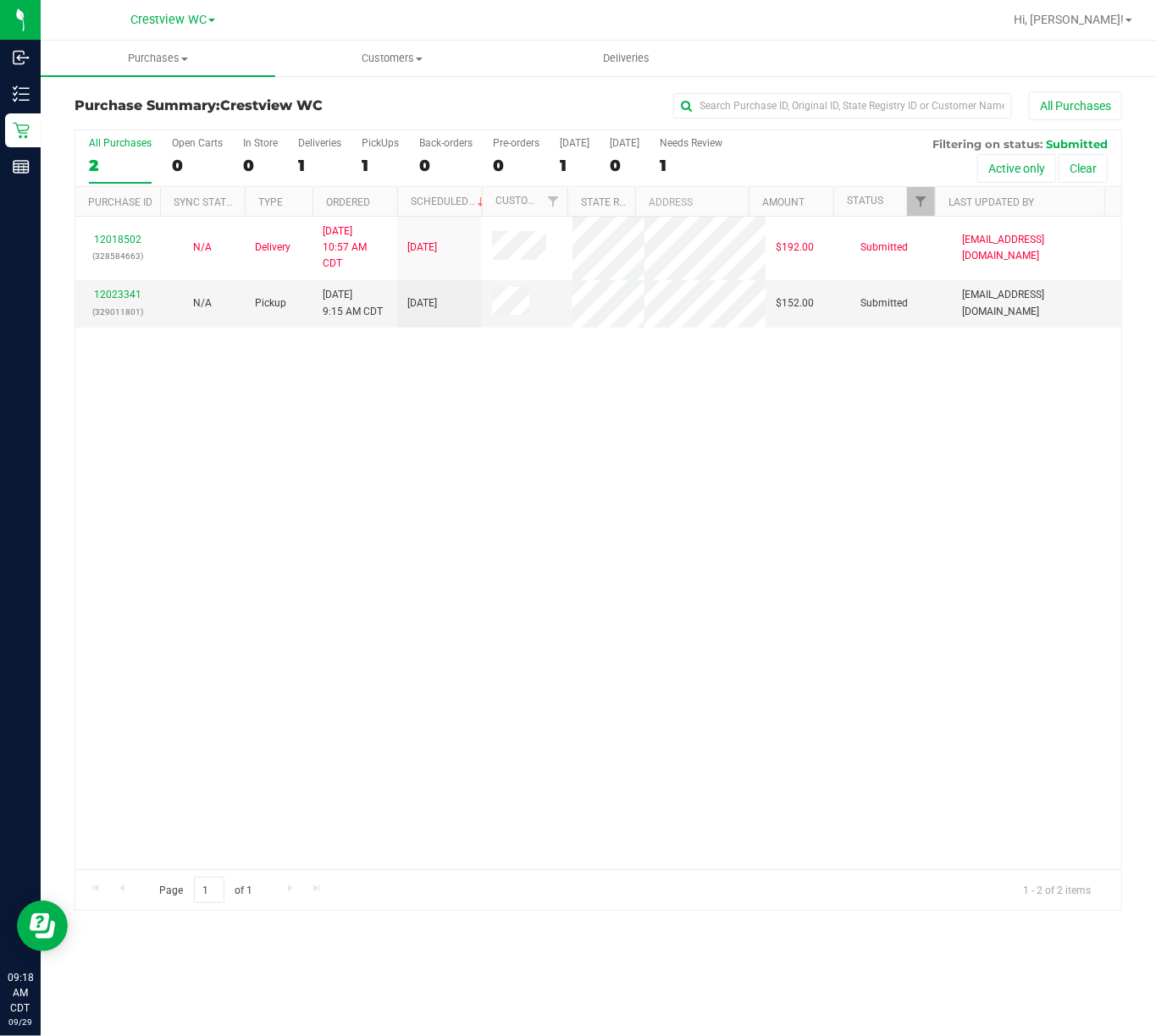
click at [197, 583] on div "12018502 (328584663) N/A Delivery 9/28/2025 10:57 AM CDT 10/2/2025 $192.00 Subm…" at bounding box center [598, 543] width 1046 height 652
click at [117, 296] on link "12023341" at bounding box center [117, 295] width 48 height 12
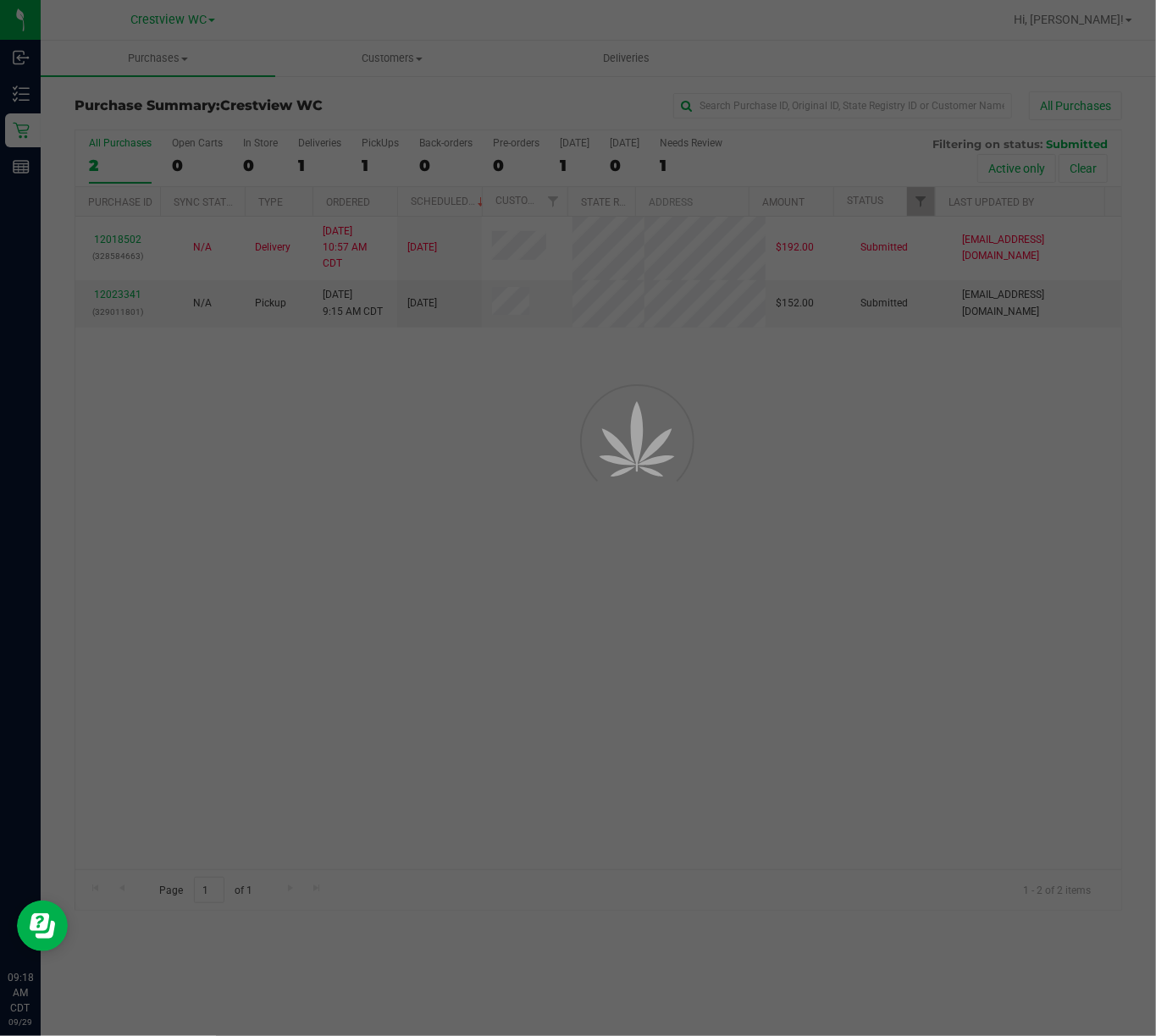
click at [239, 705] on div at bounding box center [578, 518] width 1156 height 1036
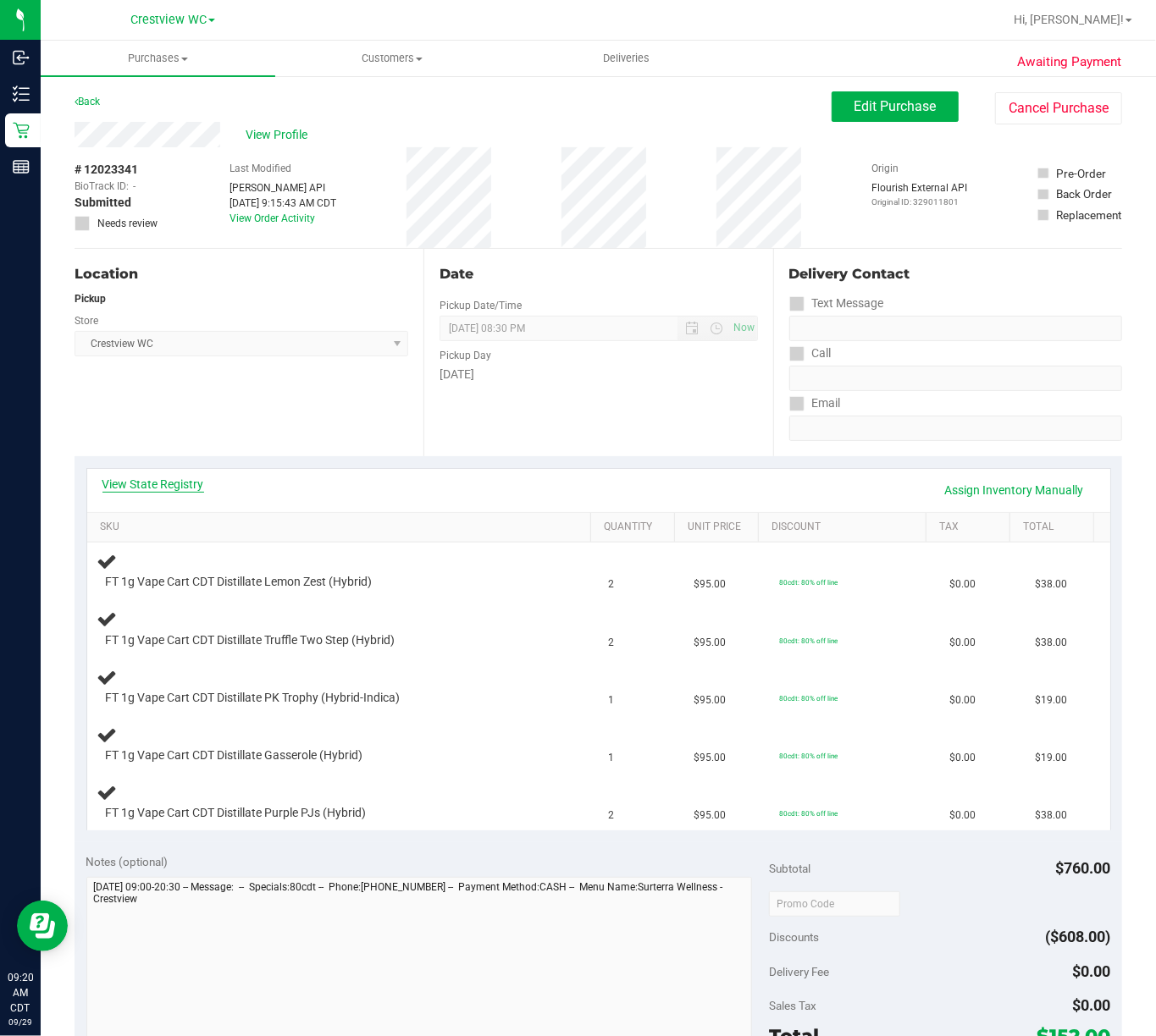
click at [177, 484] on link "View State Registry" at bounding box center [153, 484] width 102 height 17
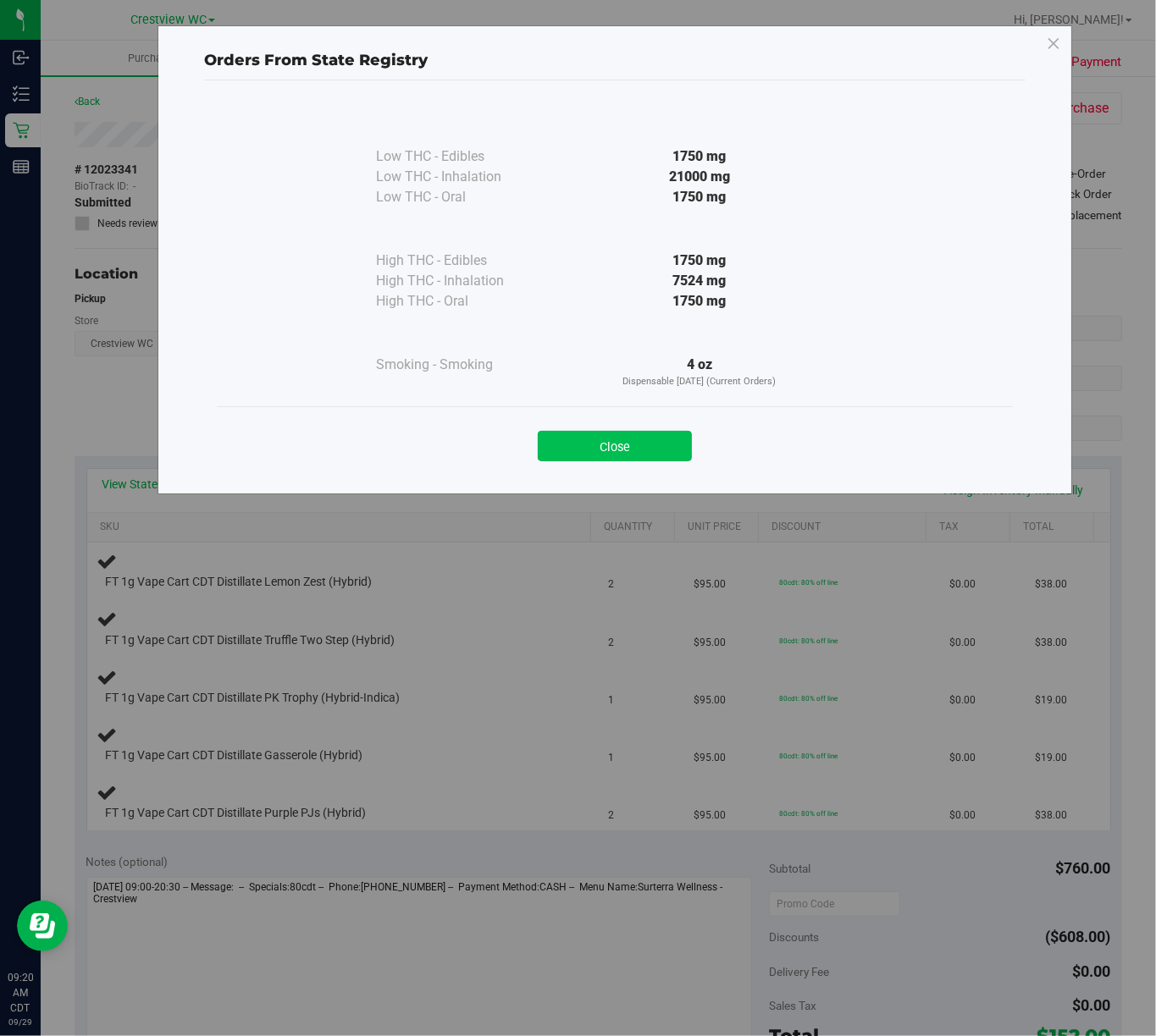
click at [584, 443] on button "Close" at bounding box center [615, 446] width 154 height 30
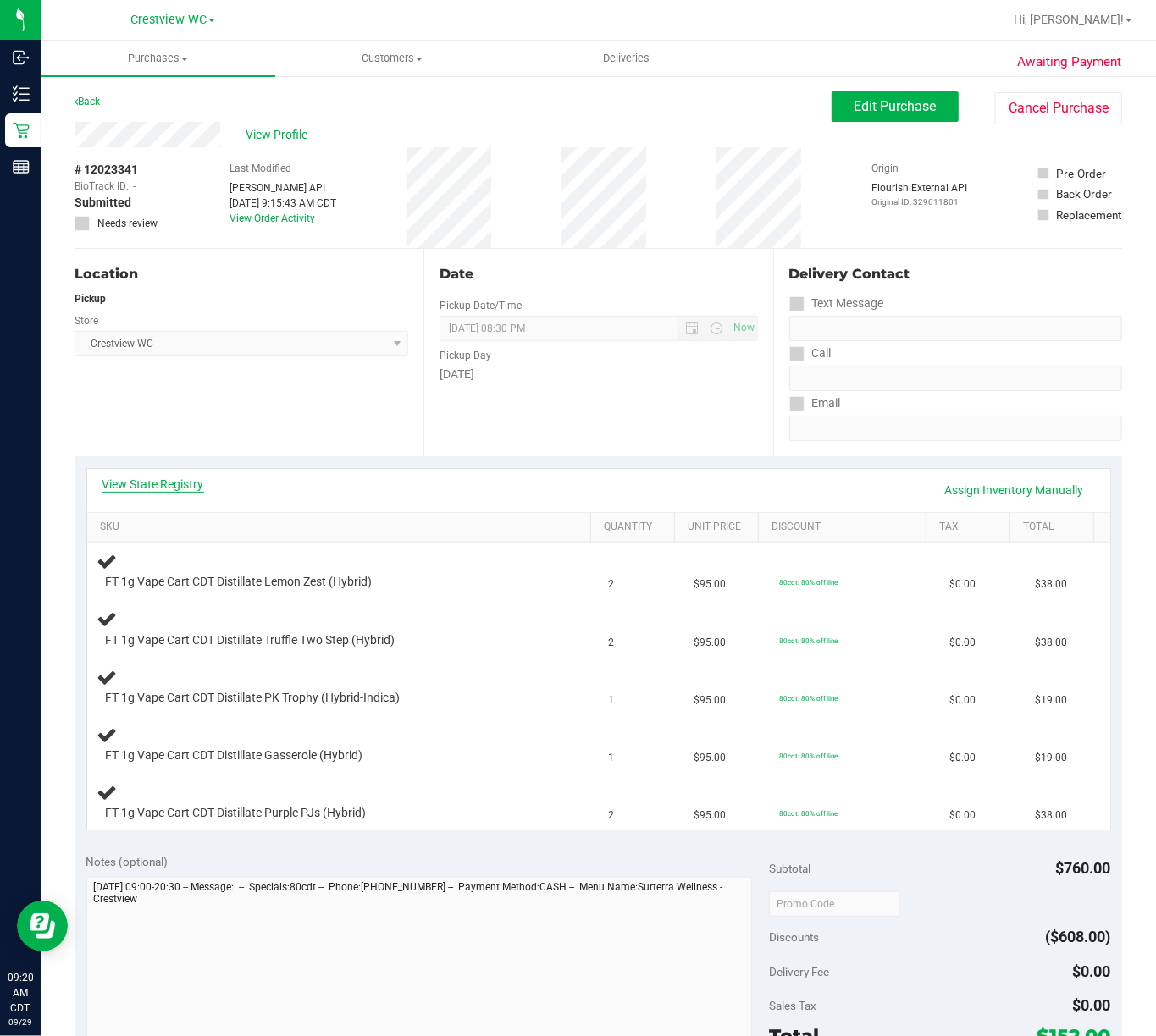
click at [200, 479] on link "View State Registry" at bounding box center [153, 484] width 102 height 17
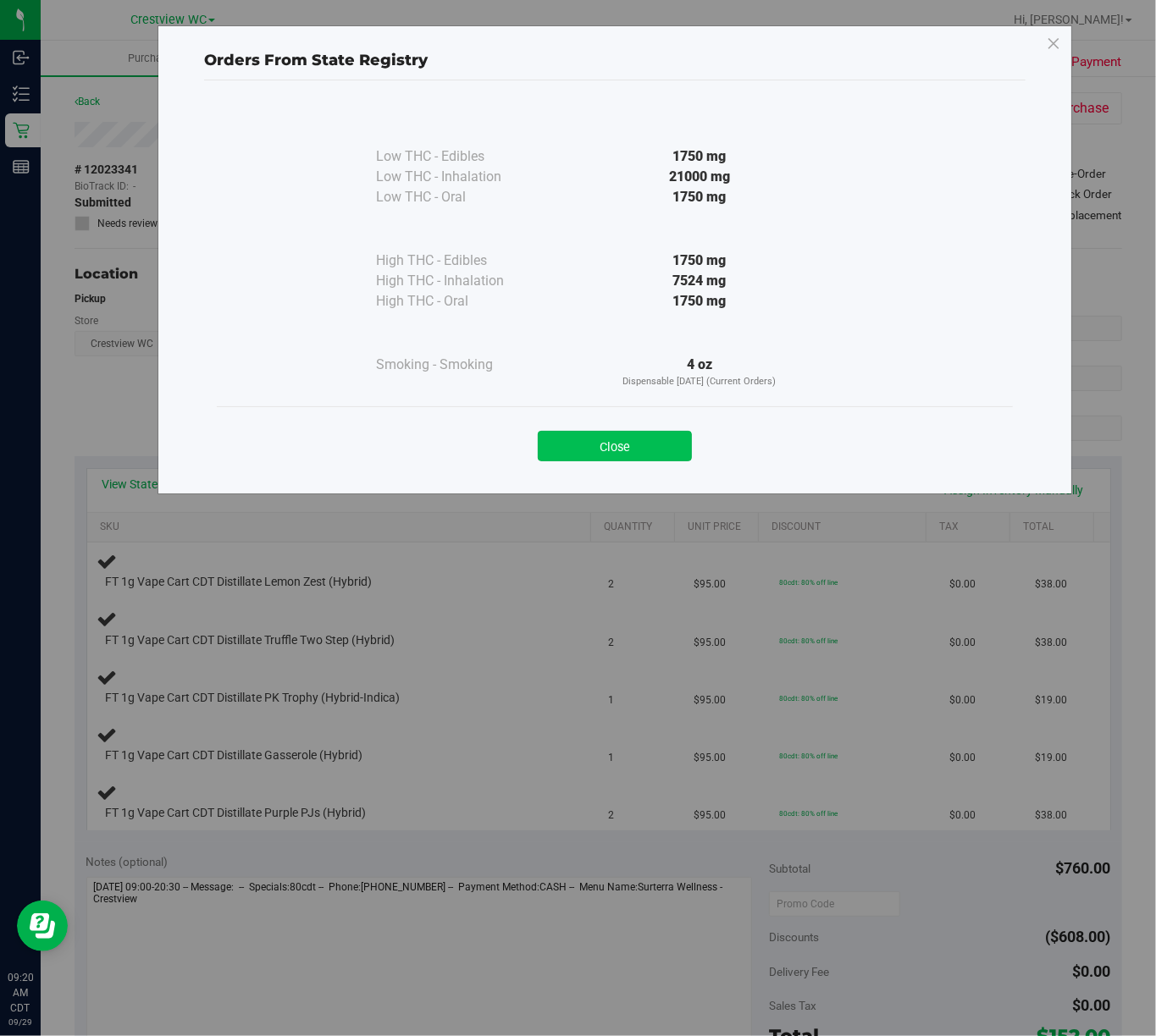
click at [584, 440] on button "Close" at bounding box center [615, 446] width 154 height 30
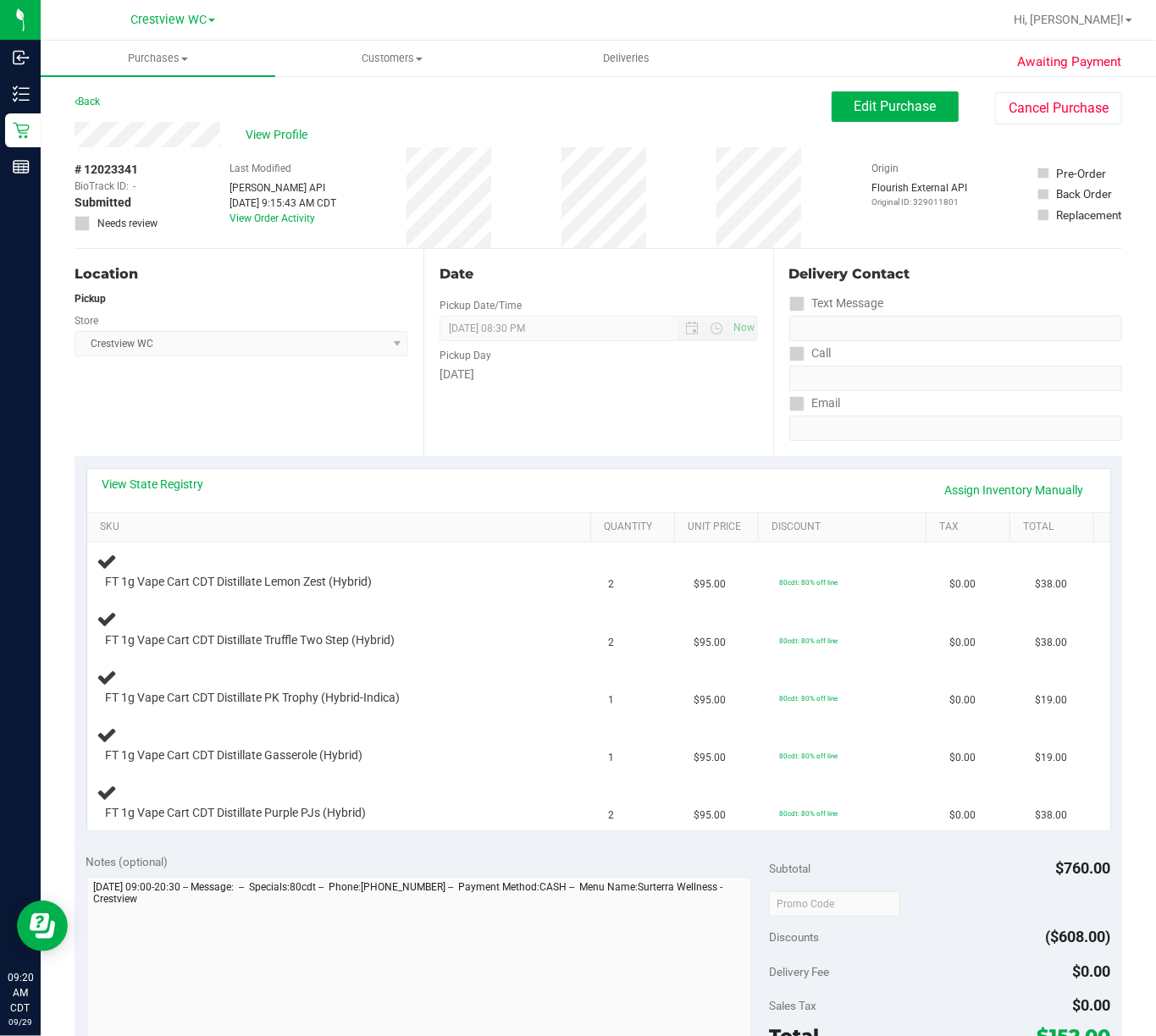
click at [105, 102] on div "Back Edit Purchase Cancel Purchase" at bounding box center [598, 106] width 1048 height 30
click at [87, 102] on link "Back" at bounding box center [87, 102] width 25 height 12
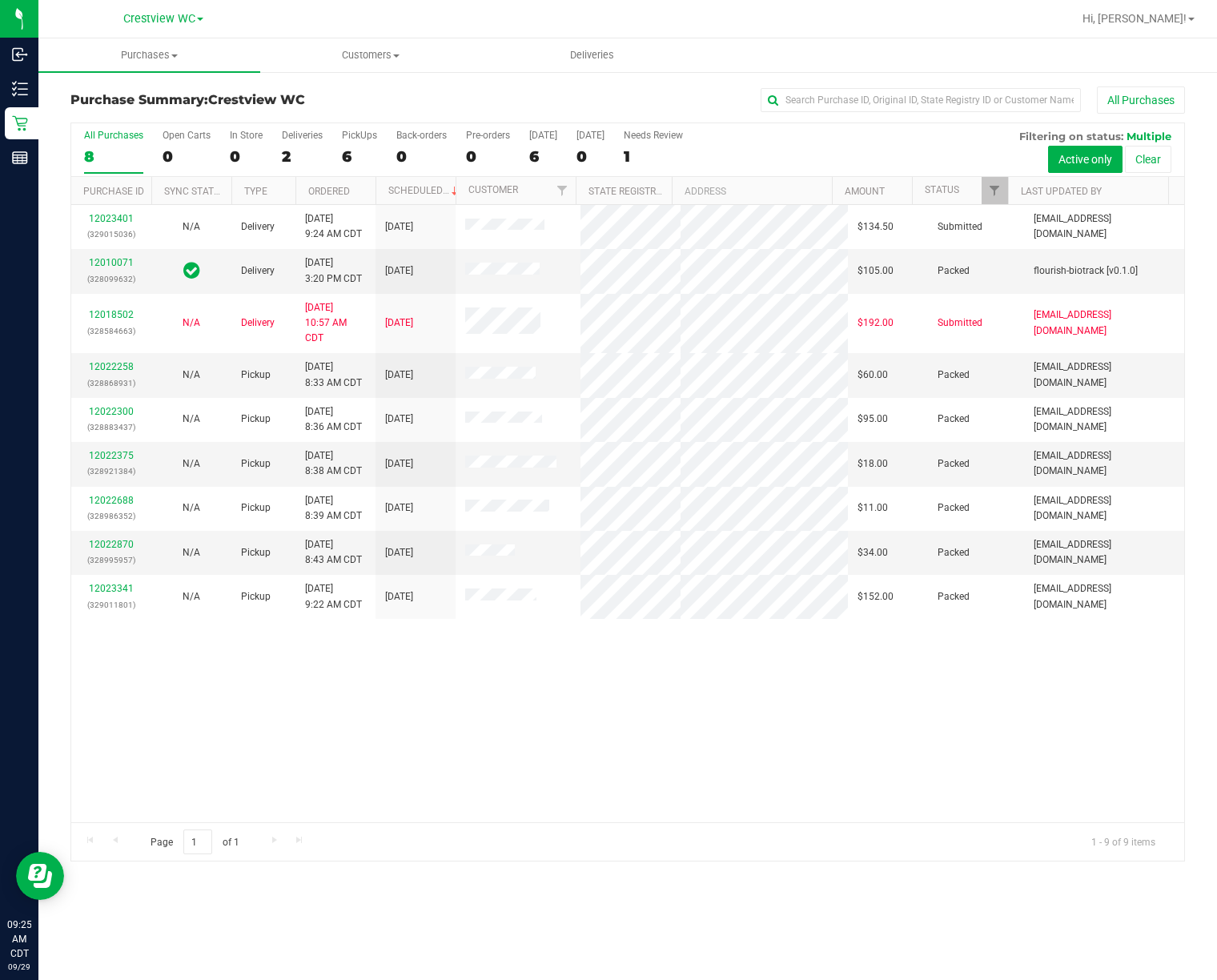
click at [302, 758] on div "12023401 (329015036) N/A Delivery 9/29/2025 9:24 AM CDT 10/2/2025 $134.50 Submi…" at bounding box center [628, 514] width 1113 height 617
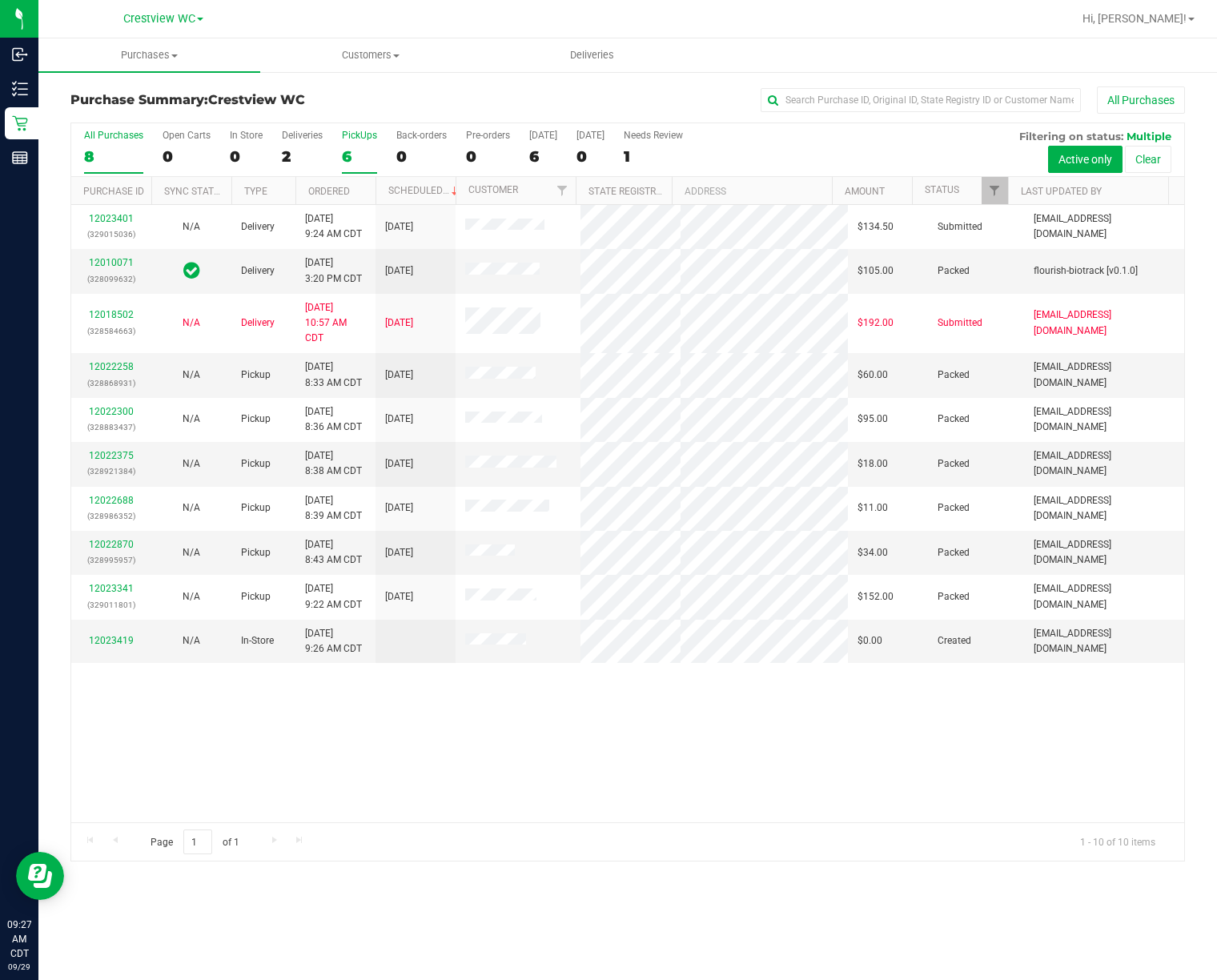
click at [364, 163] on div "6" at bounding box center [359, 157] width 35 height 18
click at [0, 0] on input "PickUps 6" at bounding box center [0, 0] width 0 height 0
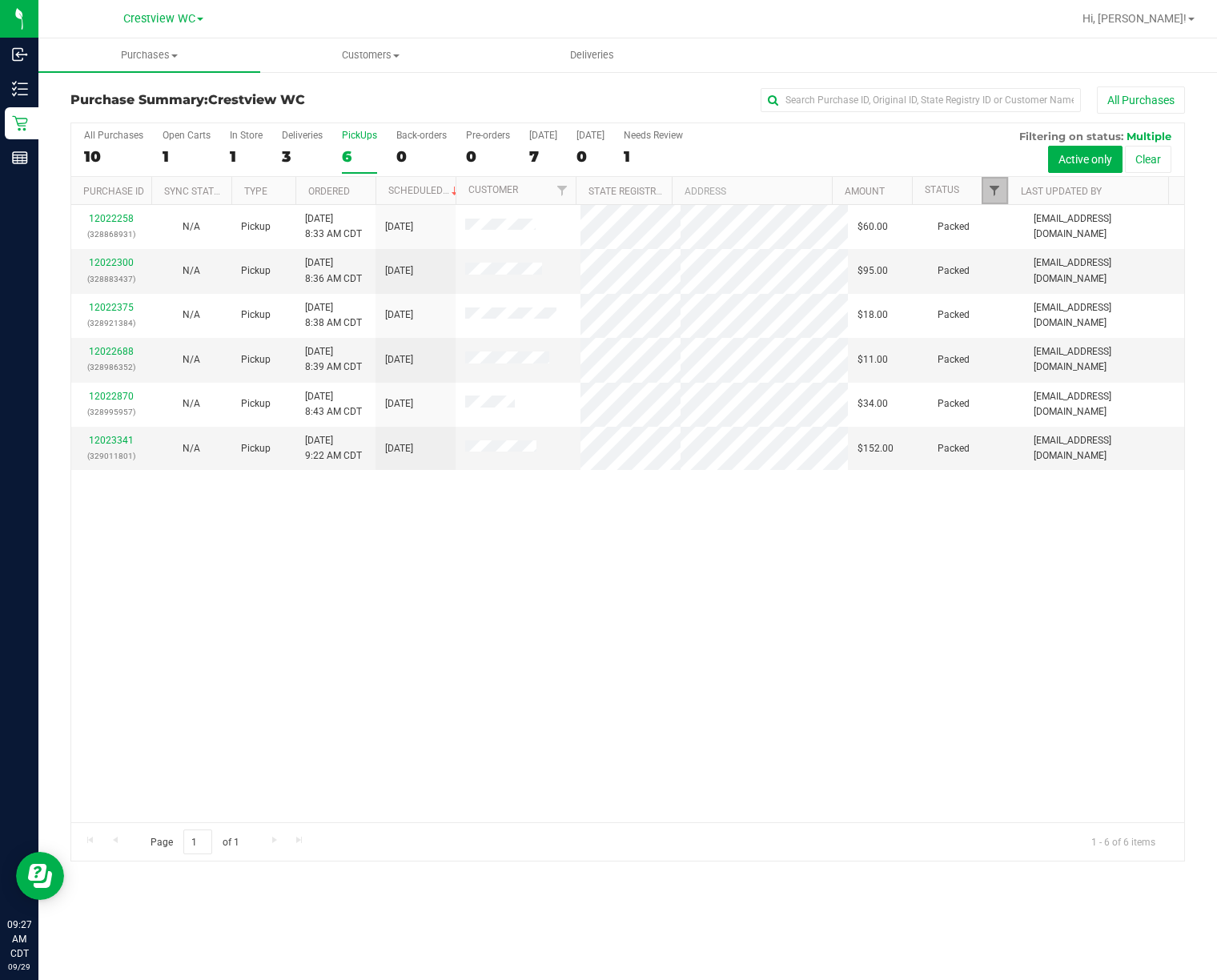
click at [993, 192] on span "Filter" at bounding box center [995, 190] width 13 height 13
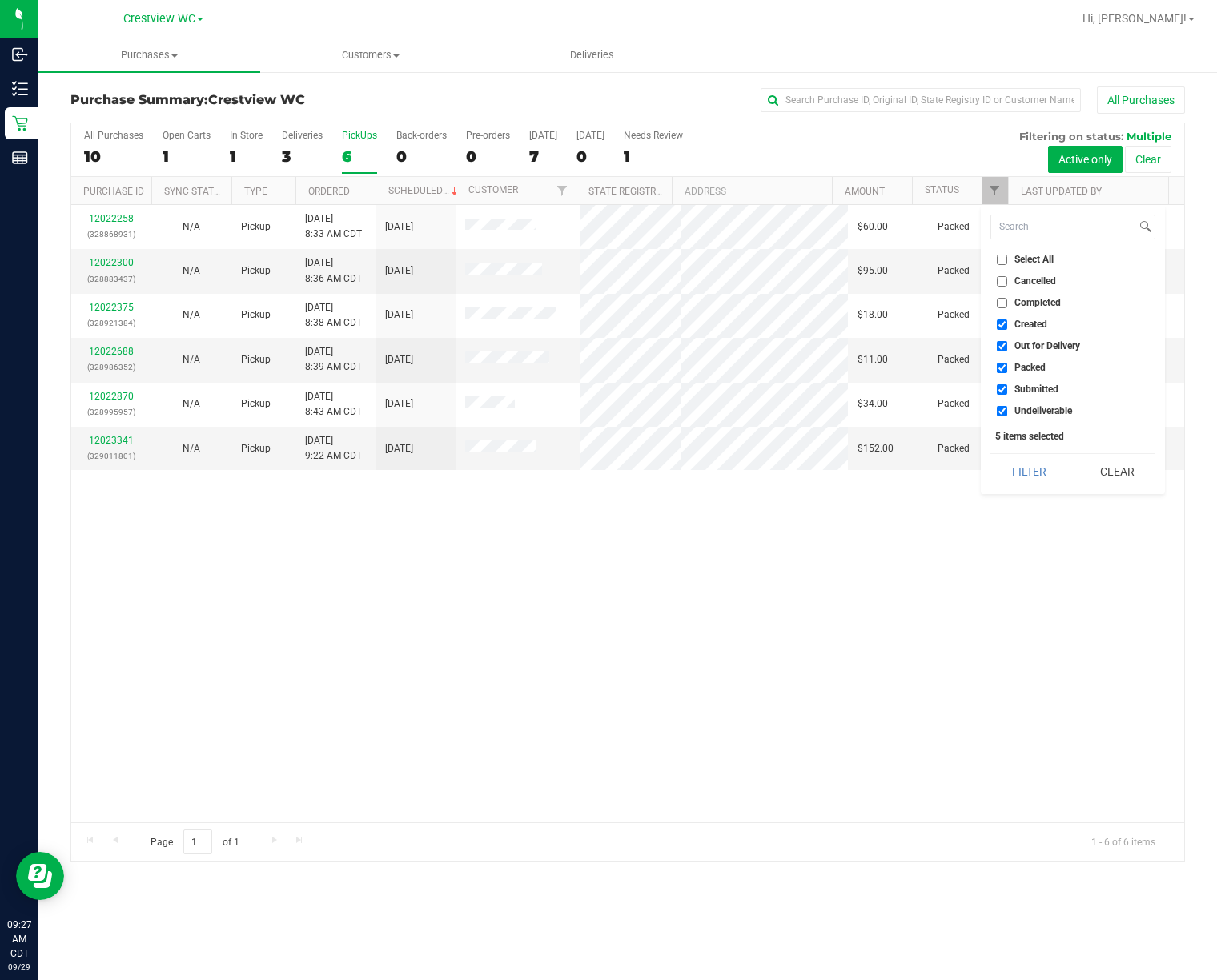
click at [1006, 317] on li "Created" at bounding box center [1073, 324] width 165 height 16
click at [1003, 341] on input "Out for Delivery" at bounding box center [1002, 346] width 11 height 11
checkbox input "false"
click at [1003, 324] on input "Created" at bounding box center [1002, 324] width 11 height 11
checkbox input "false"
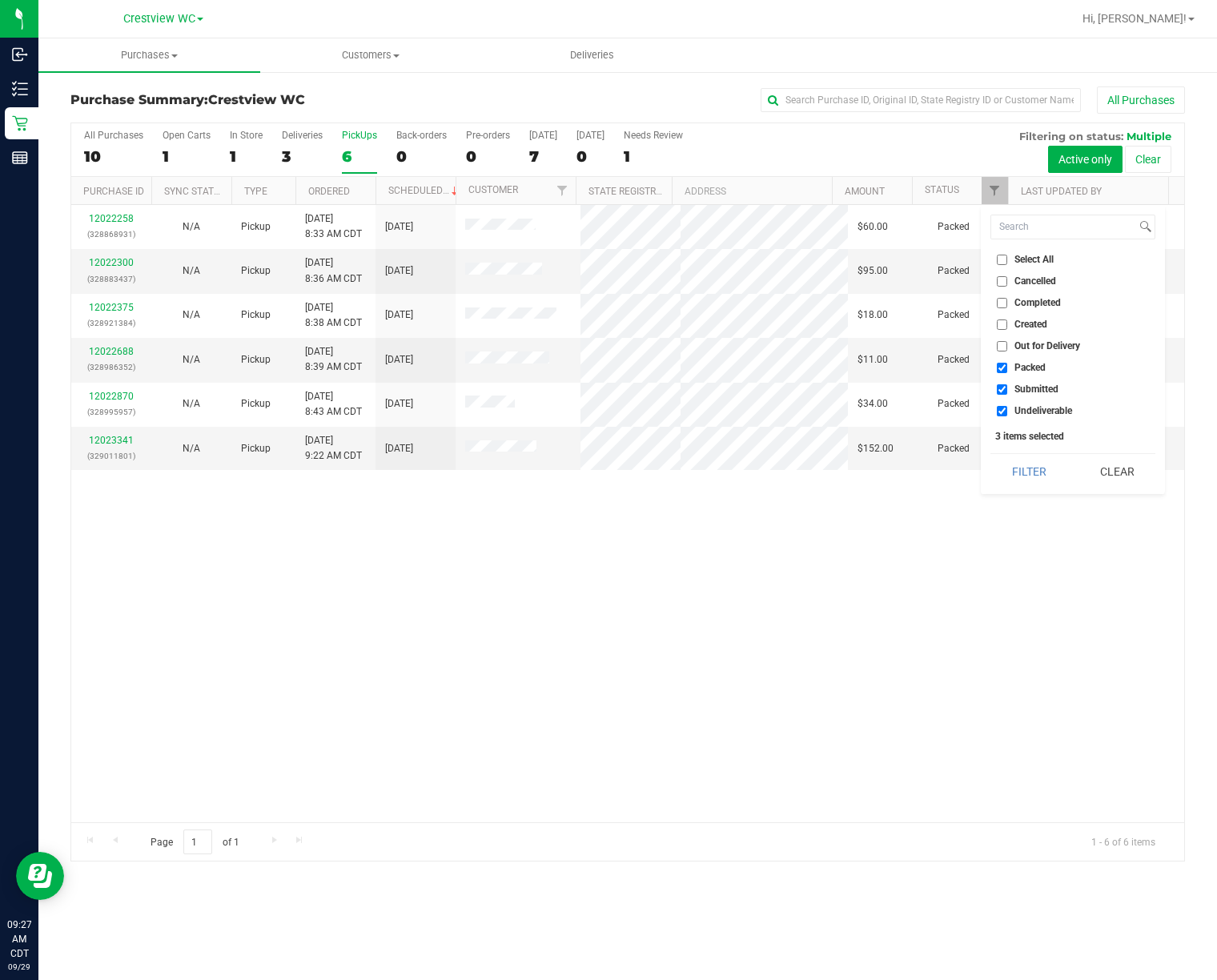
click at [1004, 366] on input "Packed" at bounding box center [1002, 368] width 11 height 11
checkbox input "false"
click at [998, 413] on input "Undeliverable" at bounding box center [1002, 411] width 11 height 11
checkbox input "false"
click at [1018, 465] on button "Filter" at bounding box center [1029, 471] width 77 height 35
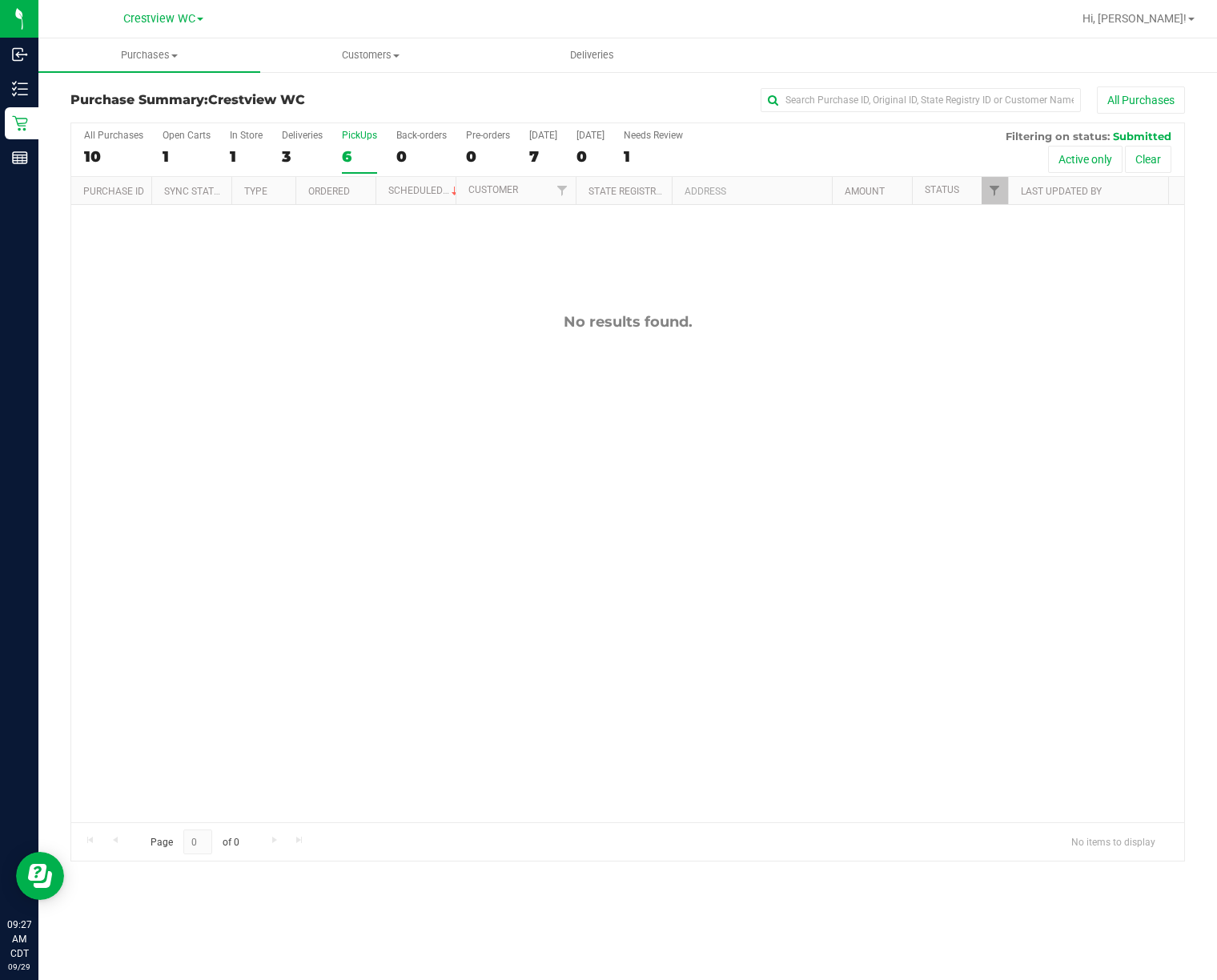
click at [644, 722] on div "No results found." at bounding box center [628, 568] width 1113 height 726
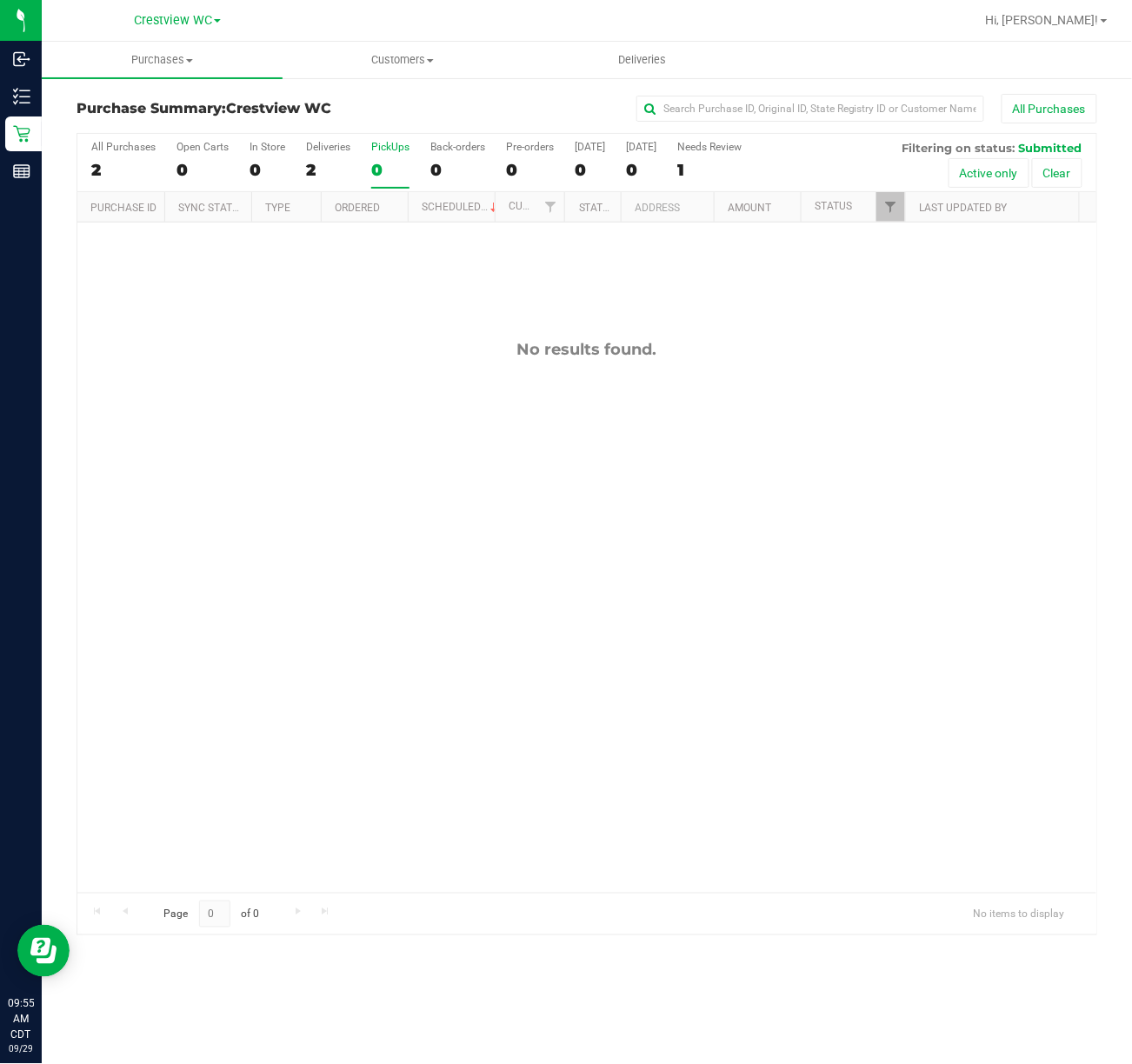
click at [454, 501] on div "No results found." at bounding box center [587, 617] width 1019 height 788
click at [892, 196] on link "Filter" at bounding box center [890, 207] width 29 height 29
click at [742, 590] on div "No results found." at bounding box center [587, 617] width 1019 height 788
click at [473, 683] on div "No results found." at bounding box center [587, 617] width 1019 height 788
click at [296, 386] on div "12023712 N/A Pickup 9/29/2025 10:06 AM CDT 9/29/2025 $323.00 Submitted tmather@…" at bounding box center [587, 558] width 1019 height 670
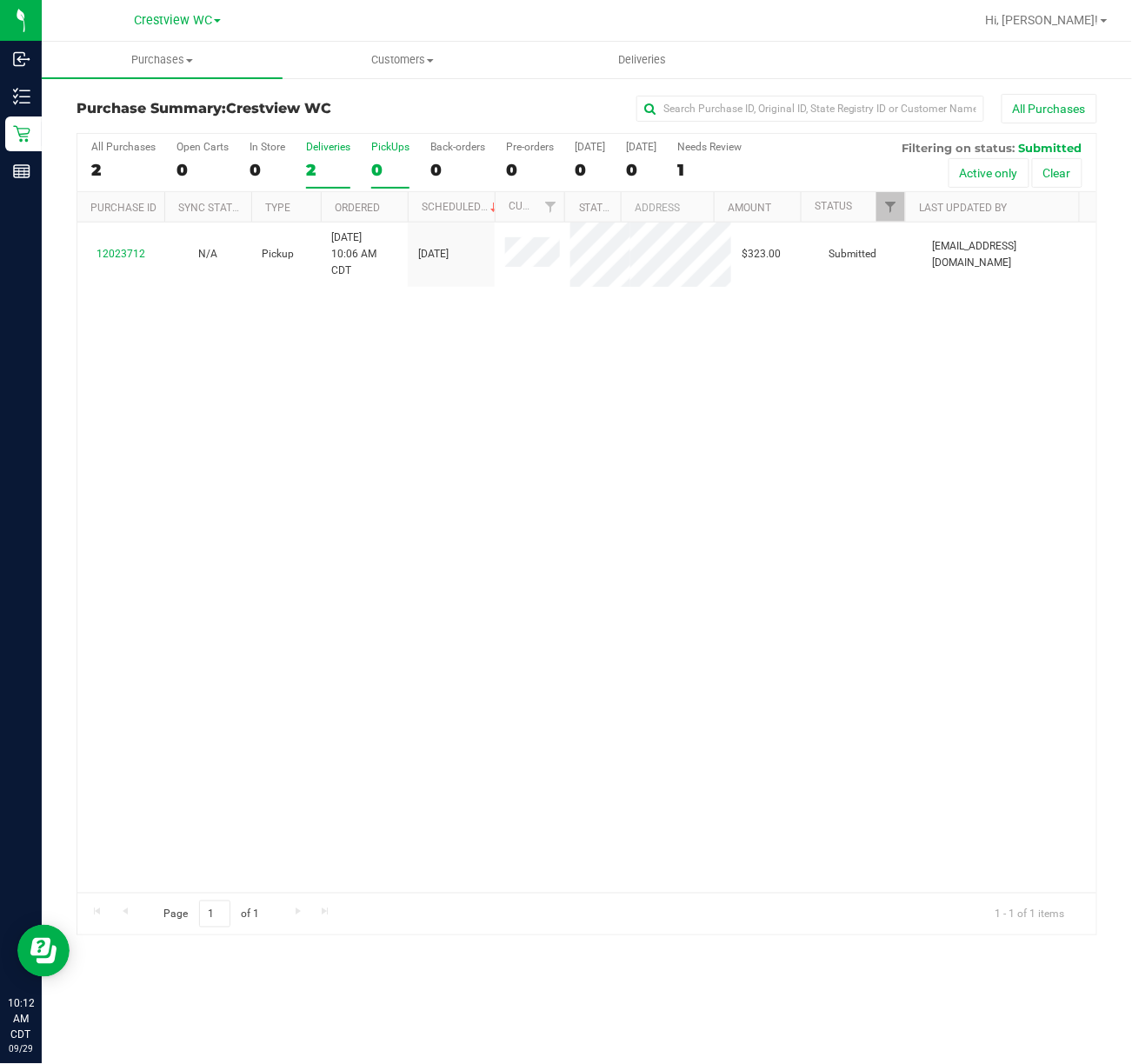
click at [324, 177] on div "2" at bounding box center [328, 170] width 45 height 20
click at [0, 0] on input "Deliveries 2" at bounding box center [0, 0] width 0 height 0
click at [316, 384] on div "12018502 (328584663) N/A Delivery 9/28/2025 10:57 AM CDT 10/2/2025 $192.00 Subm…" at bounding box center [587, 558] width 1019 height 670
drag, startPoint x: 279, startPoint y: 453, endPoint x: 238, endPoint y: 436, distance: 44.4
click at [276, 454] on div "12018502 (328584663) N/A Delivery 9/28/2025 10:57 AM CDT 10/2/2025 $192.00 Subm…" at bounding box center [587, 558] width 1019 height 670
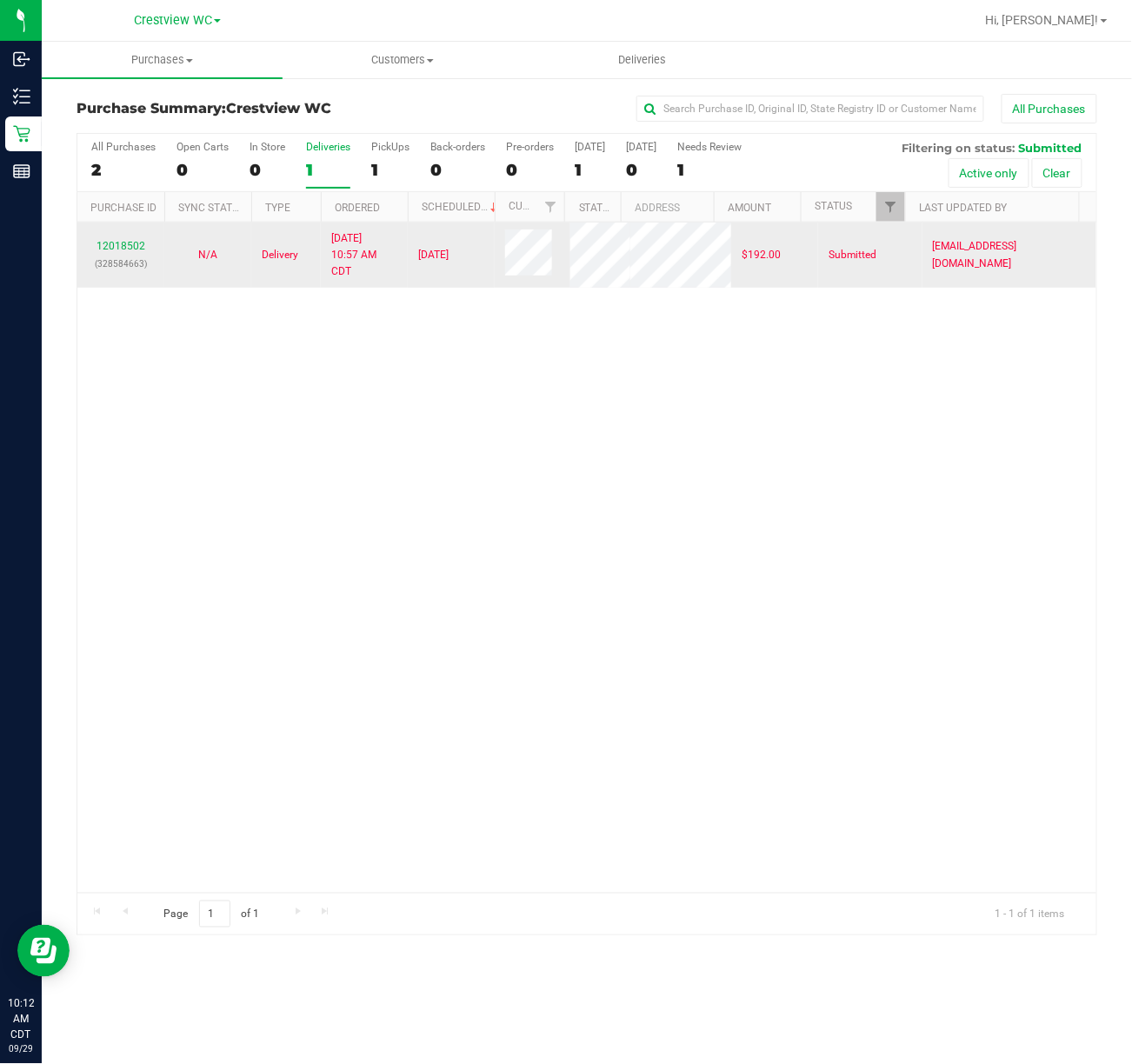
click at [140, 256] on div "12018502 (328584663)" at bounding box center [121, 254] width 66 height 33
click at [139, 252] on link "12018502" at bounding box center [120, 246] width 49 height 12
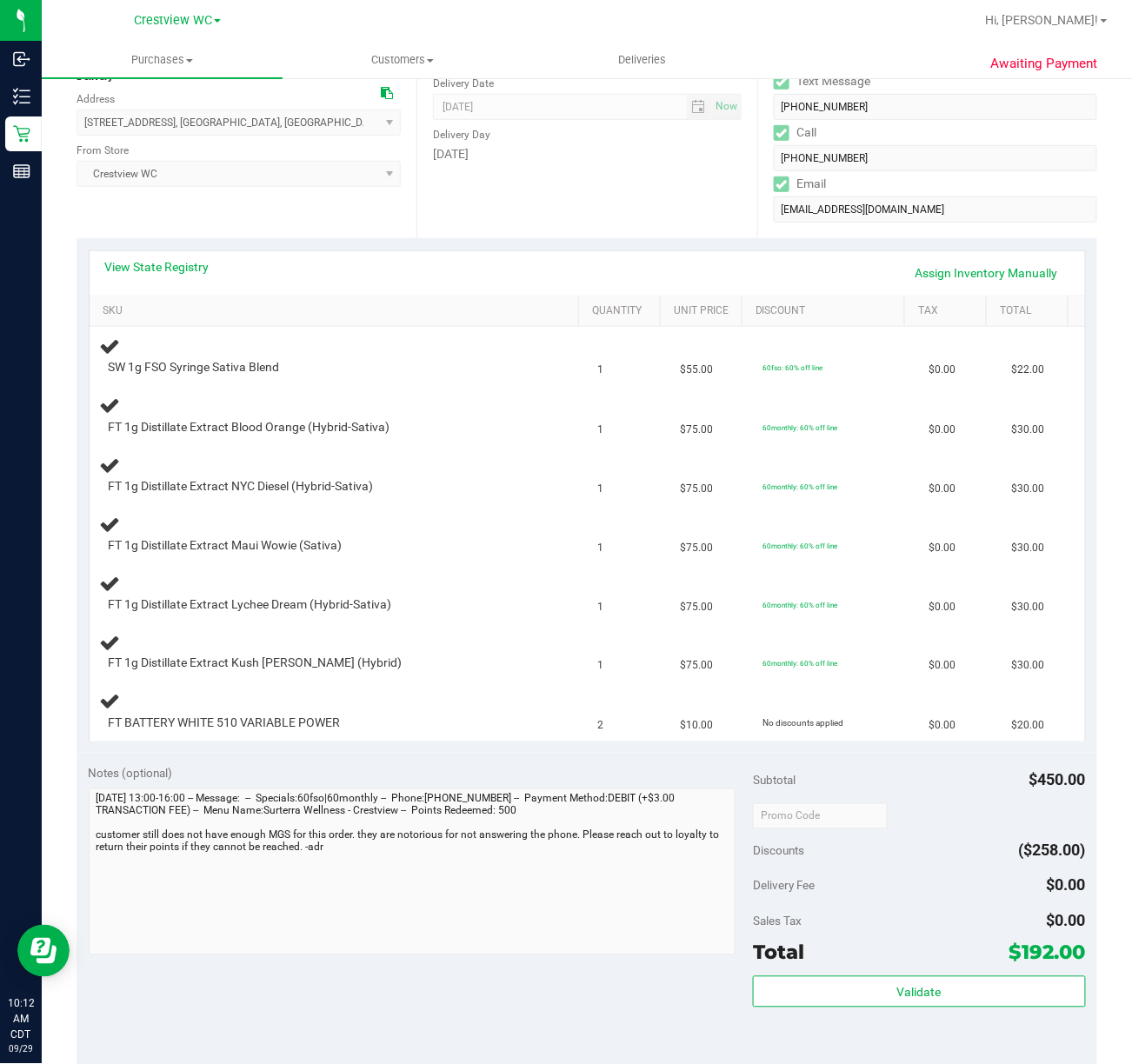
scroll to position [232, 0]
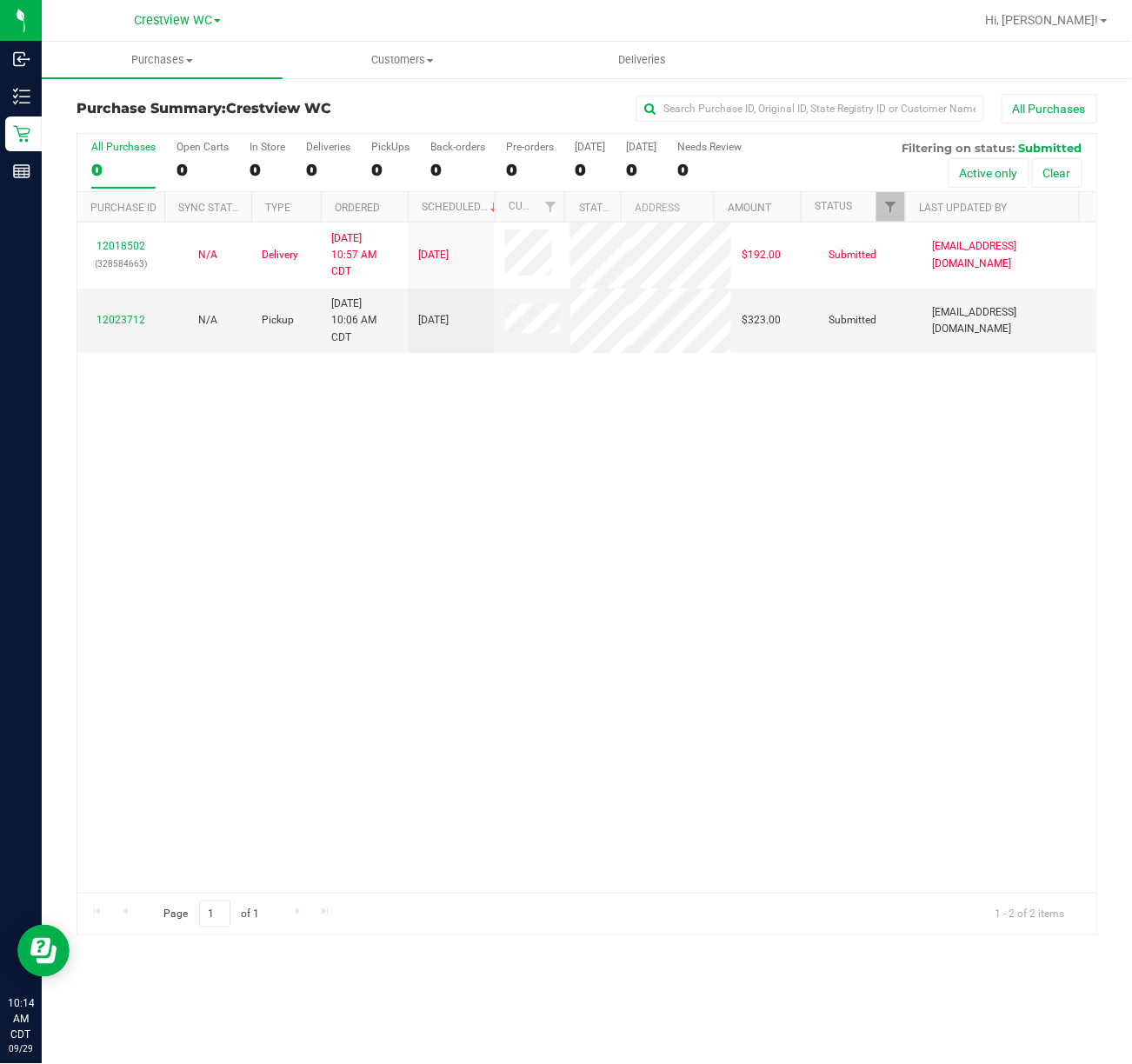
click at [328, 553] on div "12018502 (328584663) N/A Delivery 9/28/2025 10:57 AM CDT 10/2/2025 $192.00 Subm…" at bounding box center [587, 558] width 1019 height 670
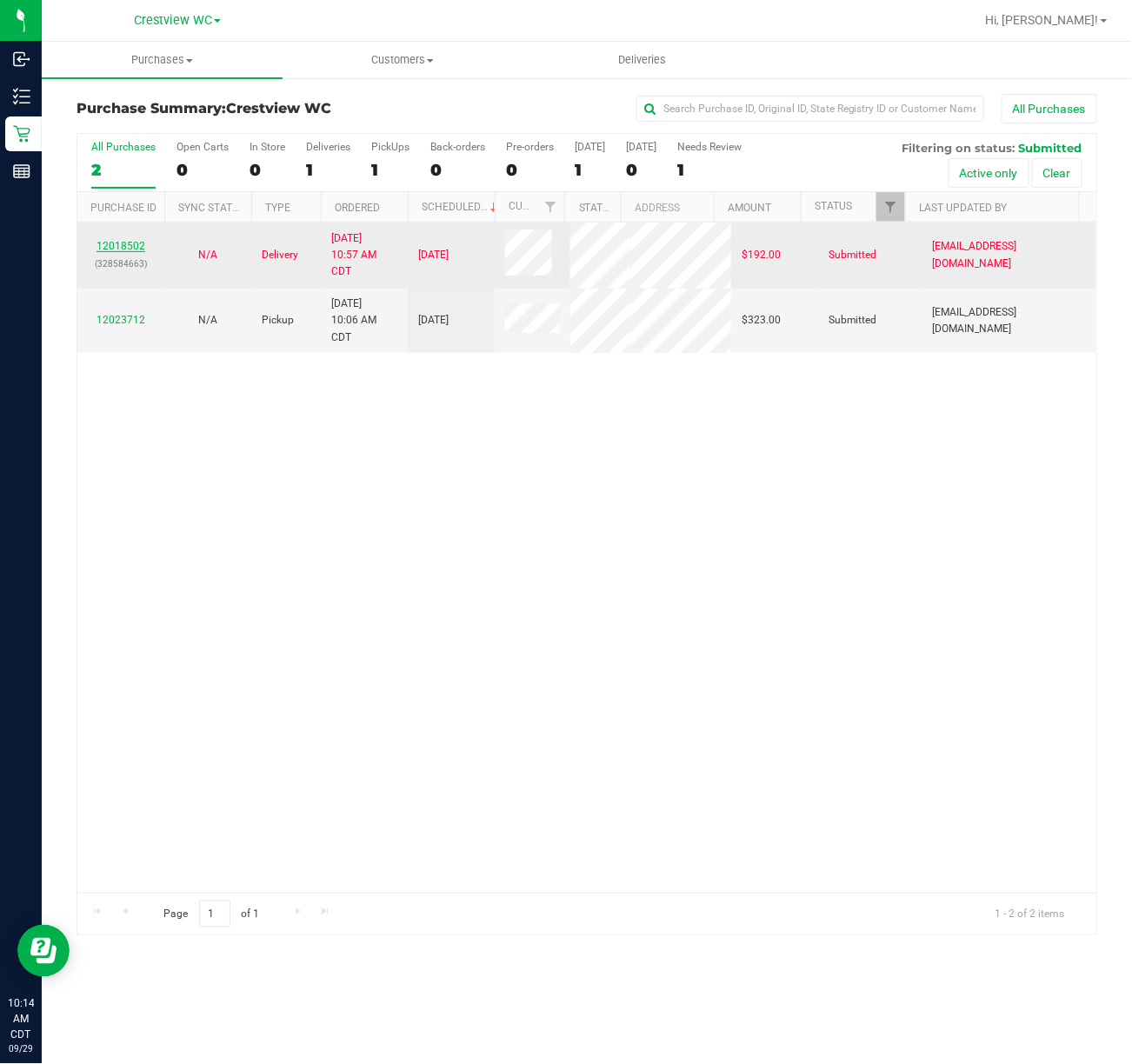
click at [133, 252] on link "12018502" at bounding box center [120, 246] width 49 height 12
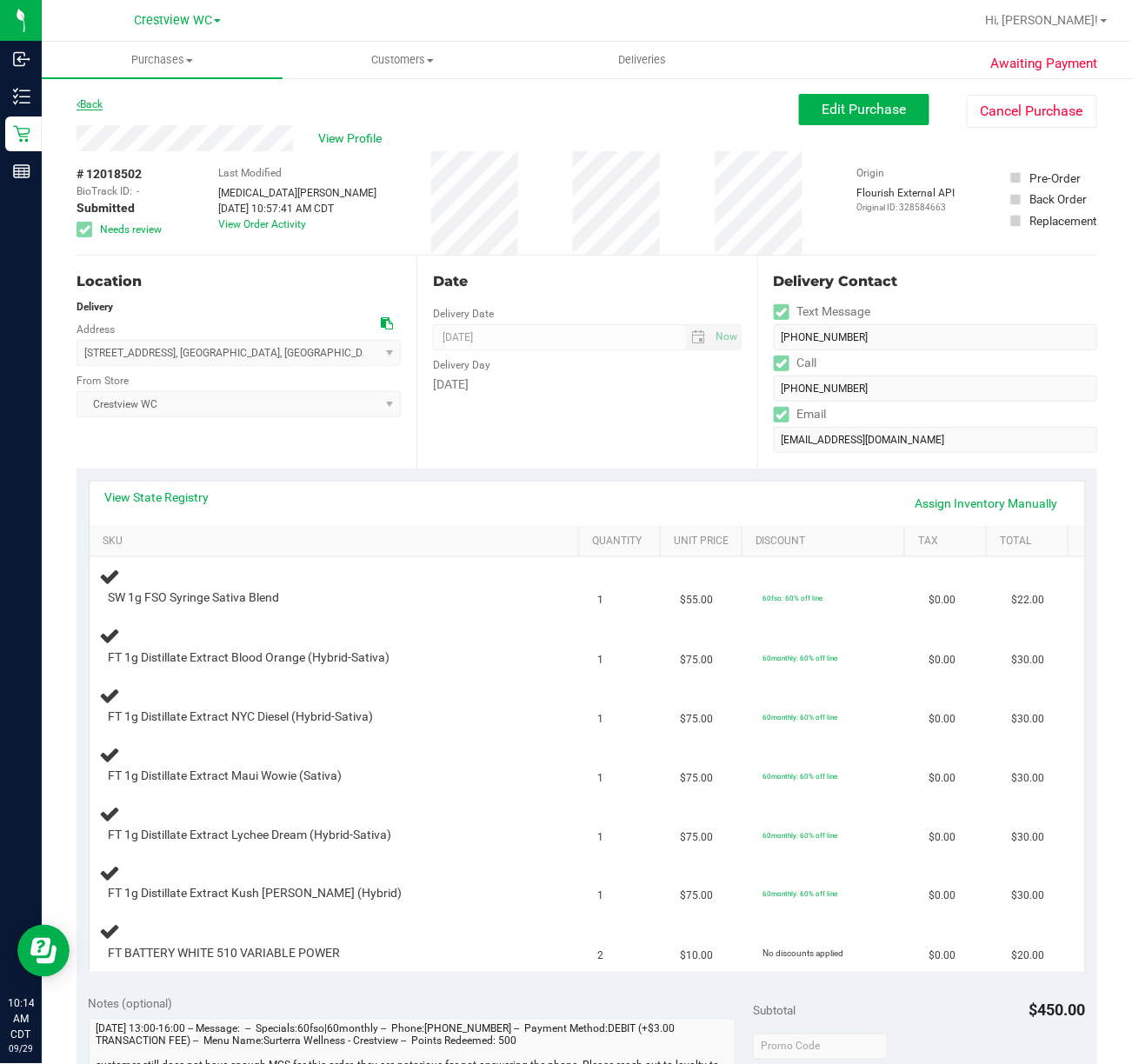
click at [97, 99] on link "Back" at bounding box center [89, 104] width 26 height 12
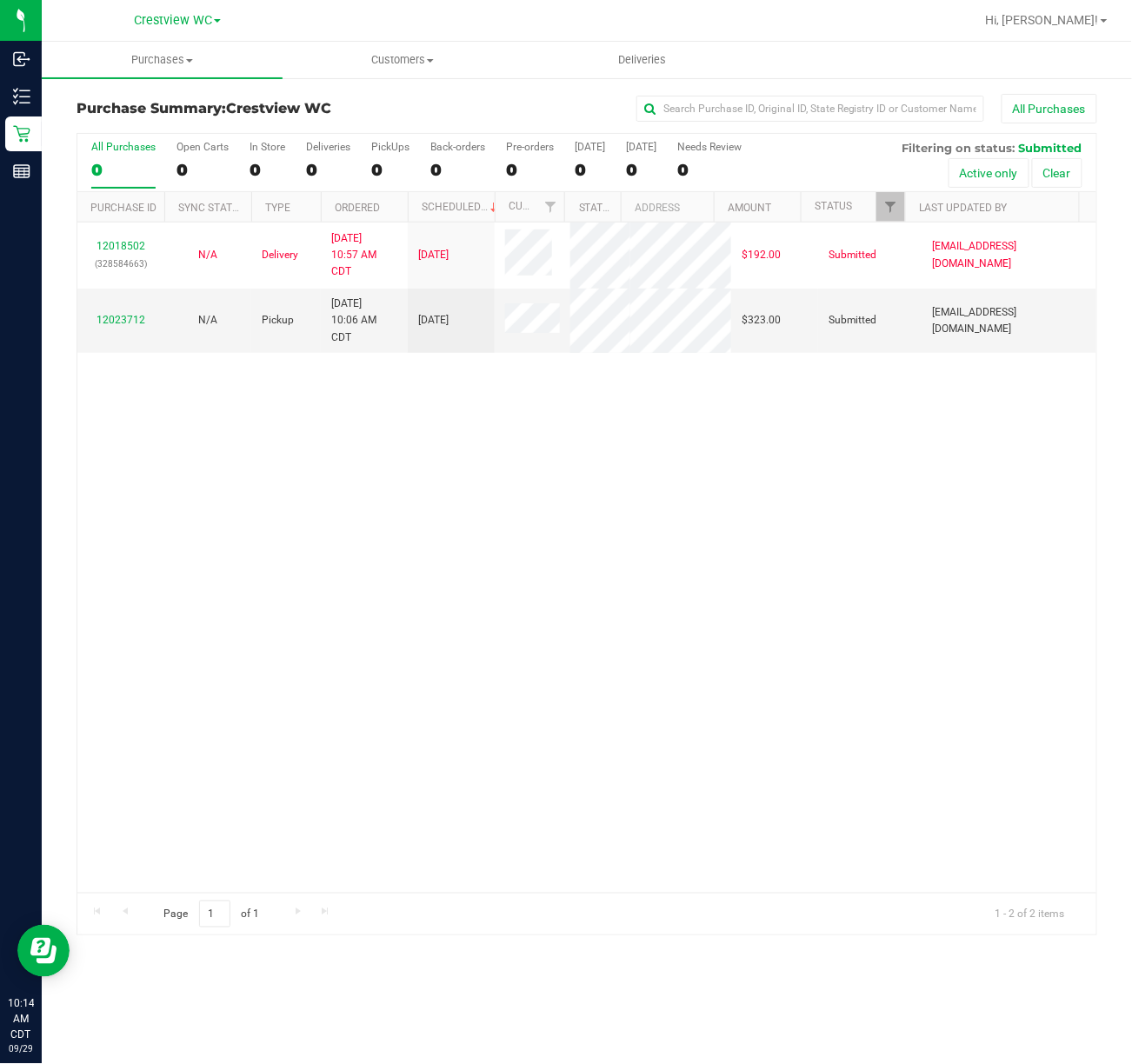
click at [306, 497] on div "12018502 (328584663) N/A Delivery 9/28/2025 10:57 AM CDT 10/2/2025 $192.00 Subm…" at bounding box center [587, 558] width 1019 height 670
click at [139, 318] on link "12023893" at bounding box center [120, 312] width 49 height 12
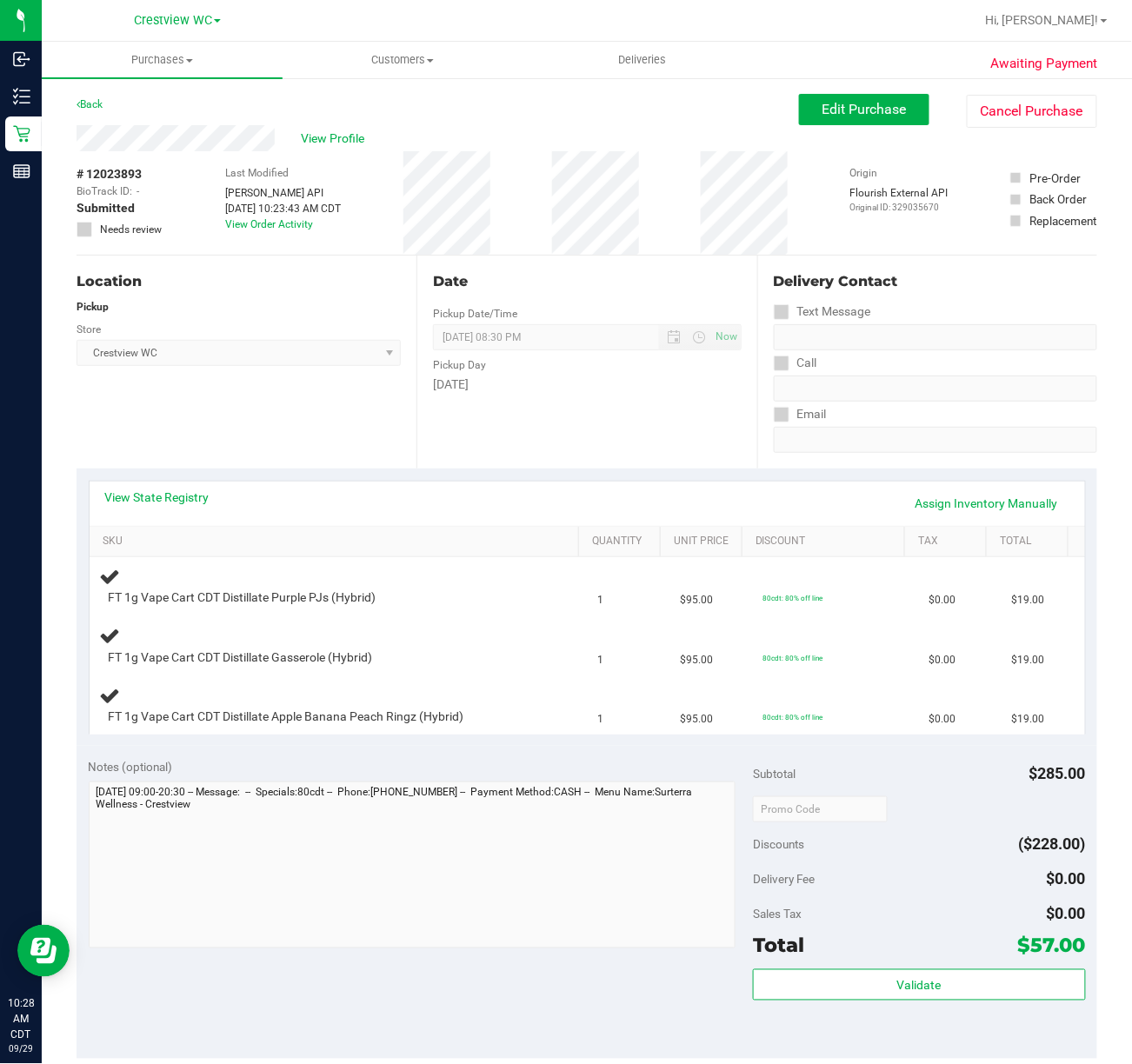
click at [202, 508] on div "View State Registry Assign Inventory Manually" at bounding box center [587, 503] width 964 height 29
click at [197, 499] on link "View State Registry" at bounding box center [157, 497] width 104 height 18
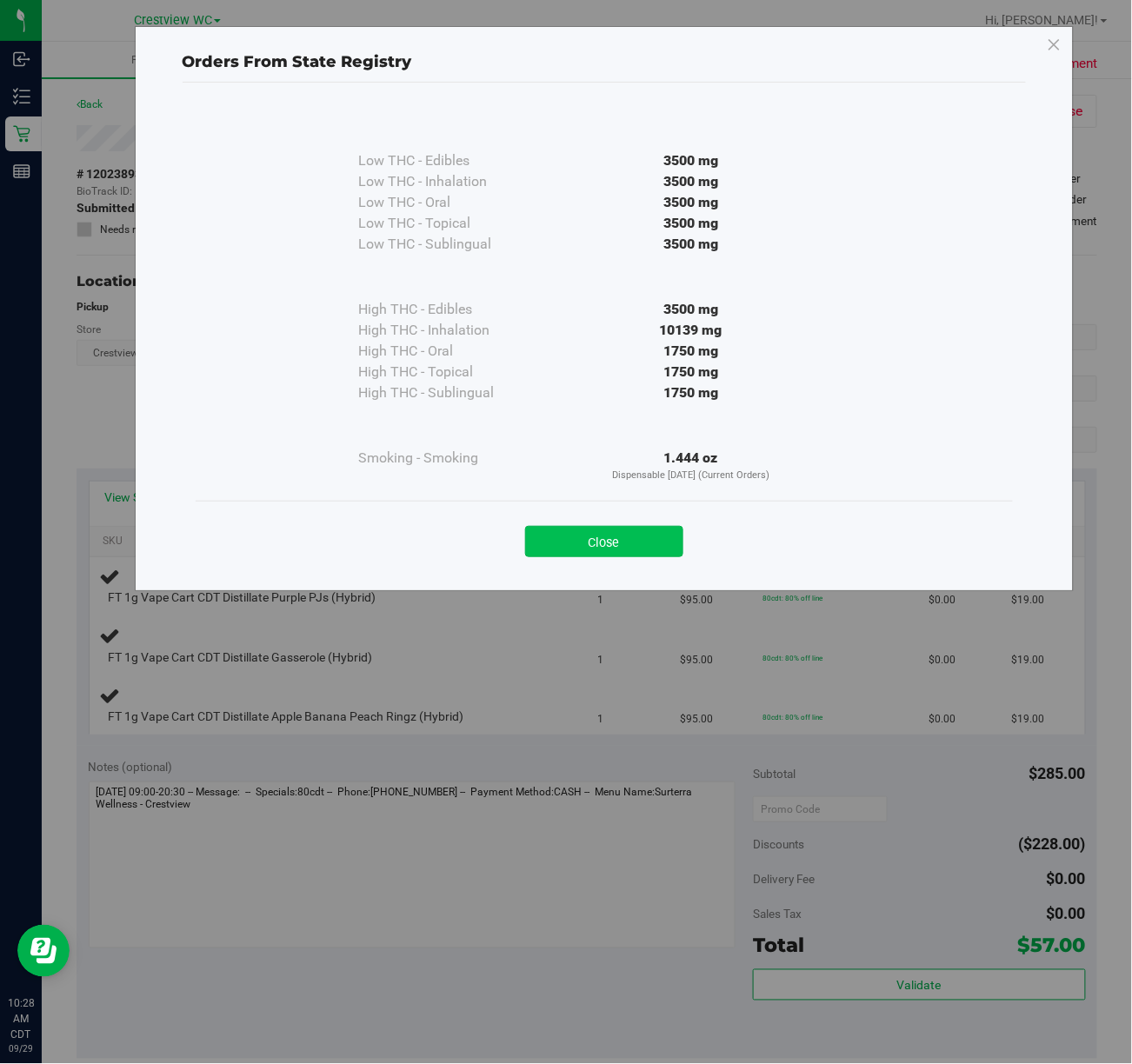
click at [614, 550] on button "Close" at bounding box center [604, 541] width 159 height 31
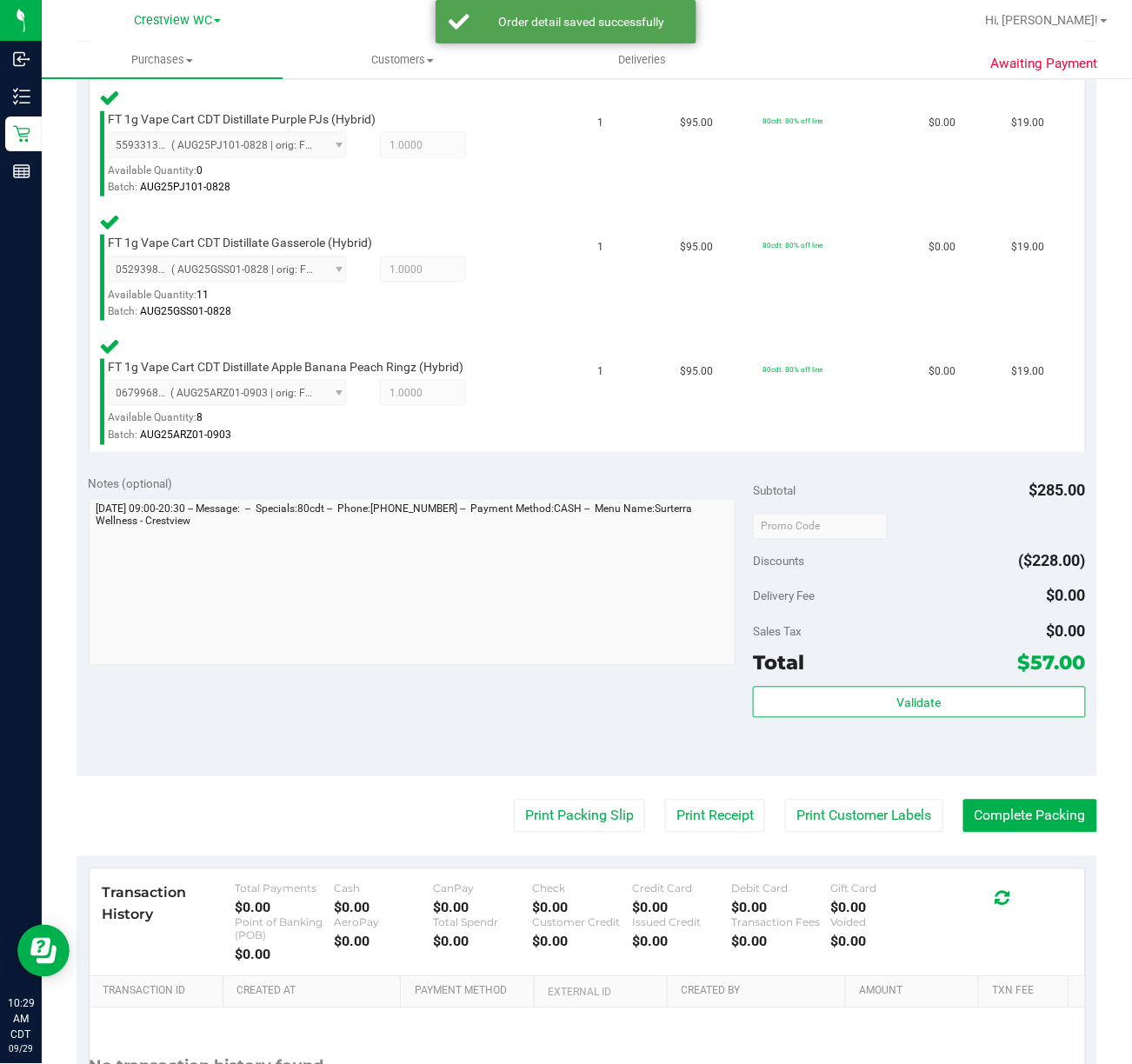
scroll to position [499, 0]
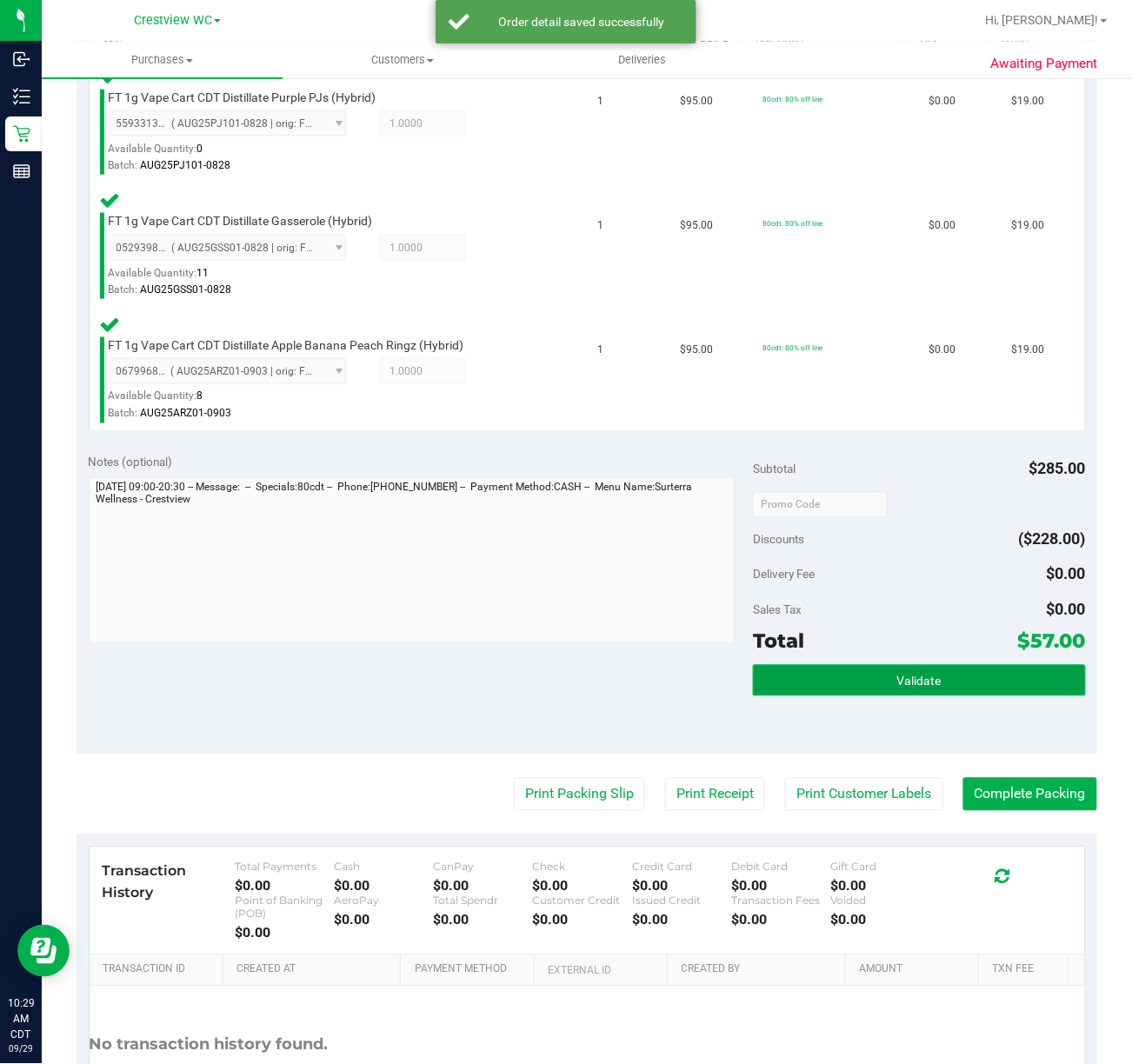
click at [945, 672] on button "Validate" at bounding box center [919, 680] width 332 height 31
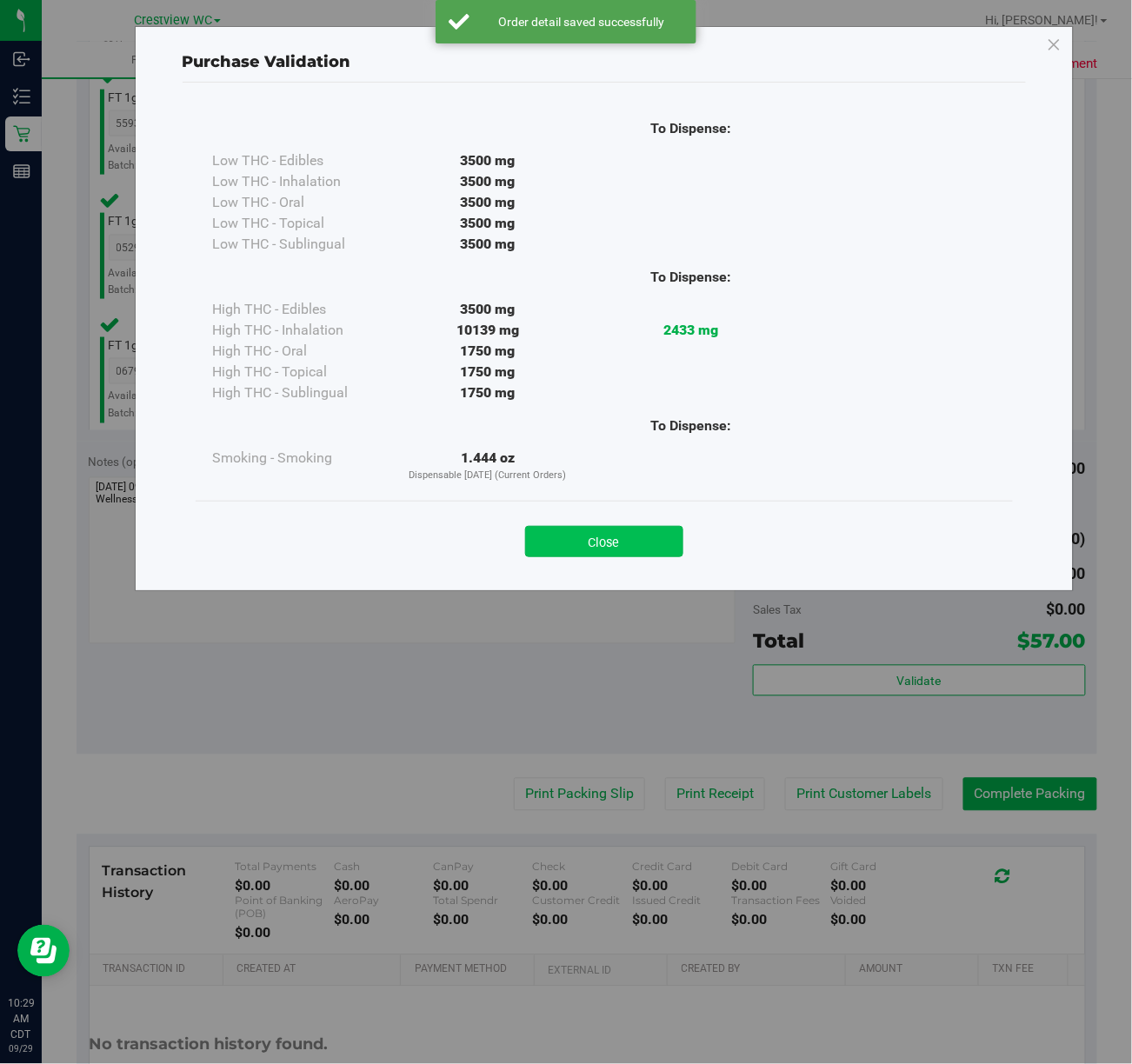
click at [660, 548] on button "Close" at bounding box center [604, 541] width 159 height 31
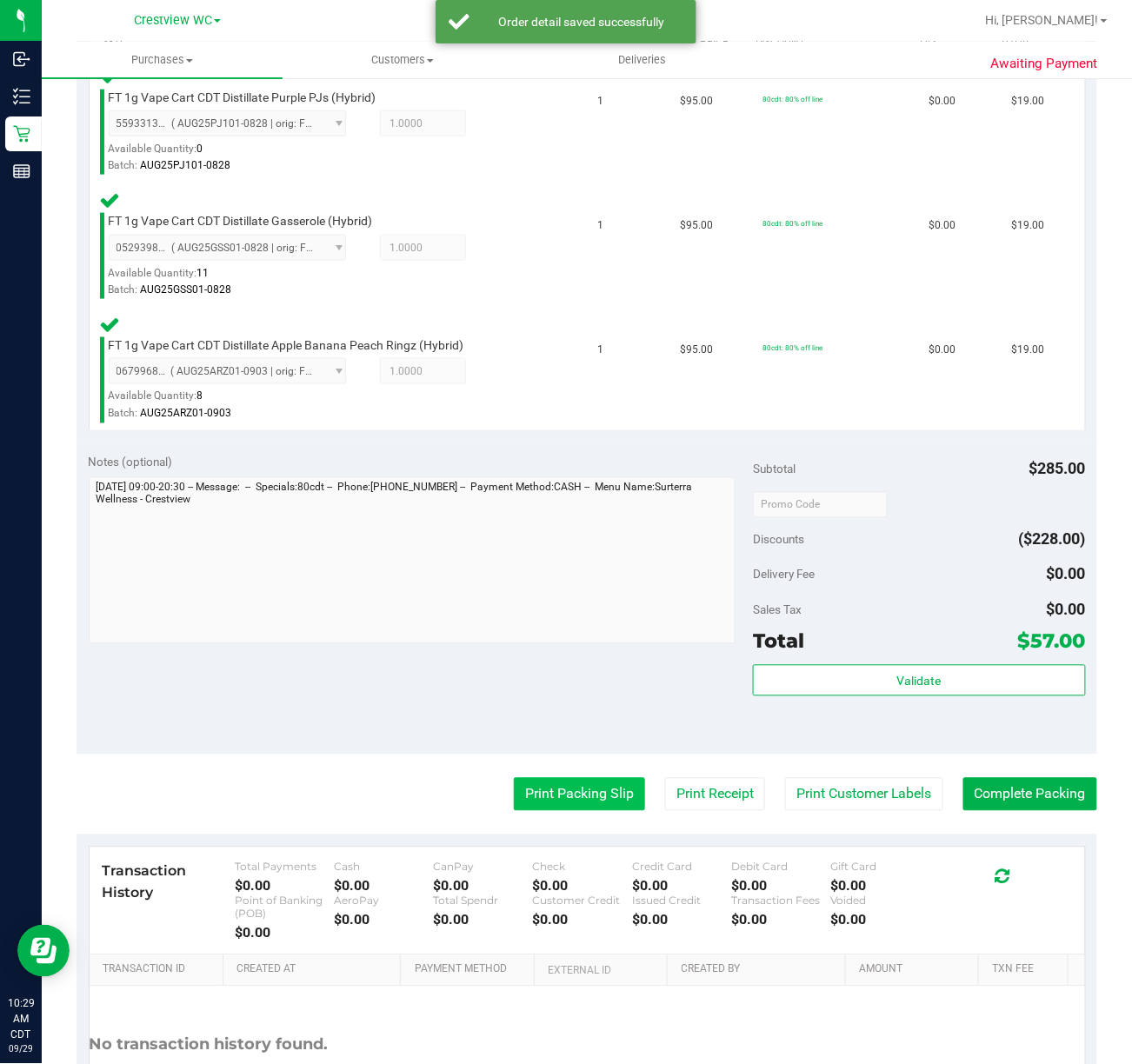
click at [578, 794] on button "Print Packing Slip" at bounding box center [579, 794] width 131 height 33
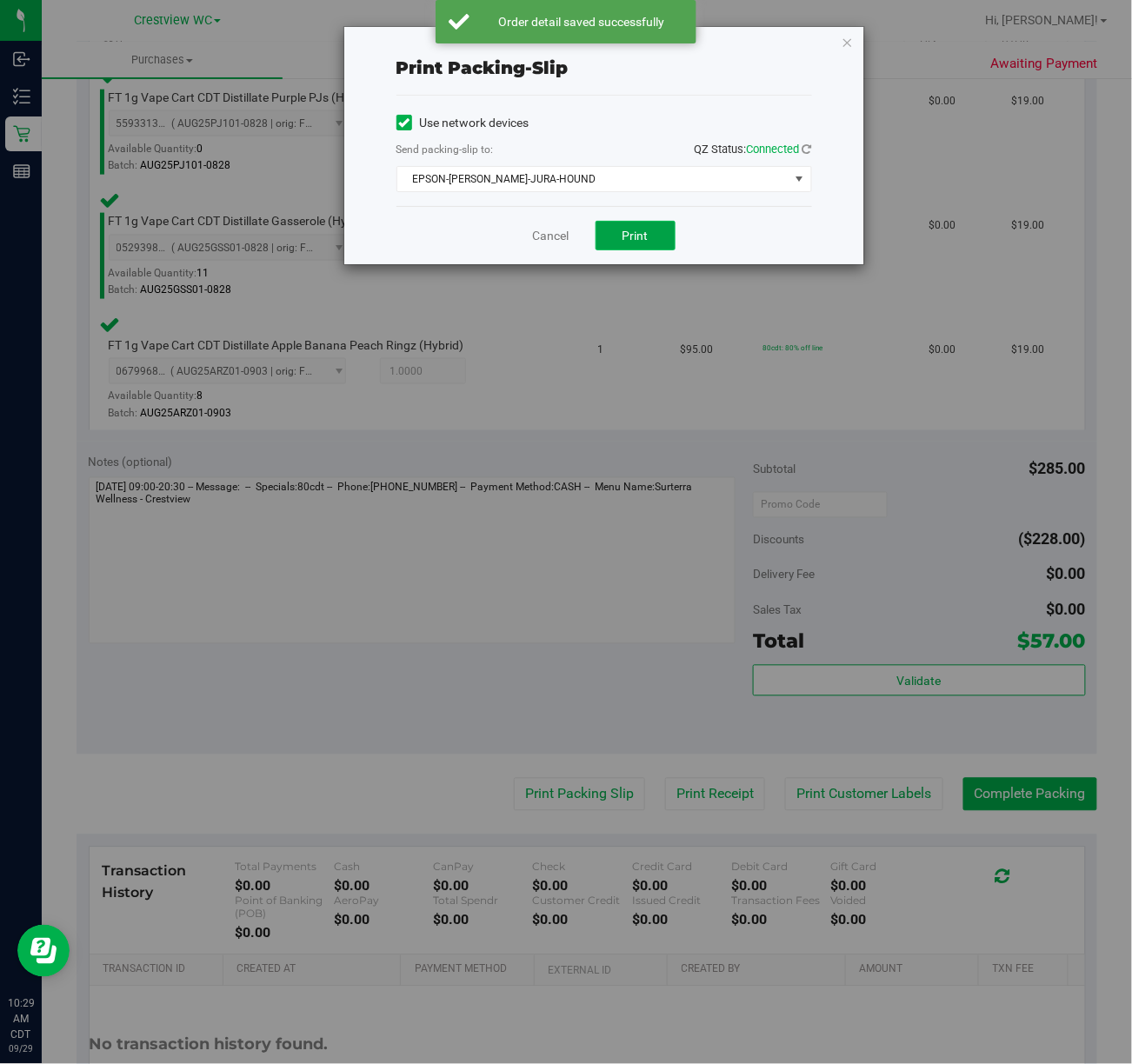
click at [659, 247] on button "Print" at bounding box center [636, 235] width 80 height 29
click at [847, 40] on icon "button" at bounding box center [848, 41] width 12 height 20
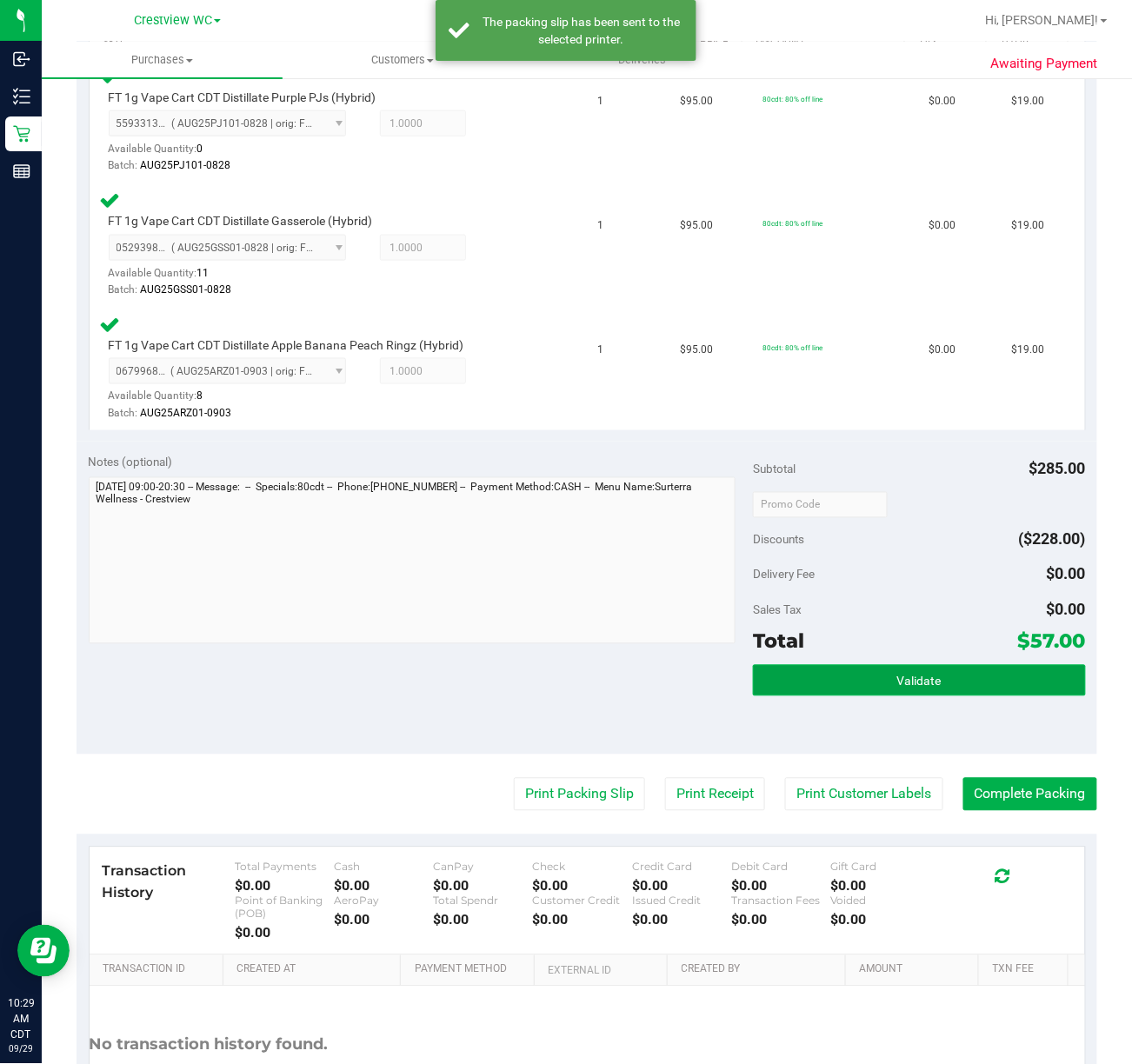
click at [929, 683] on button "Validate" at bounding box center [919, 680] width 332 height 31
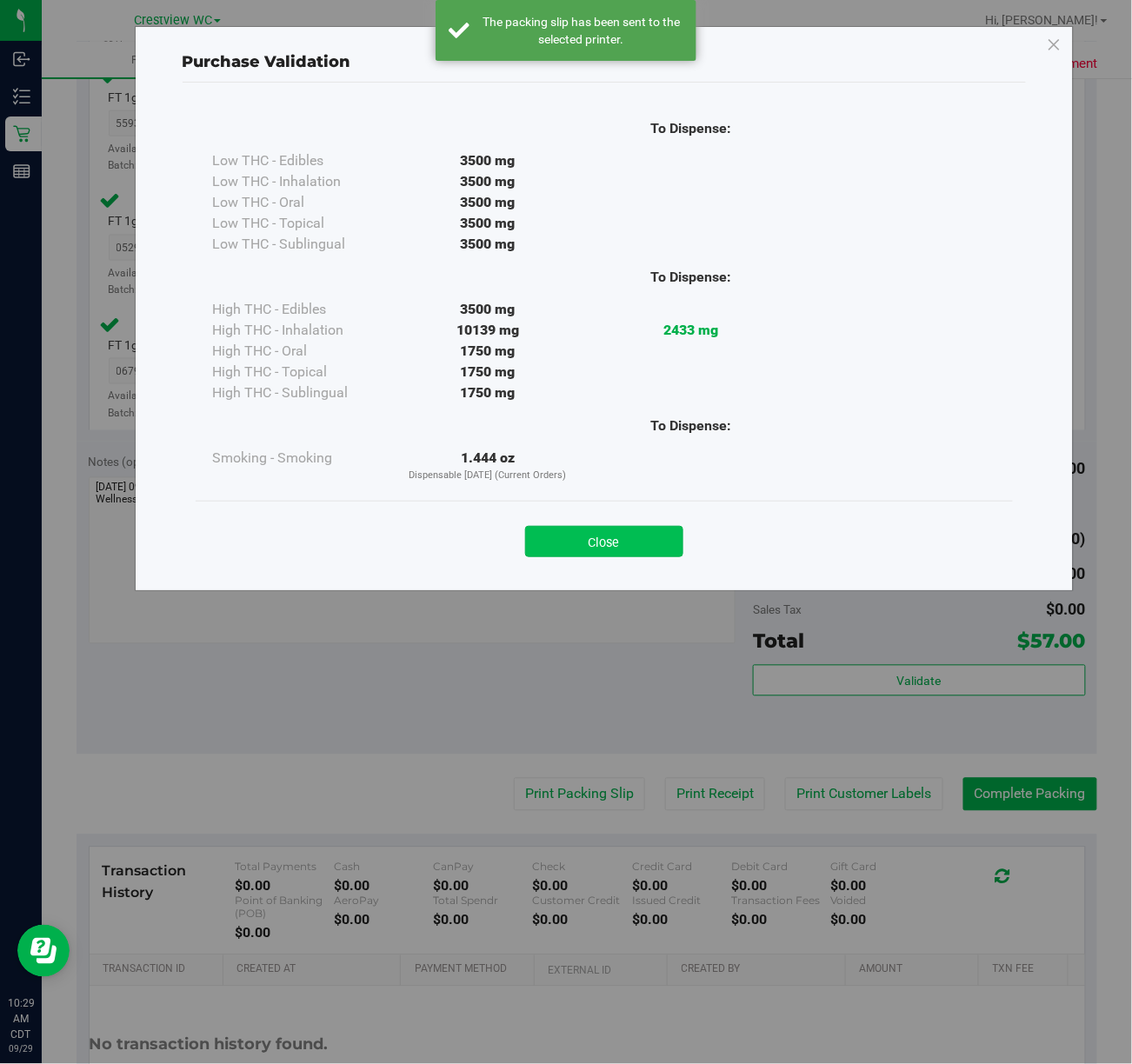
click at [592, 546] on button "Close" at bounding box center [604, 541] width 159 height 31
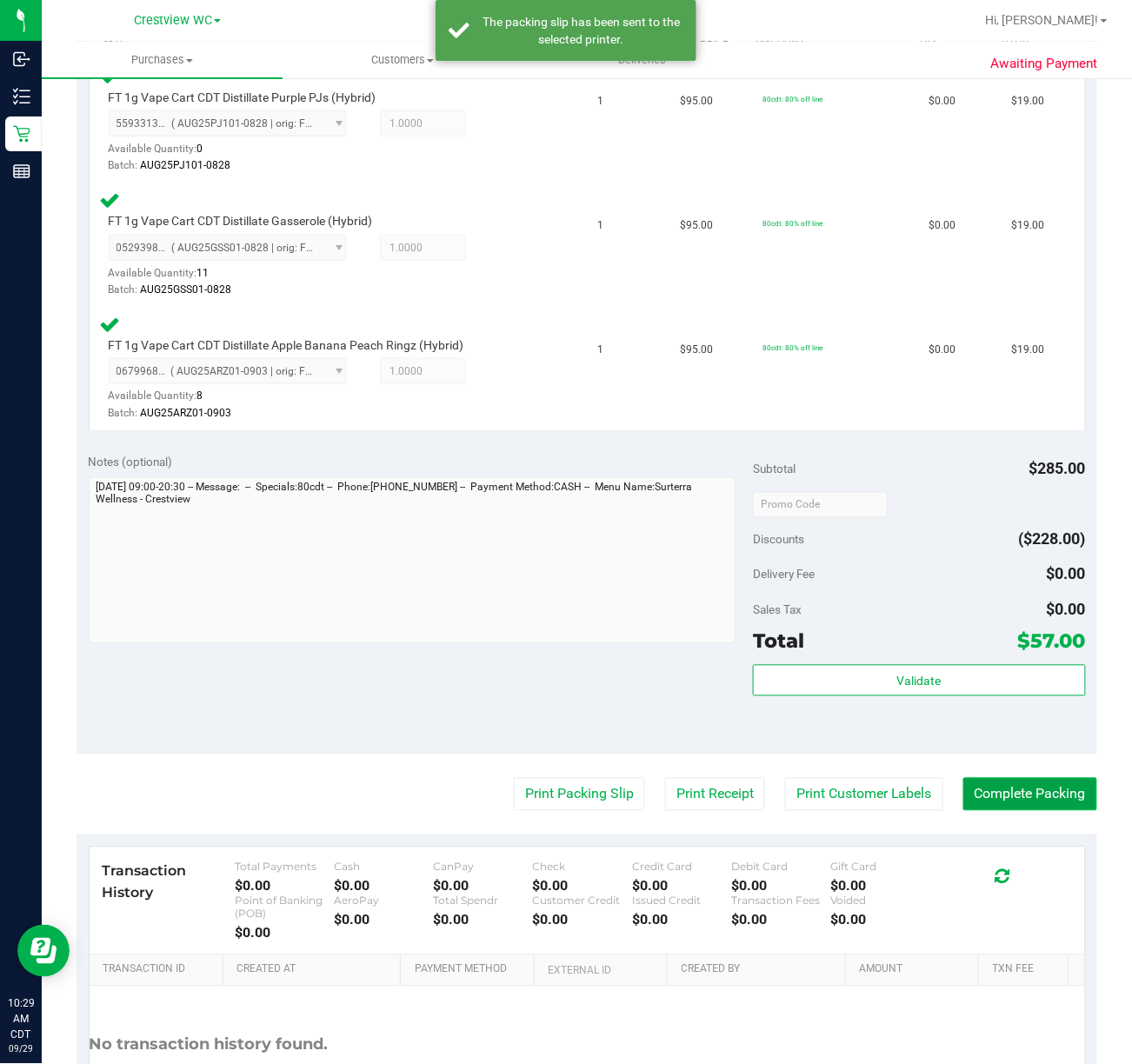
click at [1048, 801] on button "Complete Packing" at bounding box center [1030, 794] width 134 height 33
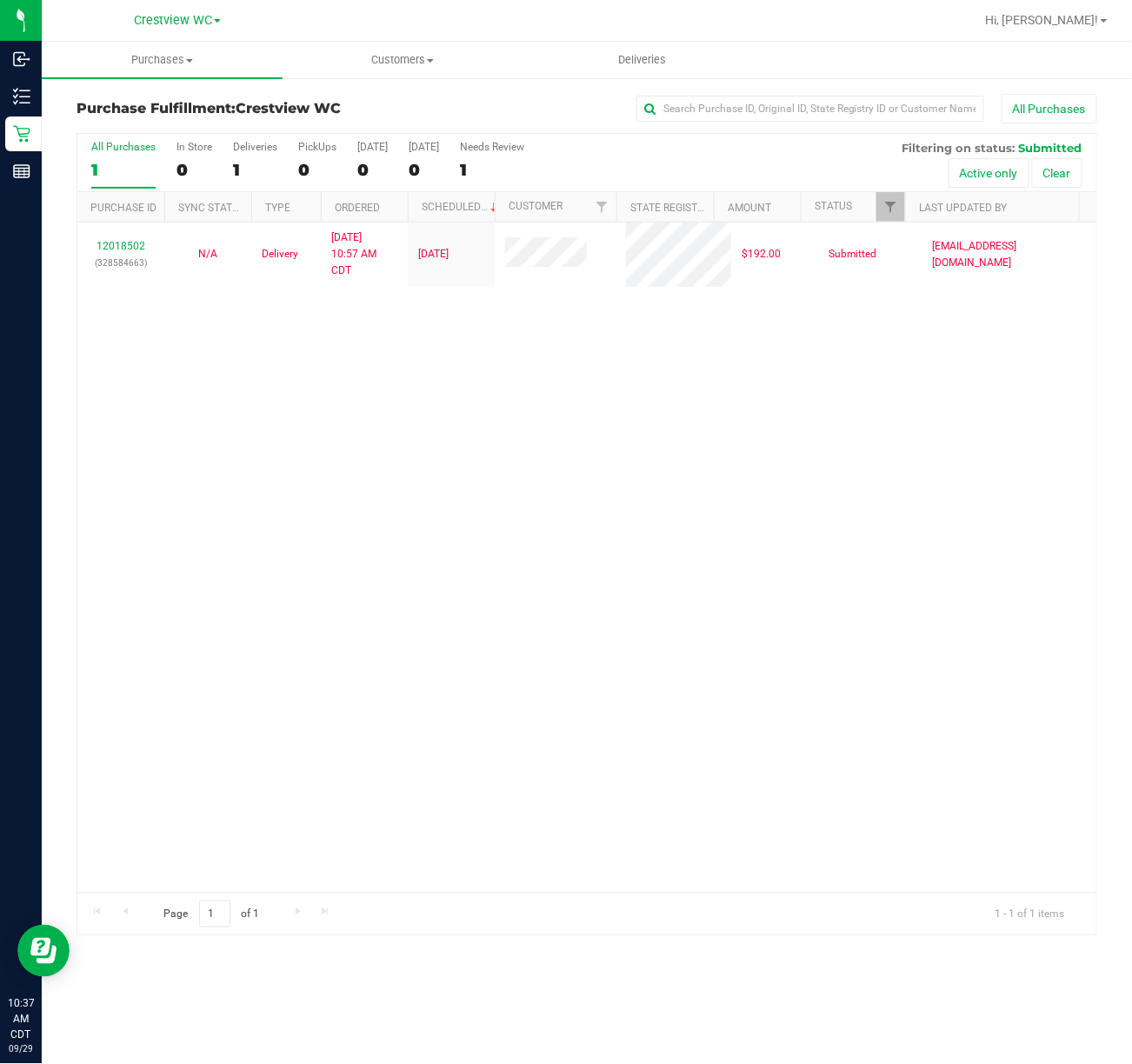
click at [231, 442] on div "12018502 (328584663) N/A Delivery 9/28/2025 10:57 AM CDT 10/2/2025 $192.00 Subm…" at bounding box center [587, 558] width 1019 height 670
click at [181, 404] on div "12018502 (328584663) N/A Delivery 9/28/2025 10:57 AM CDT 10/2/2025 $192.00 Subm…" at bounding box center [587, 558] width 1019 height 670
click at [488, 548] on div "12018502 (328584663) N/A Delivery 9/28/2025 10:57 AM CDT 10/2/2025 $192.00 Subm…" at bounding box center [587, 558] width 1019 height 670
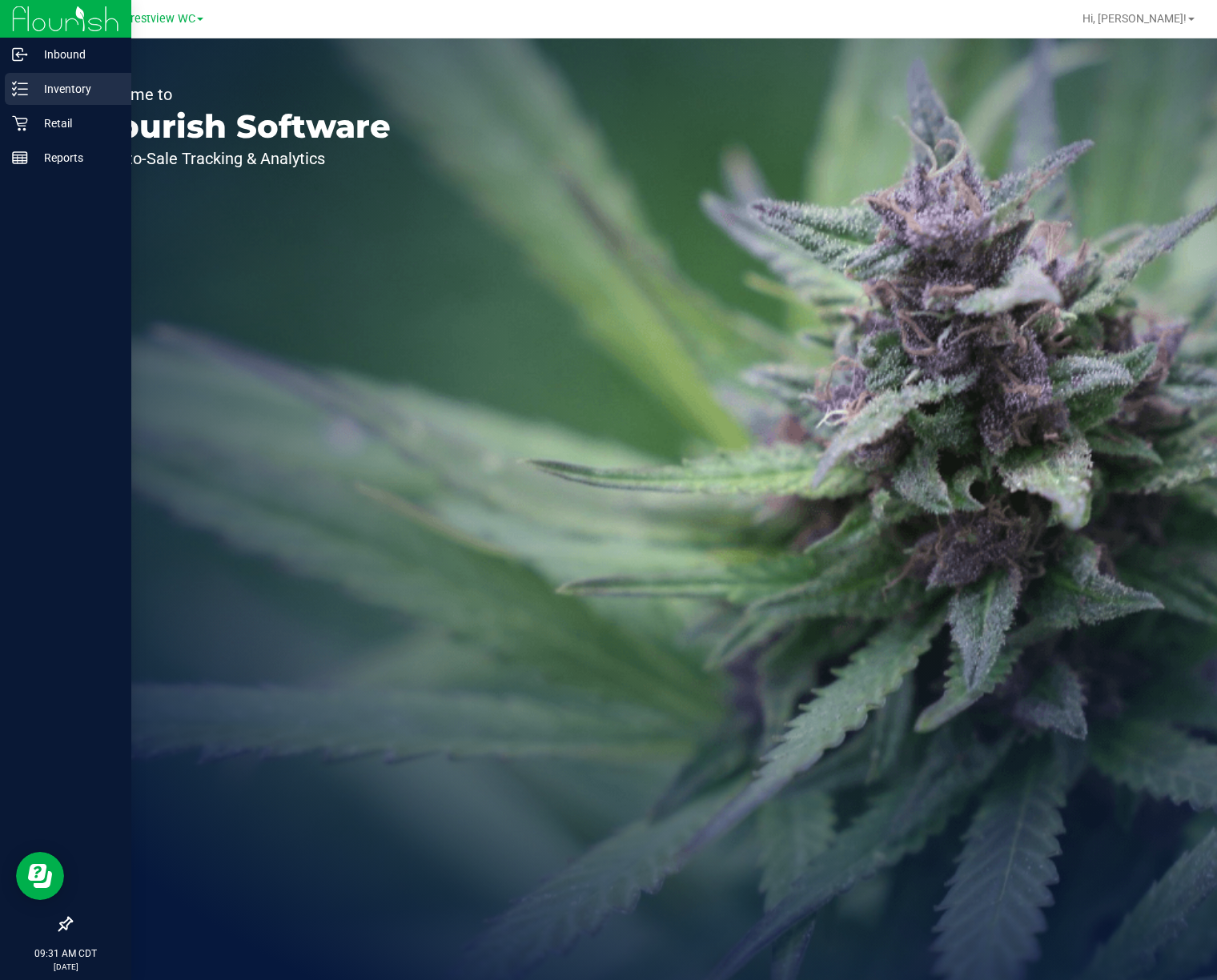
click at [20, 93] on icon at bounding box center [21, 89] width 16 height 16
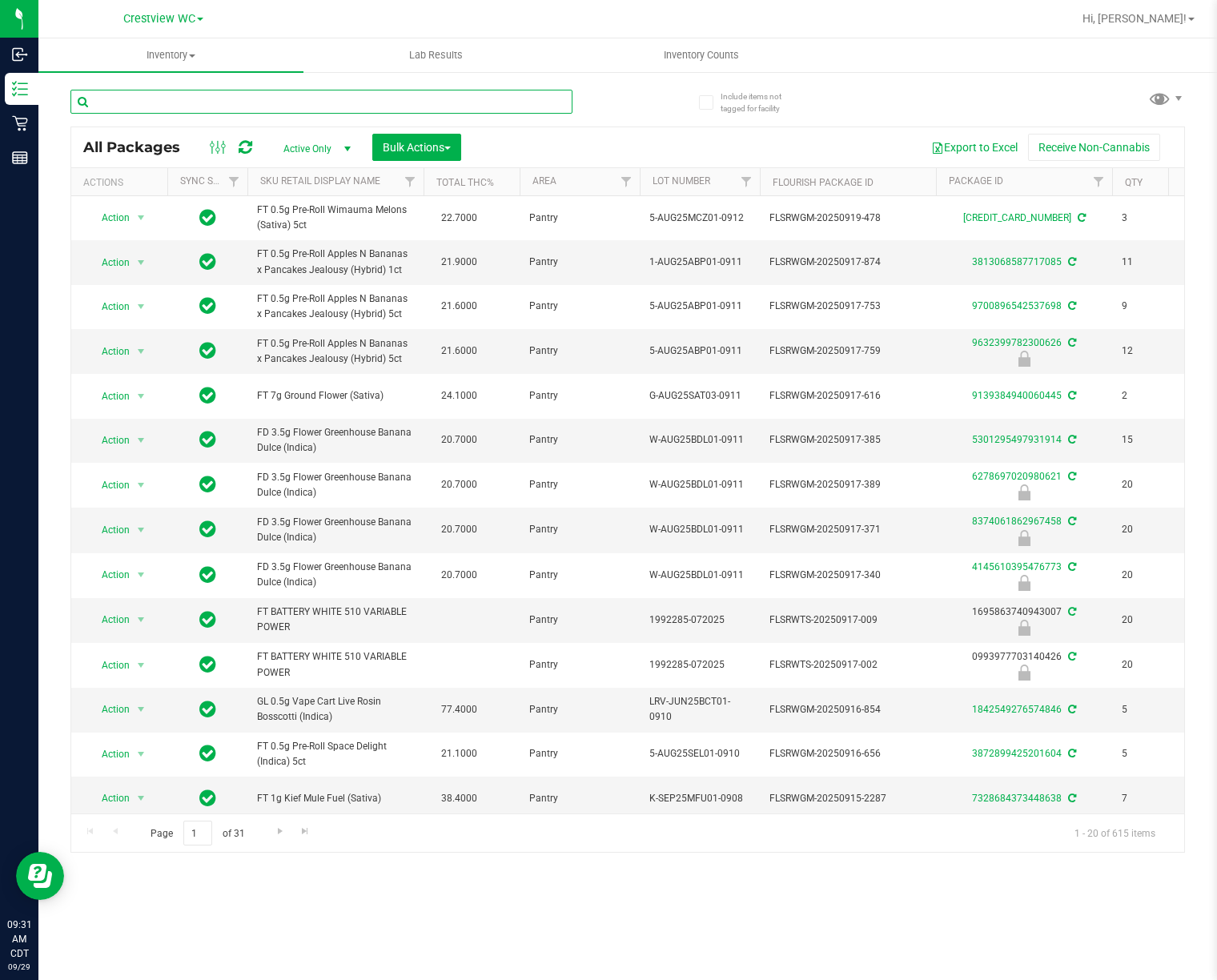
click at [194, 104] on input "text" at bounding box center [322, 101] width 502 height 24
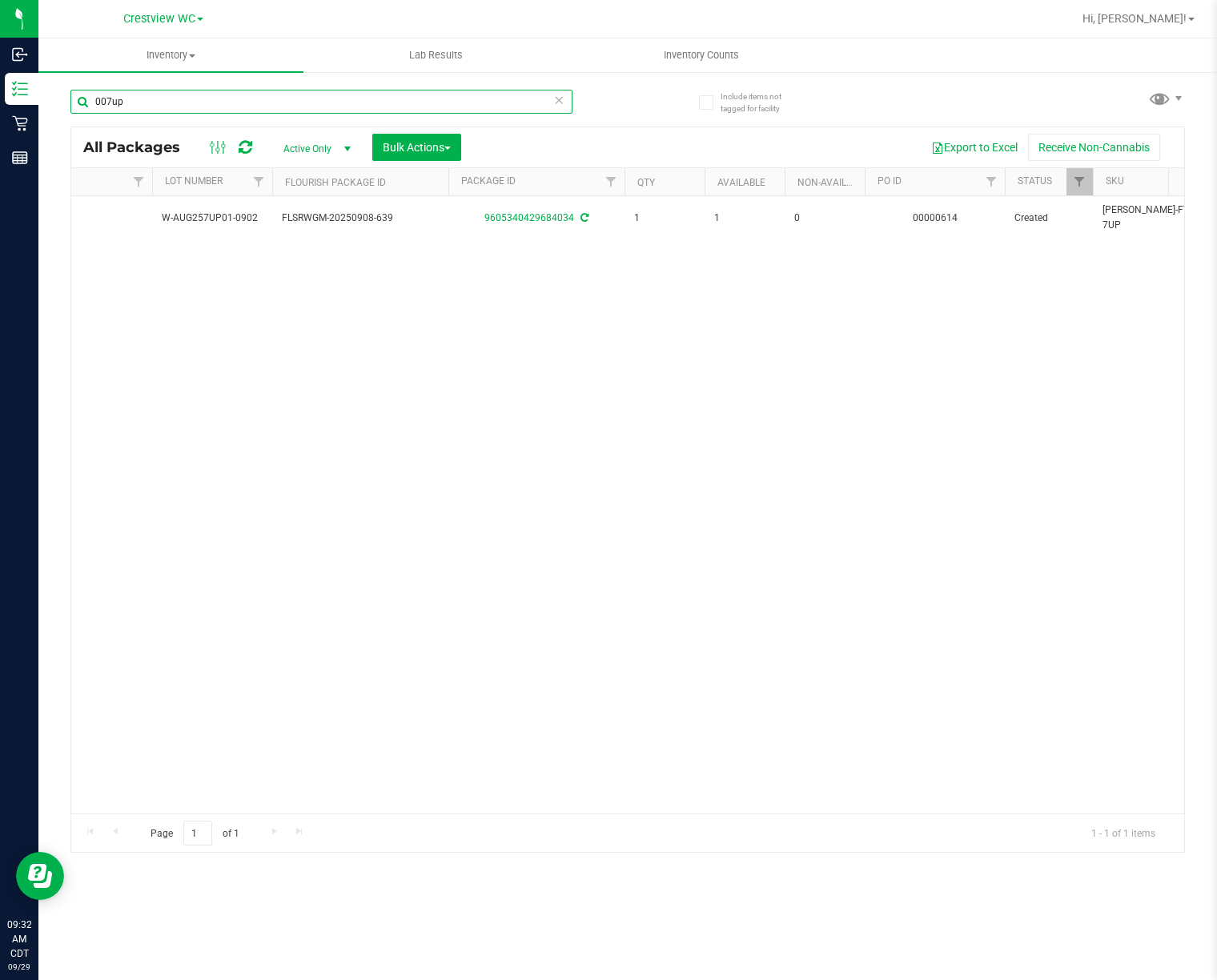
scroll to position [0, 517]
click at [280, 91] on input "007up" at bounding box center [322, 101] width 502 height 24
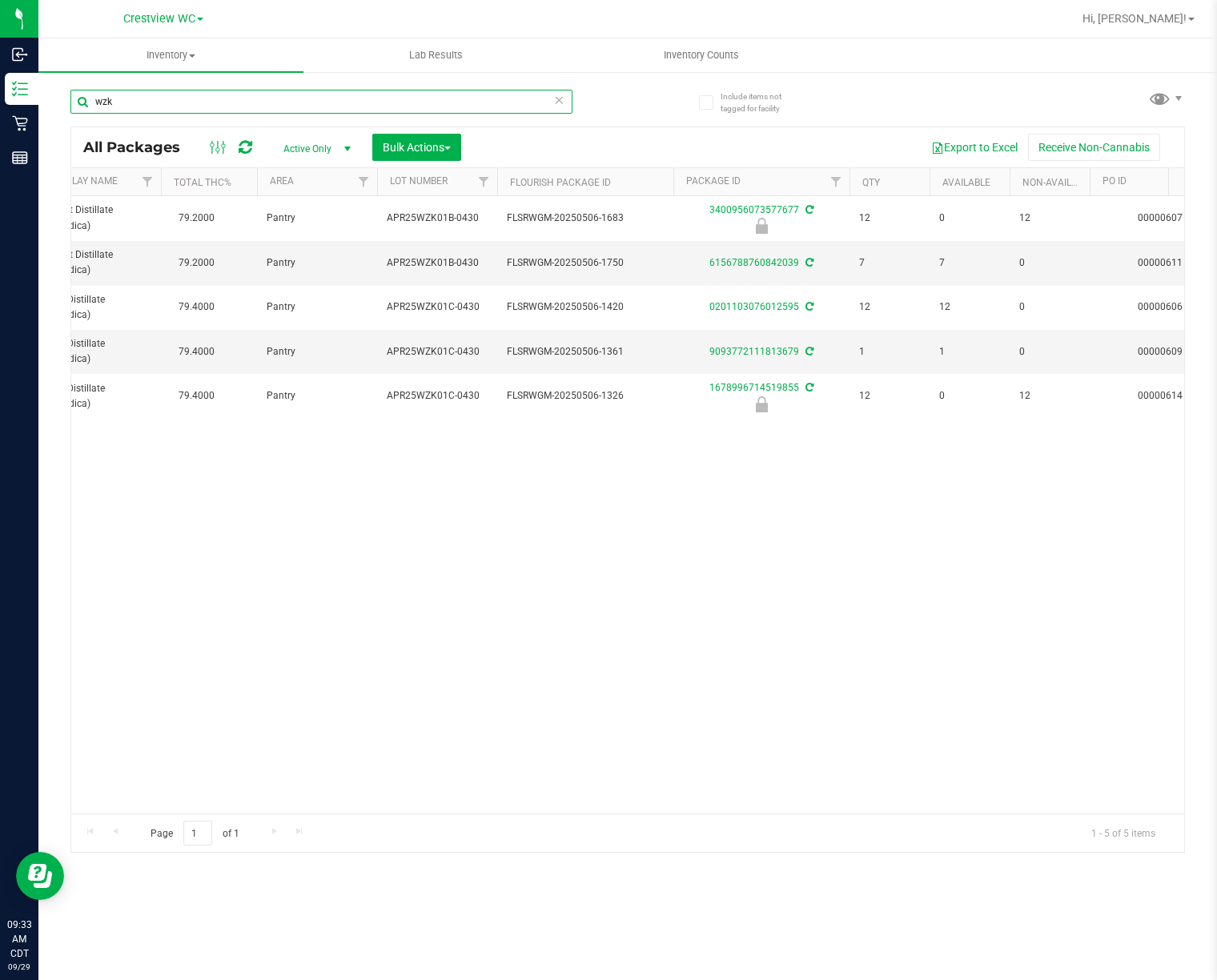
scroll to position [0, 269]
type input "wzk"
